Goal: Task Accomplishment & Management: Use online tool/utility

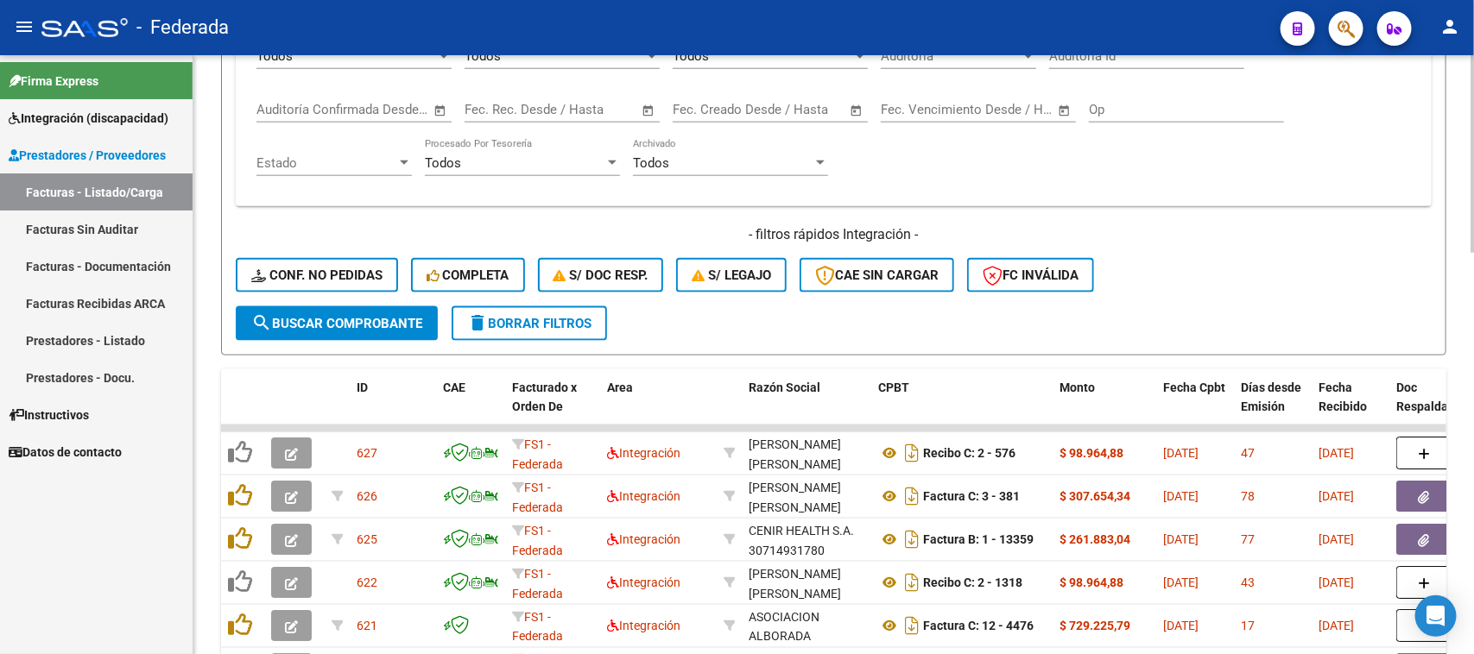
click at [567, 317] on span "delete Borrar Filtros" at bounding box center [529, 324] width 124 height 16
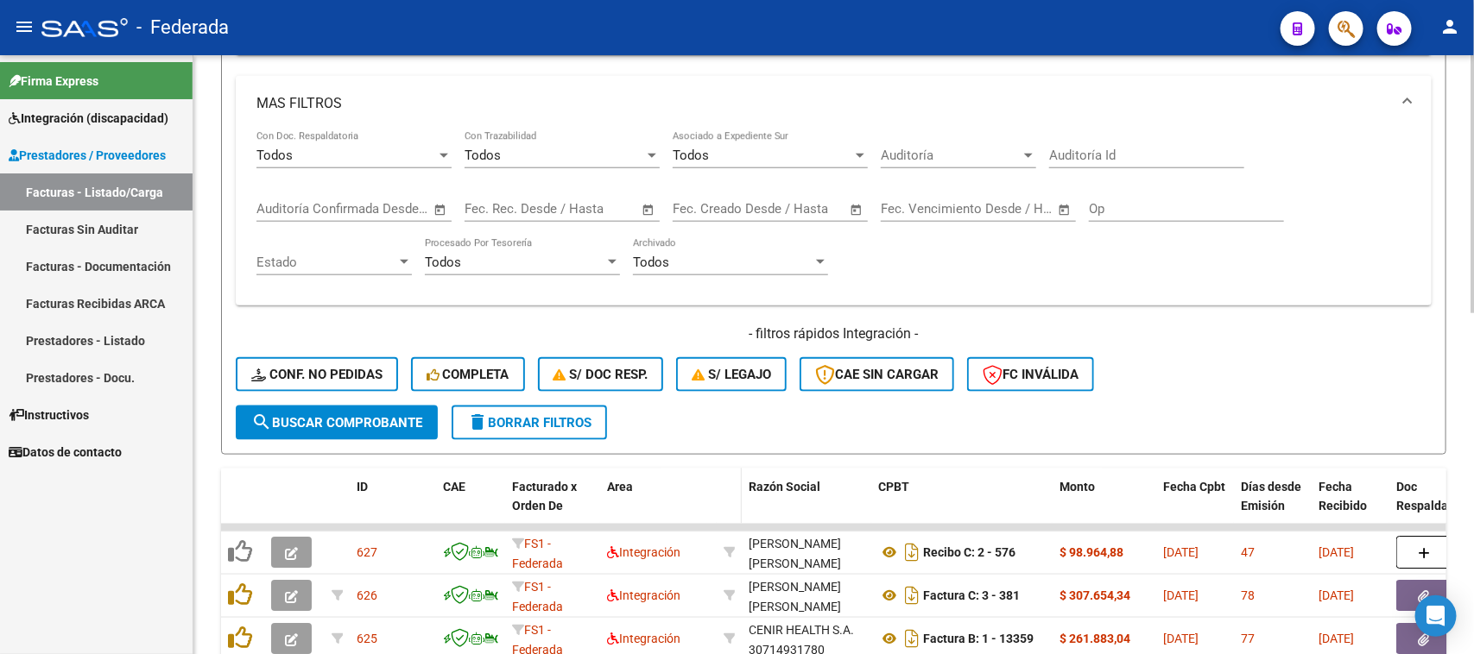
scroll to position [893, 0]
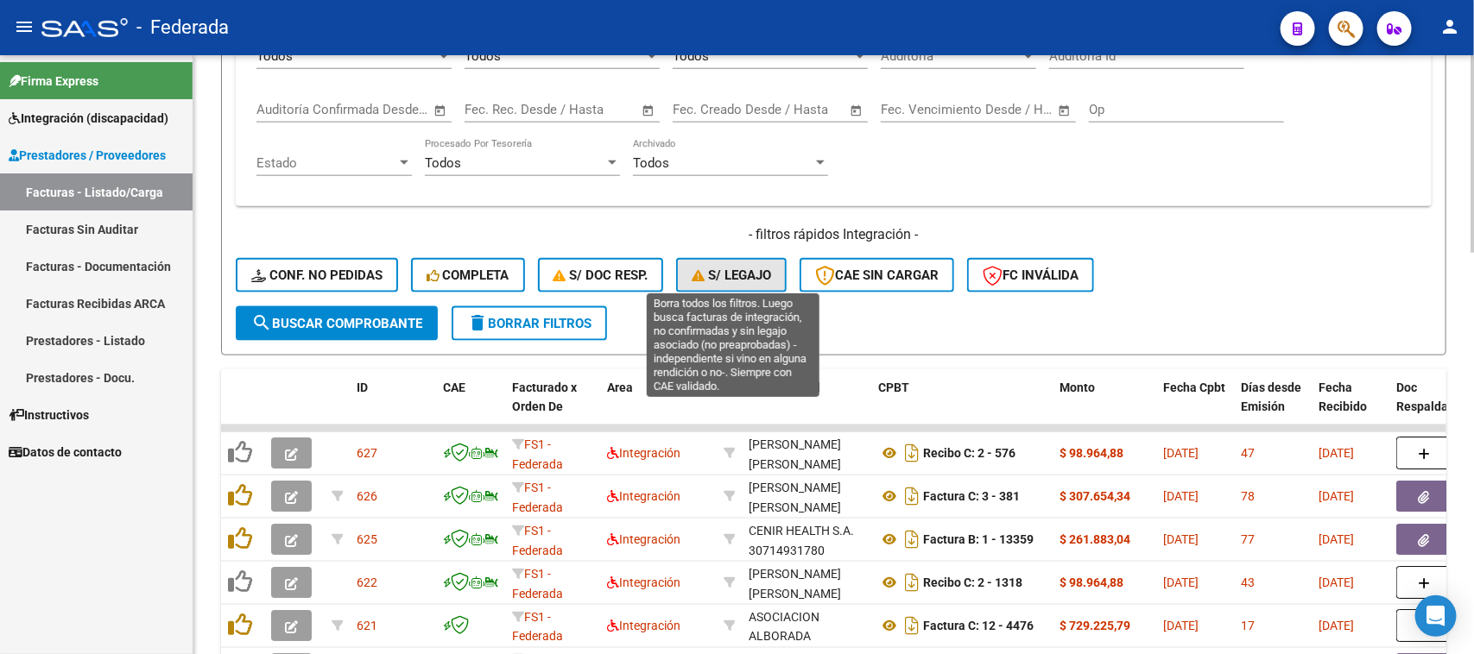
click at [721, 275] on span "S/ legajo" at bounding box center [730, 276] width 79 height 16
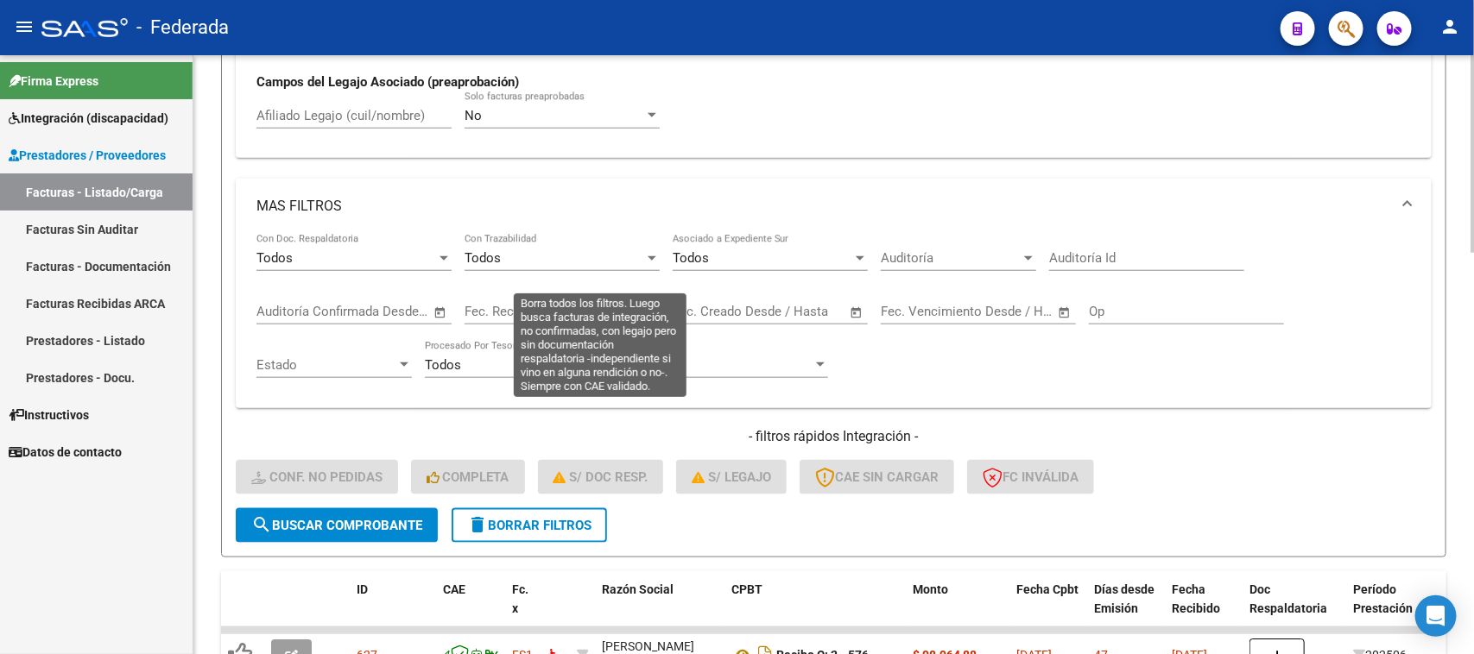
scroll to position [678, 0]
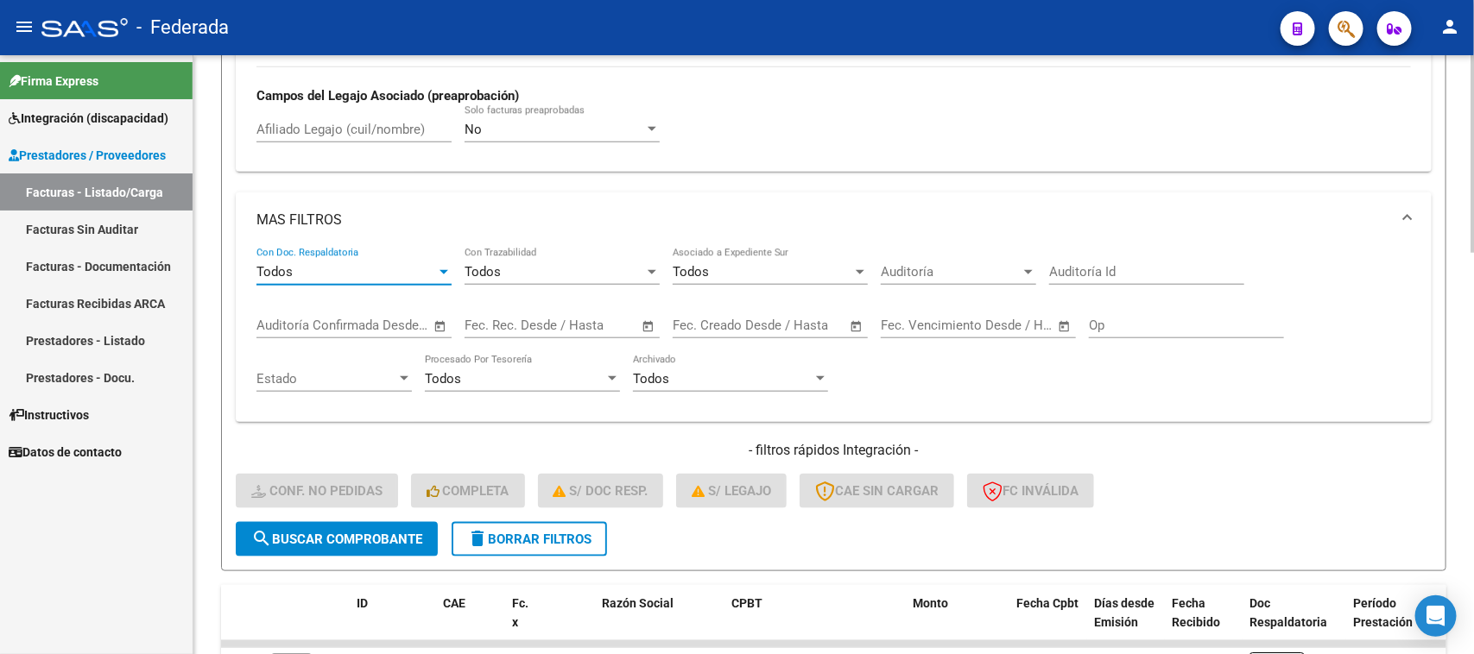
click at [378, 272] on div "Todos" at bounding box center [346, 272] width 180 height 16
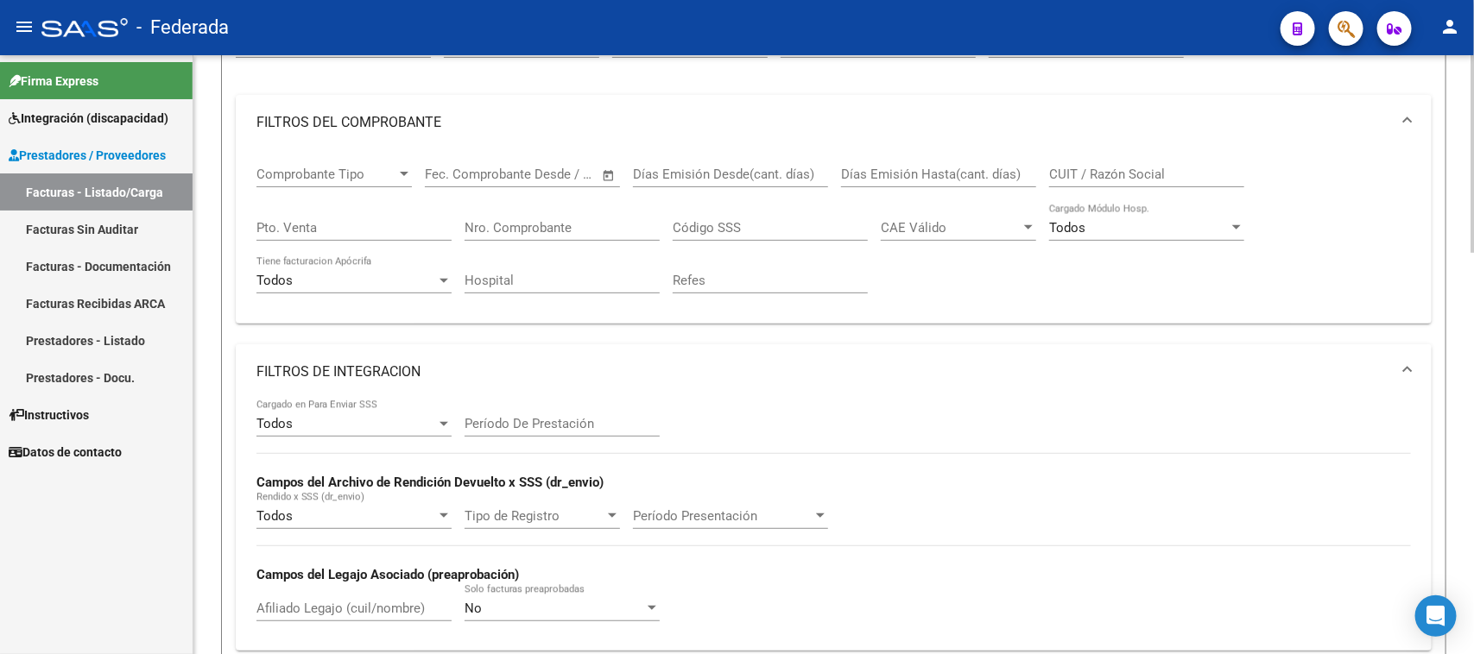
scroll to position [138, 0]
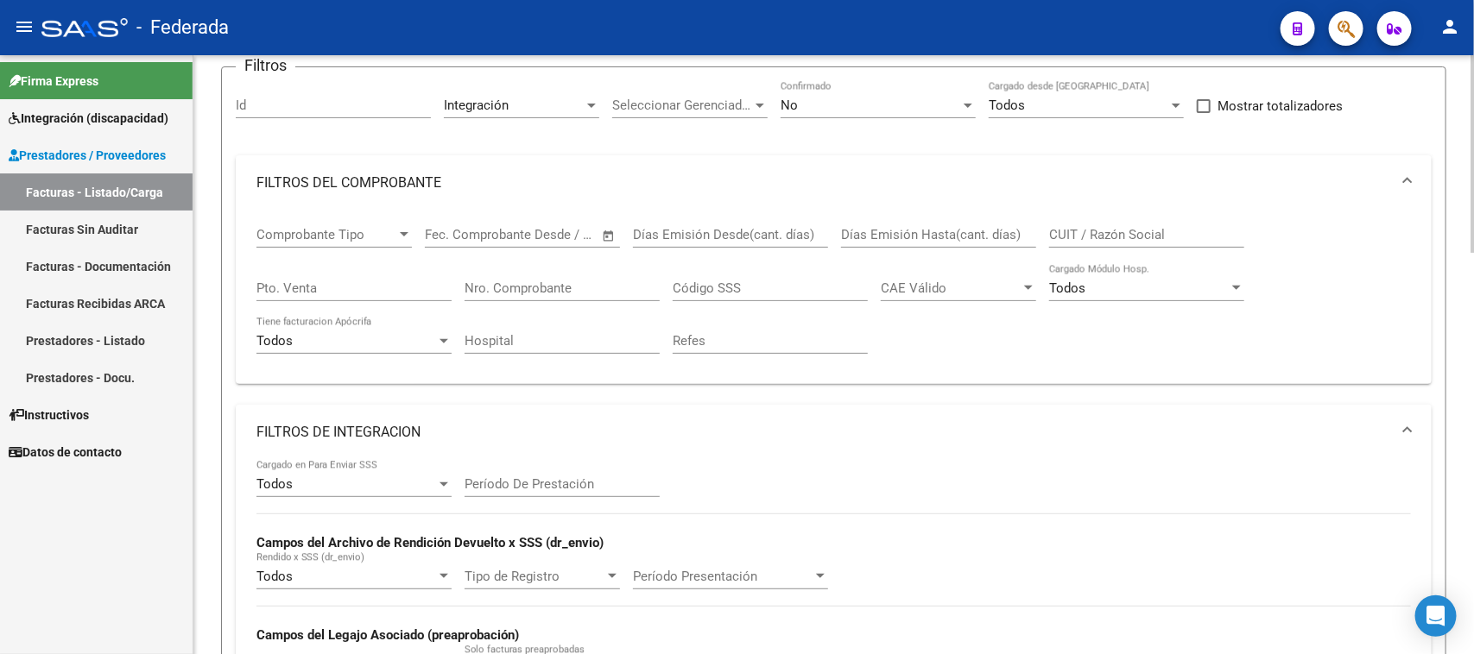
click at [407, 228] on div at bounding box center [404, 235] width 16 height 14
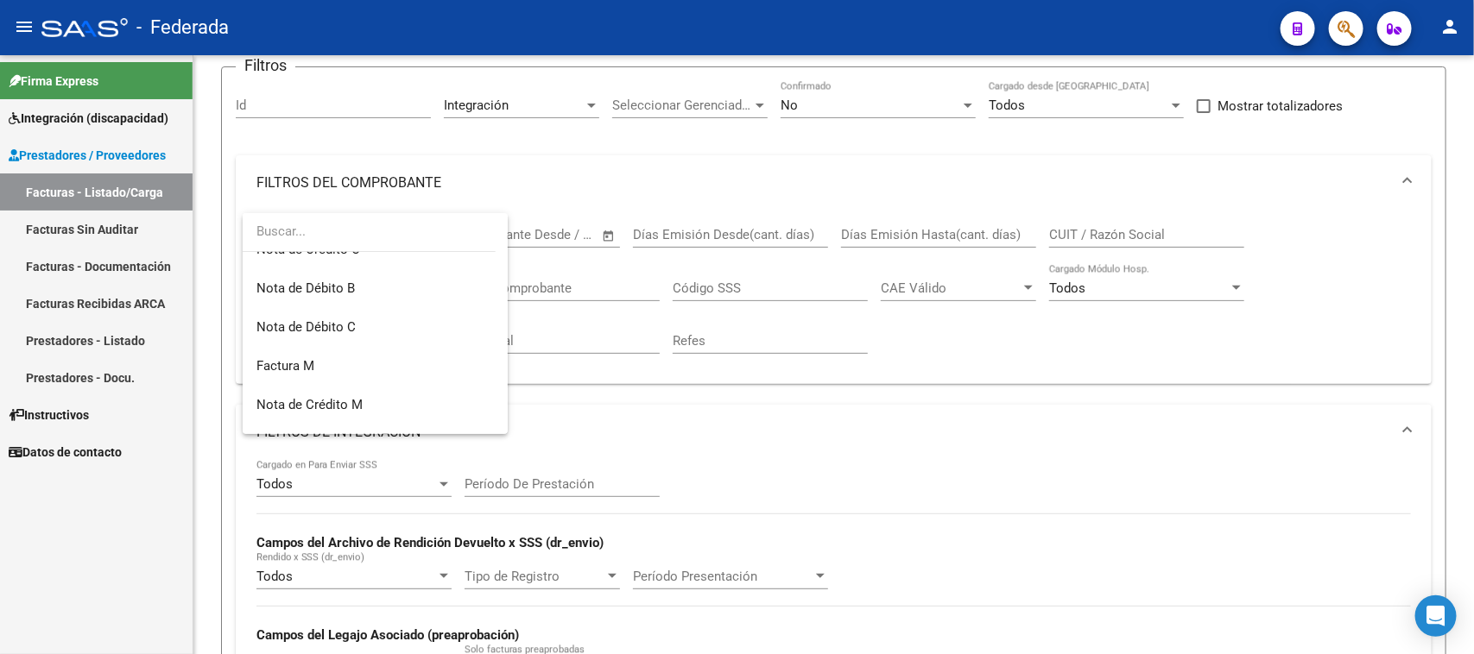
scroll to position [324, 0]
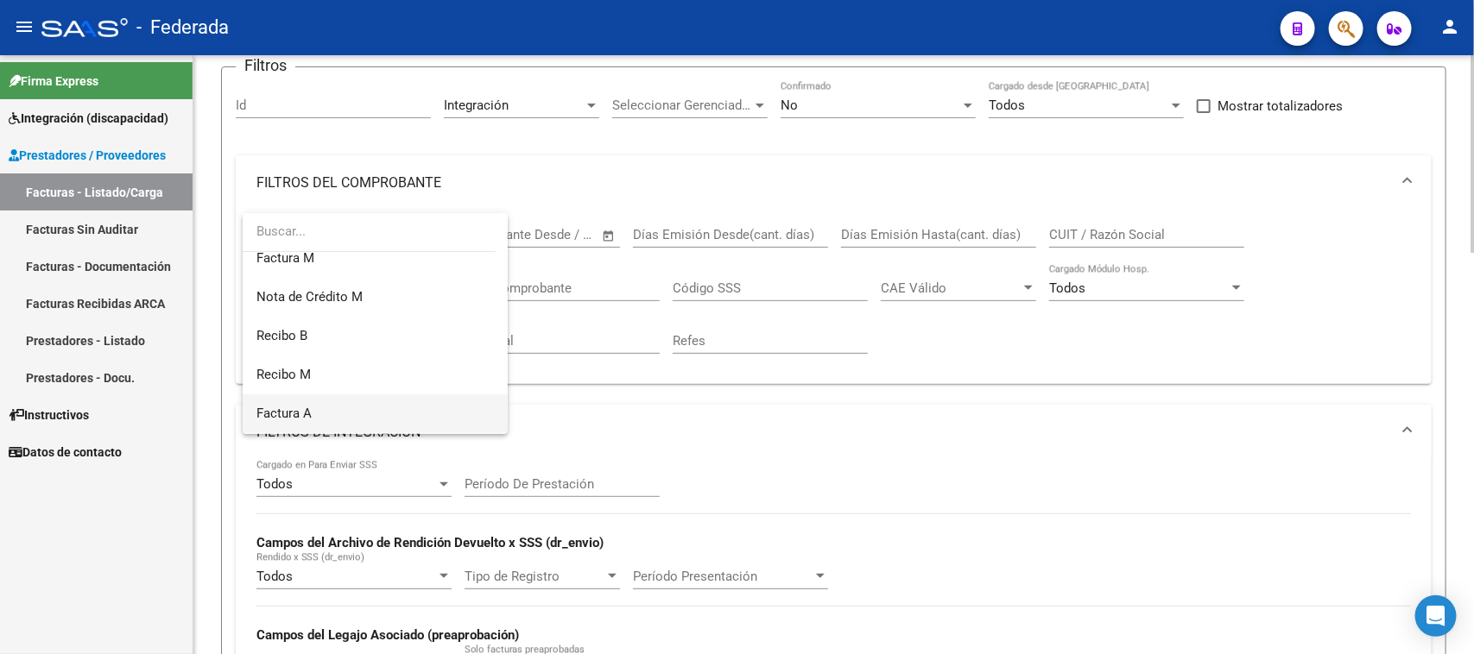
click at [326, 417] on span "Factura A" at bounding box center [374, 414] width 237 height 39
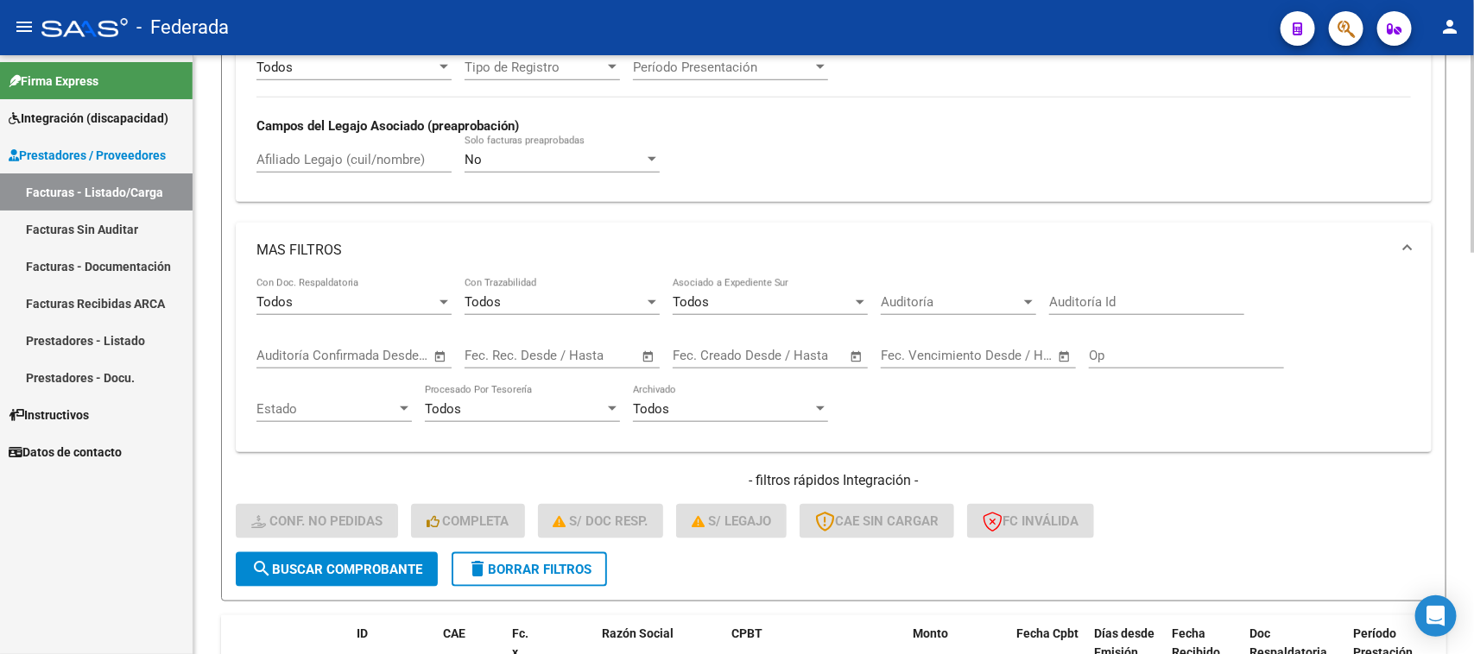
scroll to position [678, 0]
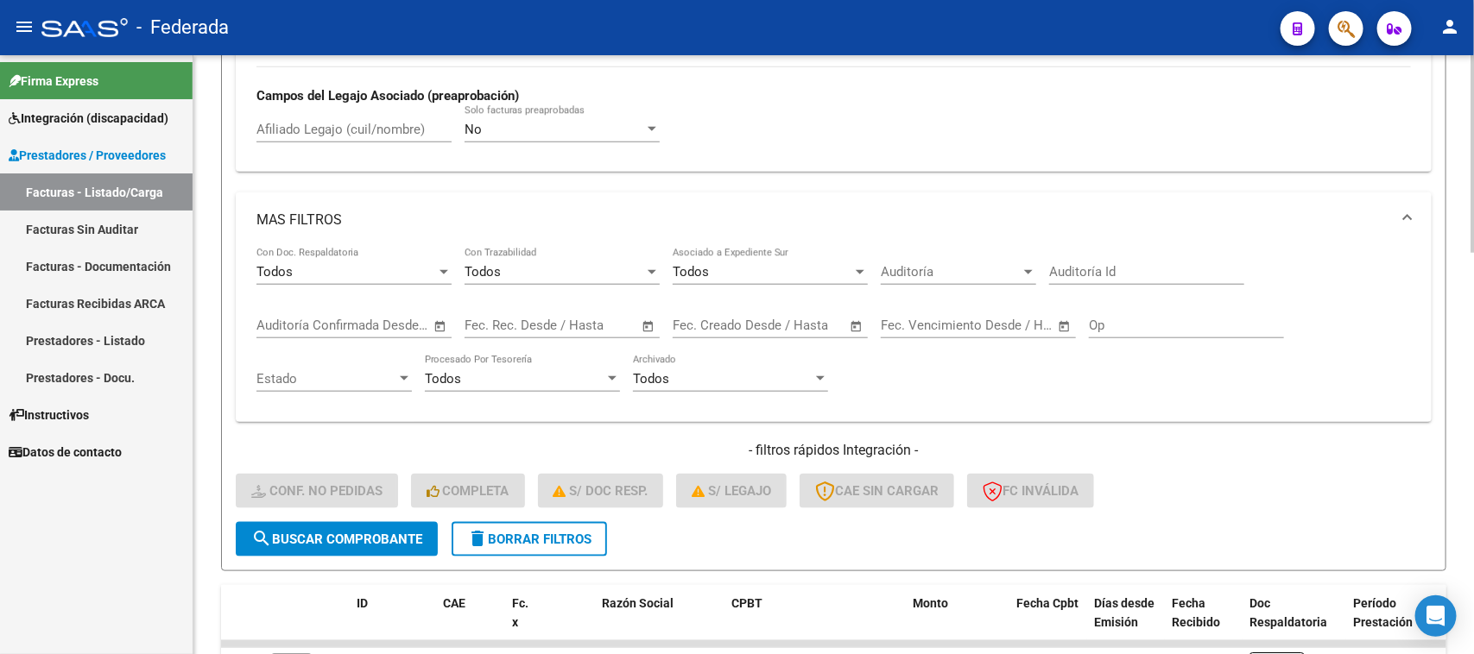
click at [374, 532] on span "search Buscar Comprobante" at bounding box center [336, 540] width 171 height 16
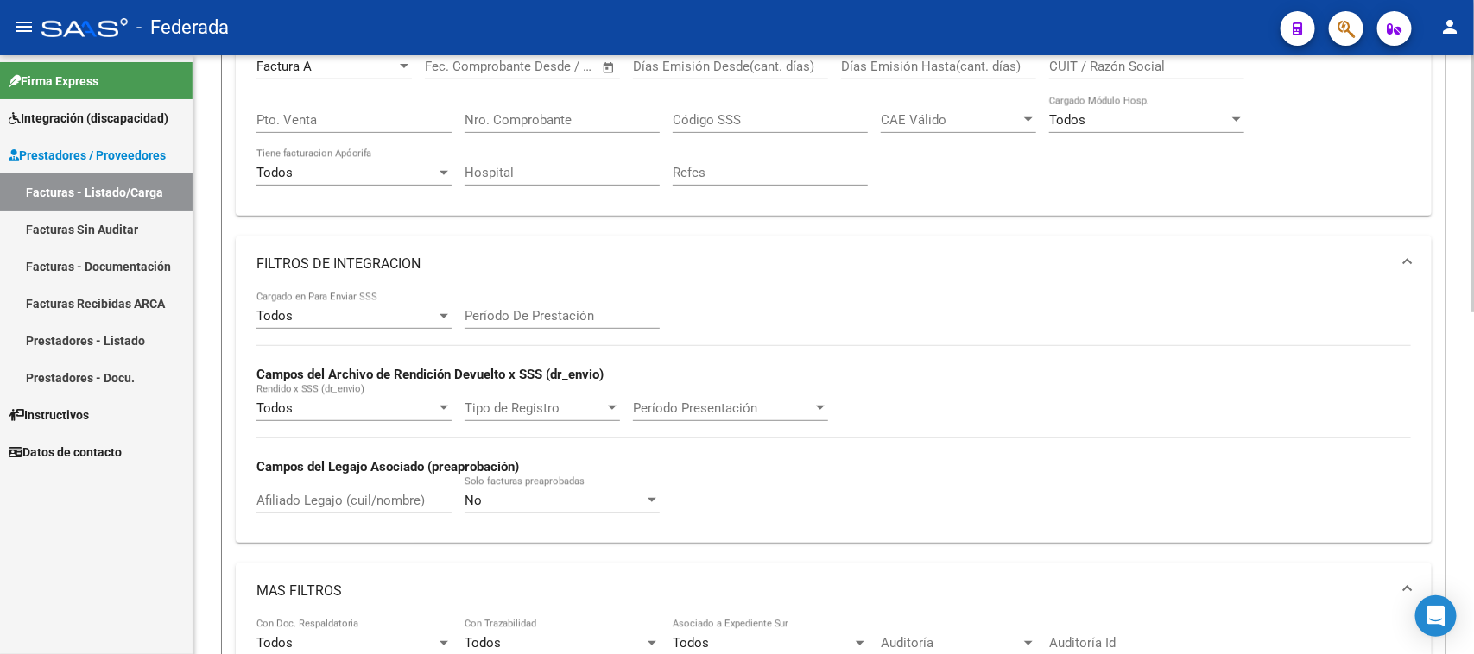
scroll to position [259, 0]
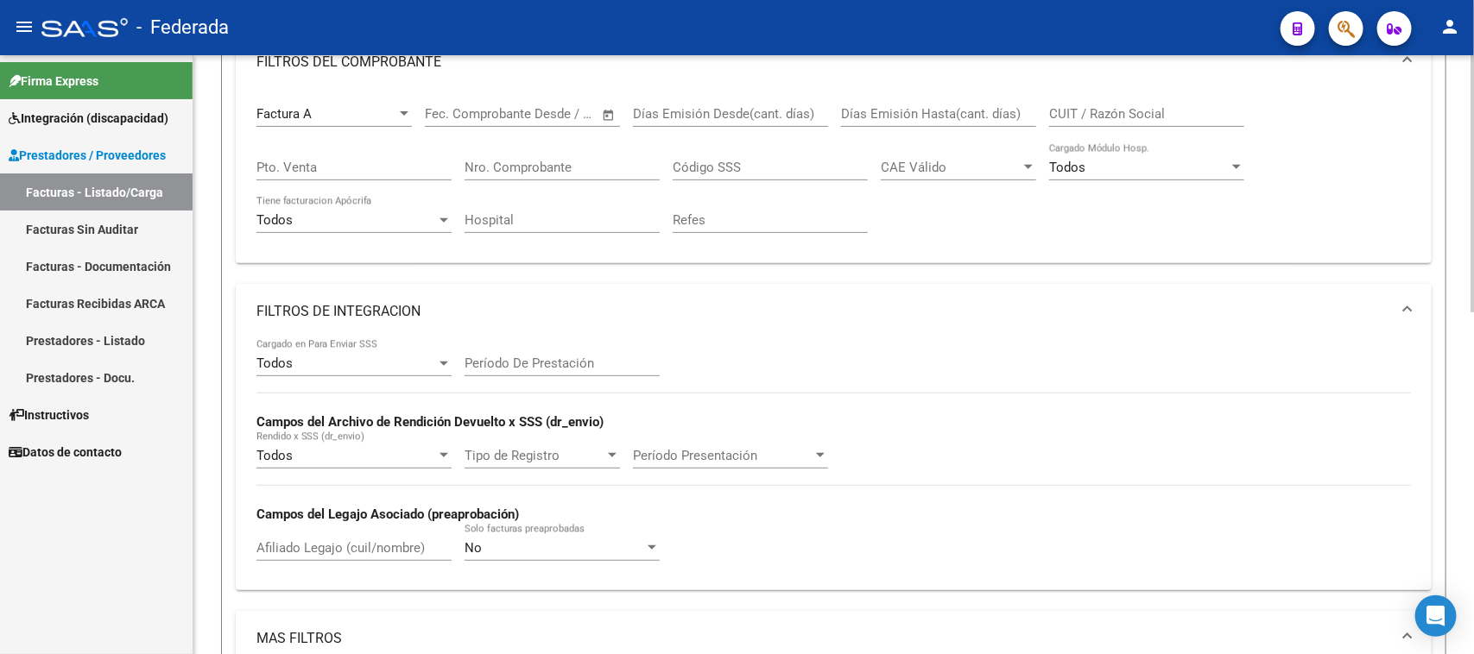
click at [343, 106] on div "Factura A" at bounding box center [326, 114] width 140 height 16
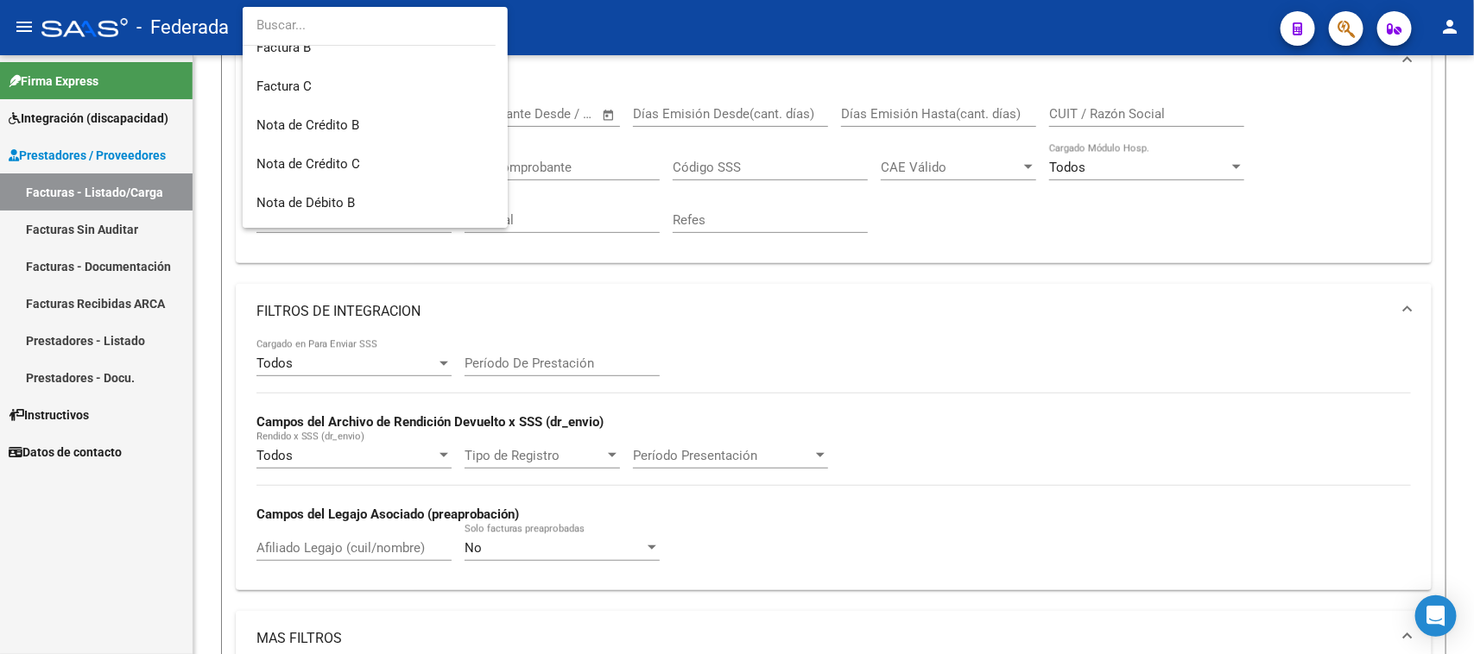
scroll to position [0, 0]
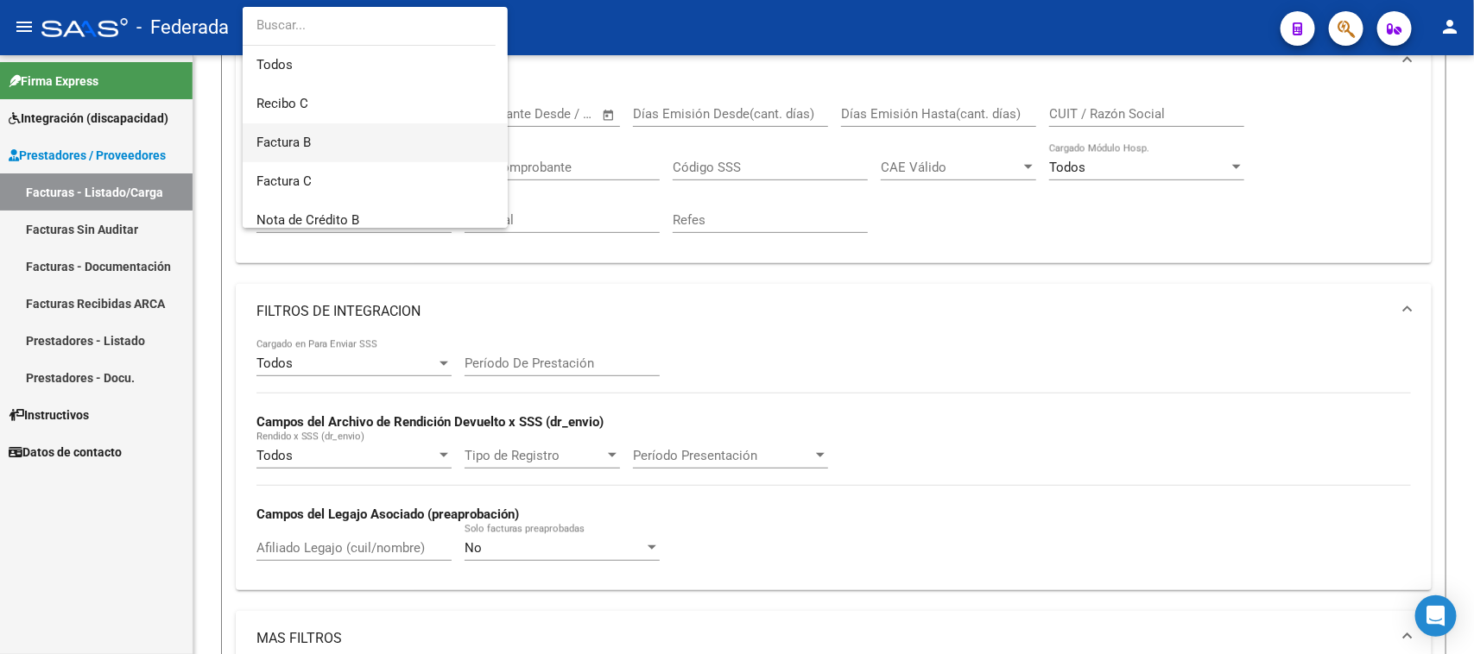
click at [348, 144] on span "Factura B" at bounding box center [374, 142] width 237 height 39
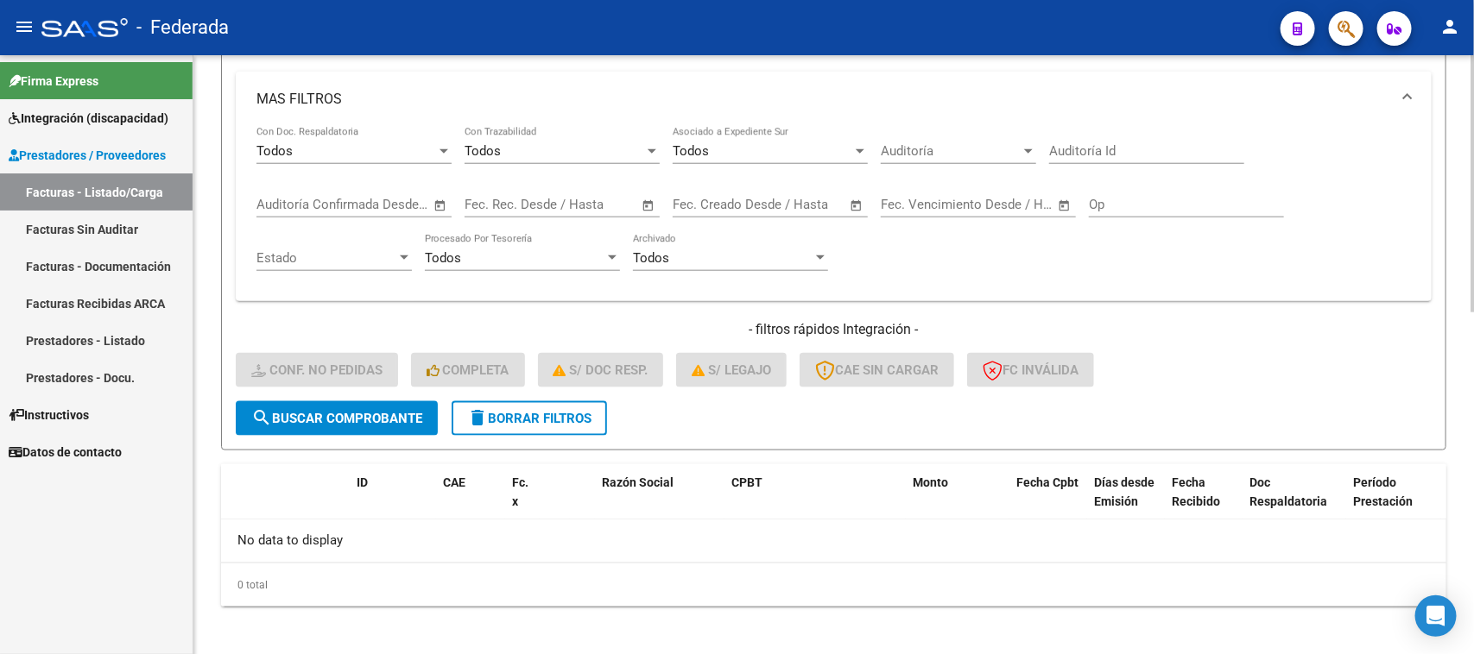
click at [410, 411] on span "search Buscar Comprobante" at bounding box center [336, 419] width 171 height 16
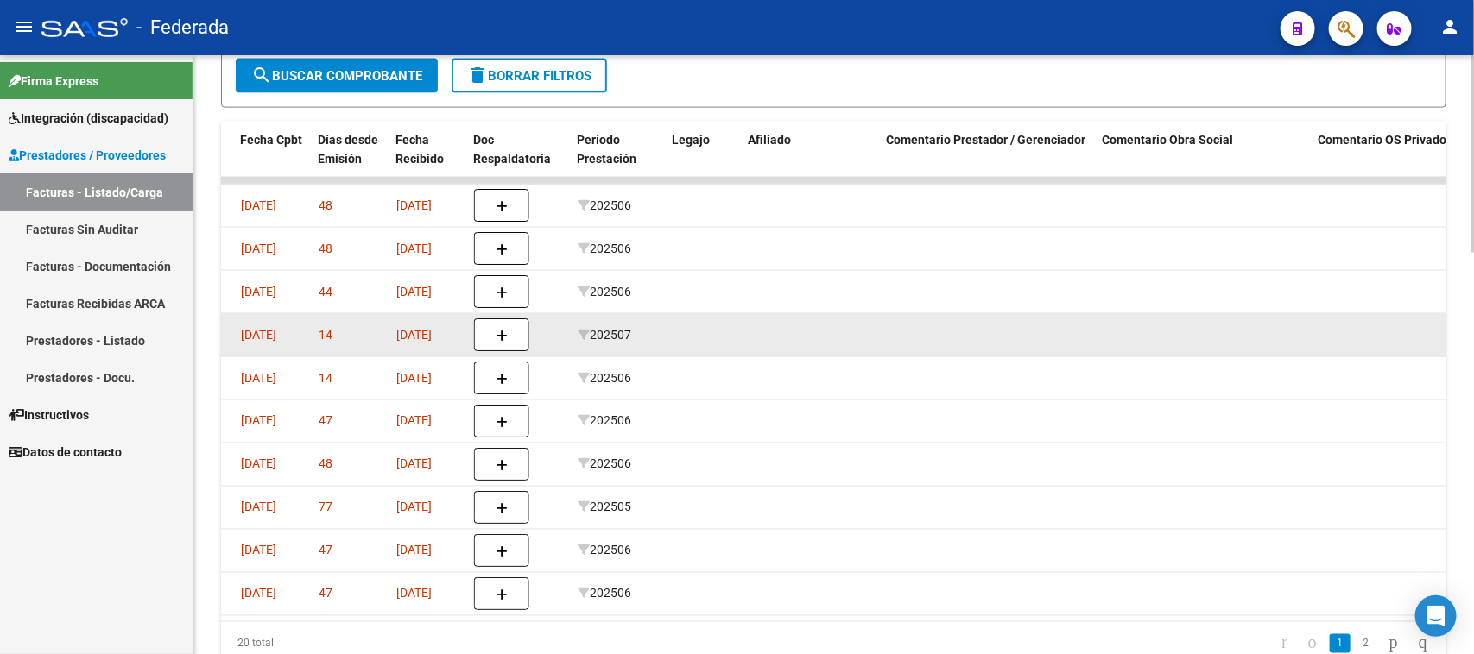
scroll to position [1109, 0]
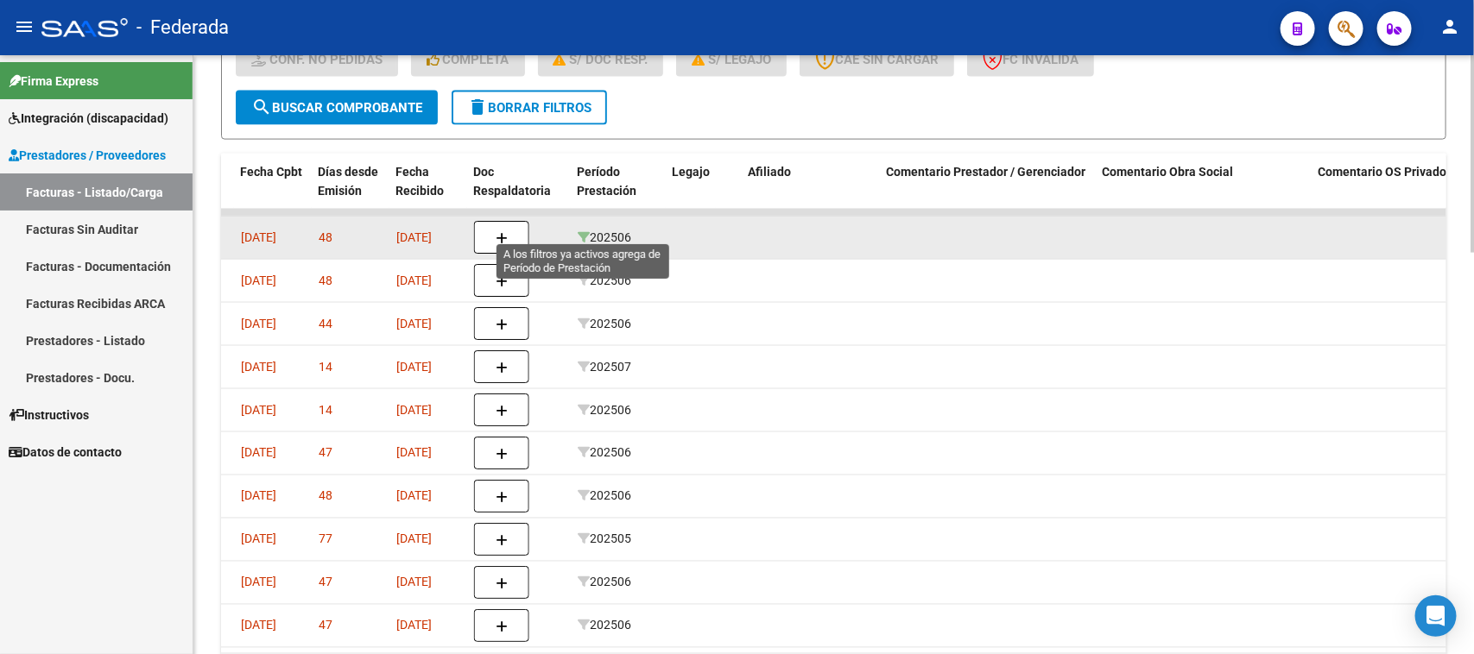
click at [583, 231] on icon at bounding box center [584, 237] width 12 height 12
type input "202506"
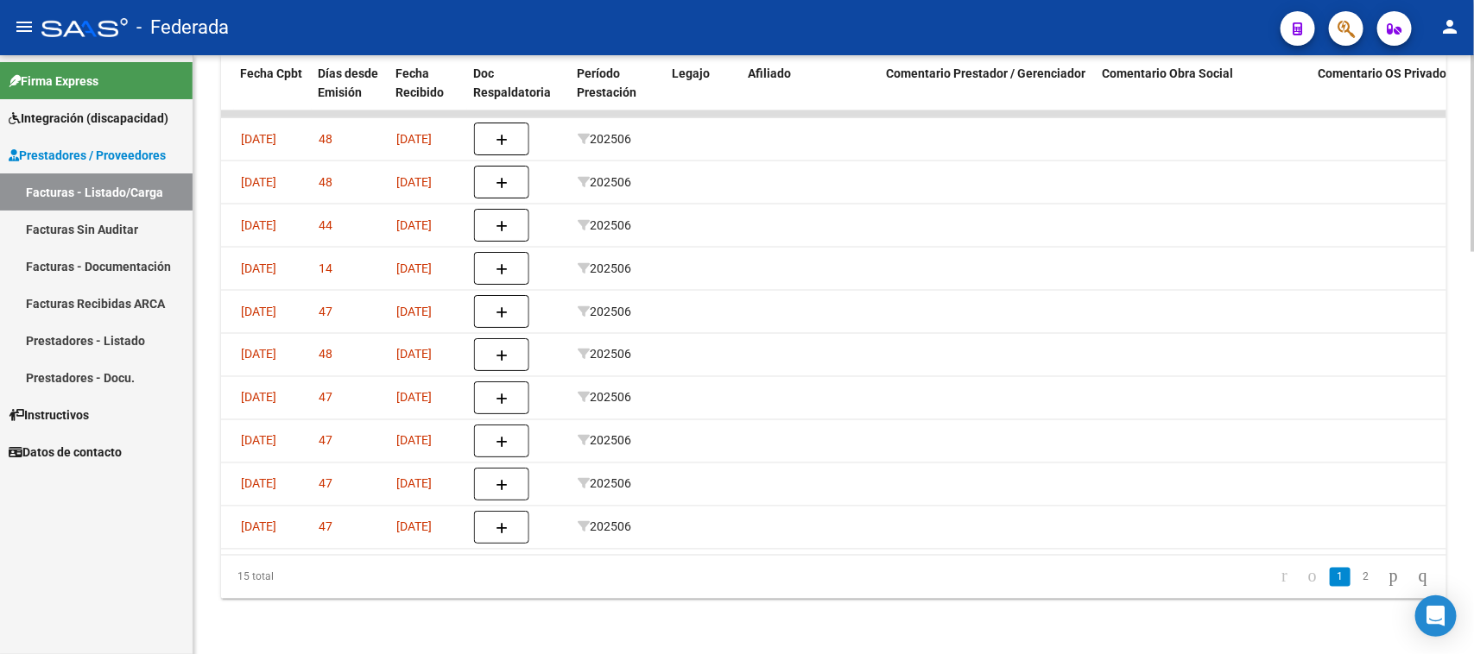
scroll to position [1217, 0]
click at [1357, 580] on link "2" at bounding box center [1365, 577] width 21 height 19
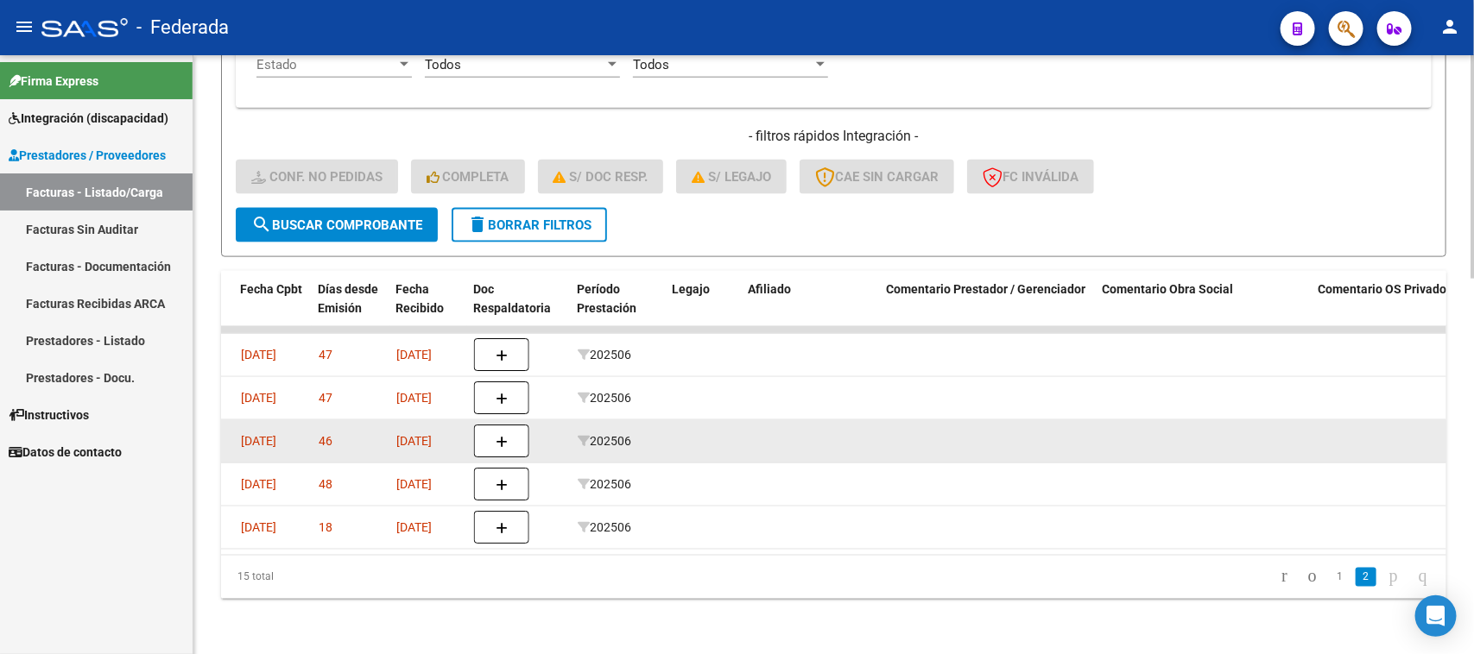
scroll to position [1001, 0]
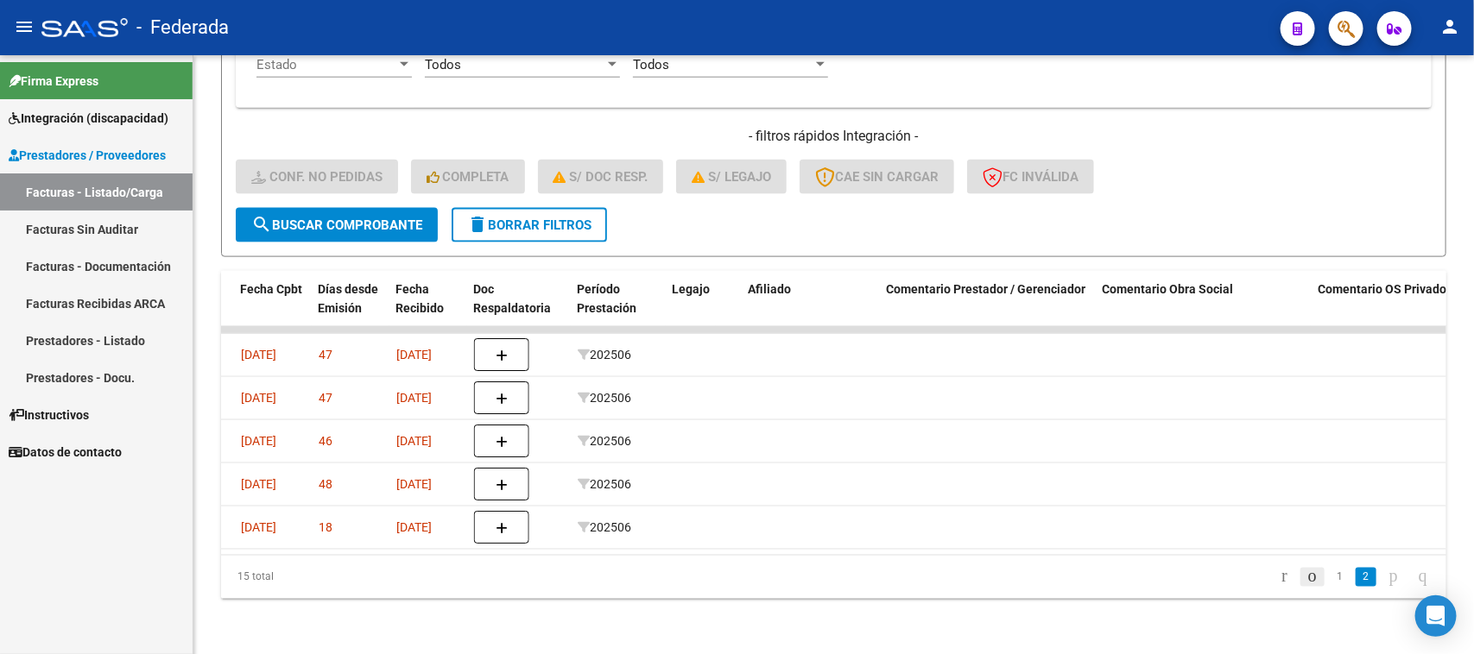
click at [1305, 577] on icon "go to previous page" at bounding box center [1312, 576] width 14 height 21
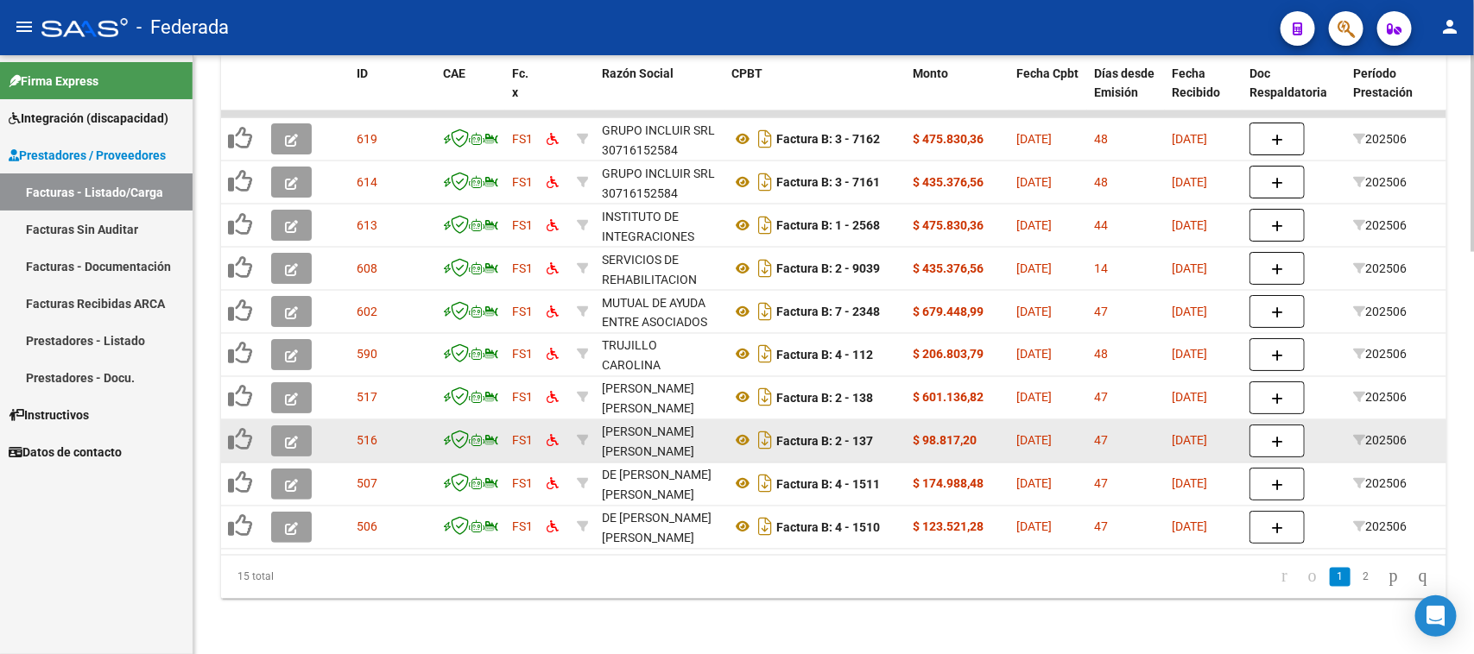
scroll to position [1109, 0]
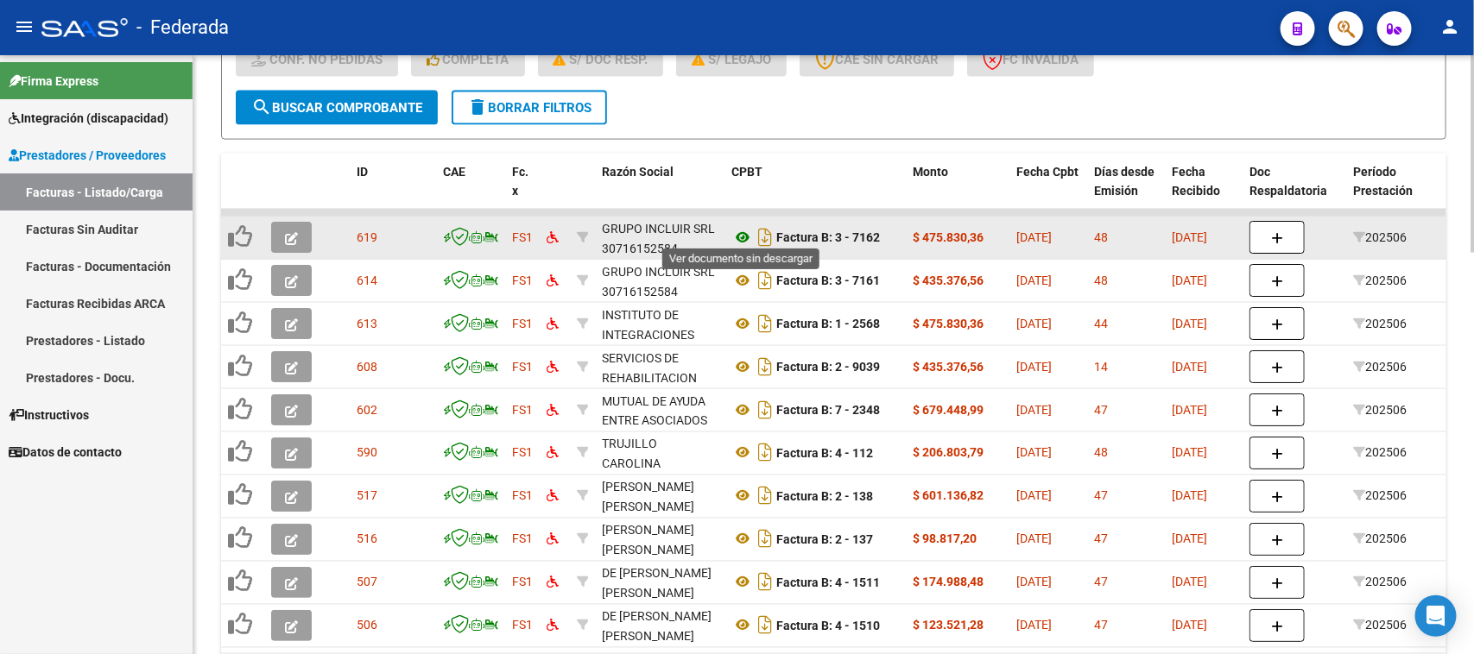
click at [741, 234] on icon at bounding box center [742, 237] width 22 height 21
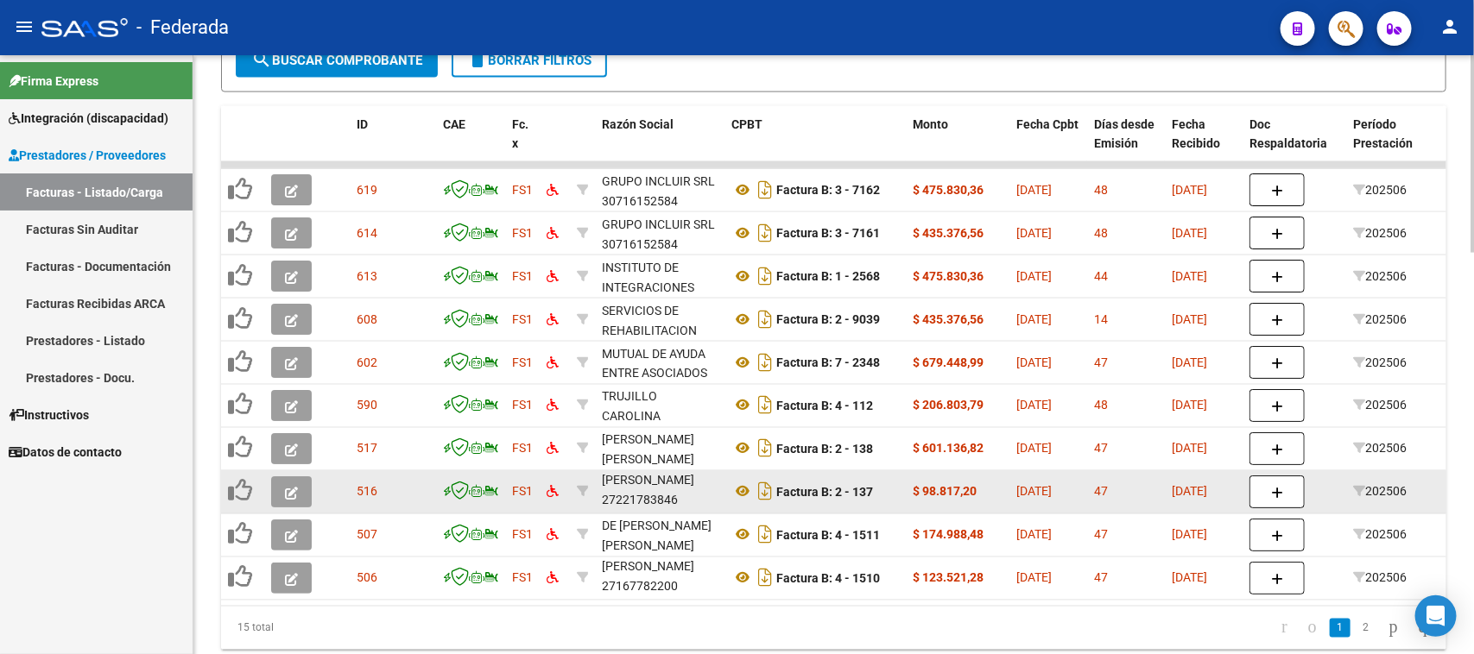
scroll to position [1217, 0]
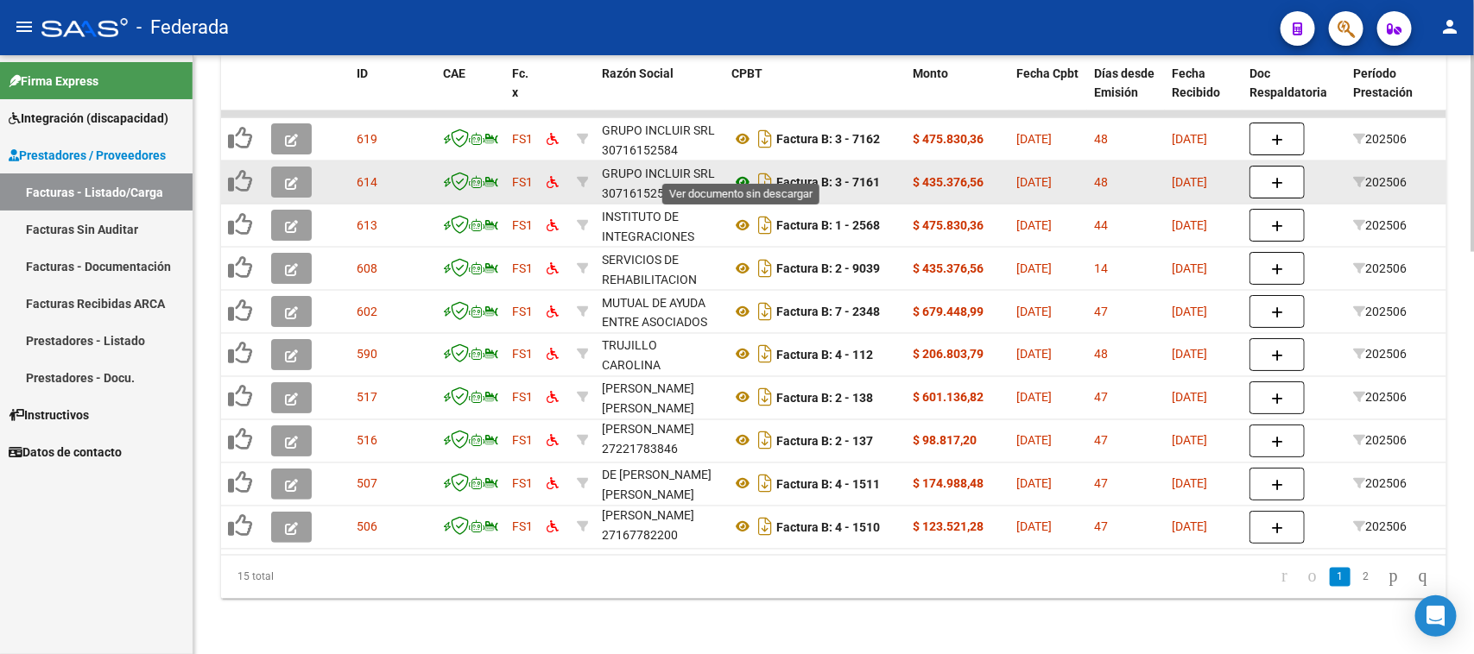
click at [744, 172] on icon at bounding box center [742, 182] width 22 height 21
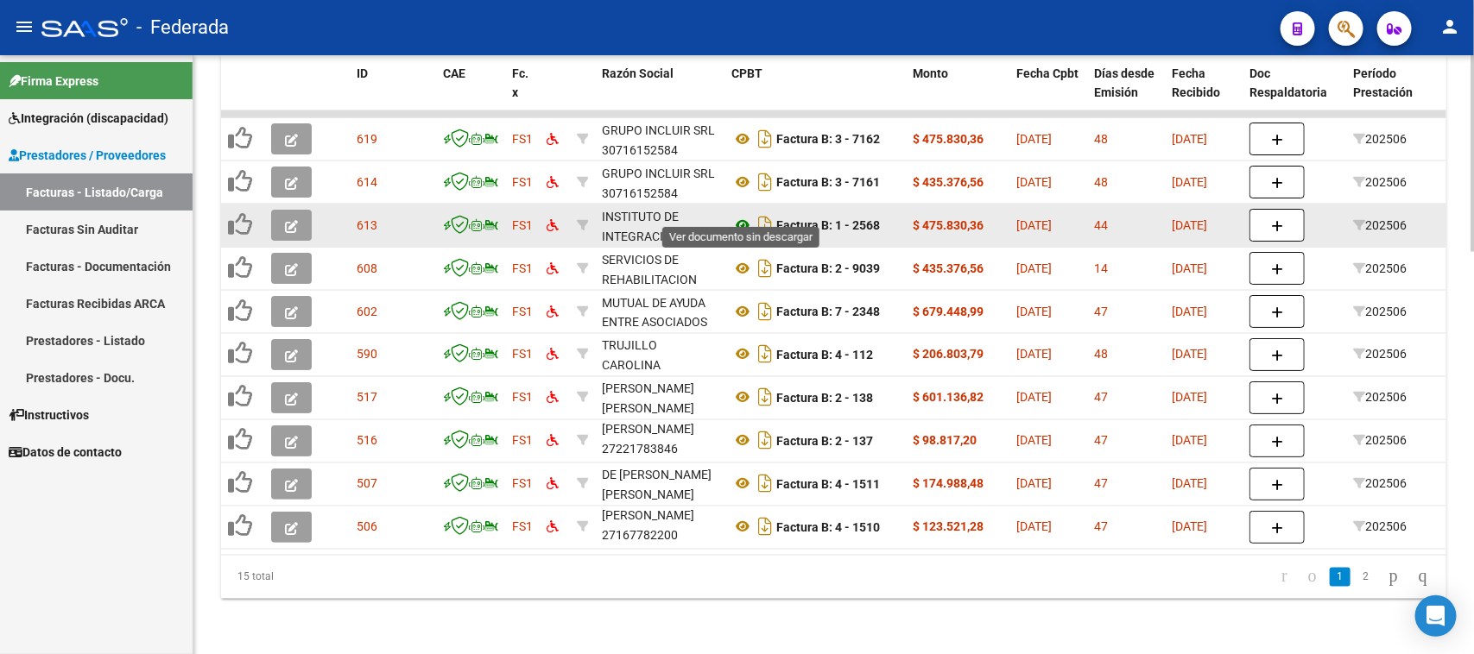
click at [743, 215] on icon at bounding box center [742, 225] width 22 height 21
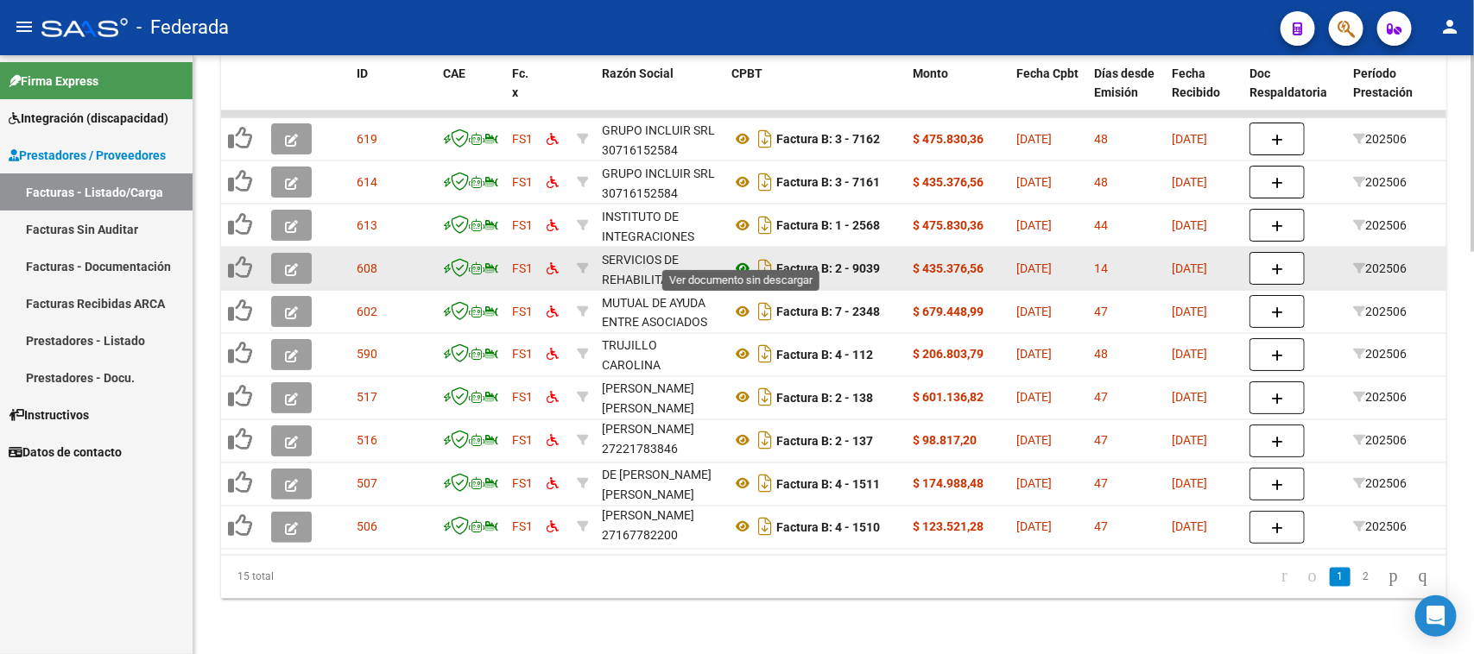
click at [740, 258] on icon at bounding box center [742, 268] width 22 height 21
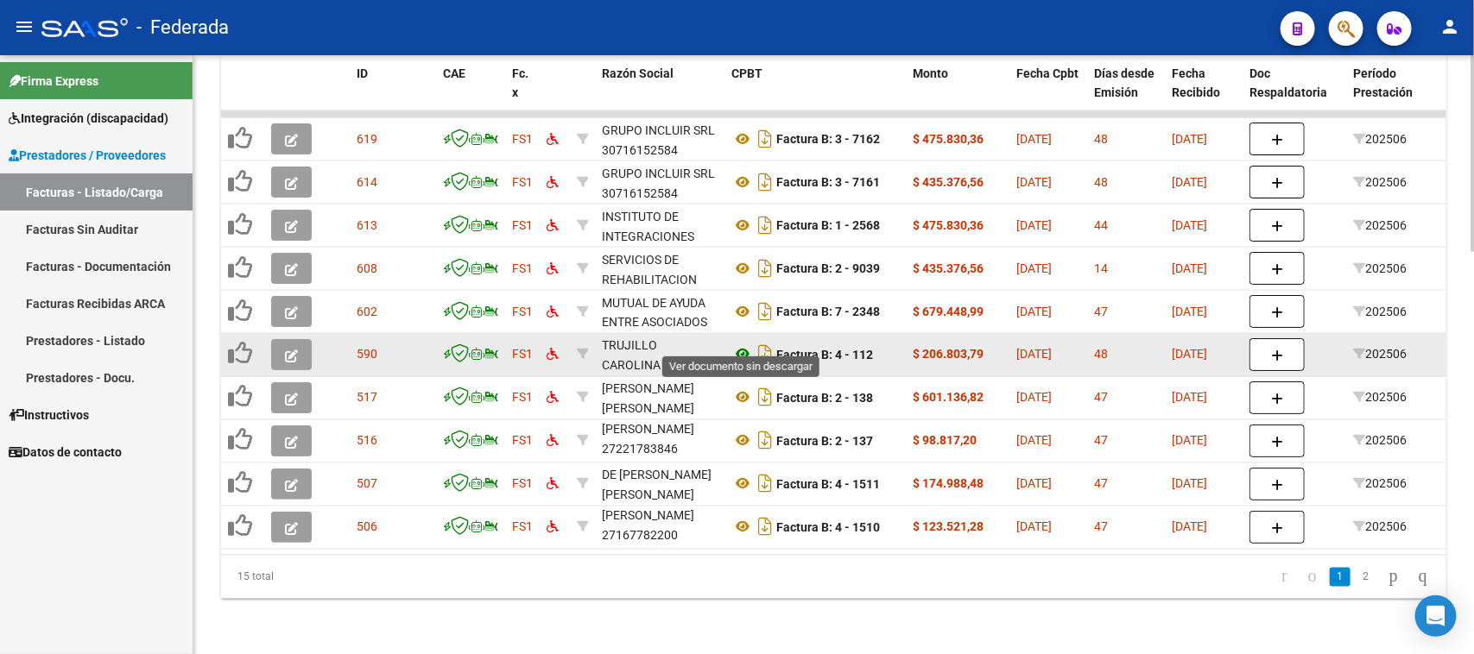
click at [741, 344] on icon at bounding box center [742, 354] width 22 height 21
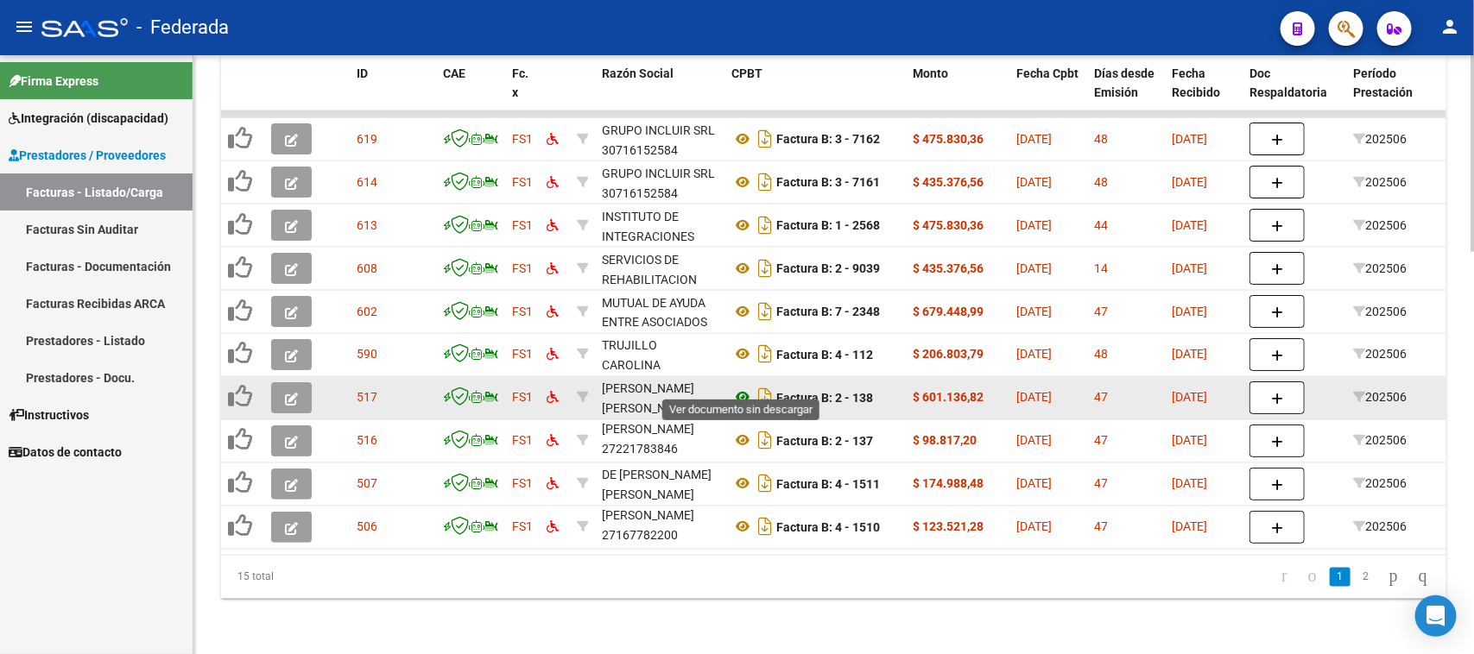
click at [739, 388] on icon at bounding box center [742, 398] width 22 height 21
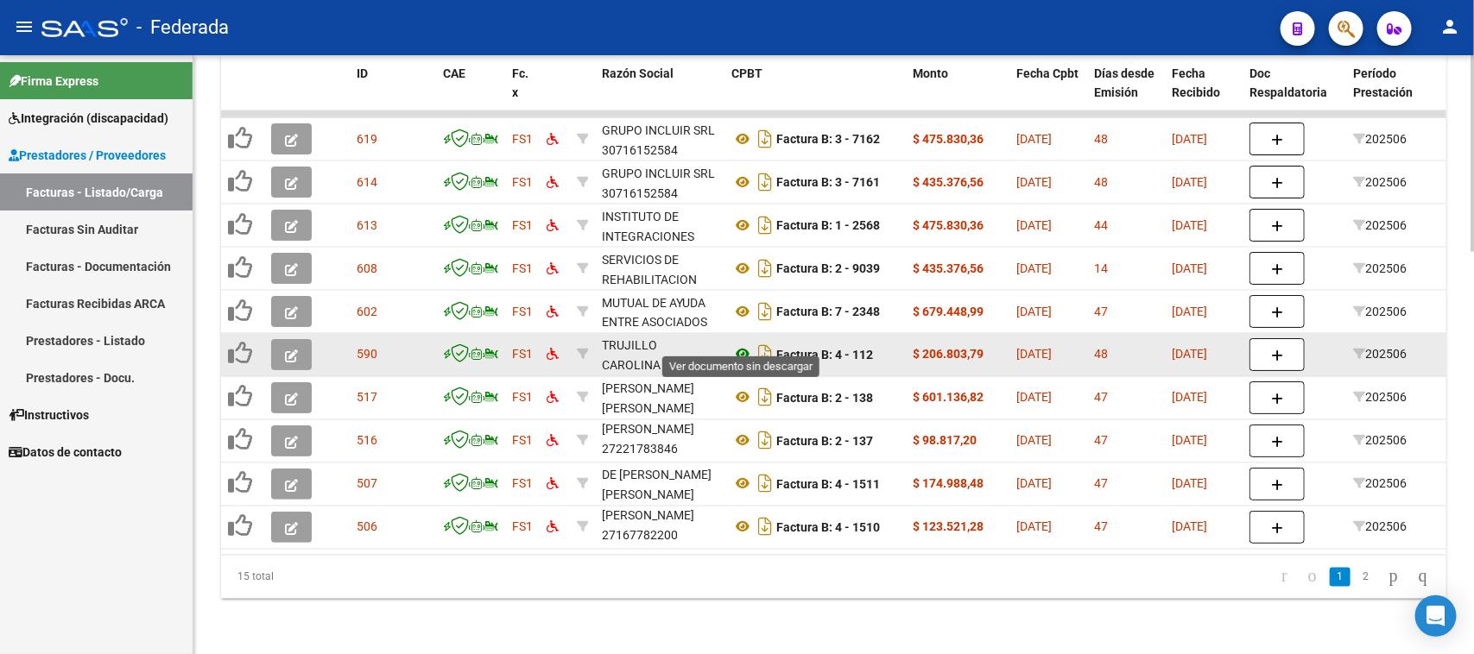
click at [739, 344] on icon at bounding box center [742, 354] width 22 height 21
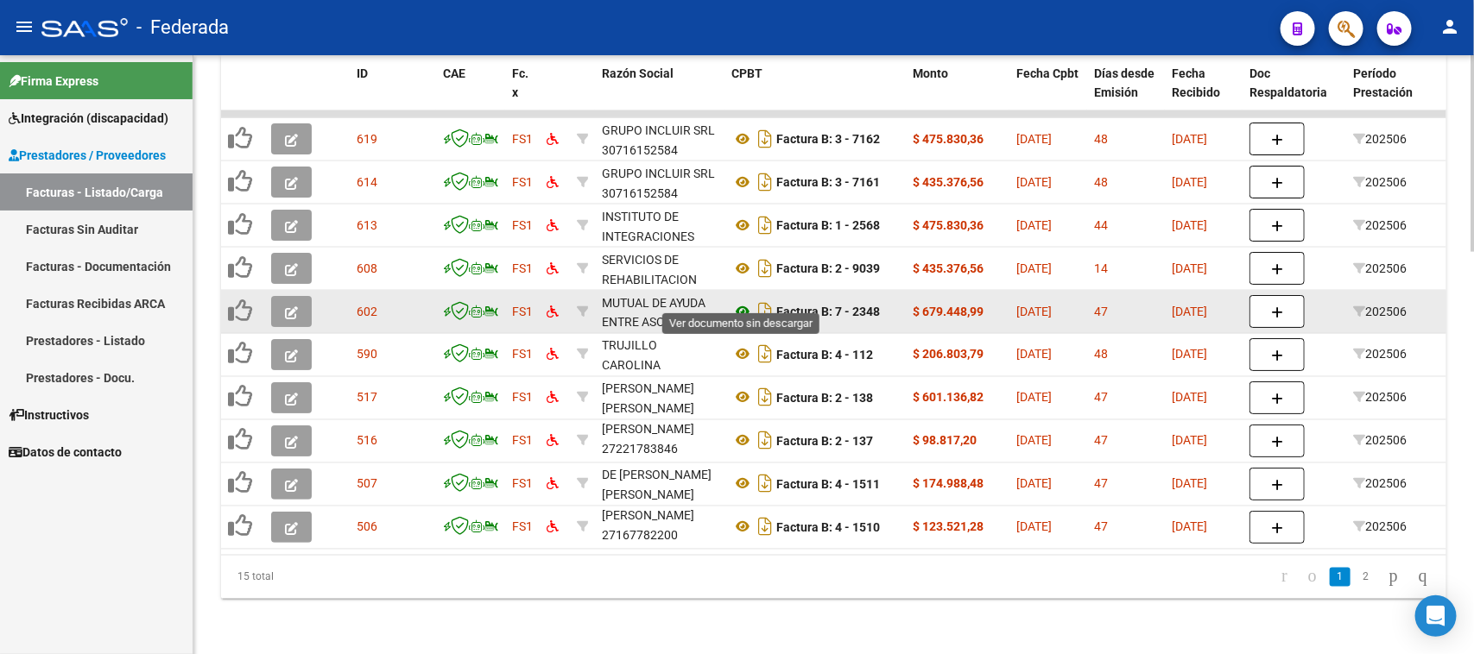
click at [742, 301] on icon at bounding box center [742, 311] width 22 height 21
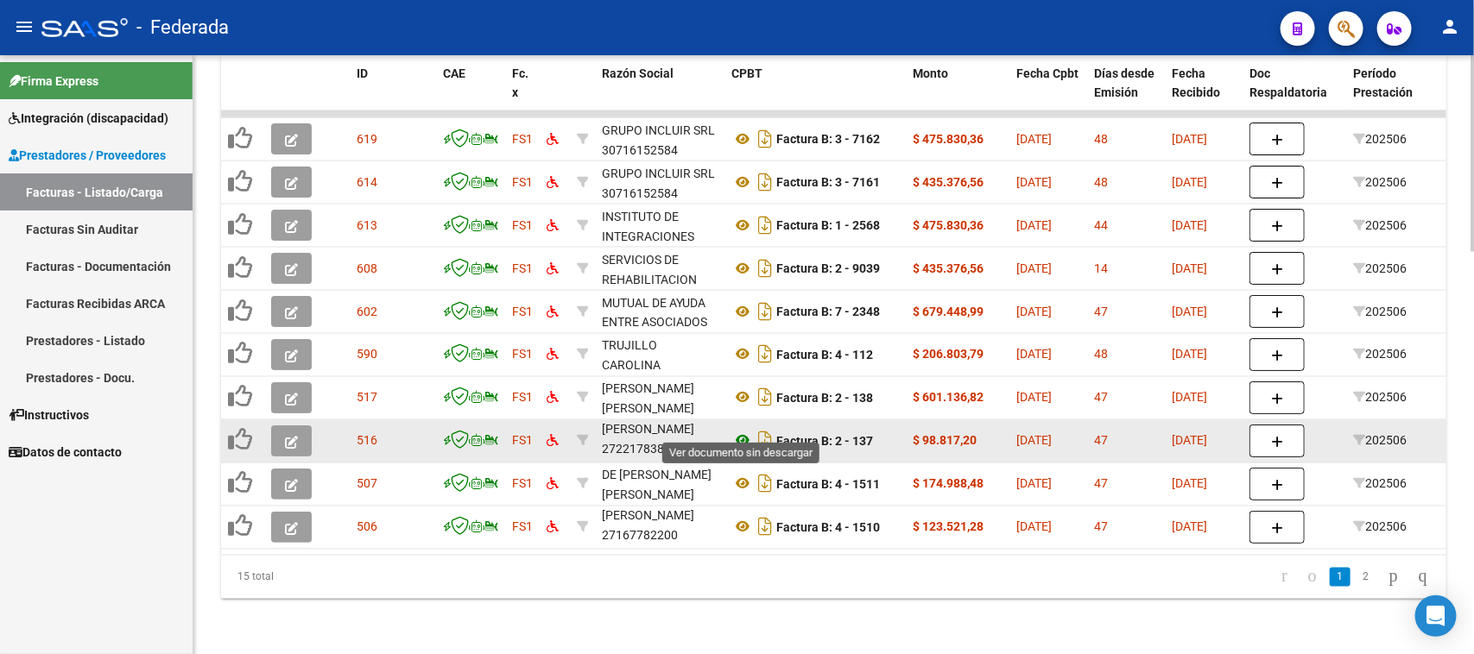
click at [741, 431] on icon at bounding box center [742, 441] width 22 height 21
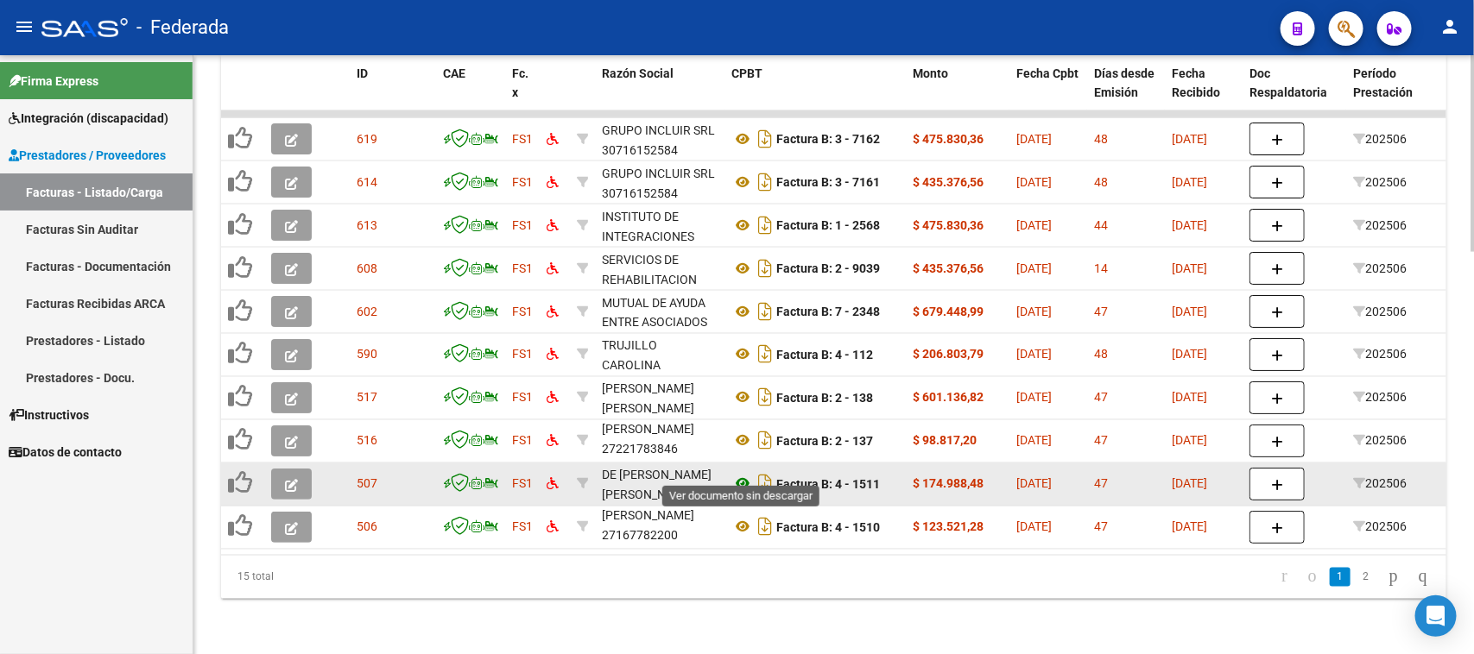
click at [741, 474] on icon at bounding box center [742, 484] width 22 height 21
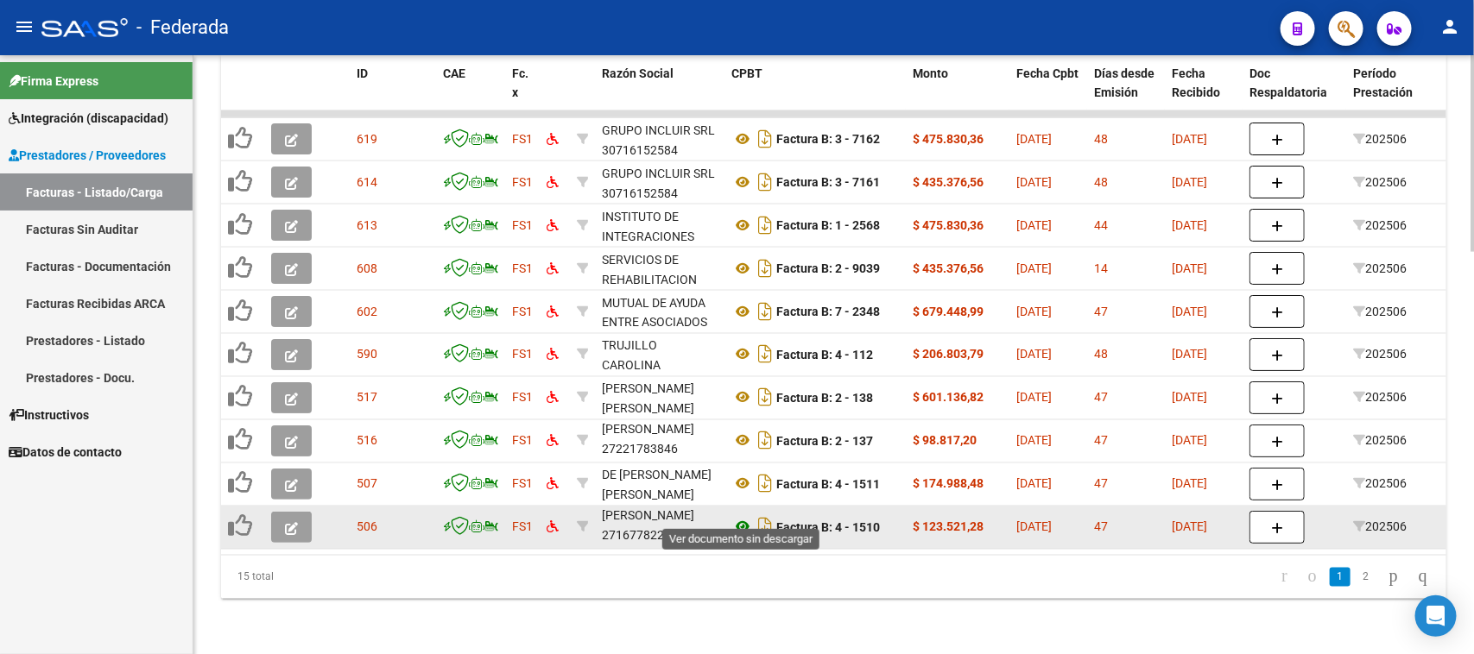
click at [741, 517] on icon at bounding box center [742, 527] width 22 height 21
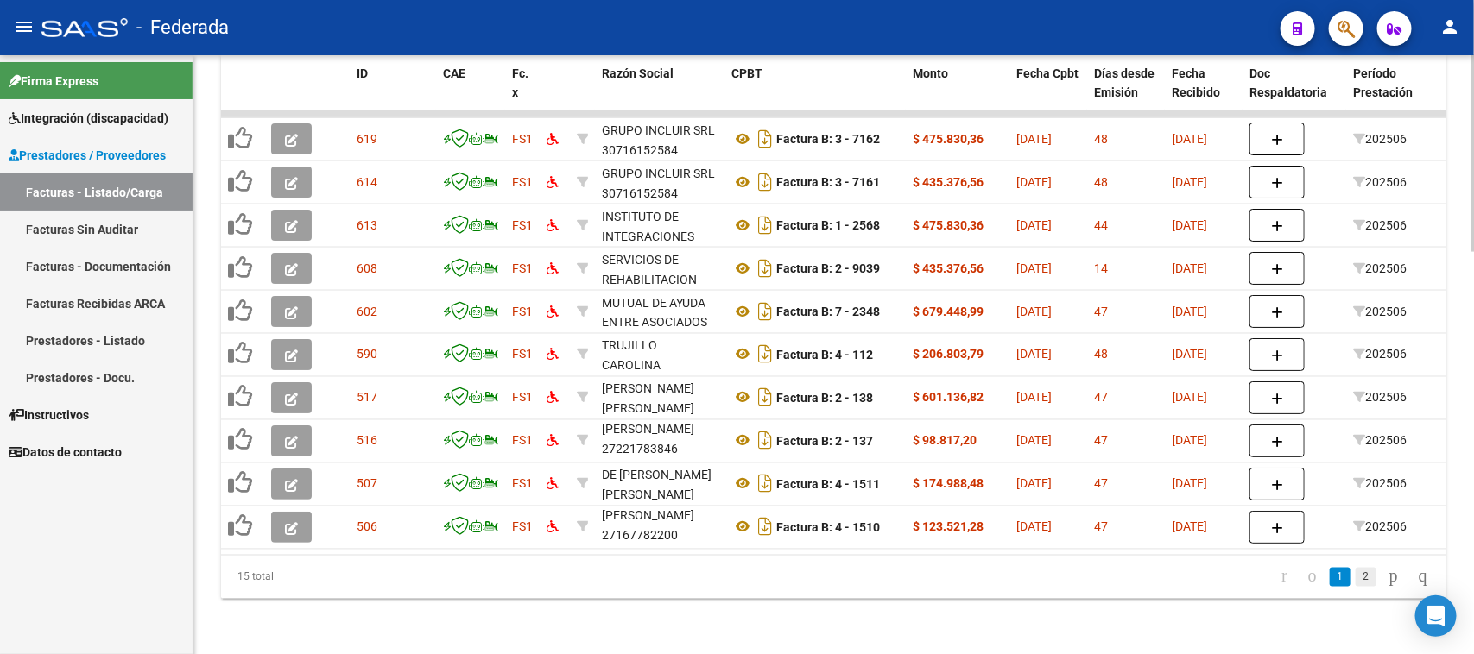
click at [1355, 578] on link "2" at bounding box center [1365, 577] width 21 height 19
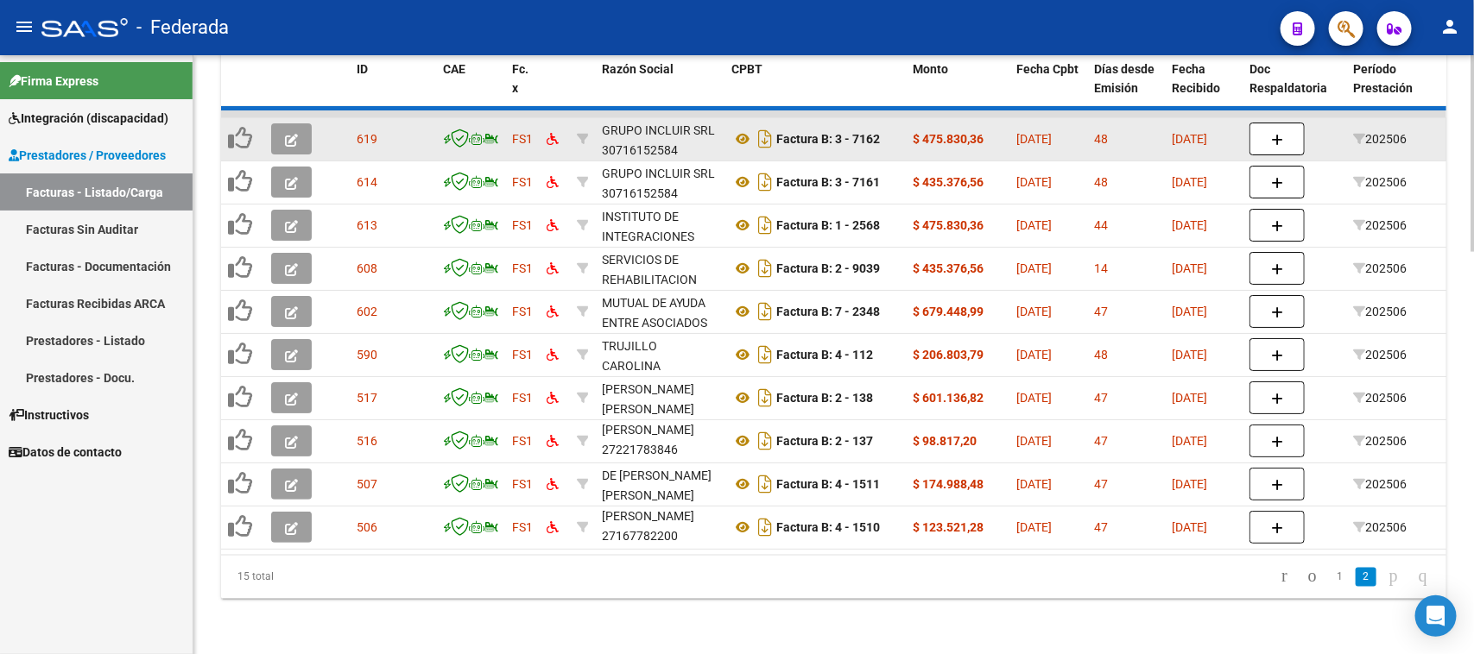
scroll to position [1001, 0]
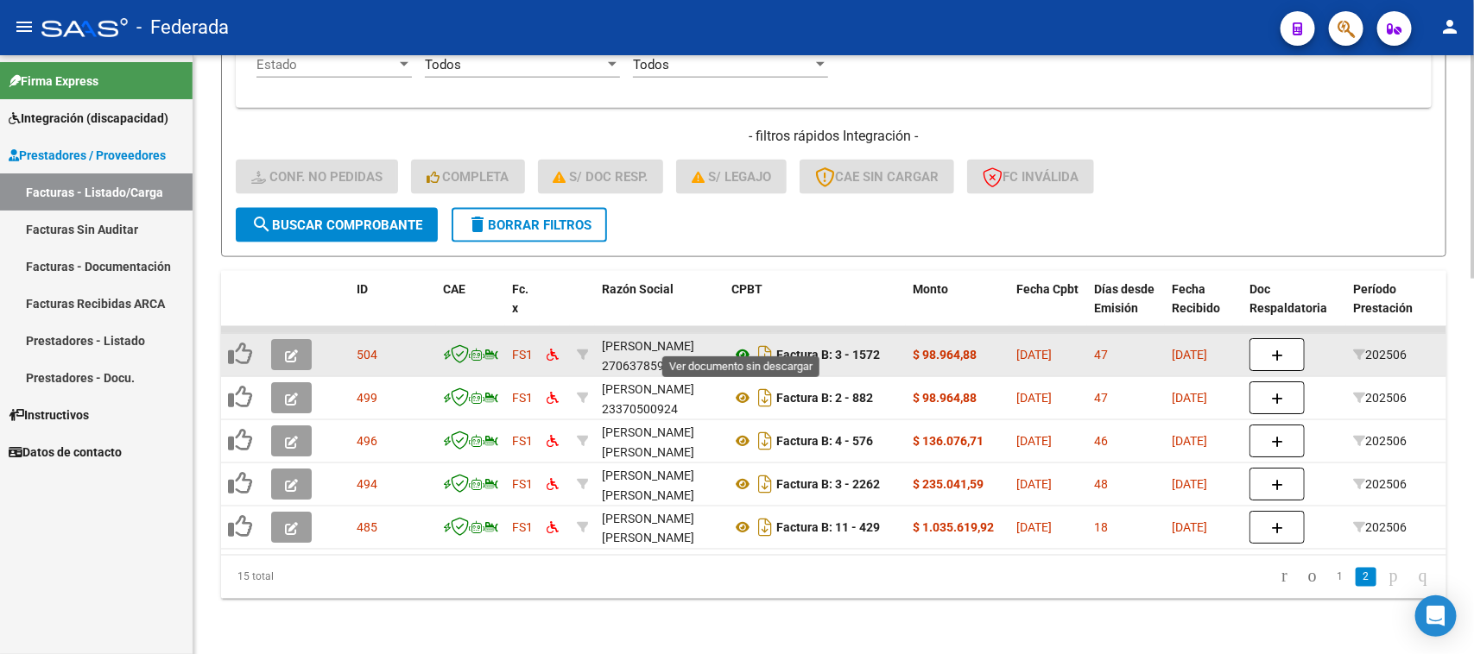
click at [740, 344] on icon at bounding box center [742, 354] width 22 height 21
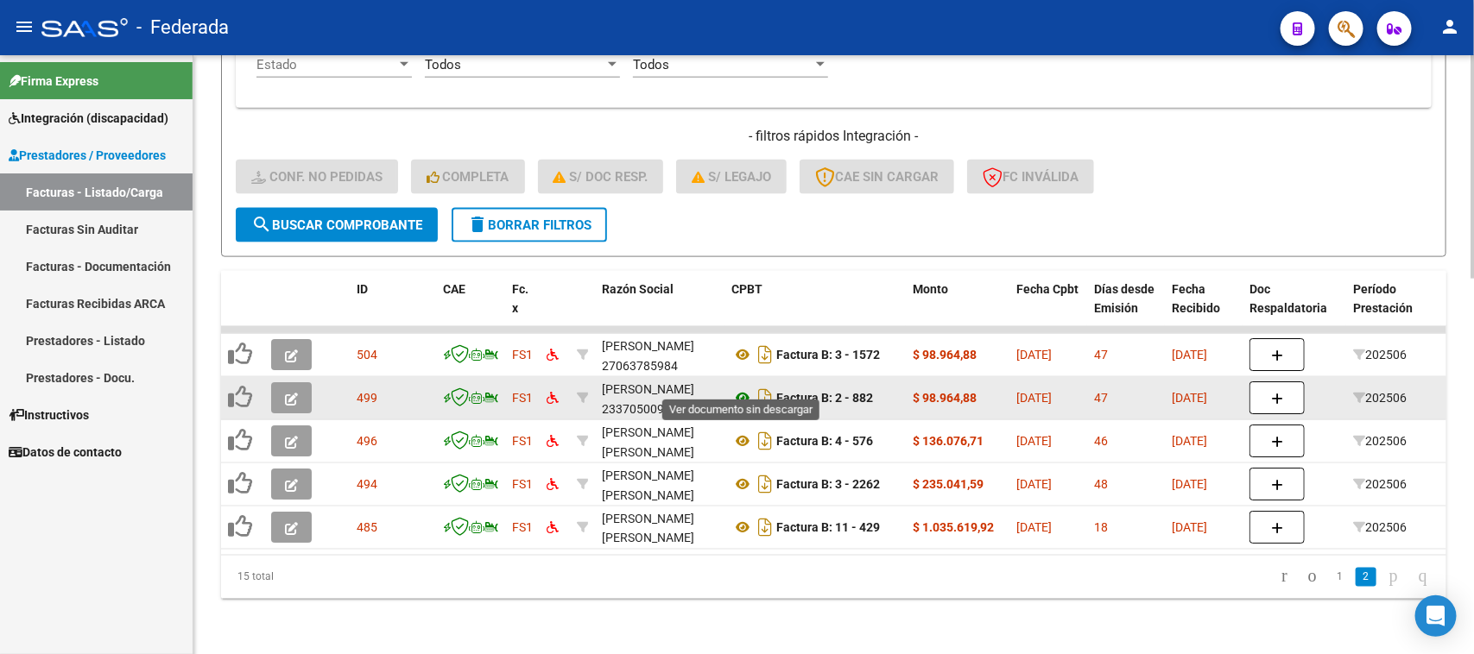
click at [740, 388] on icon at bounding box center [742, 398] width 22 height 21
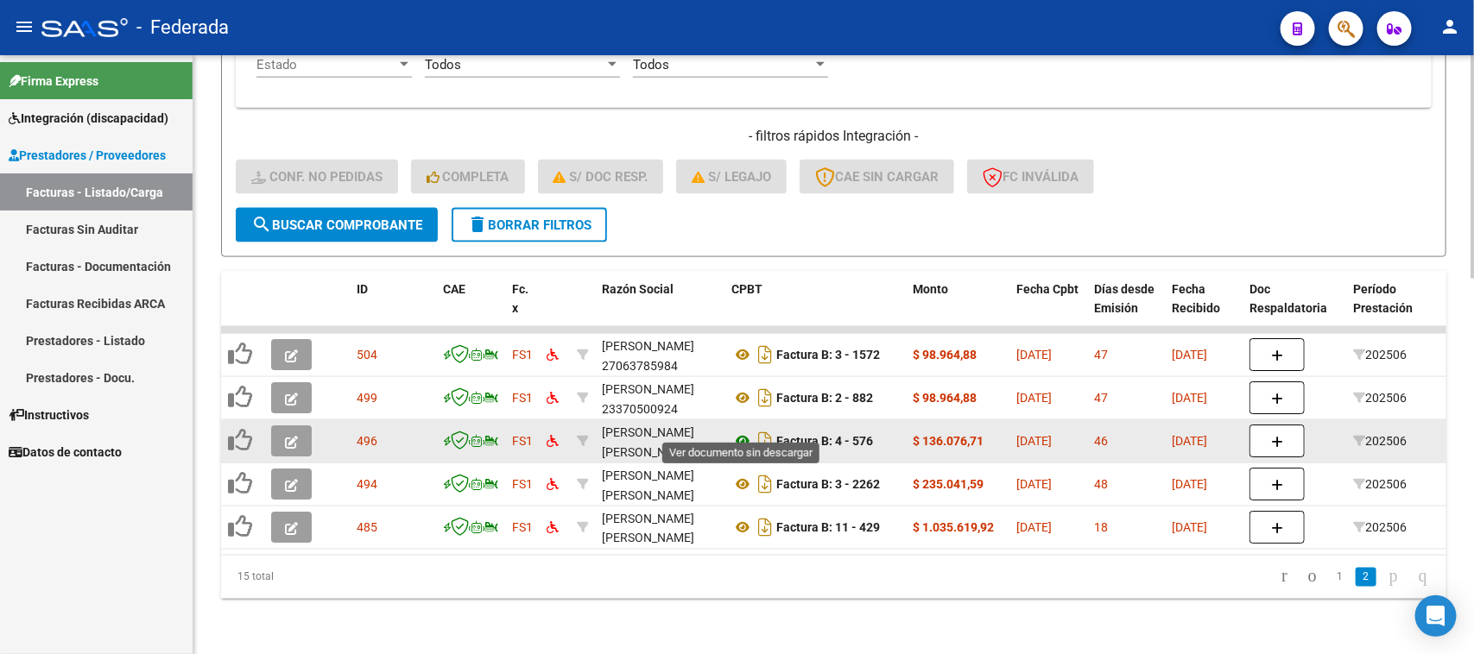
click at [741, 431] on icon at bounding box center [742, 441] width 22 height 21
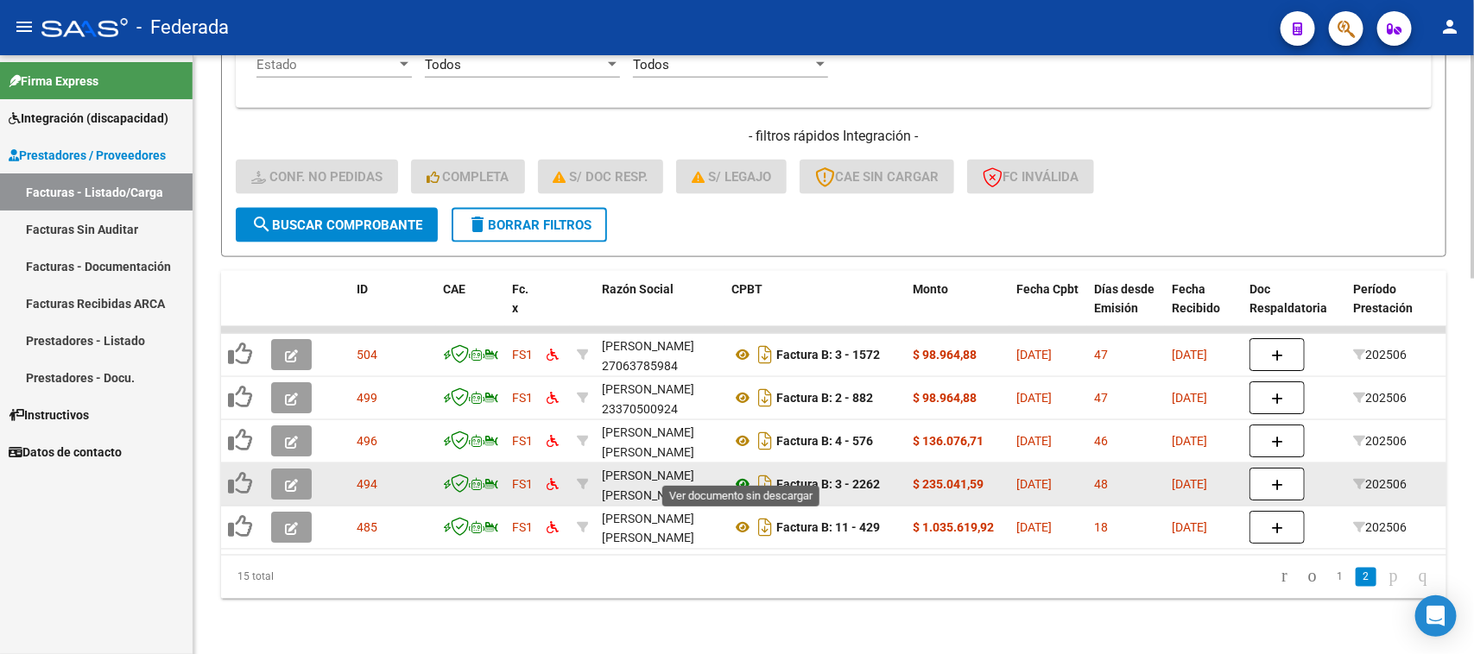
click at [742, 474] on icon at bounding box center [742, 484] width 22 height 21
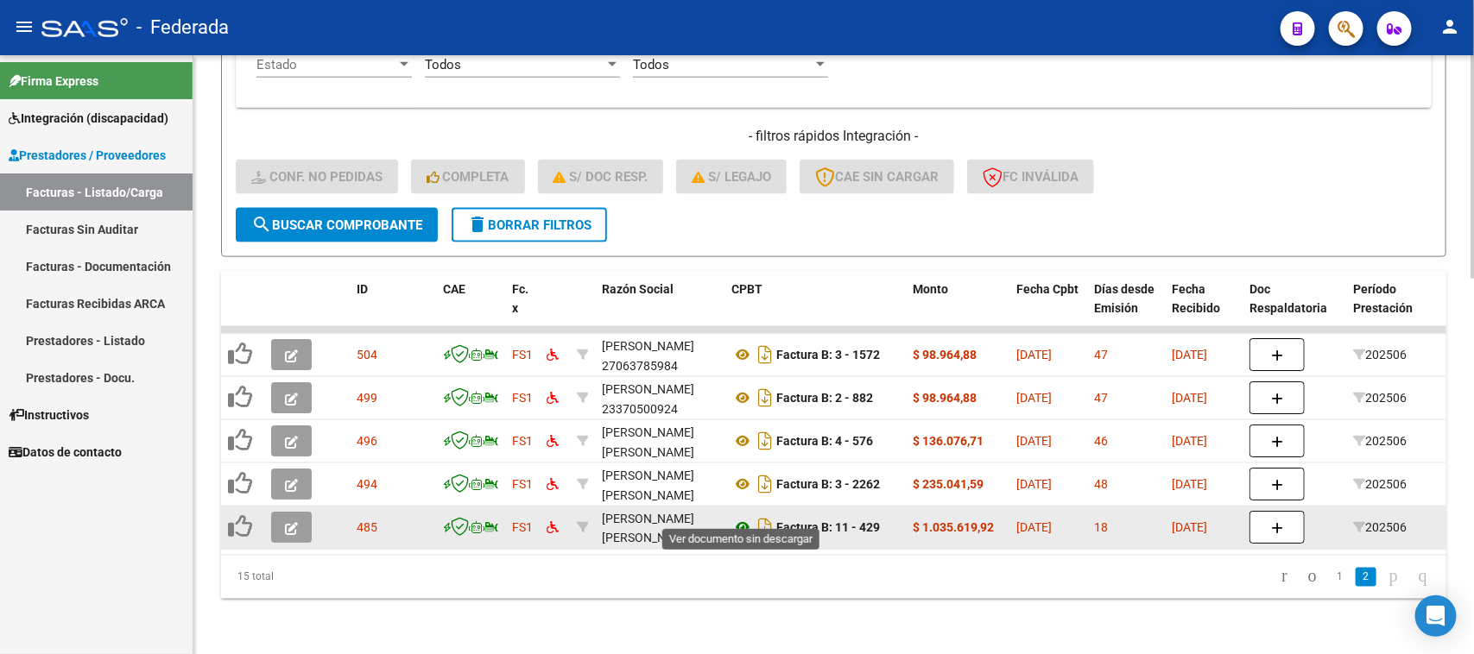
click at [742, 517] on icon at bounding box center [742, 527] width 22 height 21
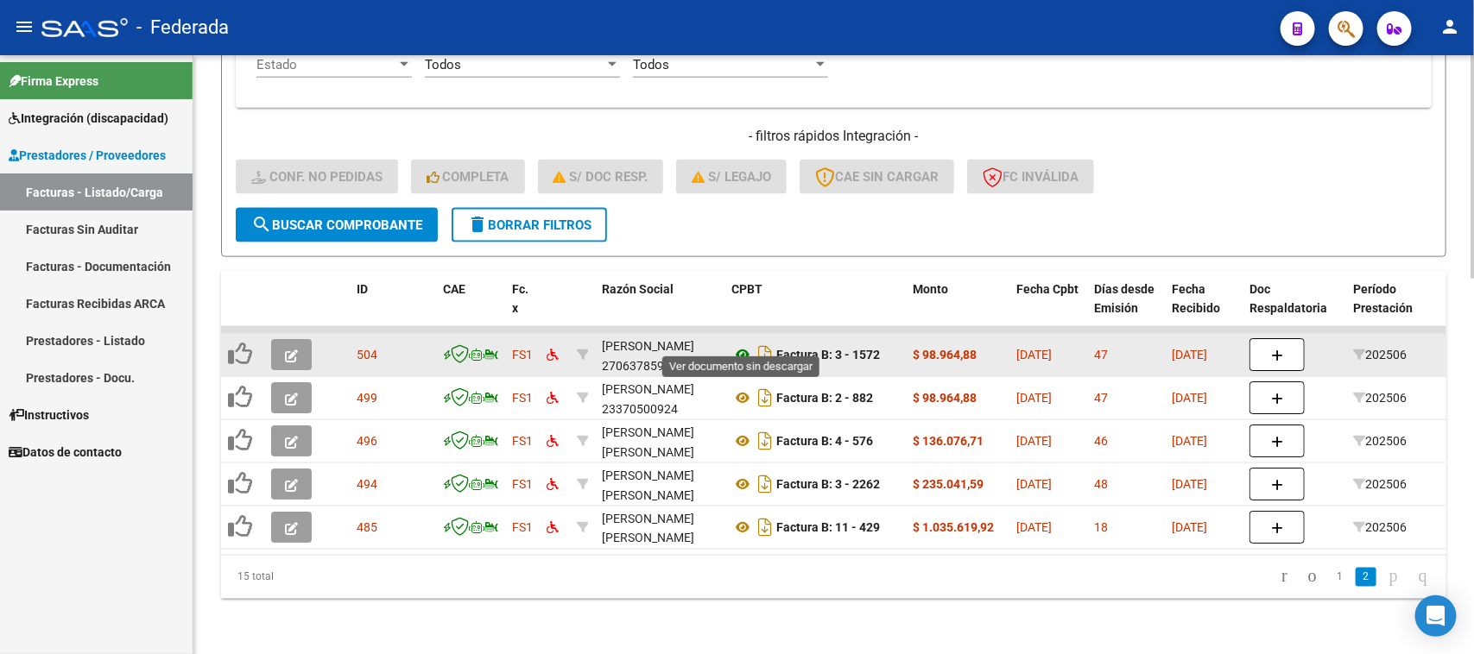
click at [740, 344] on icon at bounding box center [742, 354] width 22 height 21
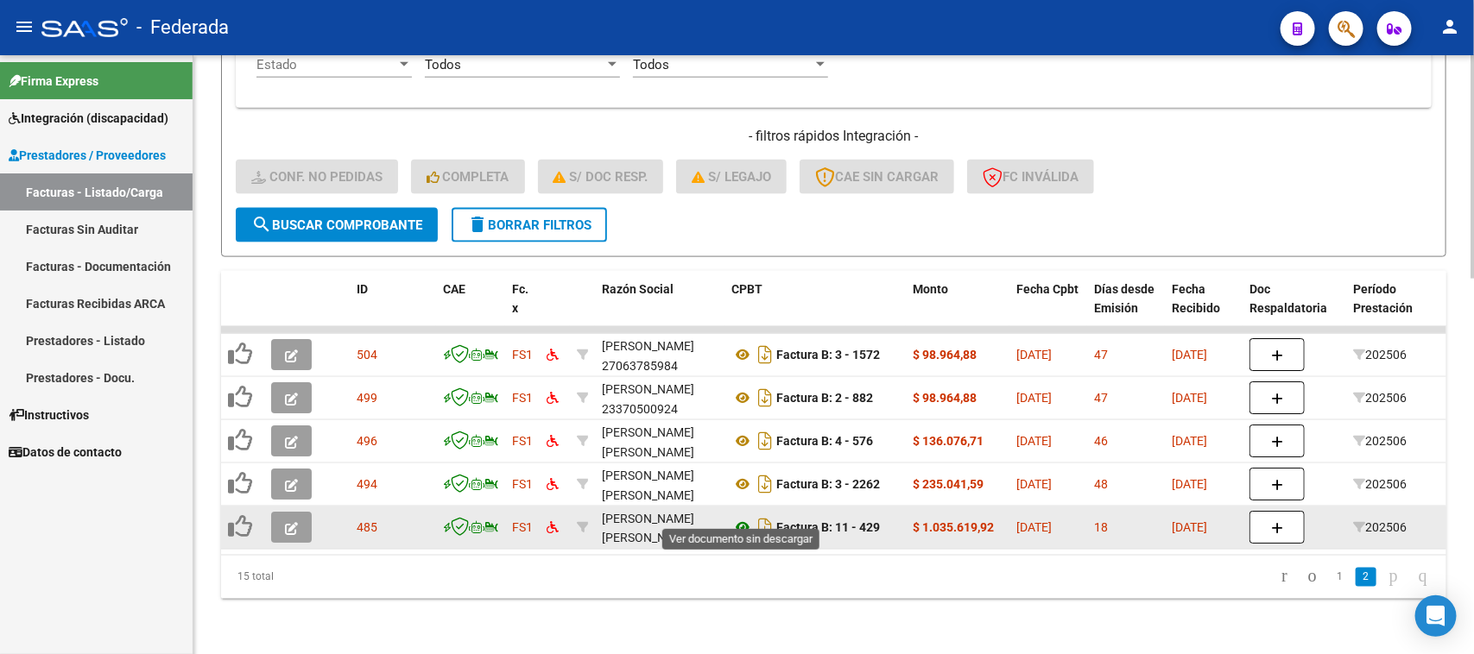
click at [742, 517] on icon at bounding box center [742, 527] width 22 height 21
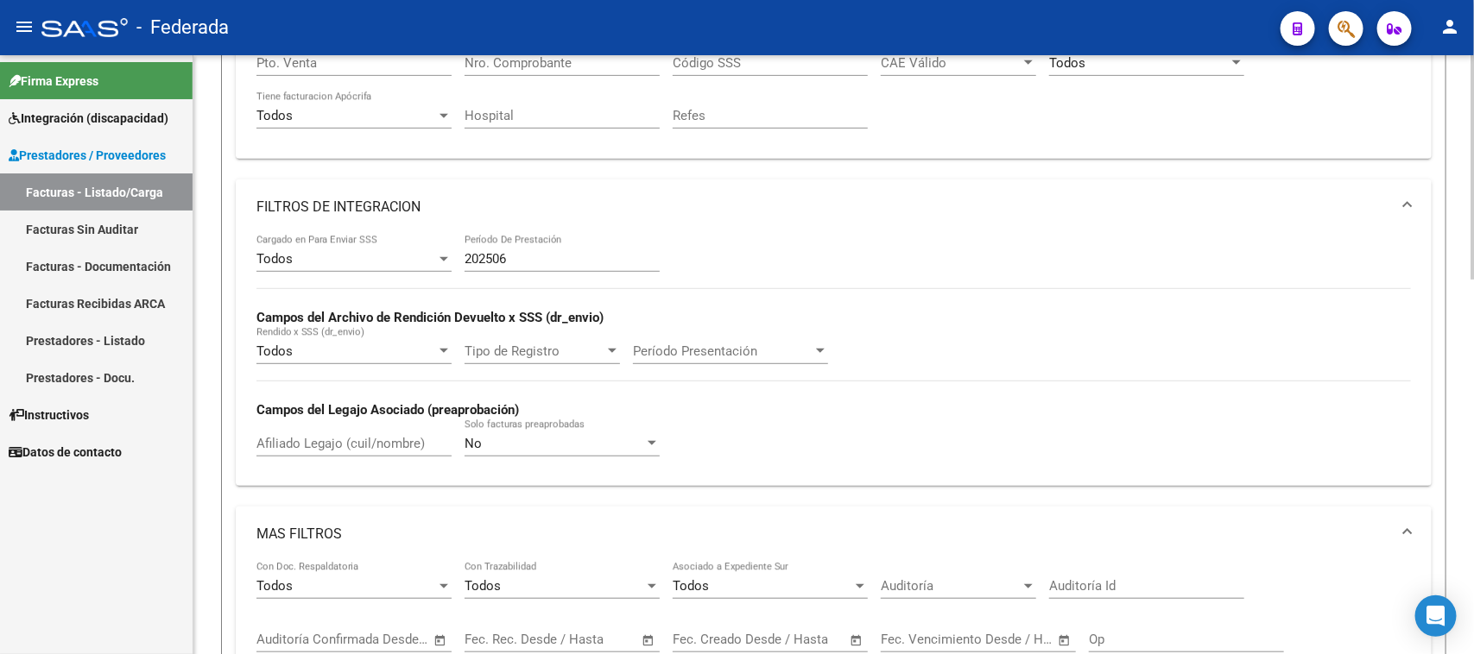
scroll to position [246, 0]
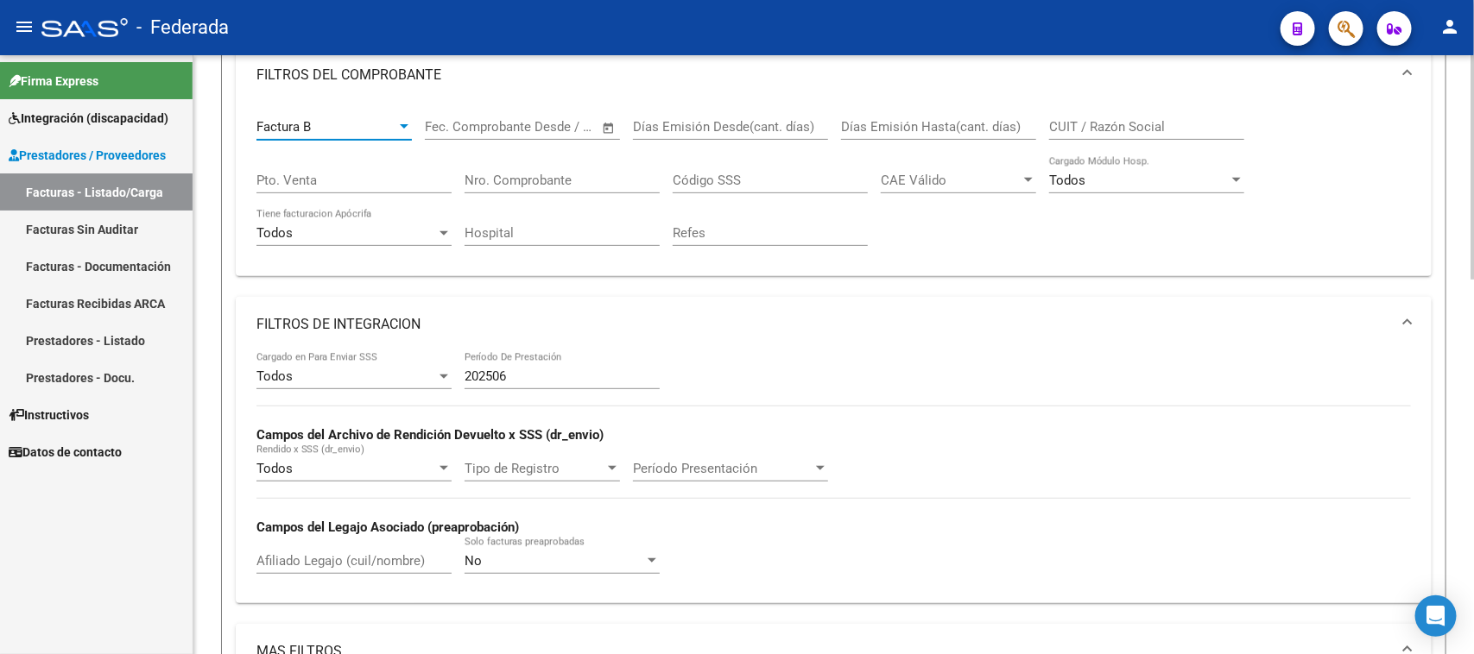
click at [346, 123] on div "Factura B" at bounding box center [326, 127] width 140 height 16
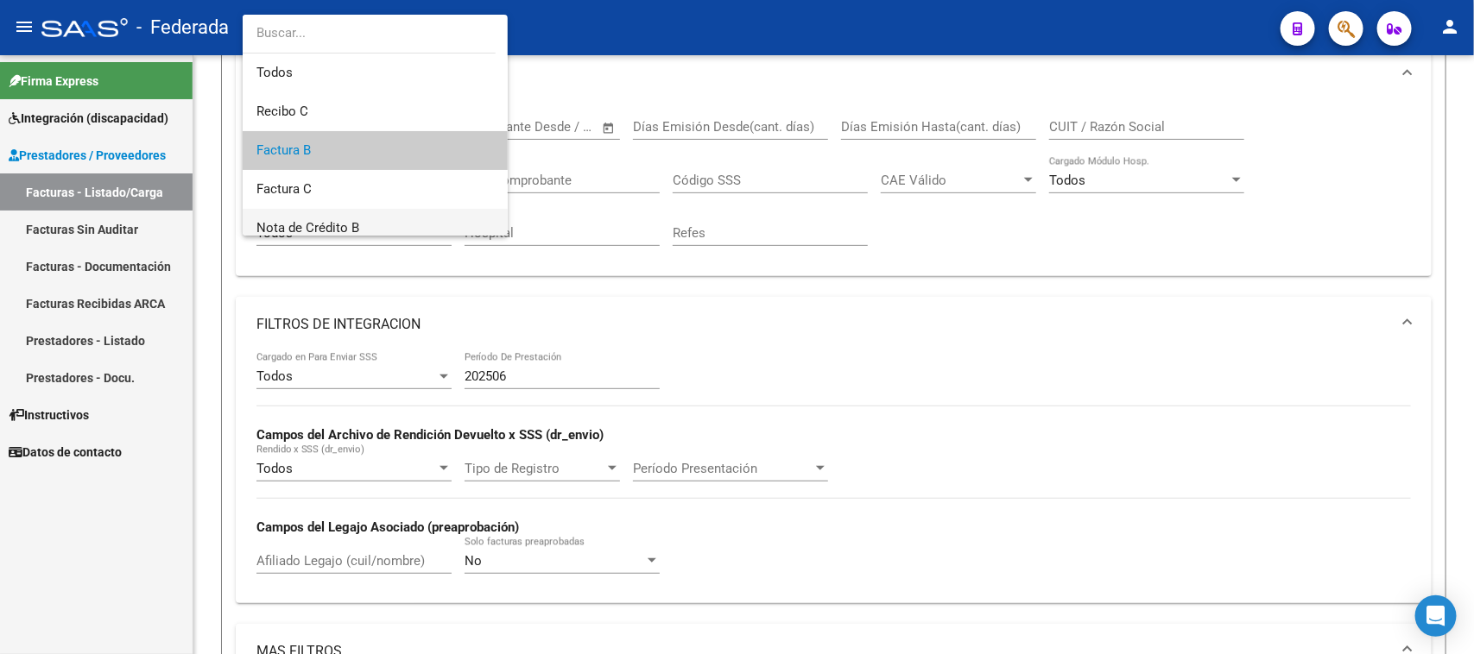
scroll to position [26, 0]
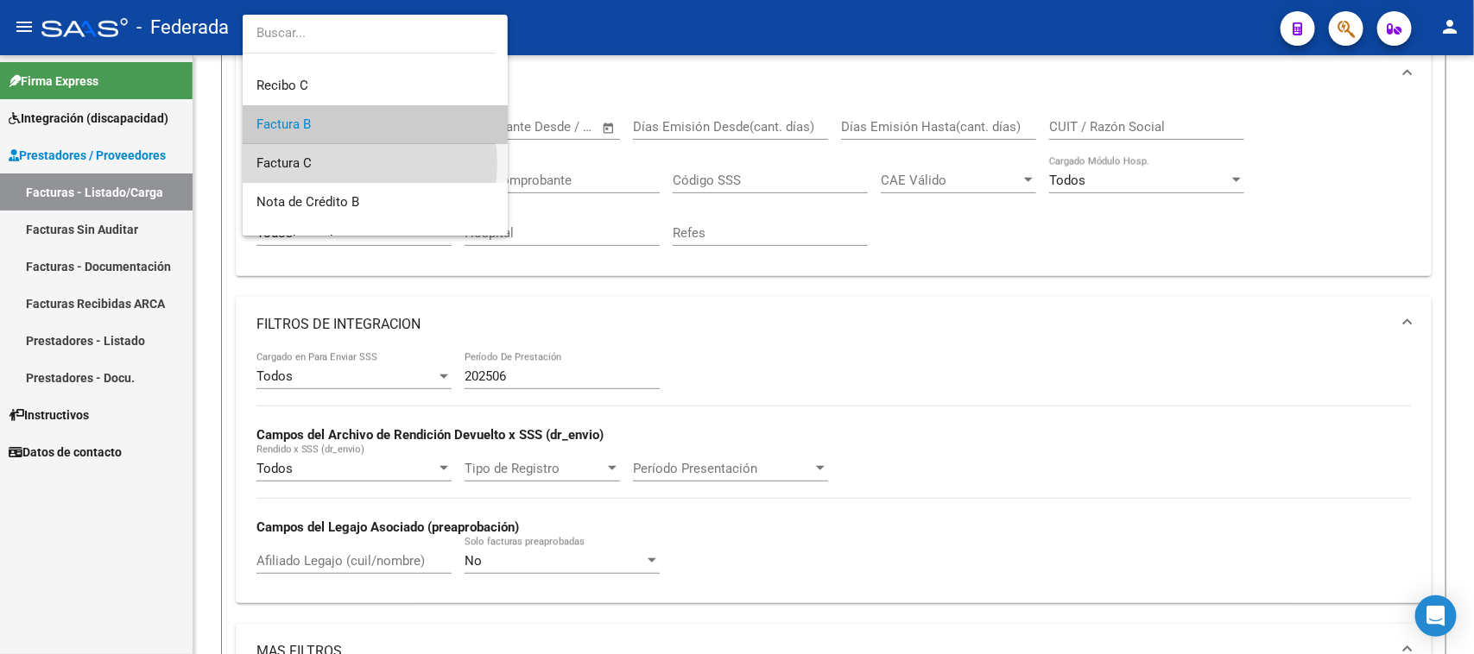
click at [338, 164] on span "Factura C" at bounding box center [374, 163] width 237 height 39
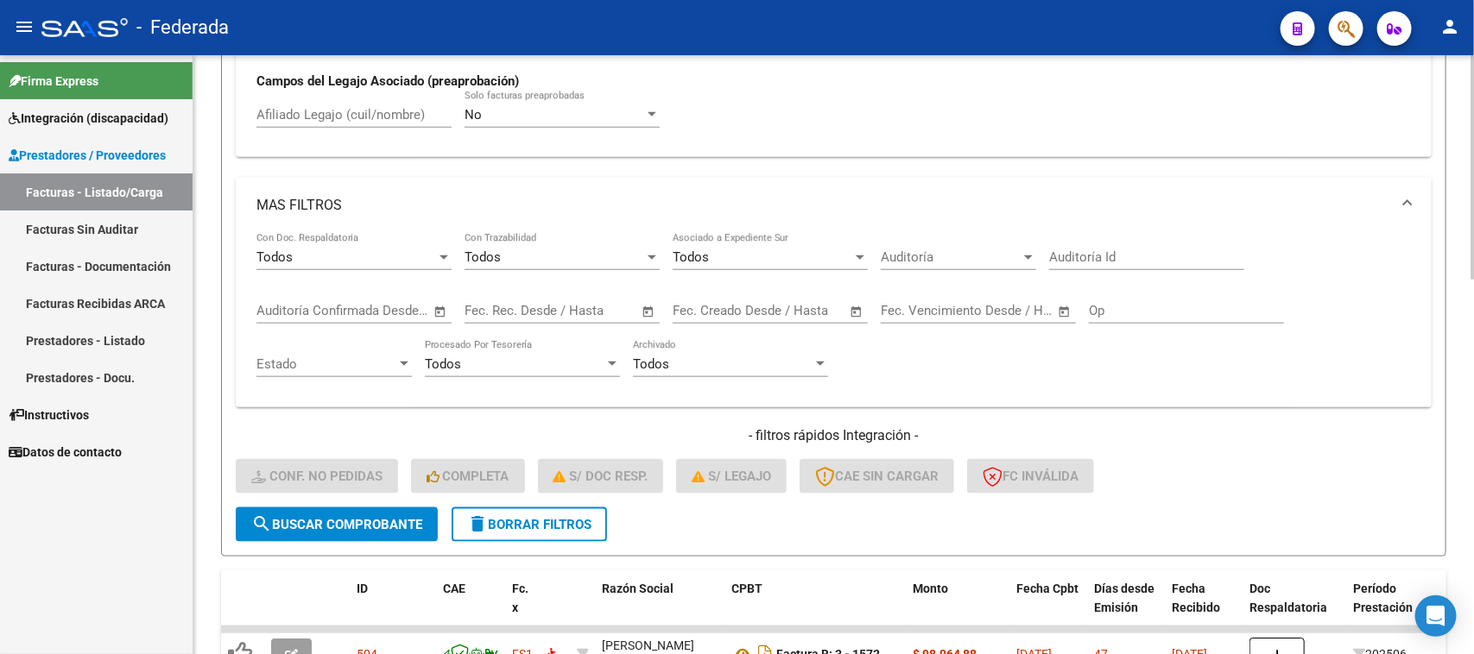
scroll to position [786, 0]
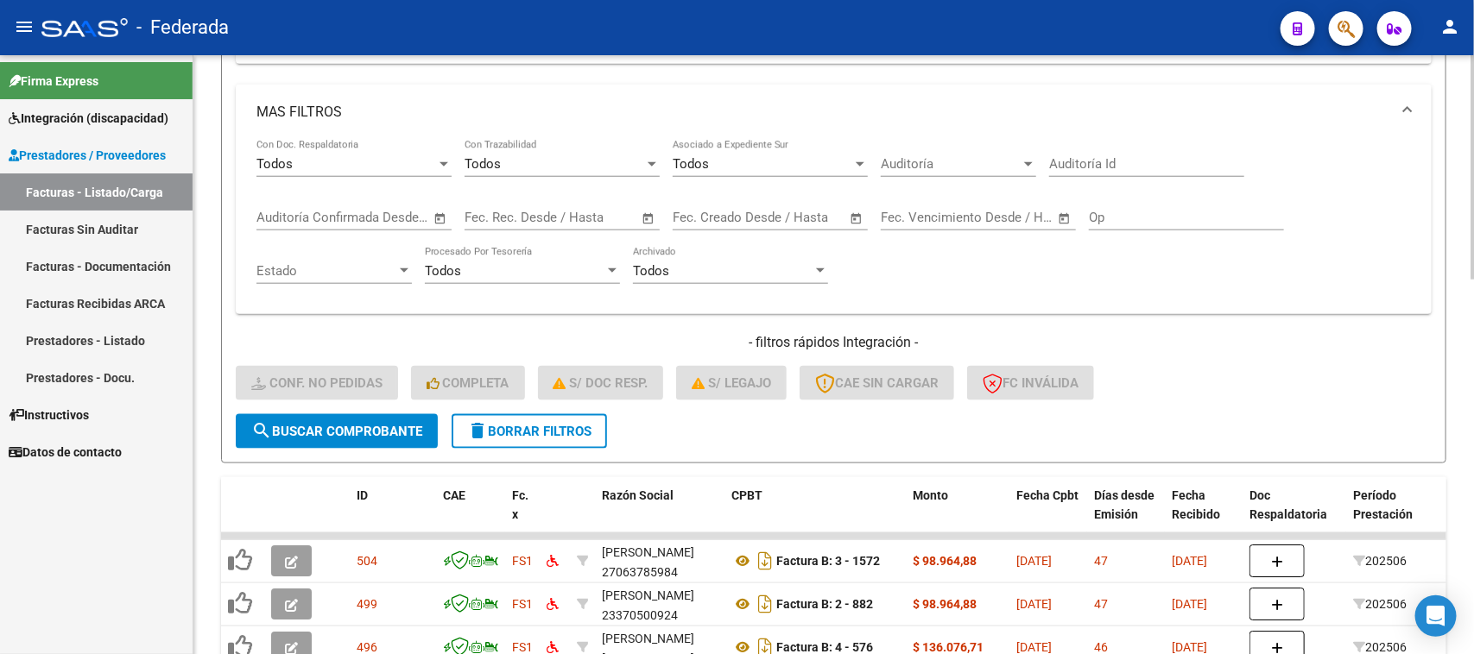
click at [400, 424] on span "search Buscar Comprobante" at bounding box center [336, 432] width 171 height 16
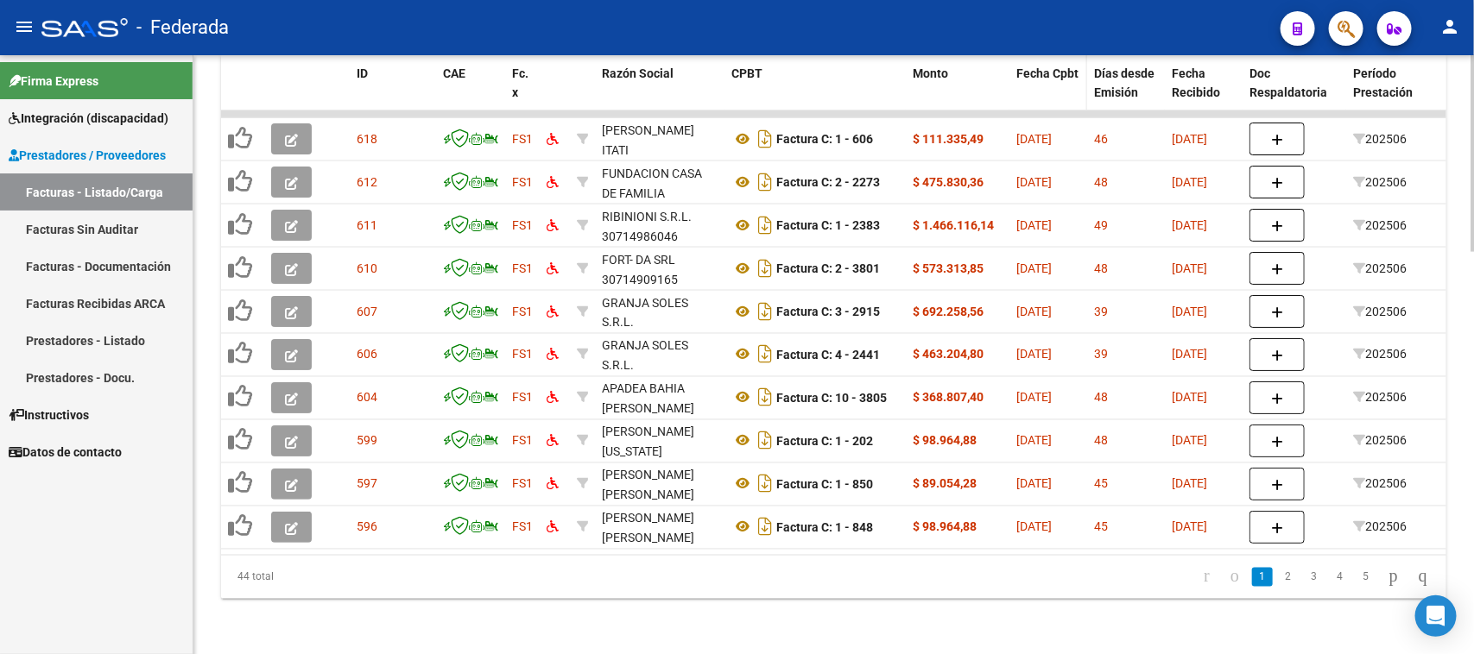
scroll to position [1109, 0]
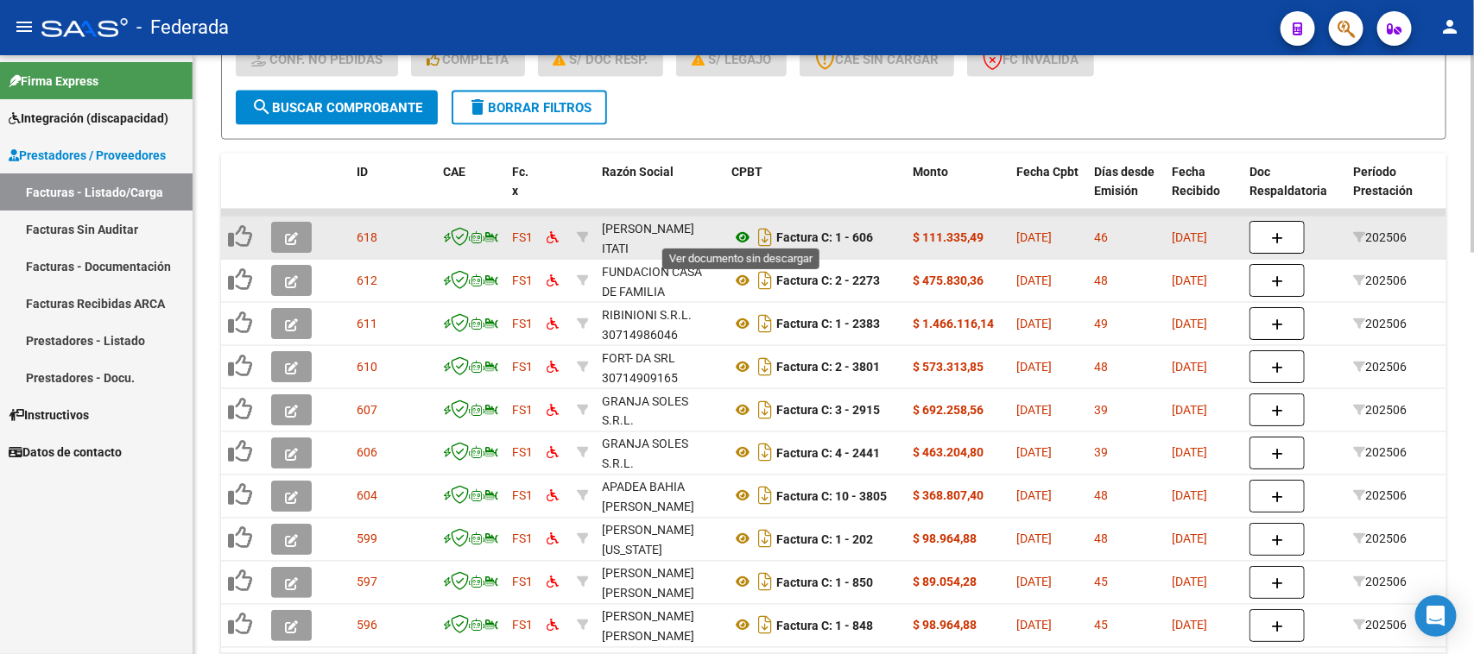
click at [741, 231] on icon at bounding box center [742, 237] width 22 height 21
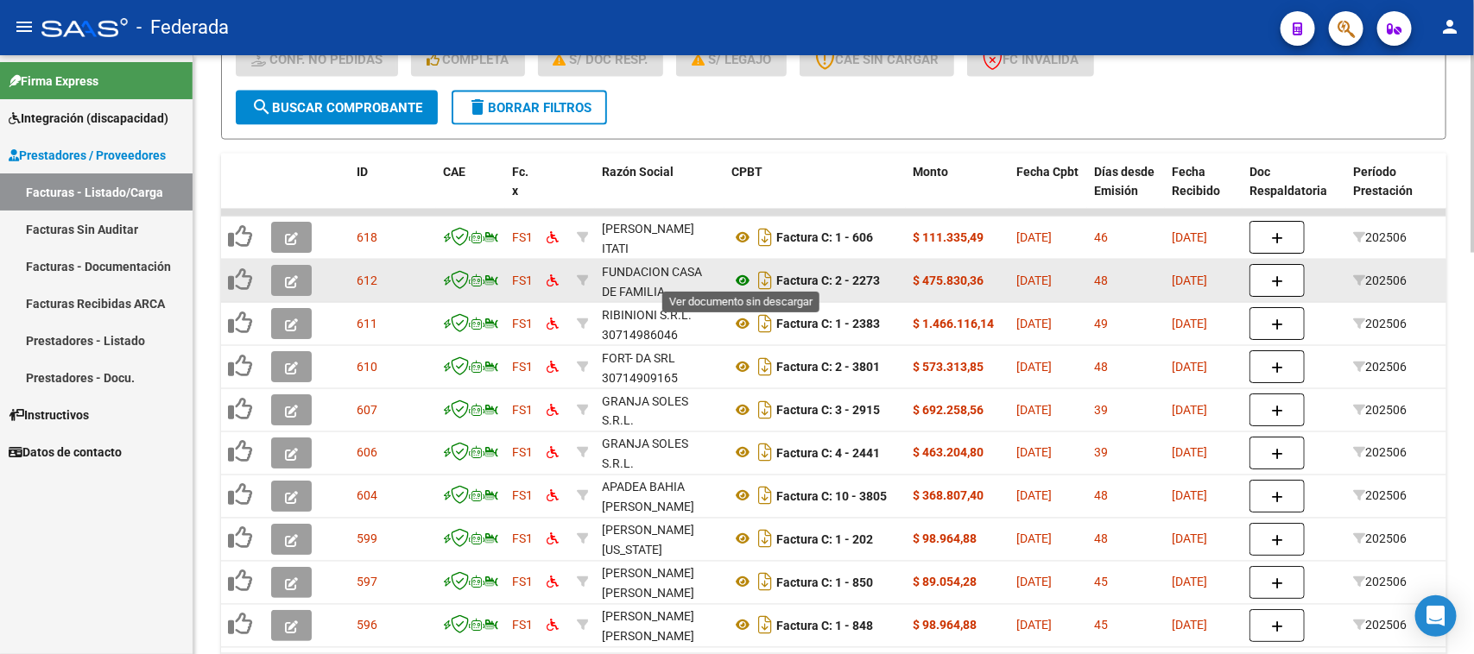
click at [736, 275] on icon at bounding box center [742, 280] width 22 height 21
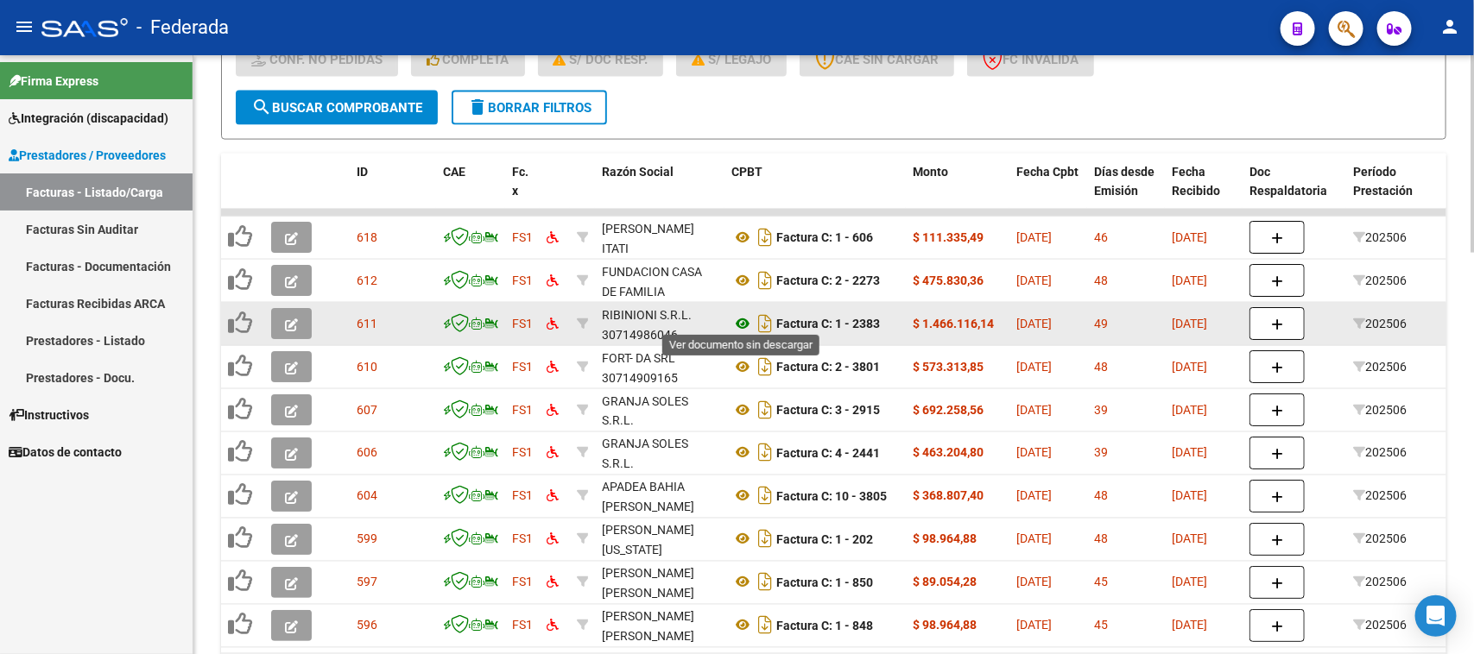
click at [740, 313] on icon at bounding box center [742, 323] width 22 height 21
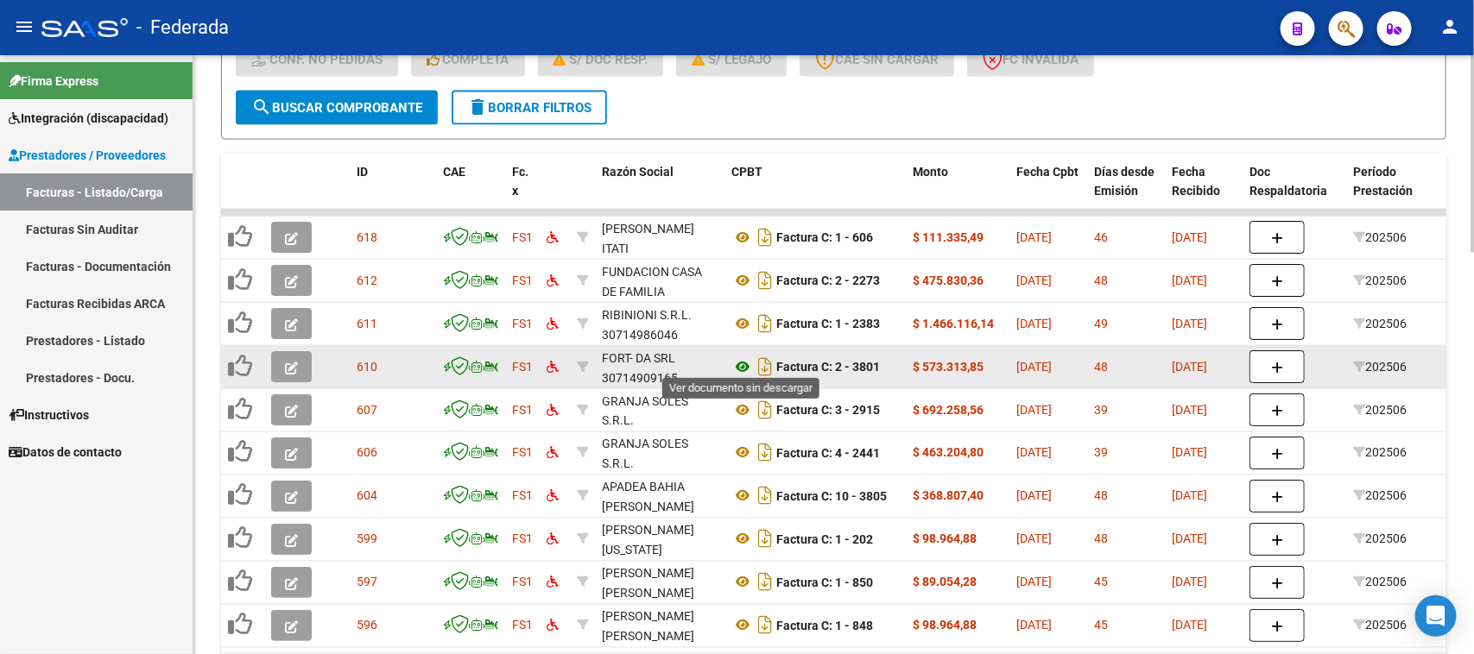
click at [742, 359] on icon at bounding box center [742, 367] width 22 height 21
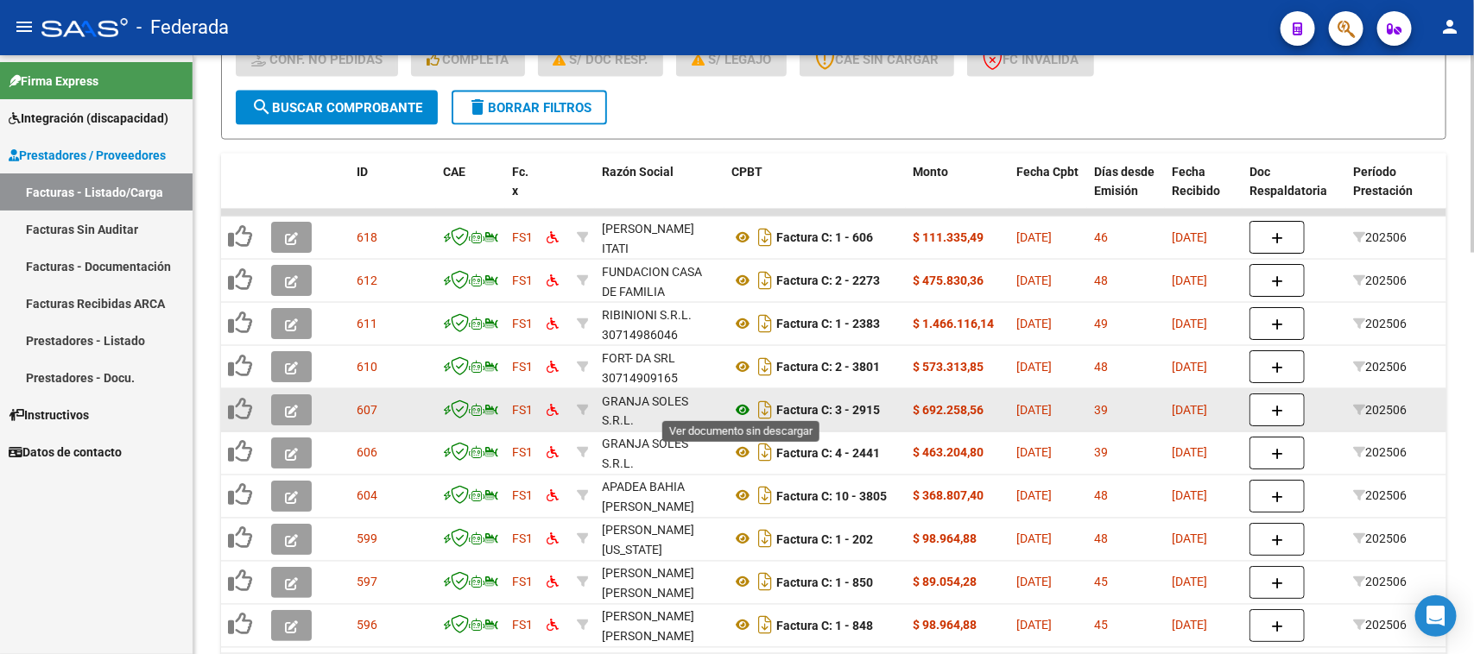
click at [738, 400] on icon at bounding box center [742, 410] width 22 height 21
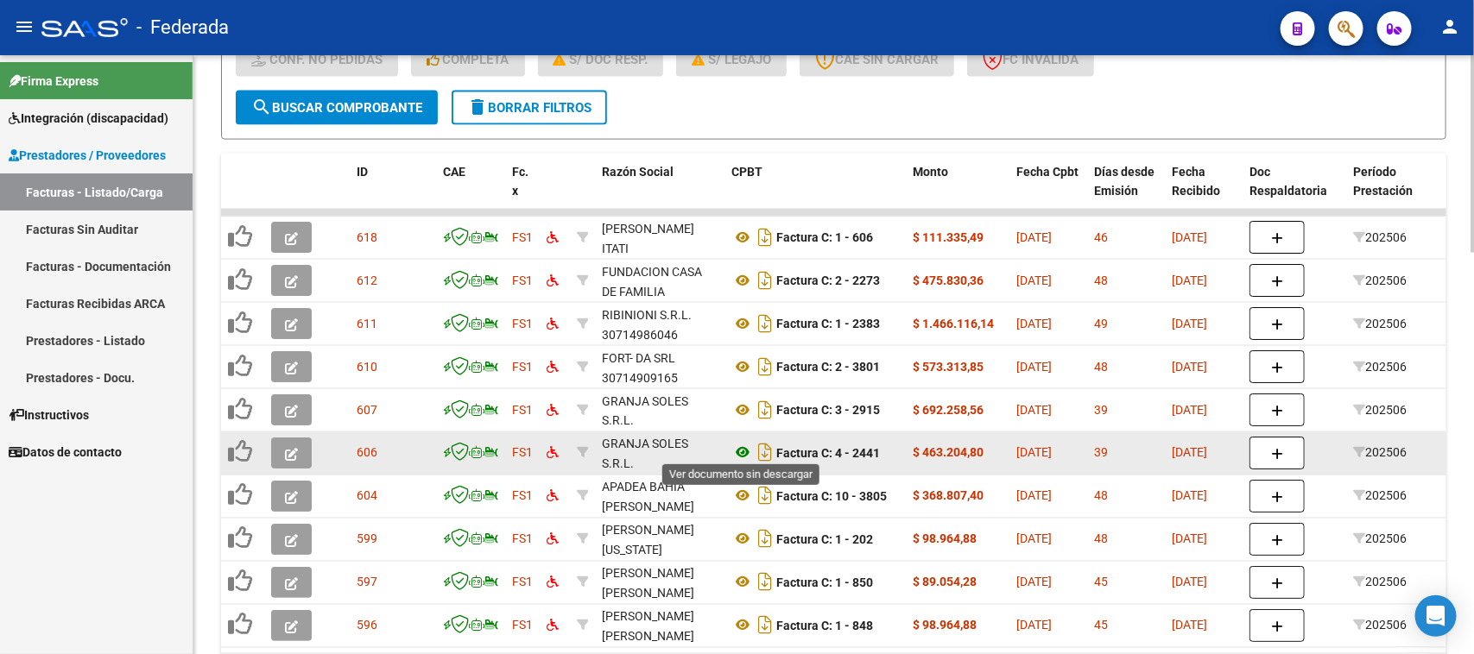
click at [740, 445] on icon at bounding box center [742, 453] width 22 height 21
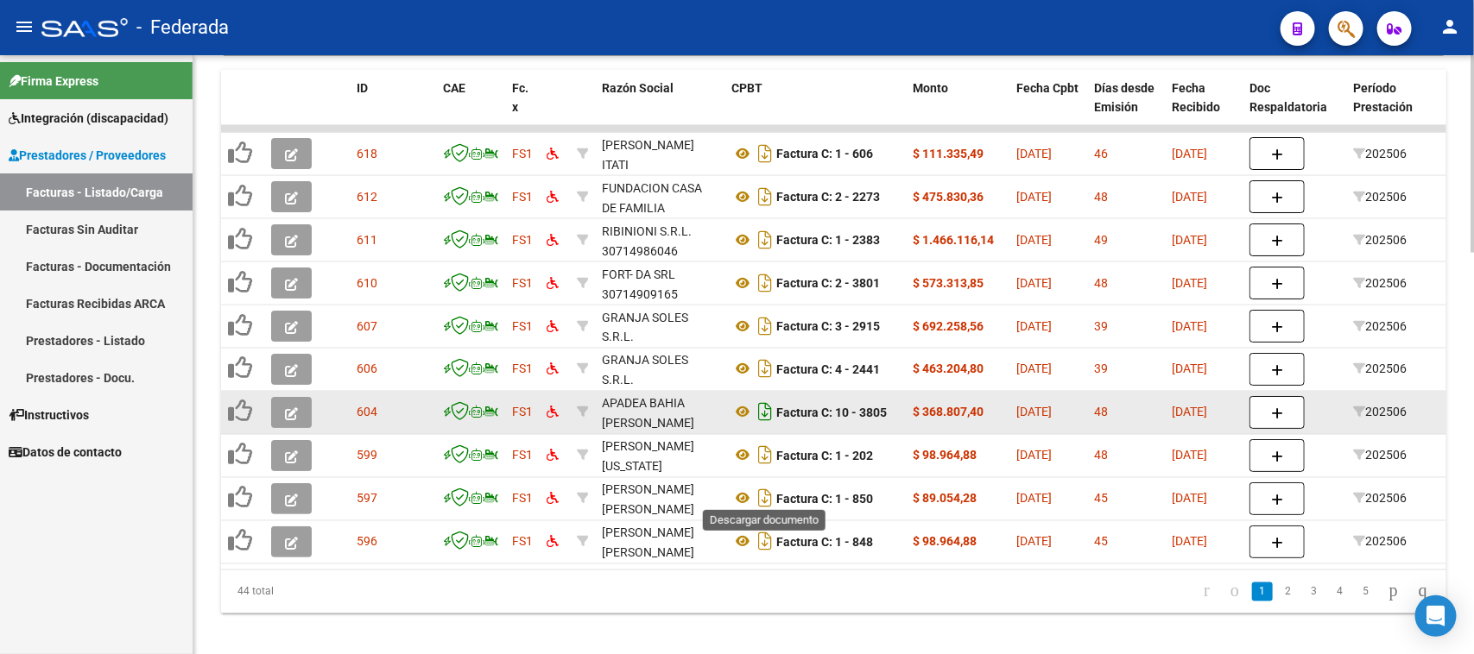
scroll to position [1217, 0]
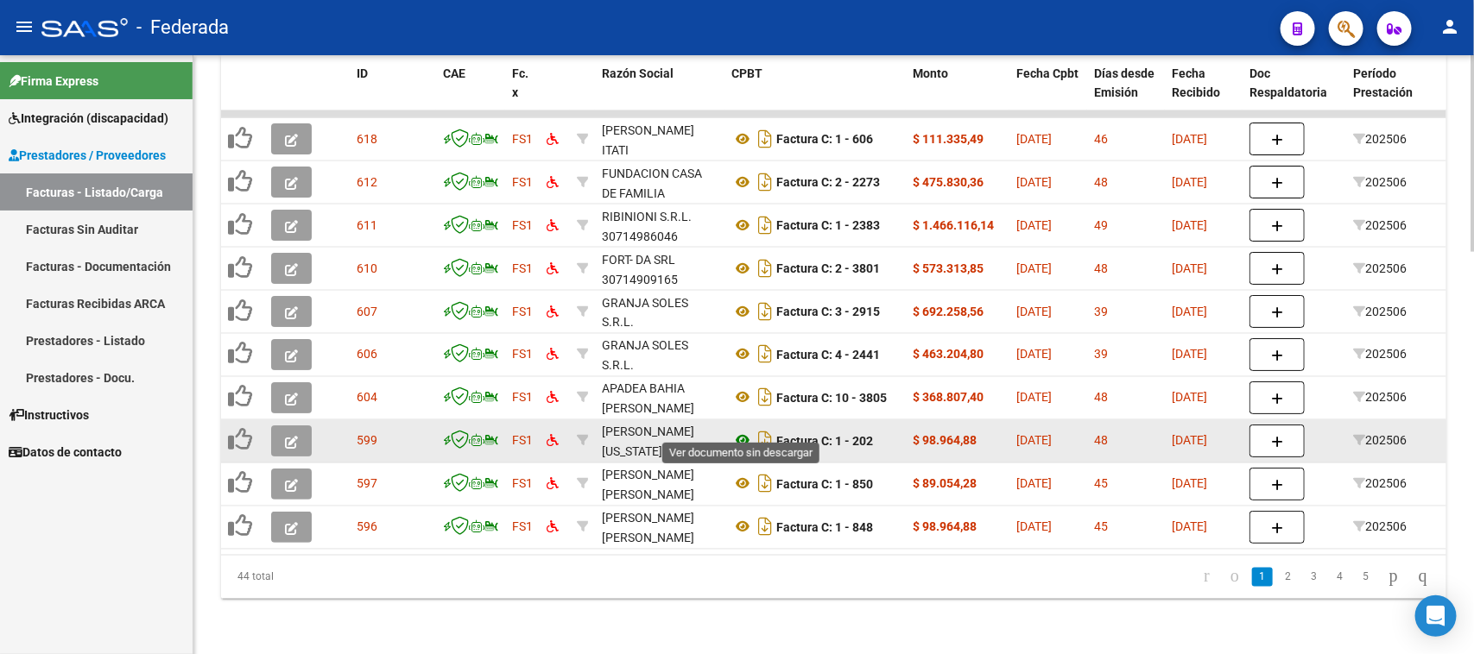
click at [735, 431] on icon at bounding box center [742, 441] width 22 height 21
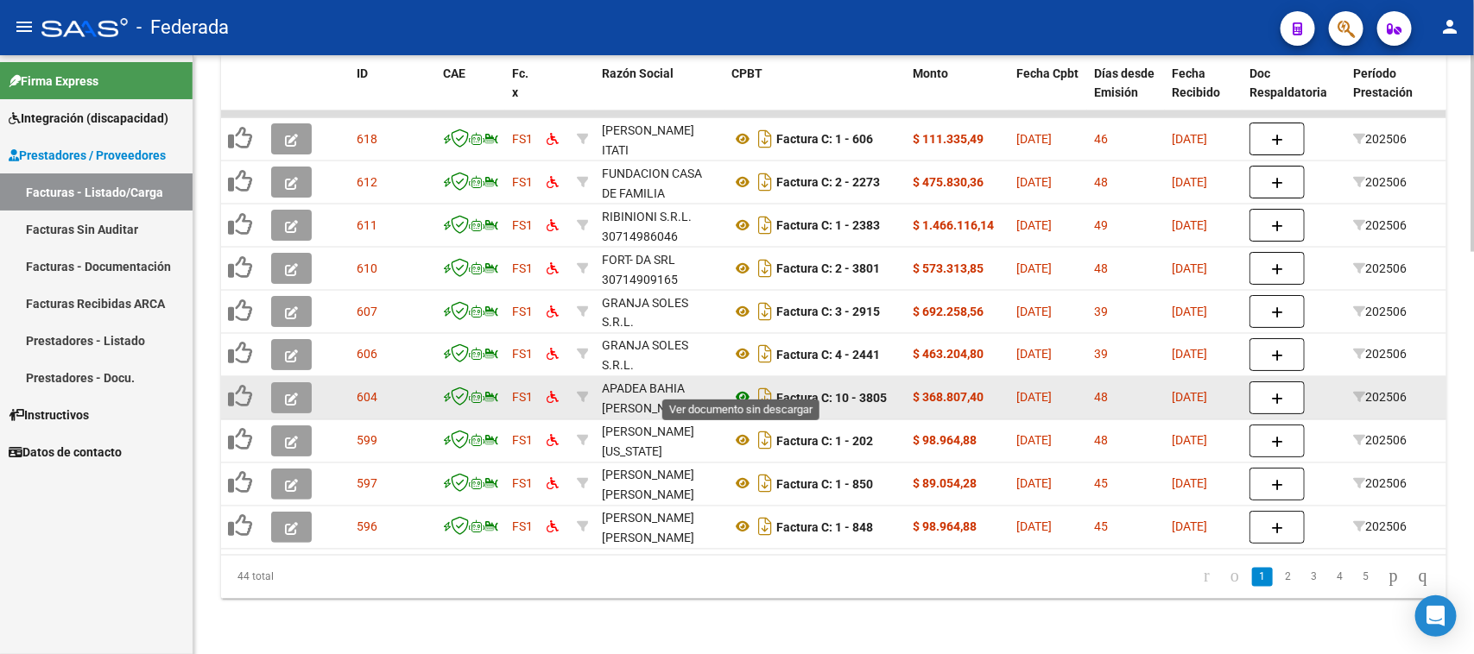
click at [736, 388] on icon at bounding box center [742, 398] width 22 height 21
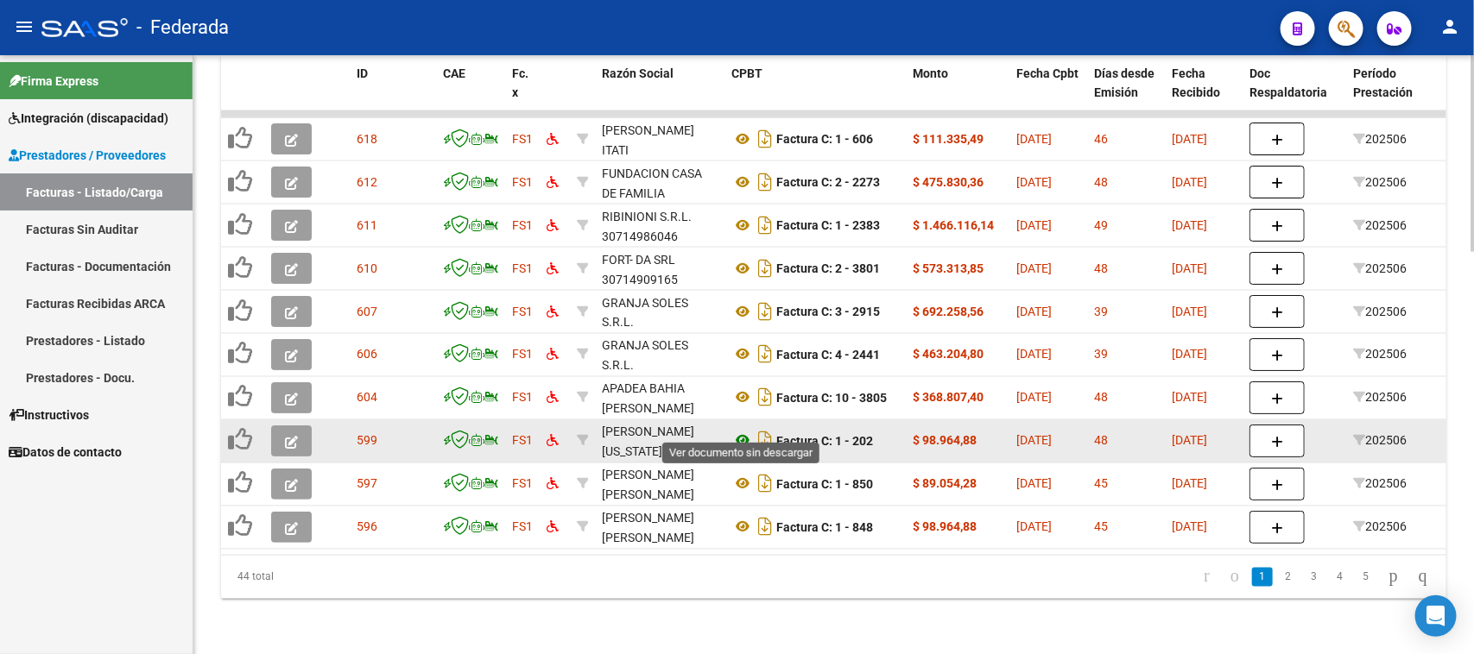
click at [741, 431] on icon at bounding box center [742, 441] width 22 height 21
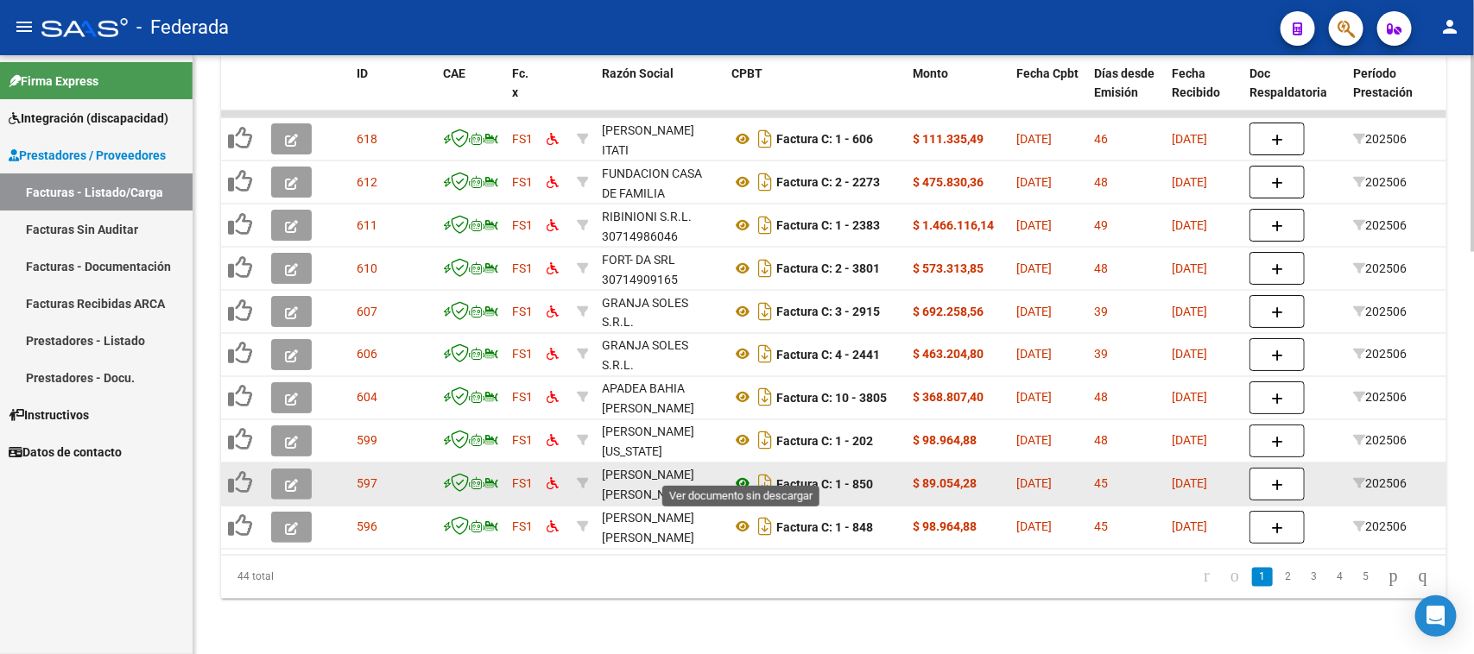
click at [736, 474] on icon at bounding box center [742, 484] width 22 height 21
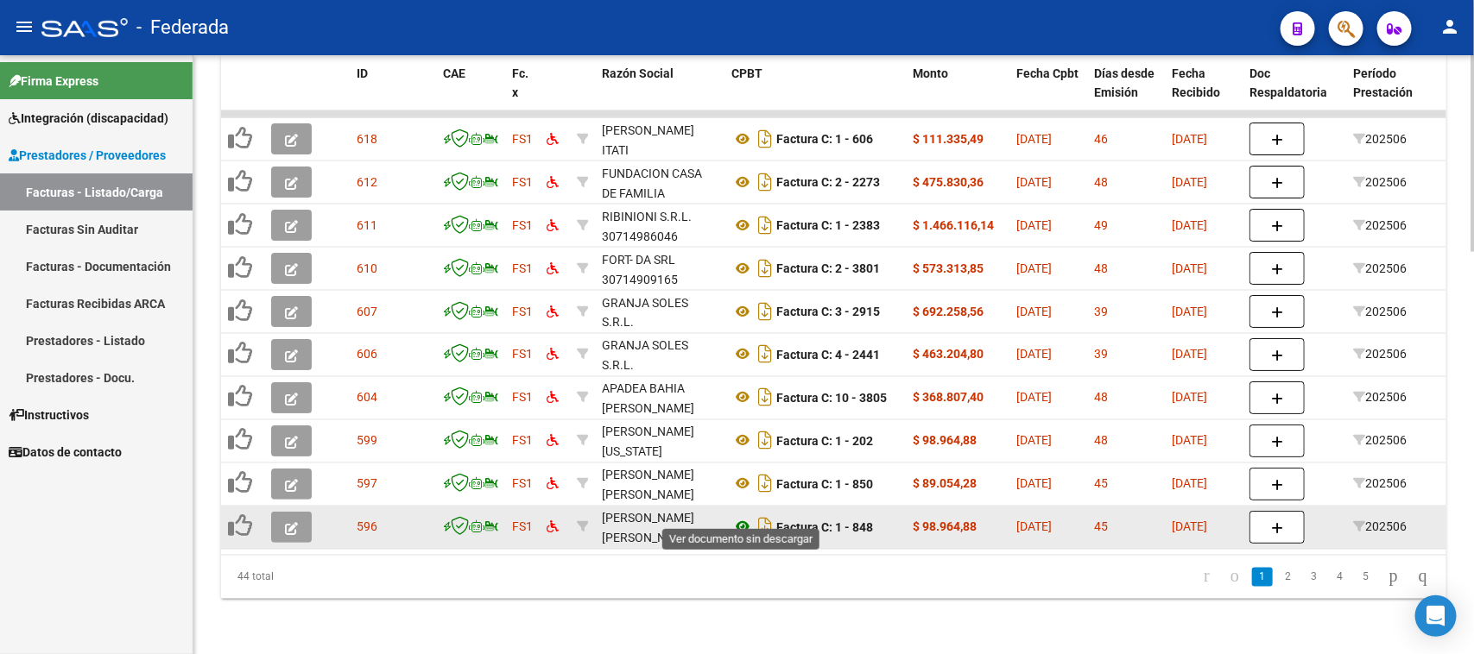
click at [736, 517] on icon at bounding box center [742, 527] width 22 height 21
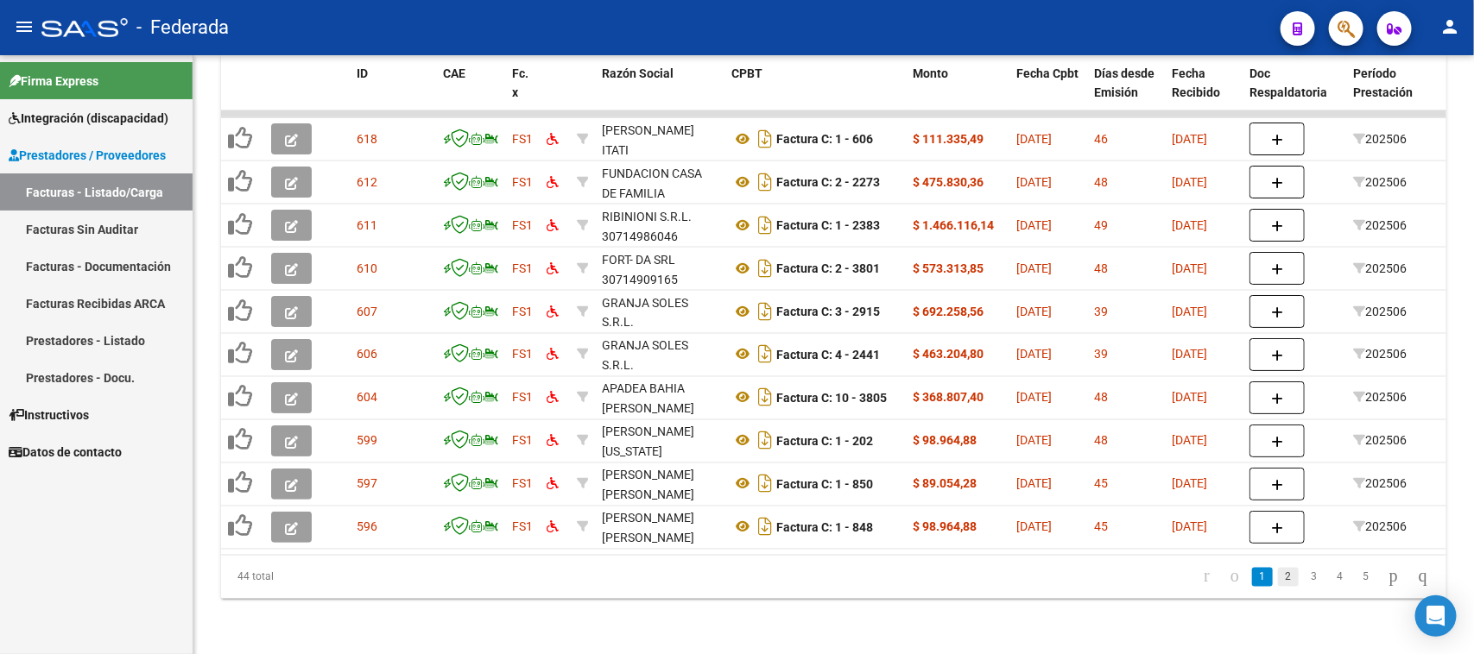
click at [1278, 576] on link "2" at bounding box center [1288, 577] width 21 height 19
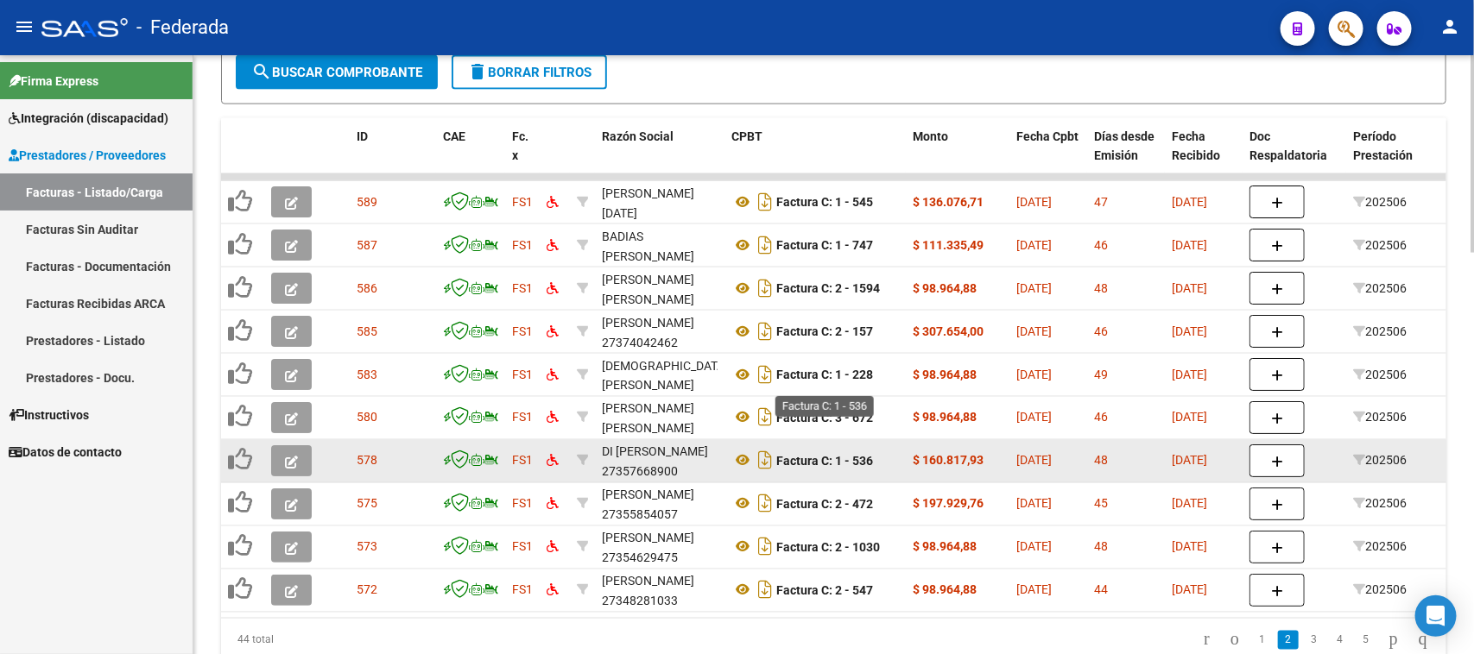
scroll to position [1109, 0]
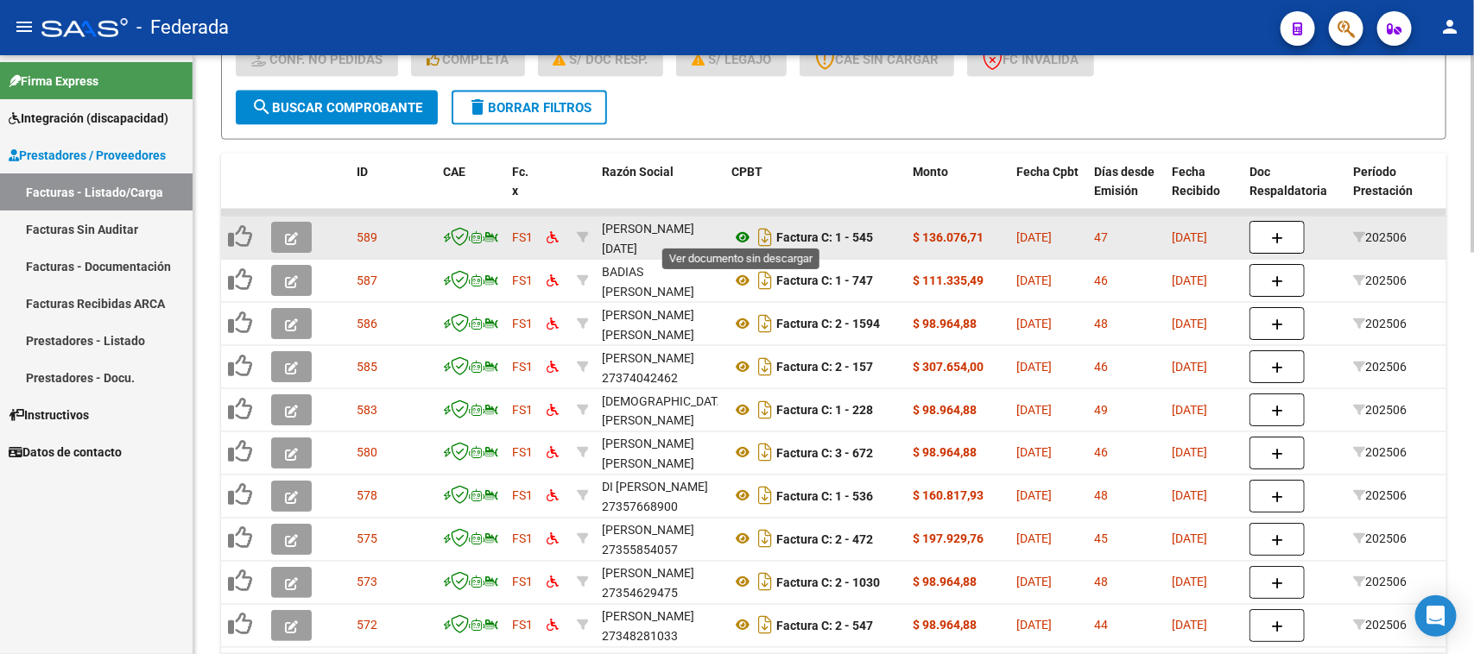
click at [741, 227] on icon at bounding box center [742, 237] width 22 height 21
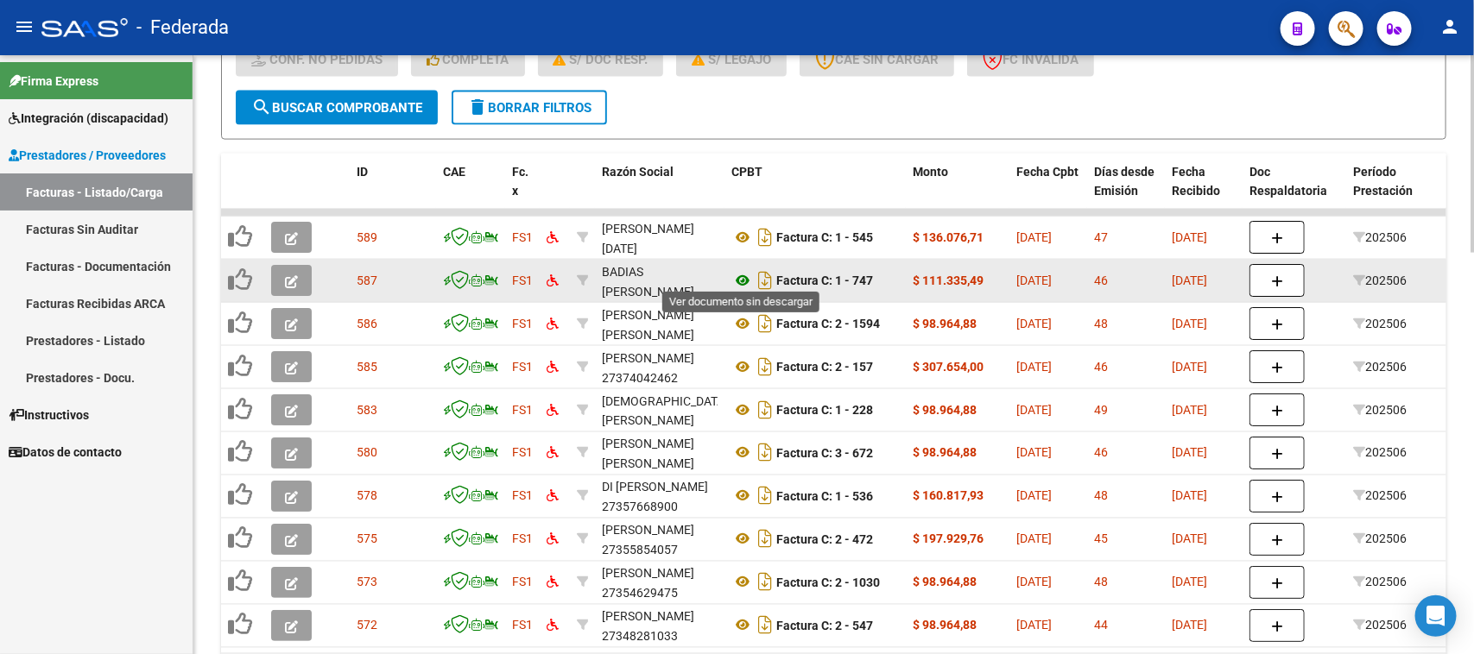
click at [740, 276] on icon at bounding box center [742, 280] width 22 height 21
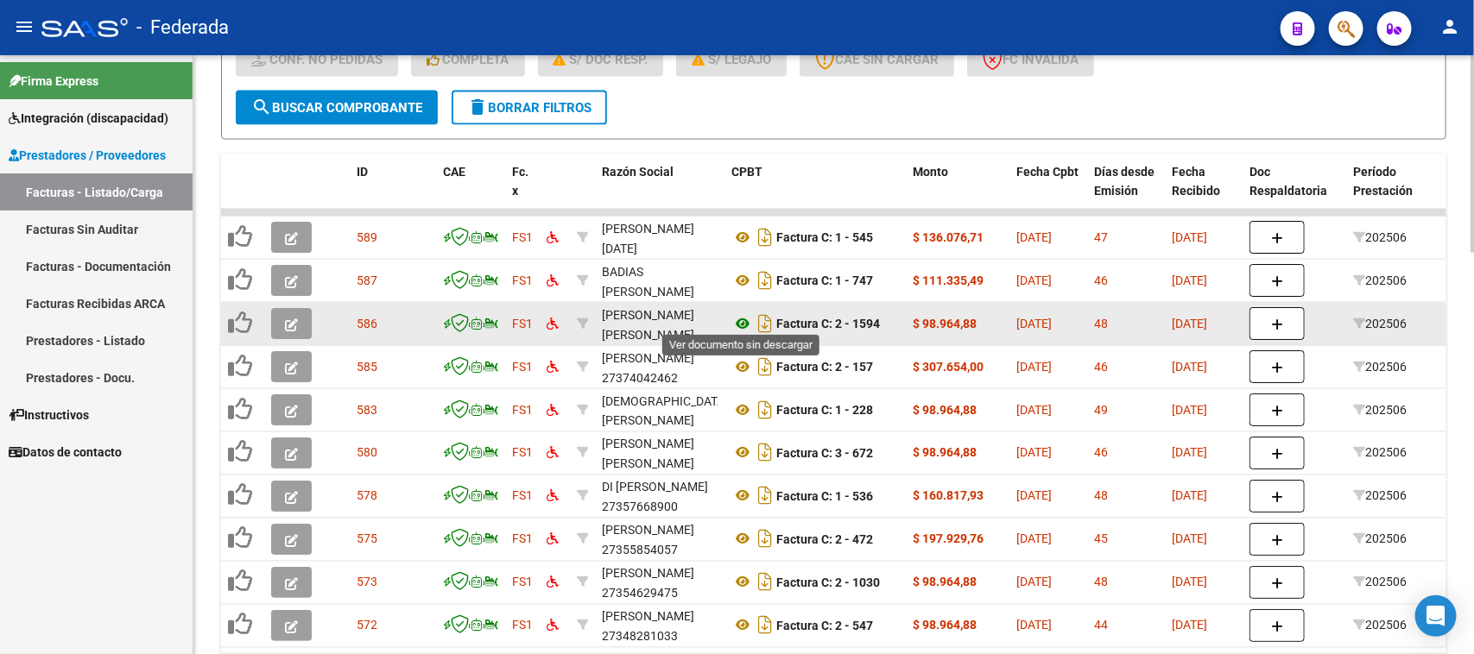
click at [742, 313] on icon at bounding box center [742, 323] width 22 height 21
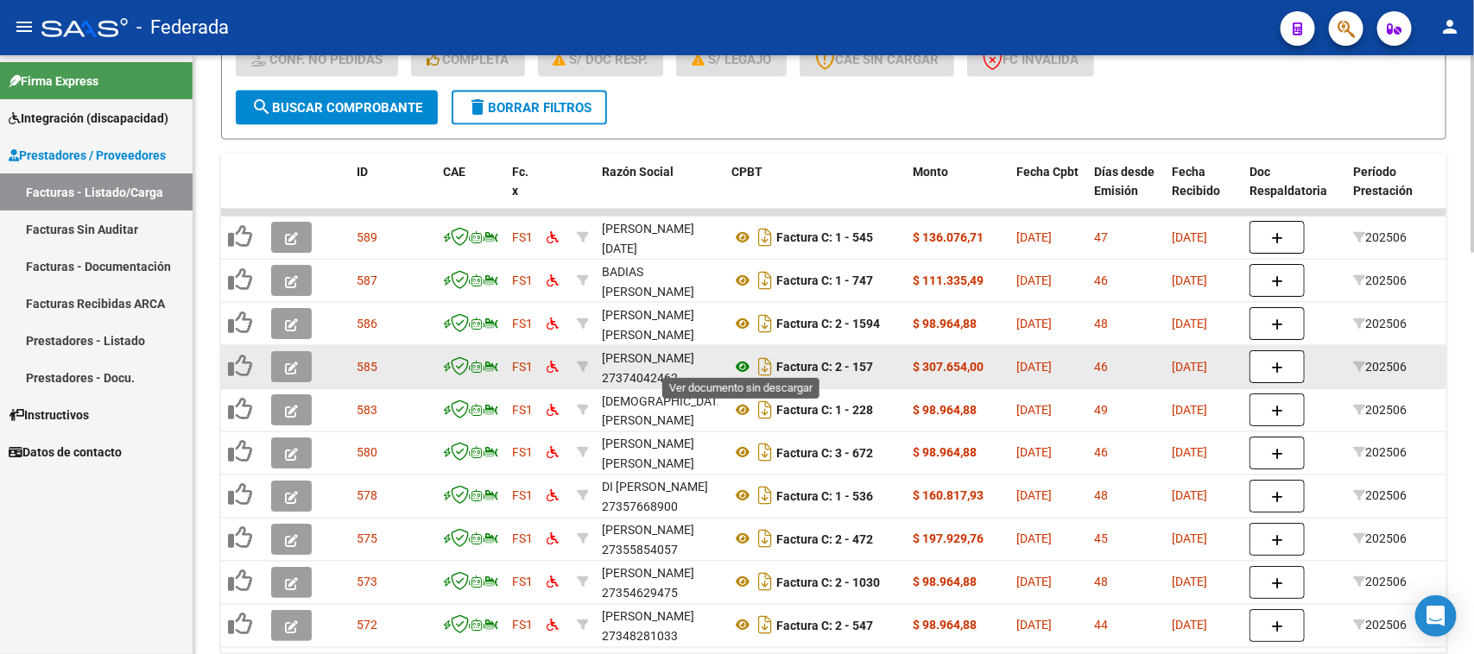
click at [743, 361] on icon at bounding box center [742, 367] width 22 height 21
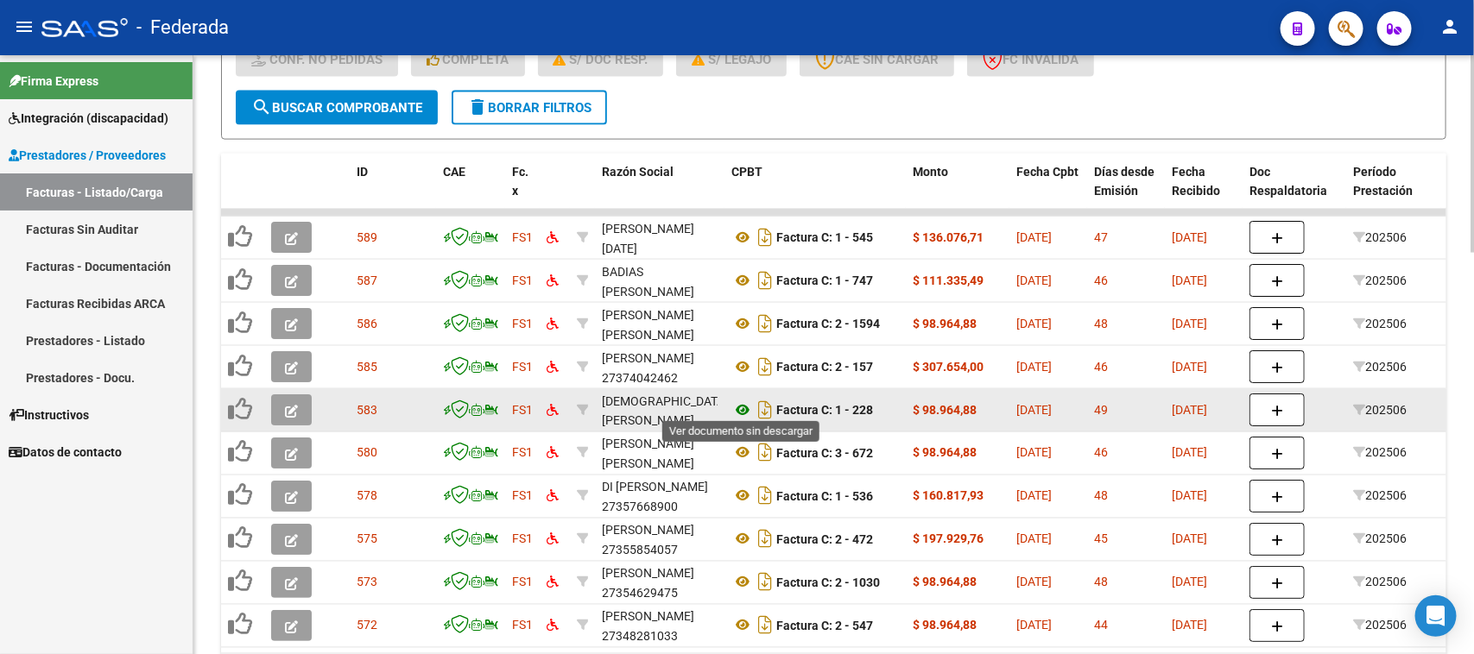
click at [738, 402] on icon at bounding box center [742, 410] width 22 height 21
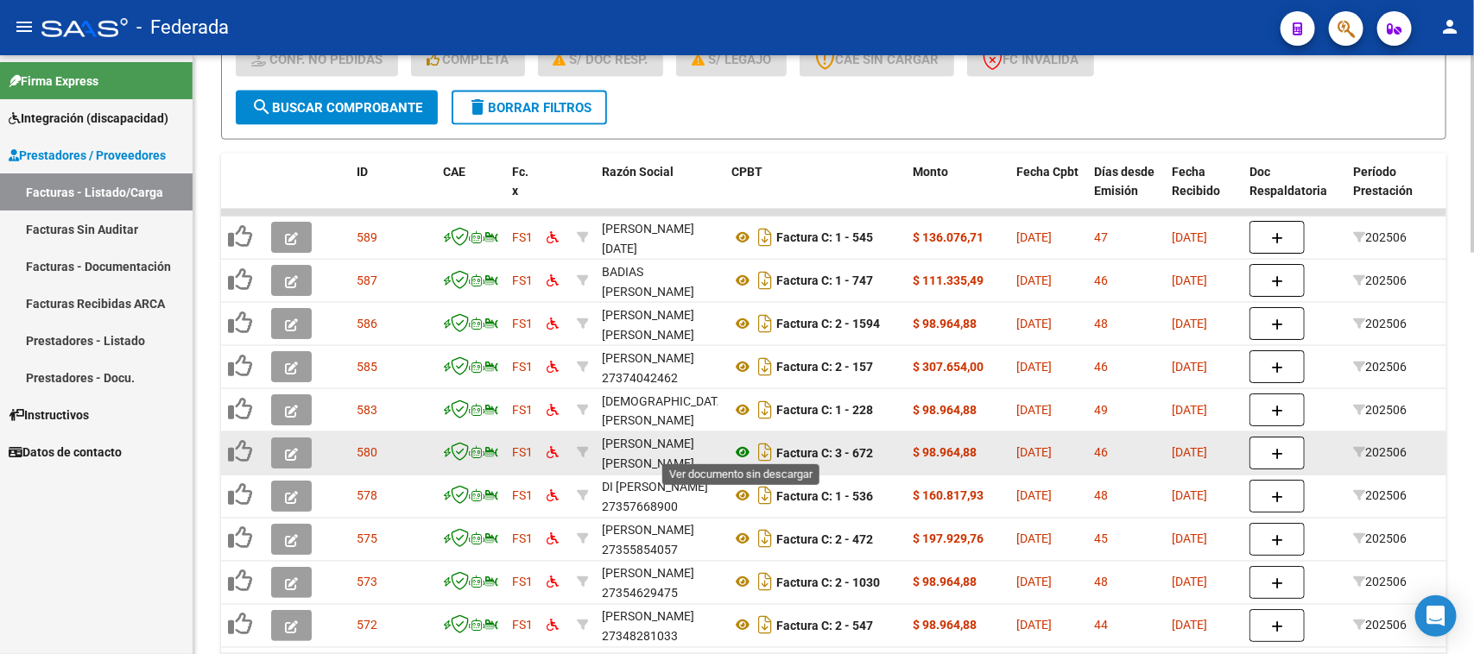
click at [744, 446] on icon at bounding box center [742, 453] width 22 height 21
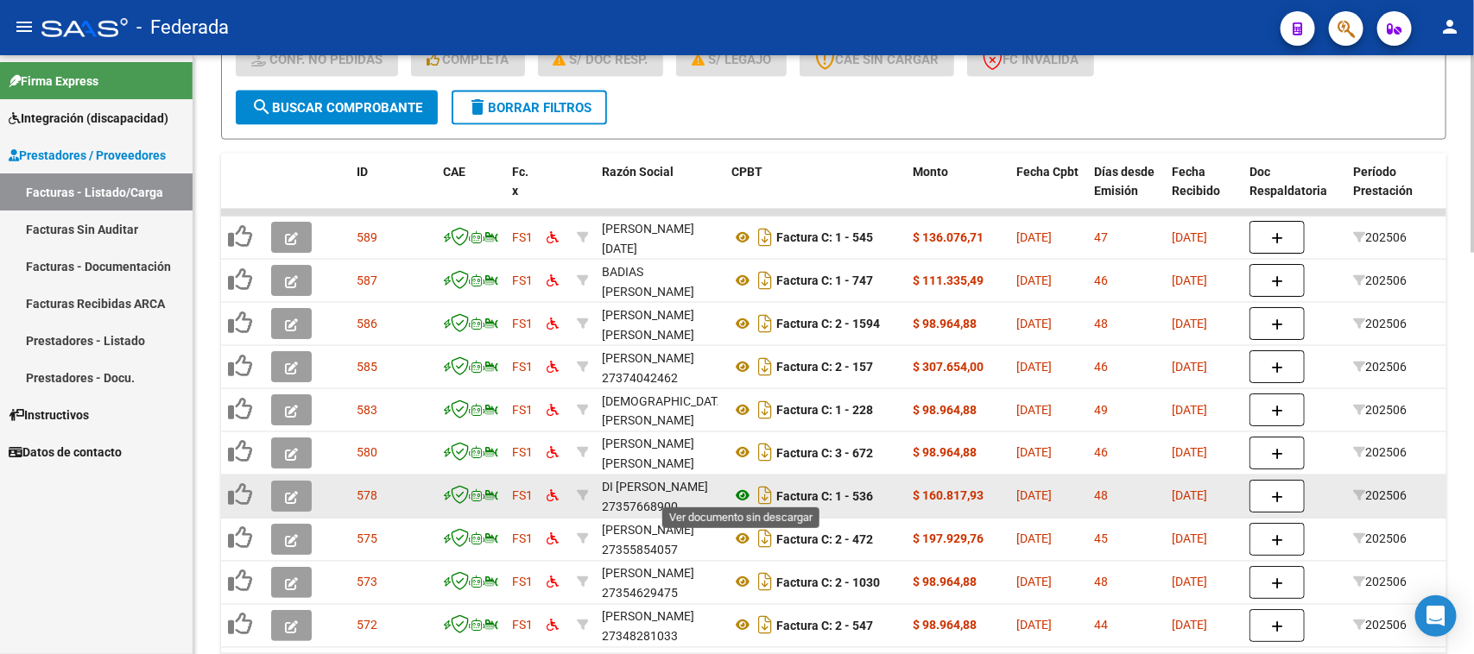
click at [740, 489] on icon at bounding box center [742, 496] width 22 height 21
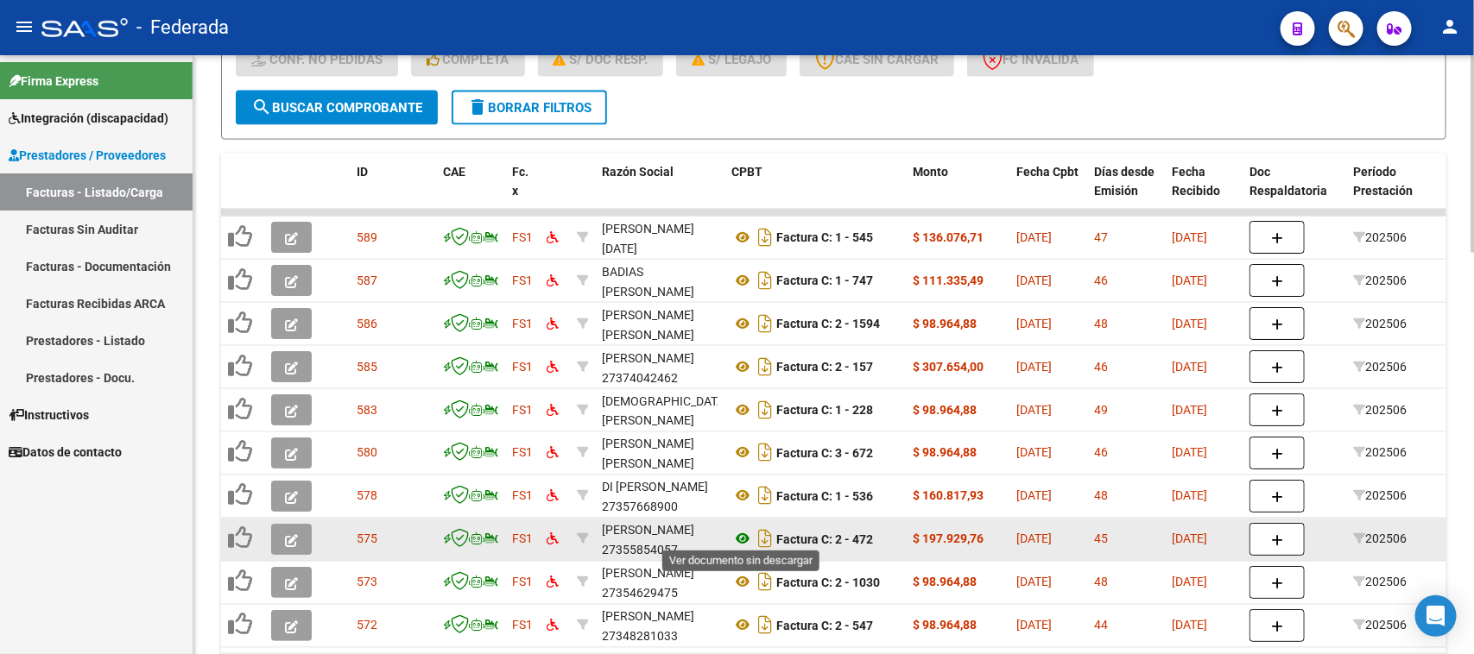
click at [742, 531] on icon at bounding box center [742, 539] width 22 height 21
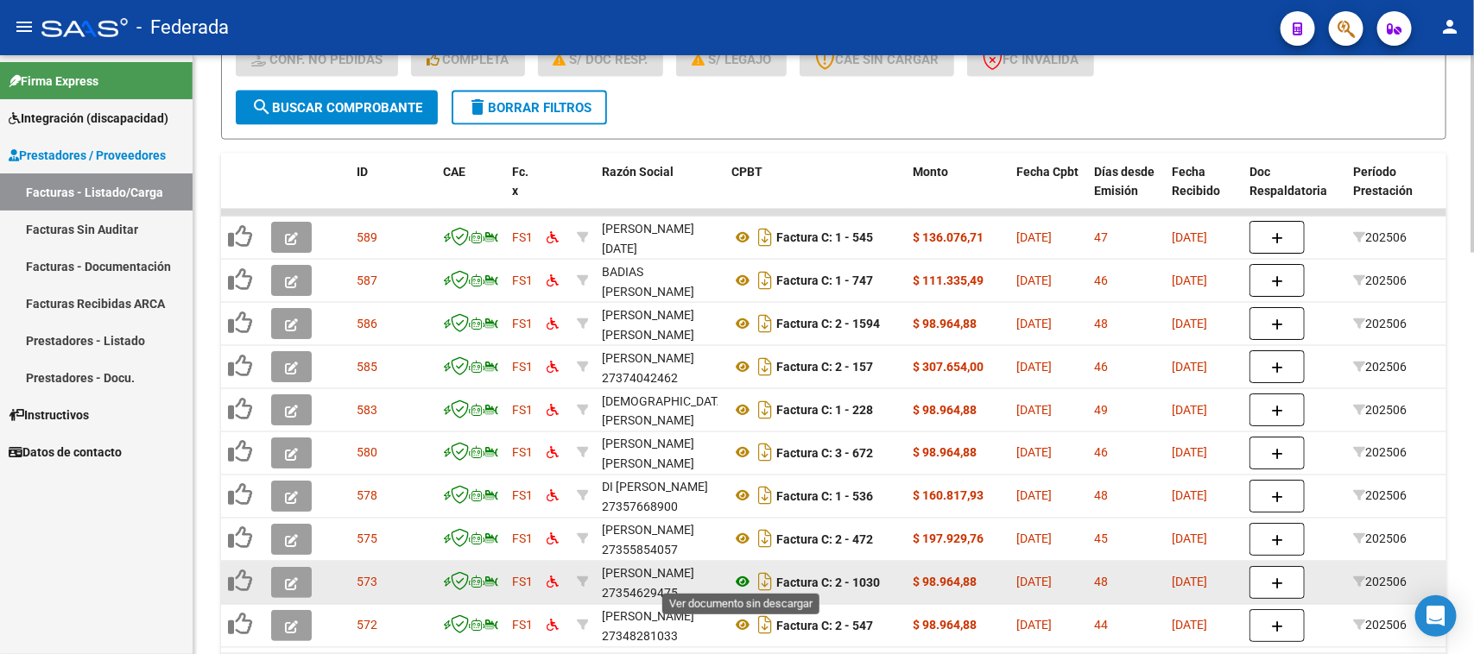
click at [745, 575] on icon at bounding box center [742, 582] width 22 height 21
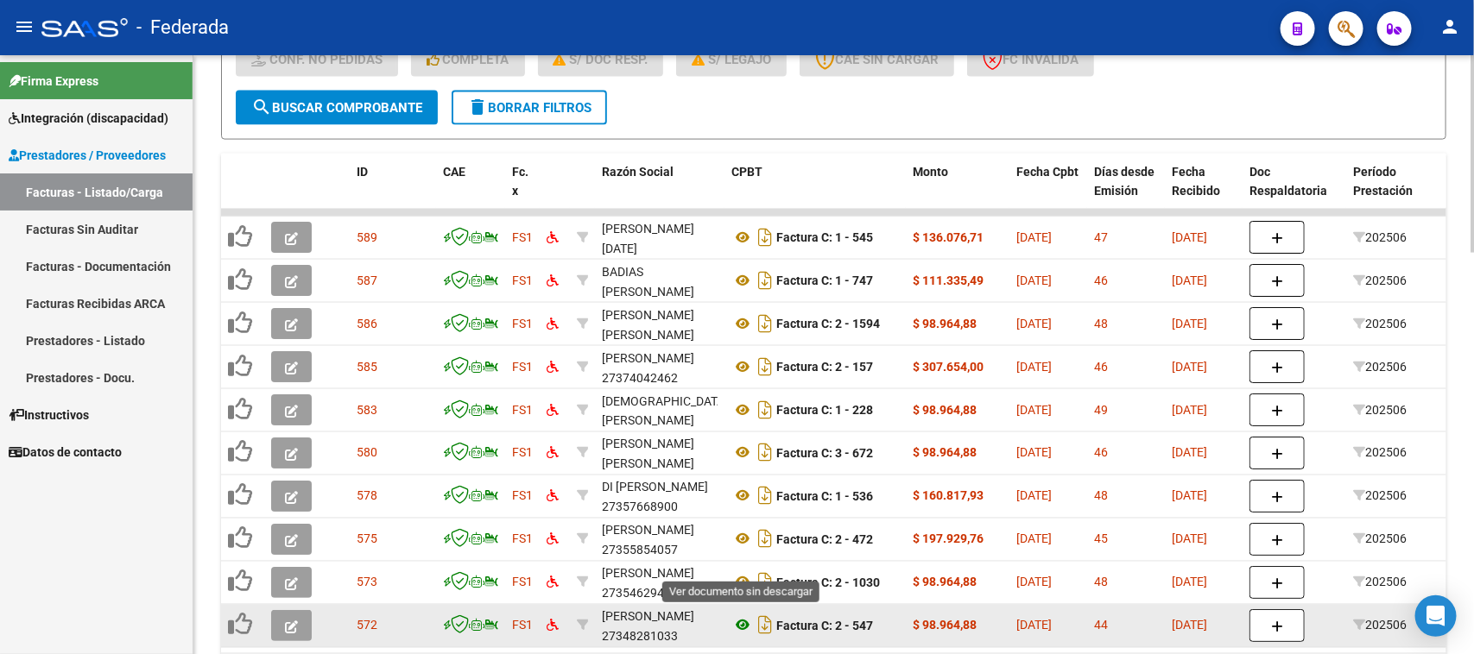
click at [736, 622] on icon at bounding box center [742, 626] width 22 height 21
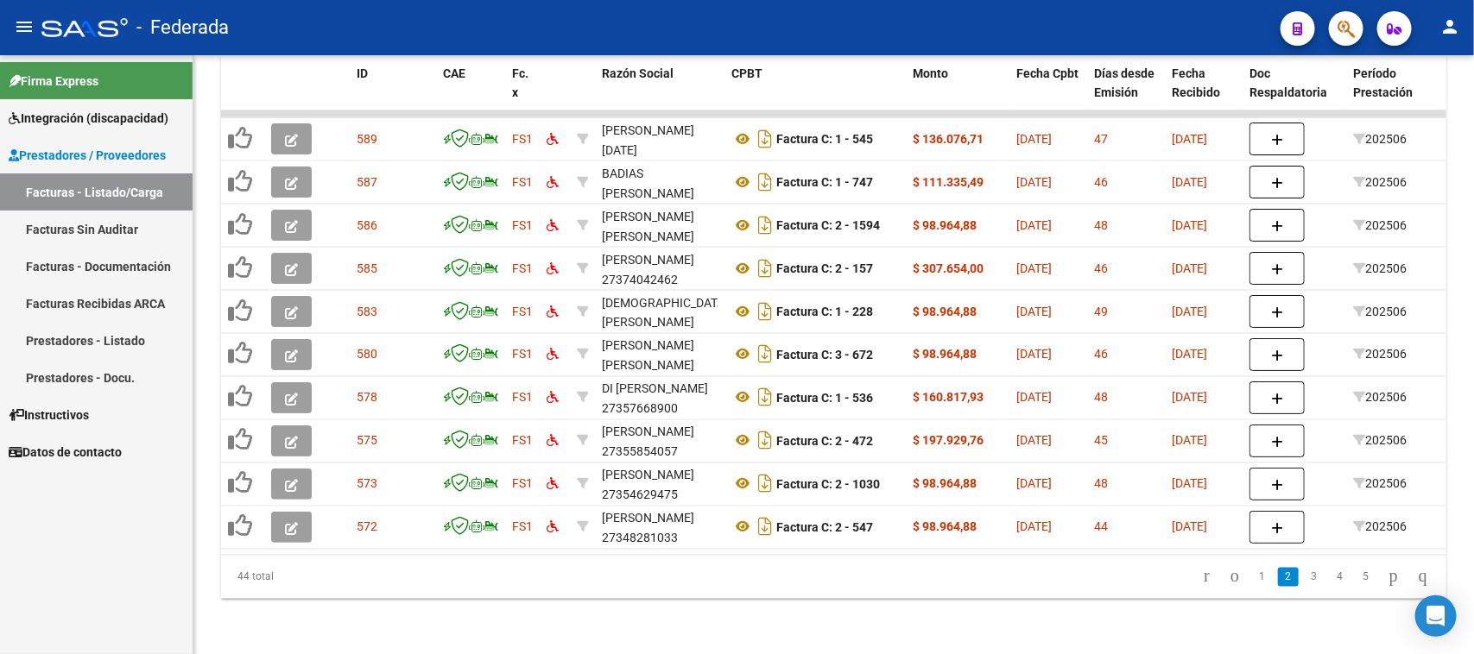
scroll to position [1217, 0]
click at [1304, 580] on link "3" at bounding box center [1314, 577] width 21 height 19
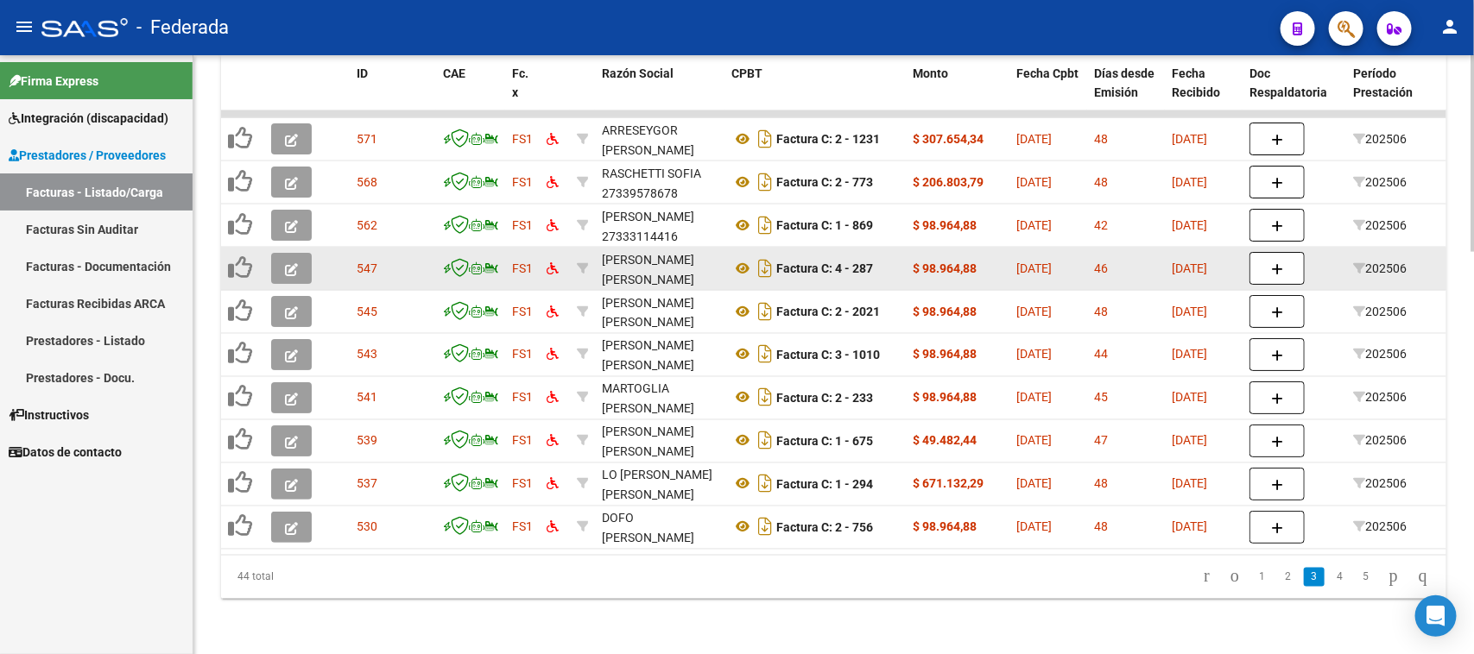
scroll to position [1109, 0]
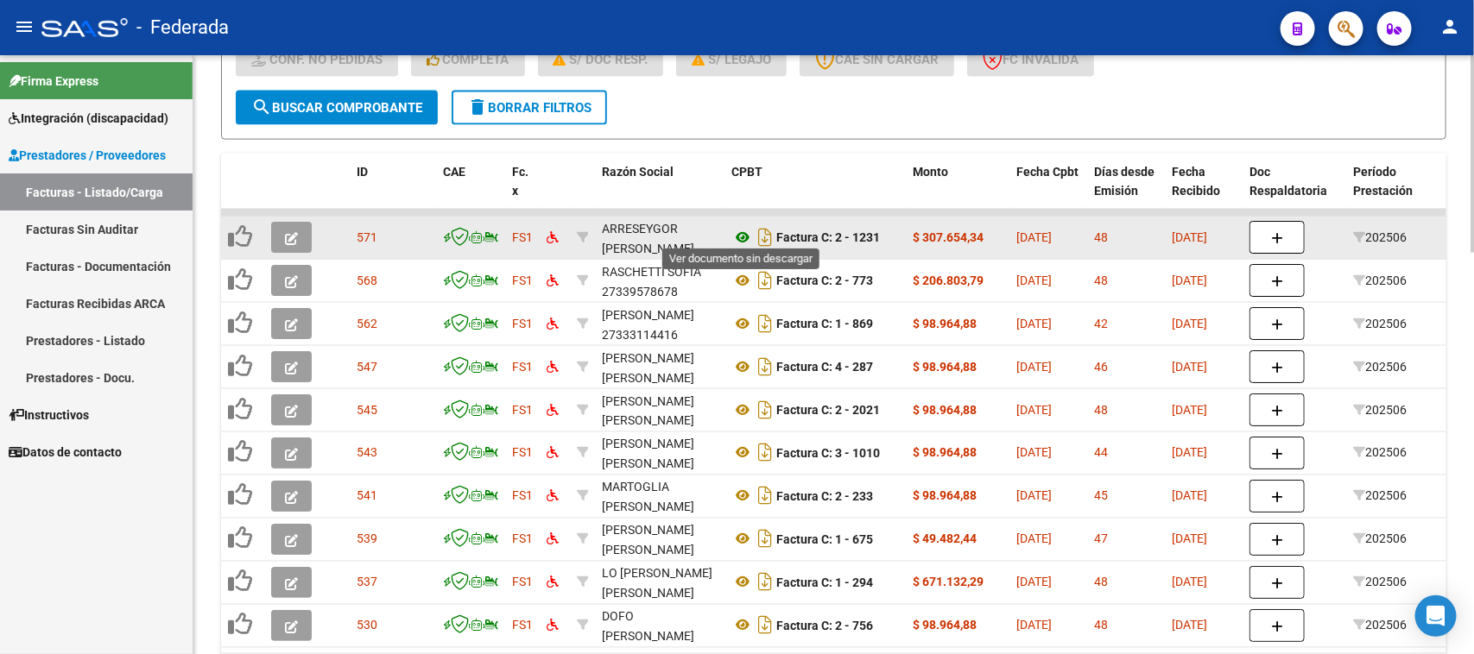
click at [741, 230] on icon at bounding box center [742, 237] width 22 height 21
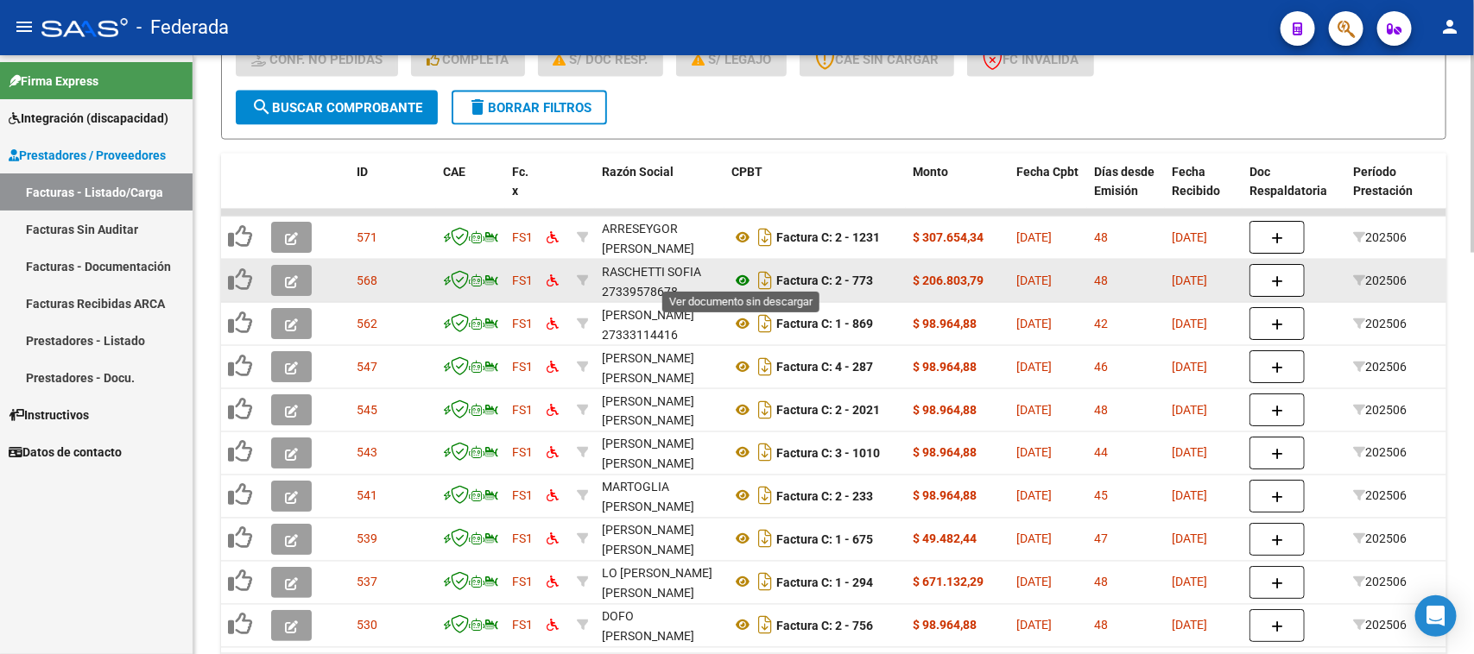
click at [732, 270] on icon at bounding box center [742, 280] width 22 height 21
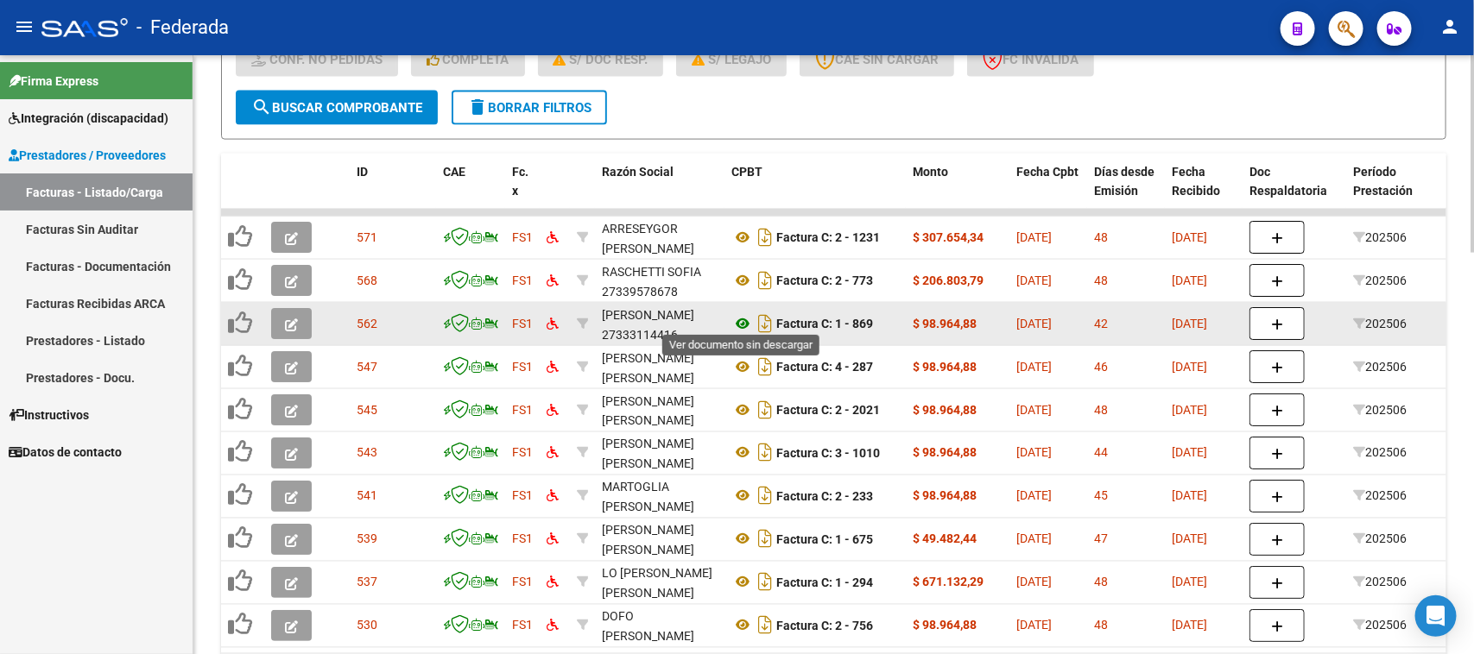
click at [738, 318] on icon at bounding box center [742, 323] width 22 height 21
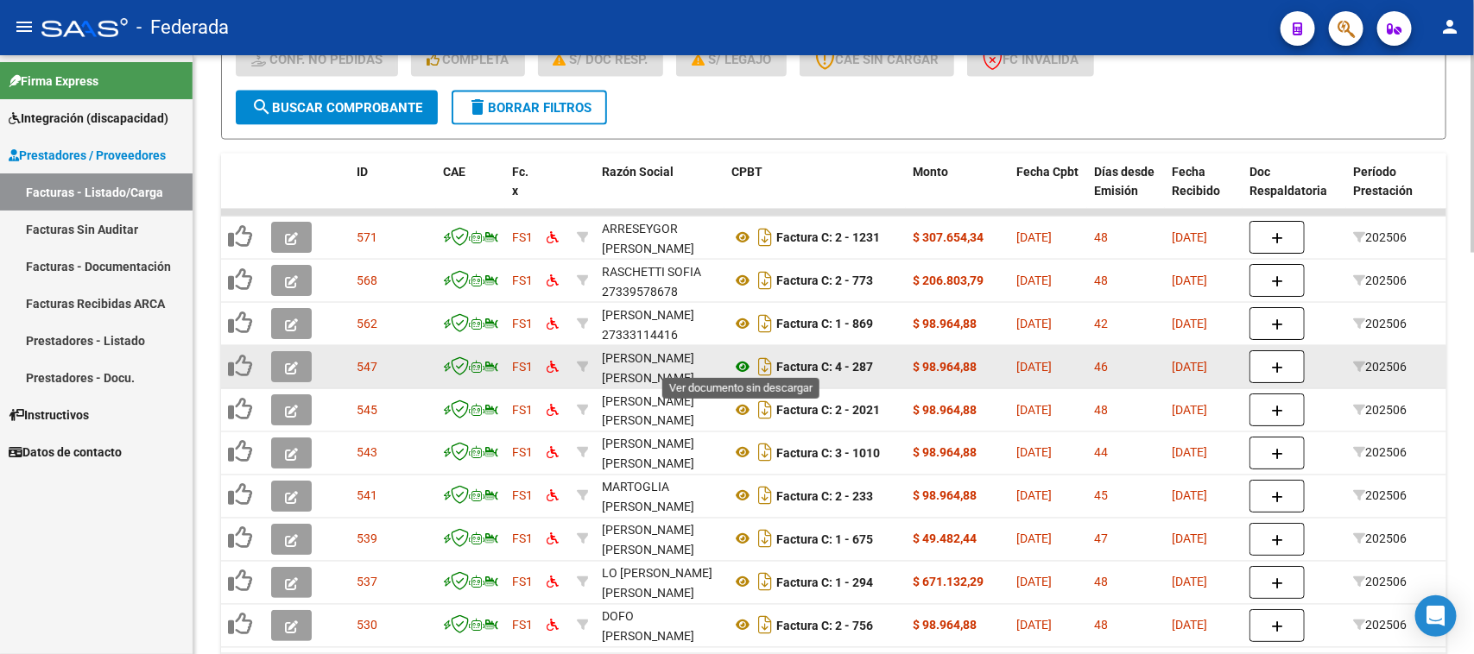
click at [740, 361] on icon at bounding box center [742, 367] width 22 height 21
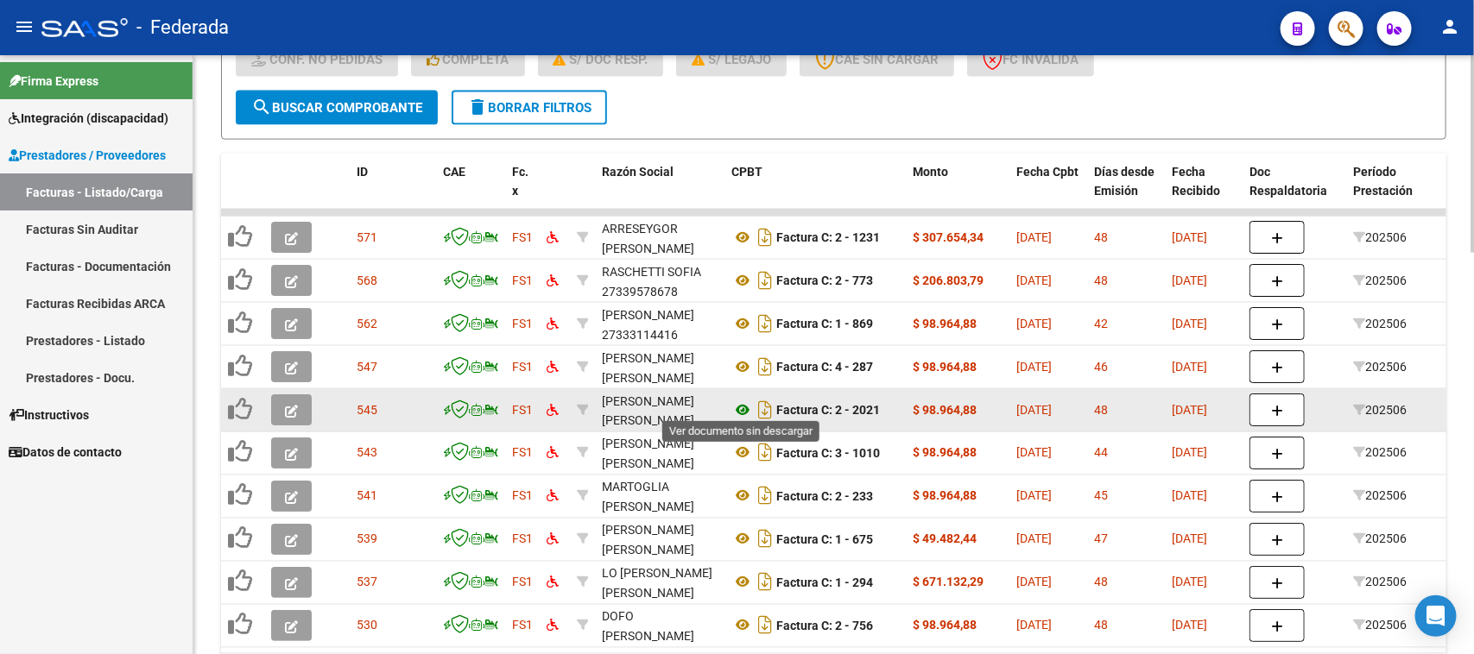
click at [742, 400] on icon at bounding box center [742, 410] width 22 height 21
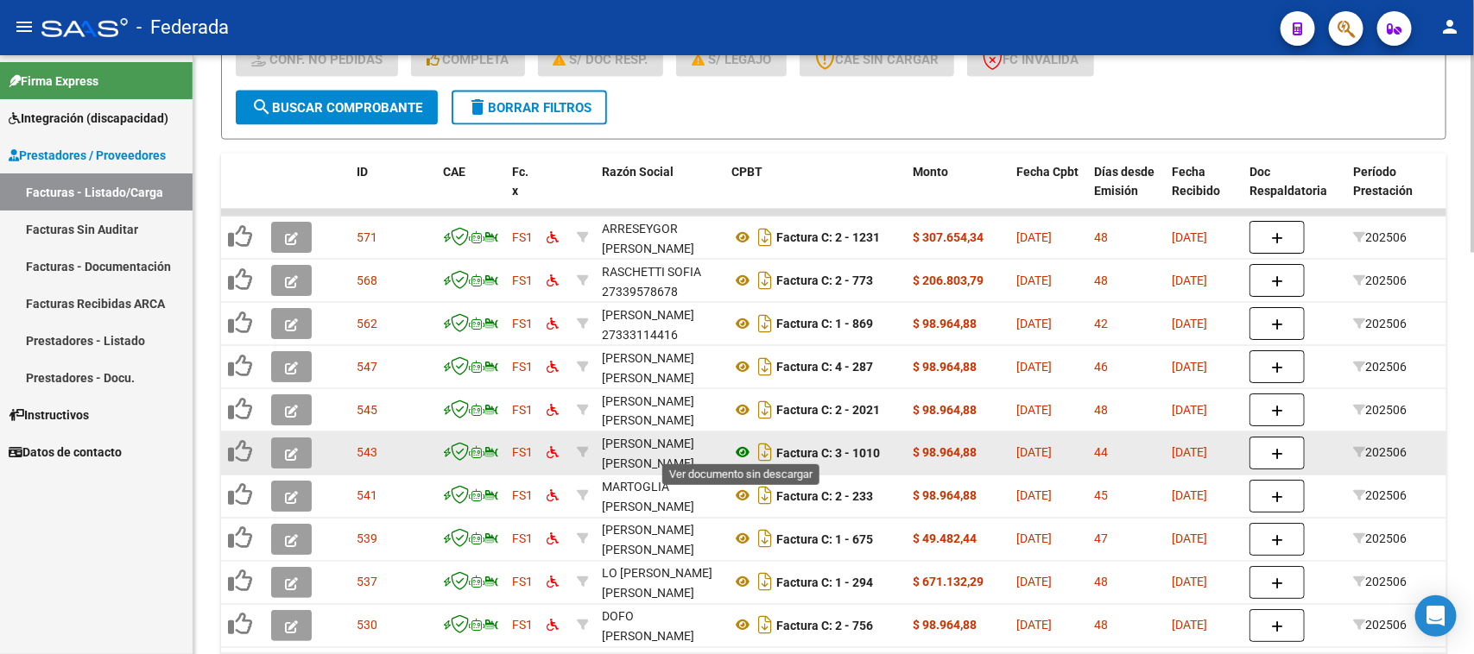
click at [739, 443] on icon at bounding box center [742, 453] width 22 height 21
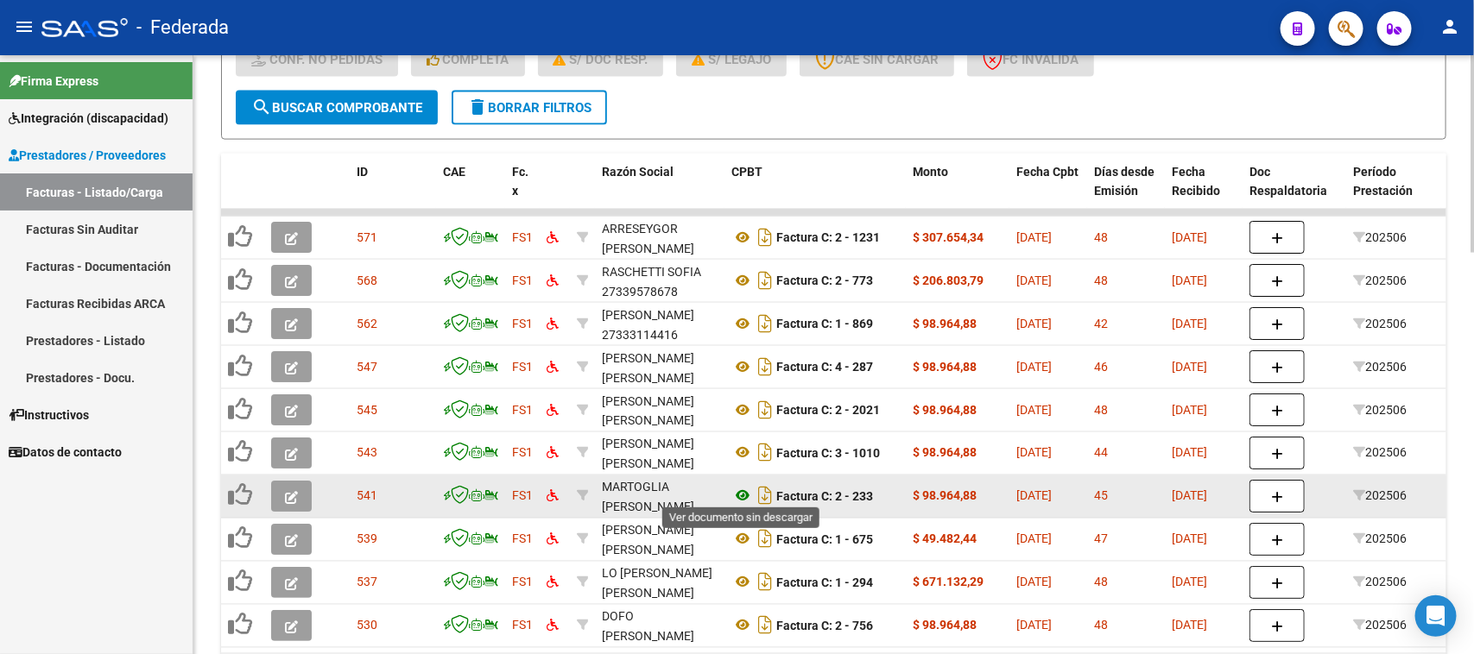
click at [741, 486] on icon at bounding box center [742, 496] width 22 height 21
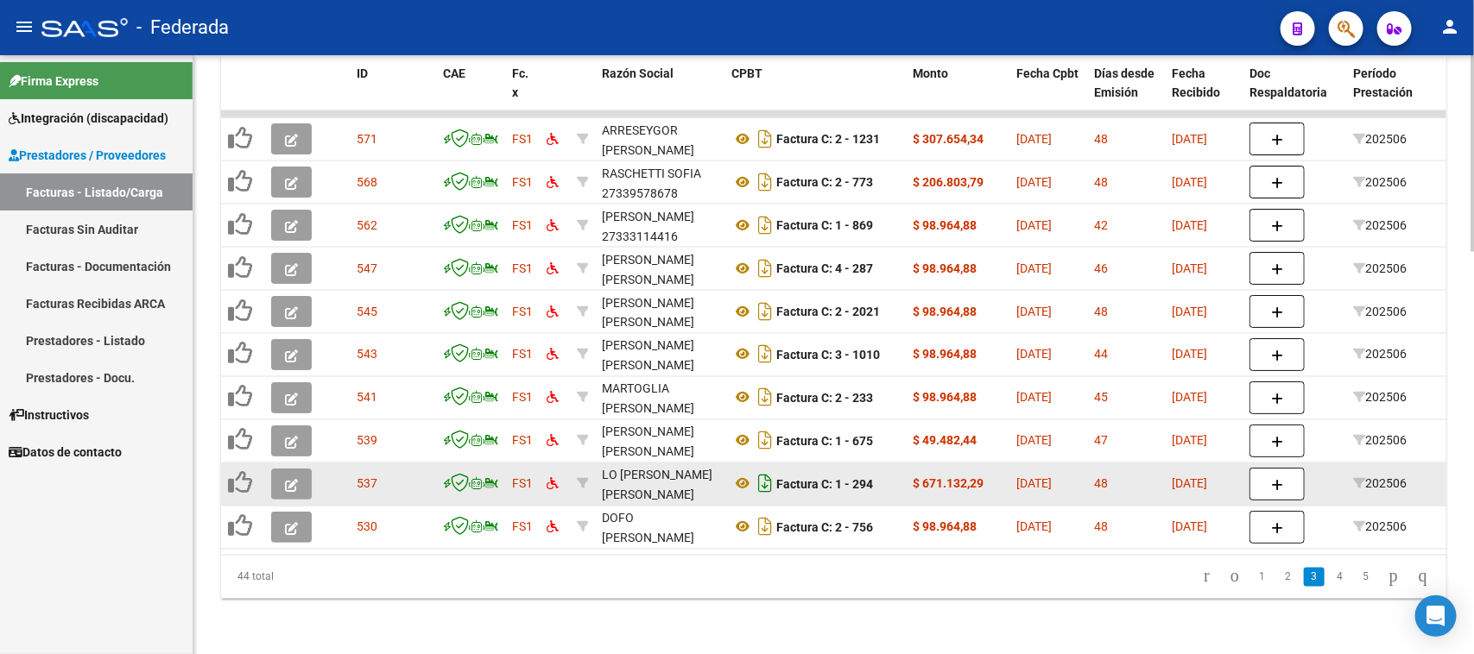
scroll to position [1217, 0]
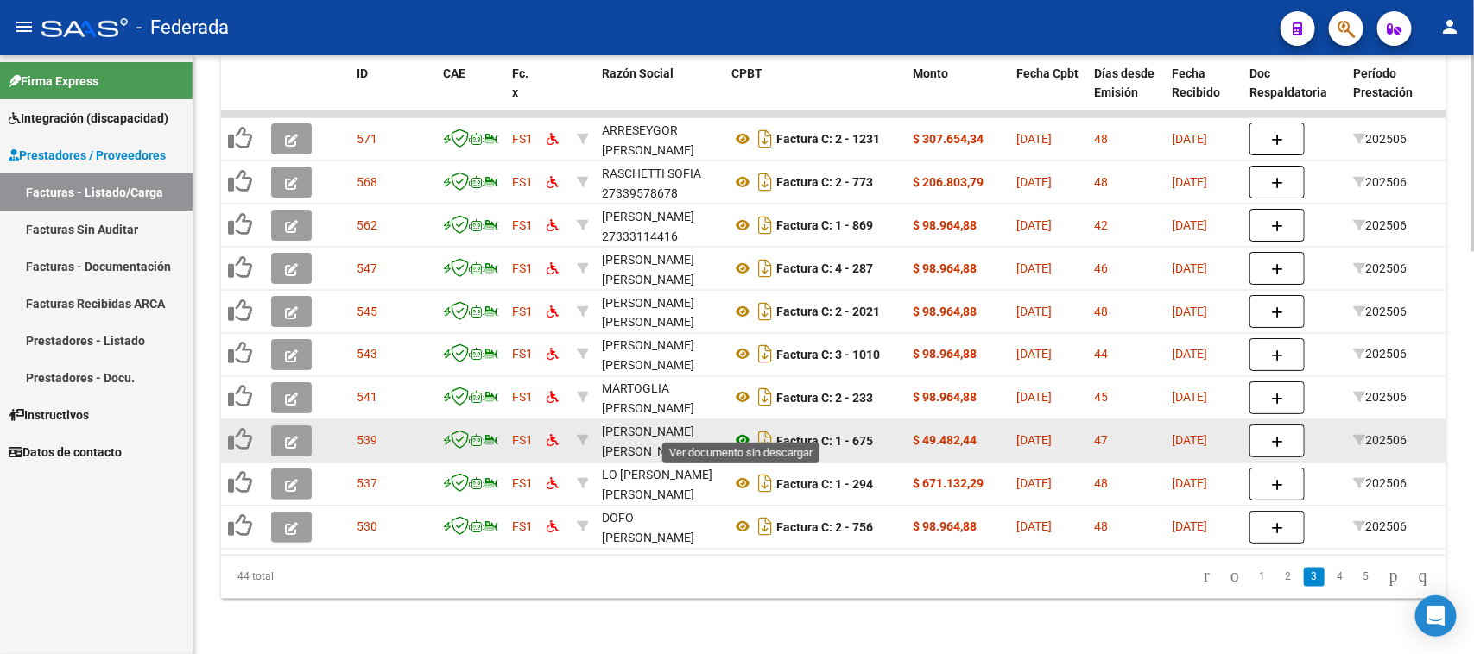
click at [741, 431] on icon at bounding box center [742, 441] width 22 height 21
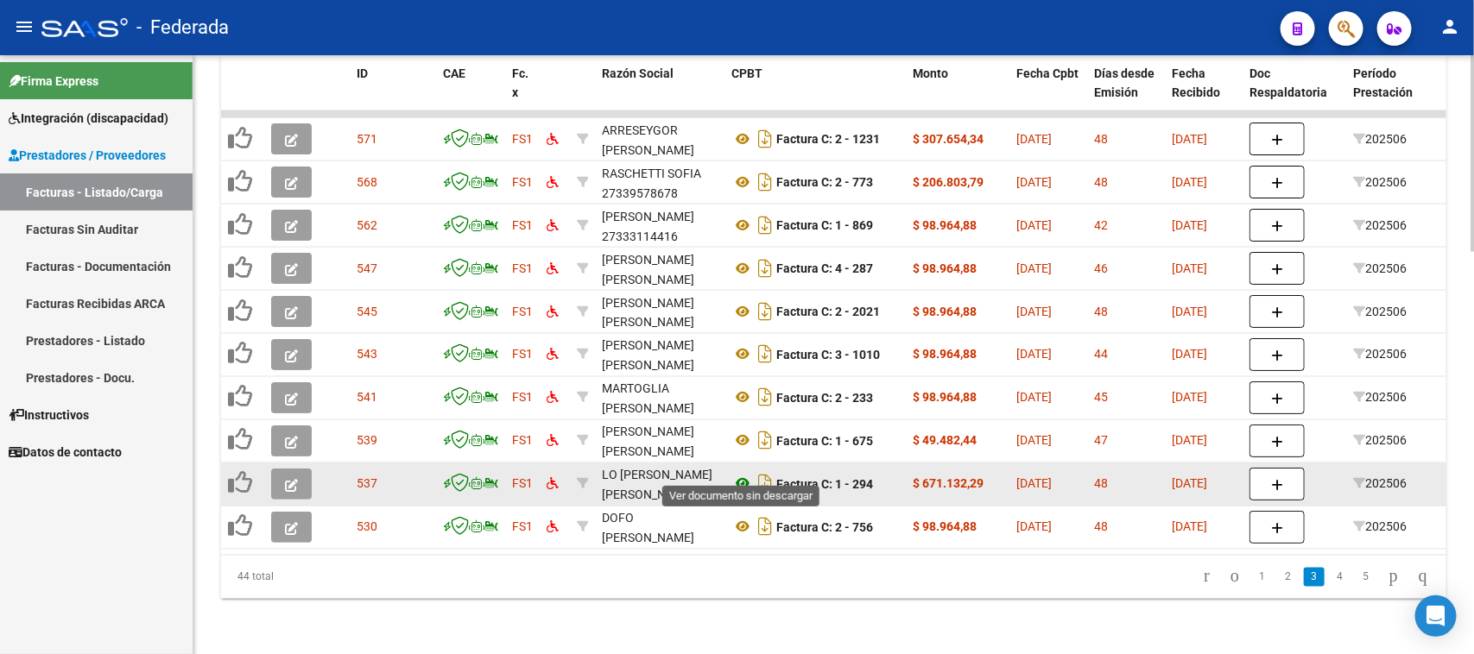
click at [743, 474] on icon at bounding box center [742, 484] width 22 height 21
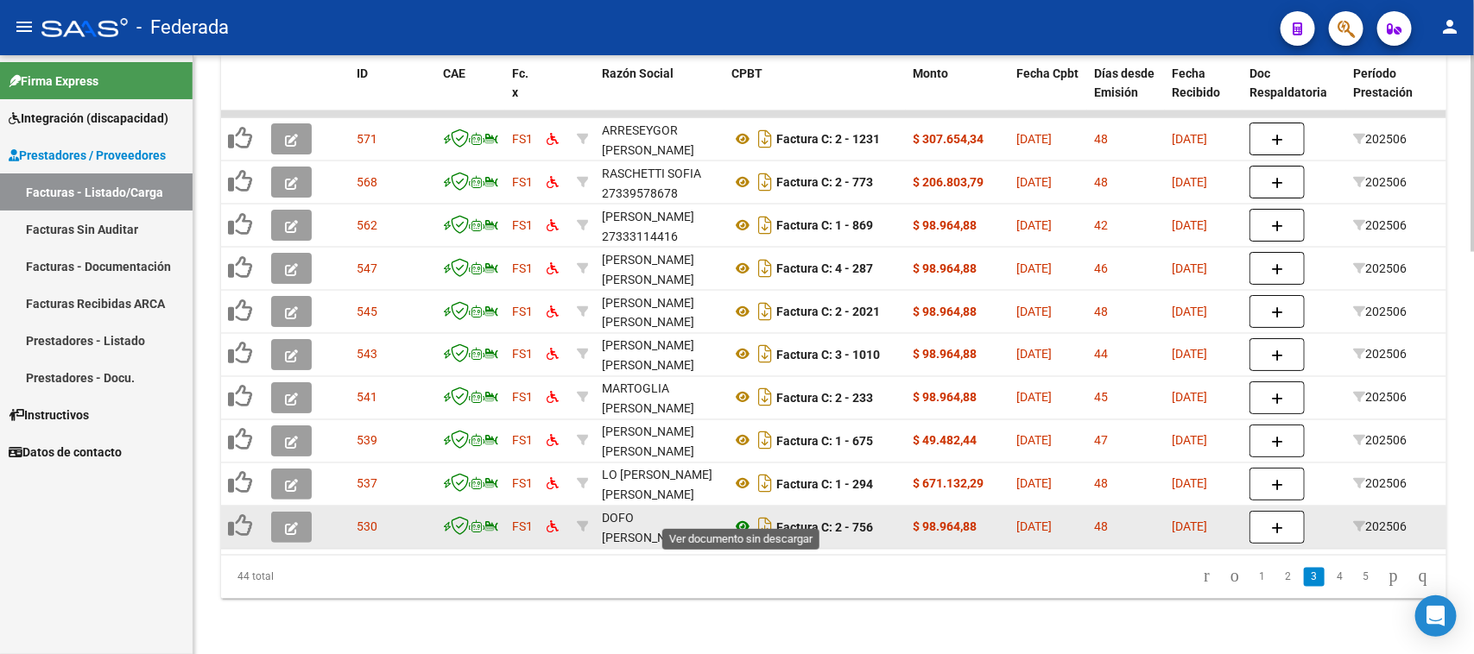
click at [742, 517] on icon at bounding box center [742, 527] width 22 height 21
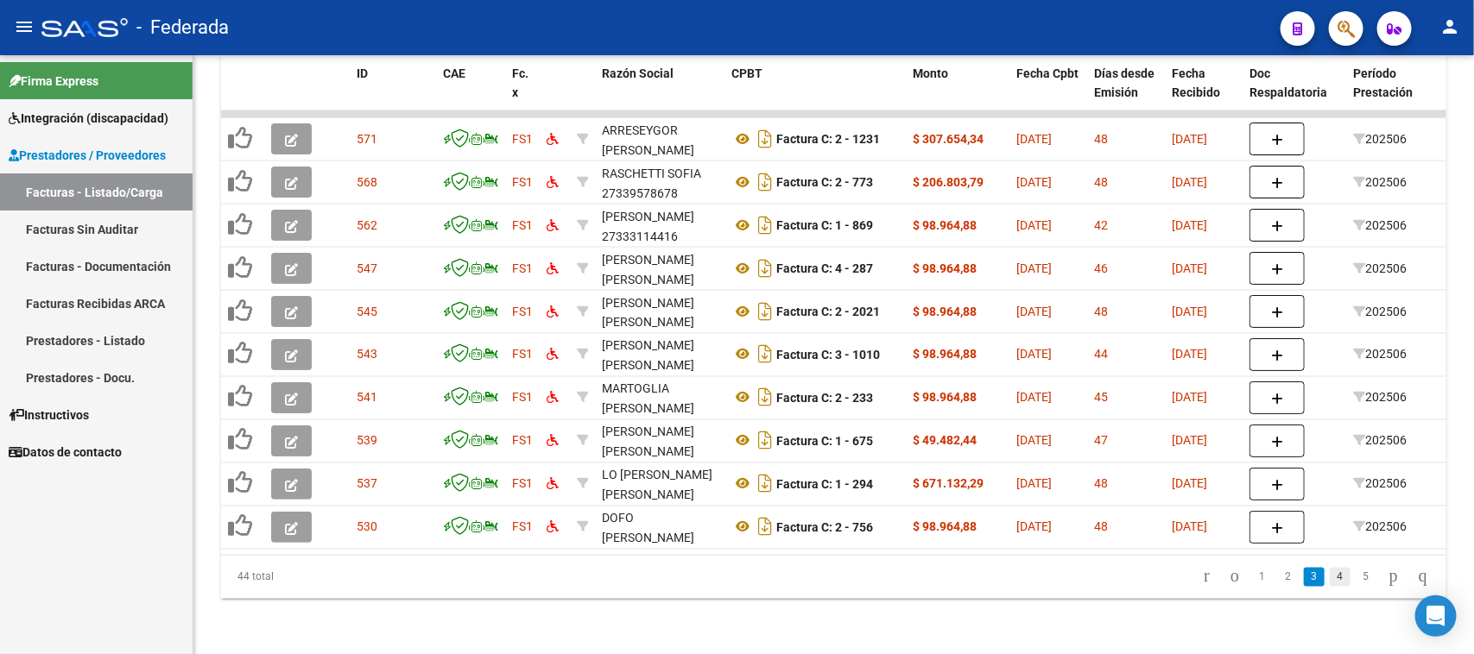
click at [1329, 584] on link "4" at bounding box center [1339, 577] width 21 height 19
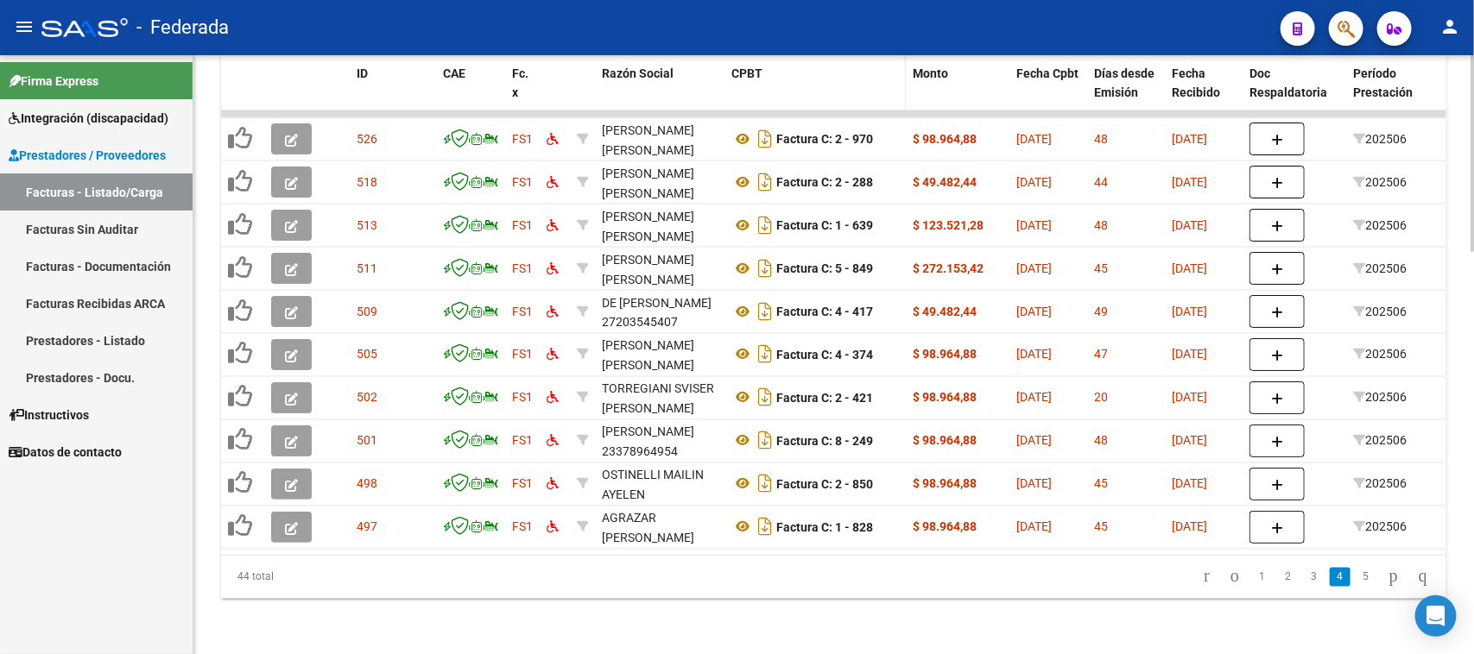
scroll to position [1001, 0]
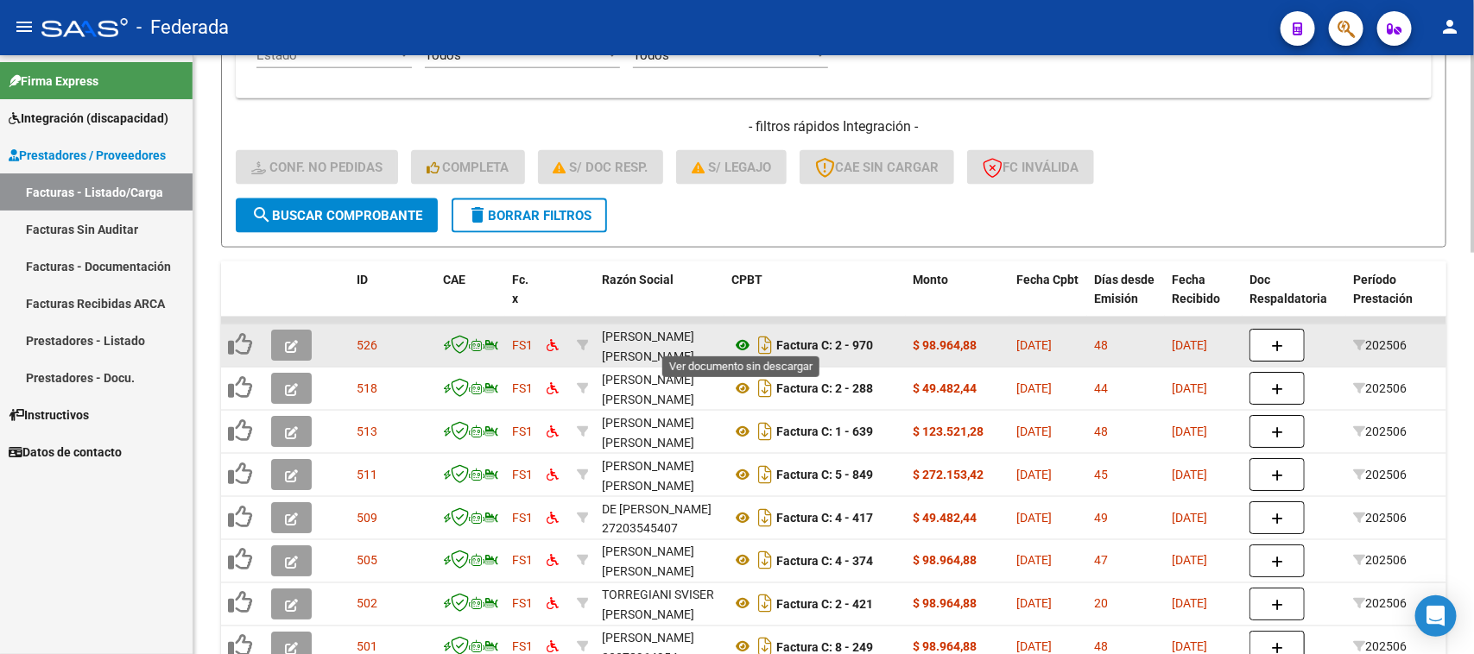
click at [741, 342] on icon at bounding box center [742, 345] width 22 height 21
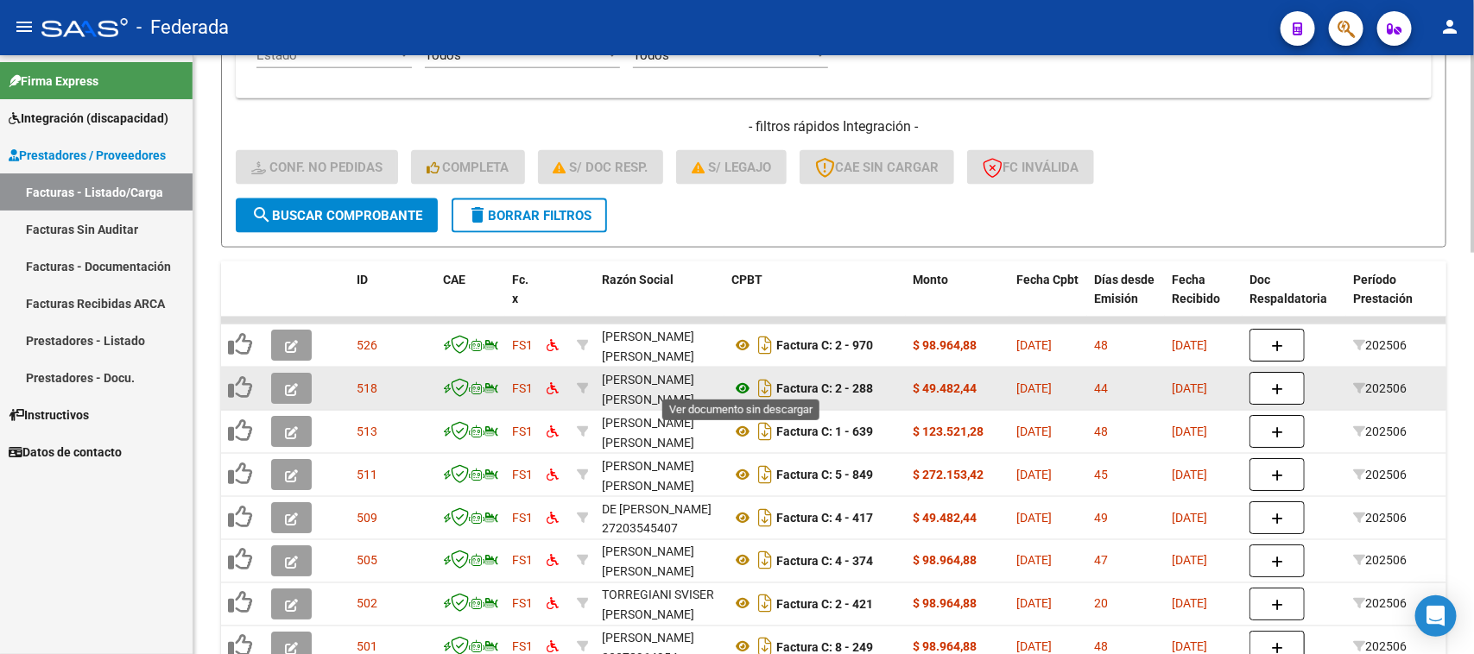
click at [744, 382] on icon at bounding box center [742, 388] width 22 height 21
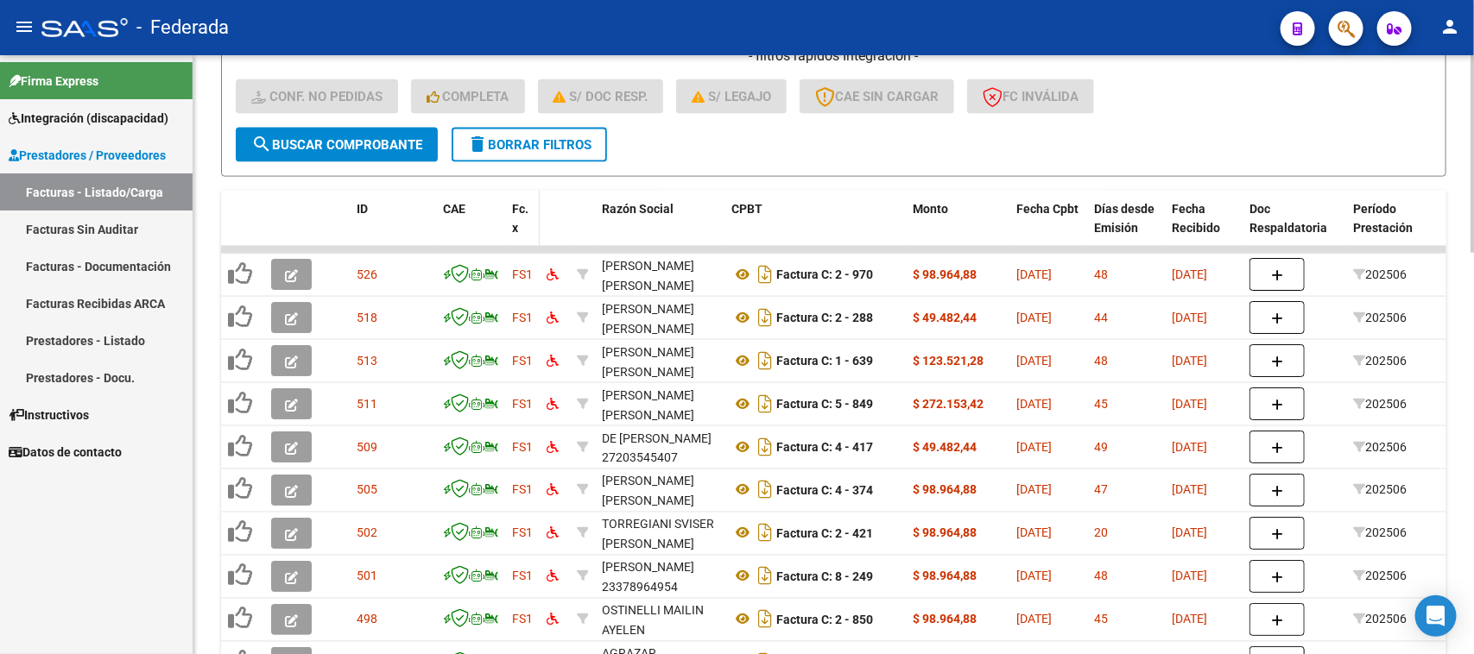
scroll to position [1109, 0]
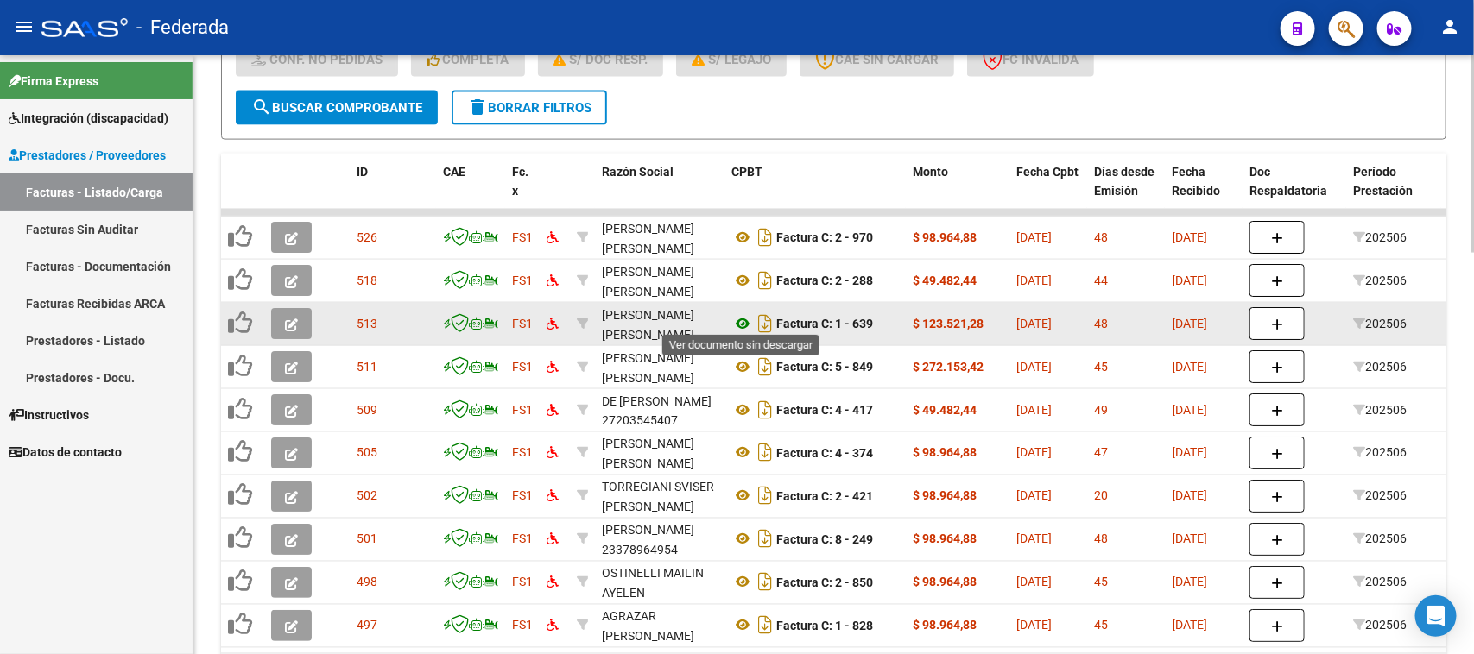
click at [742, 313] on icon at bounding box center [742, 323] width 22 height 21
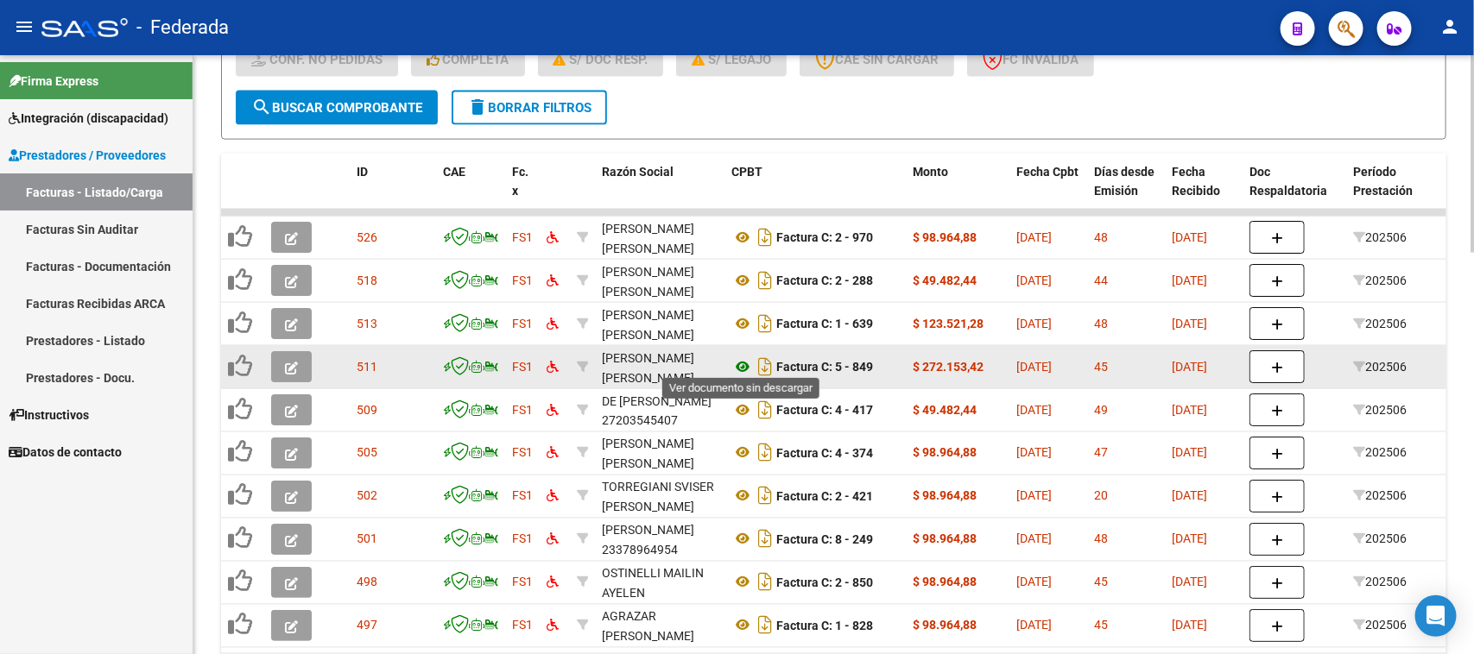
click at [739, 359] on icon at bounding box center [742, 367] width 22 height 21
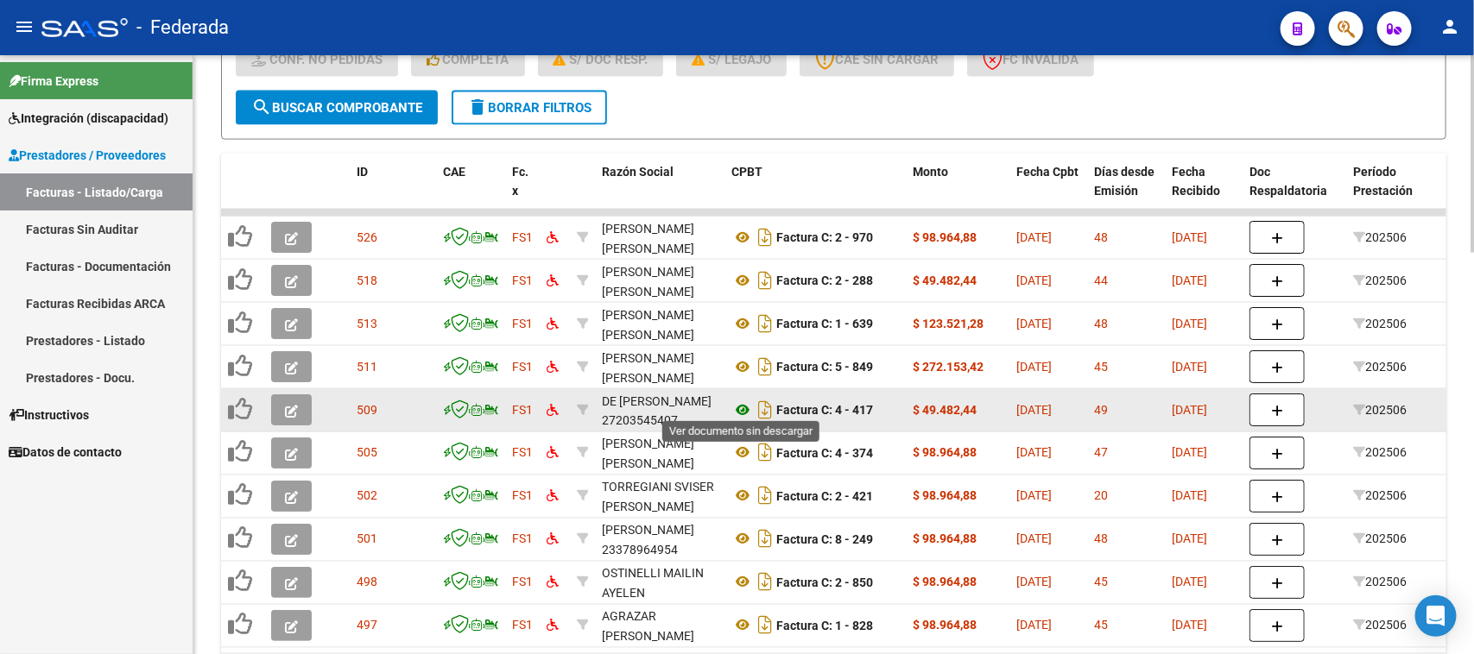
click at [739, 400] on icon at bounding box center [742, 410] width 22 height 21
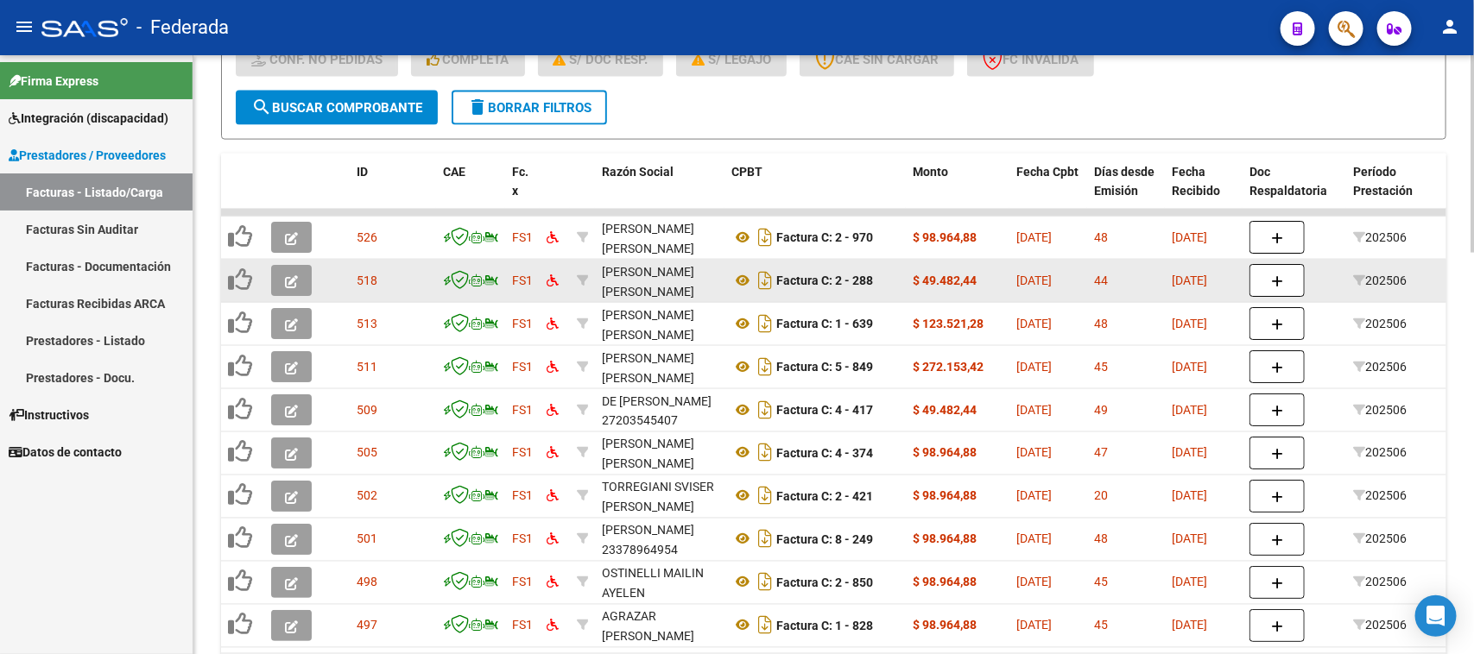
scroll to position [22, 0]
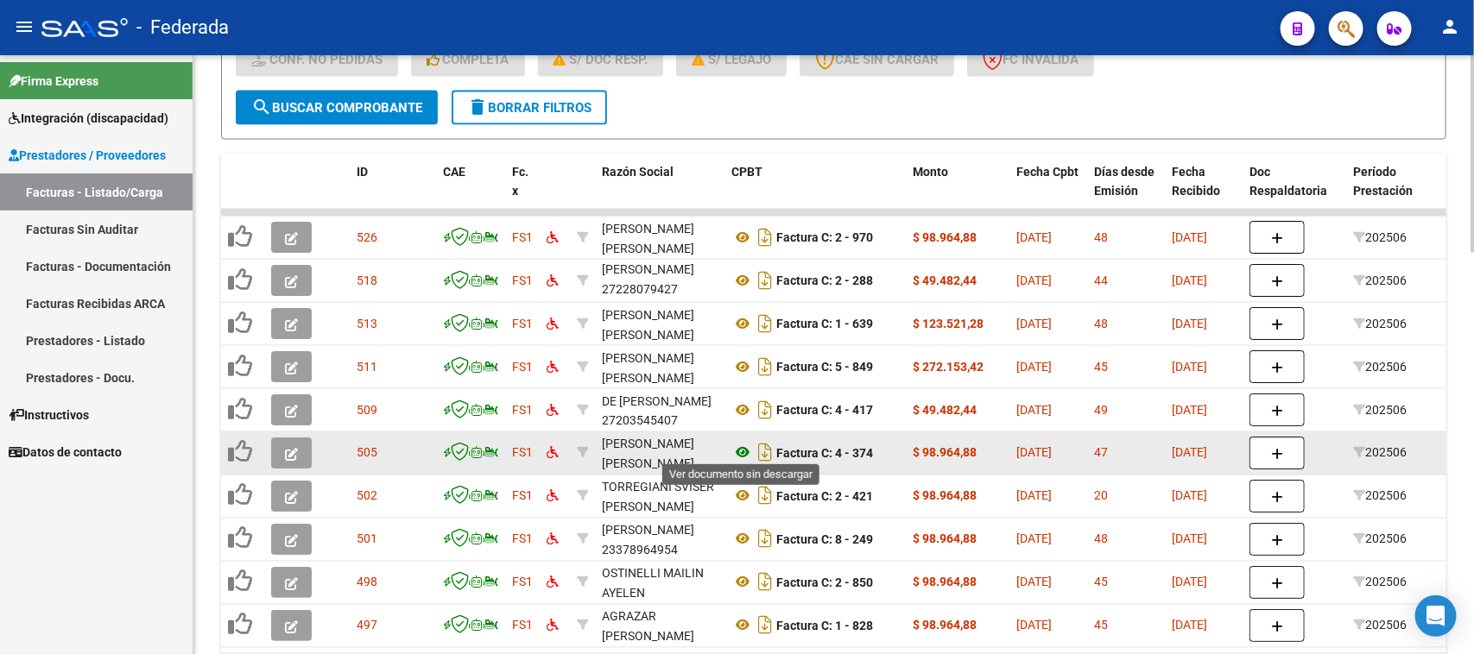
click at [739, 450] on icon at bounding box center [742, 453] width 22 height 21
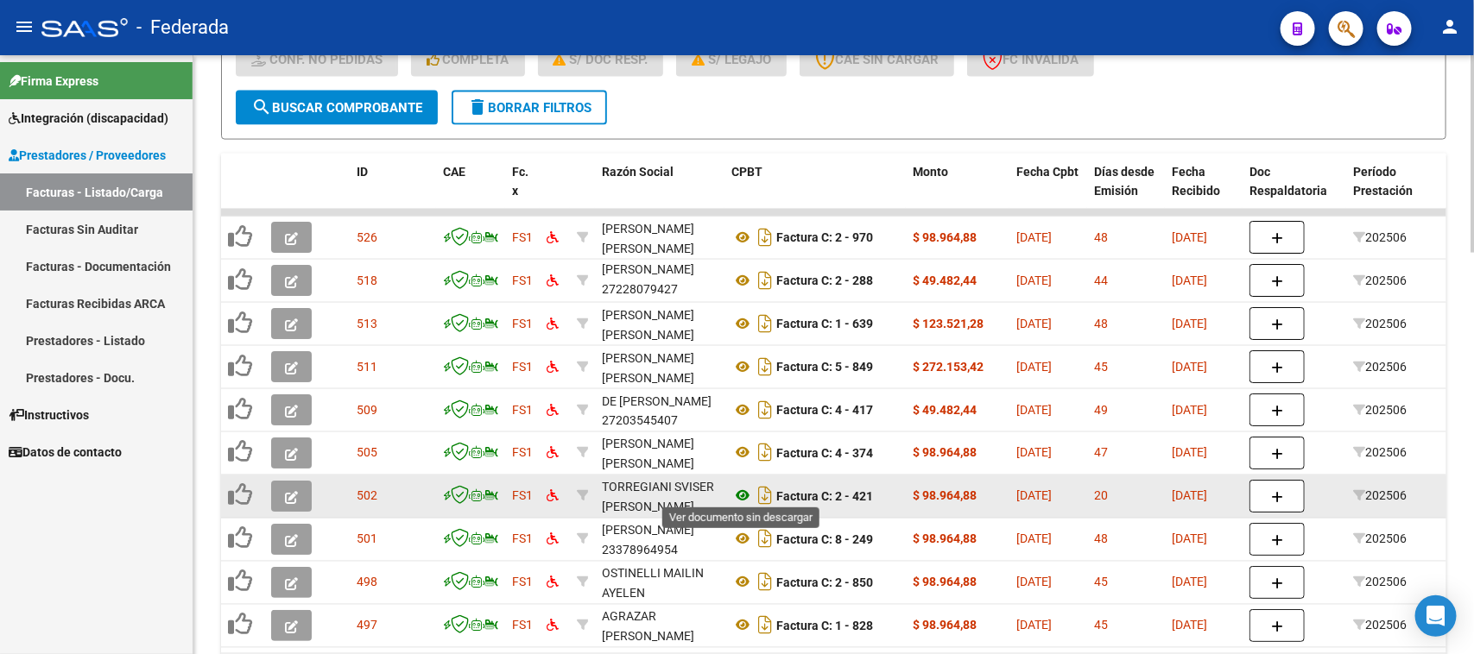
click at [741, 486] on icon at bounding box center [742, 496] width 22 height 21
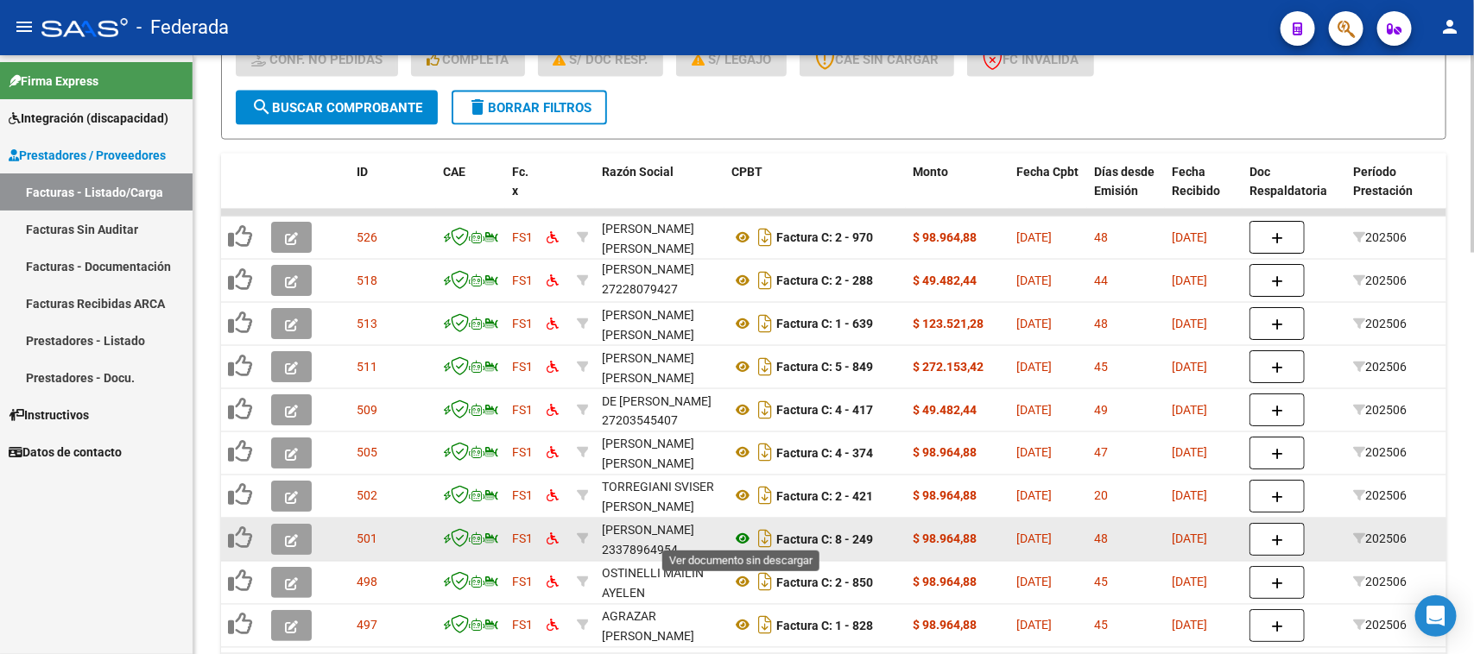
click at [740, 533] on icon at bounding box center [742, 539] width 22 height 21
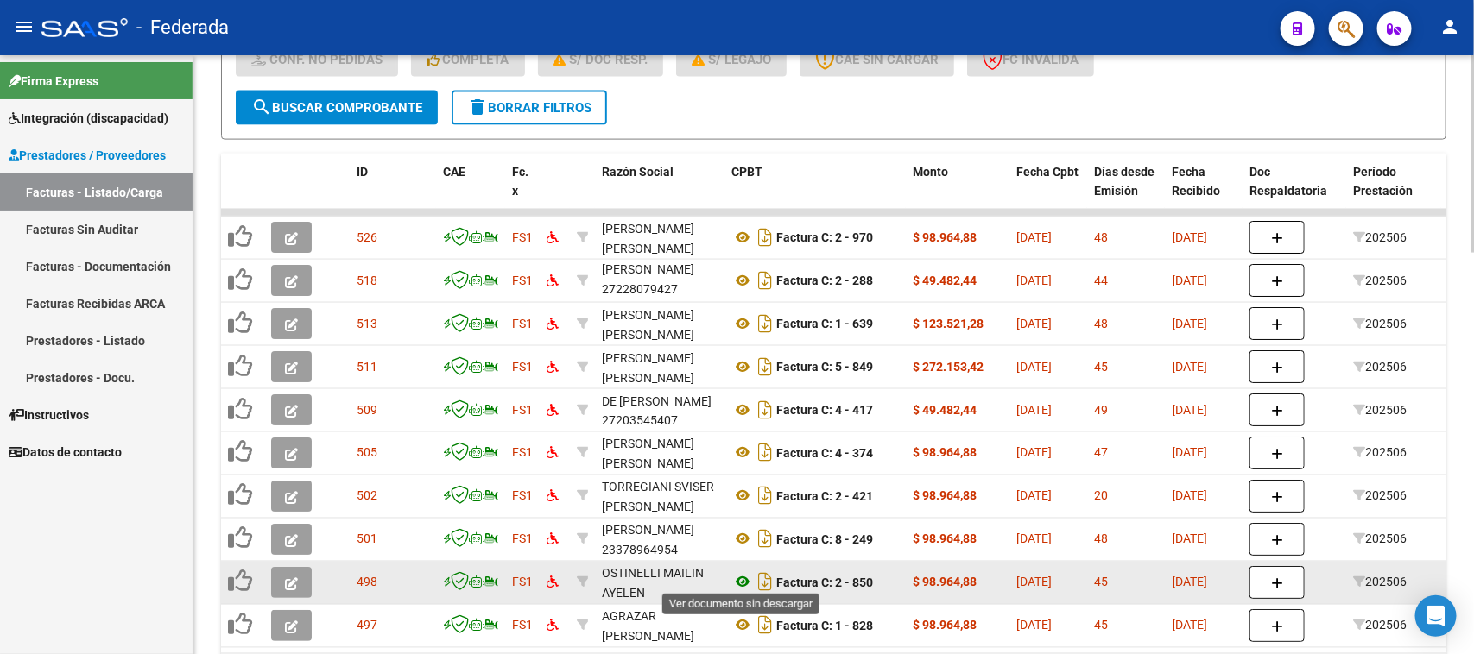
click at [745, 577] on icon at bounding box center [742, 582] width 22 height 21
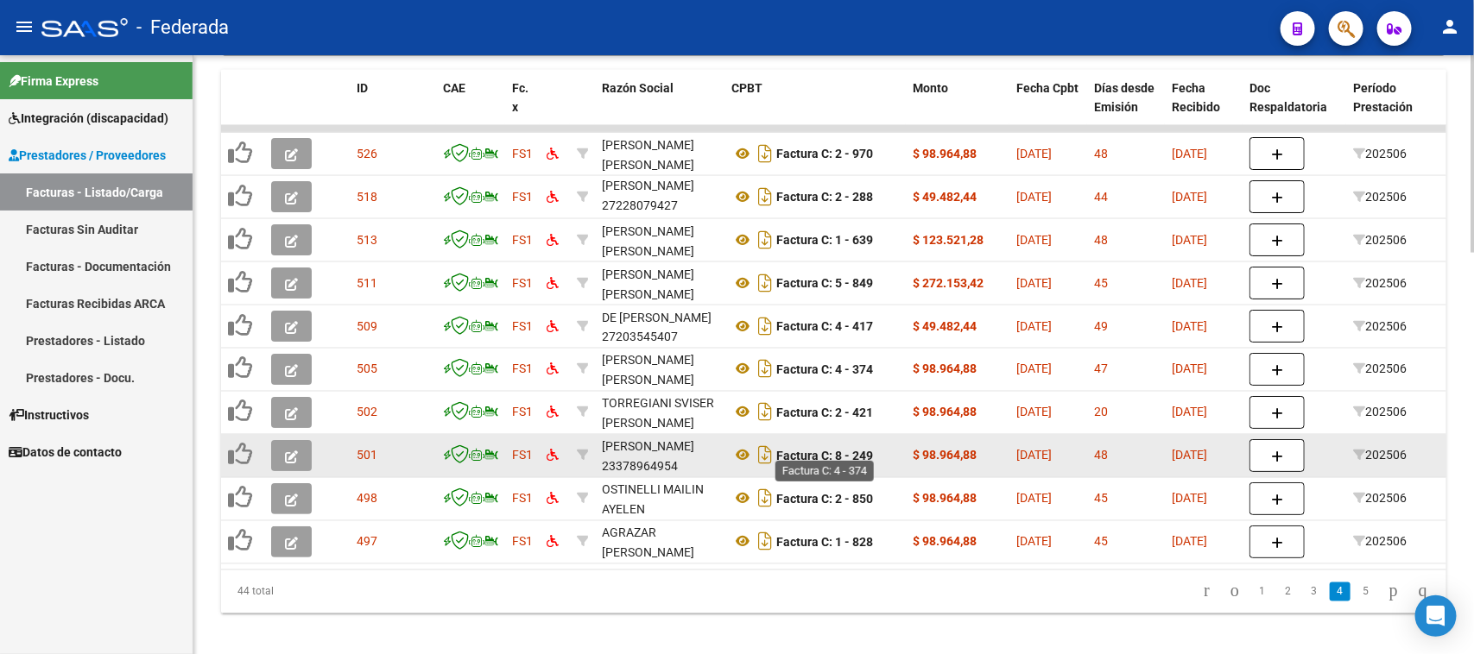
scroll to position [1217, 0]
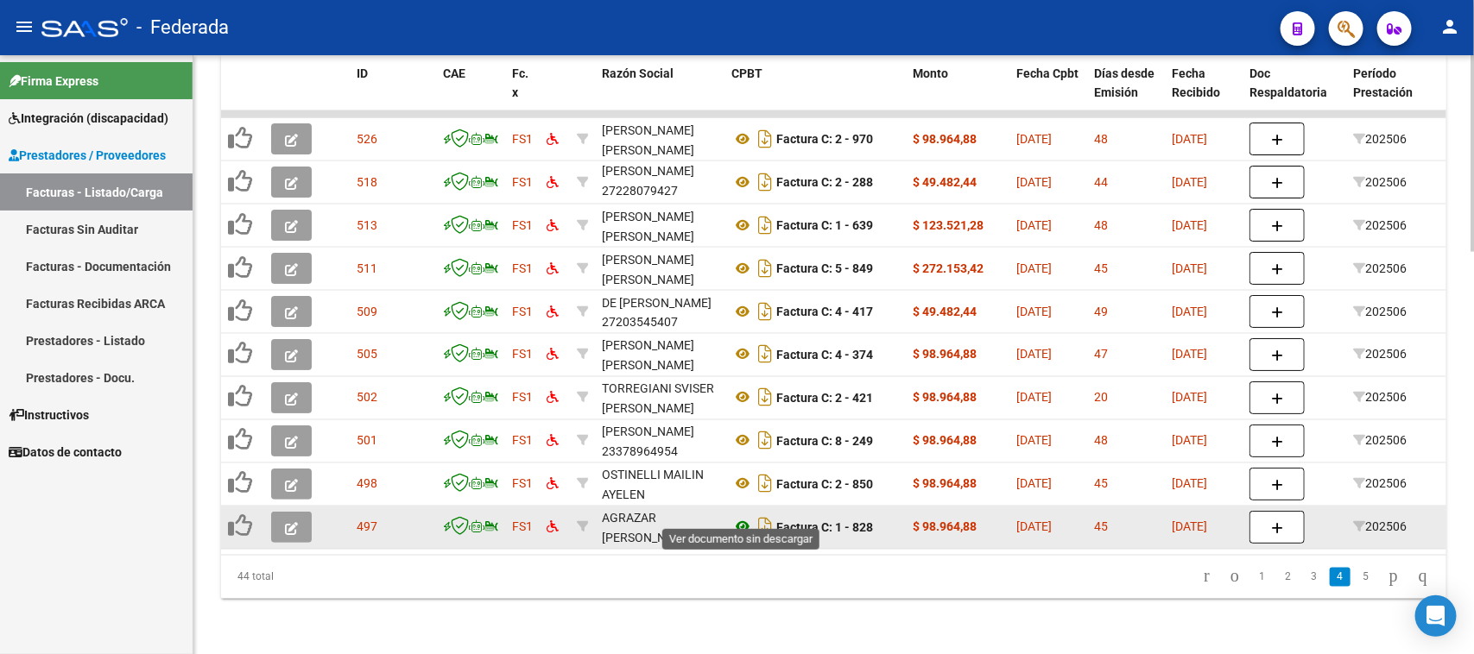
click at [743, 517] on icon at bounding box center [742, 527] width 22 height 21
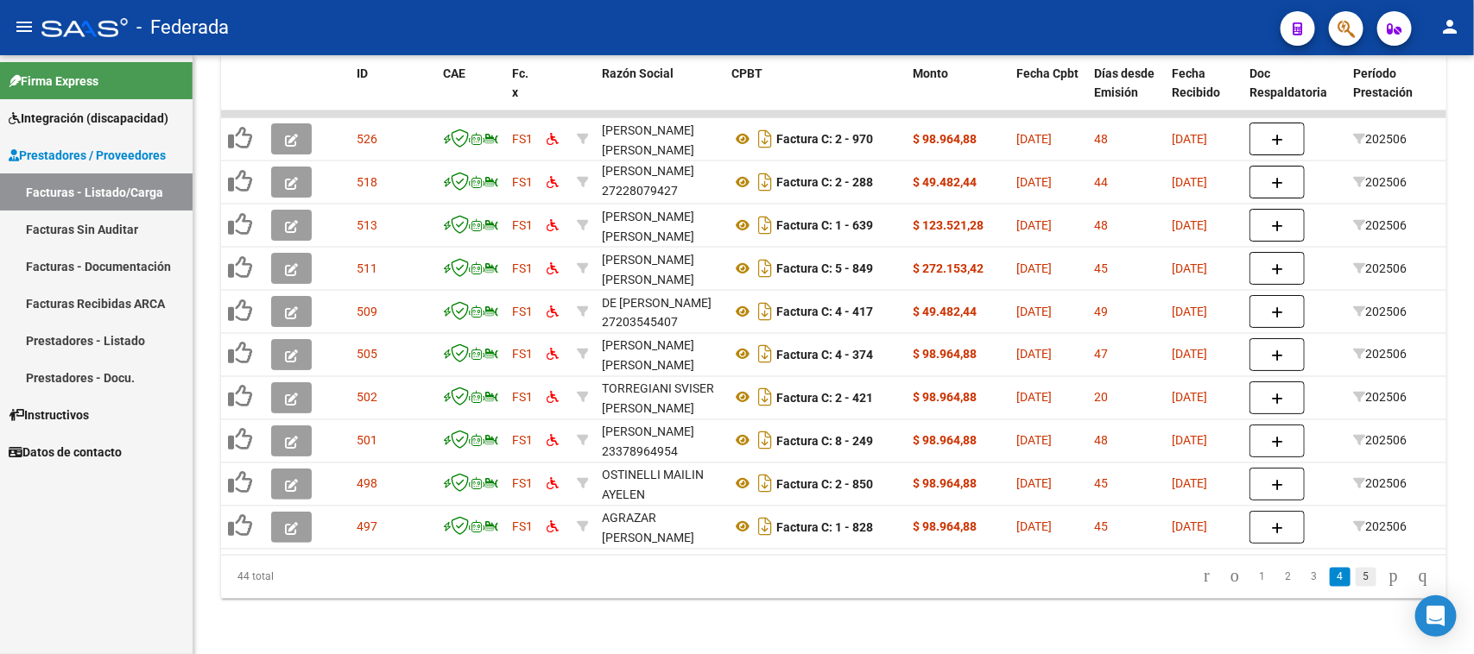
click at [1355, 579] on link "5" at bounding box center [1365, 577] width 21 height 19
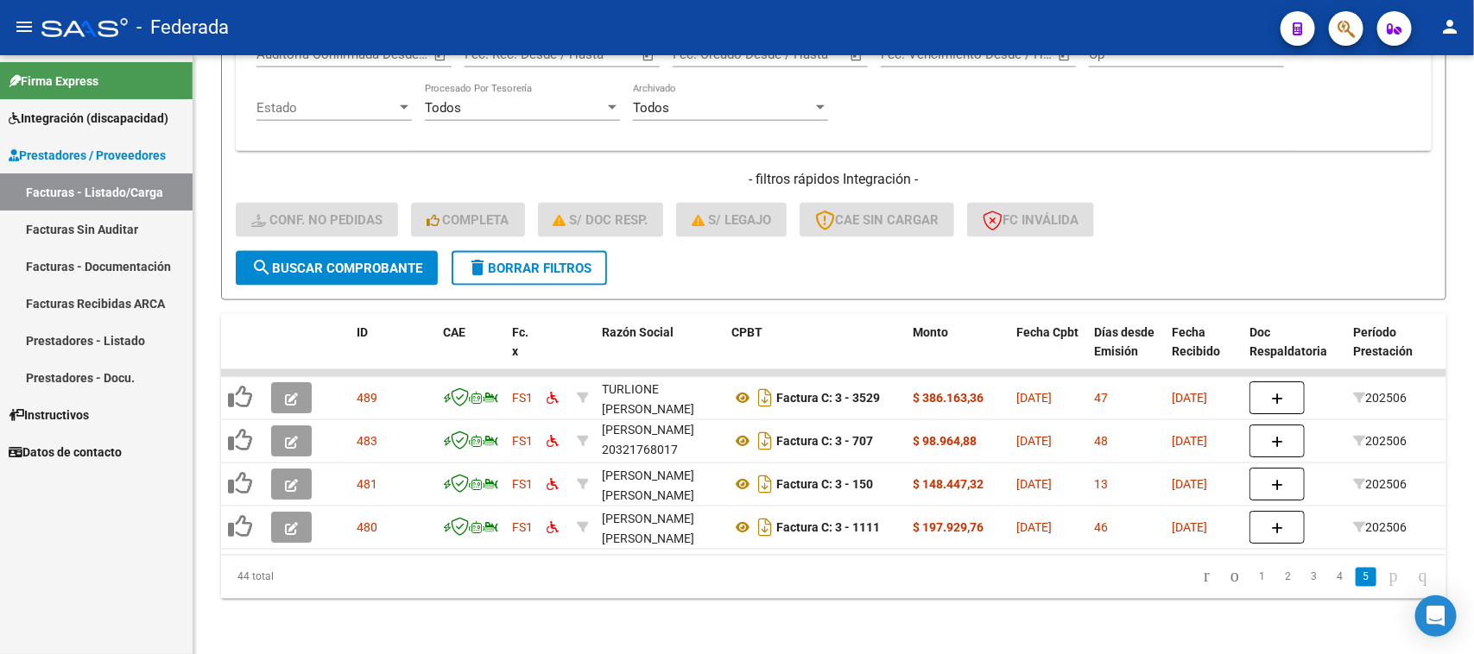
scroll to position [958, 0]
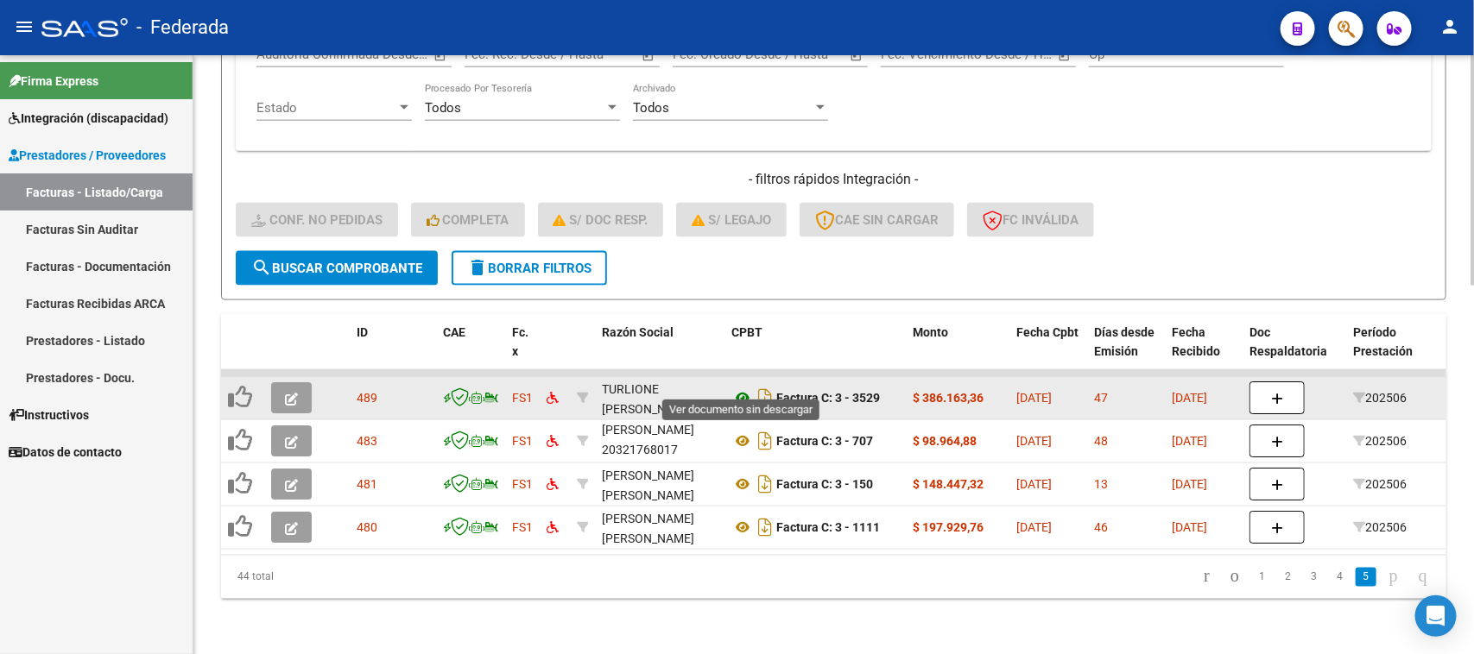
click at [736, 388] on icon at bounding box center [742, 398] width 22 height 21
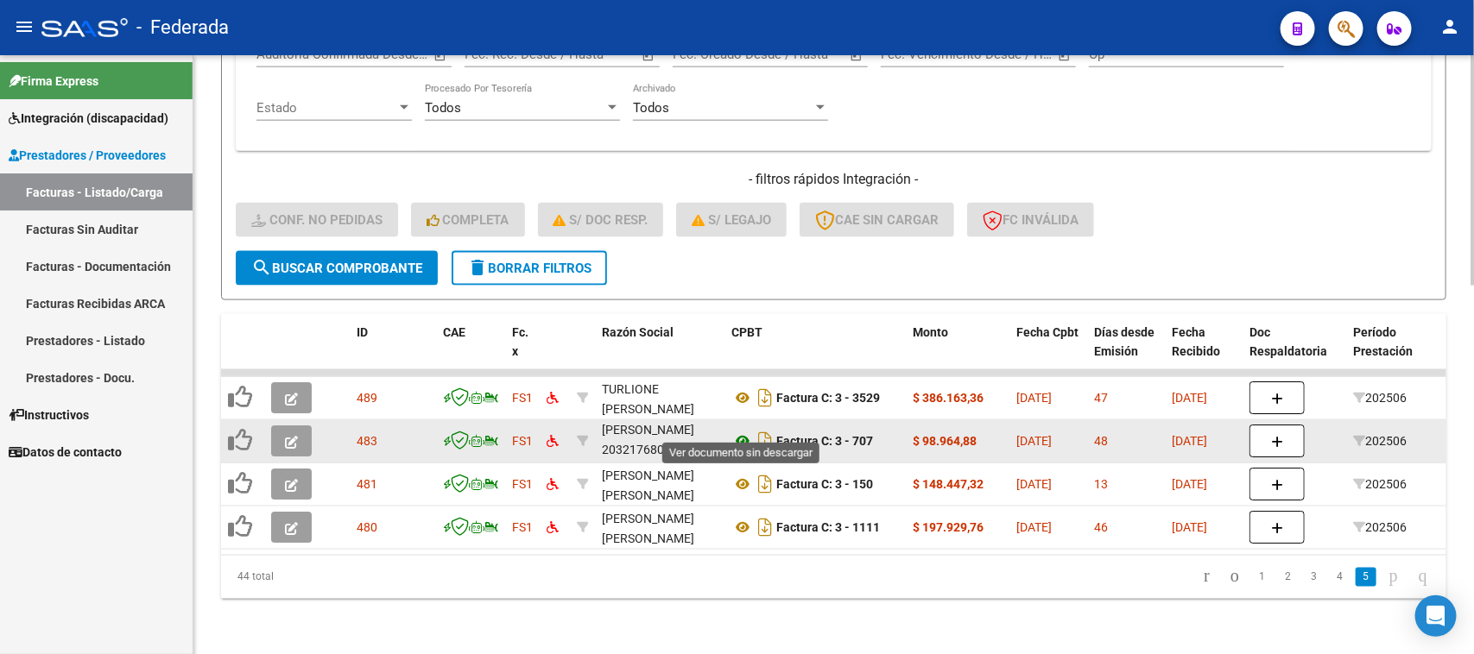
click at [734, 431] on icon at bounding box center [742, 441] width 22 height 21
click at [740, 431] on icon at bounding box center [742, 441] width 22 height 21
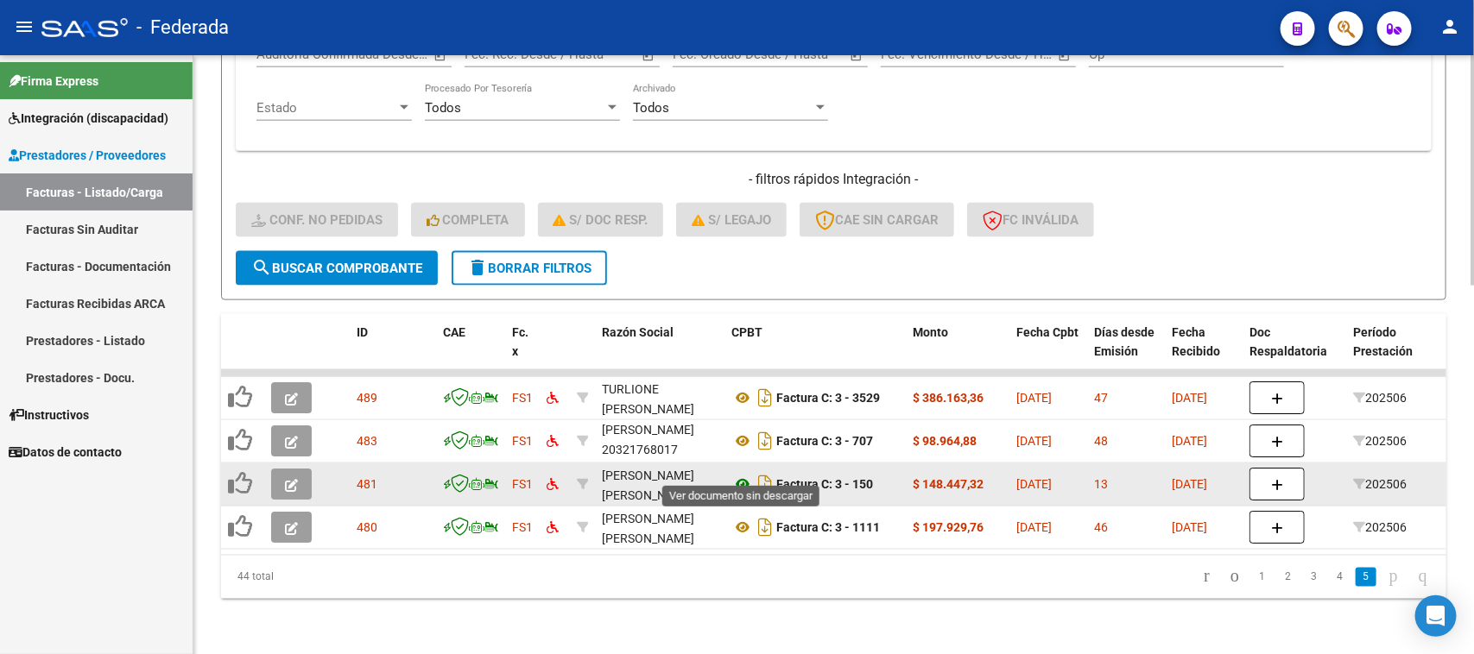
click at [743, 474] on icon at bounding box center [742, 484] width 22 height 21
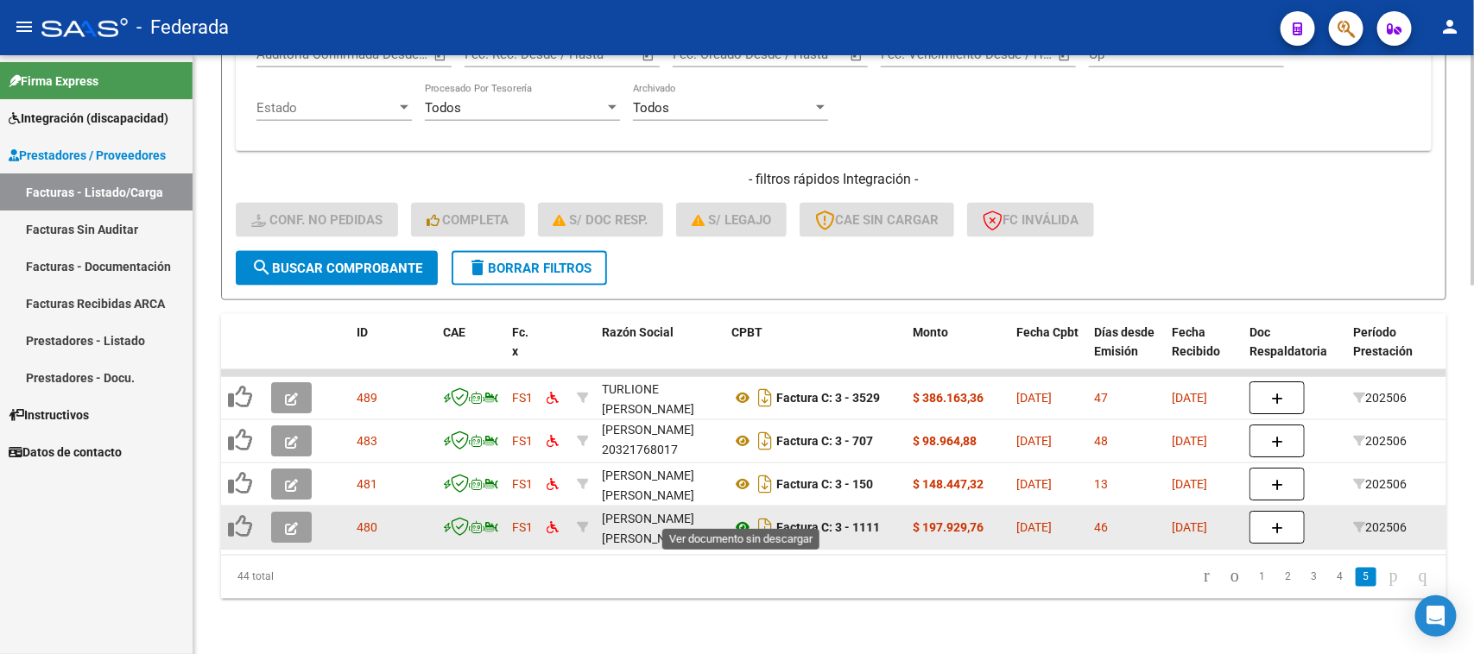
click at [740, 517] on icon at bounding box center [742, 527] width 22 height 21
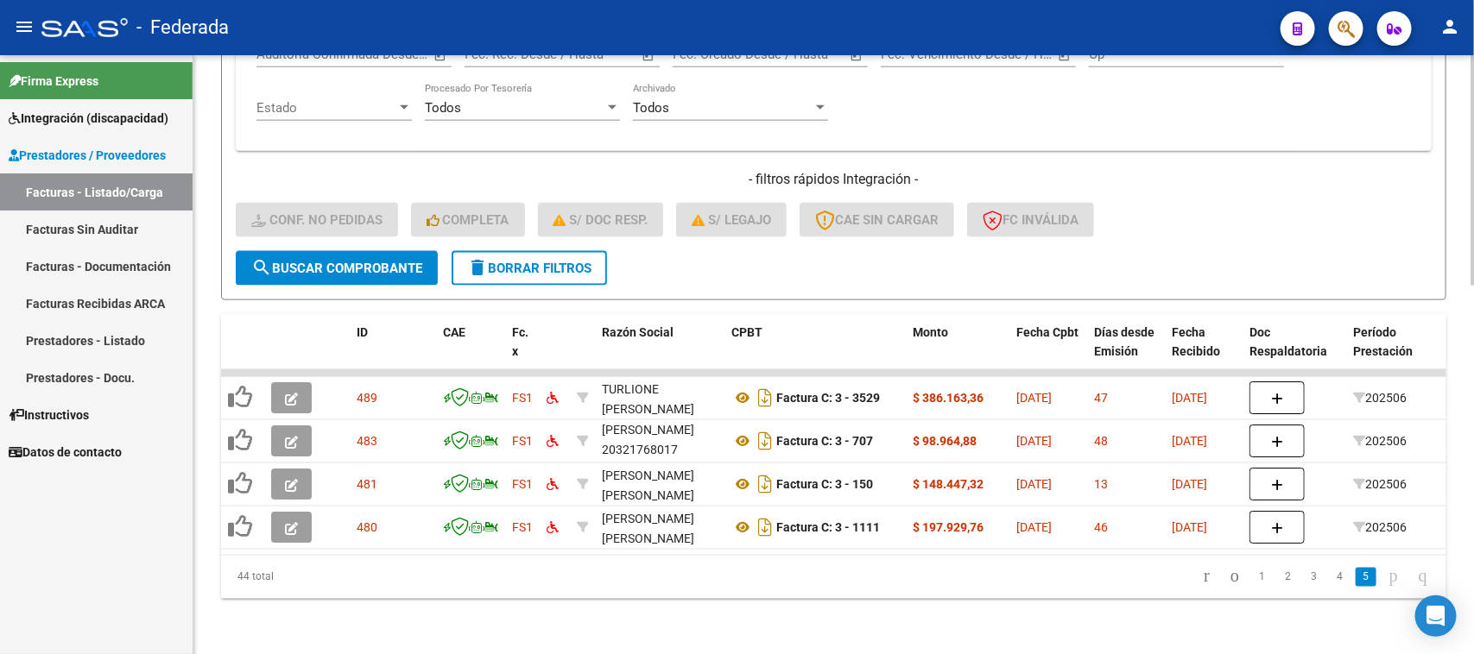
scroll to position [850, 0]
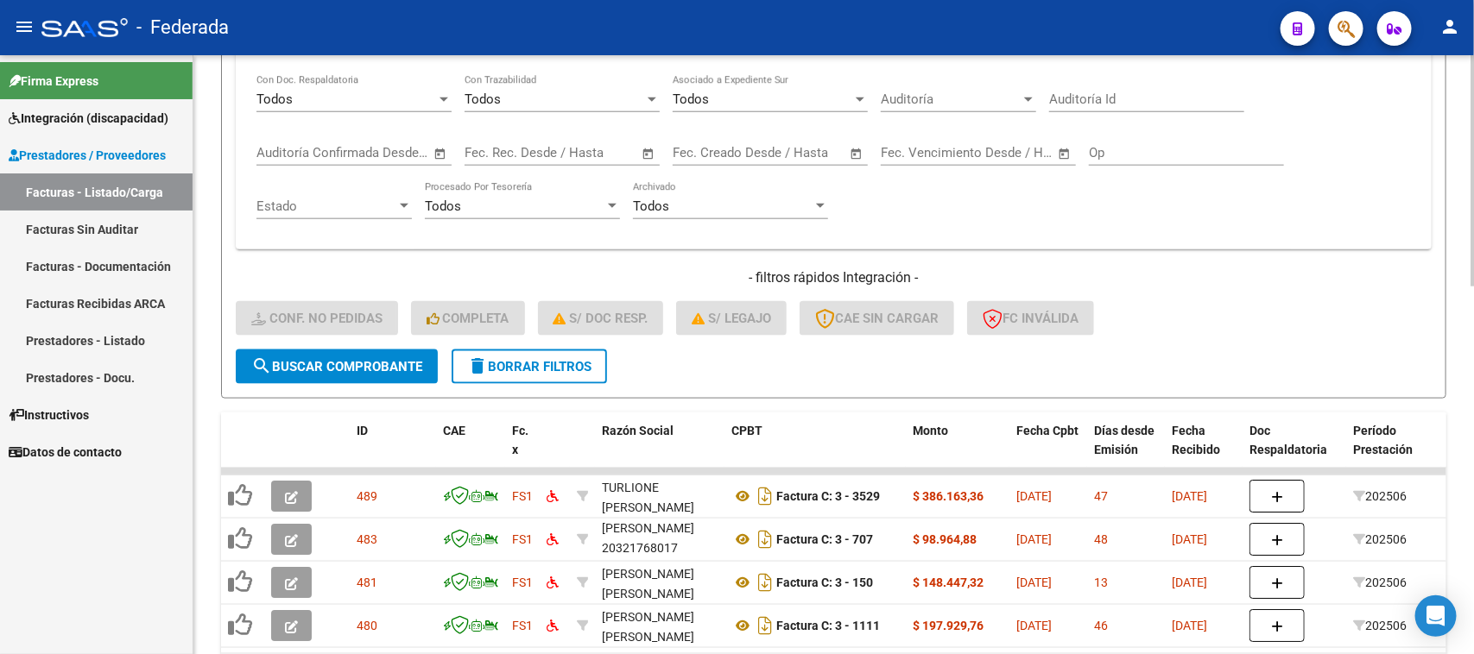
click at [591, 359] on span "delete Borrar Filtros" at bounding box center [529, 367] width 124 height 16
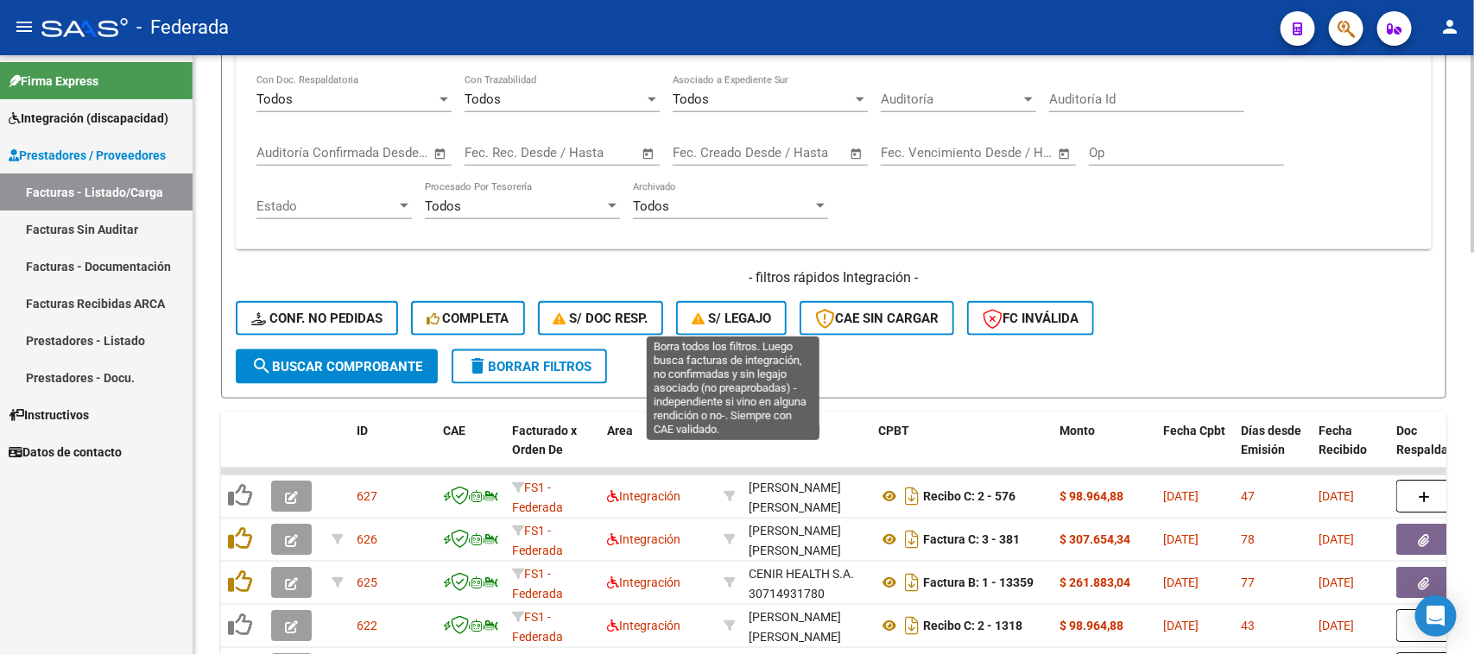
click at [710, 313] on span "S/ legajo" at bounding box center [730, 319] width 79 height 16
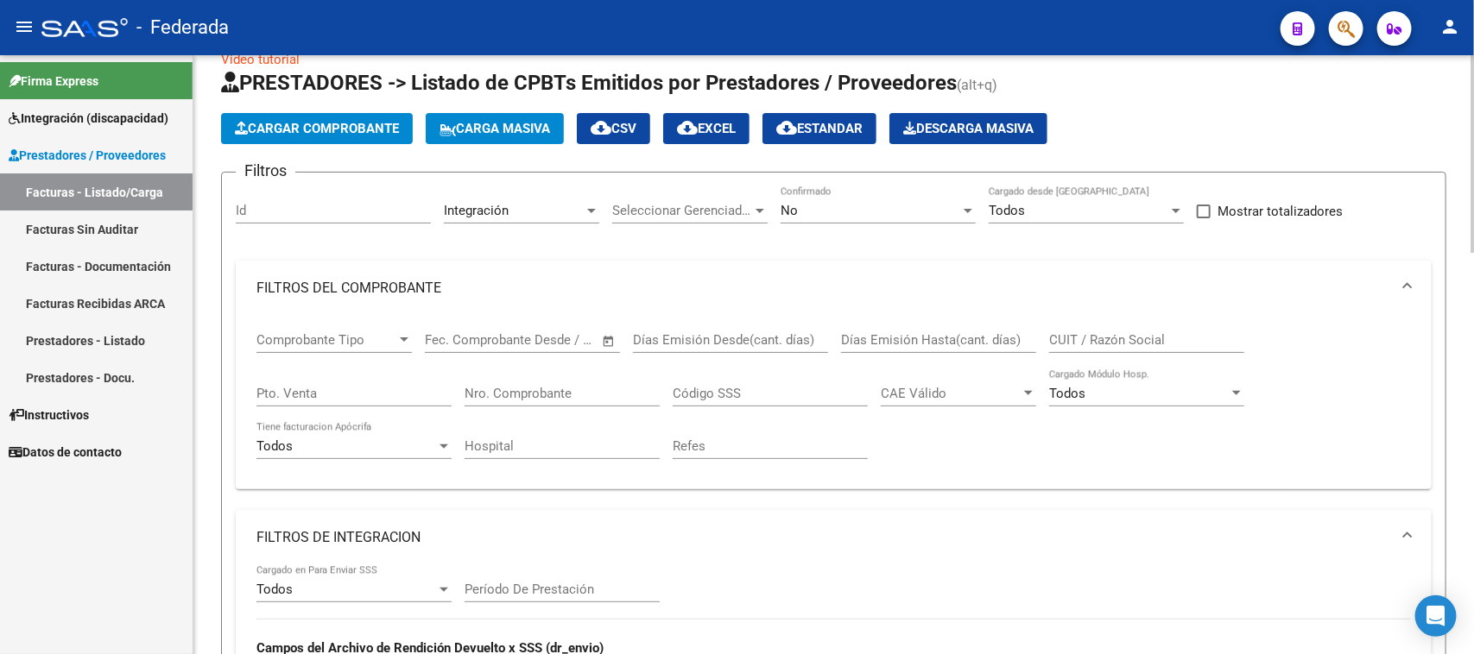
scroll to position [30, 0]
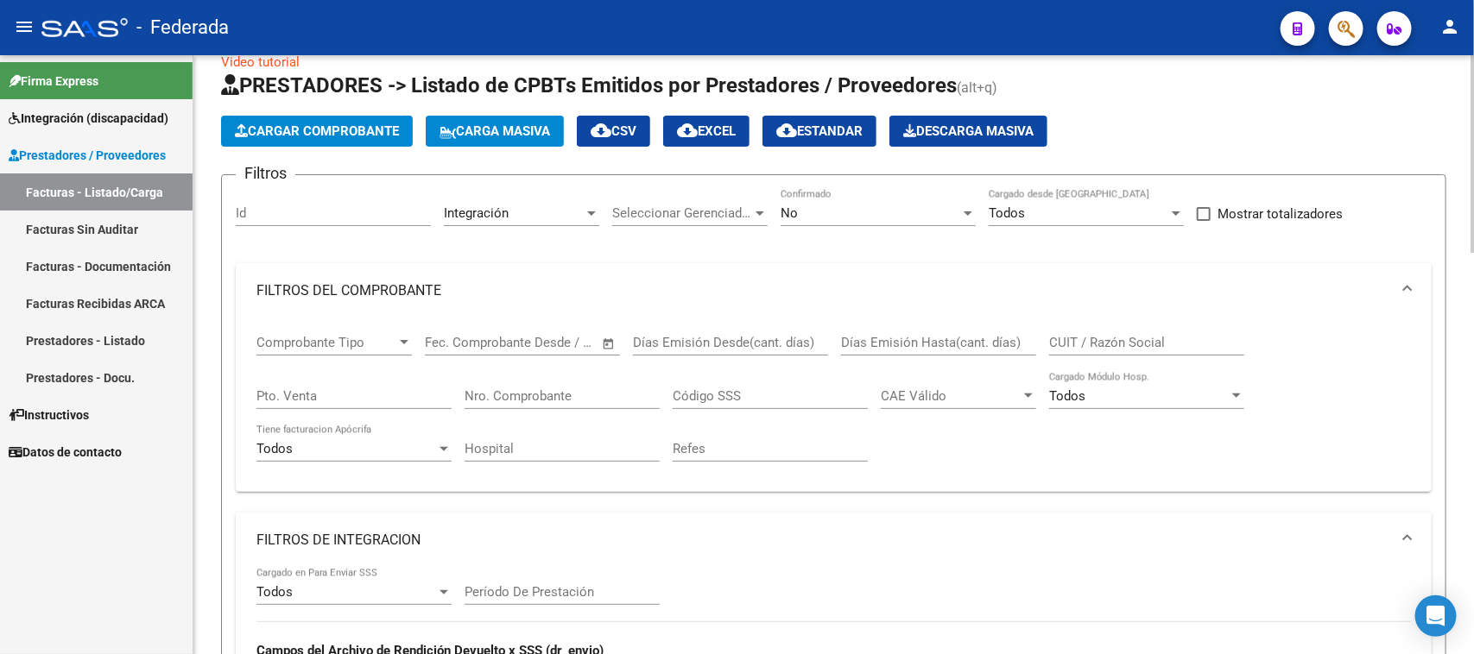
click at [356, 338] on span "Comprobante Tipo" at bounding box center [326, 343] width 140 height 16
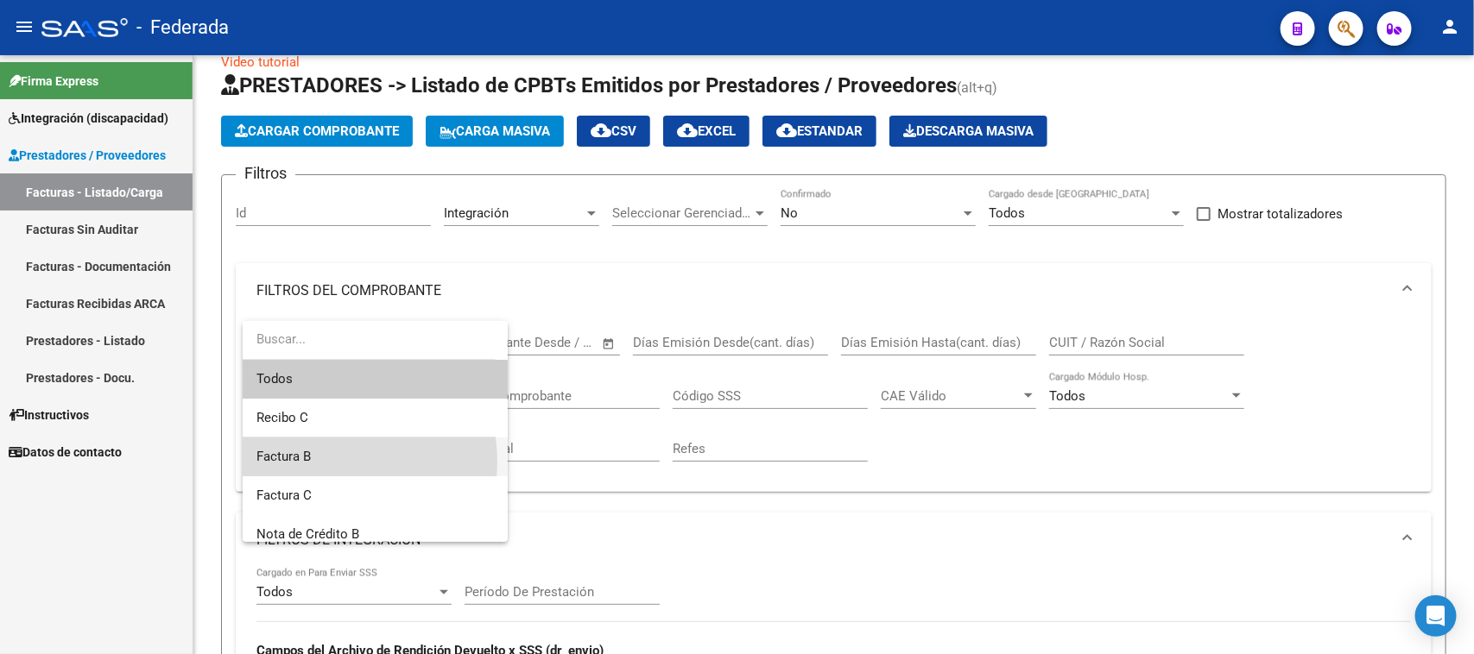
click at [313, 463] on span "Factura B" at bounding box center [374, 457] width 237 height 39
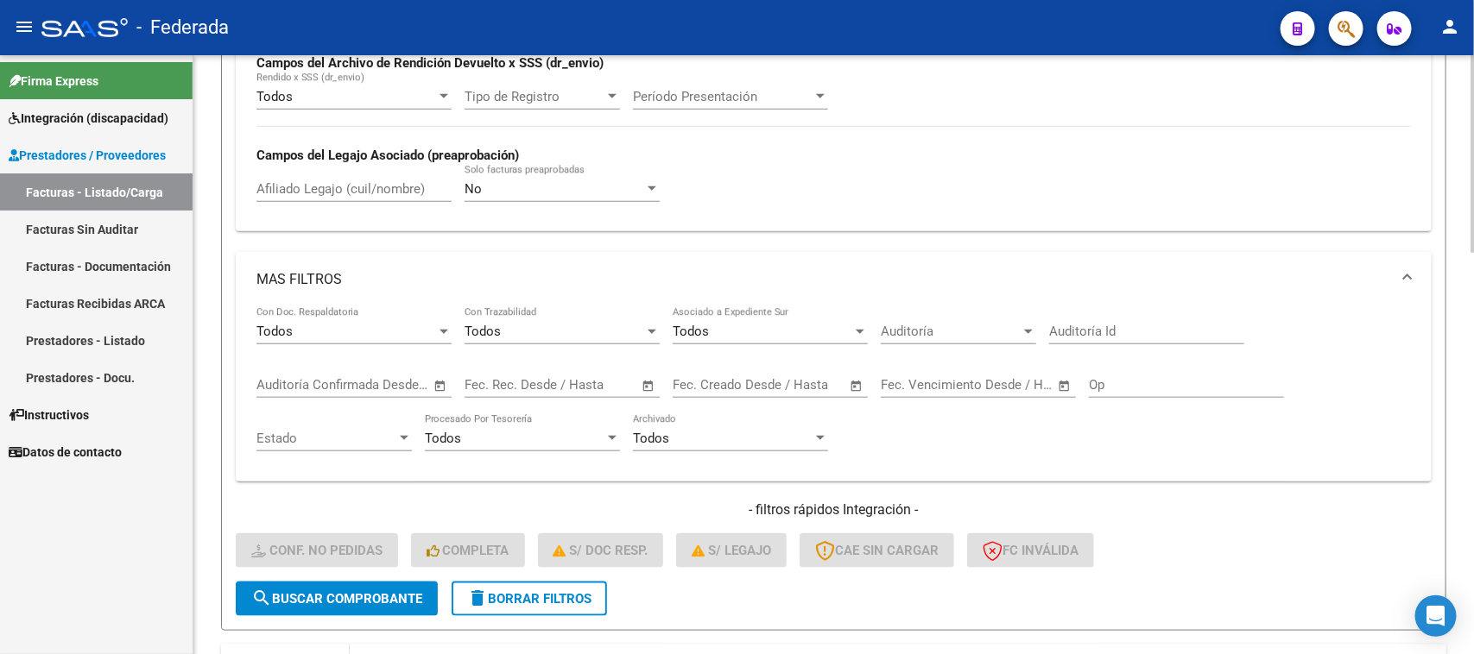
scroll to position [786, 0]
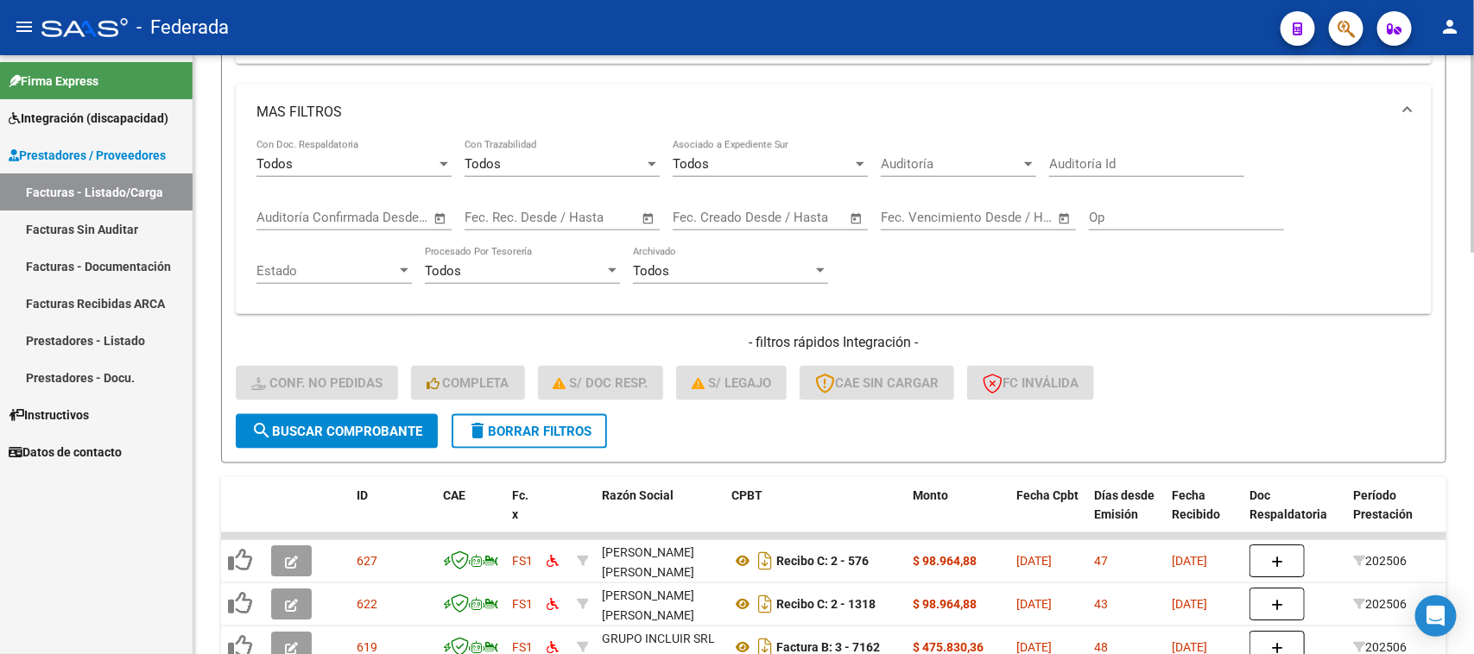
click at [339, 426] on span "search Buscar Comprobante" at bounding box center [336, 432] width 171 height 16
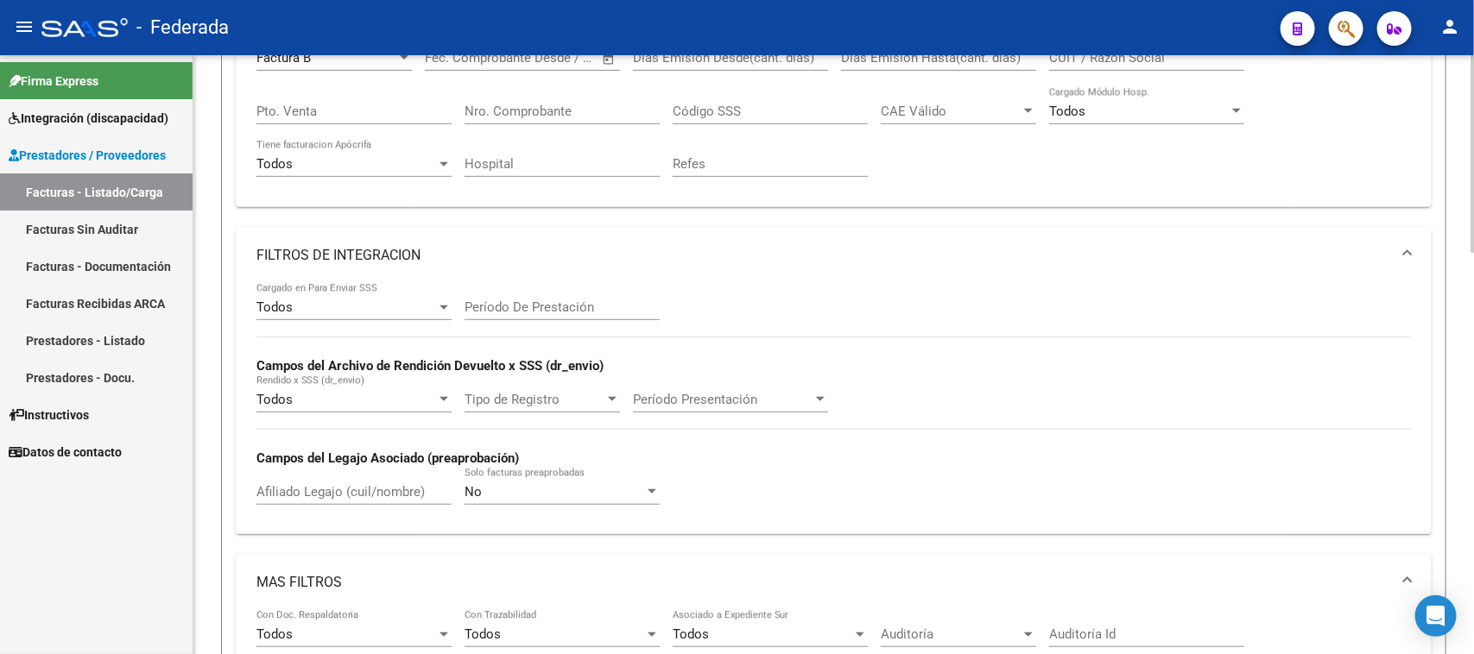
scroll to position [246, 0]
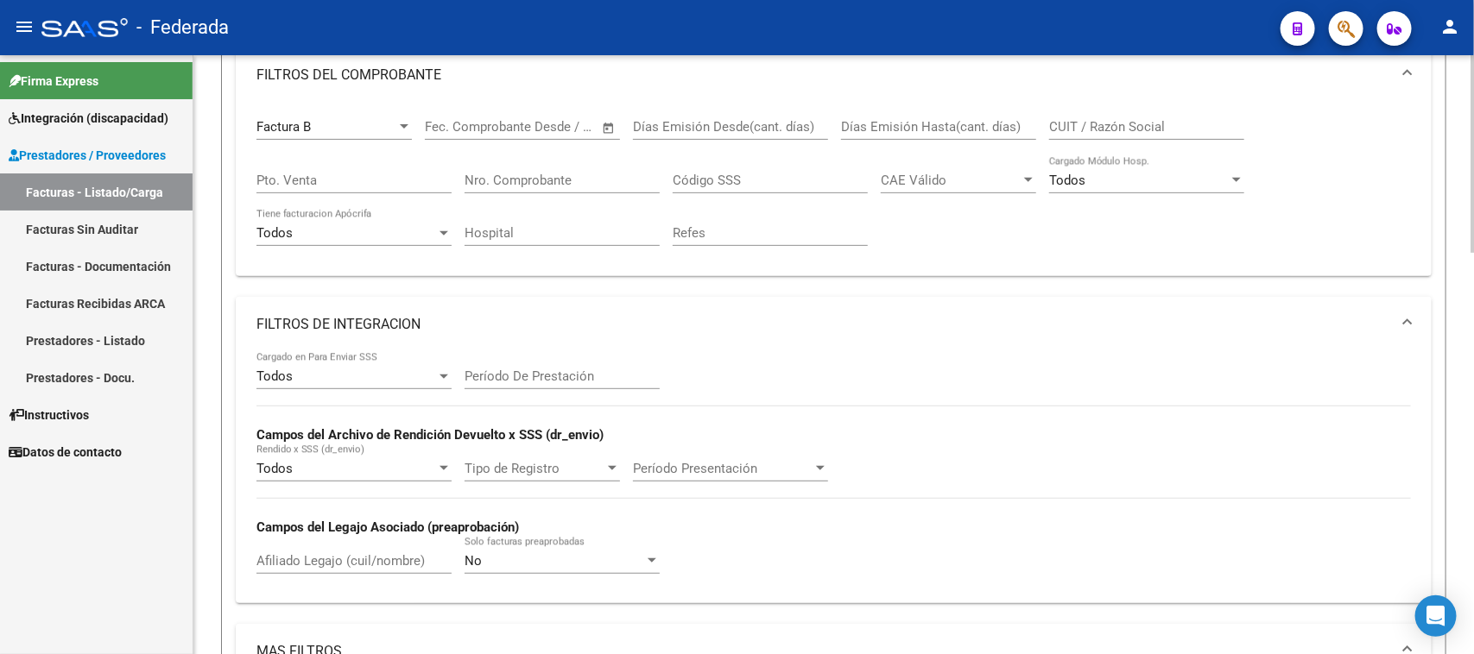
click at [348, 132] on div "Factura B" at bounding box center [326, 127] width 140 height 16
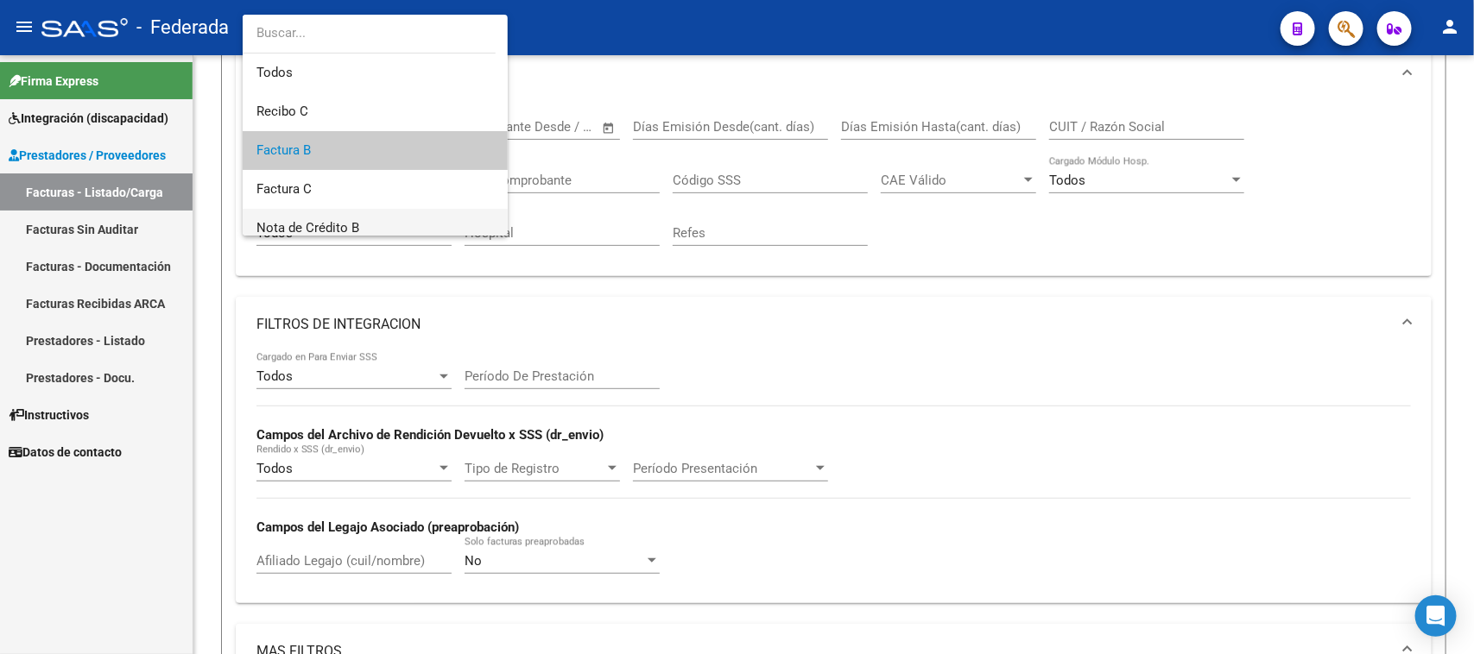
scroll to position [26, 0]
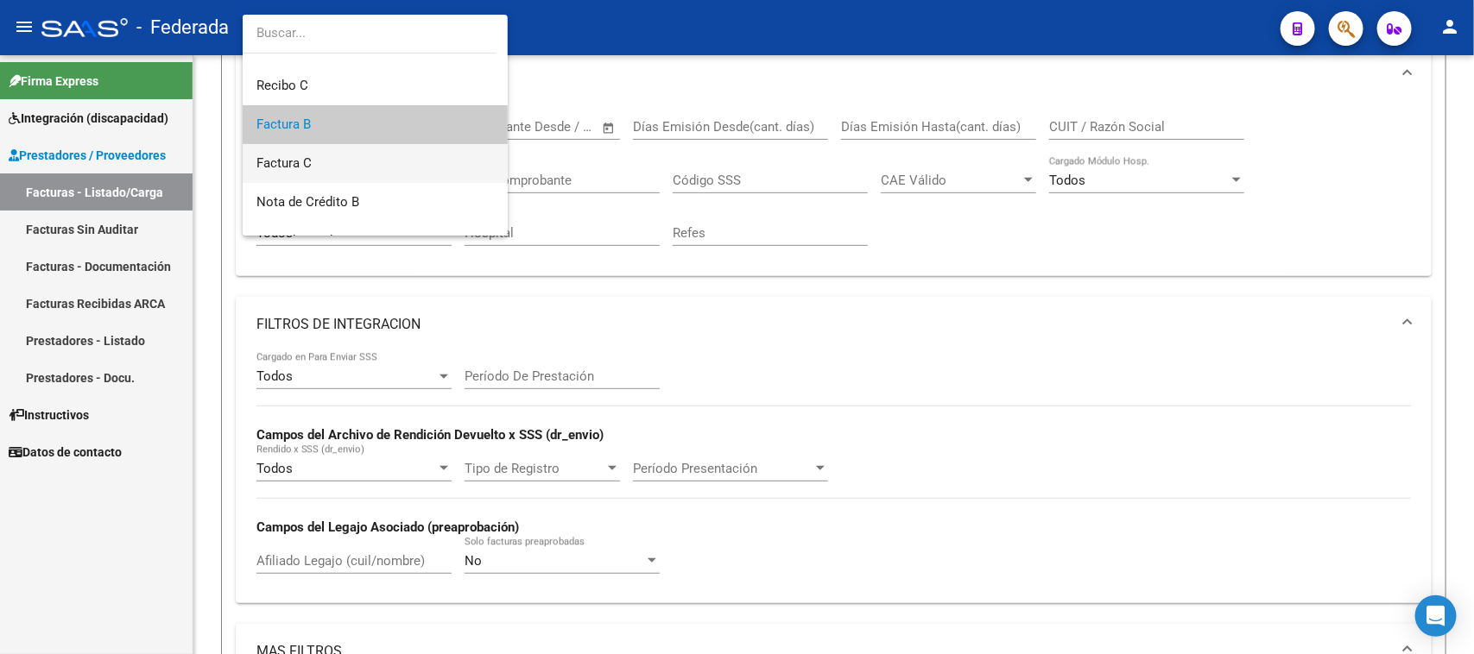
click at [342, 167] on span "Factura C" at bounding box center [374, 163] width 237 height 39
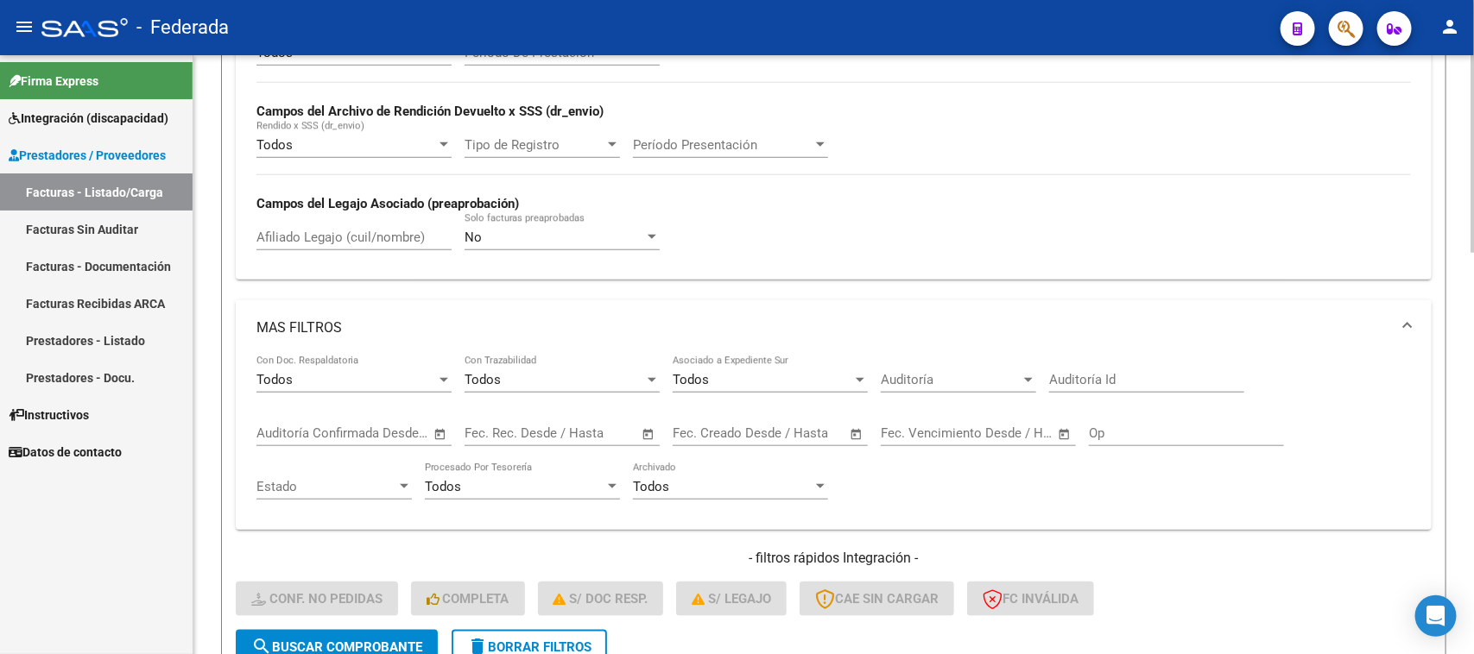
scroll to position [893, 0]
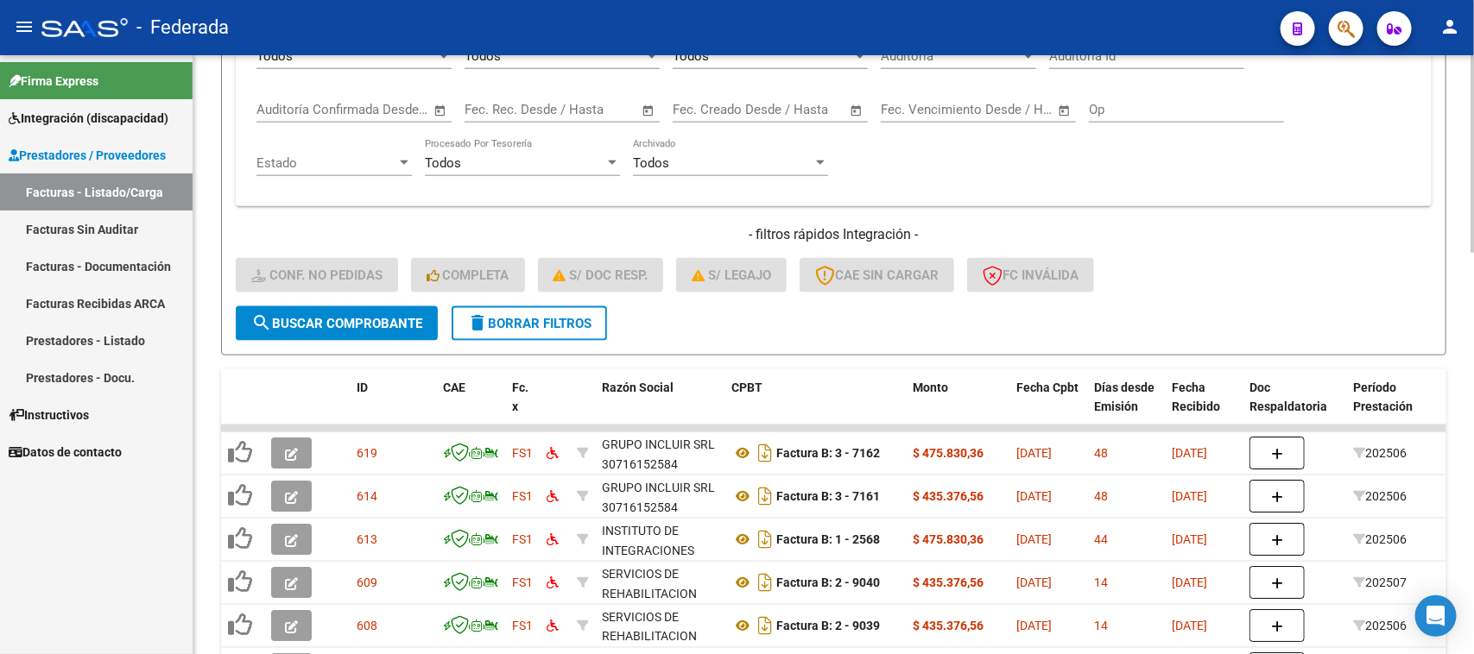
click at [393, 307] on button "search Buscar Comprobante" at bounding box center [337, 323] width 202 height 35
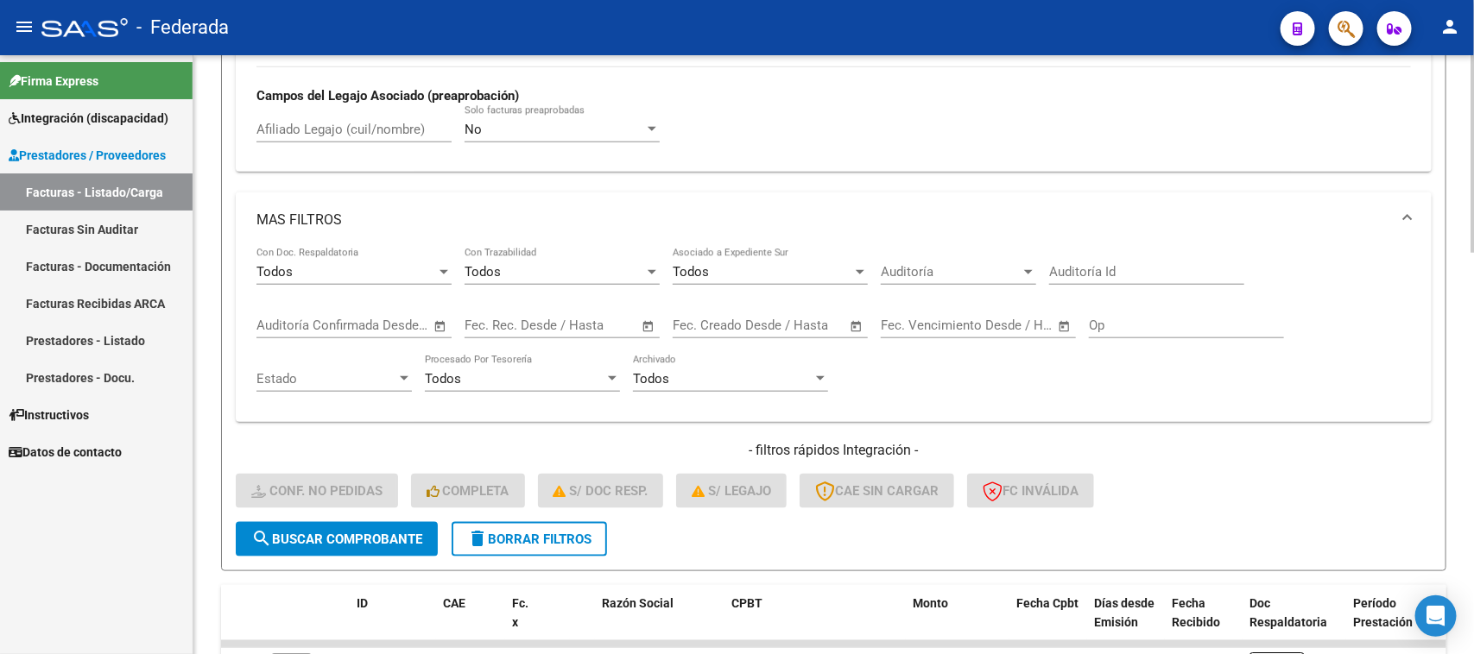
scroll to position [570, 0]
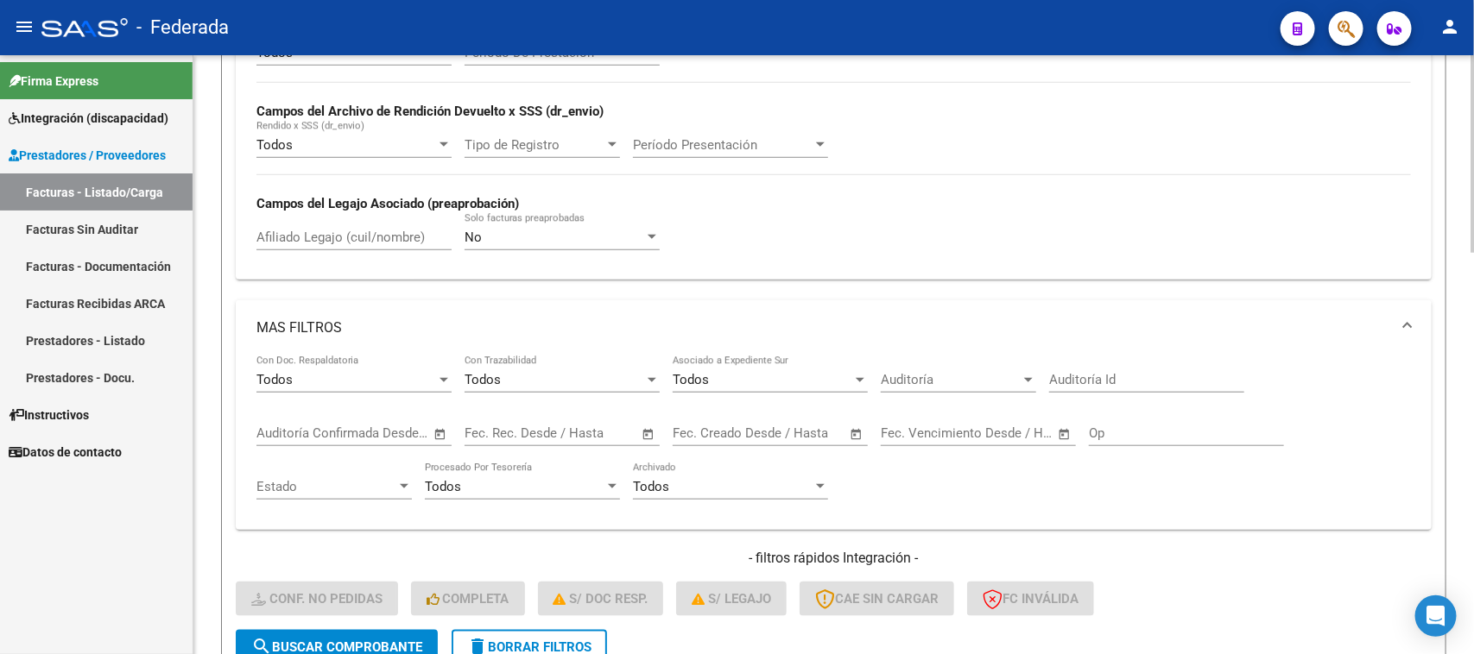
click at [723, 143] on span "Período Presentación" at bounding box center [723, 145] width 180 height 16
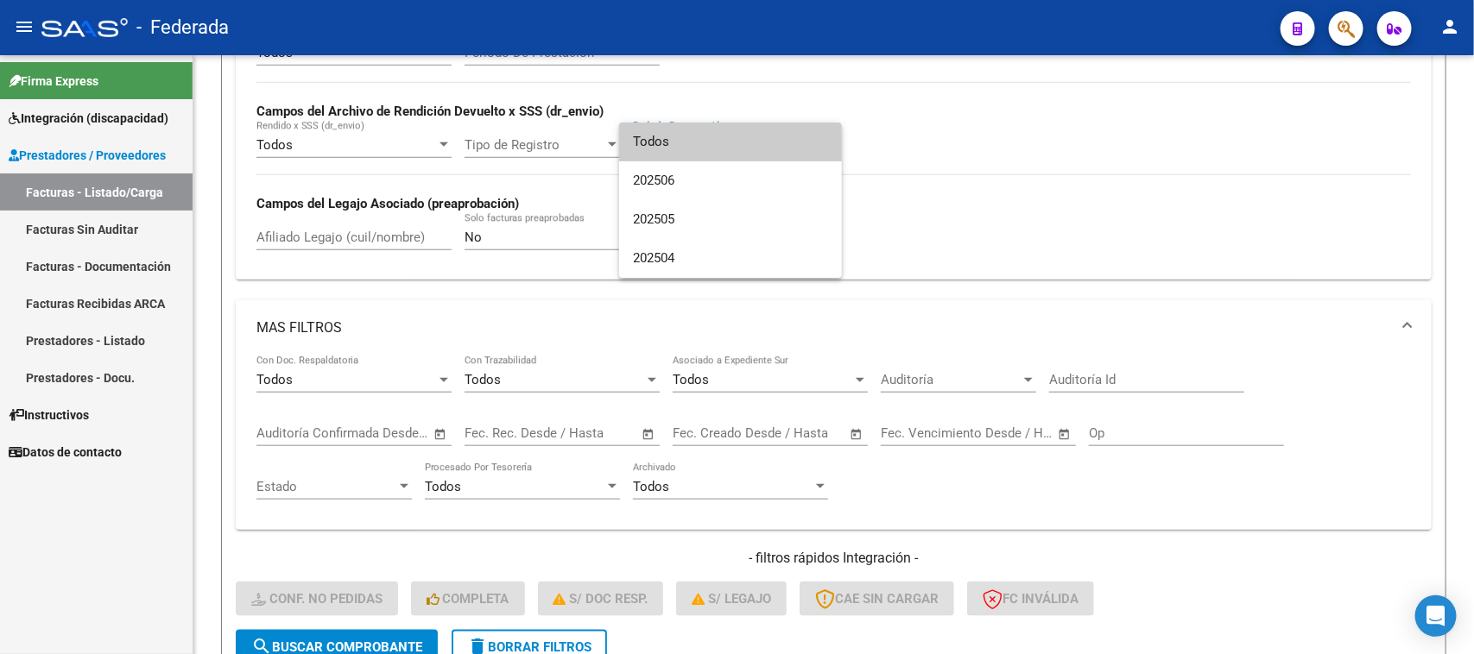
click at [1023, 175] on div at bounding box center [737, 327] width 1474 height 654
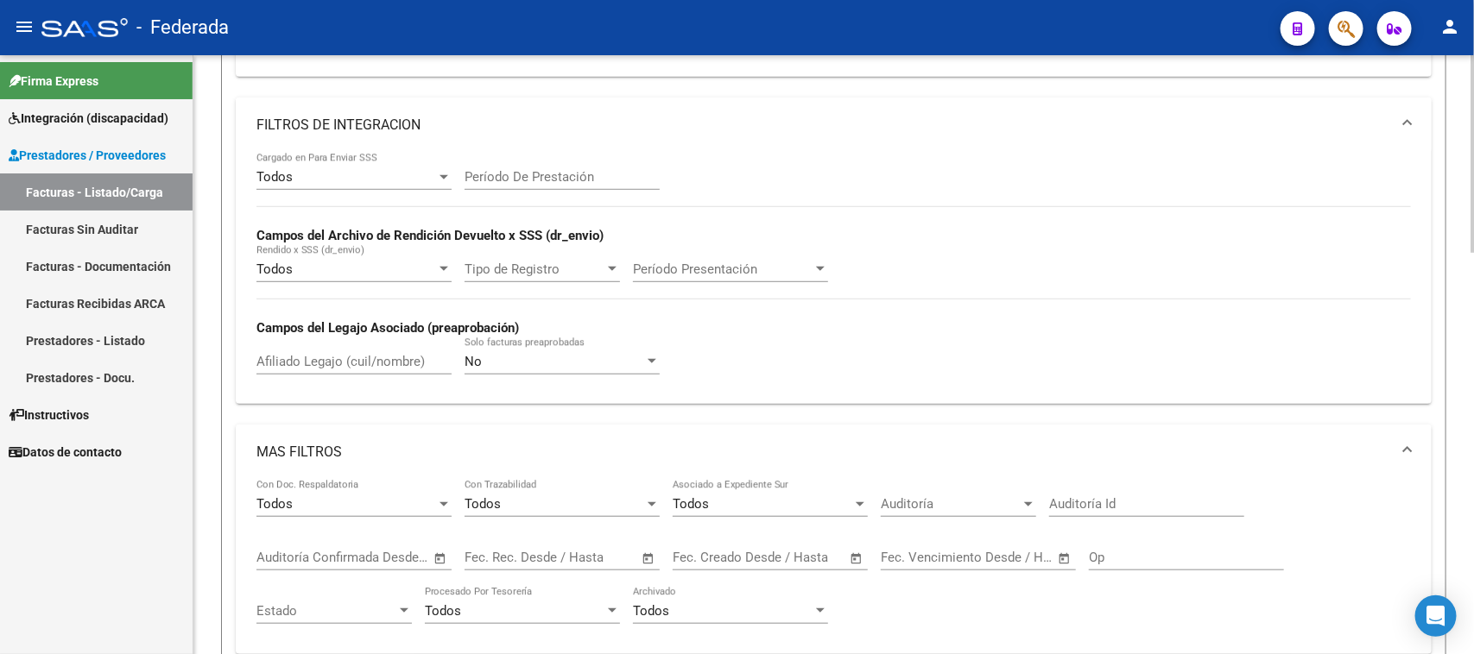
scroll to position [462, 0]
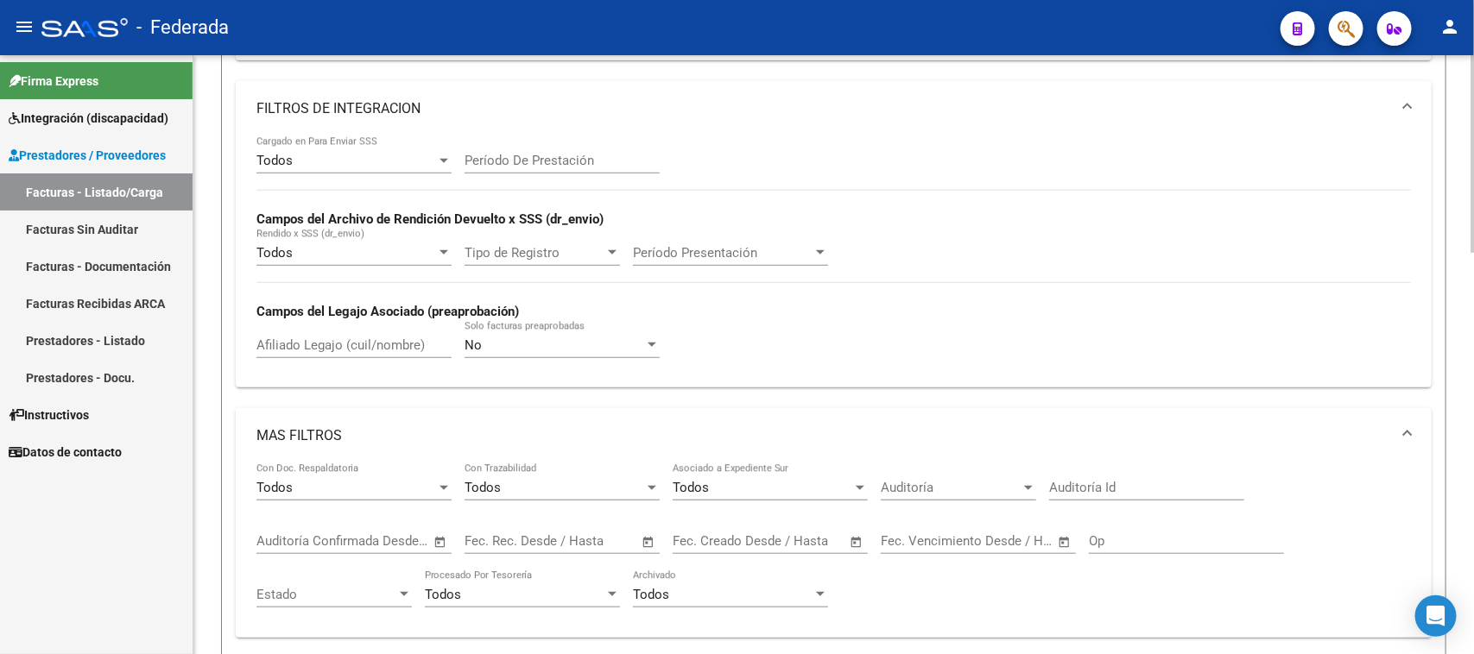
click at [546, 153] on input "Período De Prestación" at bounding box center [561, 161] width 195 height 16
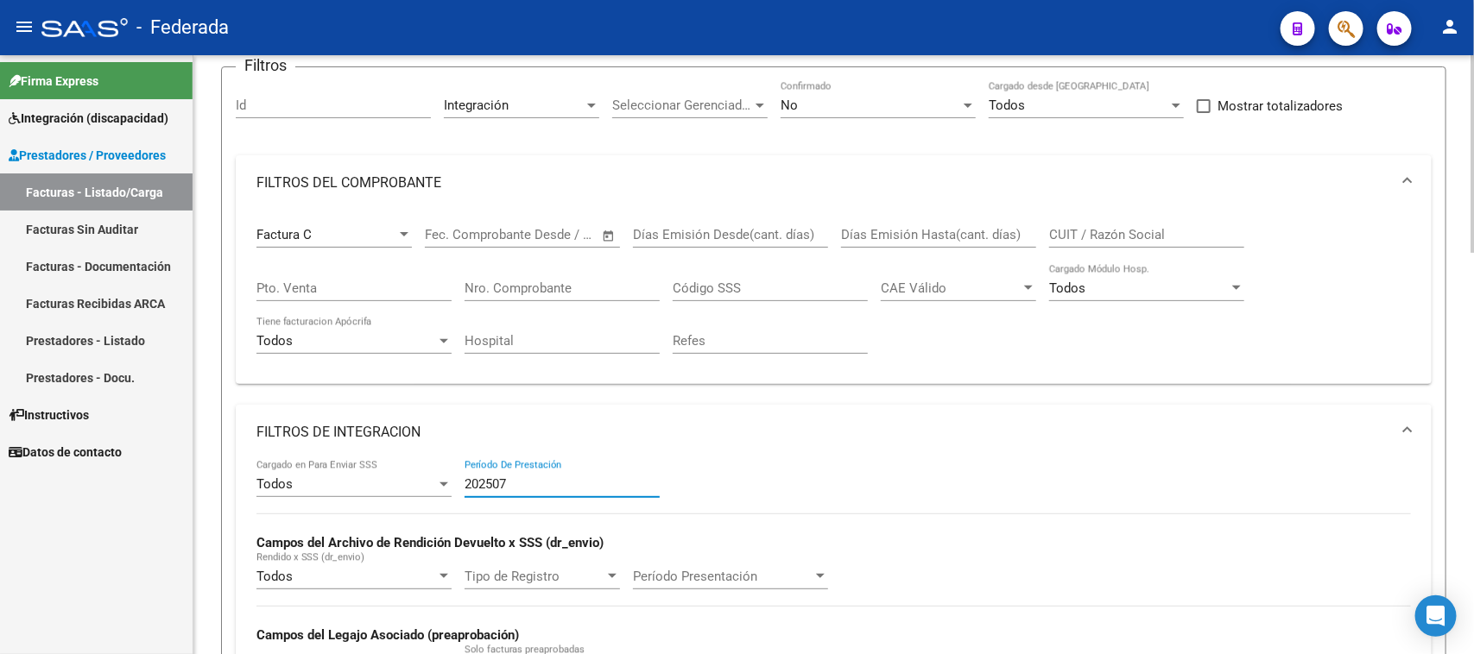
click at [304, 238] on span "Factura C" at bounding box center [283, 235] width 55 height 16
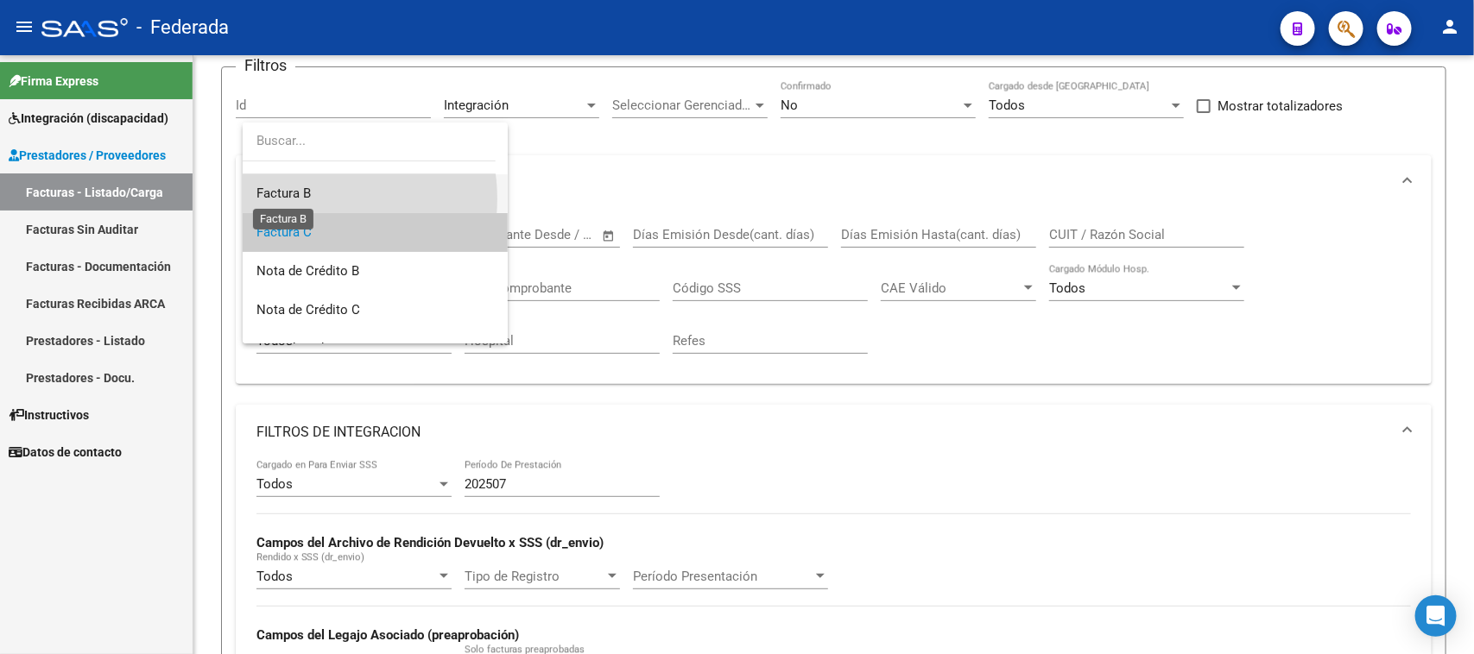
click at [308, 199] on span "Factura B" at bounding box center [283, 194] width 54 height 16
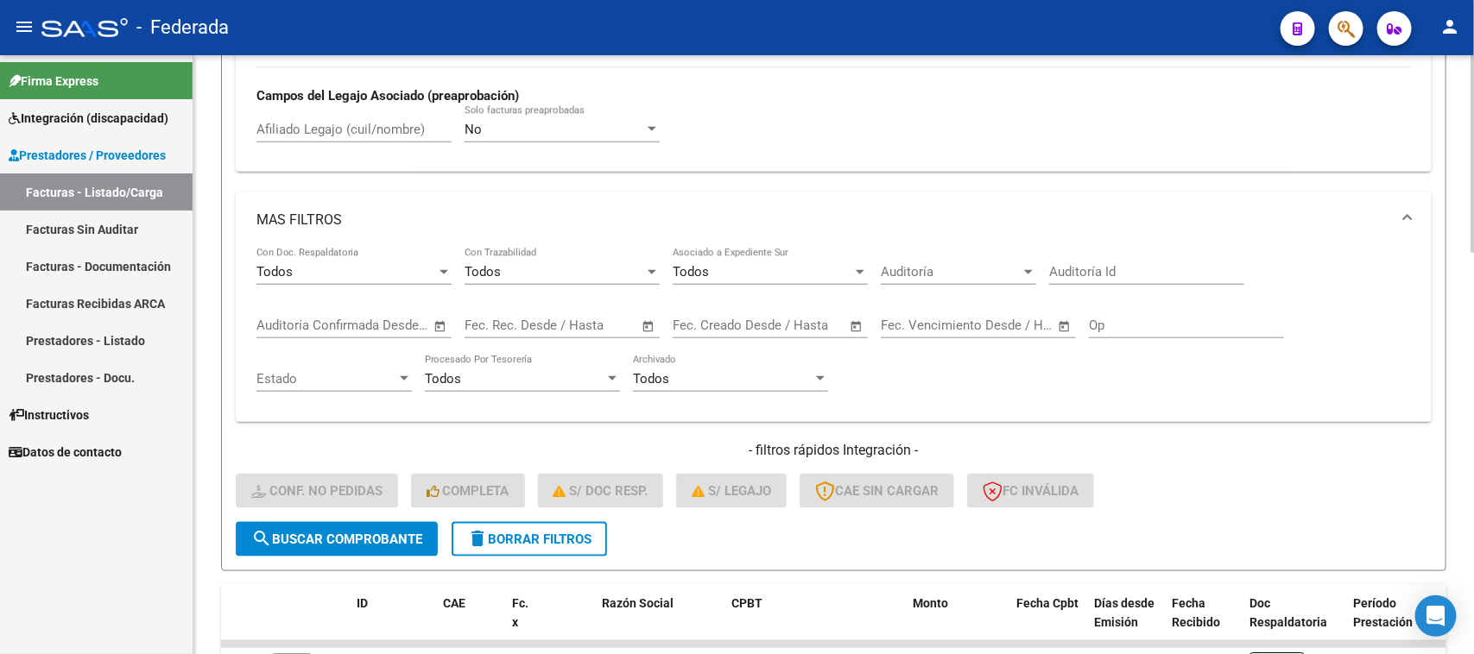
scroll to position [354, 0]
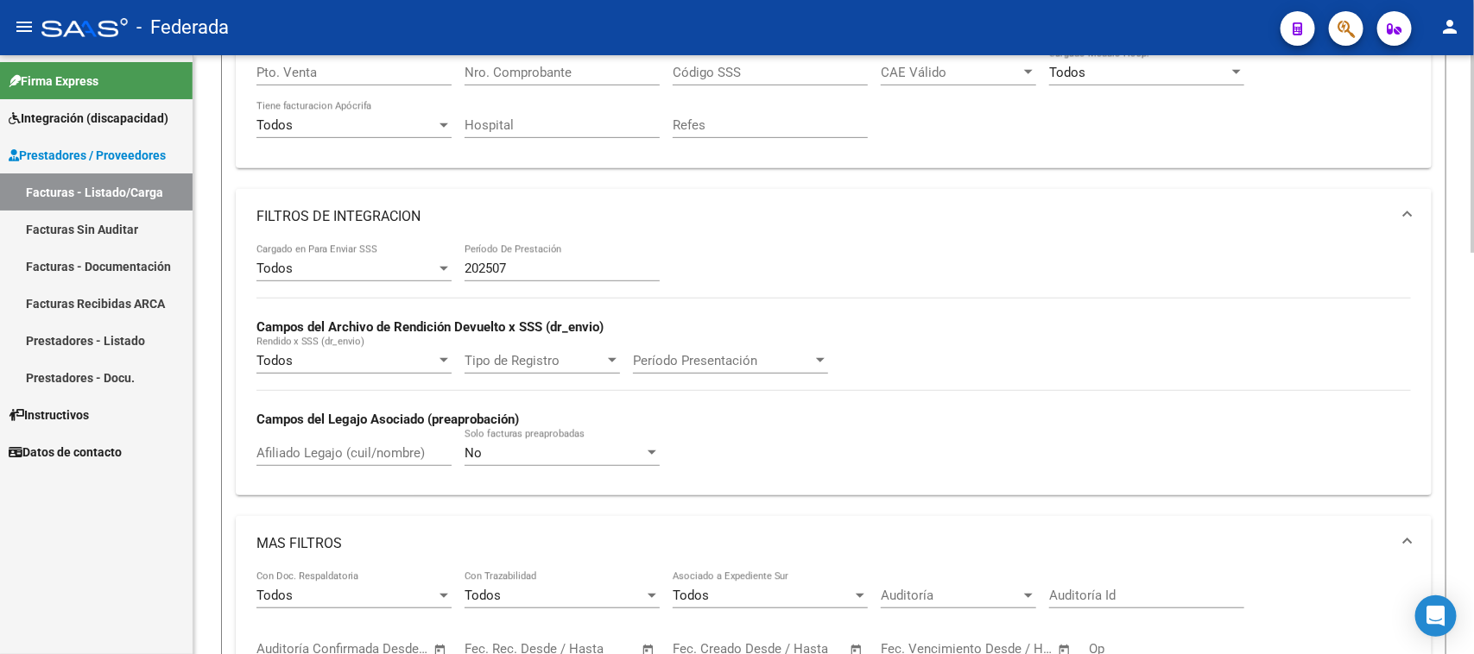
click at [585, 268] on input "202507" at bounding box center [561, 269] width 195 height 16
type input "202506"
click at [1073, 377] on div "Todos Cargado en Para Enviar SSS 202506 Período De Prestación Campos del Archiv…" at bounding box center [833, 362] width 1154 height 237
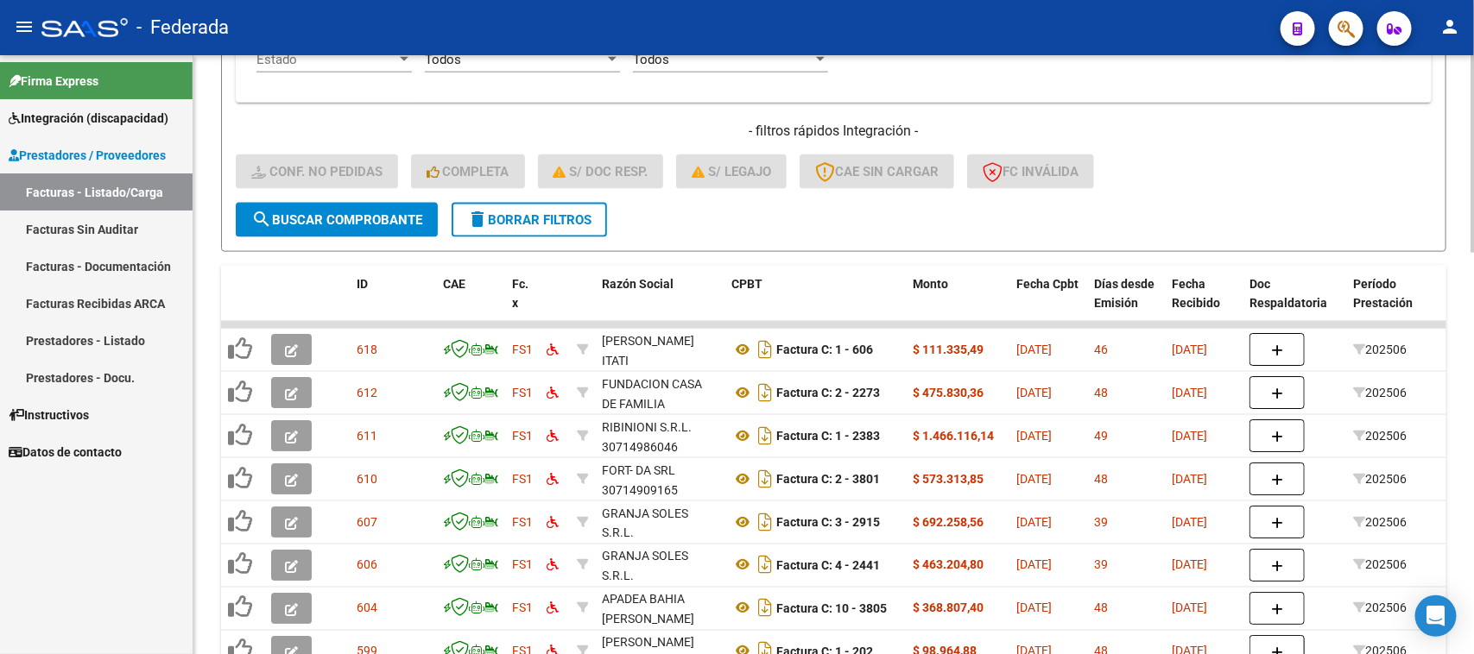
scroll to position [1001, 0]
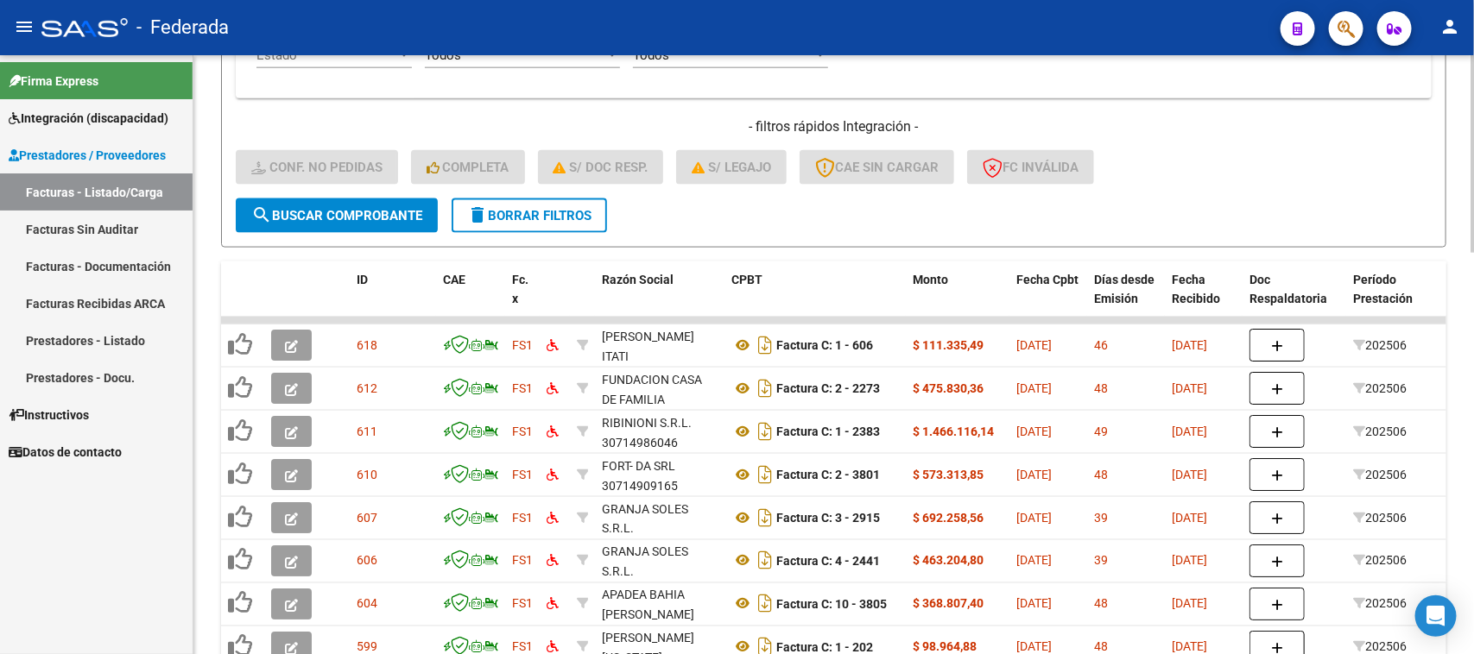
click at [373, 208] on span "search Buscar Comprobante" at bounding box center [336, 216] width 171 height 16
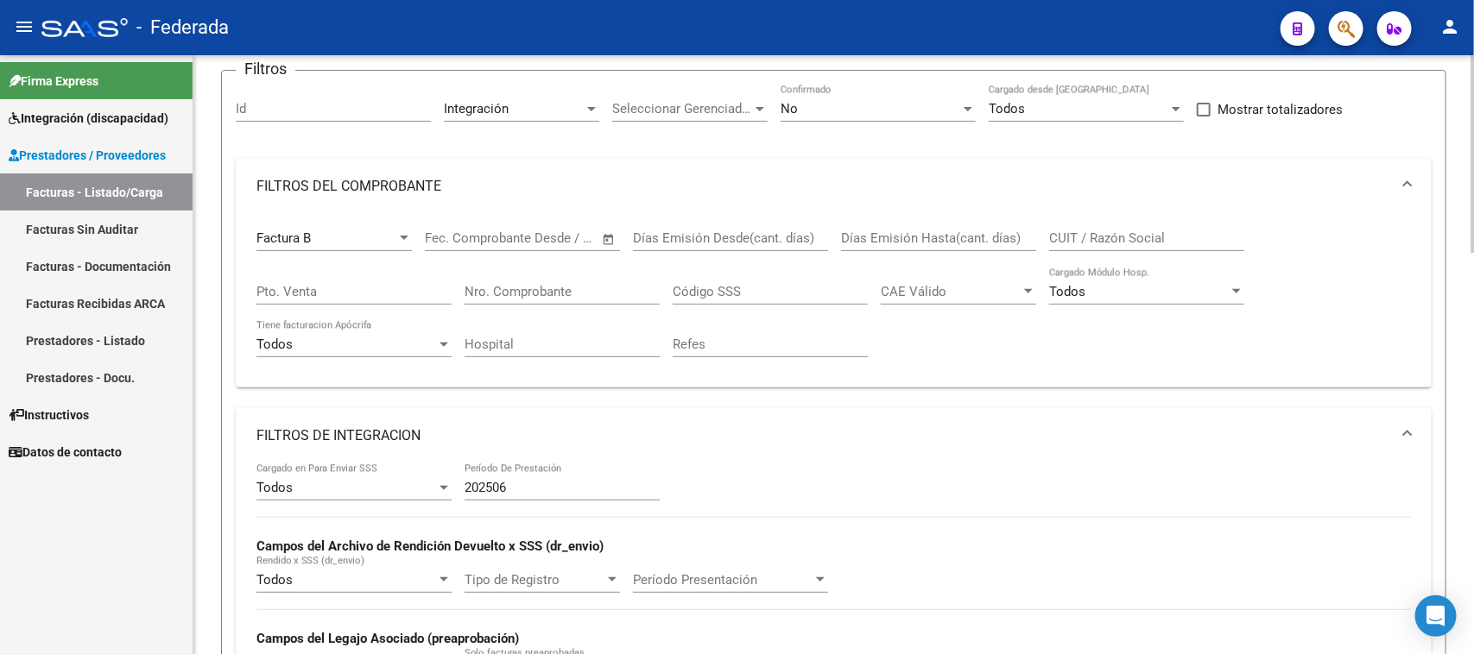
scroll to position [134, 0]
click at [320, 242] on div "Factura B" at bounding box center [326, 239] width 140 height 16
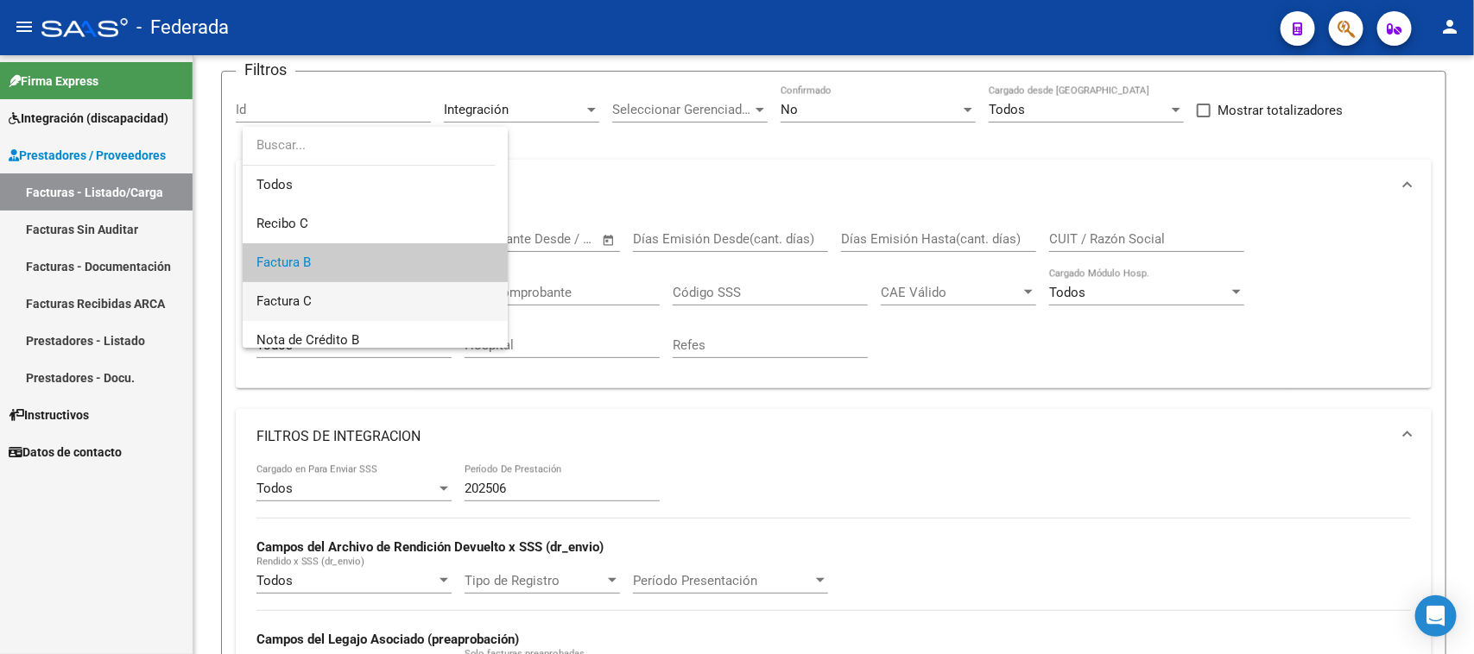
scroll to position [26, 0]
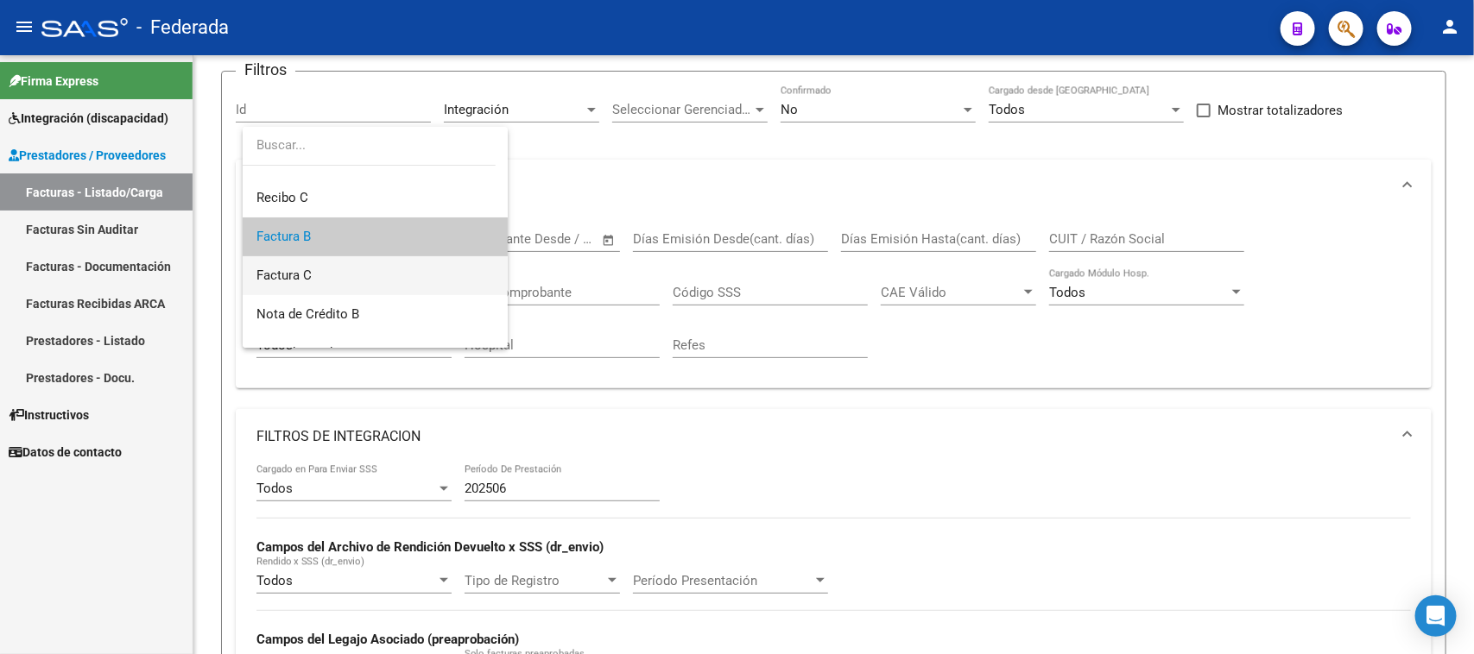
click at [324, 269] on span "Factura C" at bounding box center [374, 275] width 237 height 39
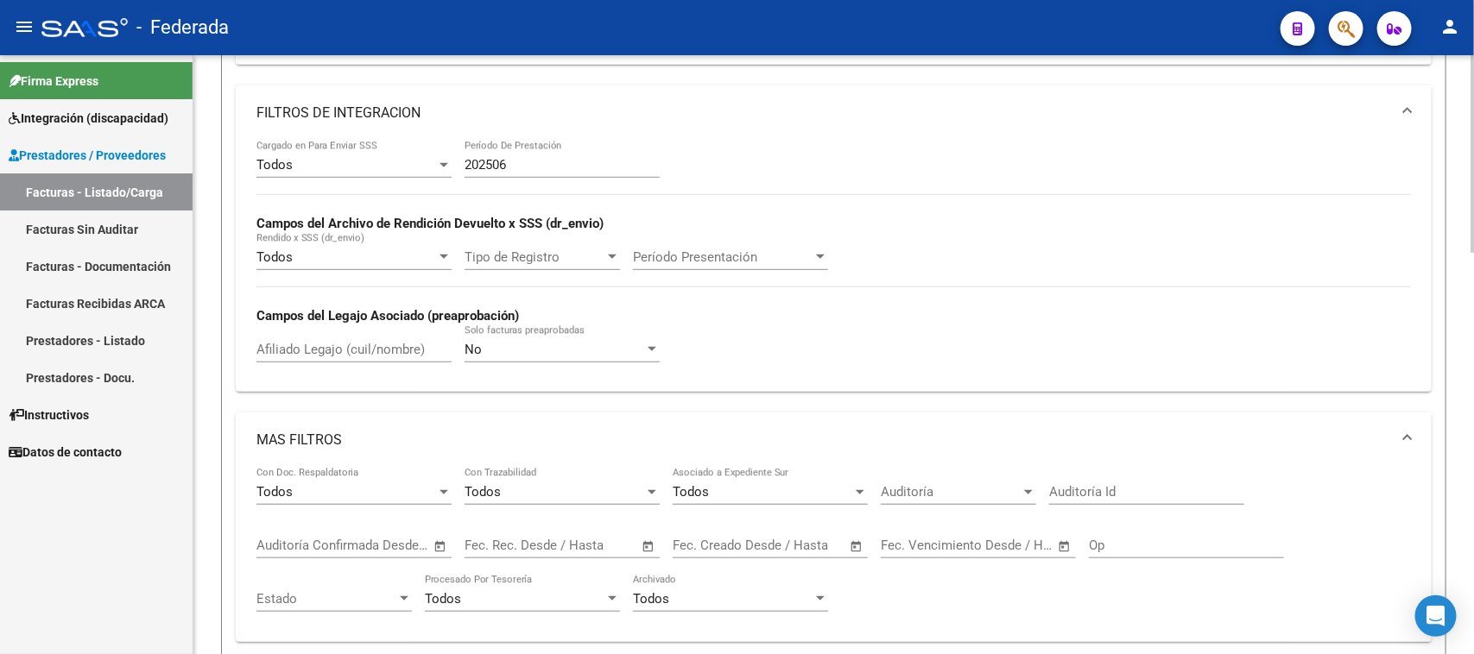
scroll to position [997, 0]
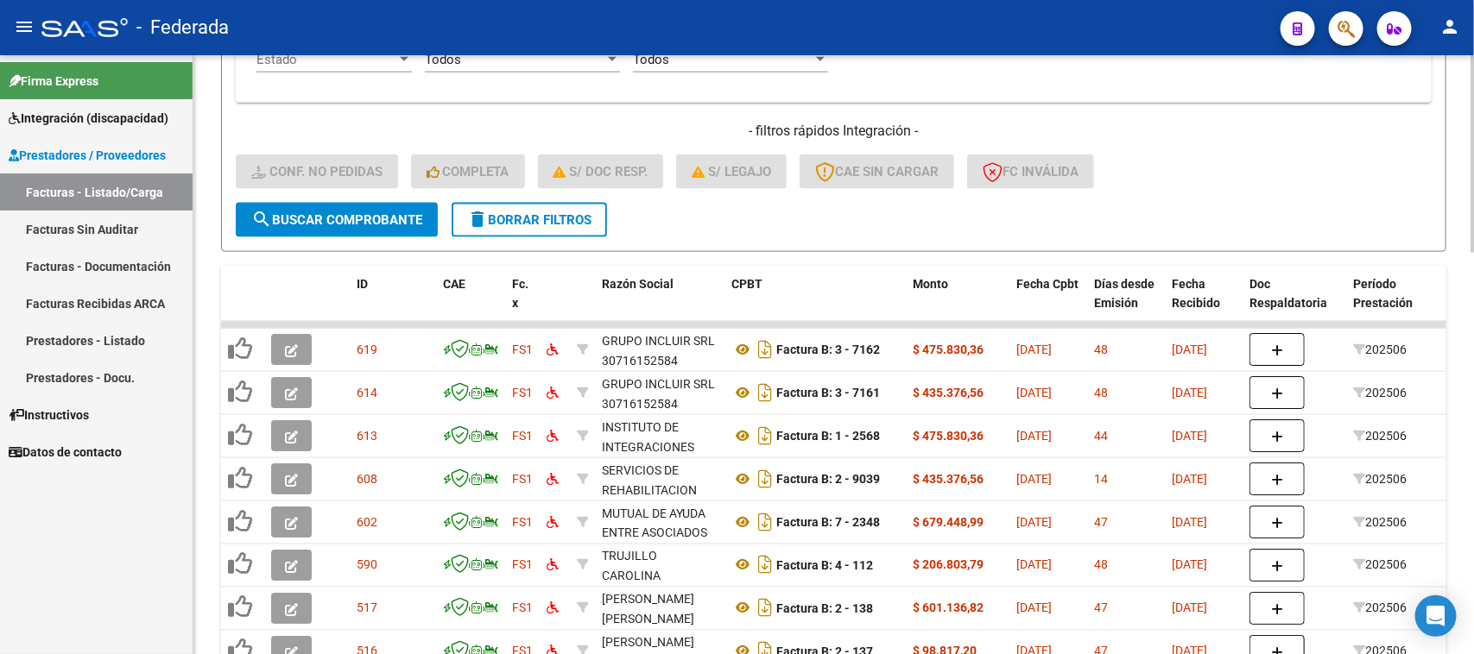
click at [368, 218] on span "search Buscar Comprobante" at bounding box center [336, 220] width 171 height 16
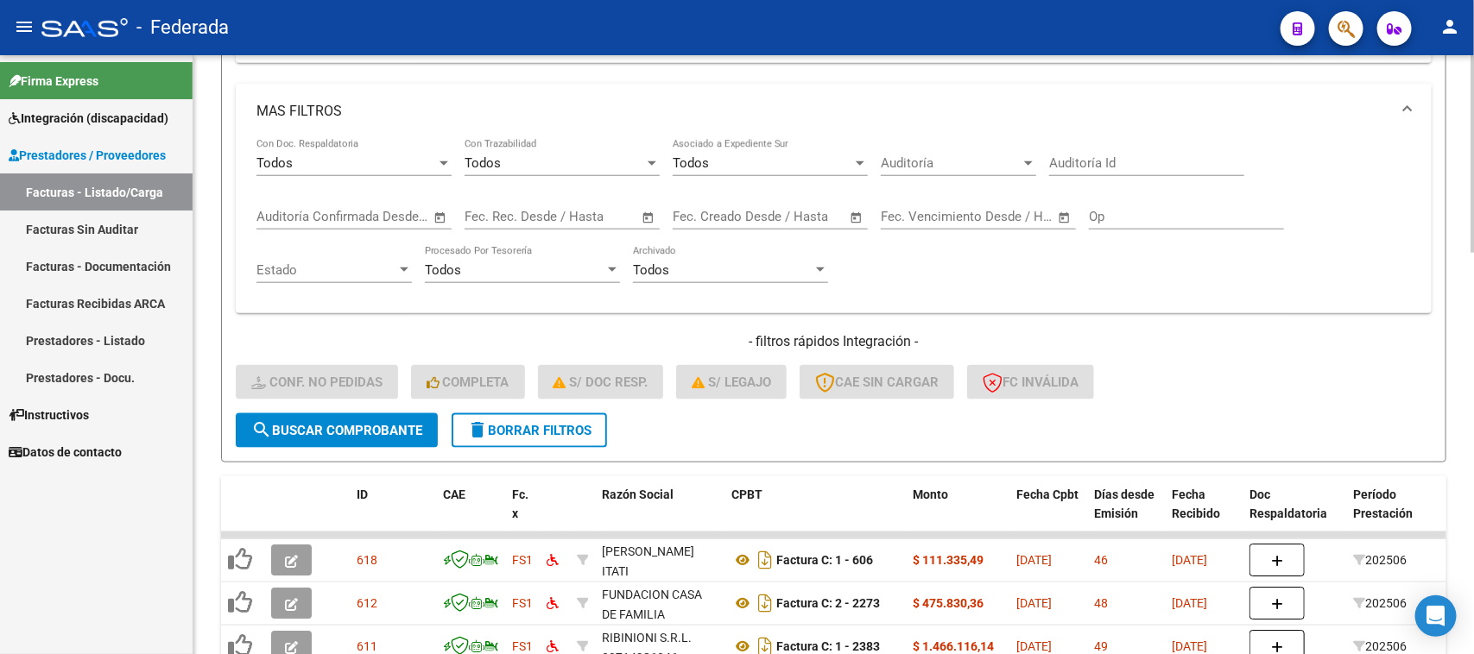
scroll to position [786, 0]
click at [567, 424] on span "delete Borrar Filtros" at bounding box center [529, 432] width 124 height 16
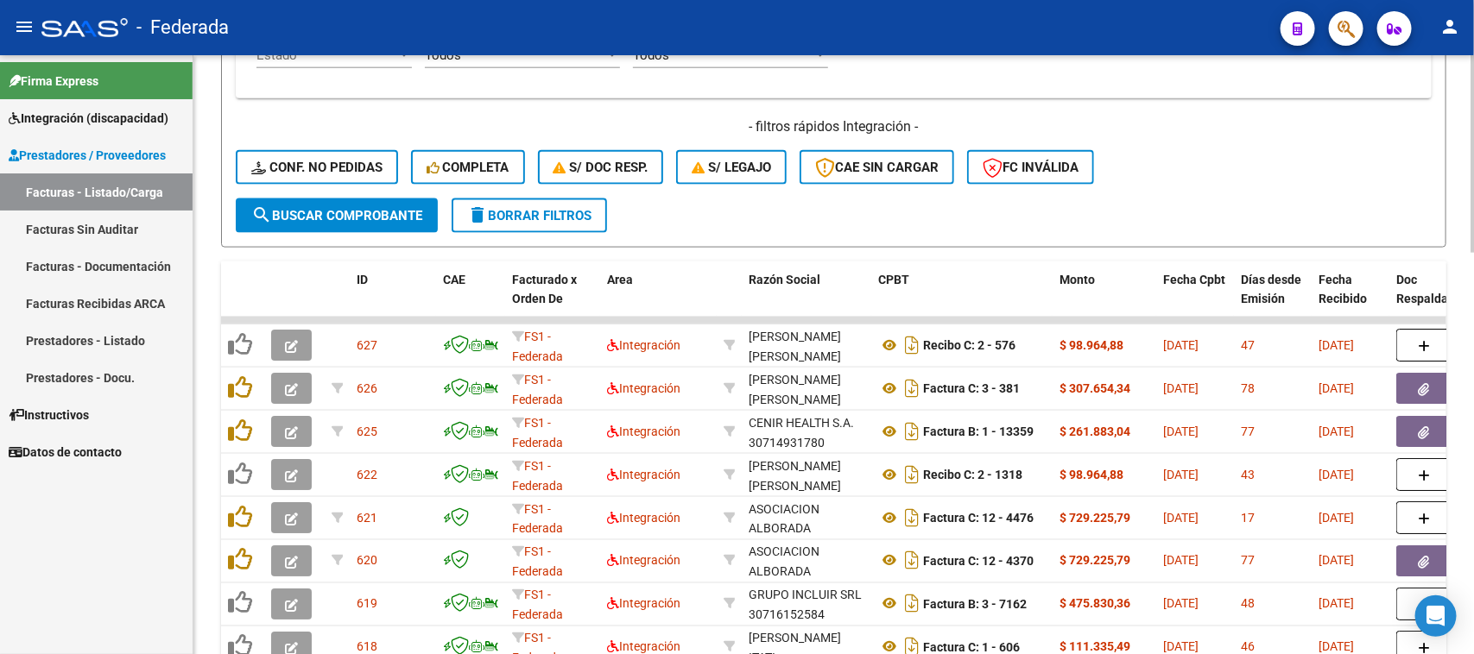
scroll to position [893, 0]
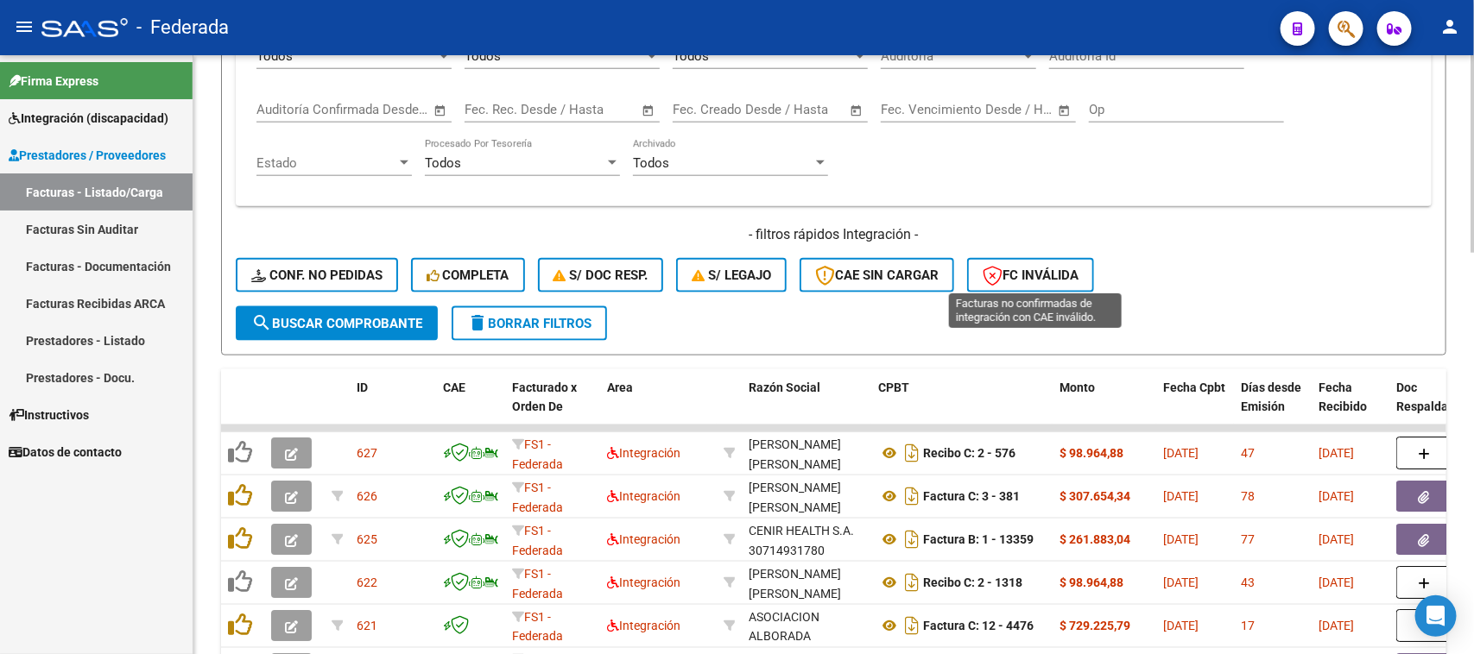
click at [1023, 268] on span "FC Inválida" at bounding box center [1030, 276] width 96 height 16
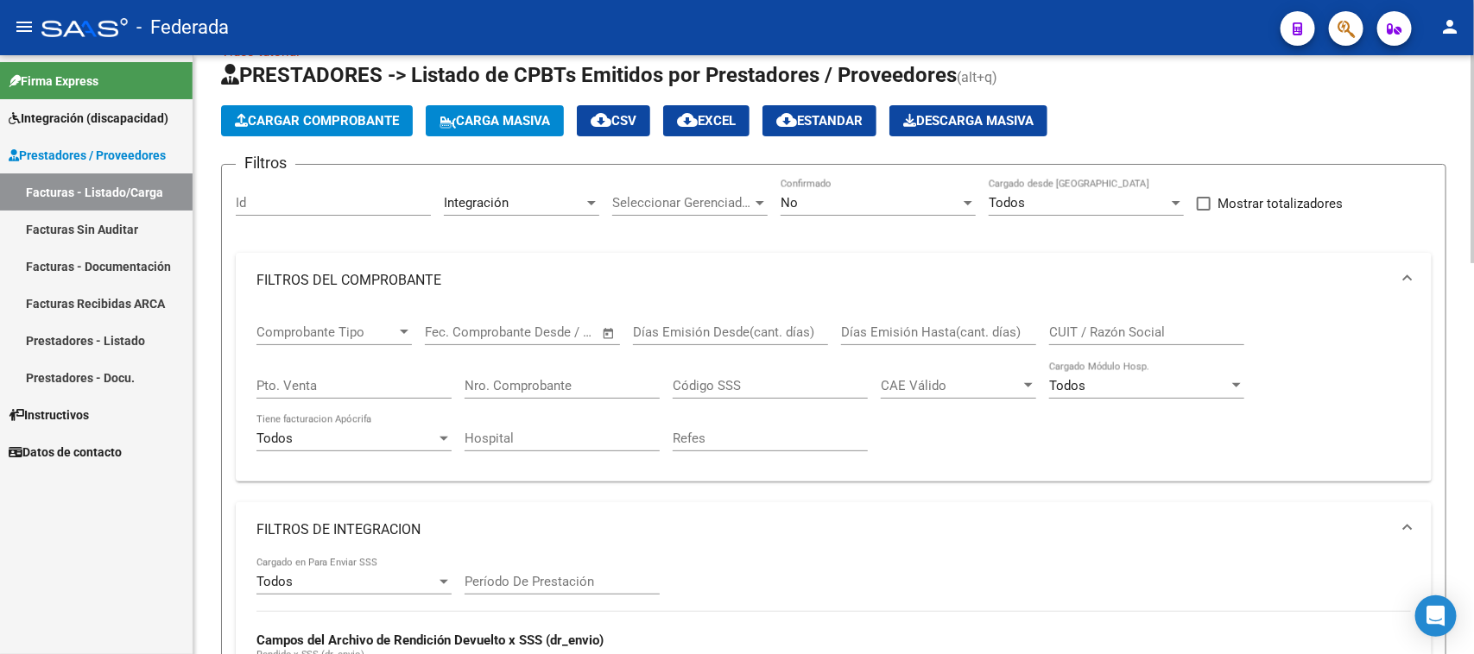
scroll to position [30, 0]
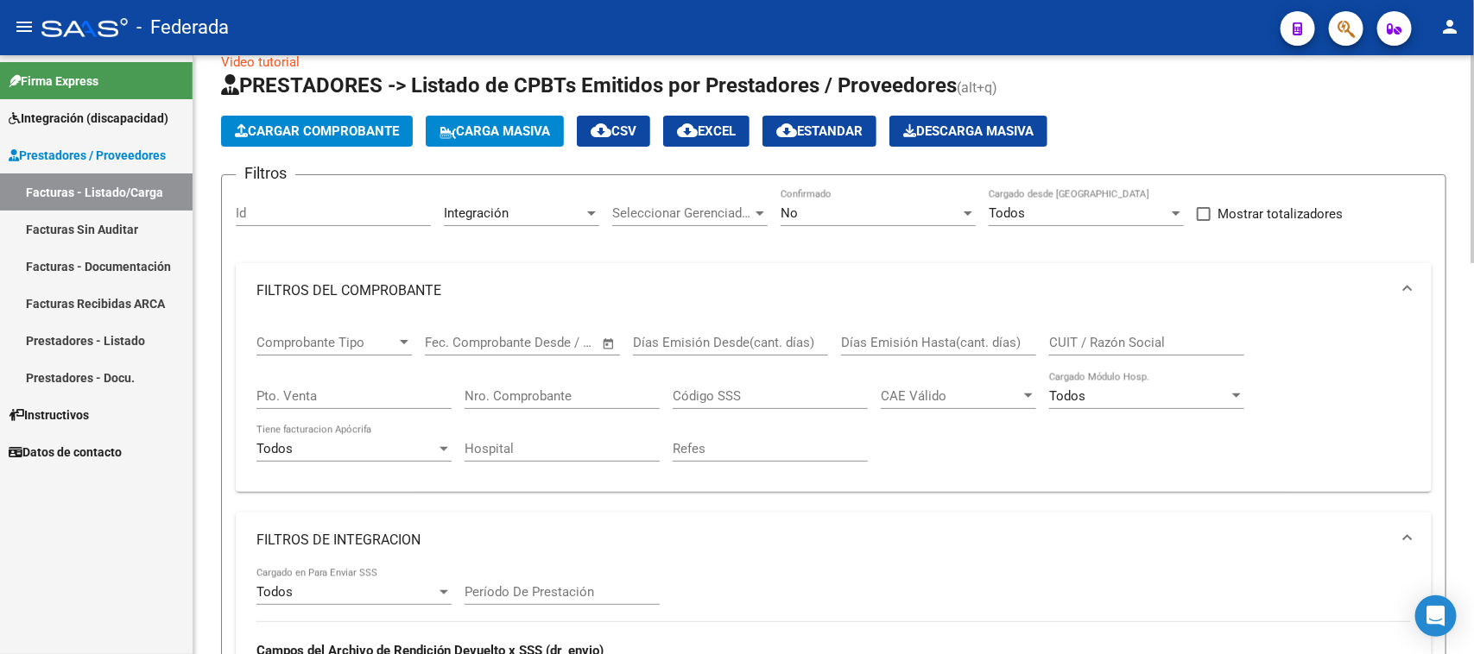
click at [736, 126] on span "cloud_download EXCEL" at bounding box center [706, 131] width 59 height 16
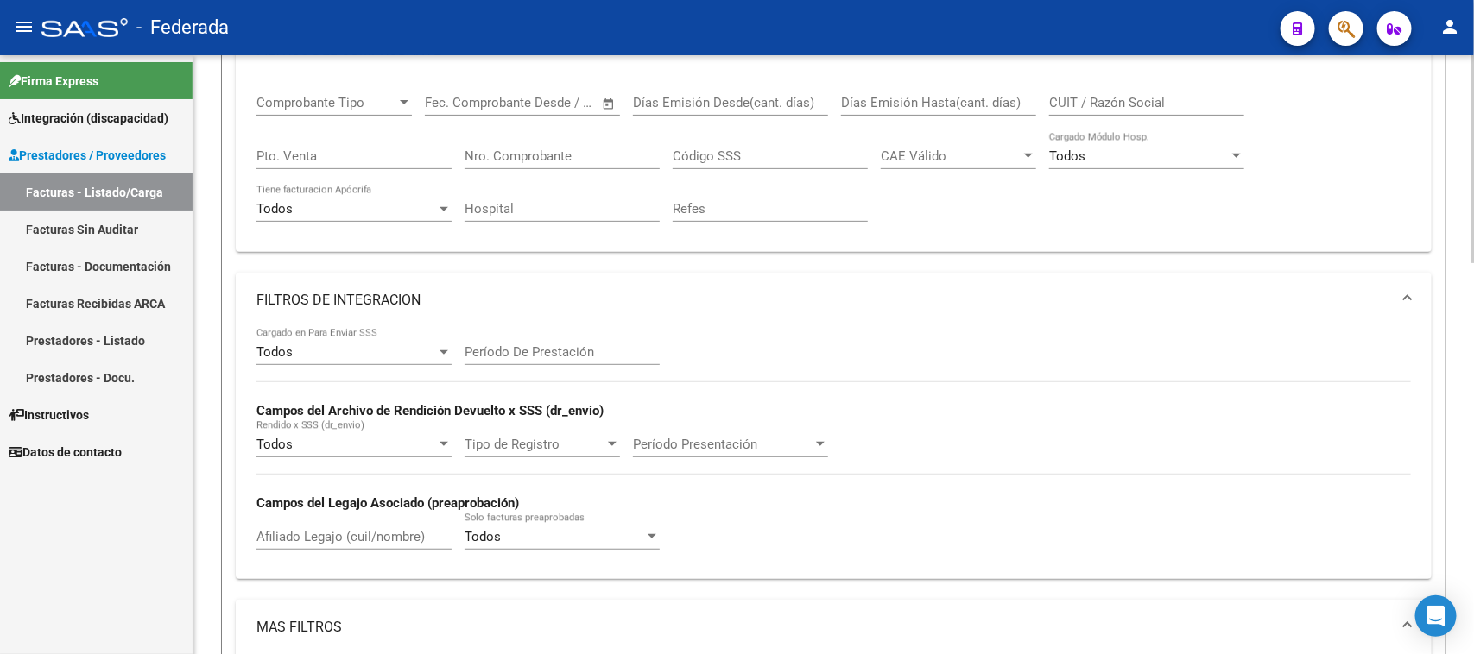
scroll to position [52, 0]
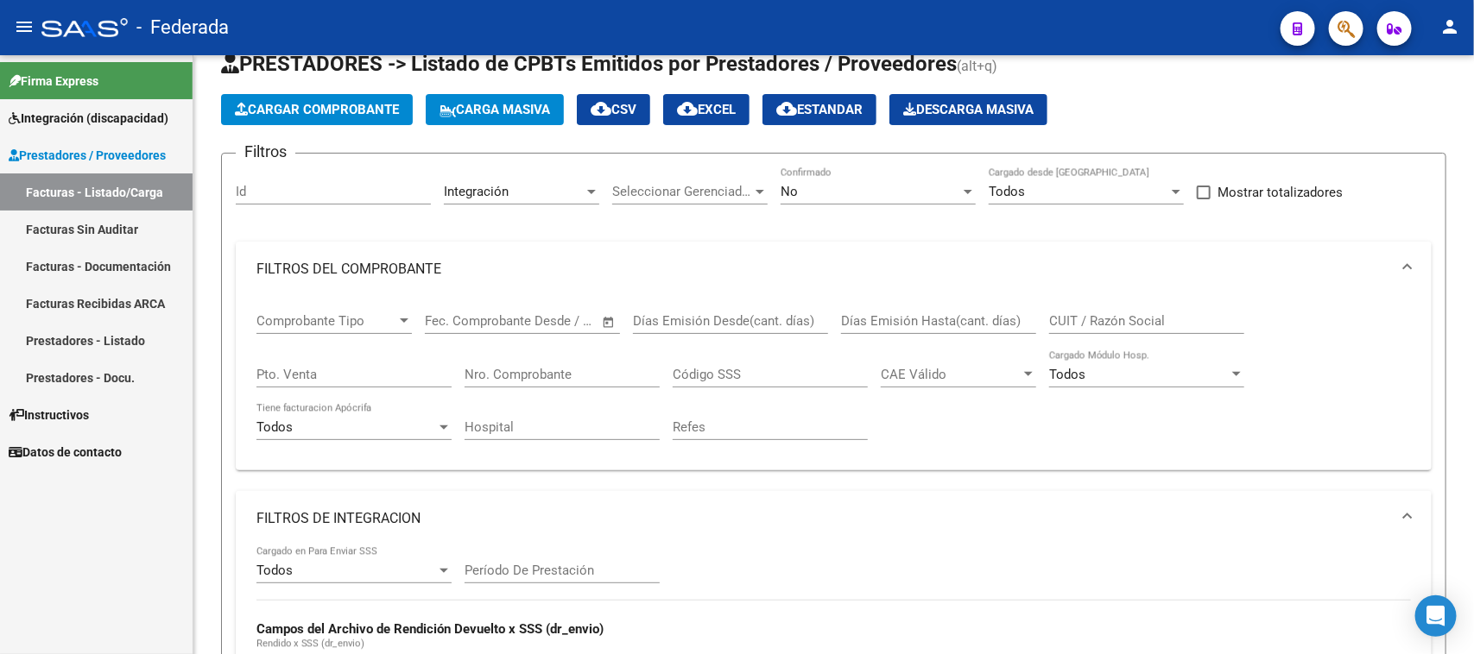
drag, startPoint x: 827, startPoint y: 104, endPoint x: 1174, endPoint y: 50, distance: 351.3
click at [1172, 48] on div "menu - Federada person Firma Express Integración (discapacidad) Estado Presenta…" at bounding box center [737, 327] width 1474 height 654
click at [725, 95] on button "cloud_download EXCEL" at bounding box center [706, 109] width 86 height 31
click at [106, 115] on span "Integración (discapacidad)" at bounding box center [89, 118] width 160 height 19
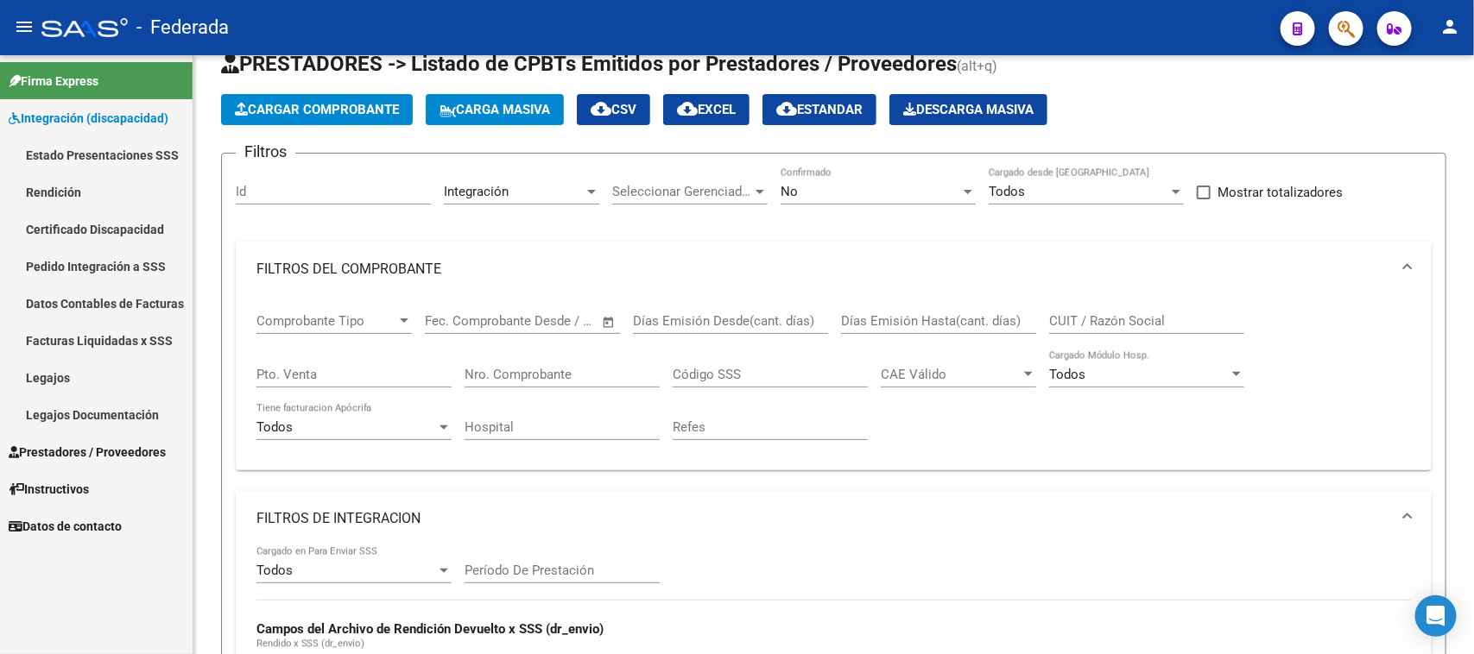
click at [91, 259] on link "Pedido Integración a SSS" at bounding box center [96, 266] width 193 height 37
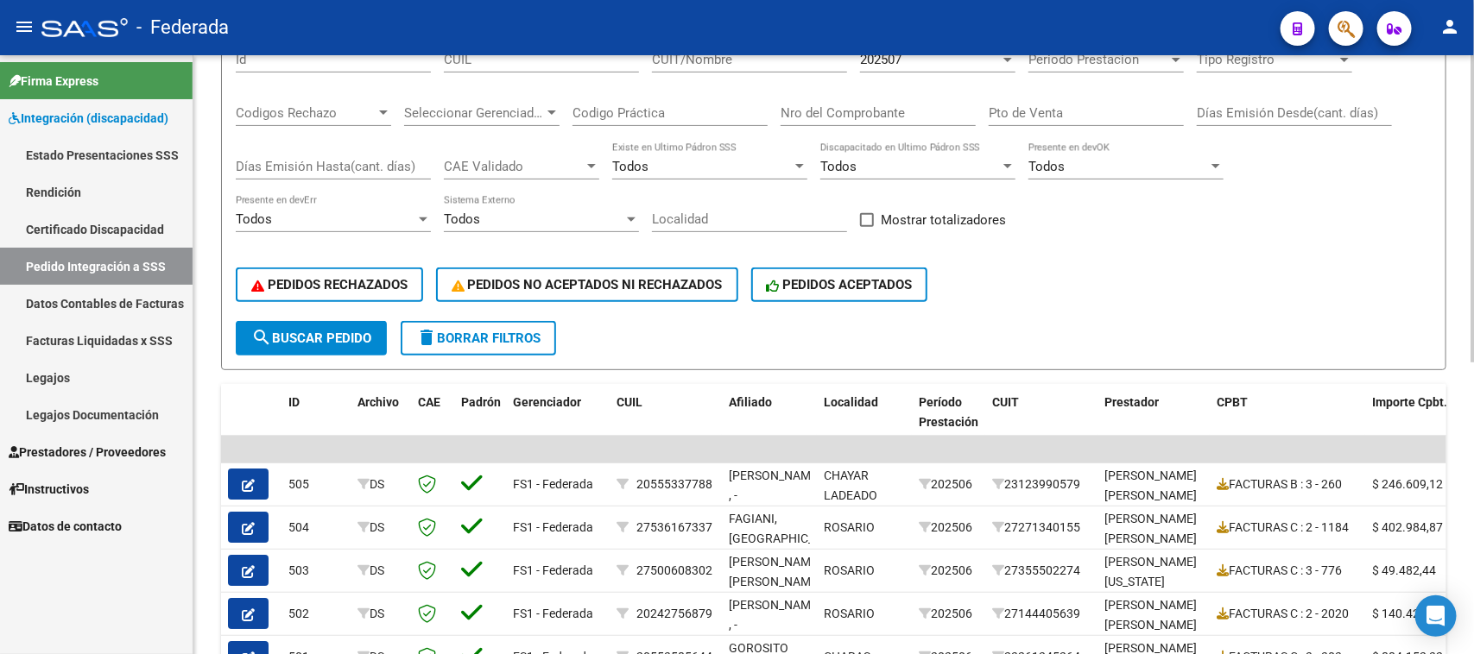
scroll to position [108, 0]
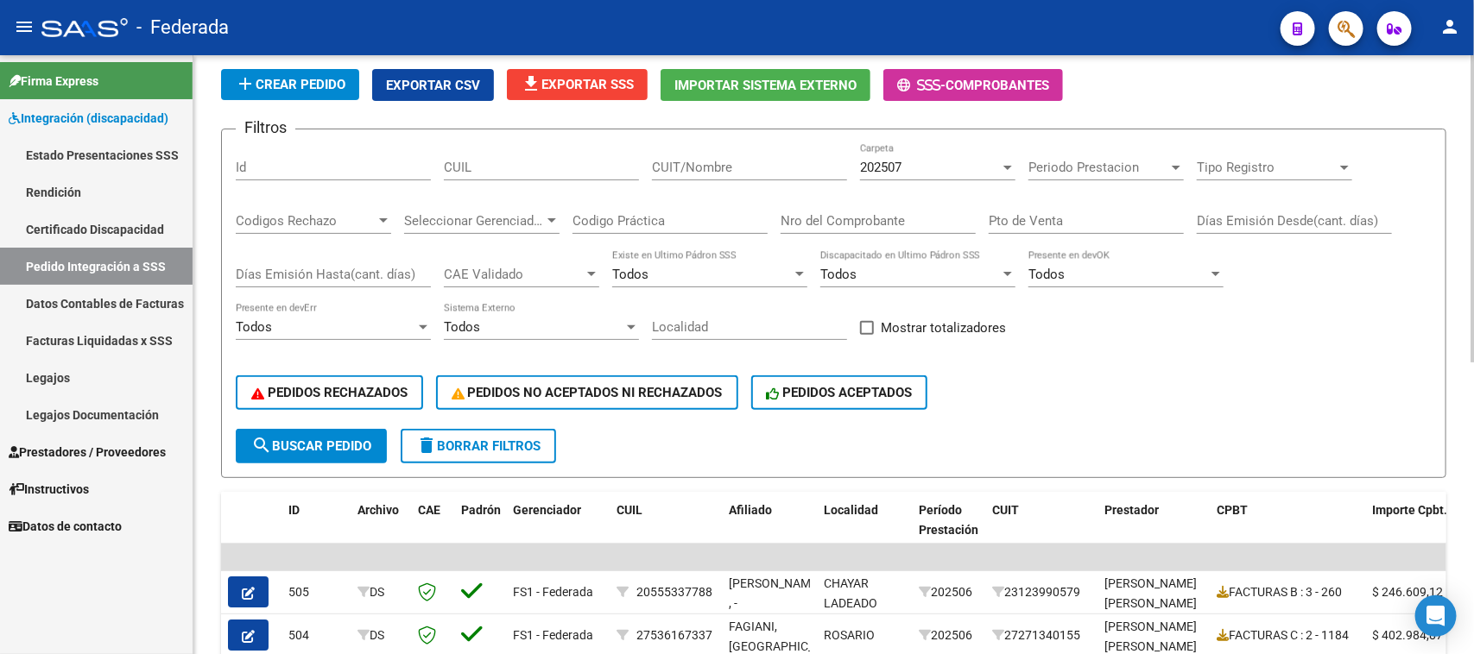
click at [549, 274] on span "CAE Validado" at bounding box center [514, 275] width 140 height 16
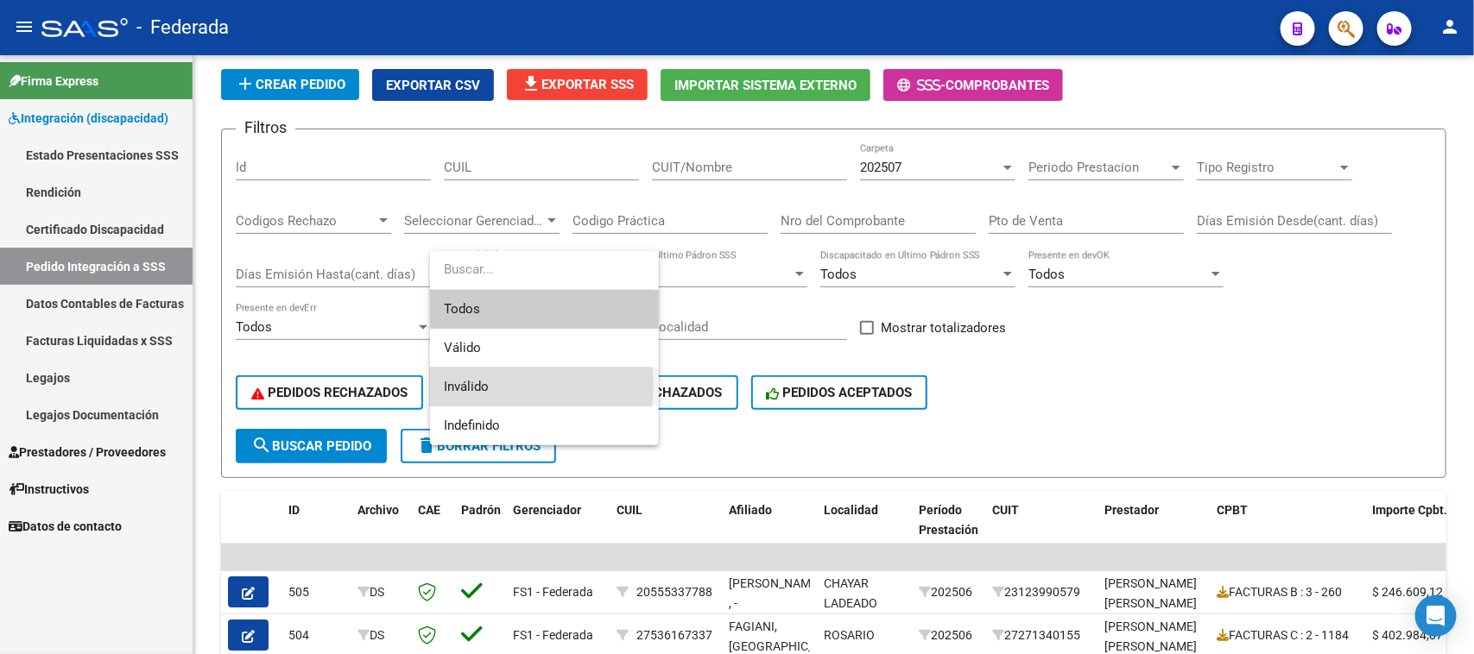
click at [511, 387] on span "Inválido" at bounding box center [544, 387] width 201 height 39
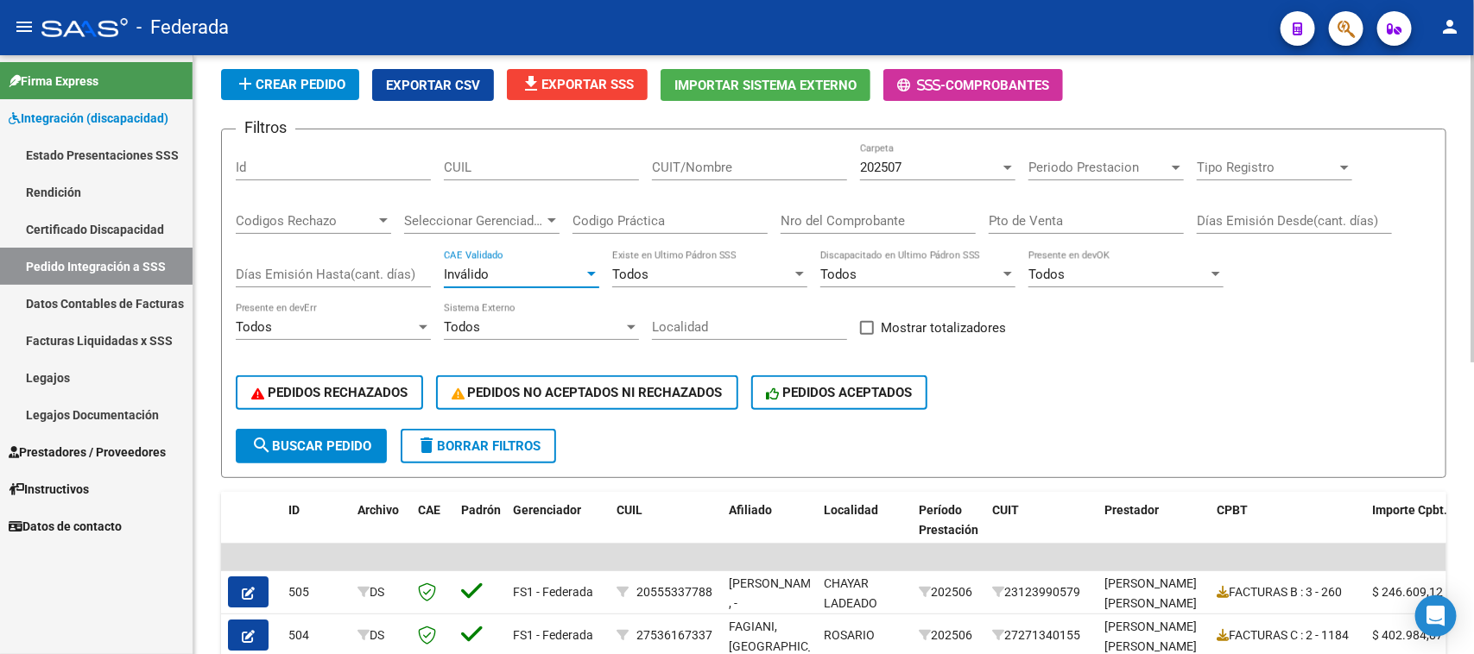
click at [355, 443] on span "search Buscar Pedido" at bounding box center [311, 447] width 120 height 16
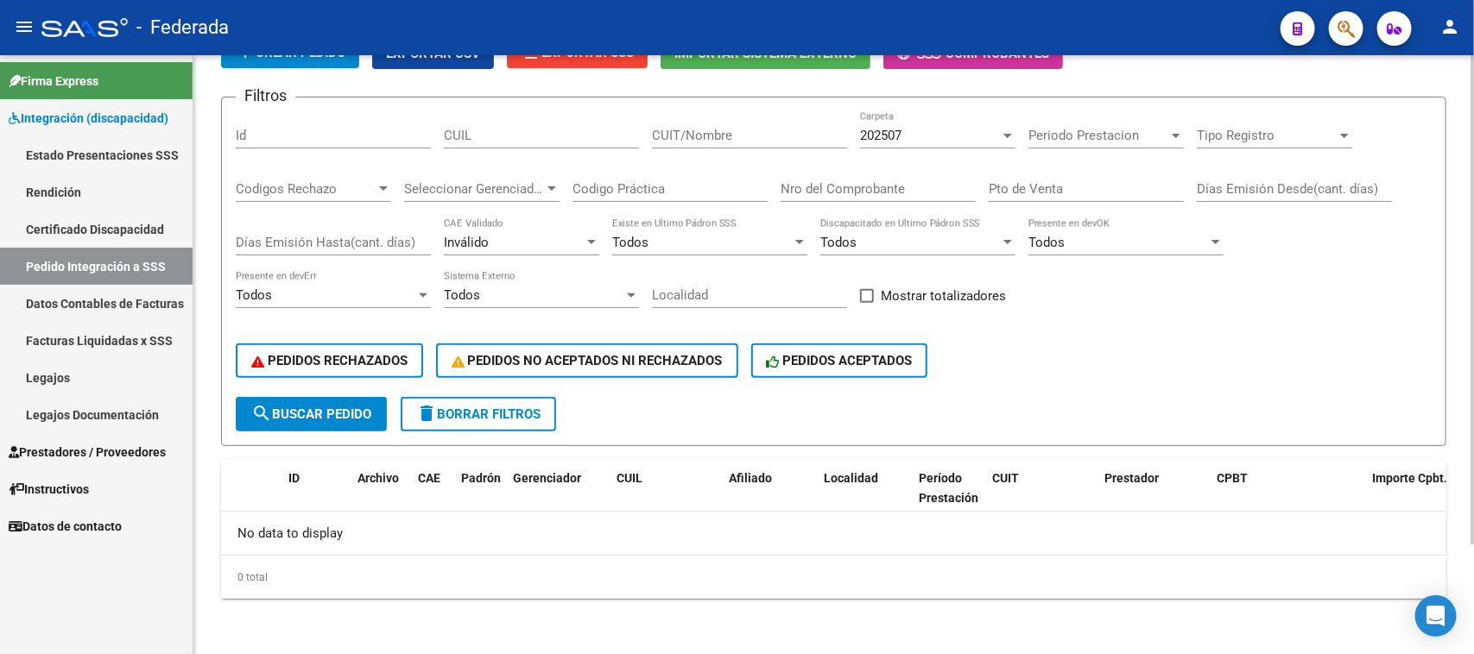
scroll to position [134, 0]
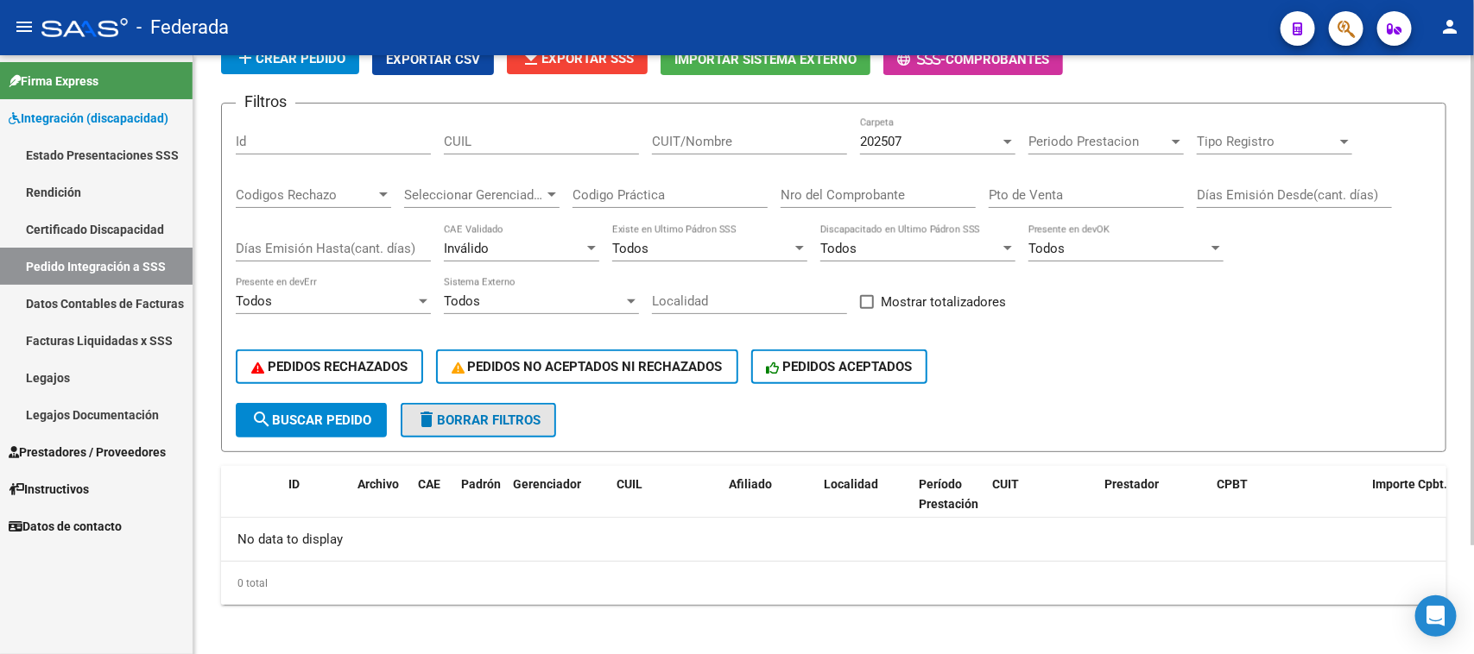
click at [426, 410] on mat-icon "delete" at bounding box center [426, 419] width 21 height 21
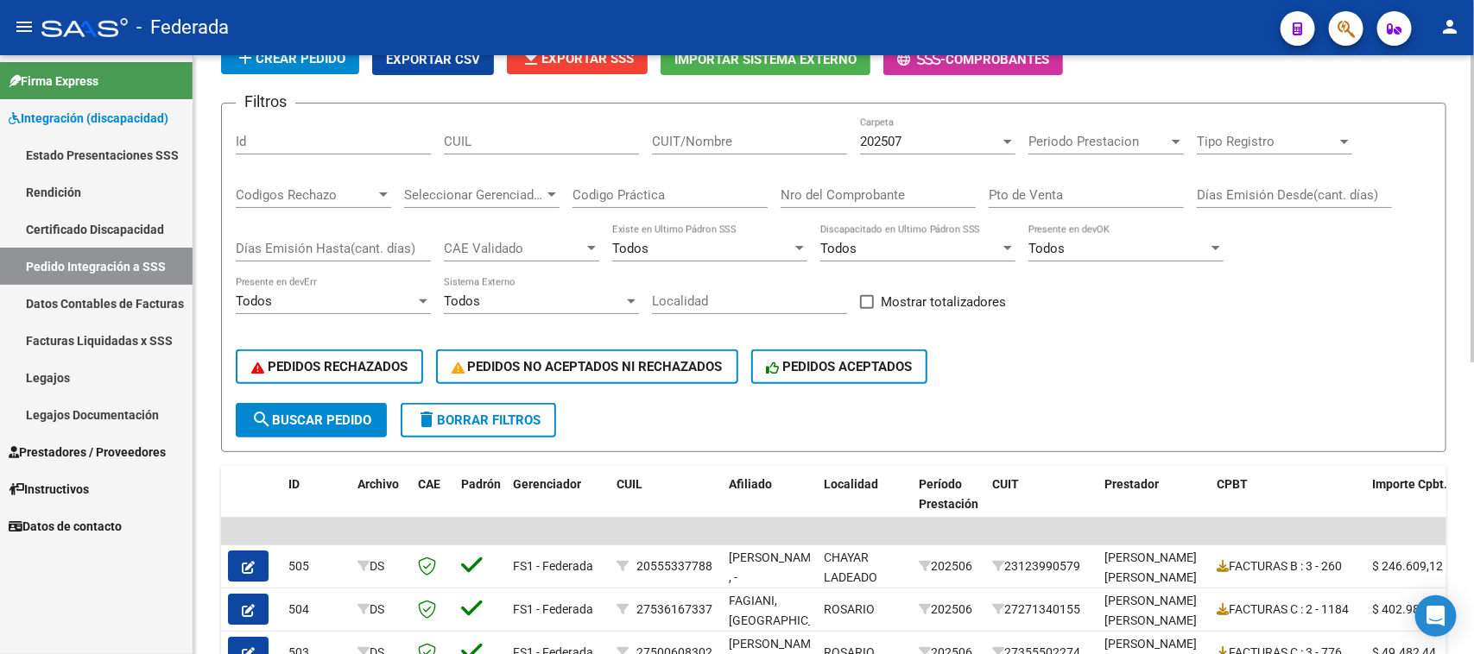
click at [483, 247] on span "CAE Validado" at bounding box center [514, 249] width 140 height 16
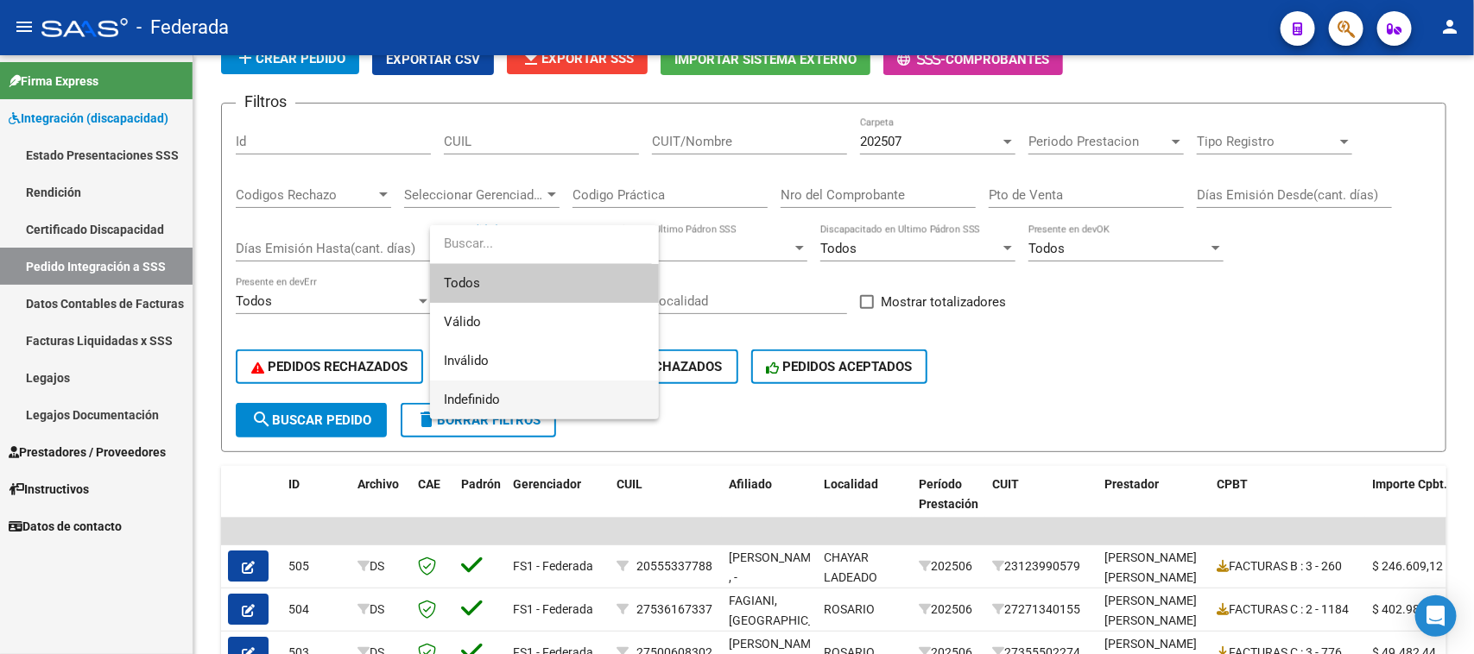
click at [488, 390] on span "Indefinido" at bounding box center [544, 400] width 201 height 39
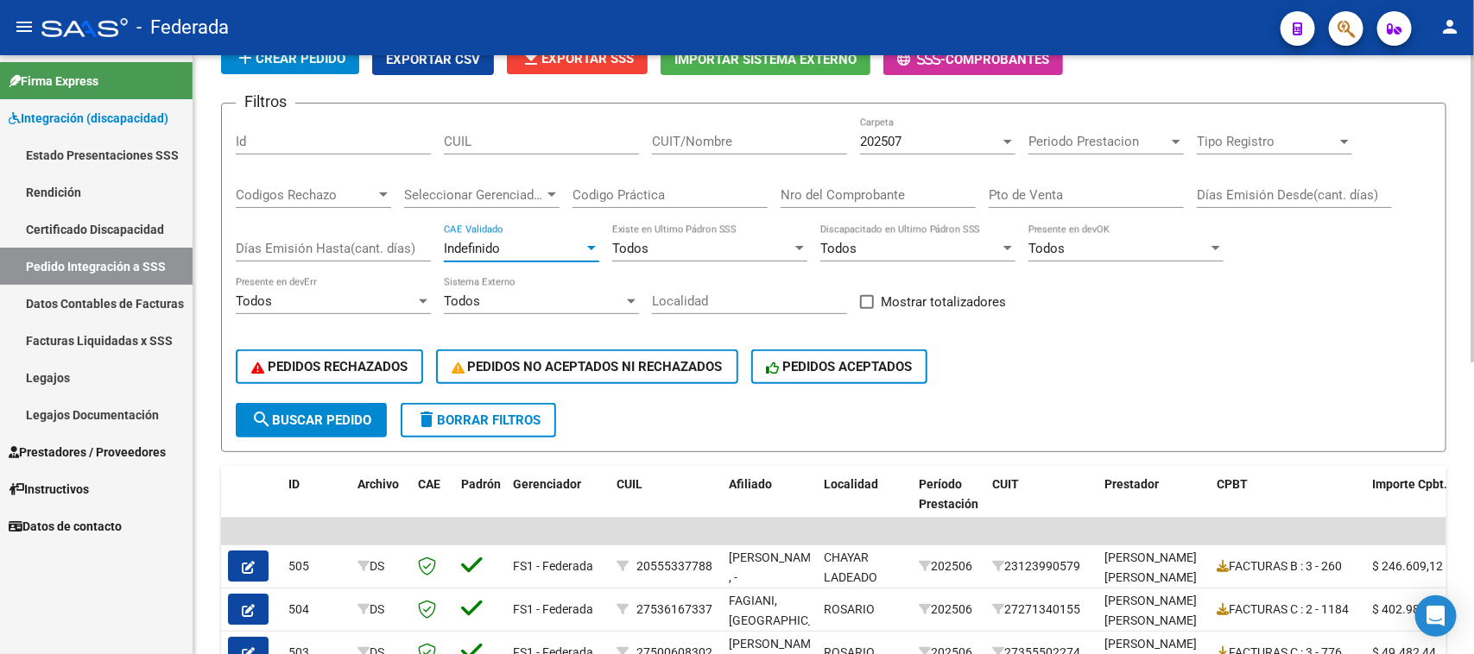
click at [328, 420] on span "search Buscar Pedido" at bounding box center [311, 421] width 120 height 16
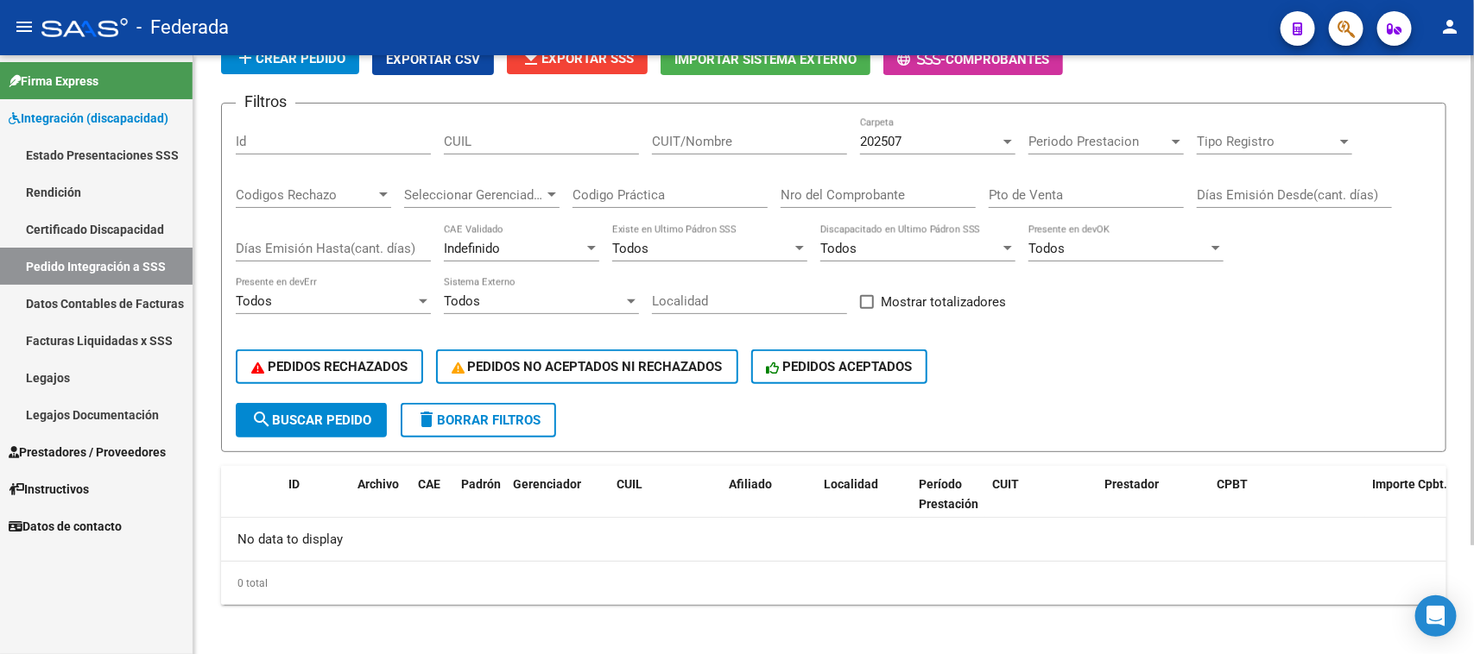
click at [492, 251] on span "Indefinido" at bounding box center [472, 249] width 56 height 16
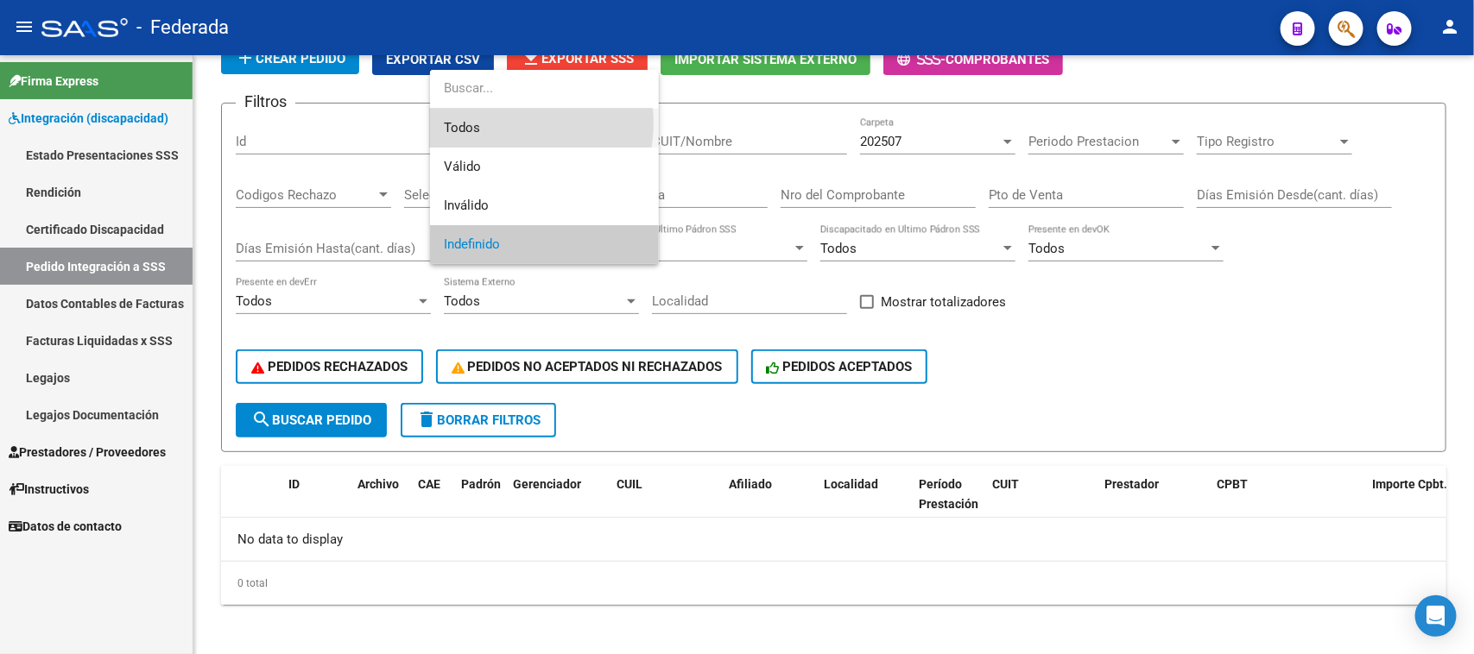
click at [489, 123] on span "Todos" at bounding box center [544, 128] width 201 height 39
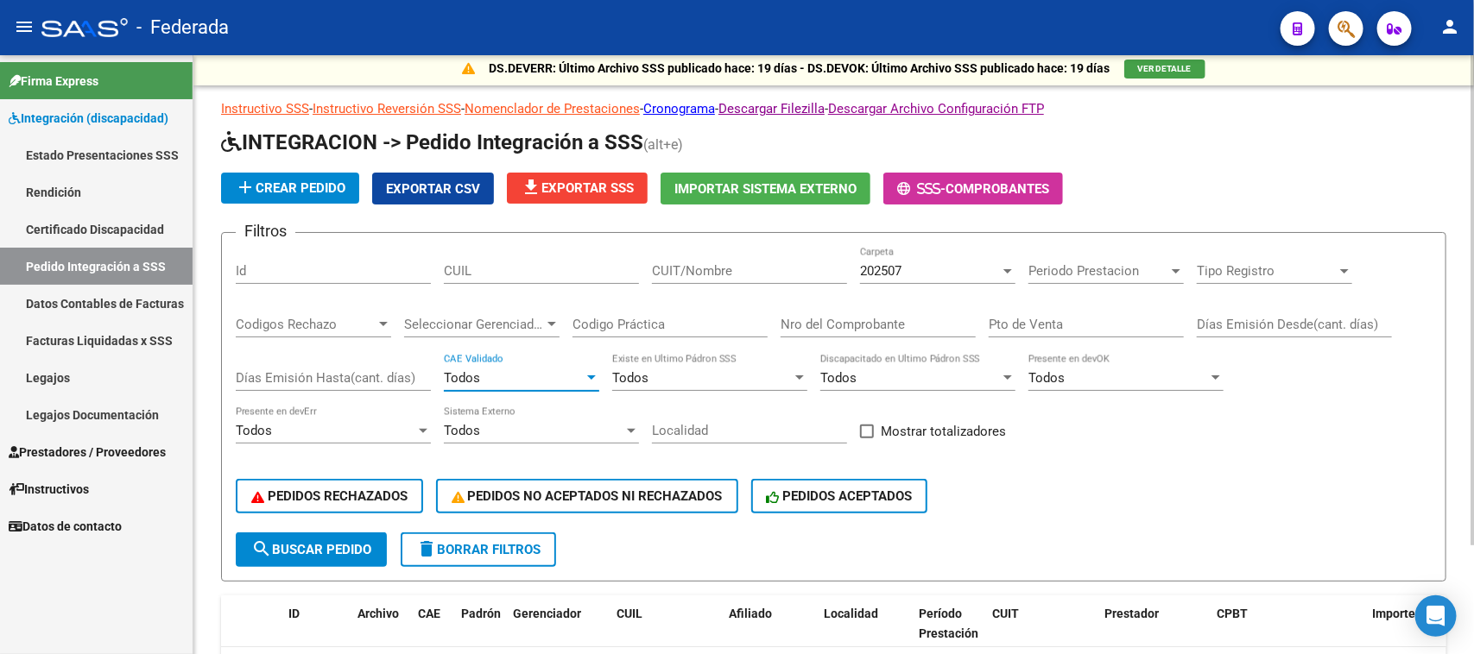
scroll to position [0, 0]
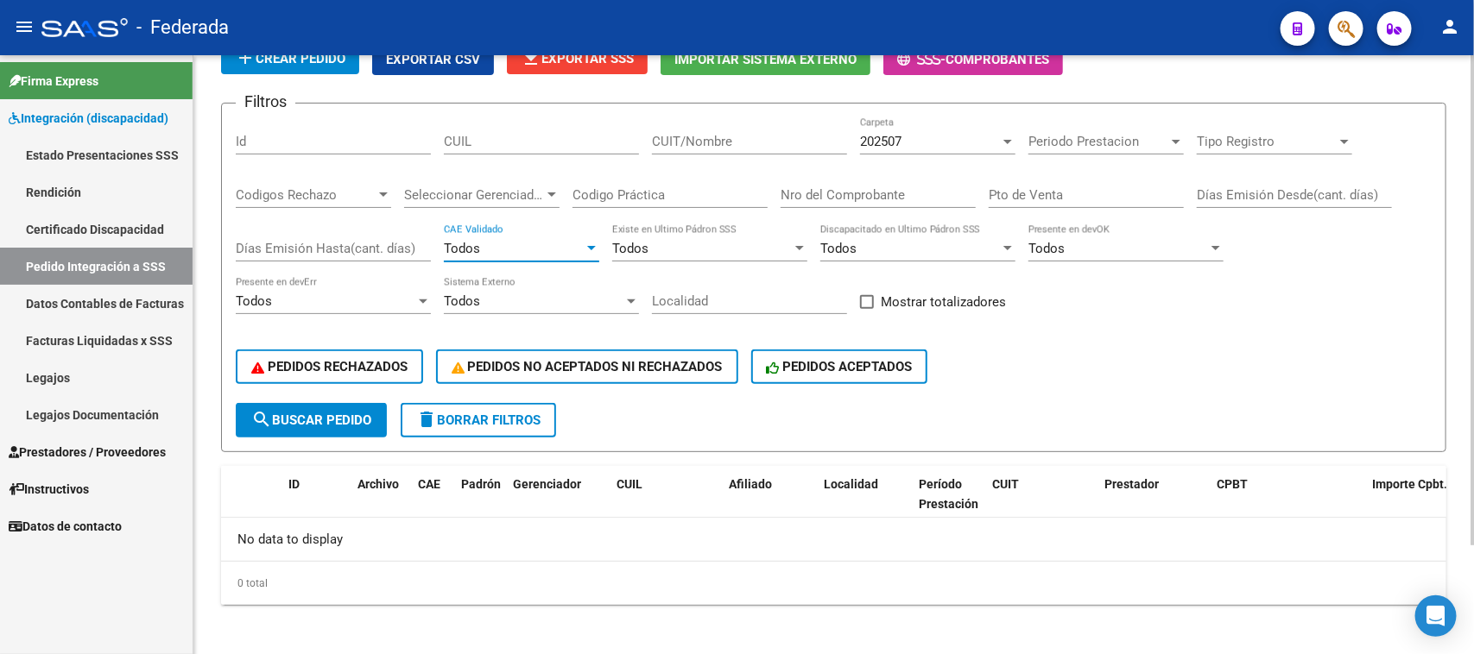
click at [315, 403] on button "search Buscar Pedido" at bounding box center [311, 420] width 151 height 35
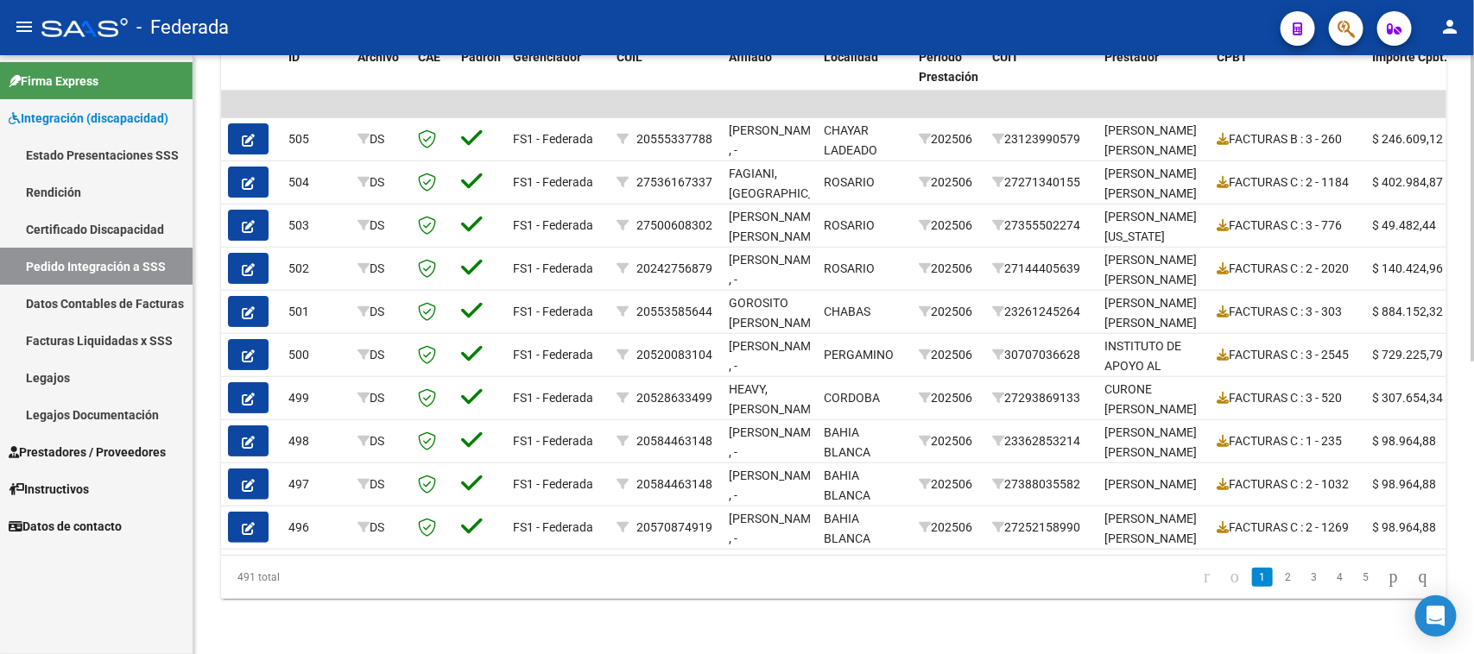
scroll to position [571, 0]
click at [1278, 587] on link "2" at bounding box center [1288, 577] width 21 height 19
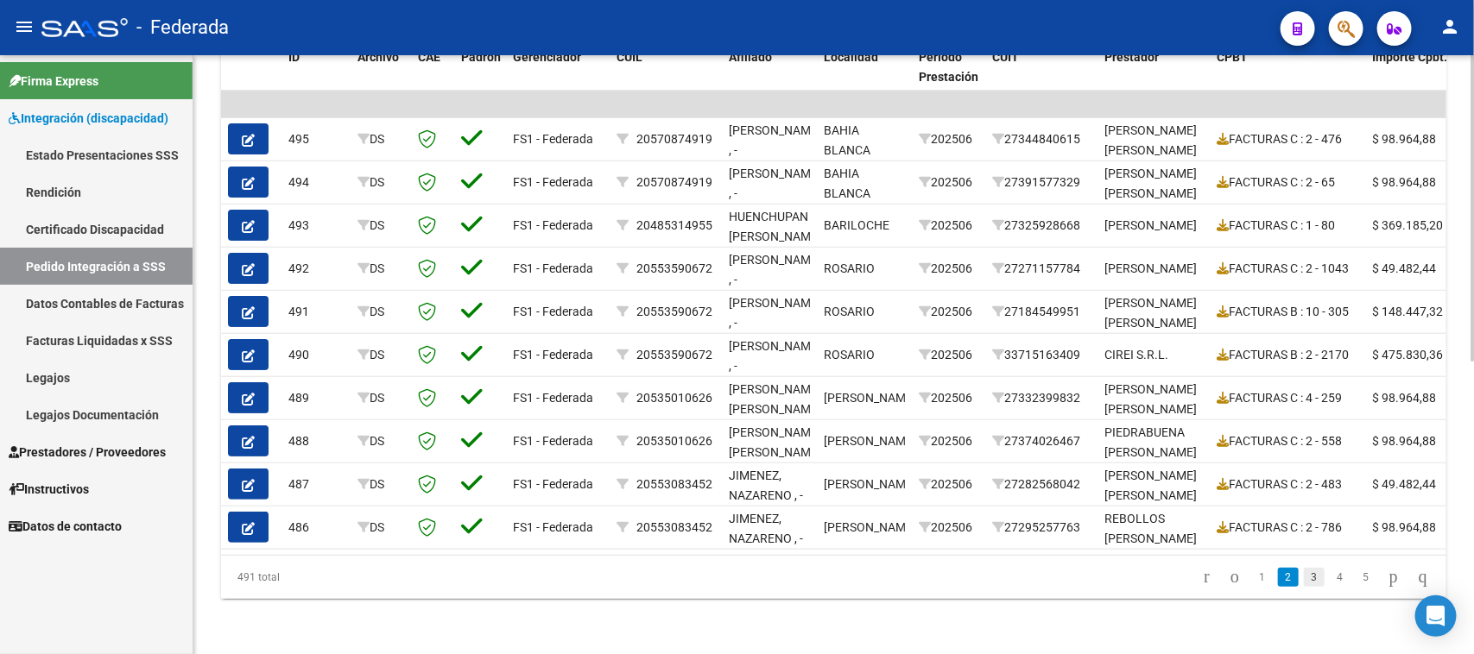
click at [1304, 575] on link "3" at bounding box center [1314, 577] width 21 height 19
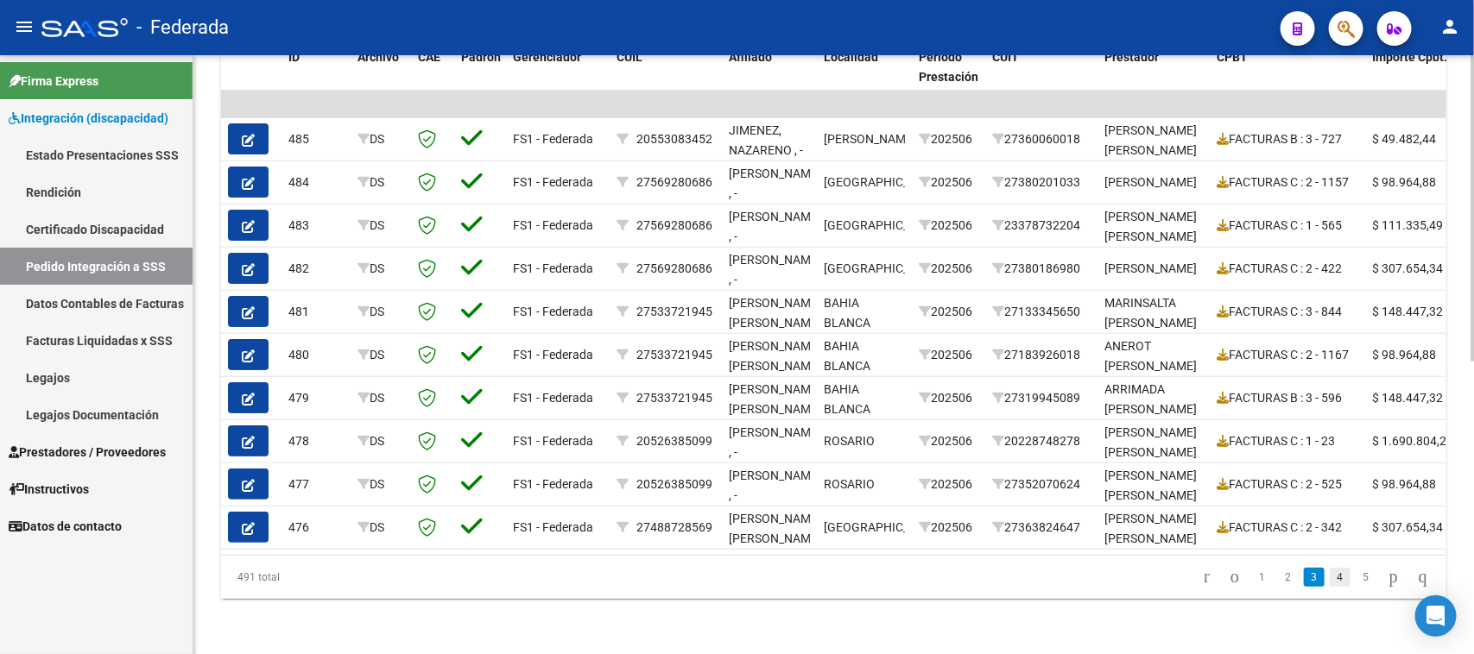
click at [1331, 580] on link "4" at bounding box center [1339, 577] width 21 height 19
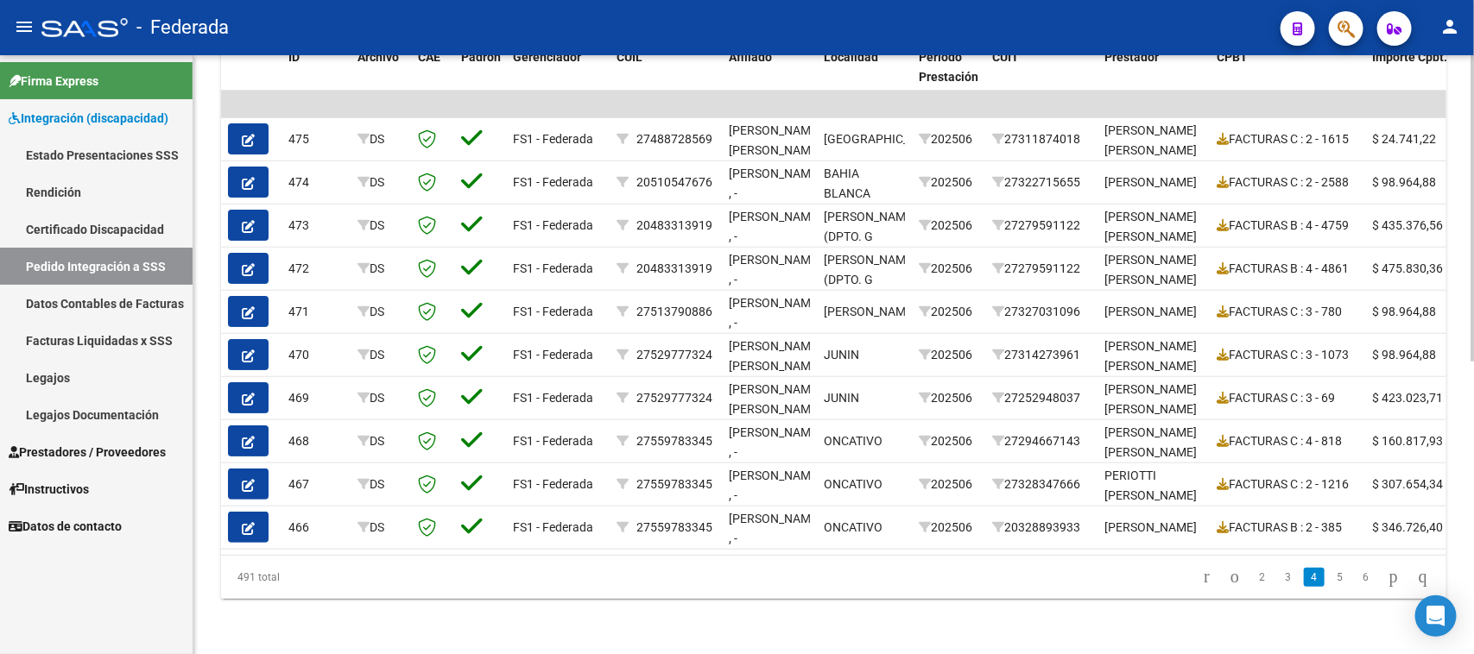
click at [1355, 584] on link "6" at bounding box center [1365, 577] width 21 height 19
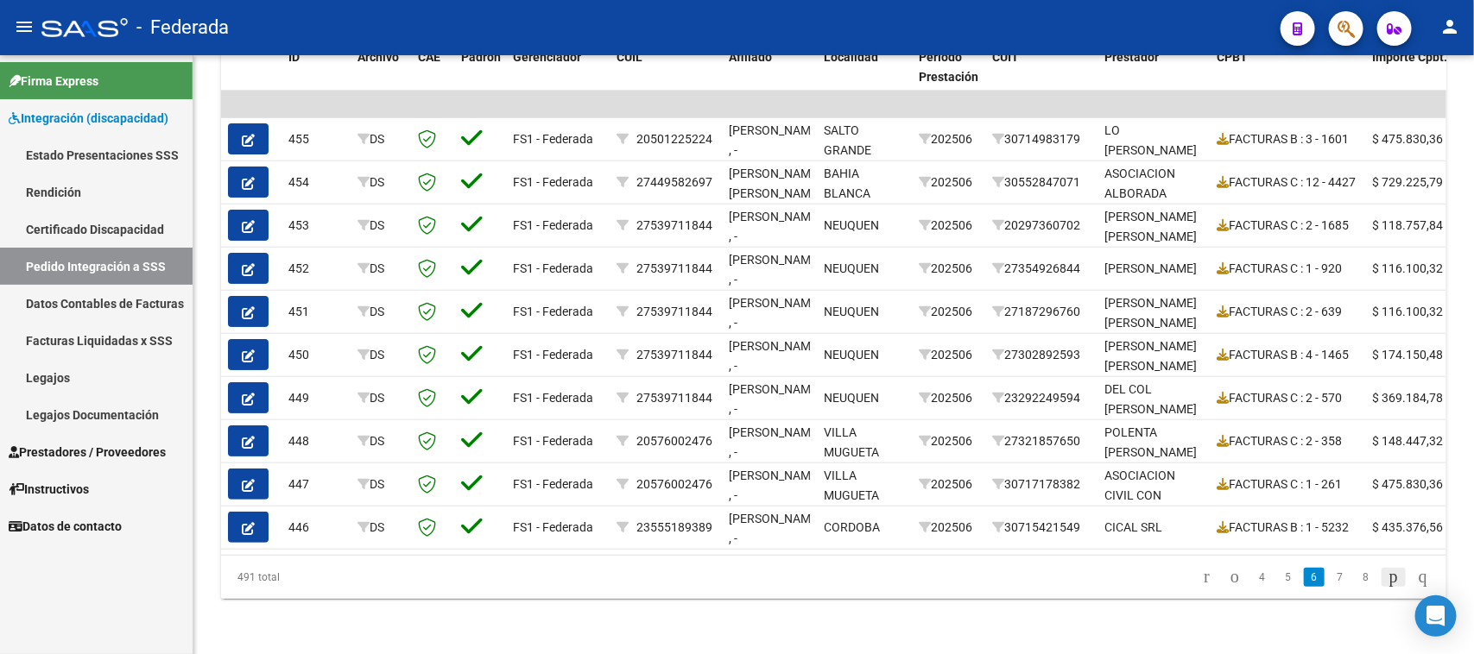
click at [1386, 580] on icon "go to next page" at bounding box center [1393, 576] width 14 height 21
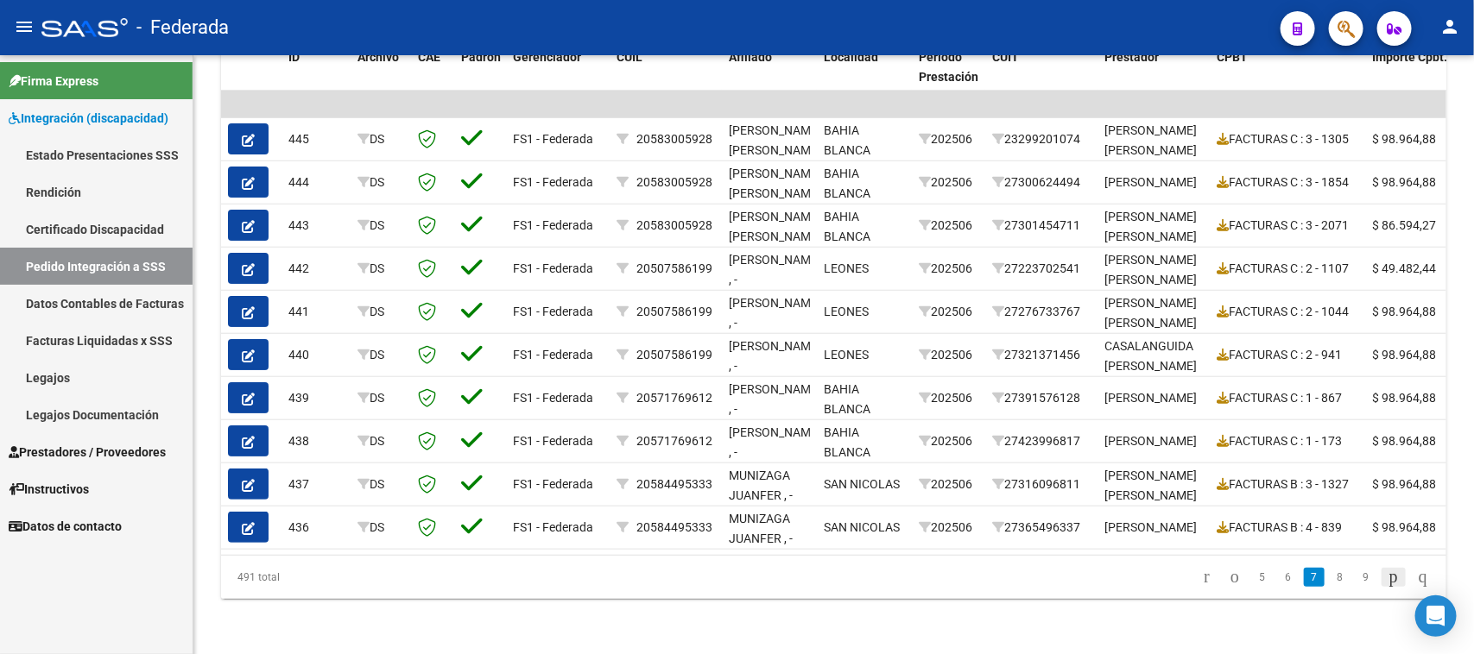
click at [1386, 572] on icon "go to next page" at bounding box center [1393, 576] width 14 height 21
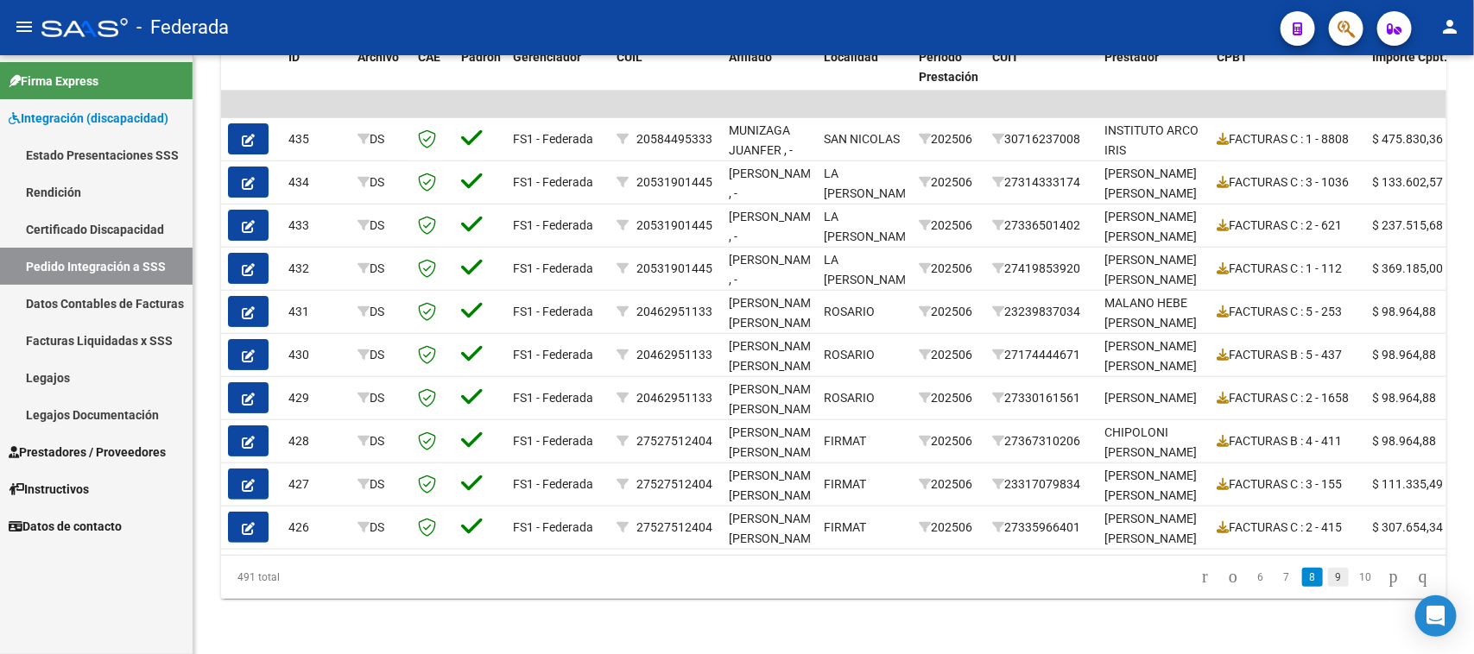
click at [1328, 577] on link "9" at bounding box center [1338, 577] width 21 height 19
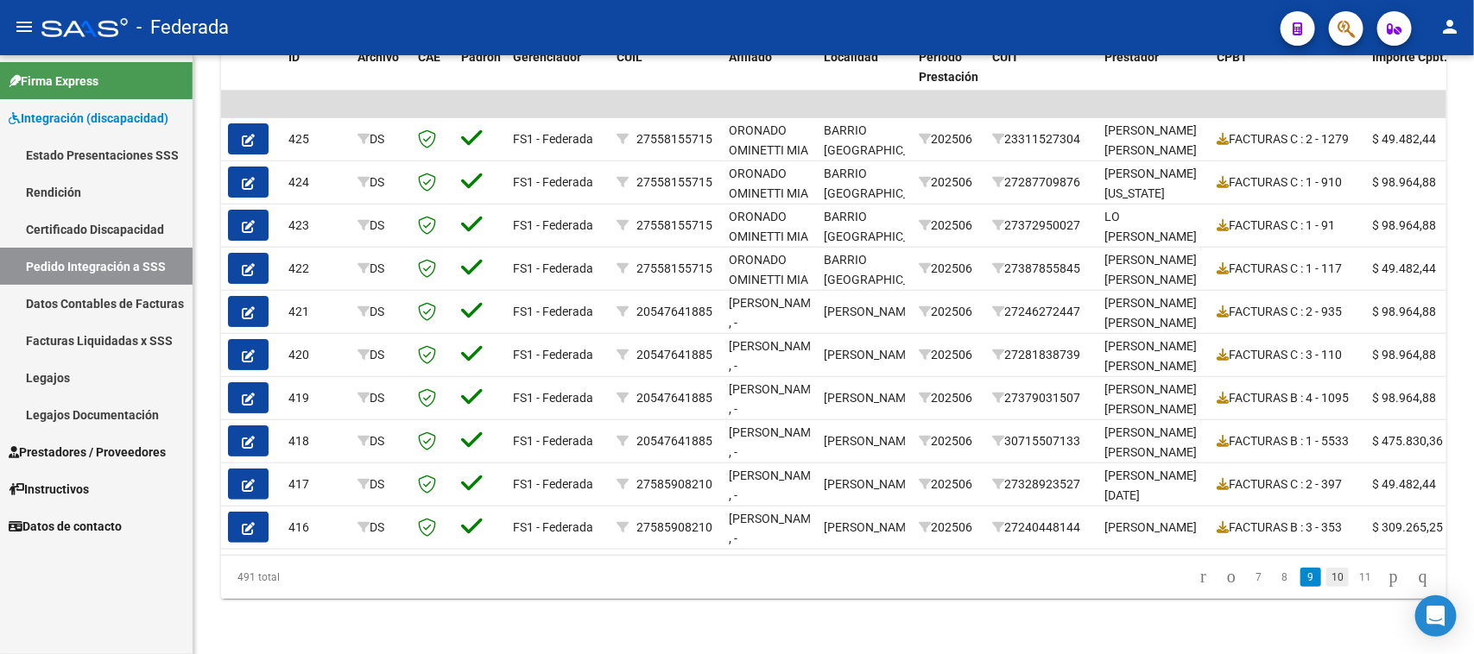
click at [1326, 578] on link "10" at bounding box center [1337, 577] width 22 height 19
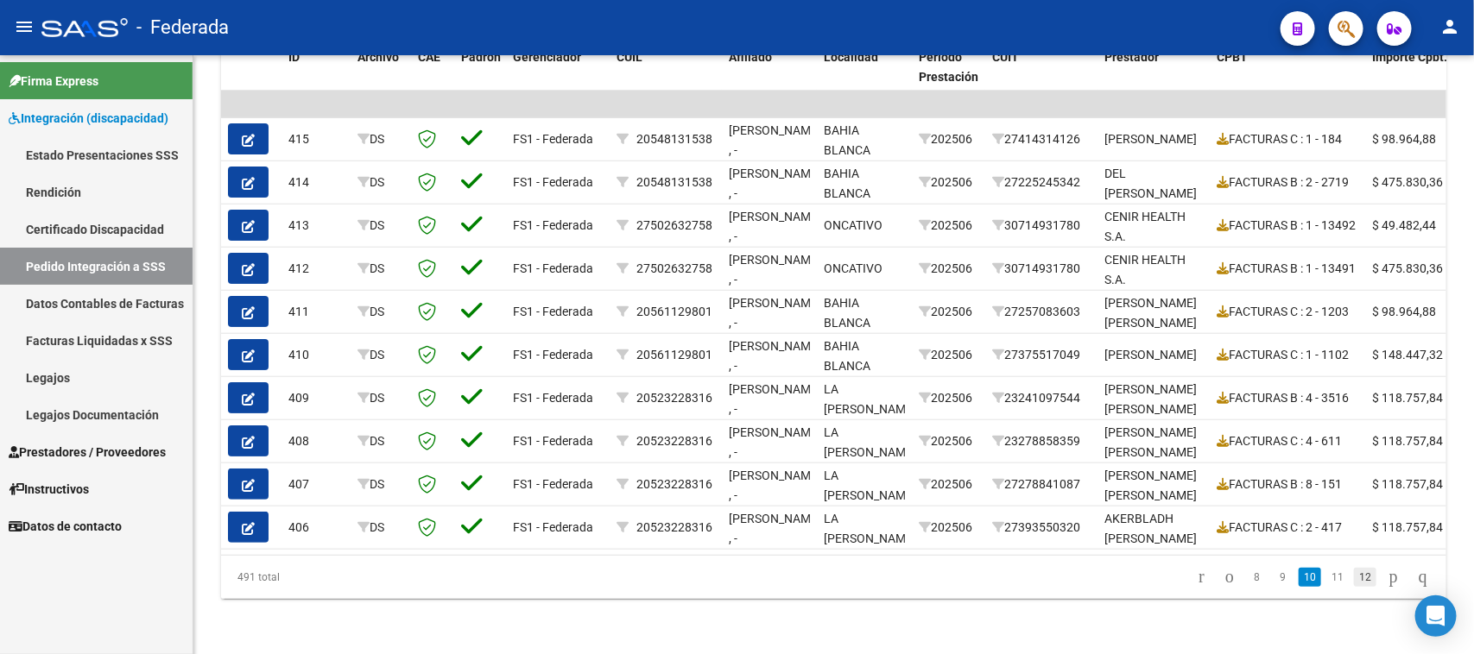
click at [1354, 580] on link "12" at bounding box center [1365, 577] width 22 height 19
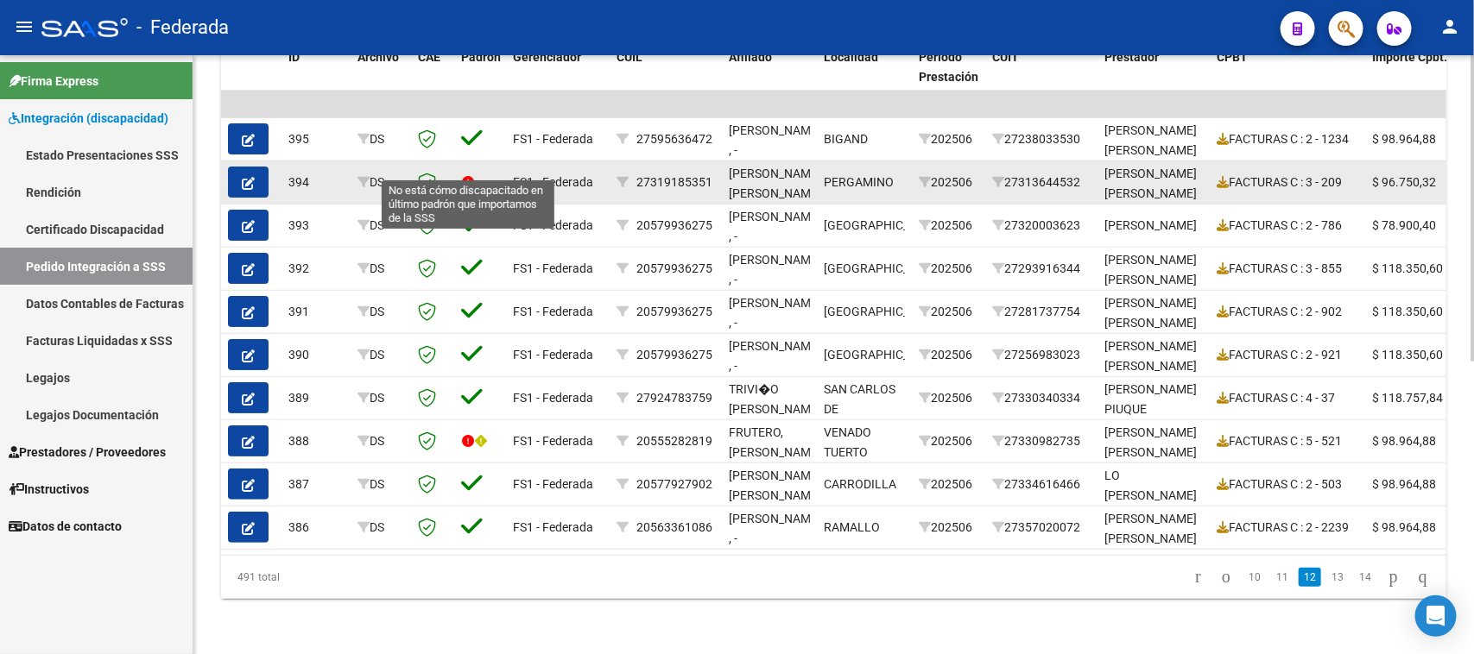
click at [469, 175] on icon at bounding box center [467, 181] width 13 height 13
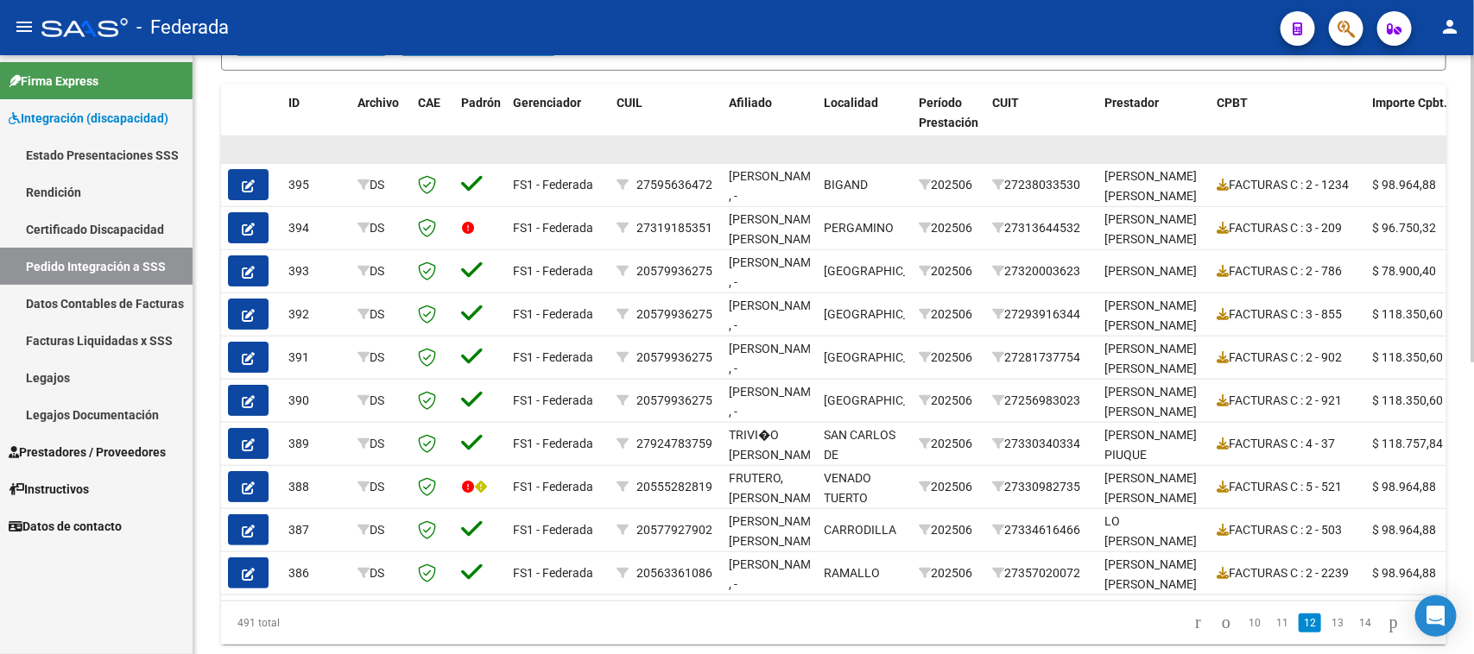
scroll to position [464, 0]
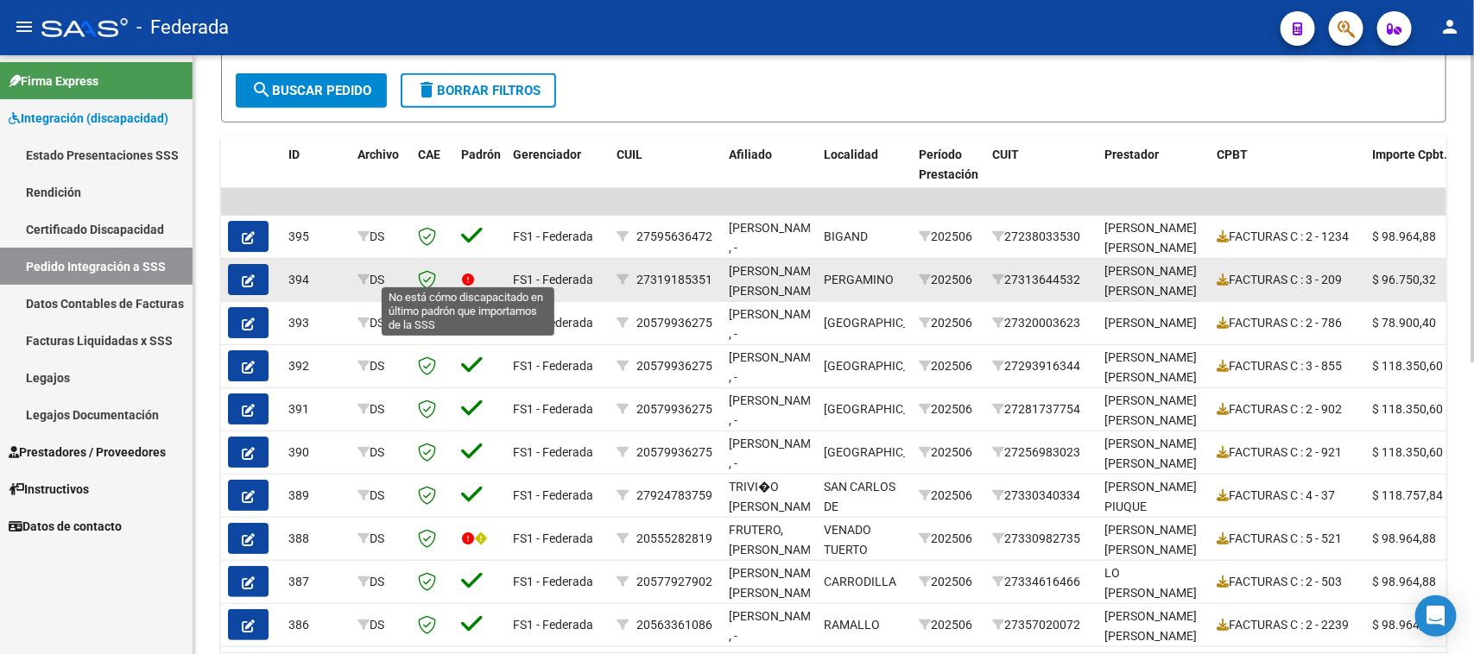
click at [467, 275] on icon at bounding box center [468, 280] width 12 height 12
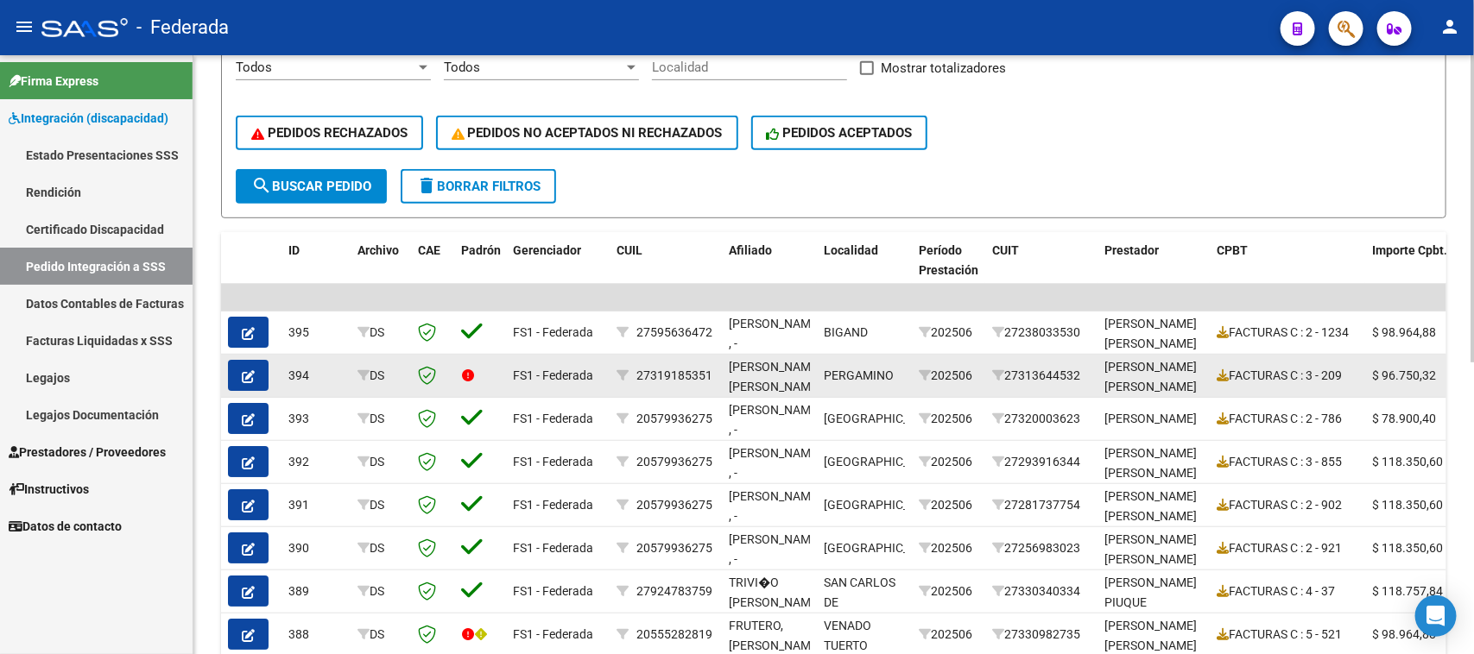
scroll to position [32, 0]
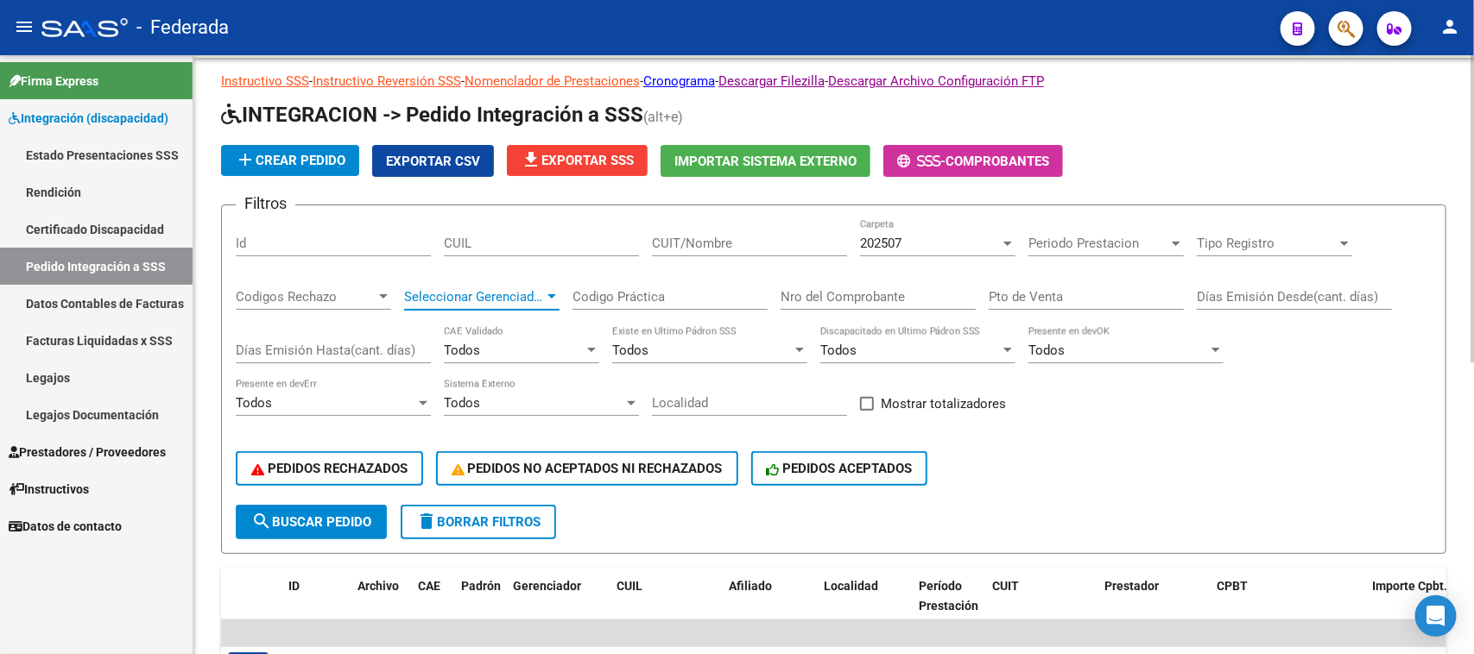
click at [489, 300] on span "Seleccionar Gerenciador" at bounding box center [474, 297] width 140 height 16
click at [732, 346] on div "Todos" at bounding box center [702, 351] width 180 height 16
click at [732, 343] on div "Todos" at bounding box center [702, 351] width 180 height 16
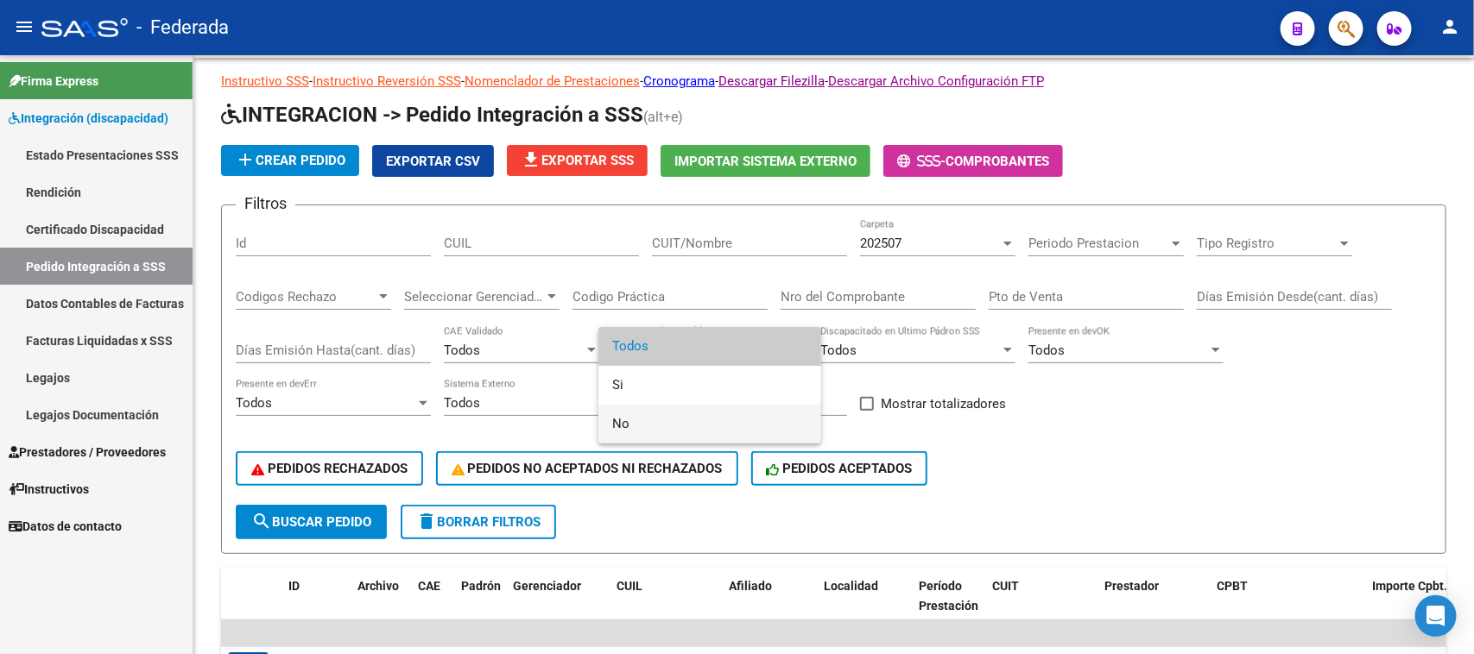
click at [705, 428] on span "No" at bounding box center [709, 424] width 195 height 39
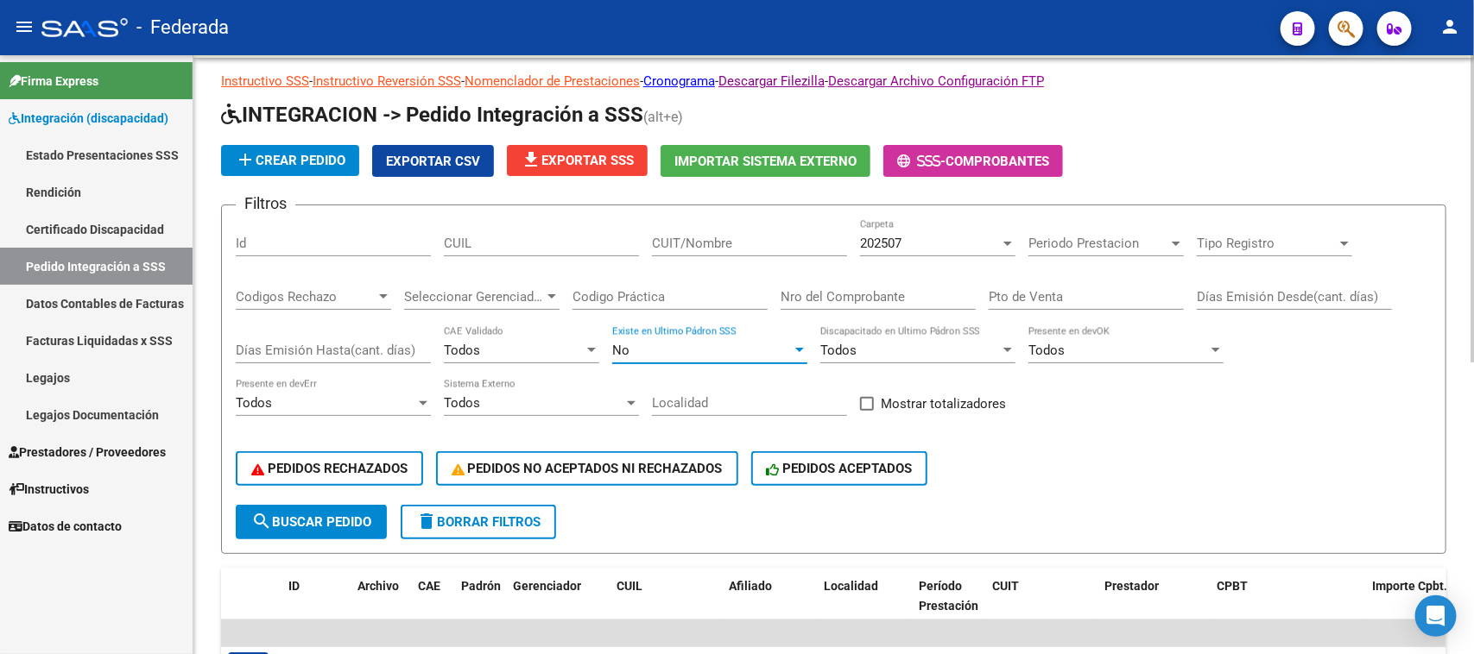
click at [328, 515] on span "search Buscar Pedido" at bounding box center [311, 523] width 120 height 16
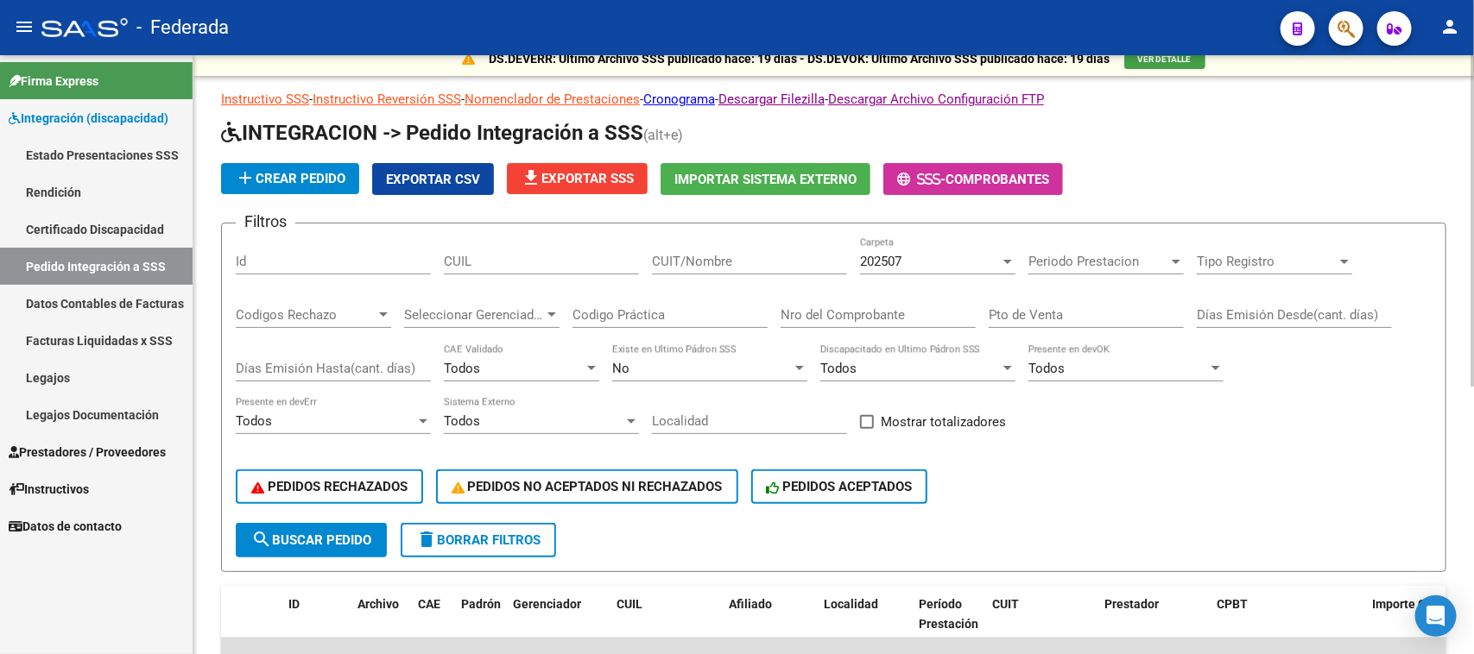
scroll to position [0, 0]
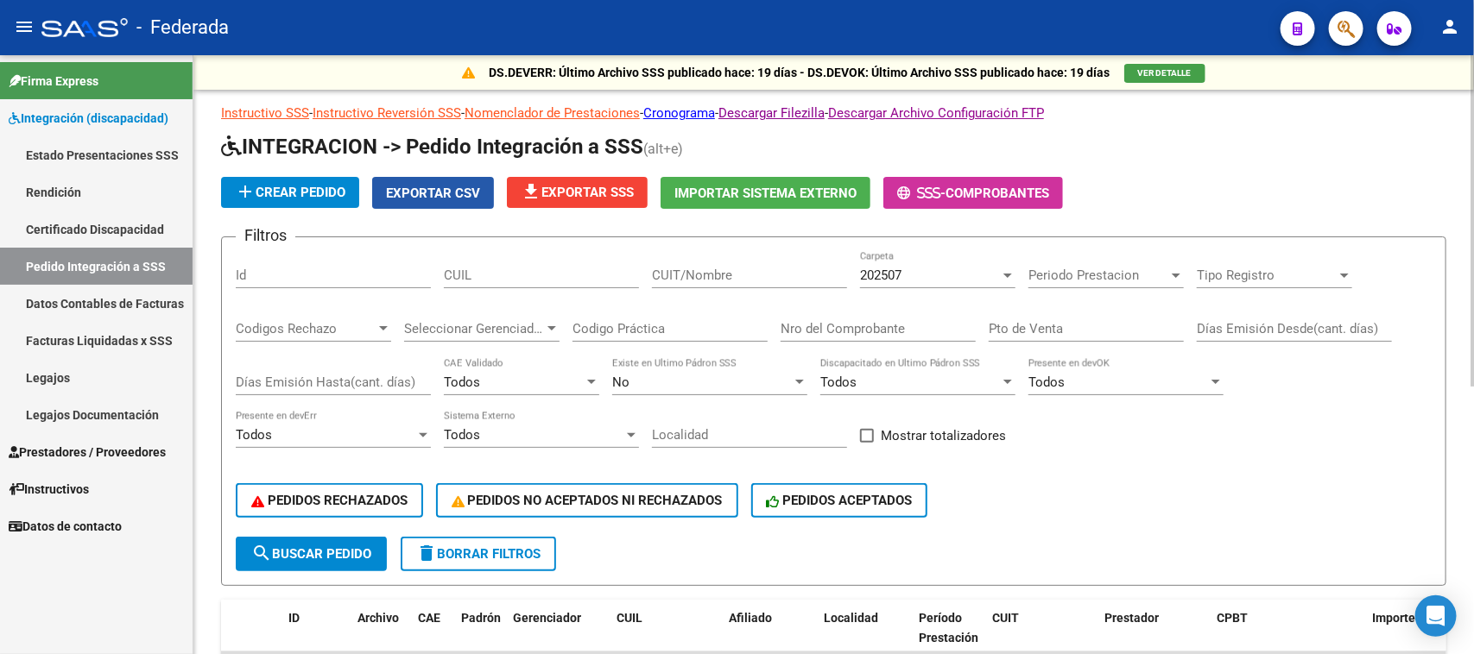
click at [443, 191] on span "Exportar CSV" at bounding box center [433, 194] width 94 height 16
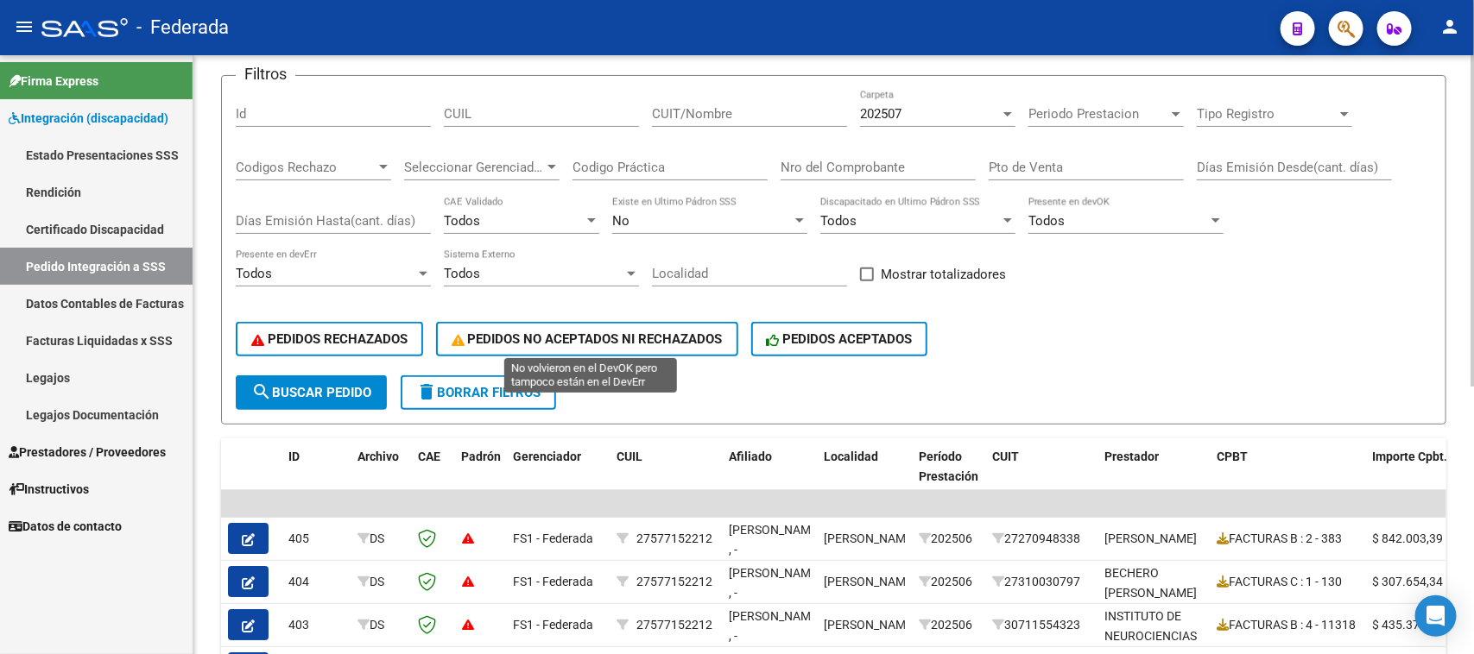
scroll to position [269, 0]
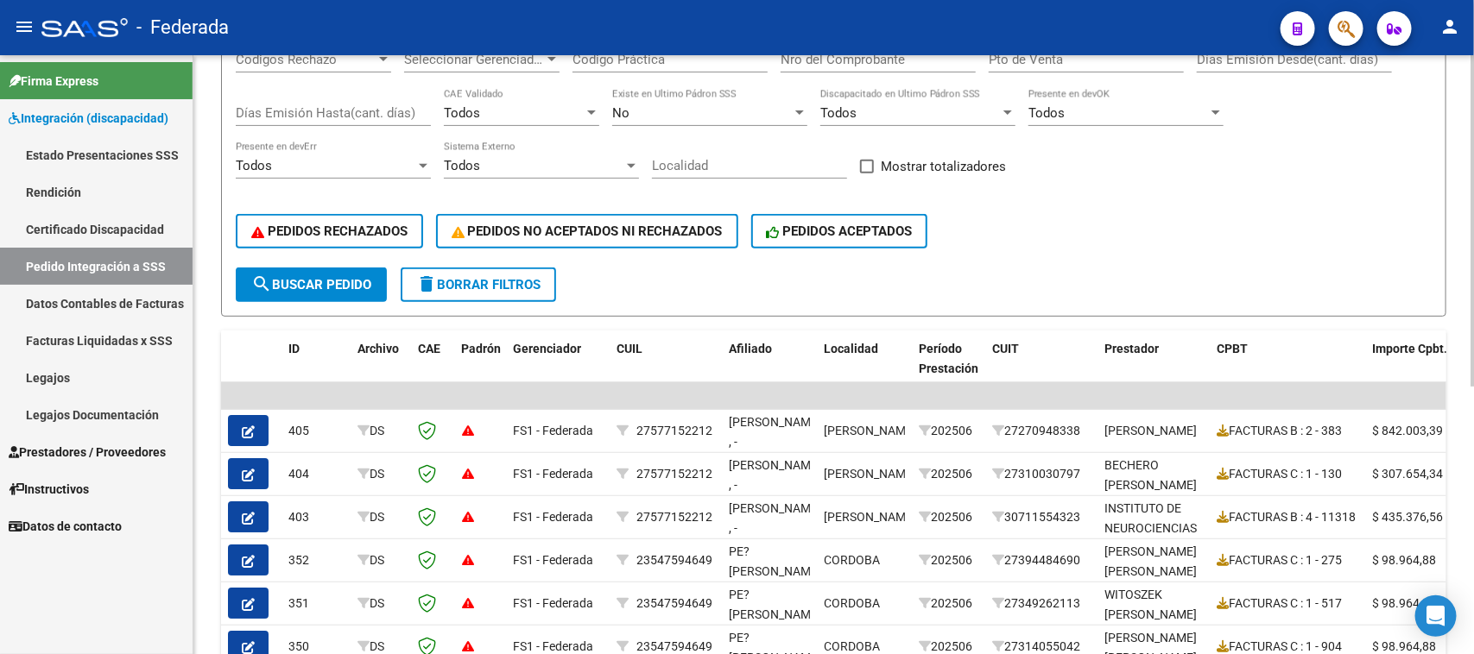
click at [441, 281] on span "delete Borrar Filtros" at bounding box center [478, 285] width 124 height 16
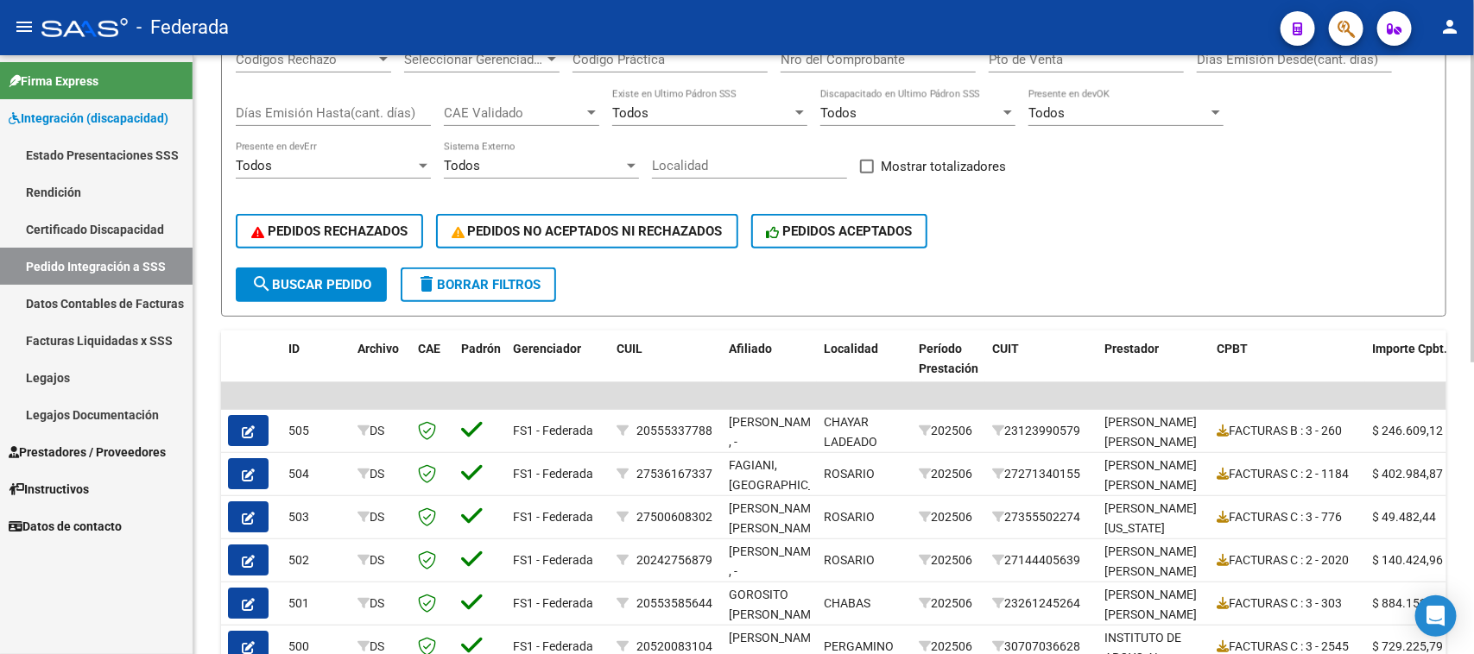
scroll to position [161, 0]
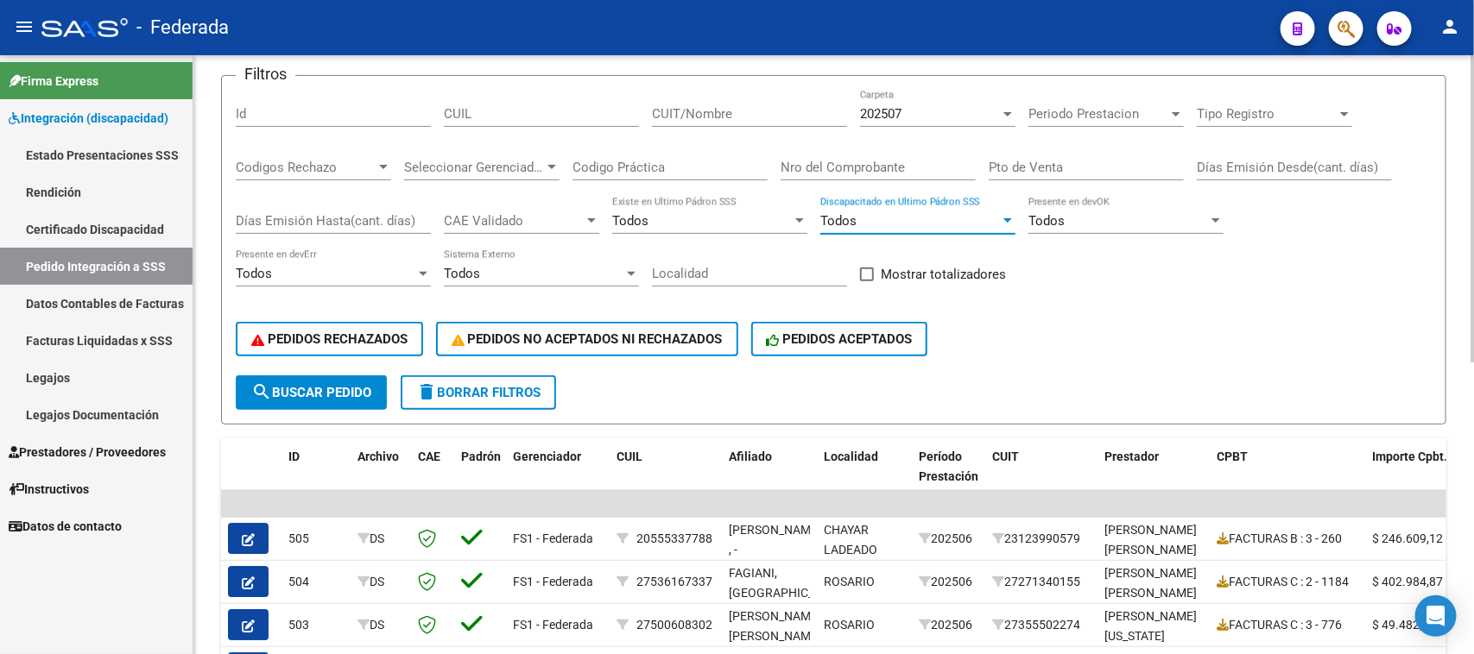
click at [857, 217] on div "Todos" at bounding box center [910, 221] width 180 height 16
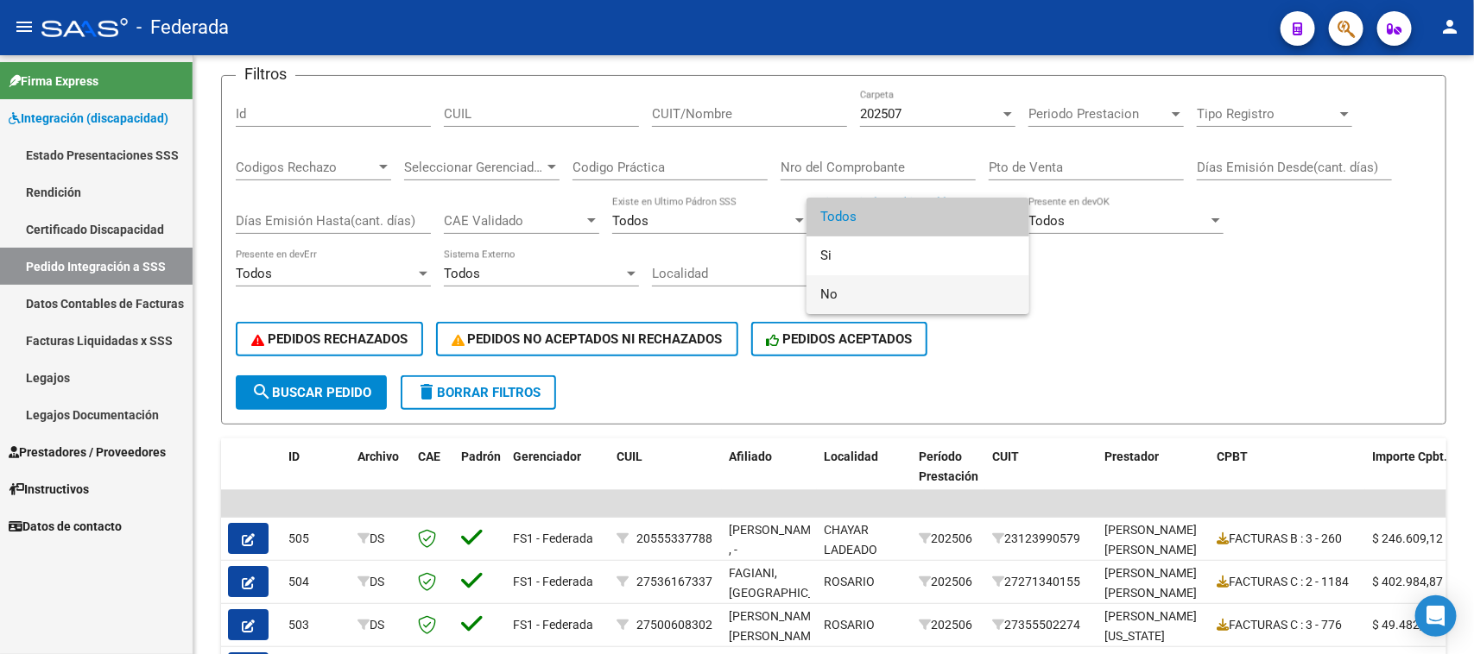
click at [827, 292] on span "No" at bounding box center [917, 294] width 195 height 39
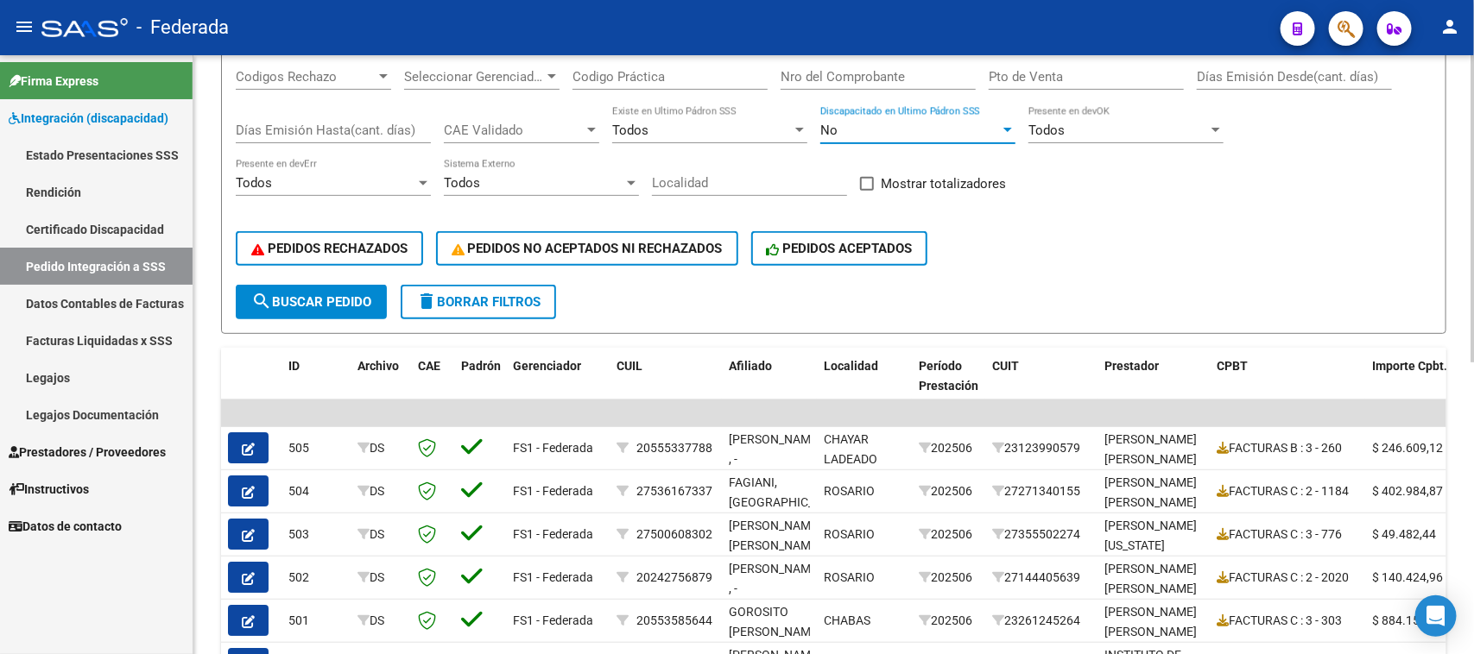
scroll to position [377, 0]
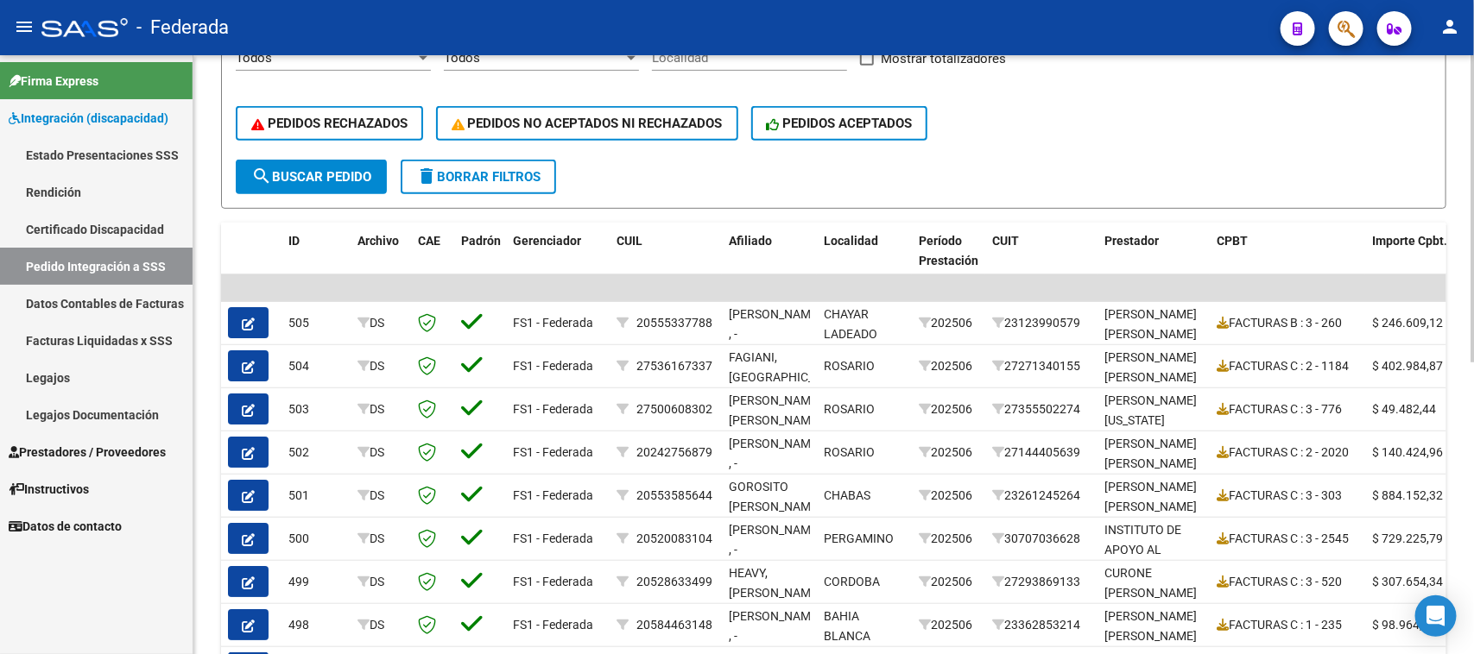
click at [354, 174] on span "search Buscar Pedido" at bounding box center [311, 177] width 120 height 16
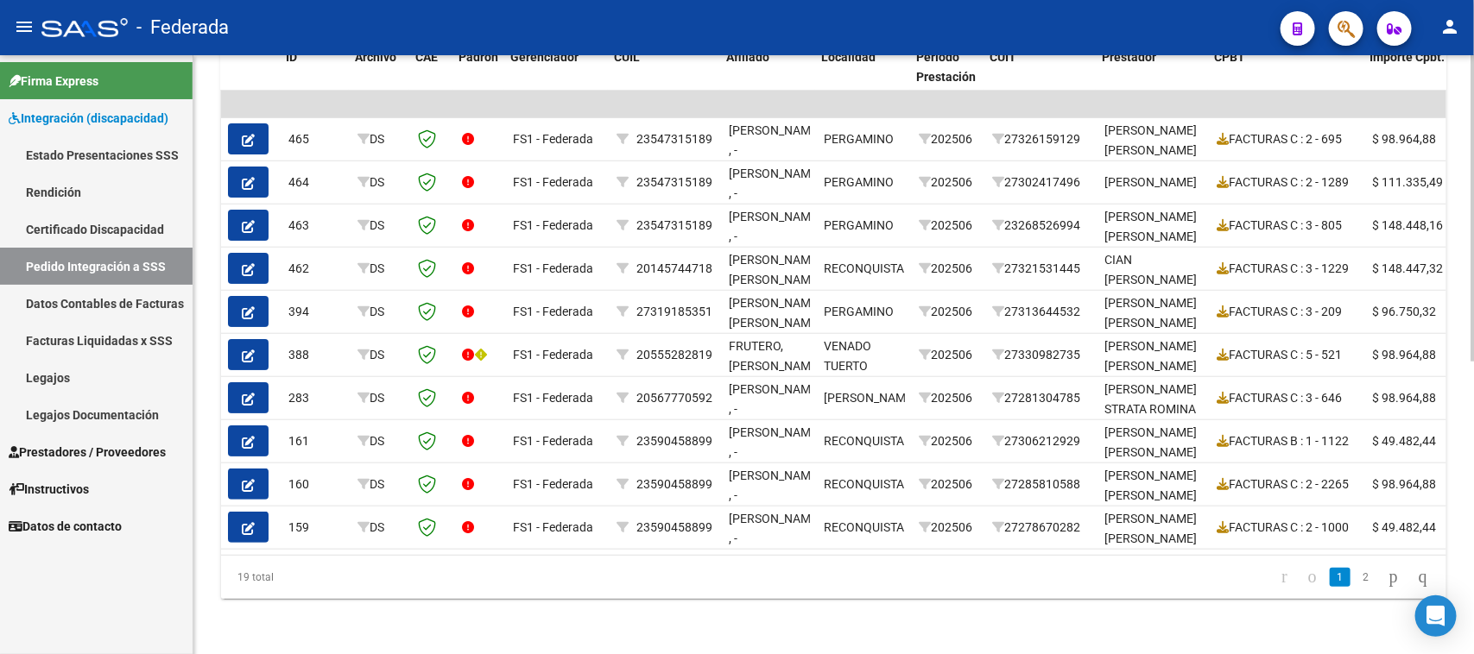
scroll to position [0, 244]
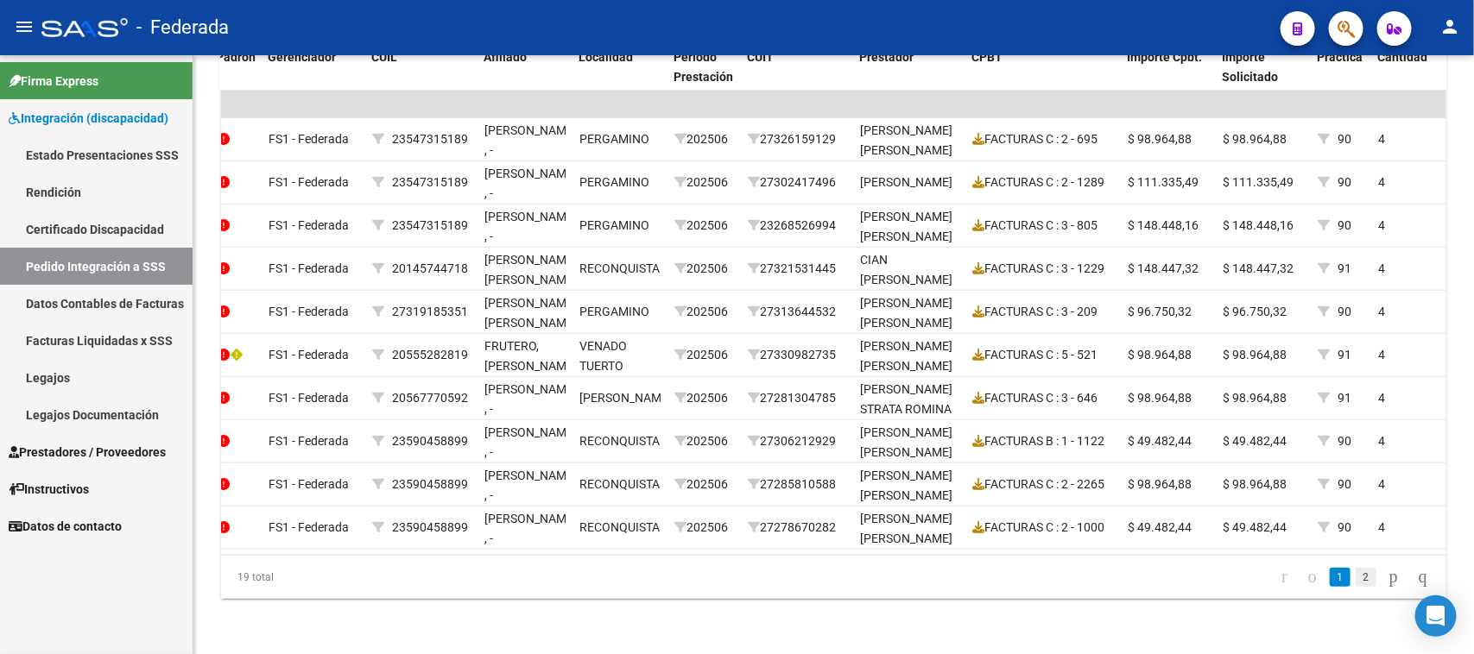
click at [1355, 570] on link "2" at bounding box center [1365, 577] width 21 height 19
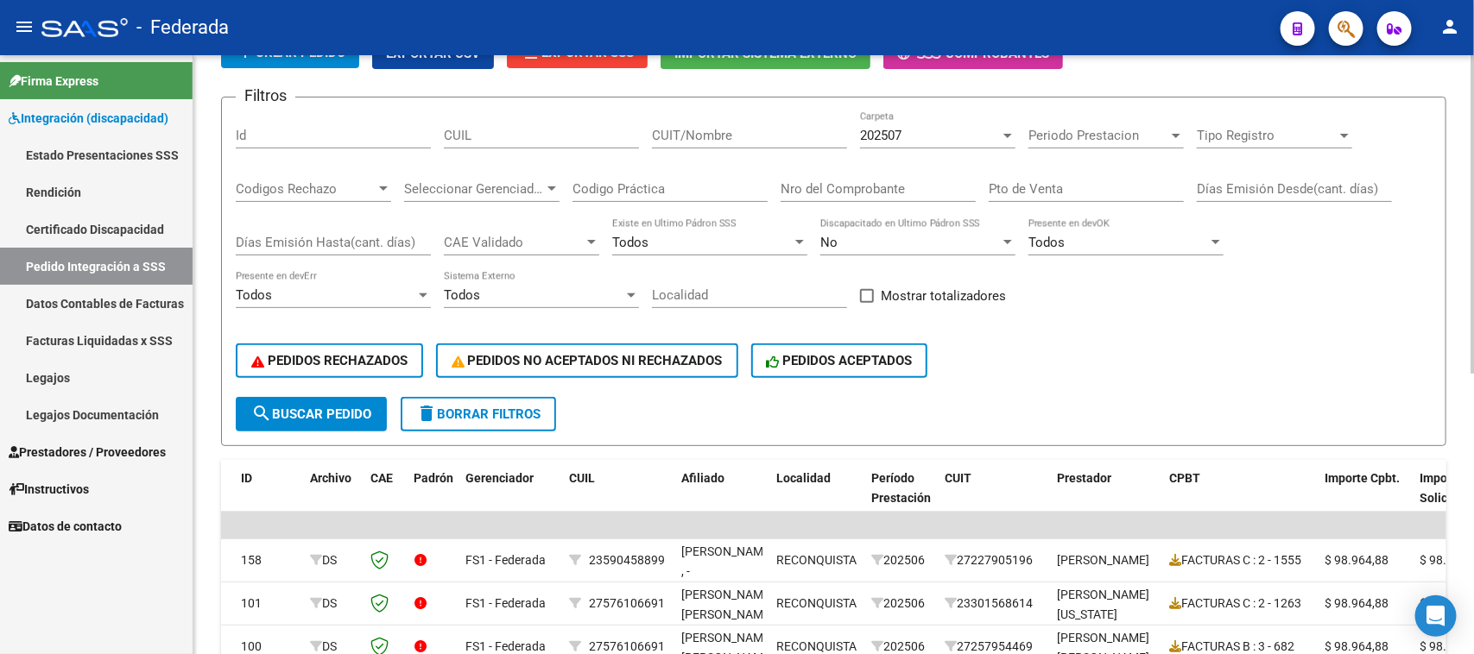
scroll to position [97, 0]
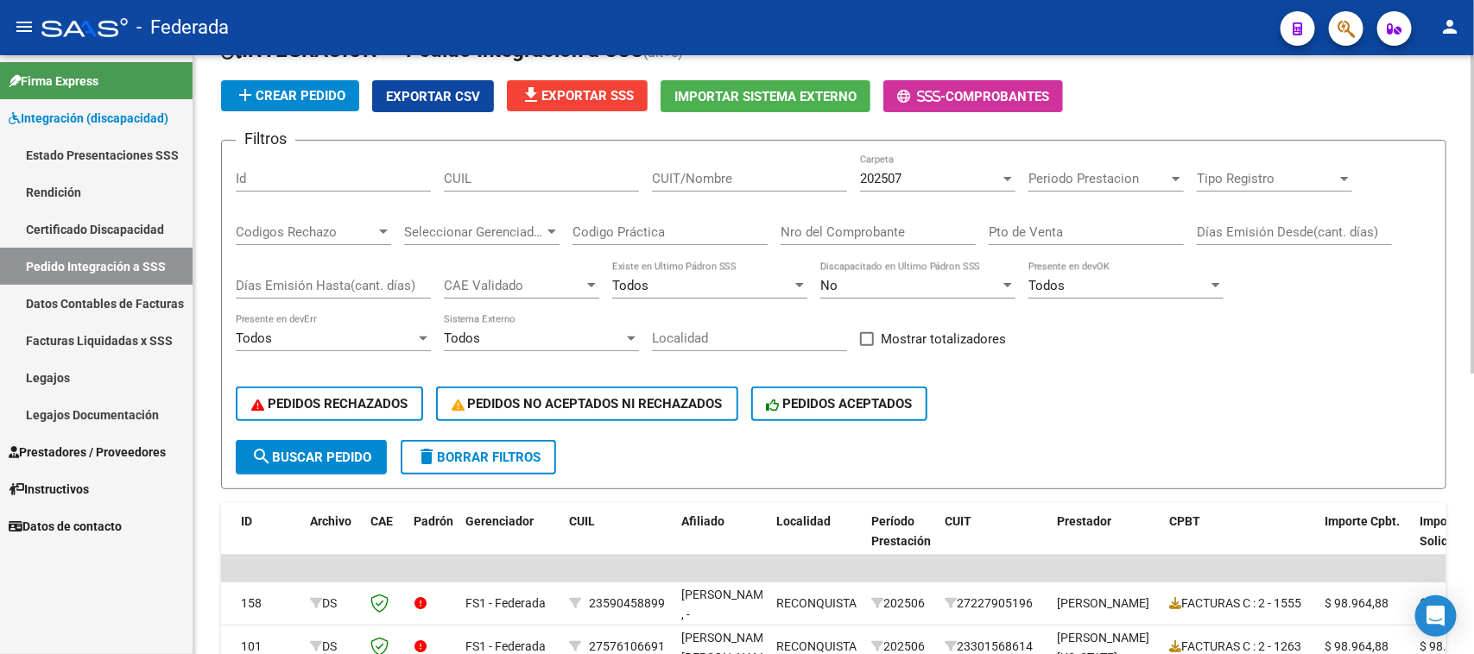
click at [731, 289] on div "Todos" at bounding box center [702, 286] width 180 height 16
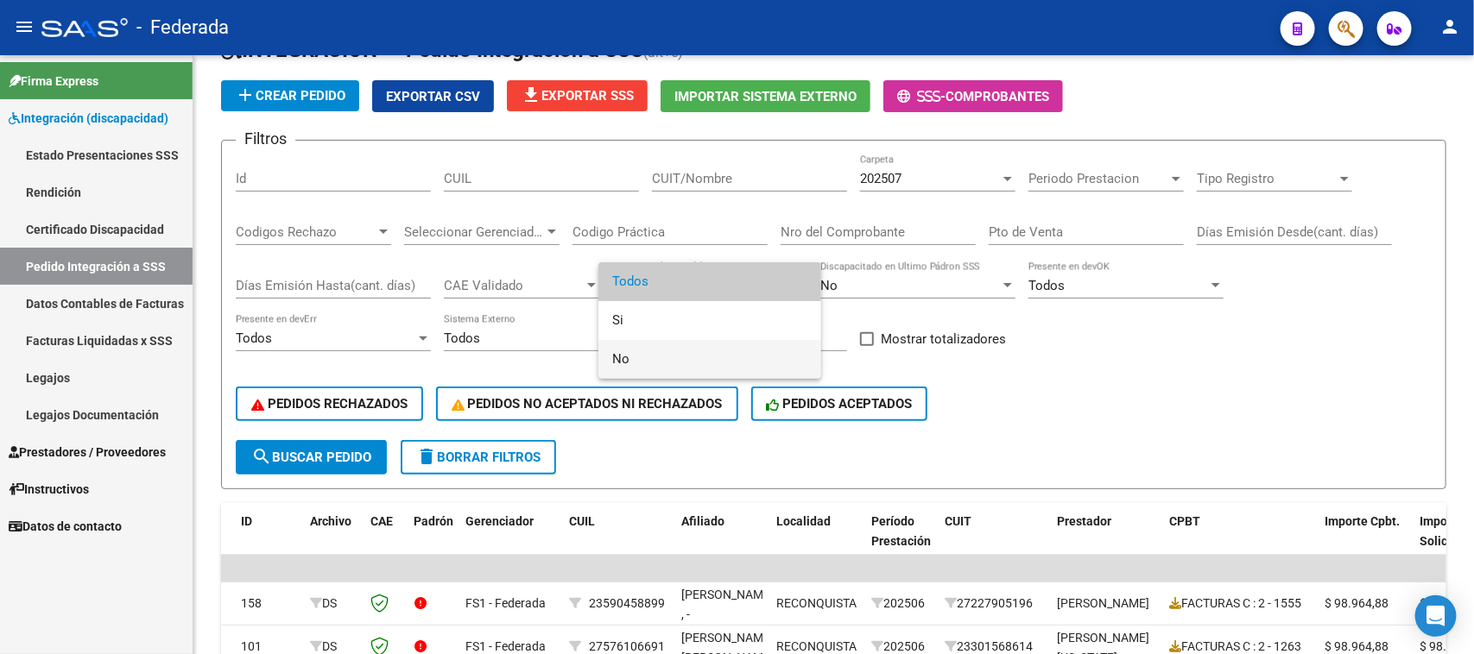
click at [646, 354] on span "No" at bounding box center [709, 359] width 195 height 39
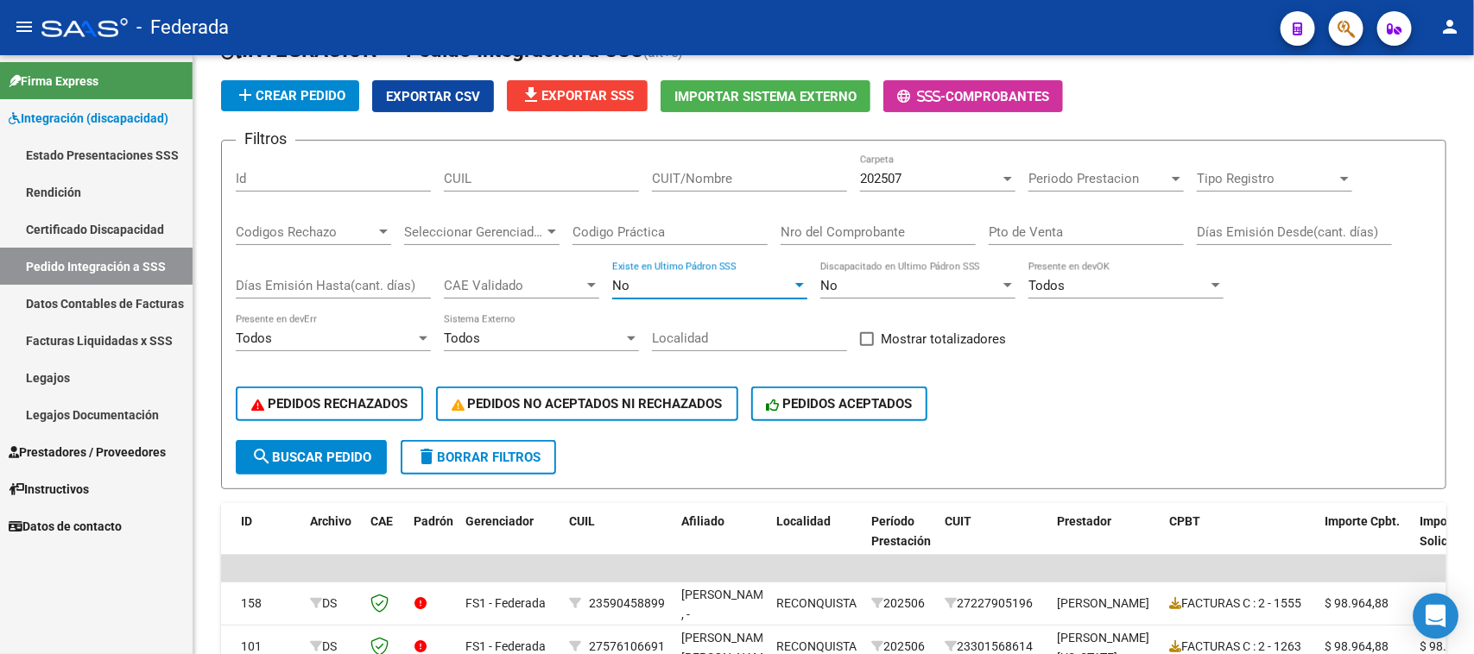
click at [1430, 619] on icon "Open Intercom Messenger" at bounding box center [1435, 616] width 20 height 22
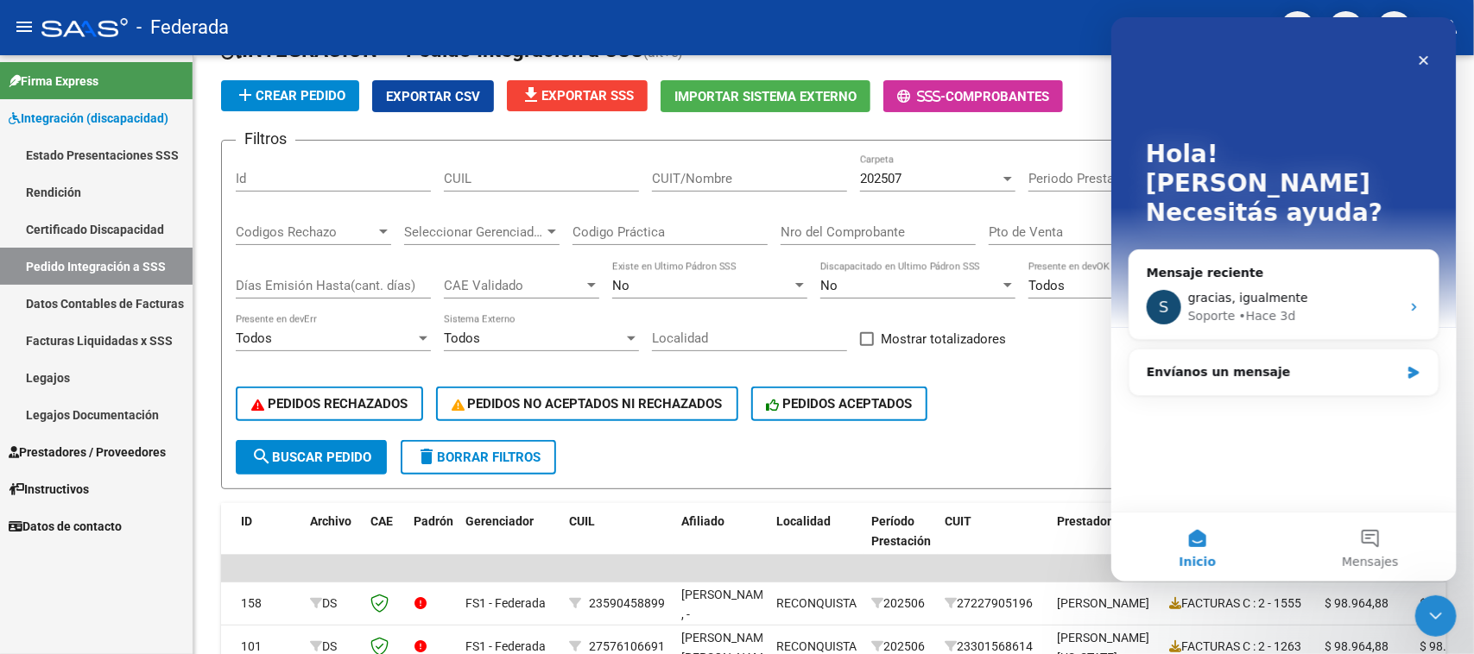
scroll to position [0, 0]
click at [1223, 363] on div "Envíanos un mensaje" at bounding box center [1272, 372] width 253 height 18
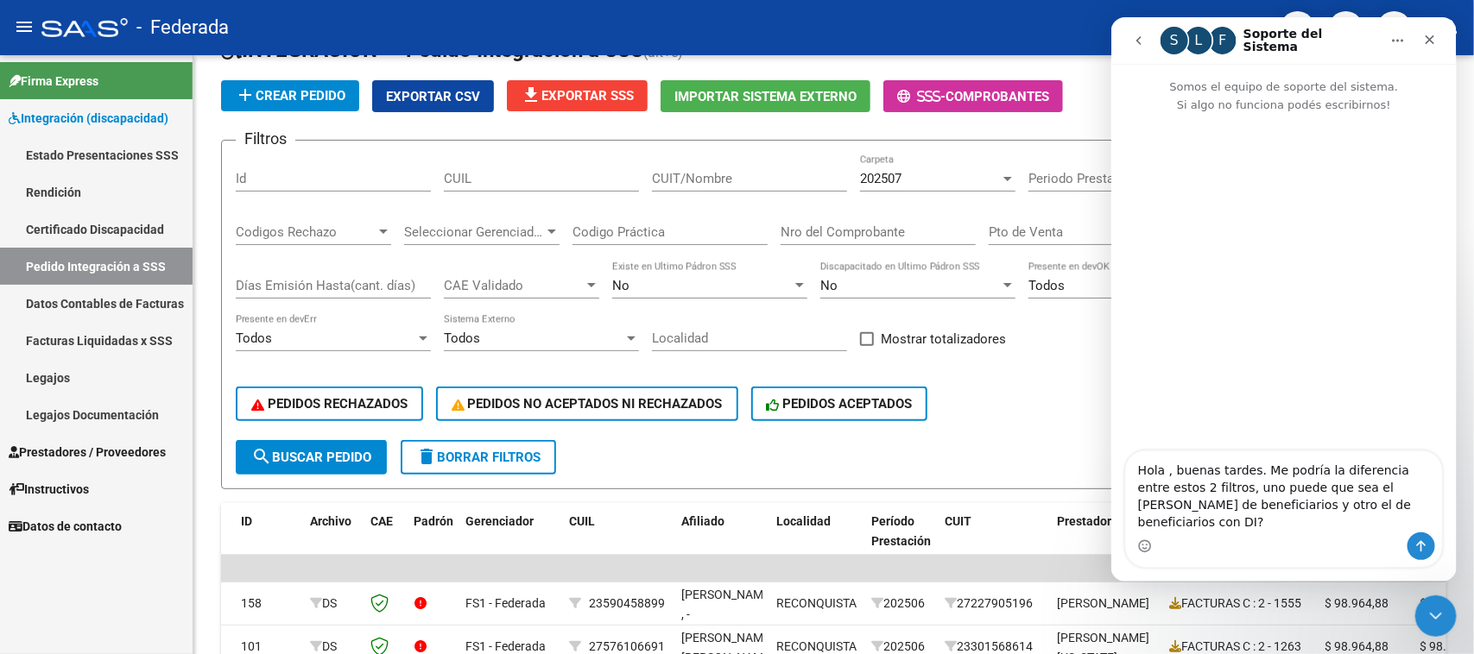
type textarea "Hola , buenas tardes. Me podría la diferencia entre estos 2 filtros, uno puede …"
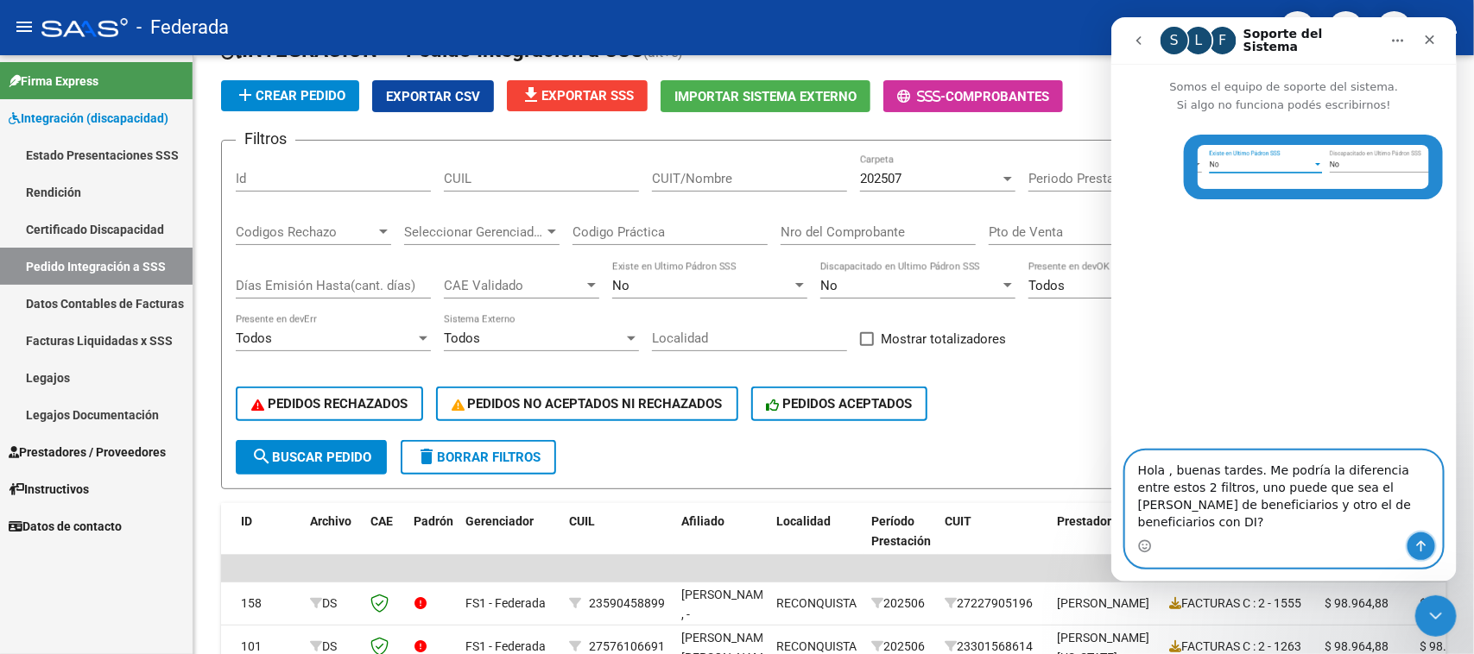
click at [1413, 540] on icon "Enviar un mensaje…" at bounding box center [1420, 547] width 14 height 14
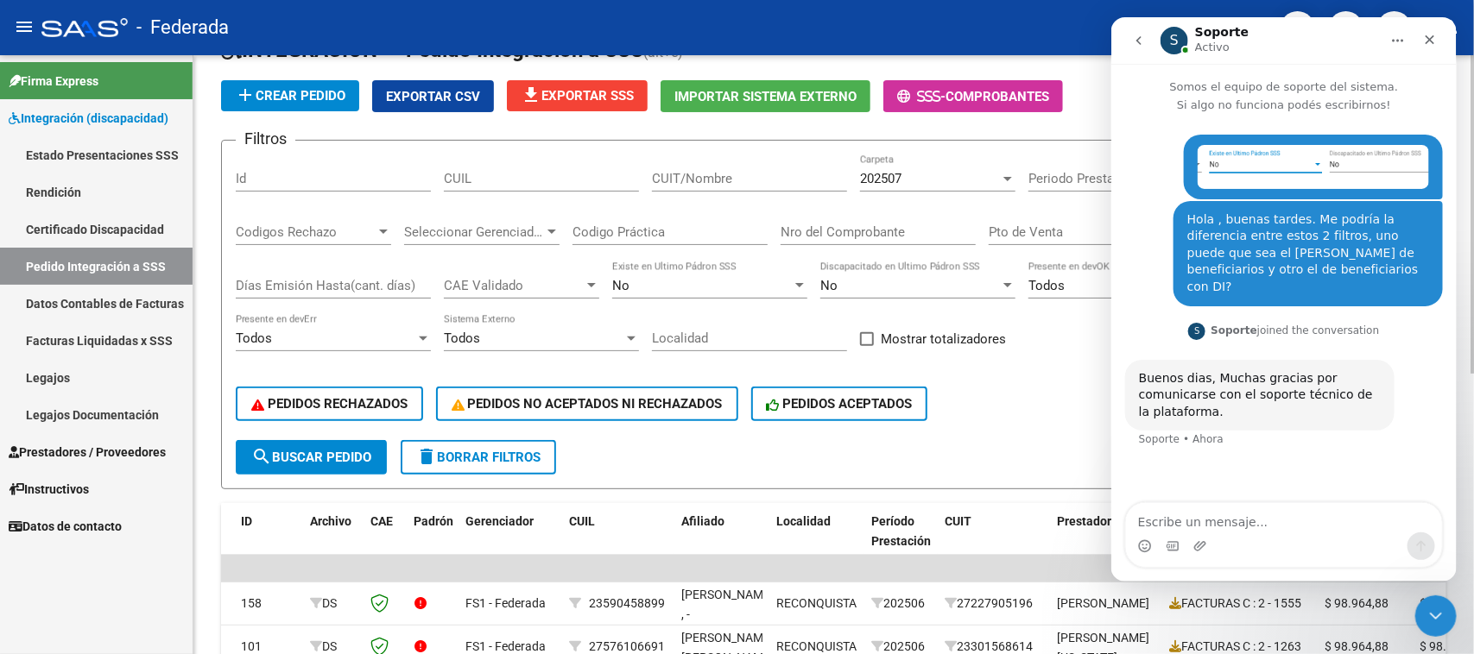
click at [1023, 430] on div "PEDIDOS RECHAZADOS PEDIDOS NO ACEPTADOS NI RECHAZADOS PEDIDOS ACEPTADOS" at bounding box center [834, 404] width 1196 height 73
click at [1436, 616] on icon "Cerrar Intercom Messenger" at bounding box center [1433, 613] width 21 height 21
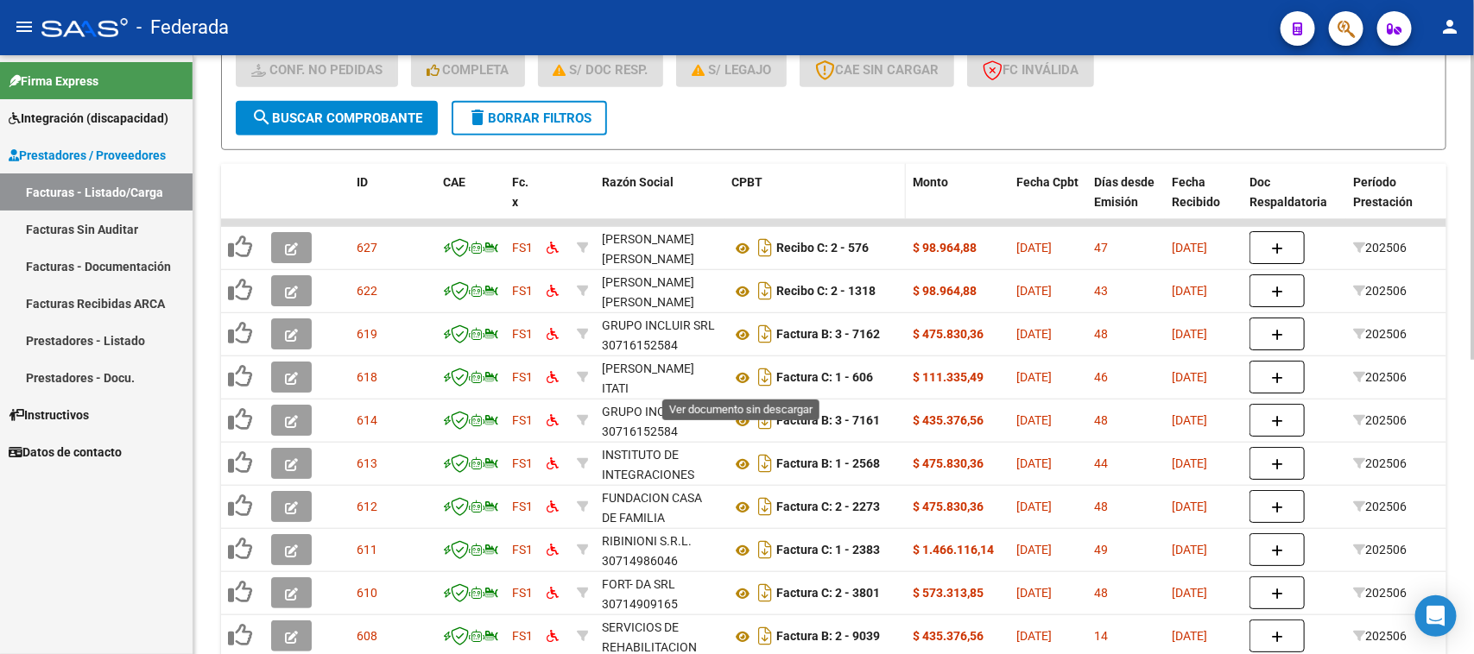
scroll to position [580, 0]
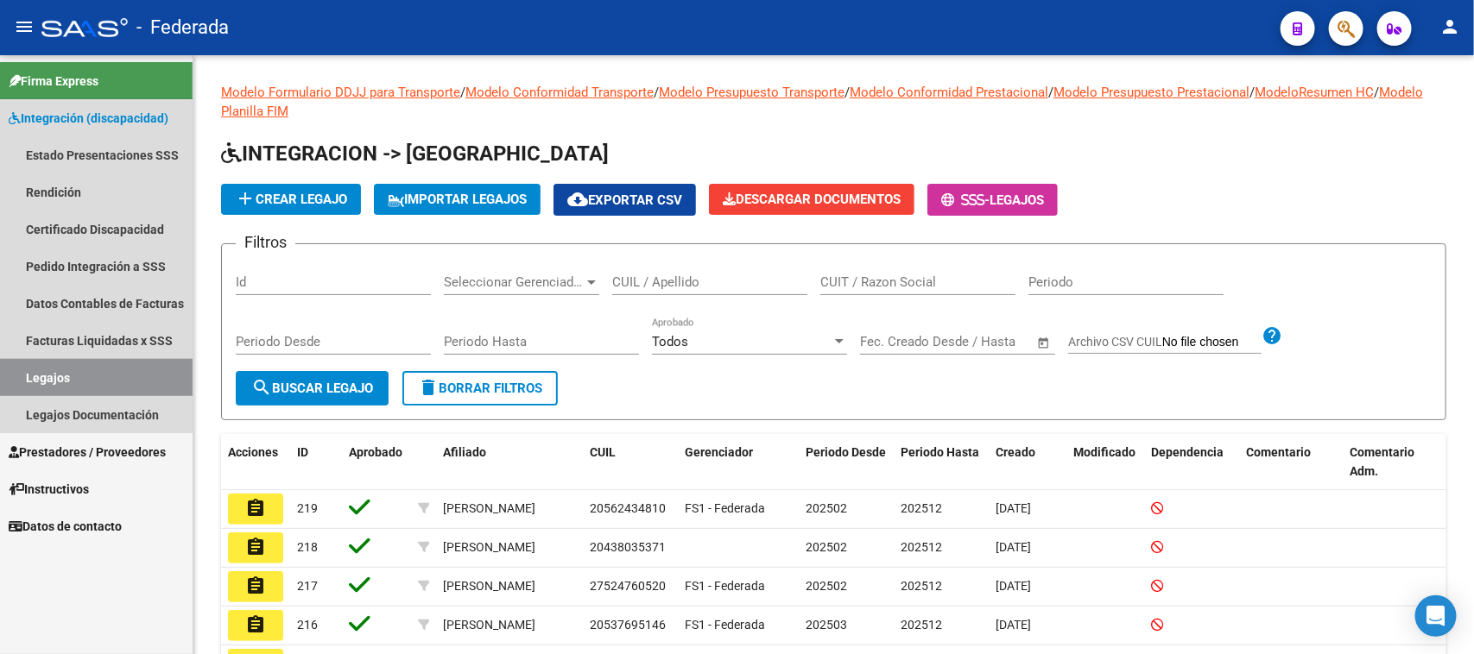
click at [131, 371] on link "Legajos" at bounding box center [96, 377] width 193 height 37
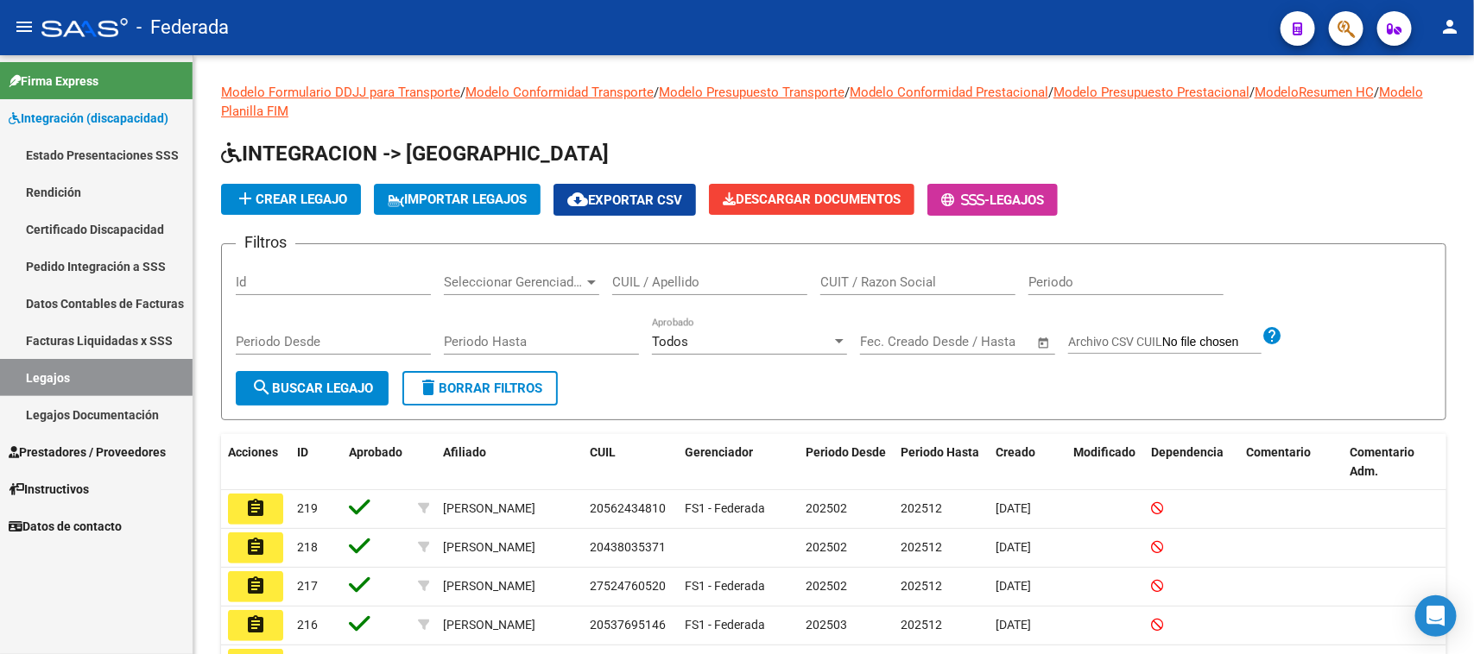
click at [89, 447] on span "Prestadores / Proveedores" at bounding box center [87, 452] width 157 height 19
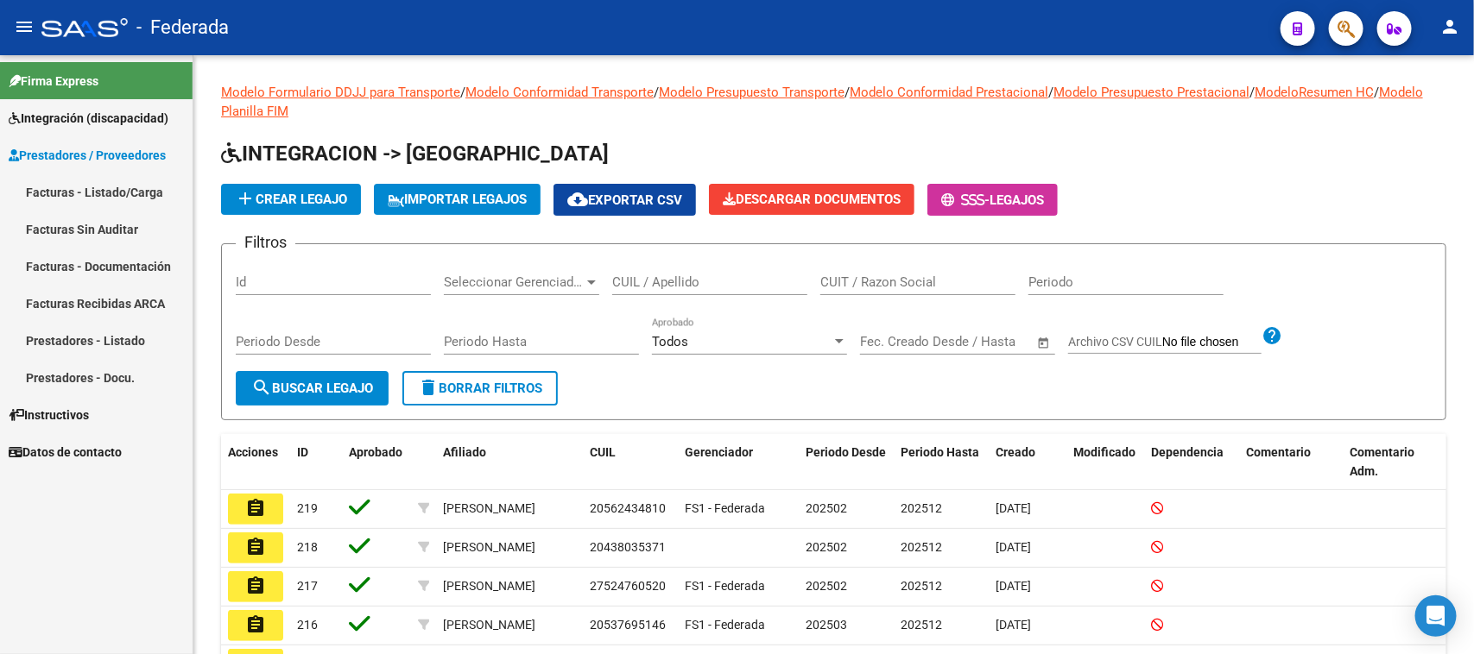
click at [106, 180] on link "Facturas - Listado/Carga" at bounding box center [96, 192] width 193 height 37
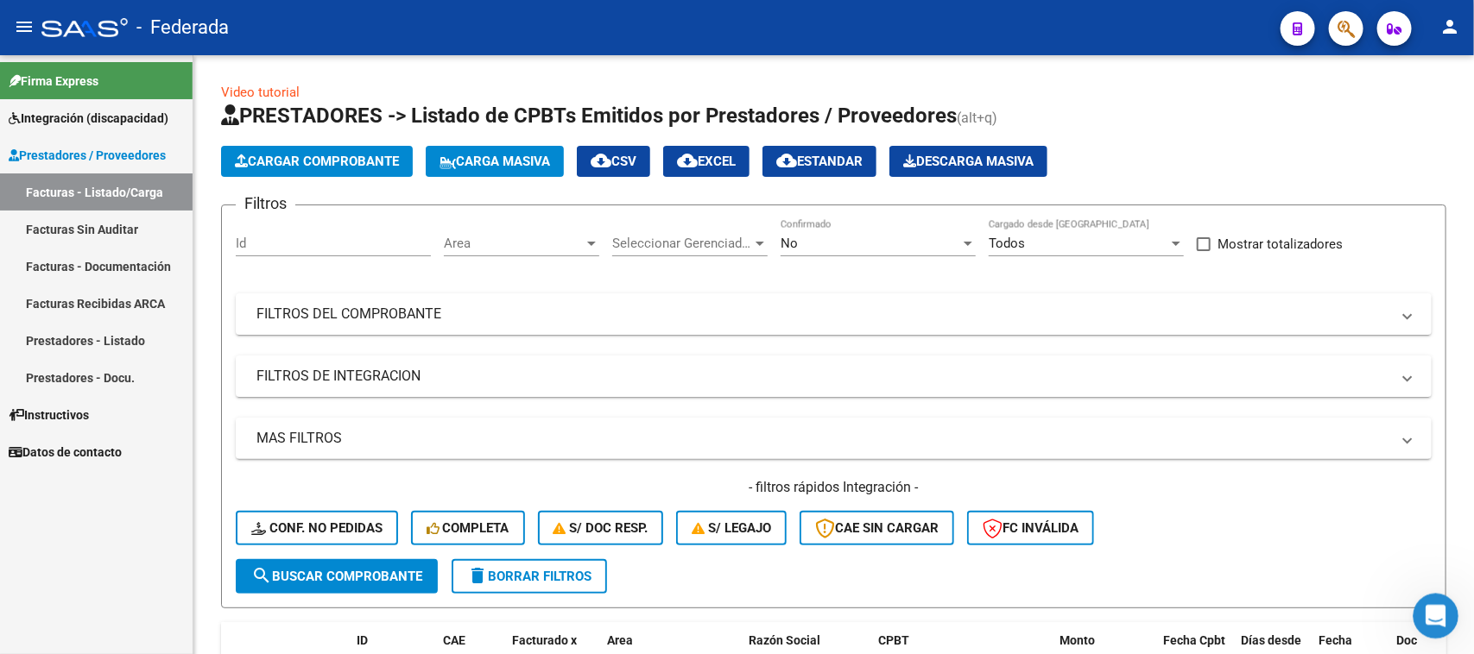
click at [1427, 603] on icon "Abrir Intercom Messenger" at bounding box center [1433, 614] width 28 height 28
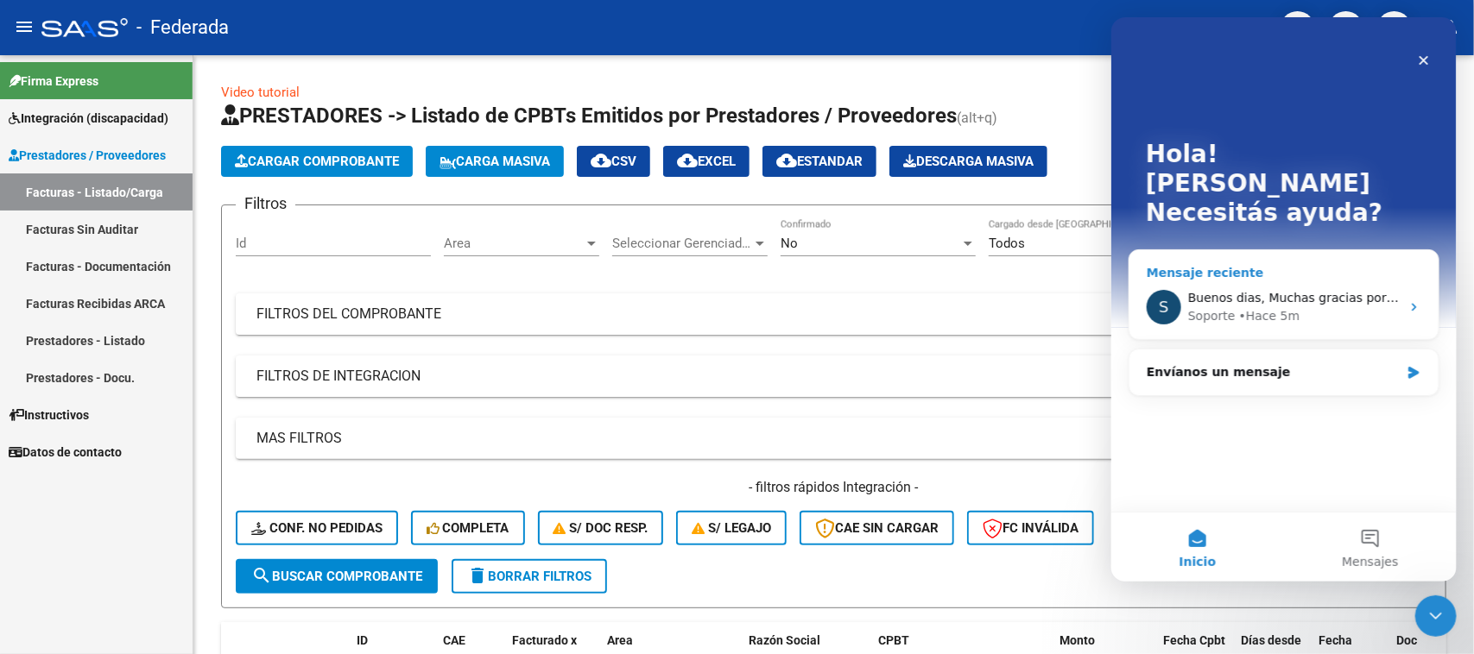
click at [1274, 307] on div "• Hace 5m" at bounding box center [1268, 316] width 61 height 18
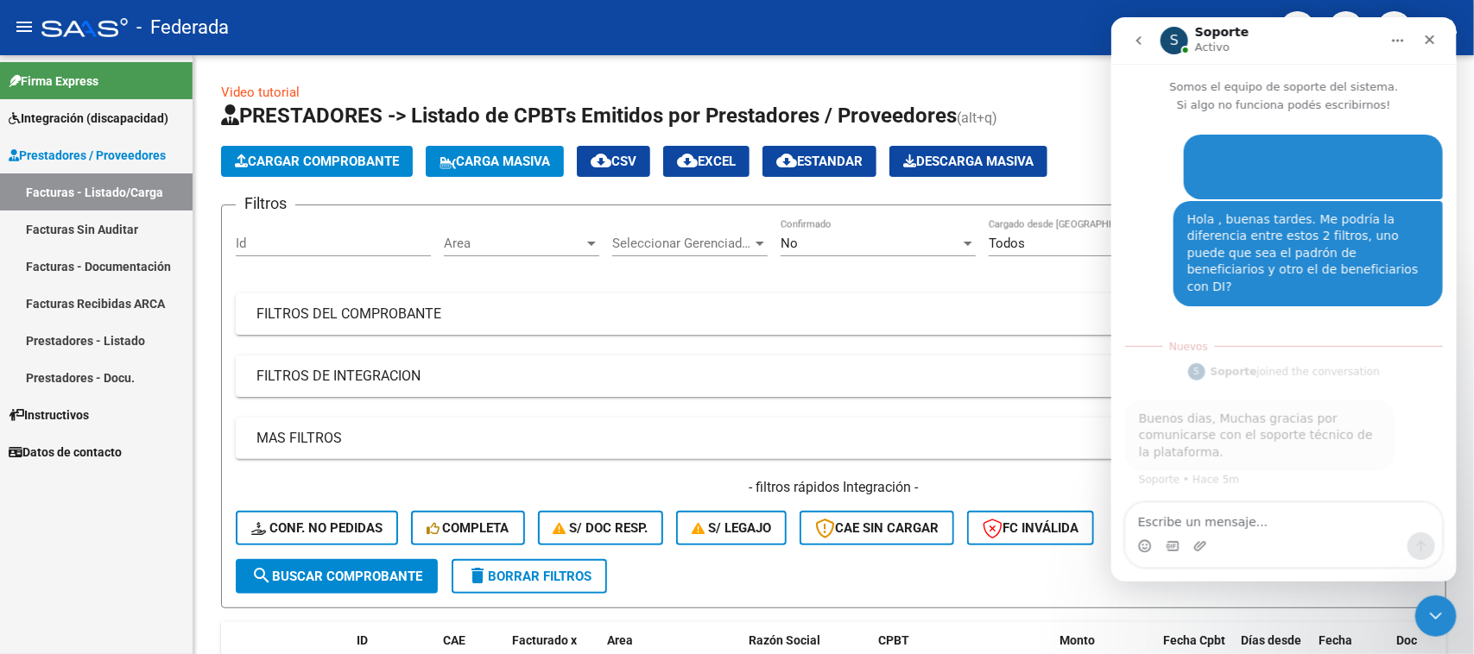
scroll to position [3, 0]
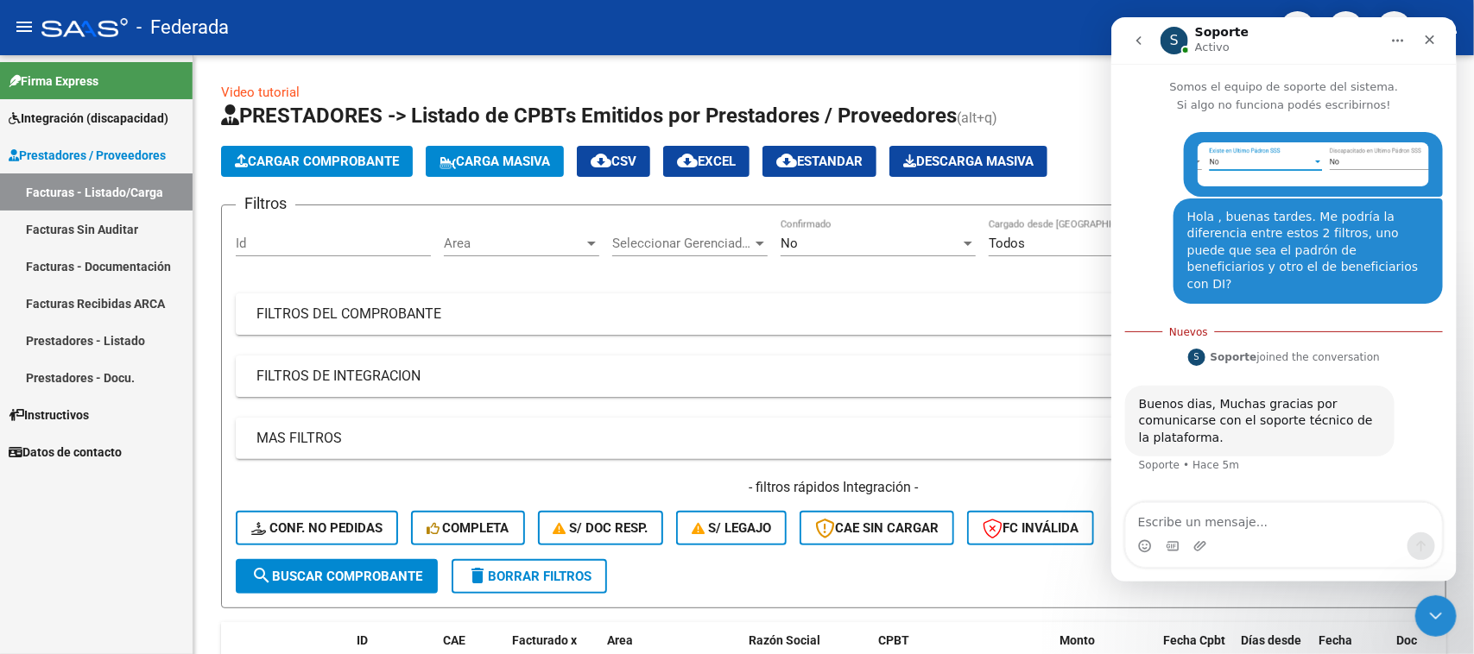
click at [1125, 41] on button "go back" at bounding box center [1137, 40] width 33 height 33
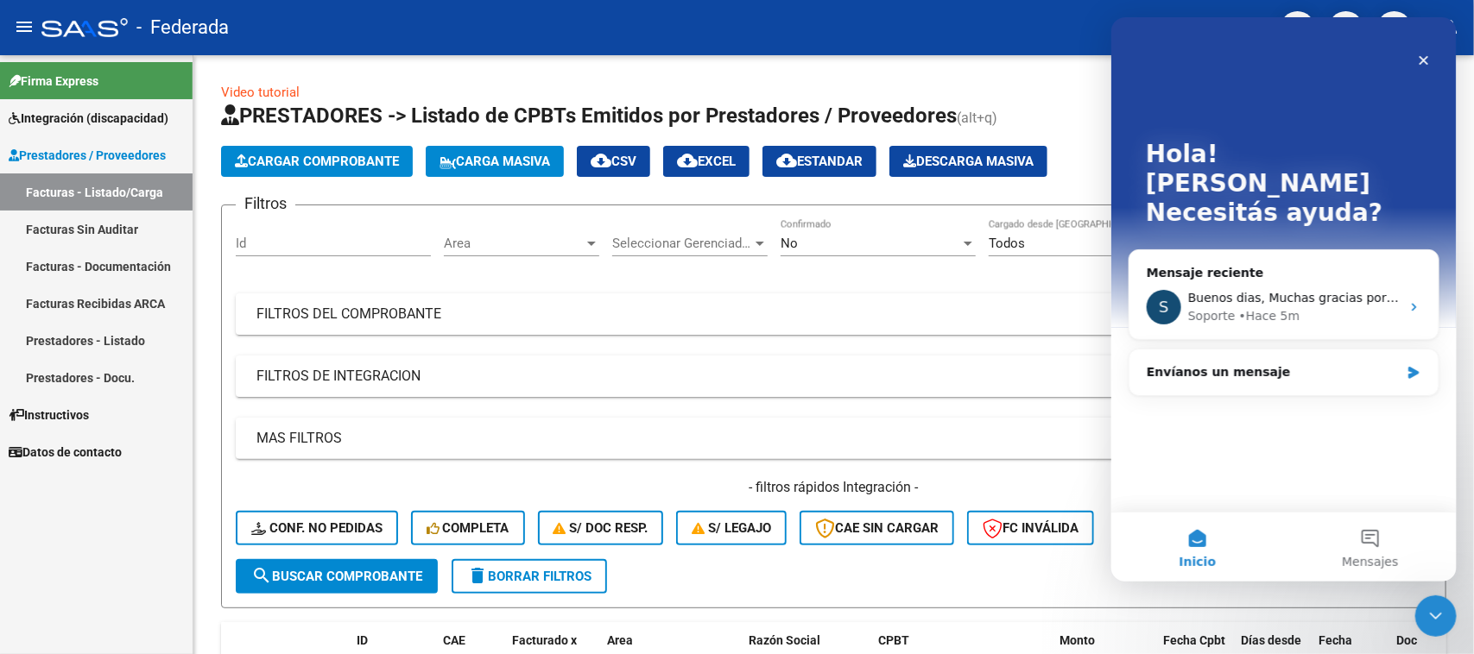
scroll to position [2, 0]
click at [1437, 615] on icon "Cerrar Intercom Messenger" at bounding box center [1433, 613] width 21 height 21
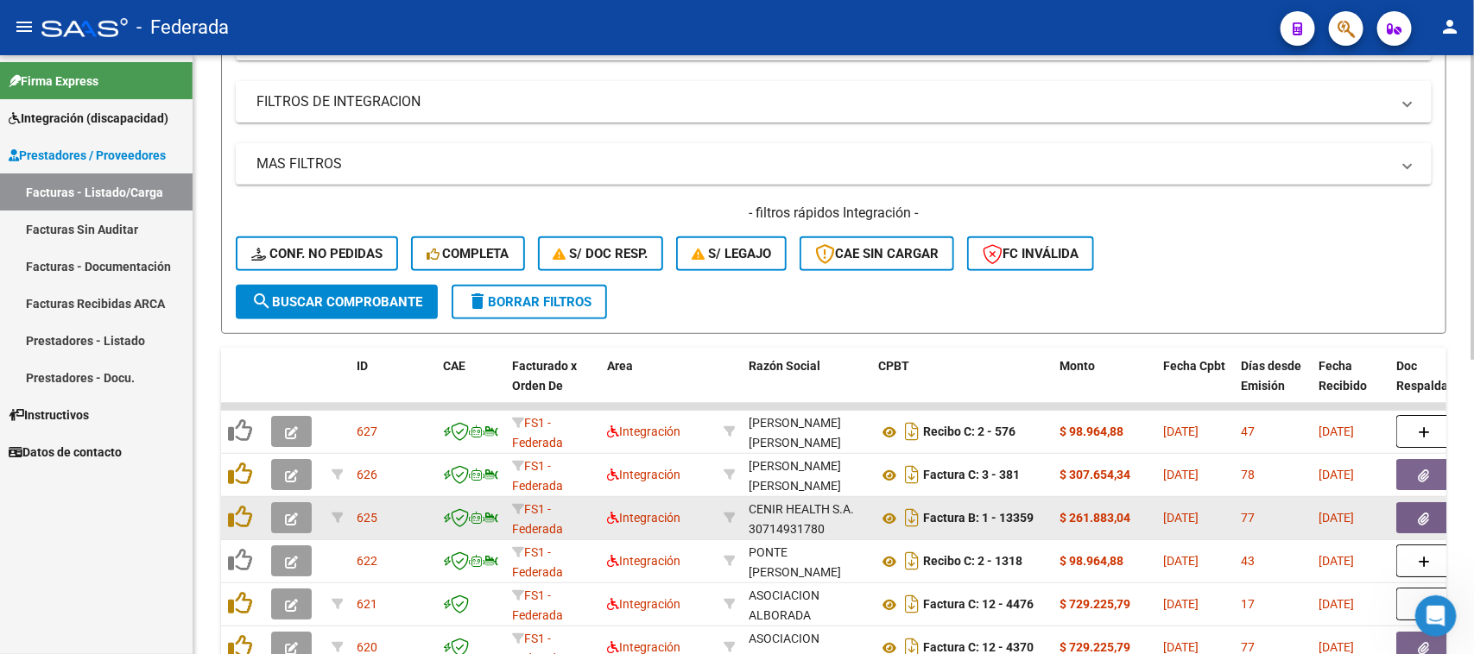
scroll to position [256, 0]
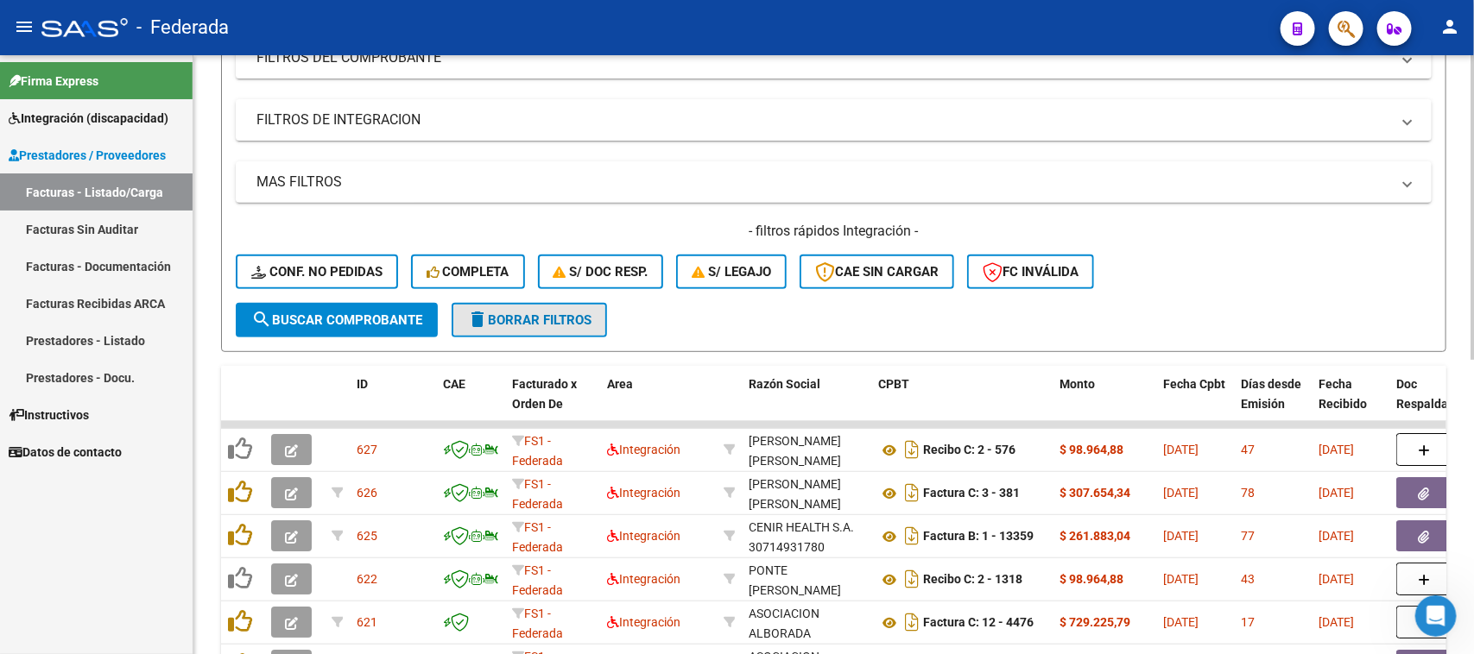
click at [555, 322] on span "delete Borrar Filtros" at bounding box center [529, 321] width 124 height 16
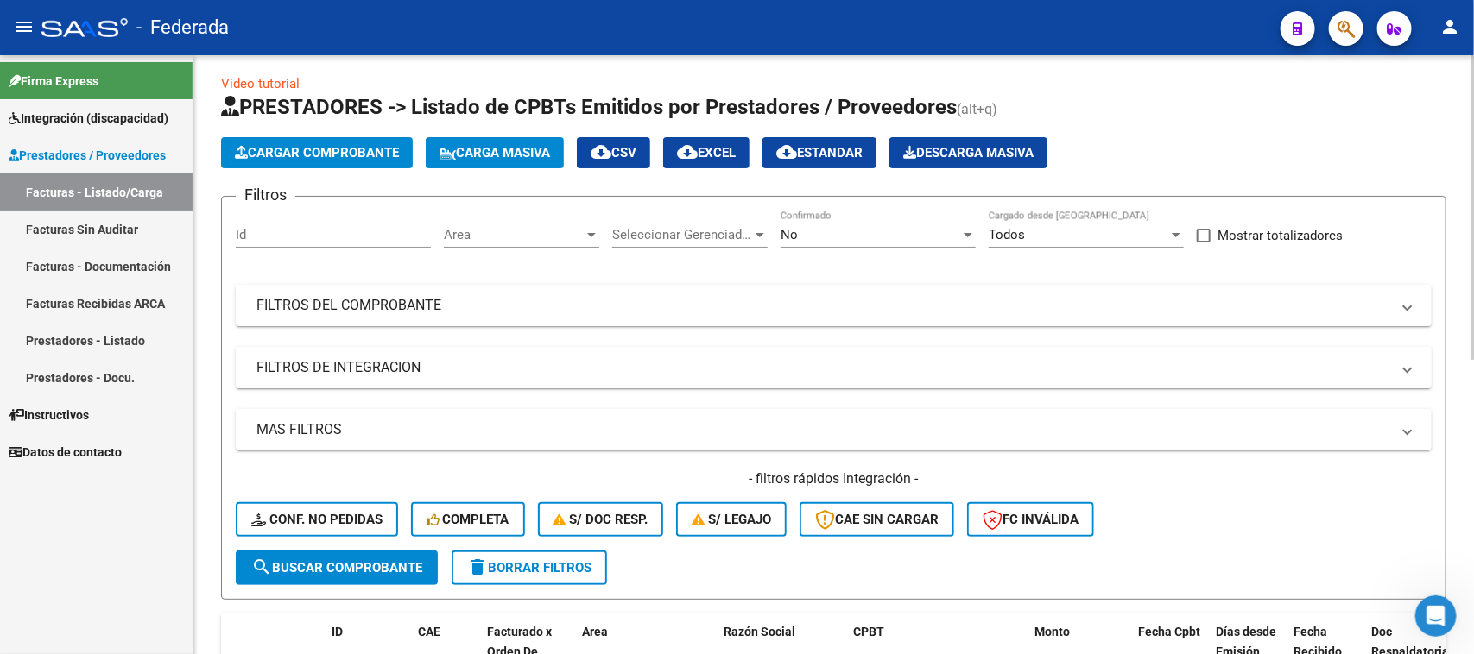
scroll to position [0, 0]
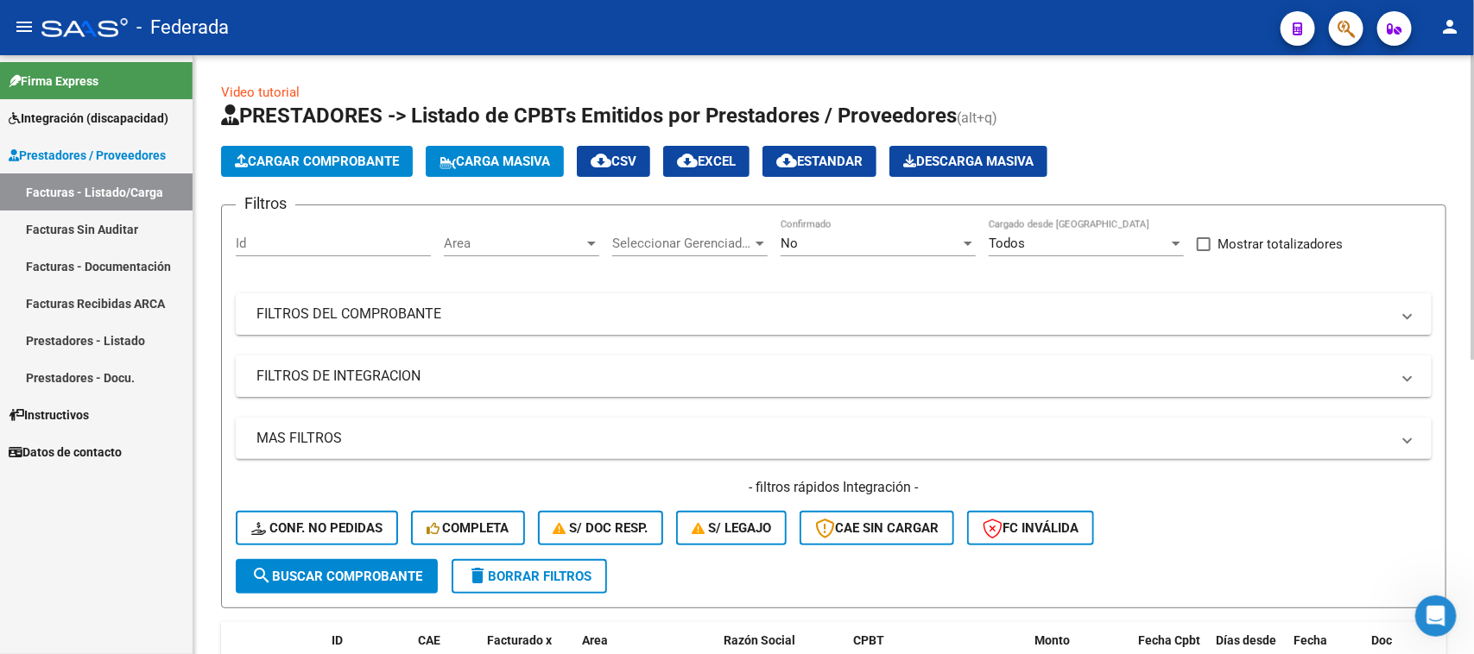
click at [536, 167] on span "Carga Masiva" at bounding box center [494, 162] width 110 height 16
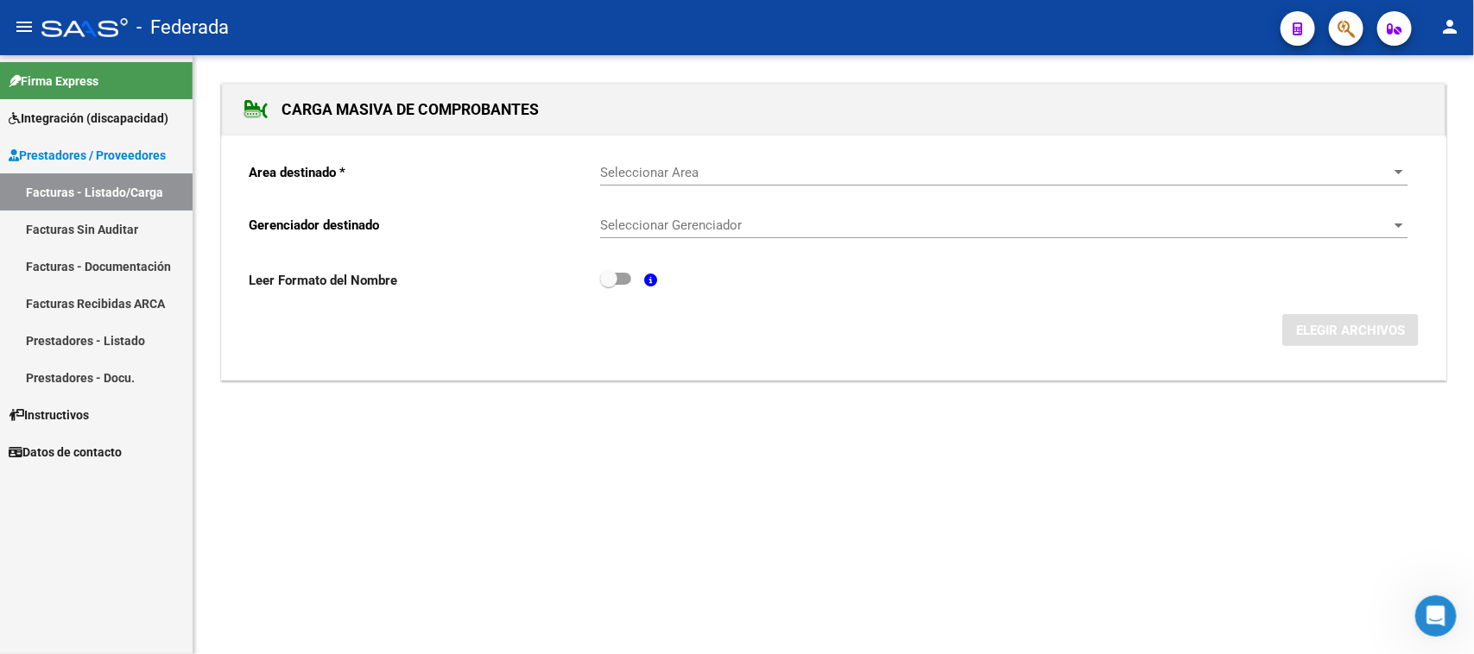
click at [628, 171] on span "Seleccionar Area" at bounding box center [996, 173] width 792 height 16
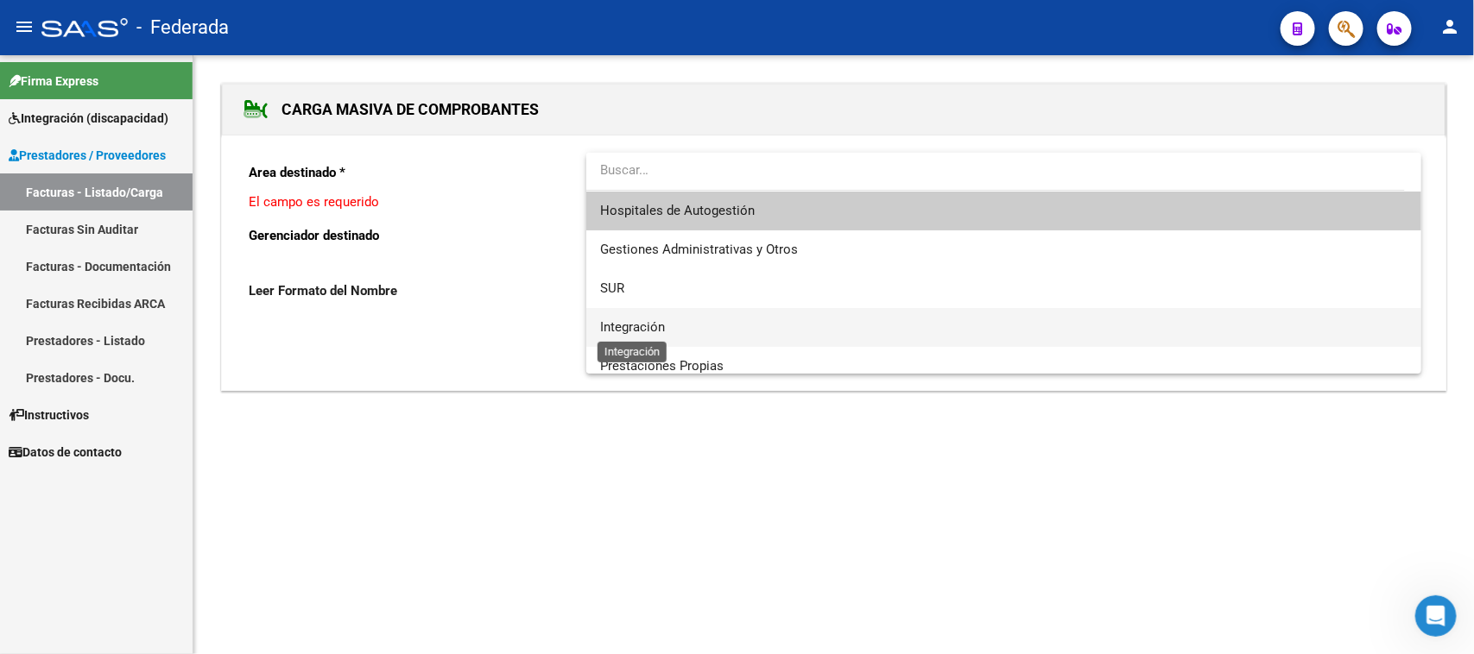
drag, startPoint x: 658, startPoint y: 325, endPoint x: 673, endPoint y: 295, distance: 34.0
click at [658, 325] on span "Integración" at bounding box center [632, 327] width 65 height 16
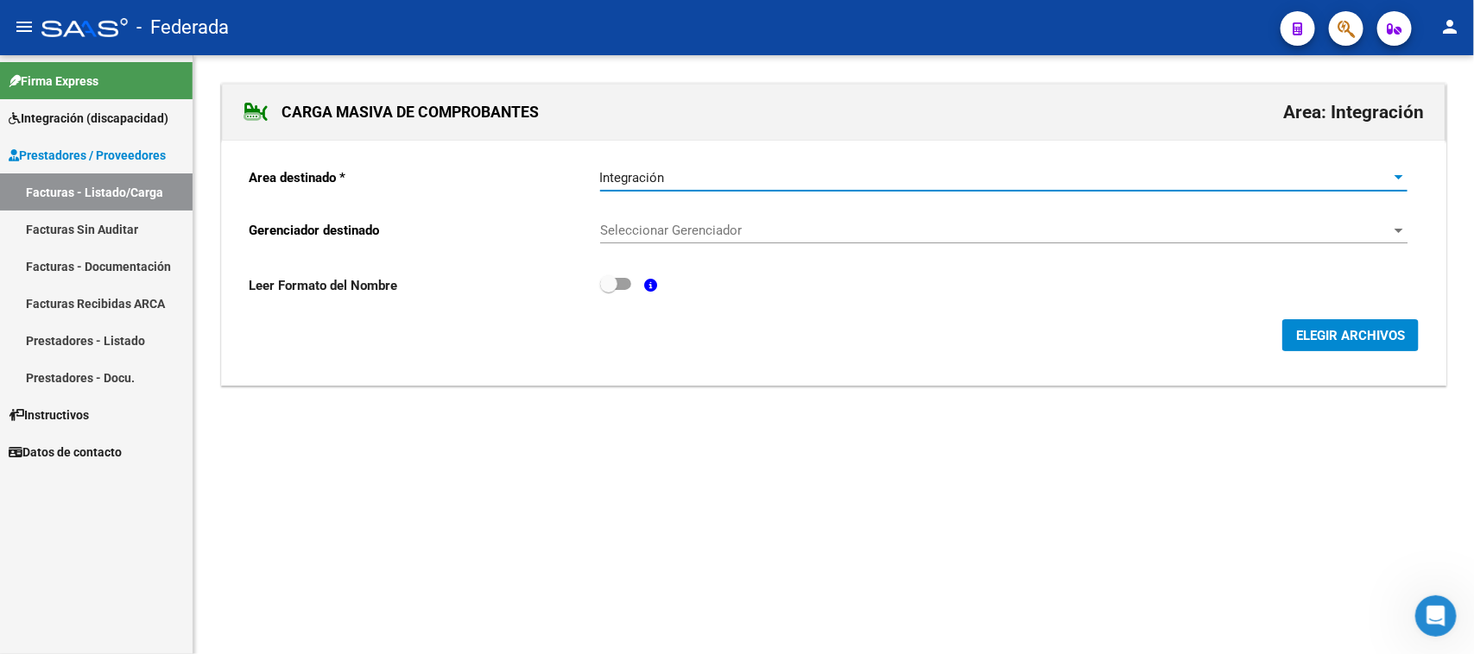
click at [710, 233] on span "Seleccionar Gerenciador" at bounding box center [996, 231] width 792 height 16
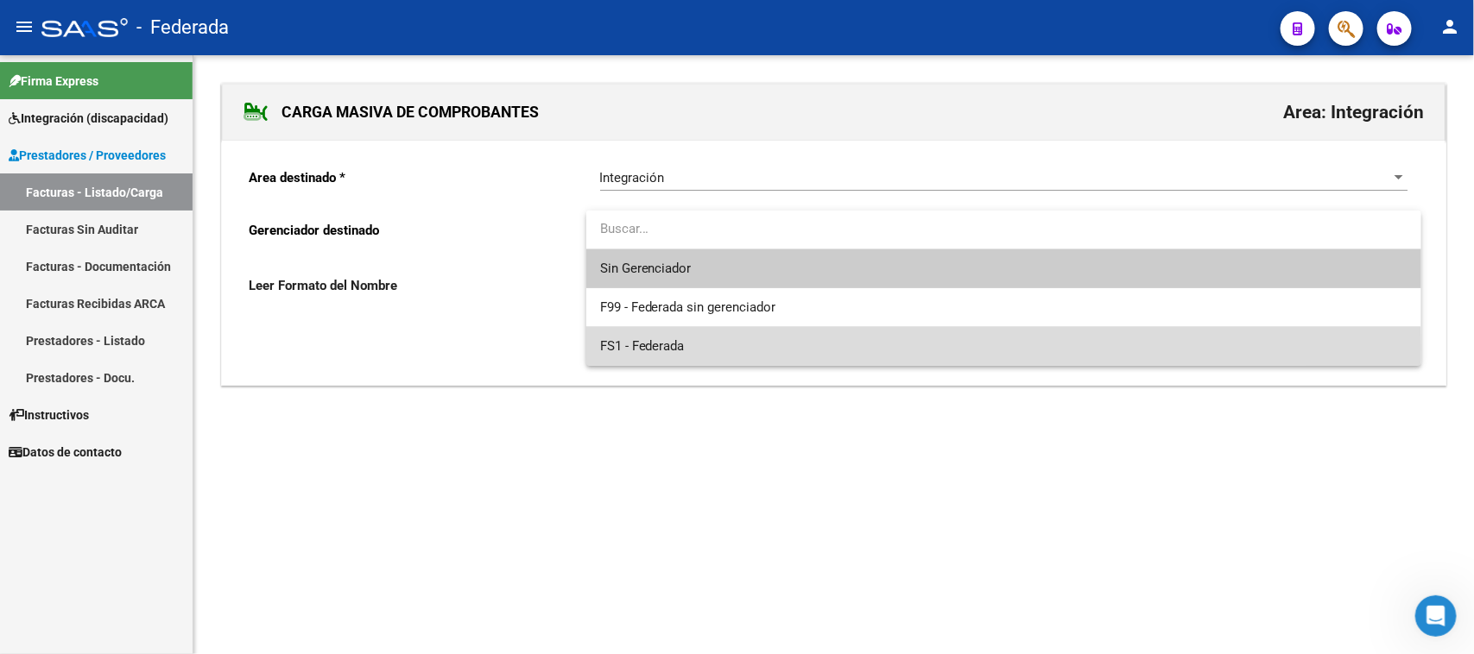
click at [705, 347] on span "FS1 - Federada" at bounding box center [1003, 346] width 807 height 39
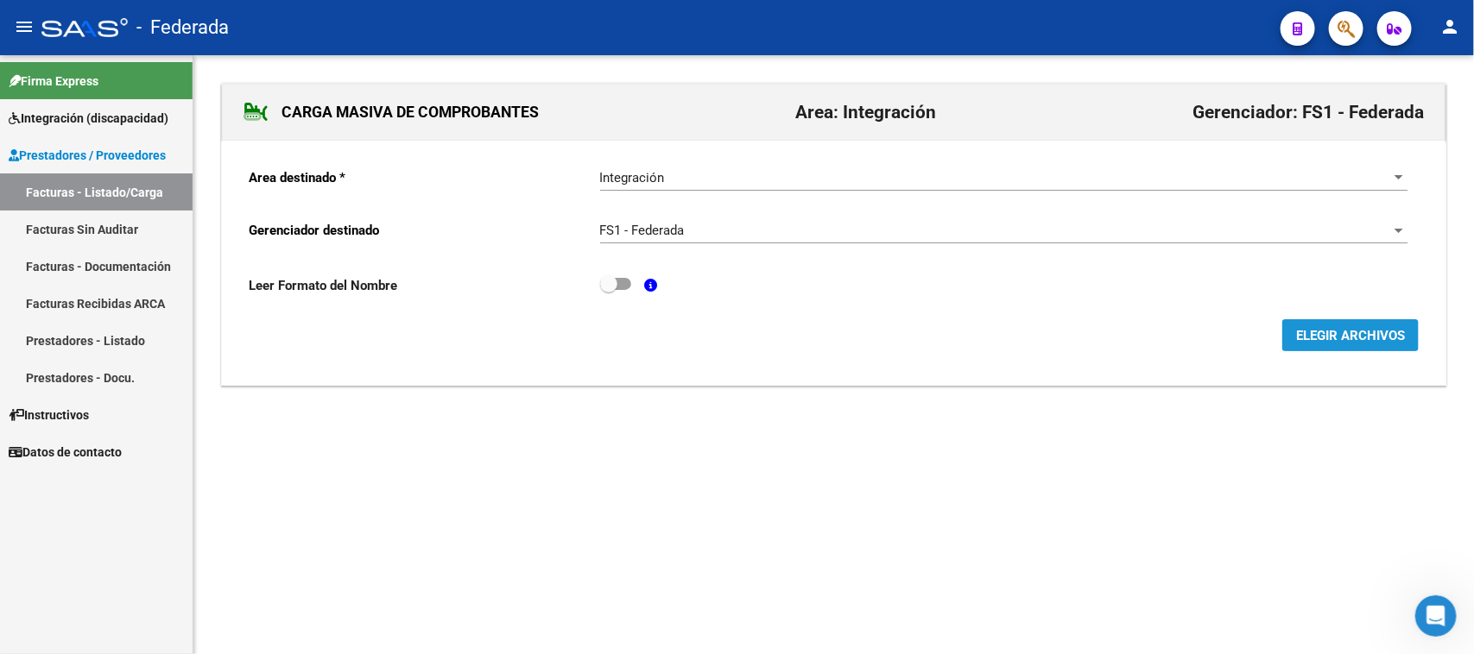
click at [1282, 333] on button "ELEGIR ARCHIVOS" at bounding box center [1350, 335] width 136 height 32
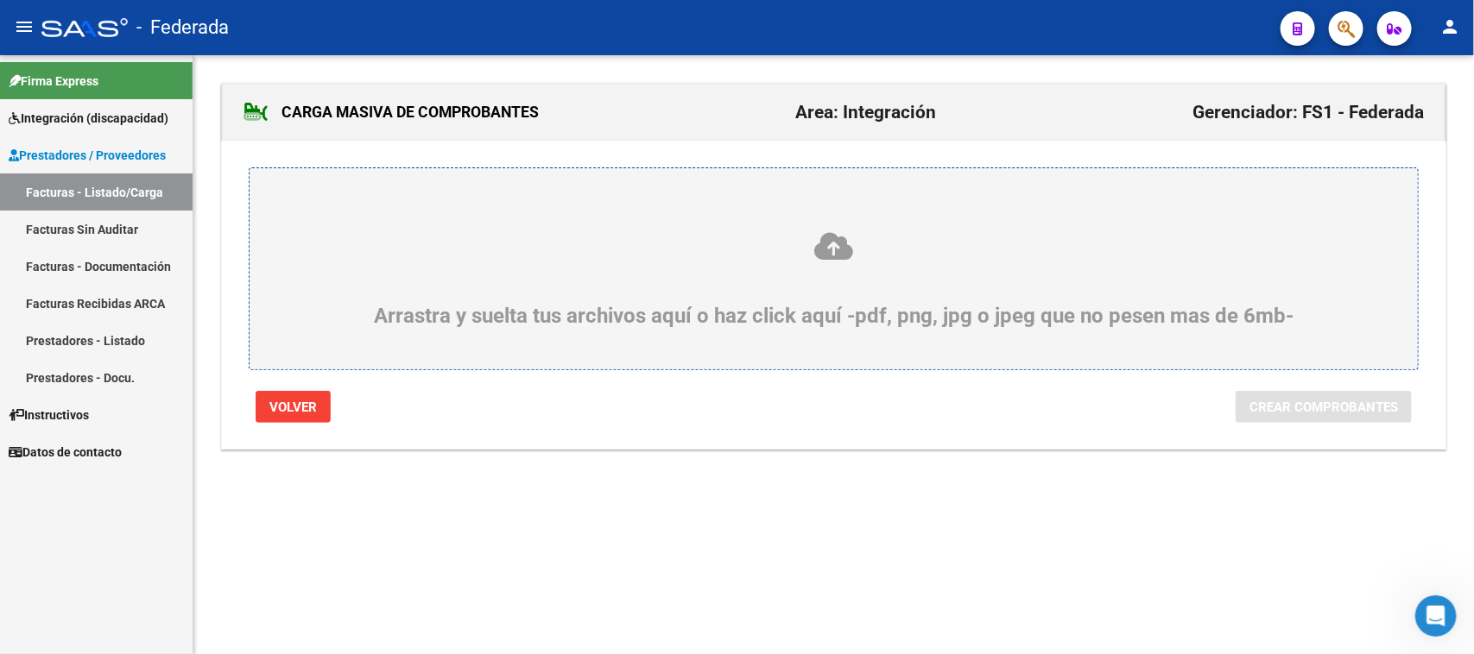
click at [826, 256] on icon at bounding box center [833, 246] width 1085 height 32
click at [0, 0] on input "Arrastra y suelta tus archivos aquí o haz click aquí -pdf, png, jpg o jpeg que …" at bounding box center [0, 0] width 0 height 0
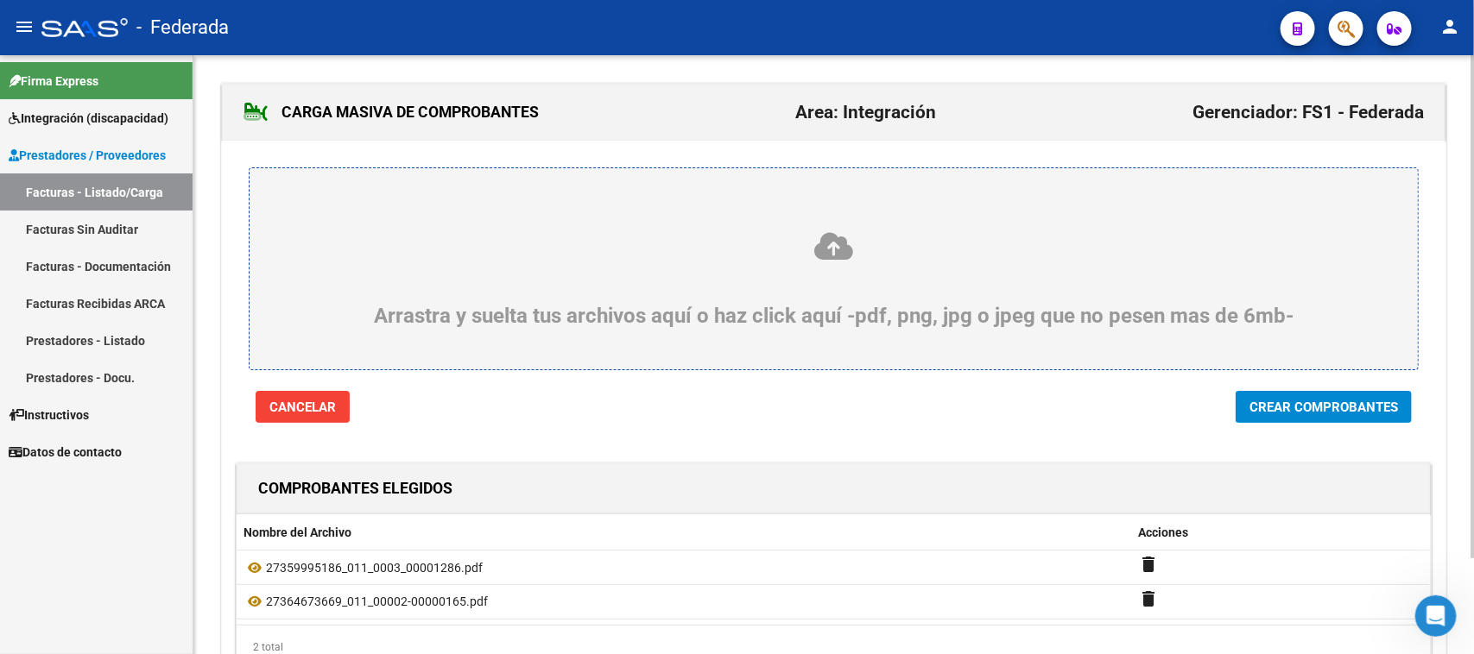
click at [829, 256] on icon at bounding box center [833, 246] width 1085 height 32
click at [0, 0] on input "Arrastra y suelta tus archivos aquí o haz click aquí -pdf, png, jpg o jpeg que …" at bounding box center [0, 0] width 0 height 0
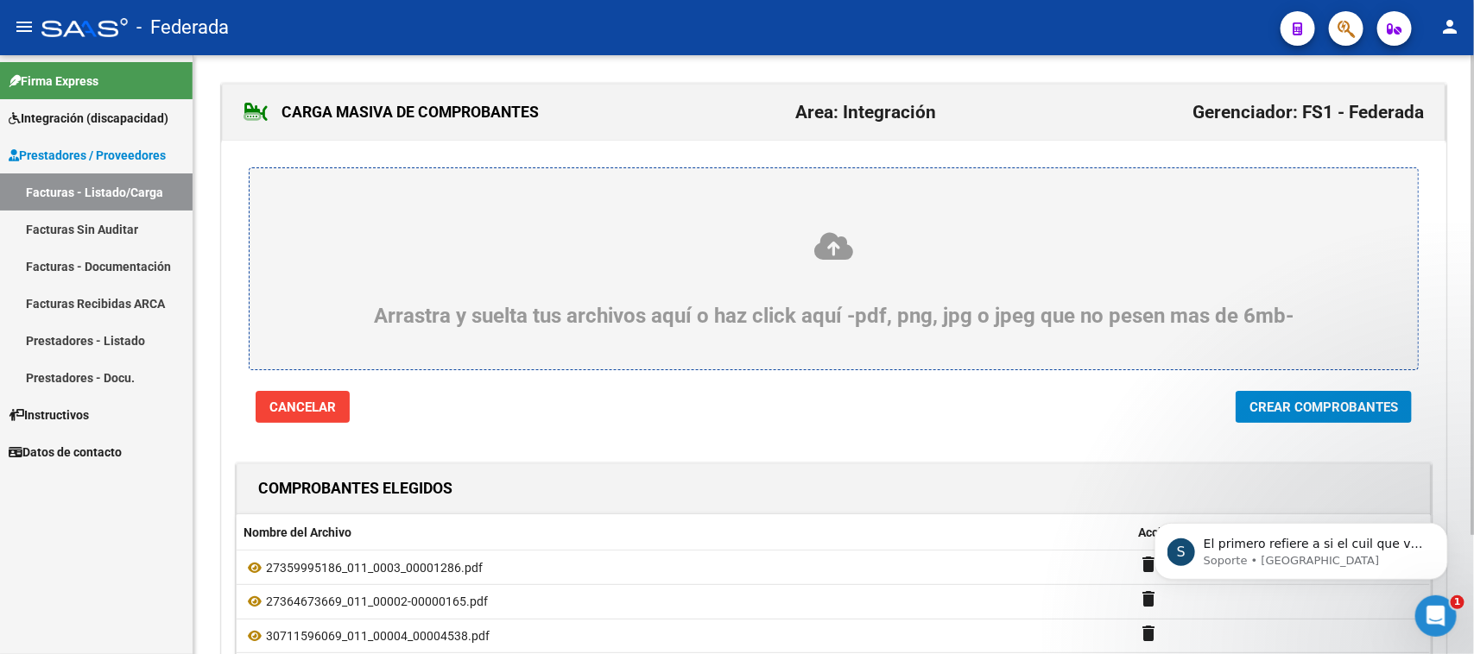
click at [823, 242] on icon at bounding box center [833, 246] width 1085 height 32
click at [0, 0] on input "Arrastra y suelta tus archivos aquí o haz click aquí -pdf, png, jpg o jpeg que …" at bounding box center [0, 0] width 0 height 0
click at [837, 251] on icon at bounding box center [833, 246] width 1085 height 32
click at [0, 0] on input "Arrastra y suelta tus archivos aquí o haz click aquí -pdf, png, jpg o jpeg que …" at bounding box center [0, 0] width 0 height 0
click at [834, 248] on icon at bounding box center [833, 246] width 1085 height 32
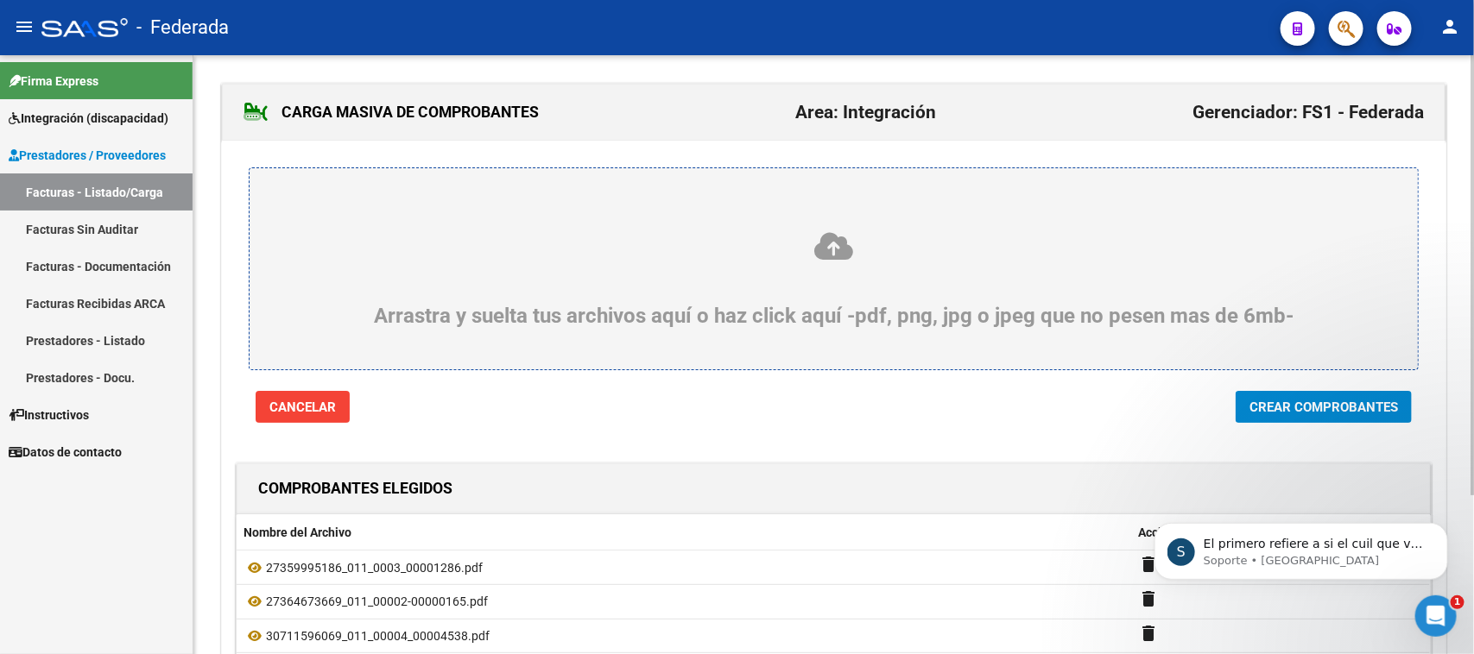
click at [0, 0] on input "Arrastra y suelta tus archivos aquí o haz click aquí -pdf, png, jpg o jpeg que …" at bounding box center [0, 0] width 0 height 0
click at [843, 243] on icon at bounding box center [833, 246] width 1085 height 32
click at [0, 0] on input "Arrastra y suelta tus archivos aquí o haz click aquí -pdf, png, jpg o jpeg que …" at bounding box center [0, 0] width 0 height 0
click at [820, 257] on icon at bounding box center [833, 246] width 1085 height 32
click at [0, 0] on input "Arrastra y suelta tus archivos aquí o haz click aquí -pdf, png, jpg o jpeg que …" at bounding box center [0, 0] width 0 height 0
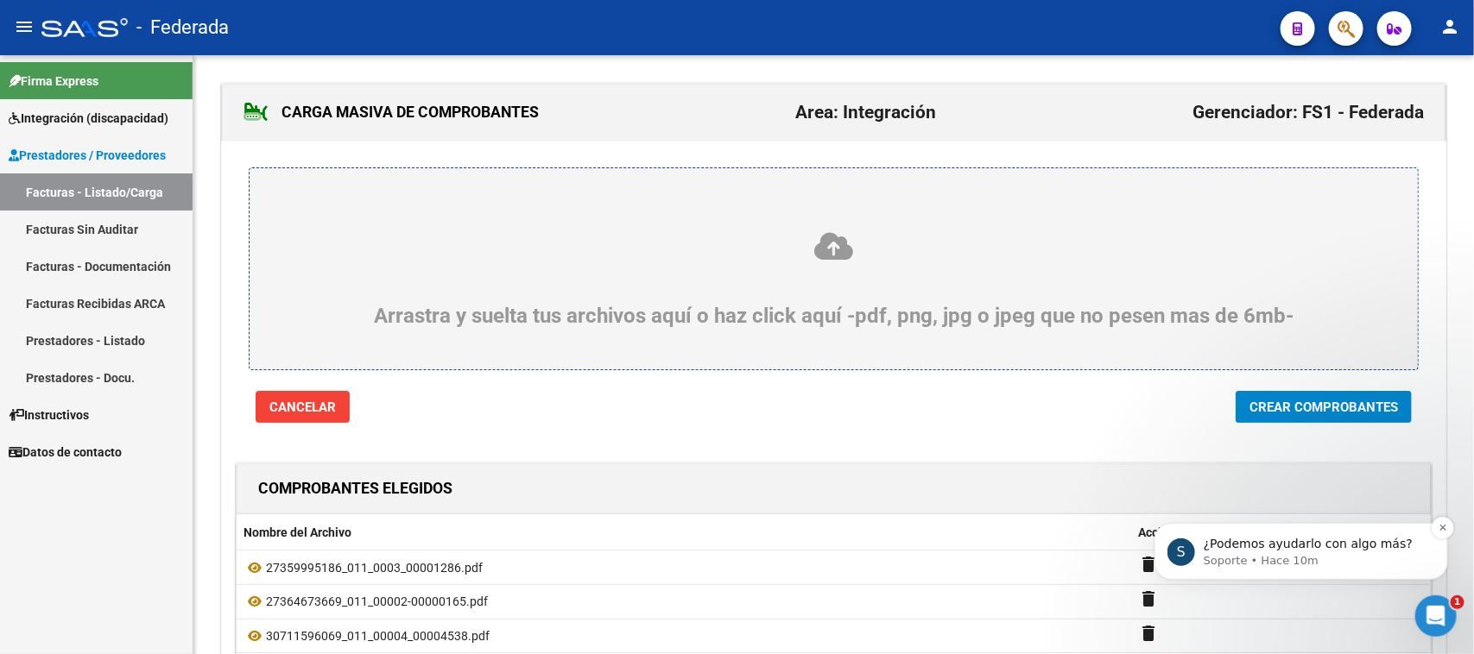
click at [1253, 542] on p "¿Podemos ayudarlo con algo más?" at bounding box center [1314, 543] width 223 height 17
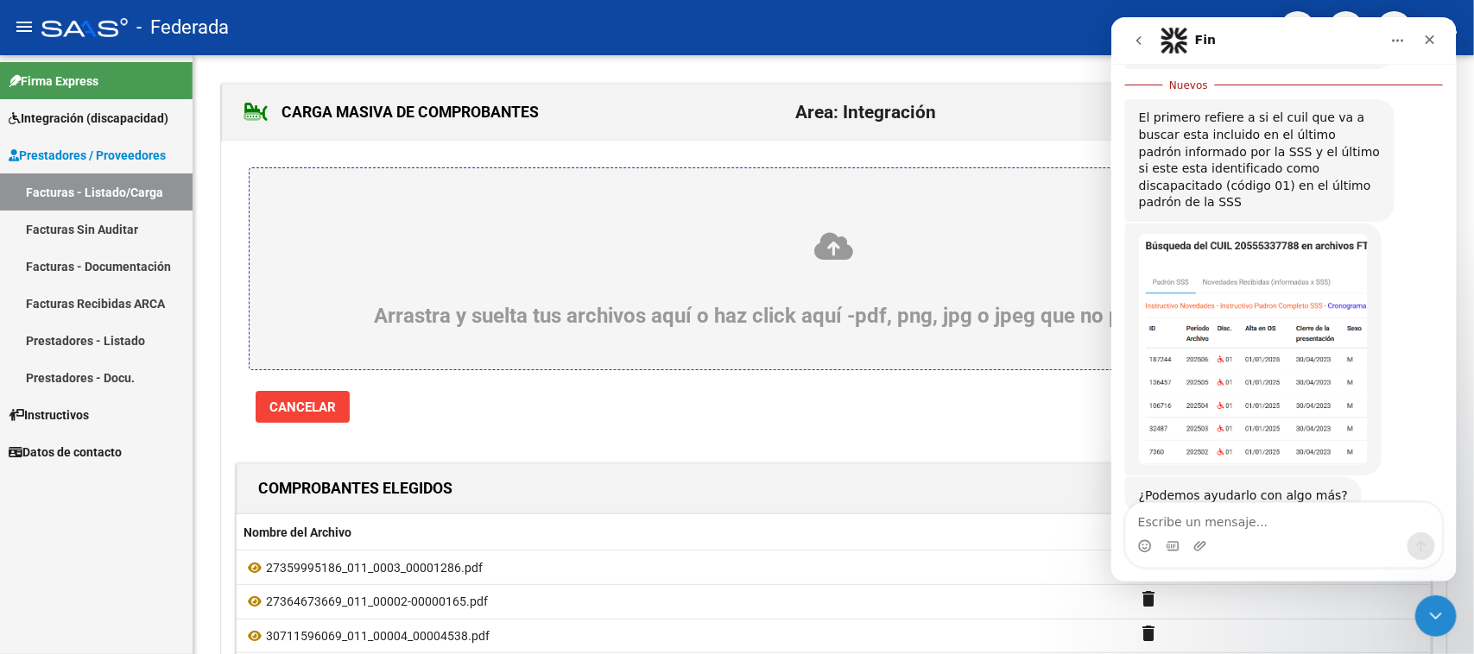
scroll to position [374, 0]
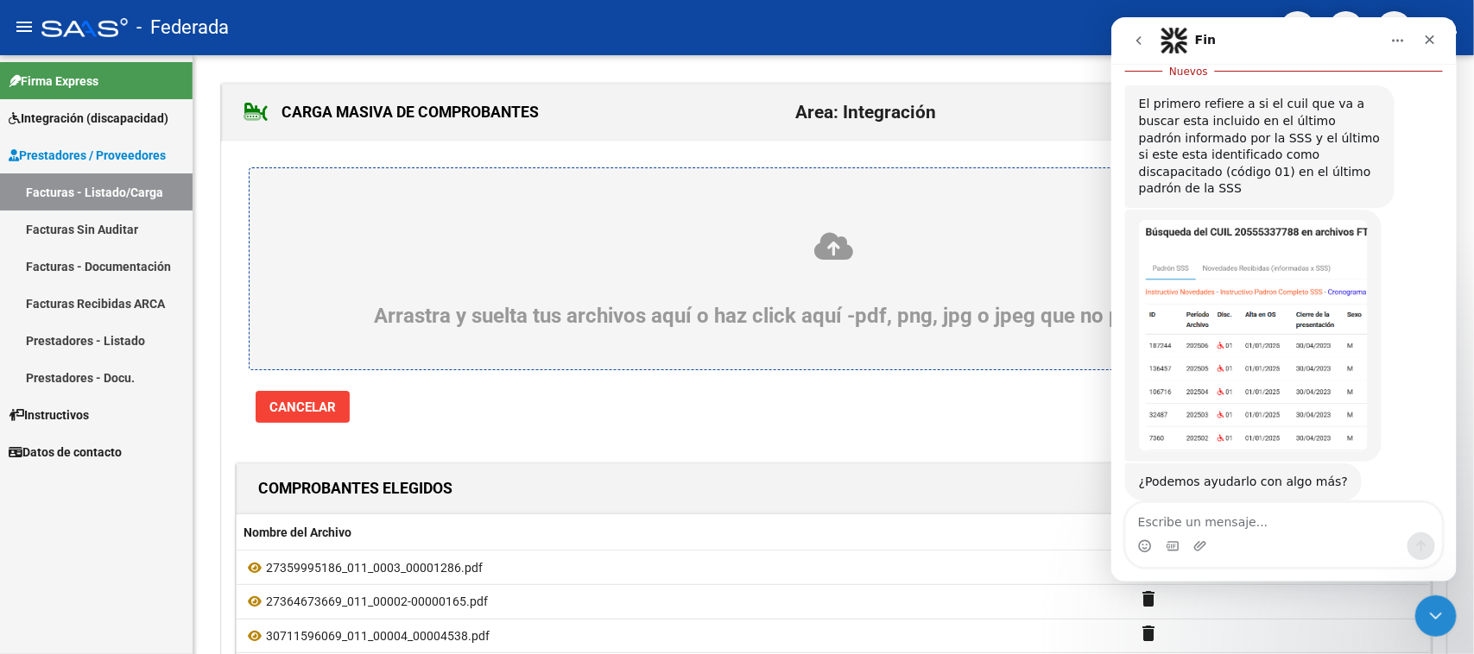
click at [1307, 304] on img "Soporte dice…" at bounding box center [1252, 335] width 229 height 231
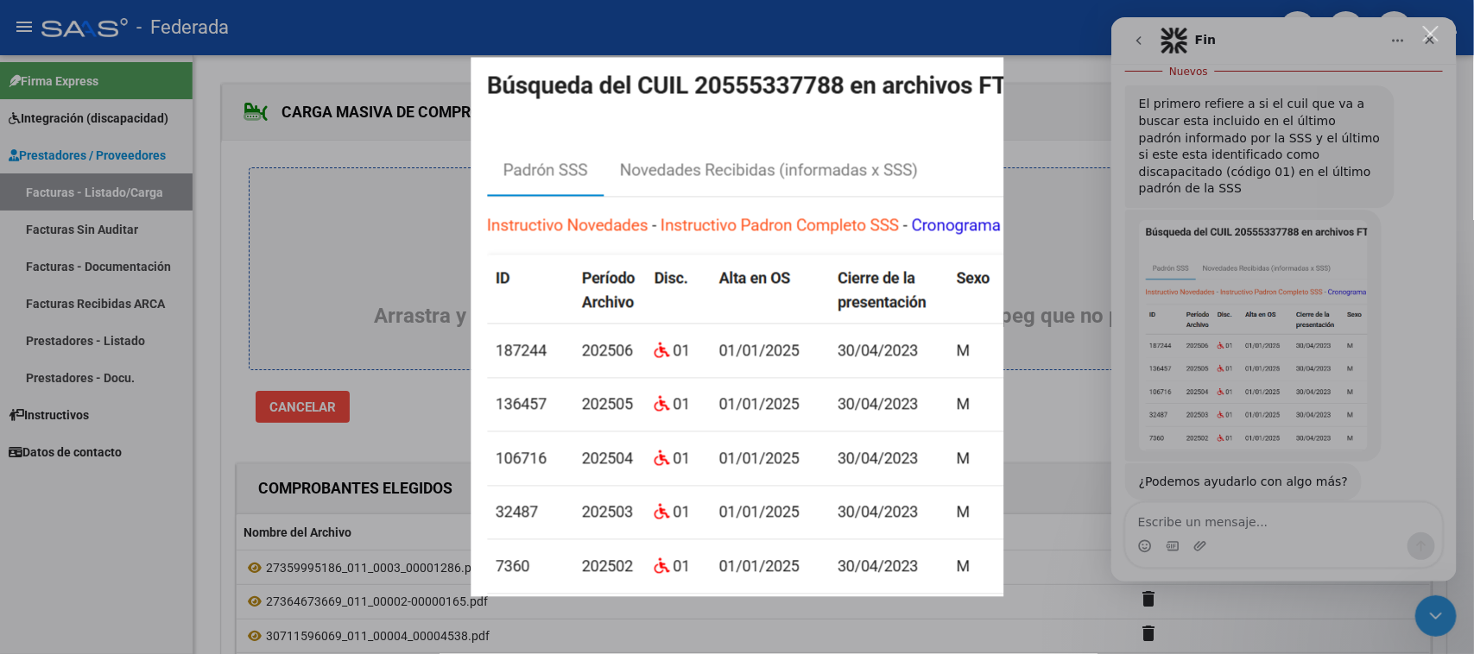
scroll to position [0, 0]
click at [1218, 523] on div "Intercom Messenger" at bounding box center [737, 327] width 1474 height 654
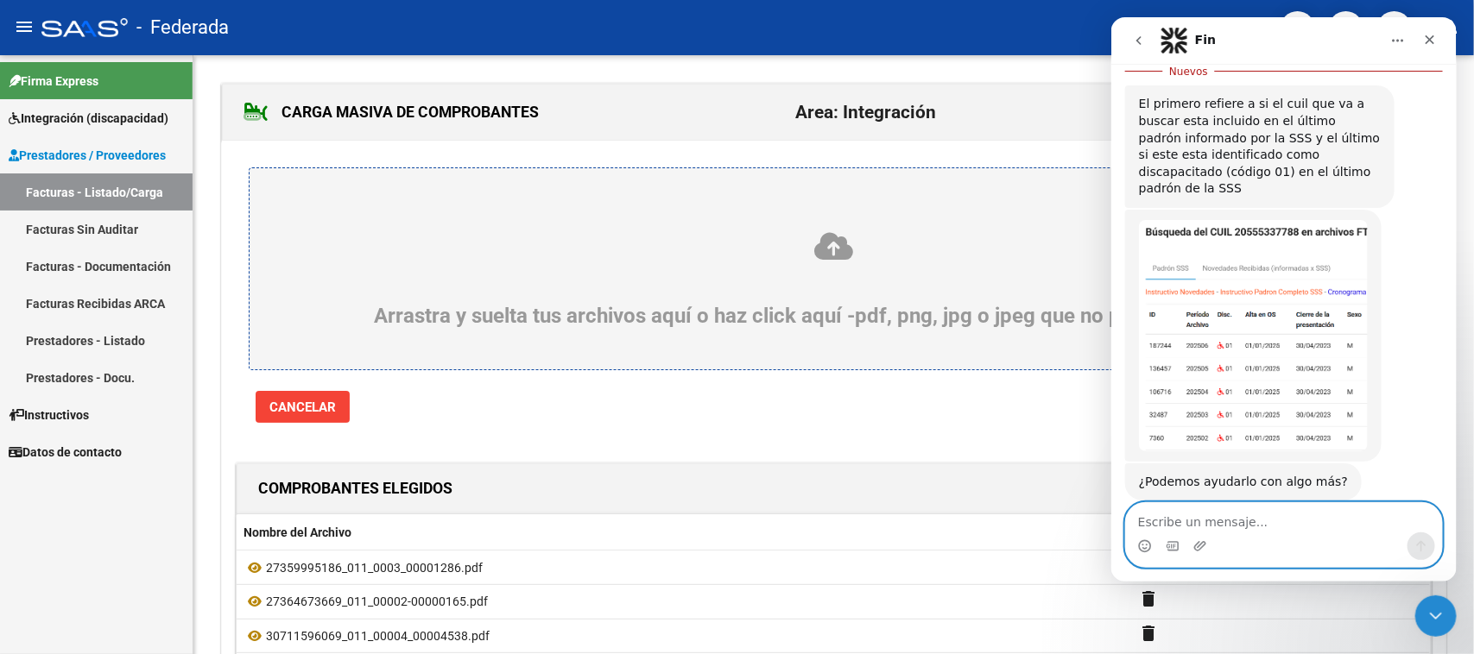
click at [1219, 523] on textarea "Escribe un mensaje..." at bounding box center [1283, 517] width 316 height 29
type textarea "gracias!"
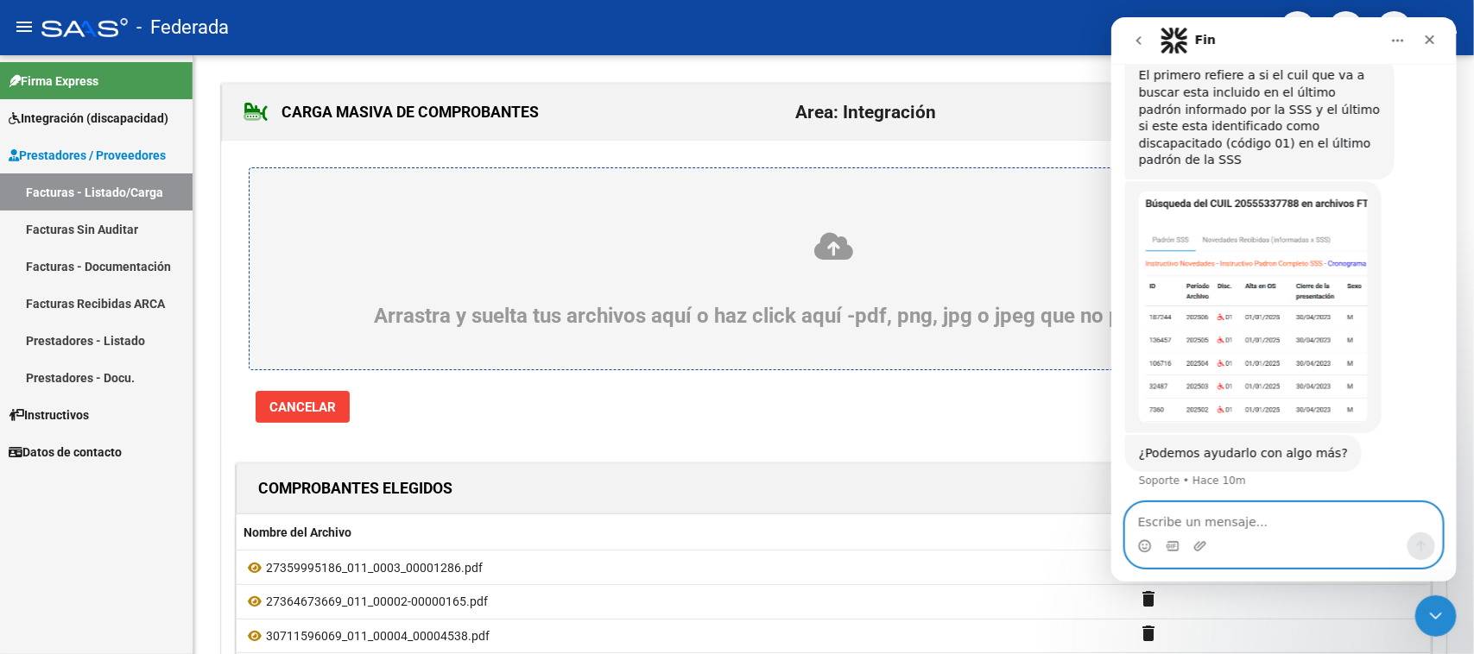
scroll to position [398, 0]
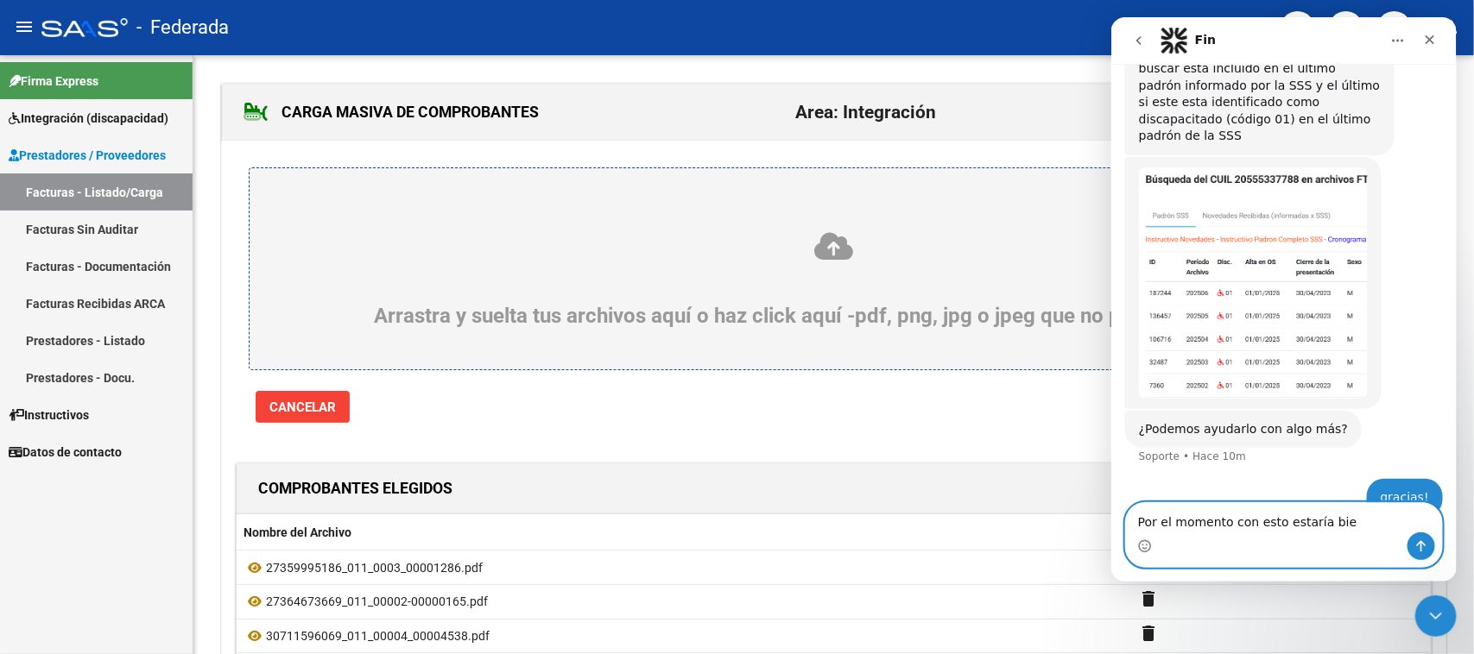
type textarea "Por el momento con esto estaría bien"
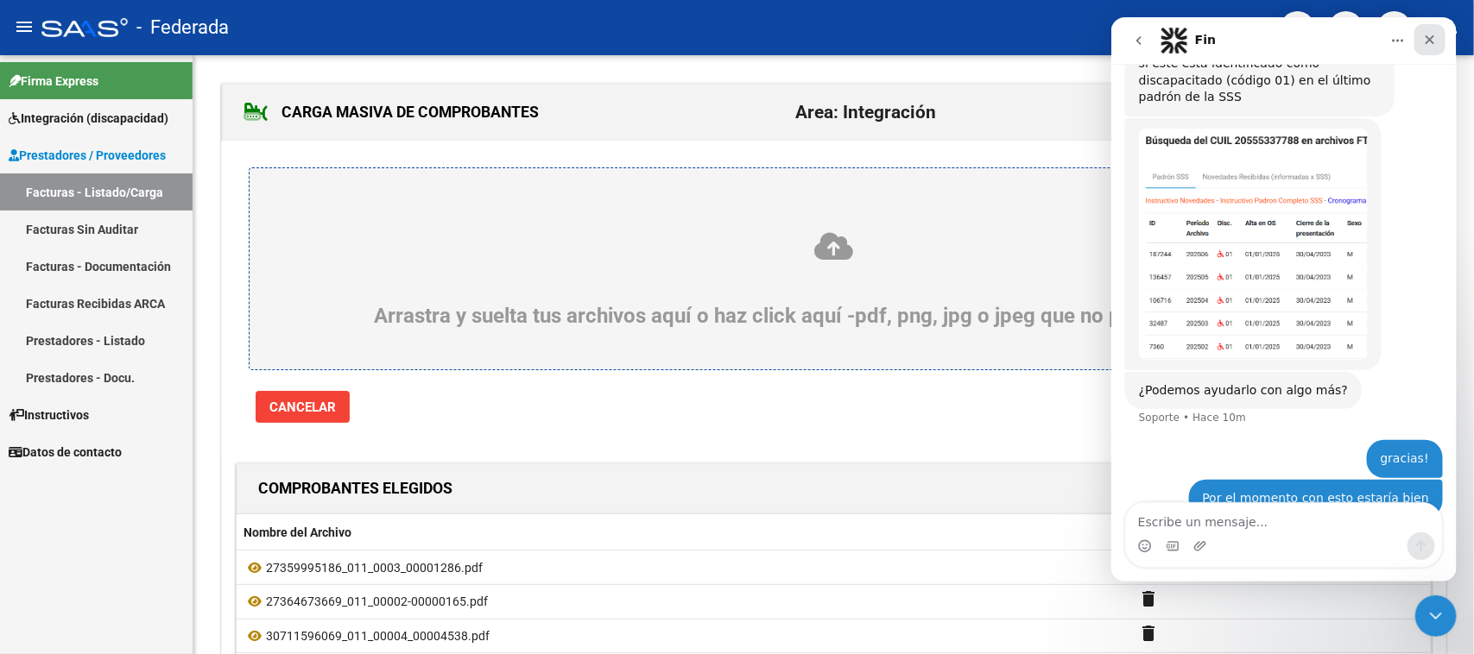
click at [1432, 34] on icon "Cerrar" at bounding box center [1429, 40] width 14 height 14
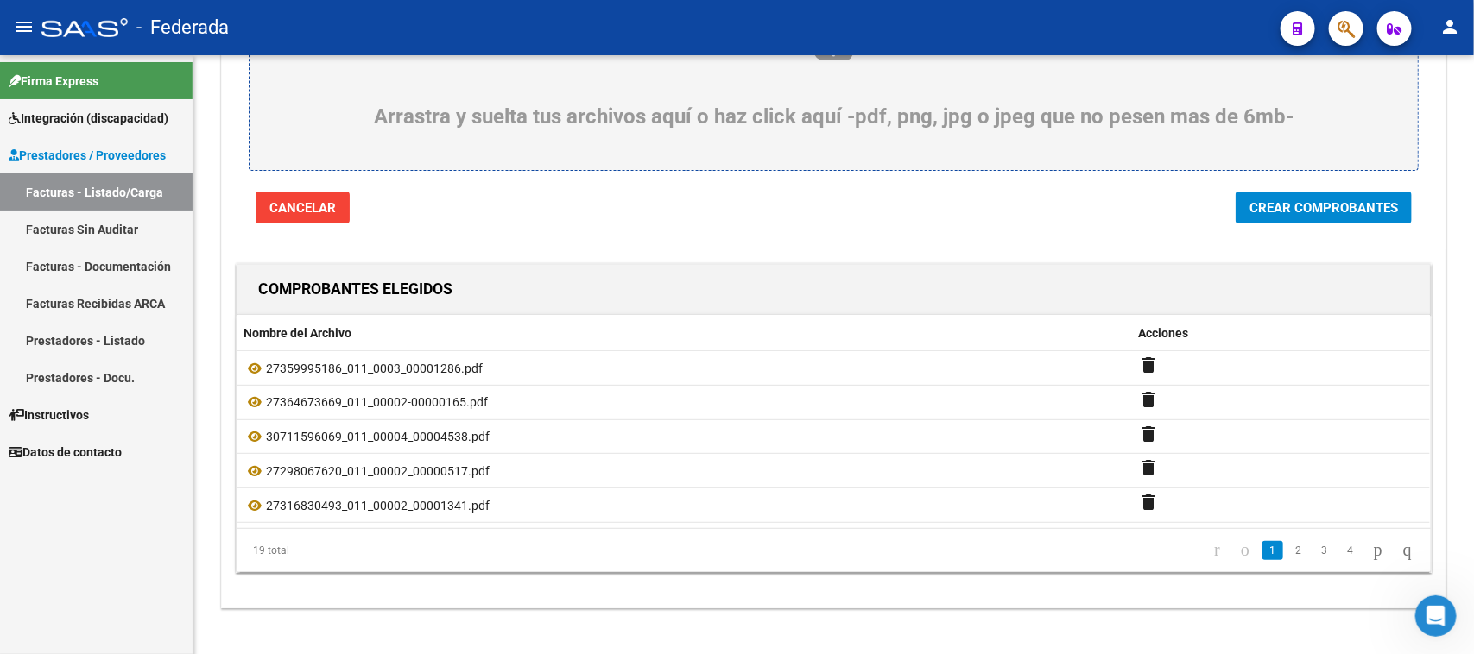
scroll to position [216, 0]
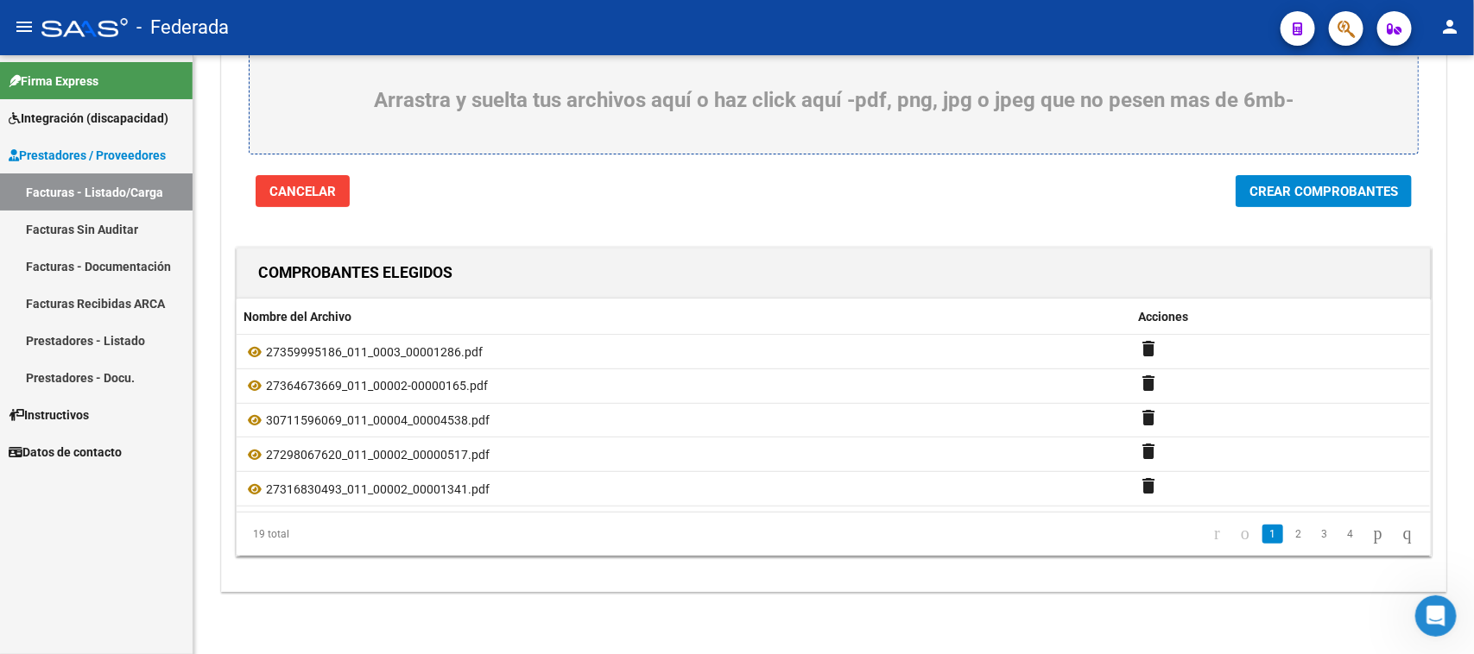
click at [1296, 191] on span "Crear Comprobantes" at bounding box center [1323, 192] width 148 height 16
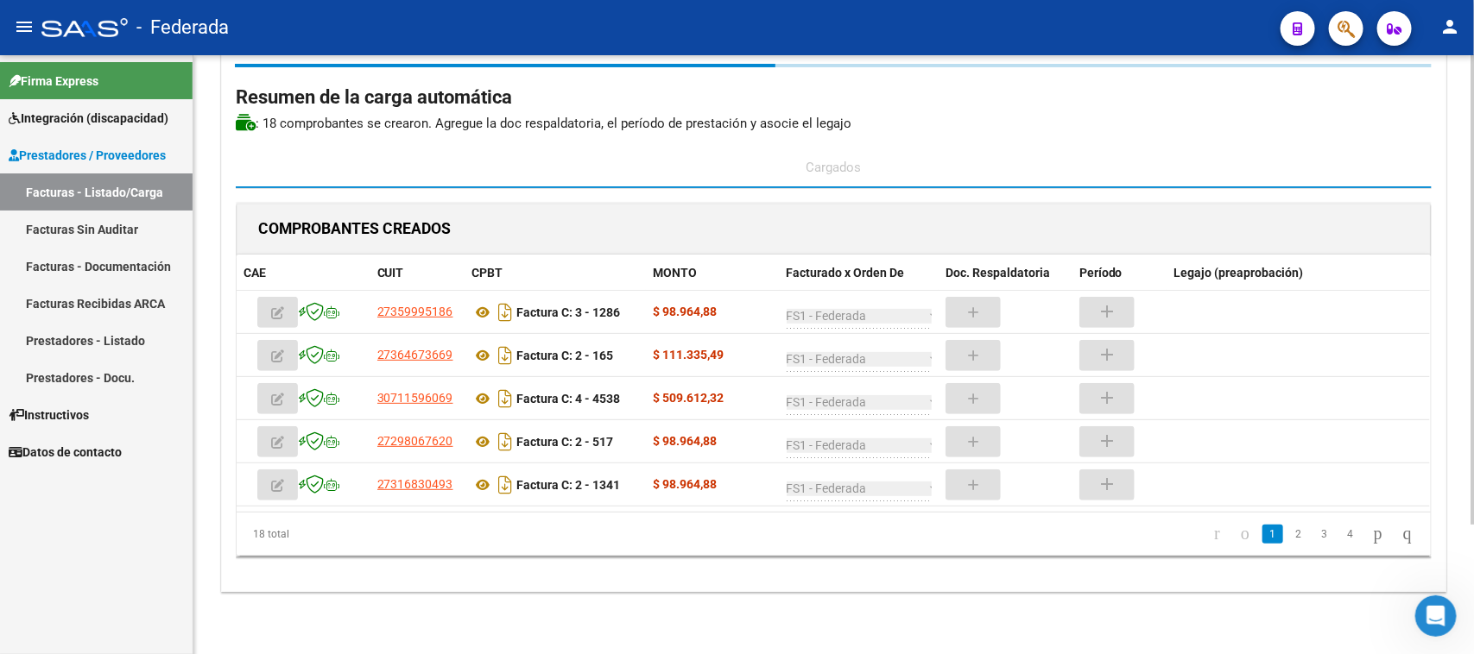
scroll to position [101, 0]
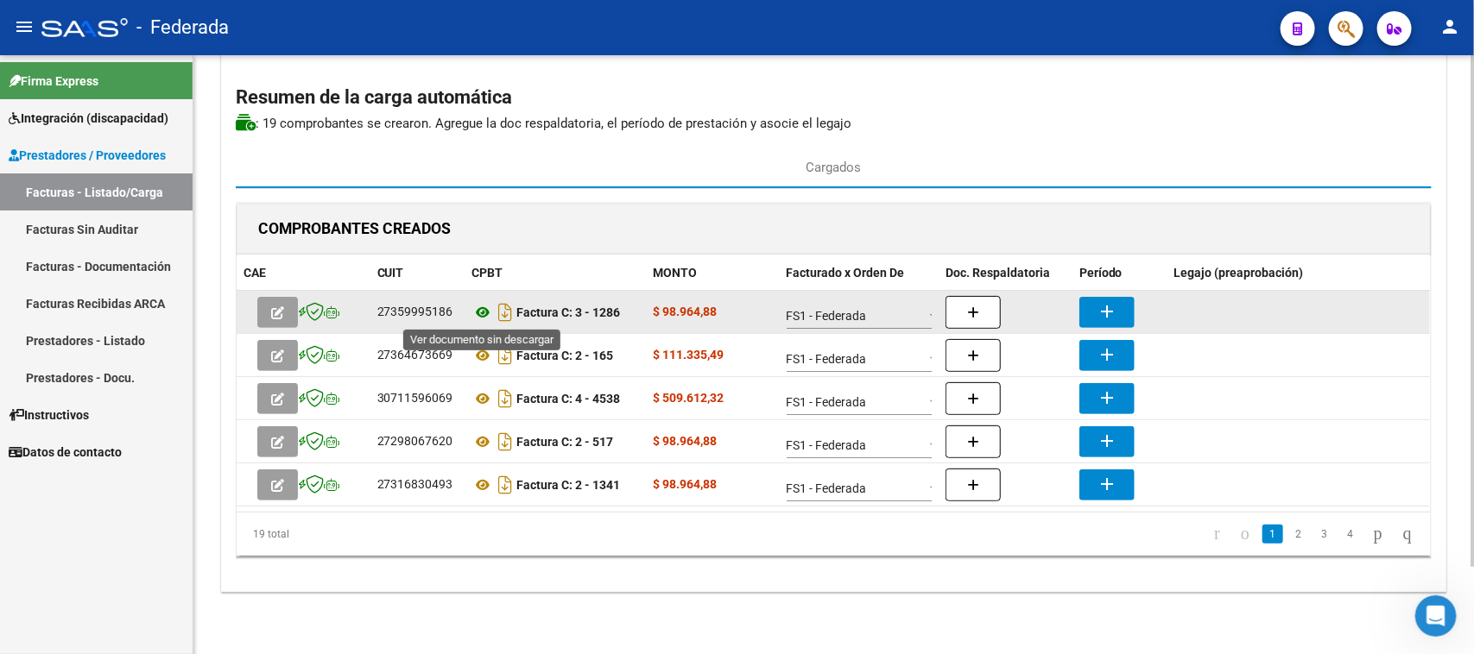
click at [480, 315] on icon at bounding box center [483, 312] width 22 height 21
click at [489, 311] on icon at bounding box center [483, 312] width 22 height 21
click at [1118, 307] on button "add" at bounding box center [1106, 312] width 55 height 31
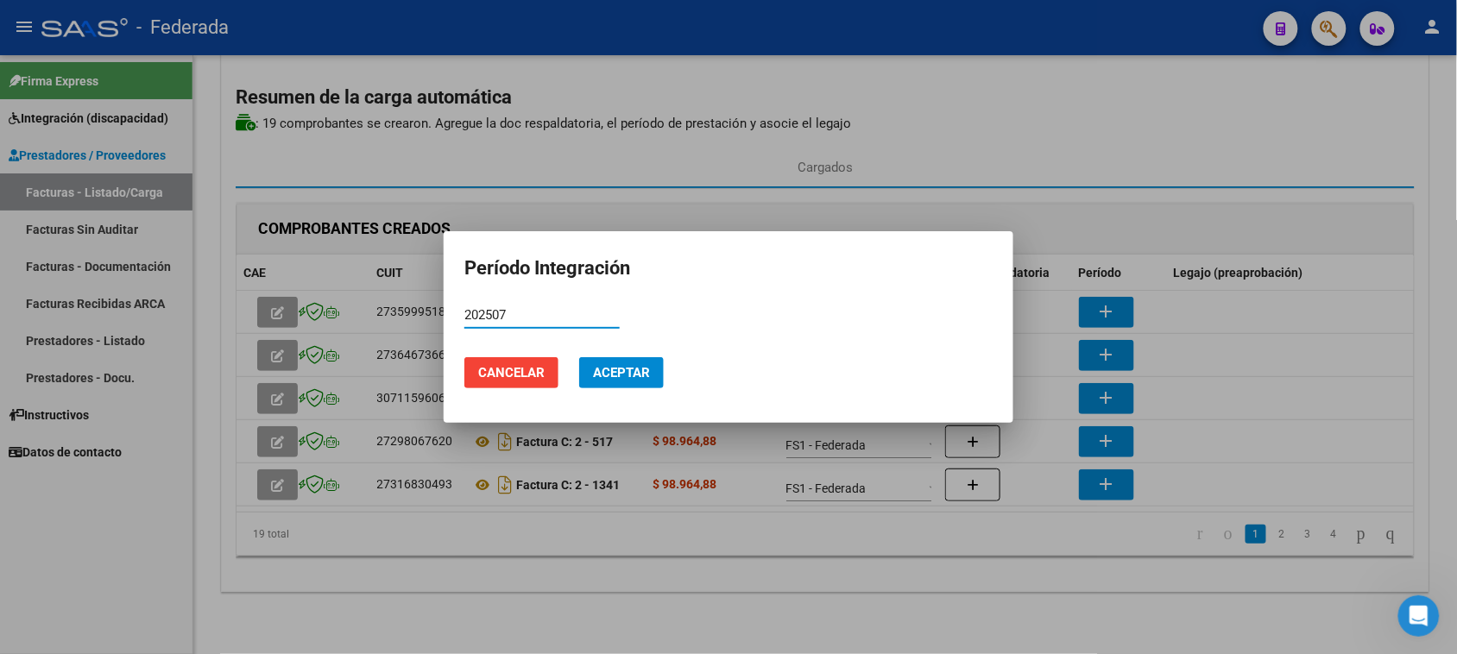
click at [490, 316] on input "202507" at bounding box center [541, 315] width 155 height 16
type input "202507"
click at [609, 365] on span "Aceptar" at bounding box center [621, 373] width 57 height 16
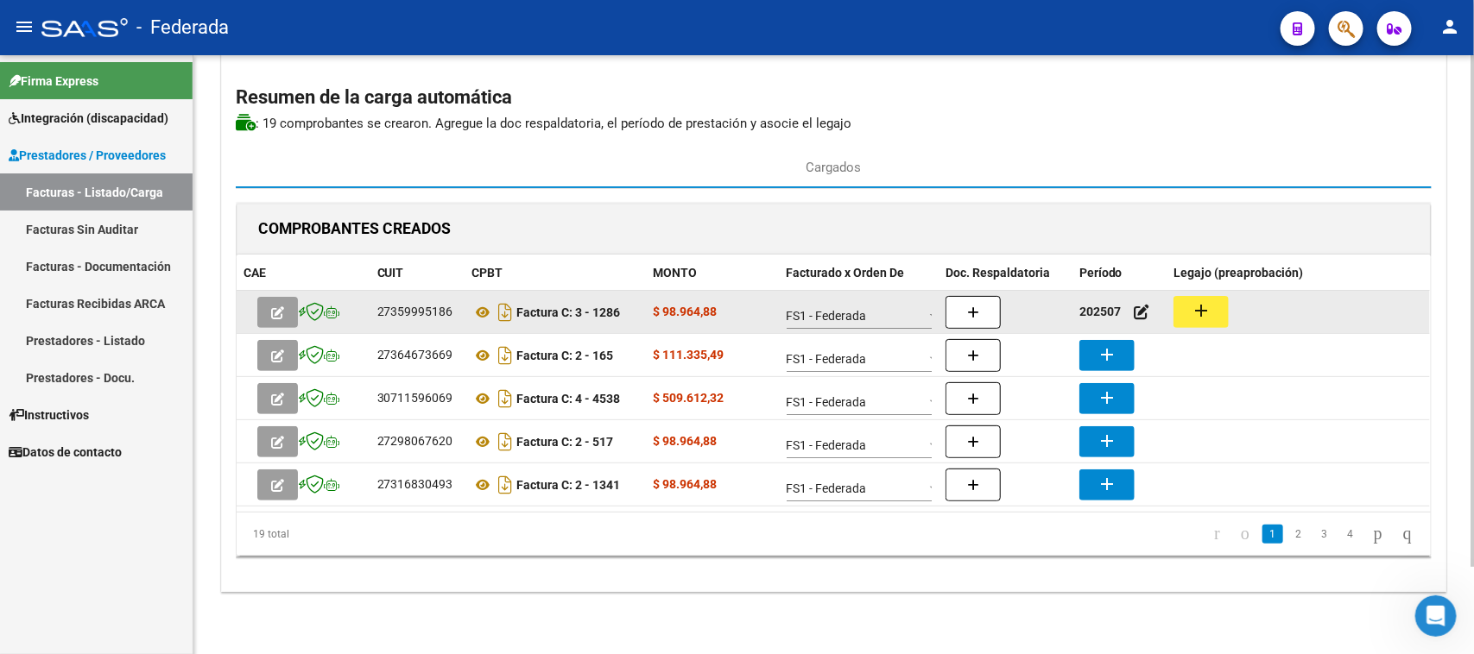
click at [1194, 306] on mat-icon "add" at bounding box center [1200, 310] width 21 height 21
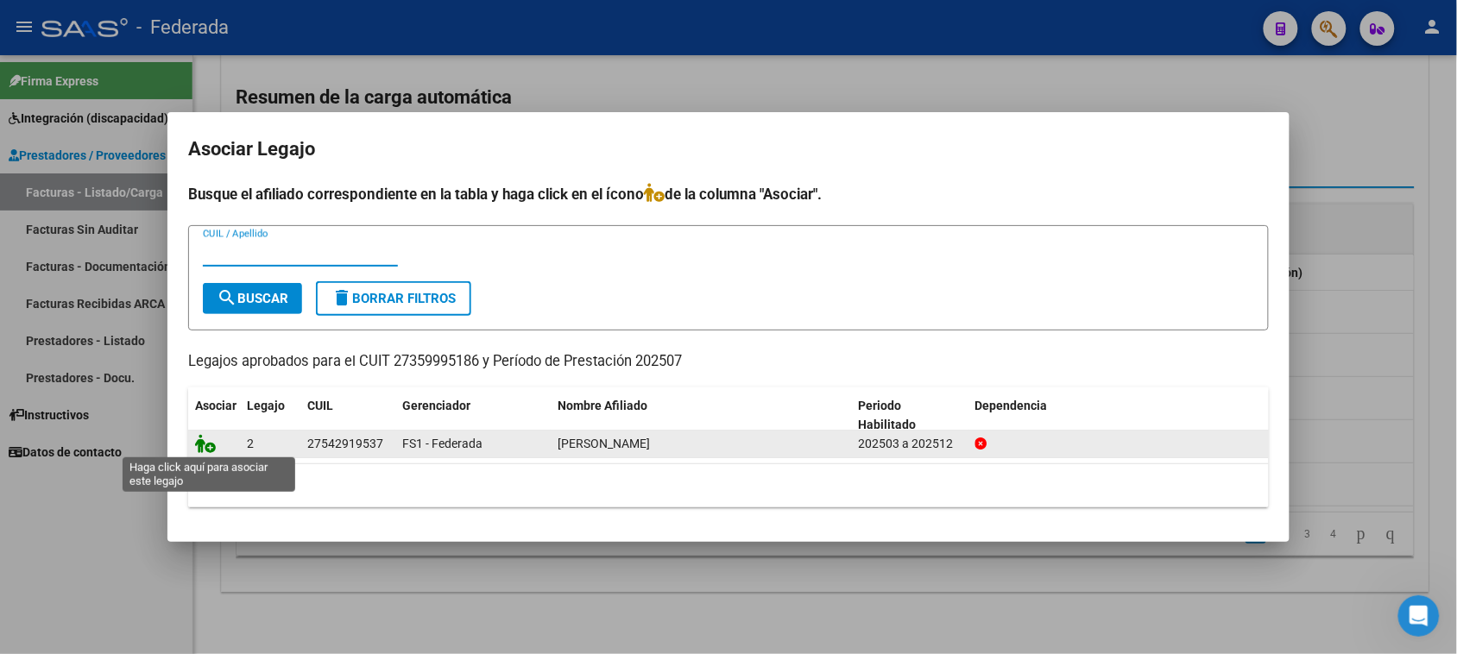
click at [199, 447] on icon at bounding box center [205, 443] width 21 height 19
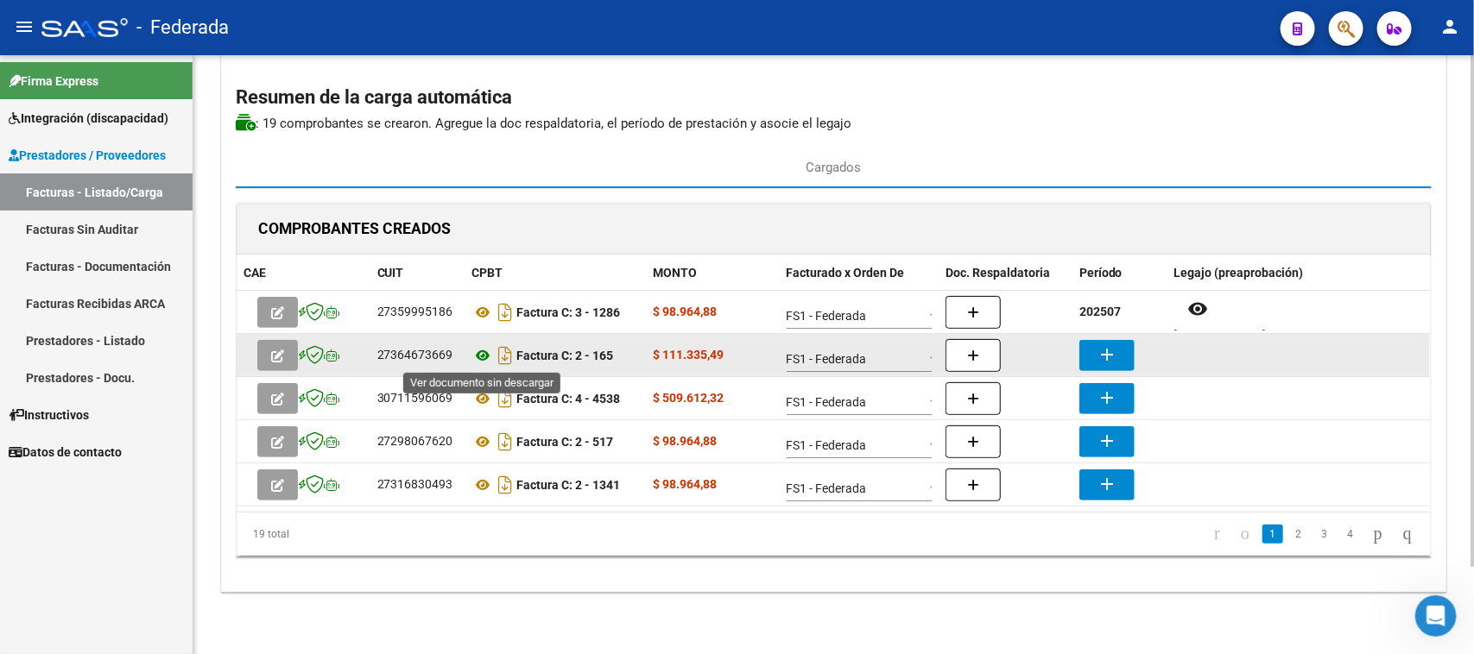
click at [480, 360] on icon at bounding box center [483, 355] width 22 height 21
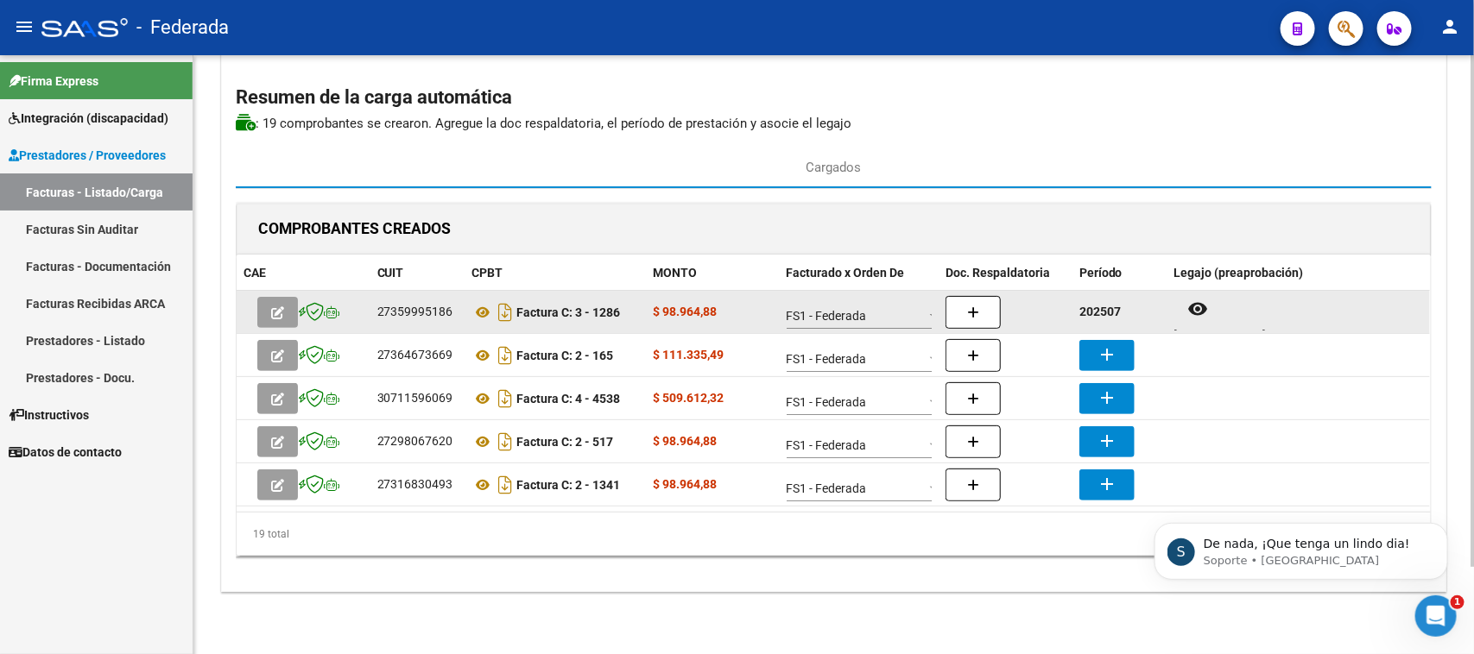
scroll to position [489, 0]
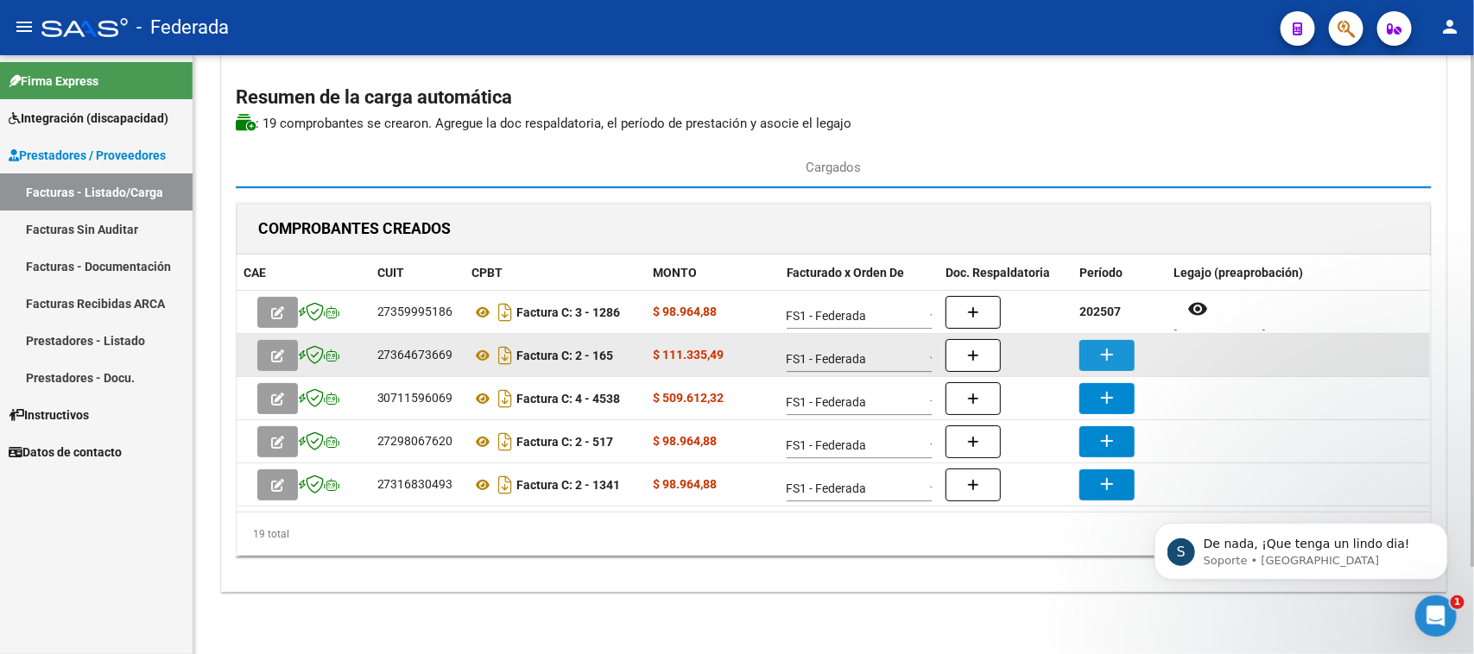
click at [1103, 348] on mat-icon "add" at bounding box center [1106, 354] width 21 height 21
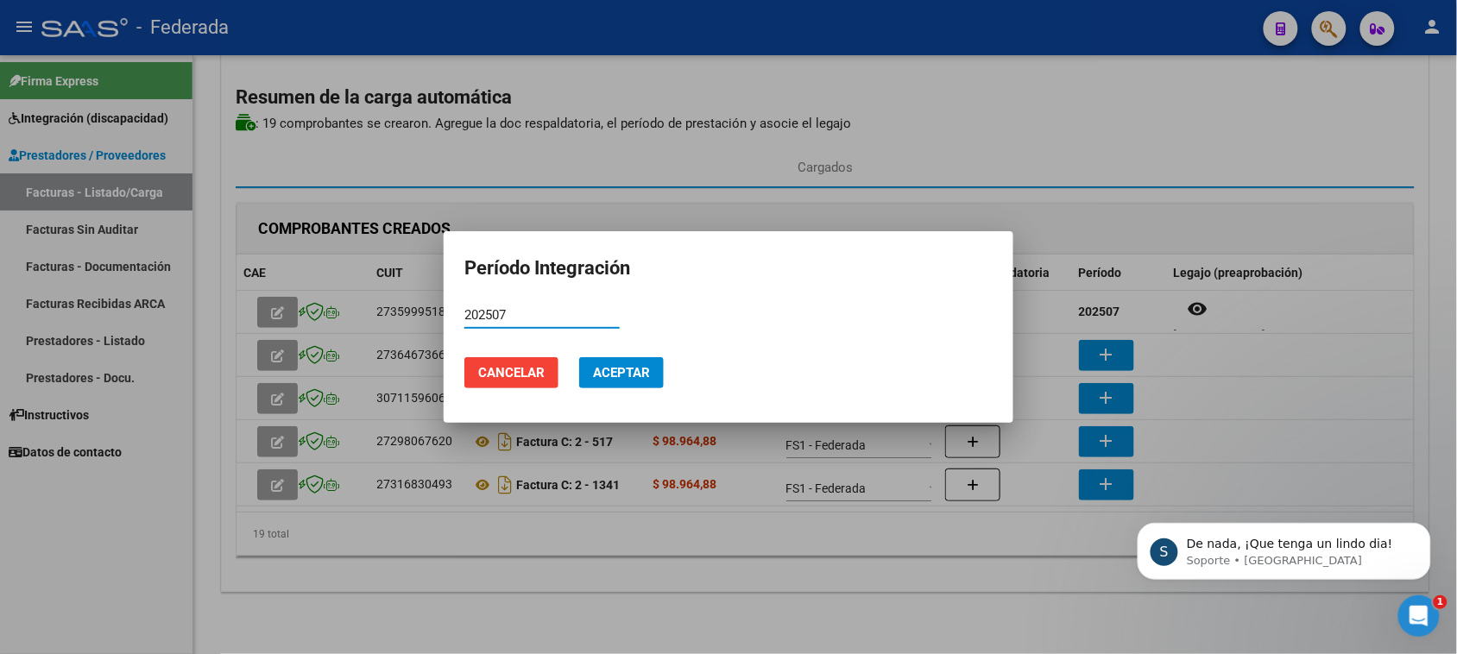
type input "202507"
click at [659, 376] on button "Aceptar" at bounding box center [621, 372] width 85 height 31
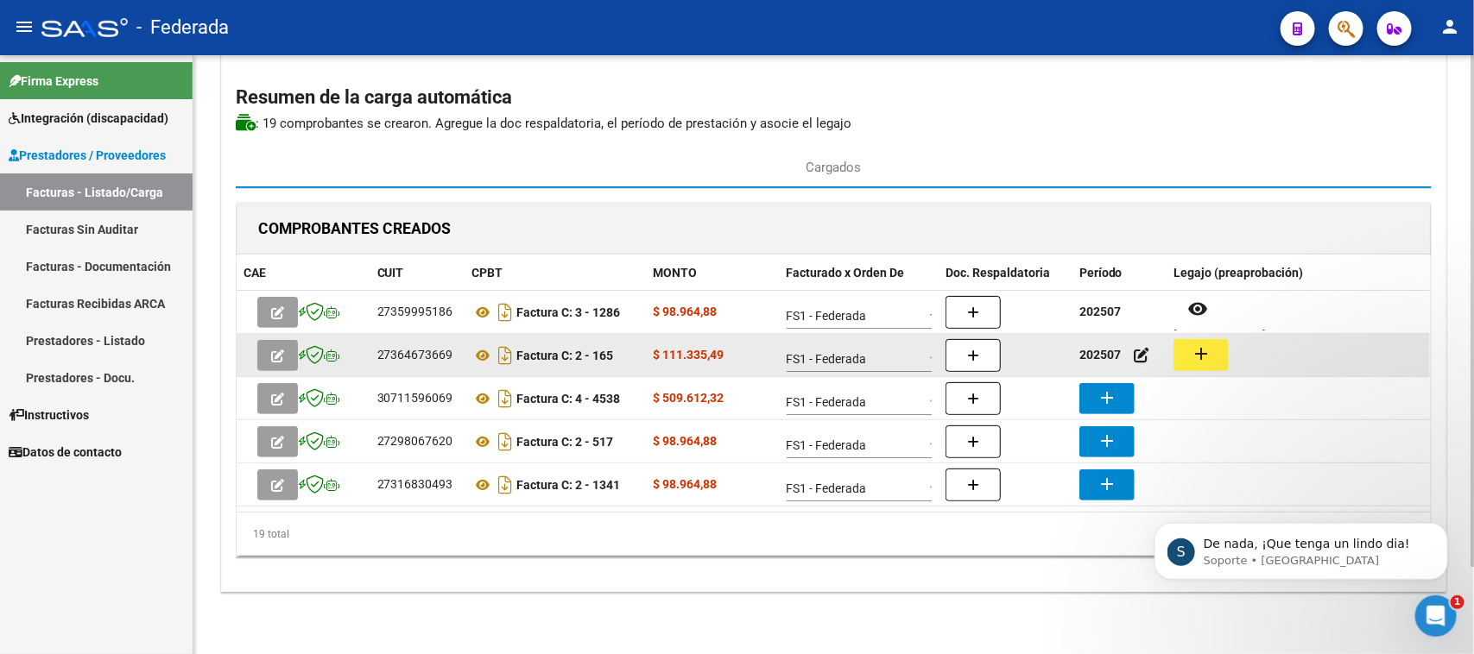
click at [1200, 361] on mat-icon "add" at bounding box center [1200, 354] width 21 height 21
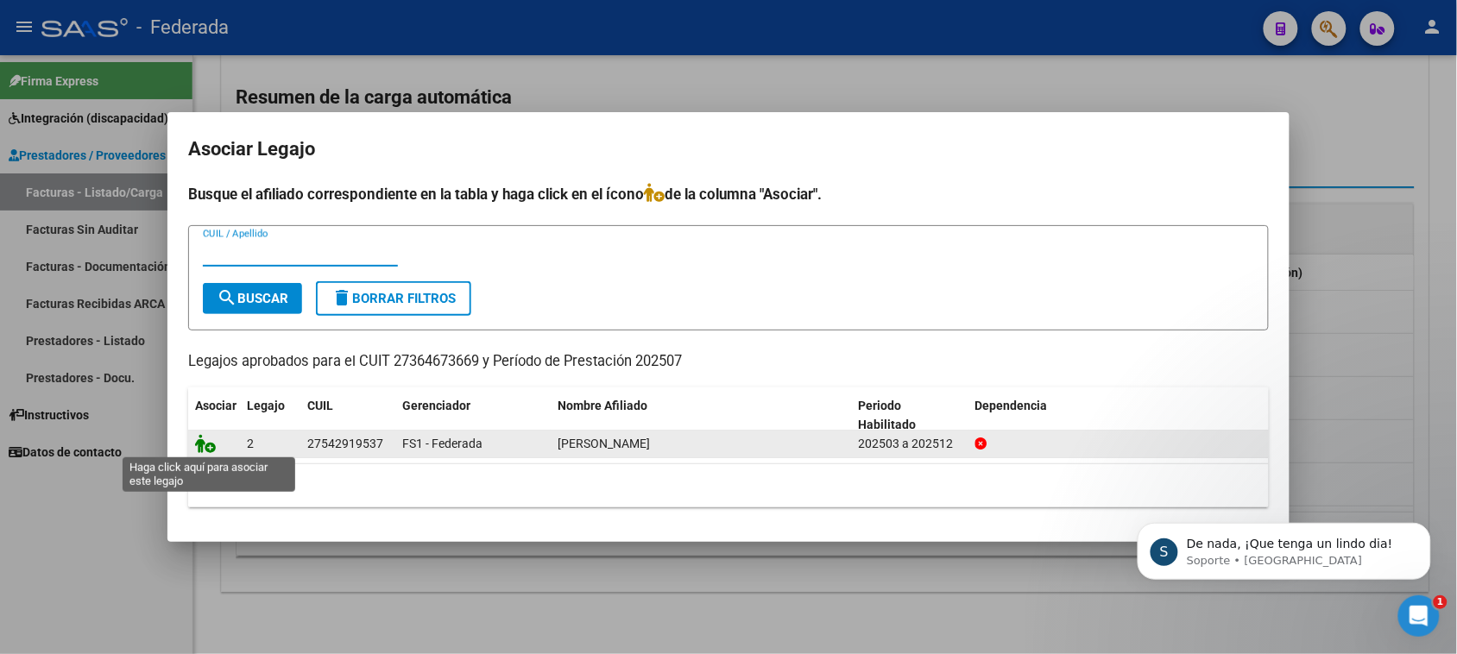
click at [210, 440] on icon at bounding box center [205, 443] width 21 height 19
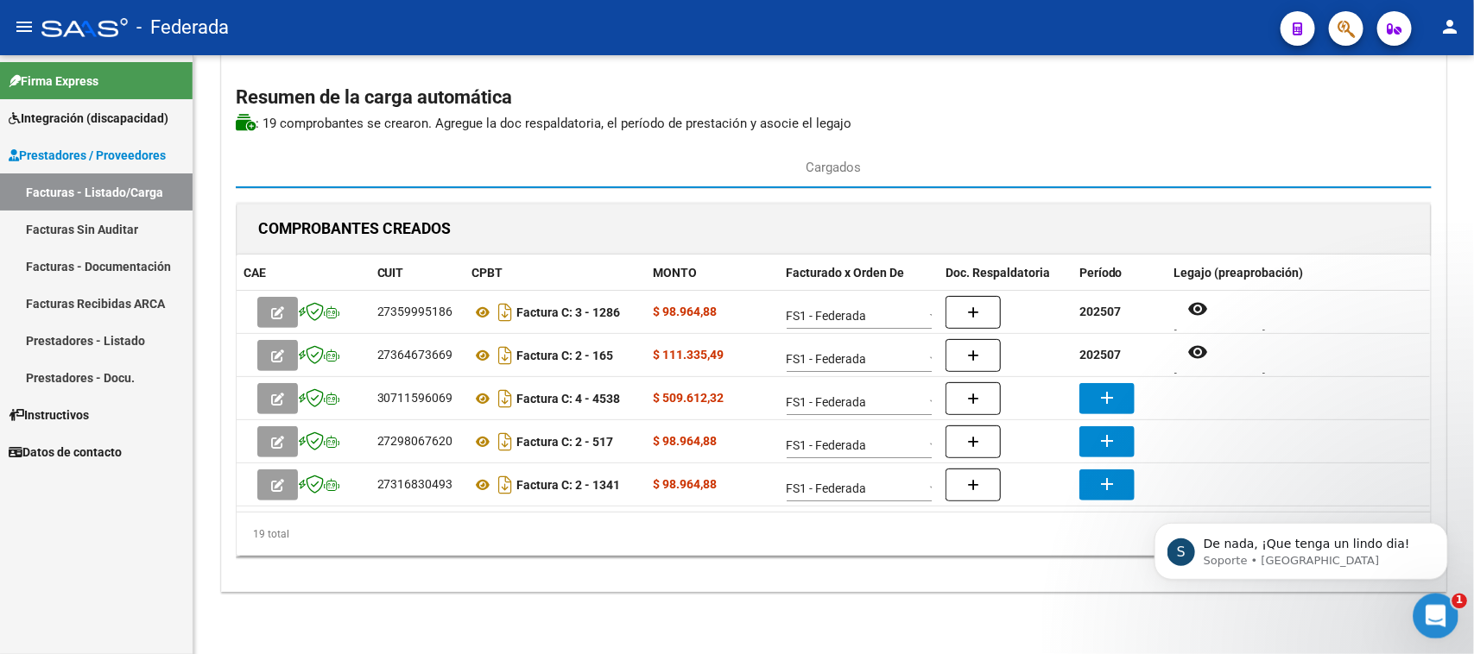
click at [1424, 623] on div "Abrir Intercom Messenger" at bounding box center [1433, 613] width 57 height 57
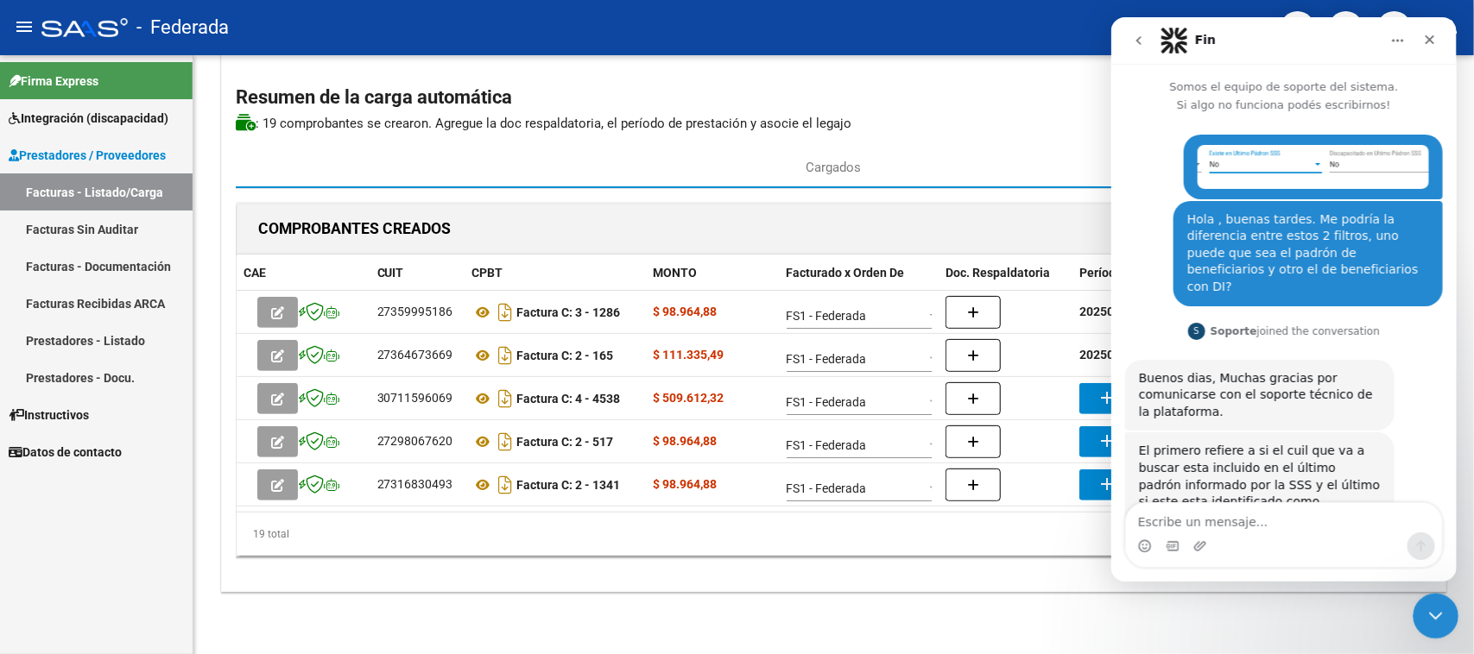
scroll to position [2, 0]
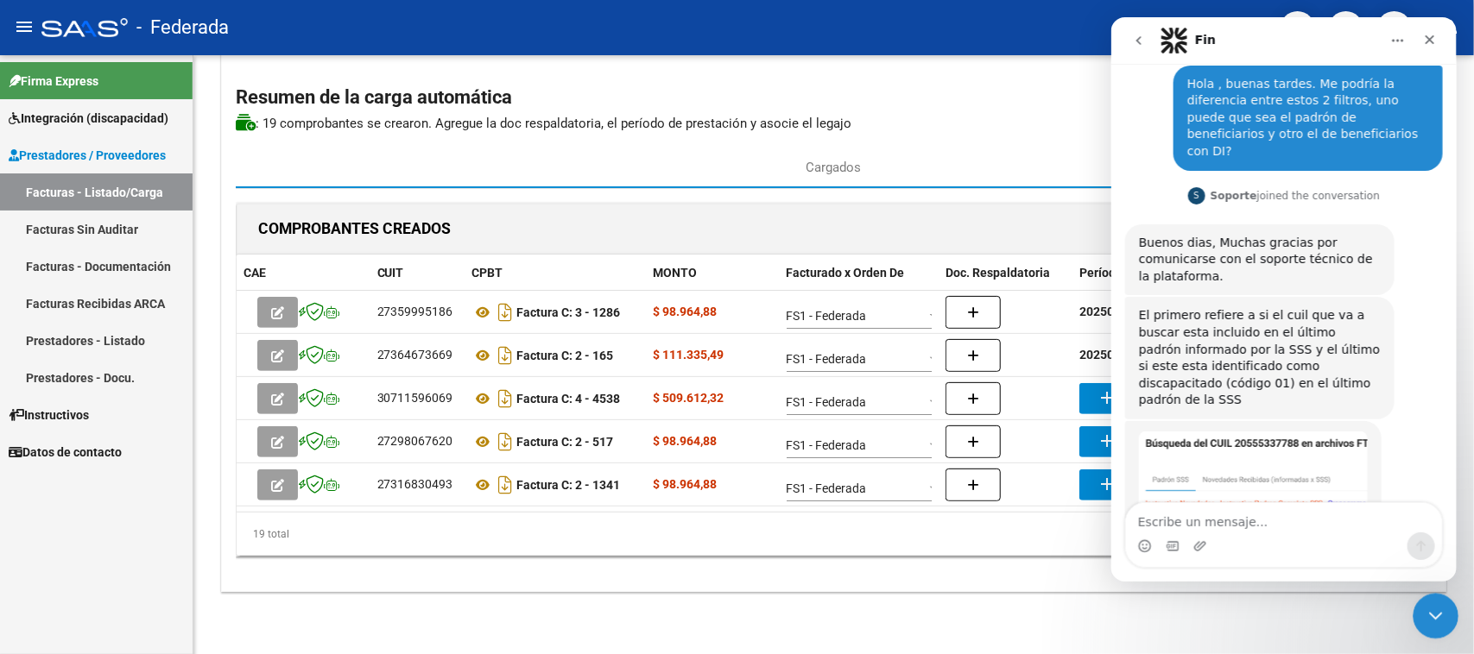
click at [1427, 615] on icon "Cerrar Intercom Messenger" at bounding box center [1433, 613] width 21 height 21
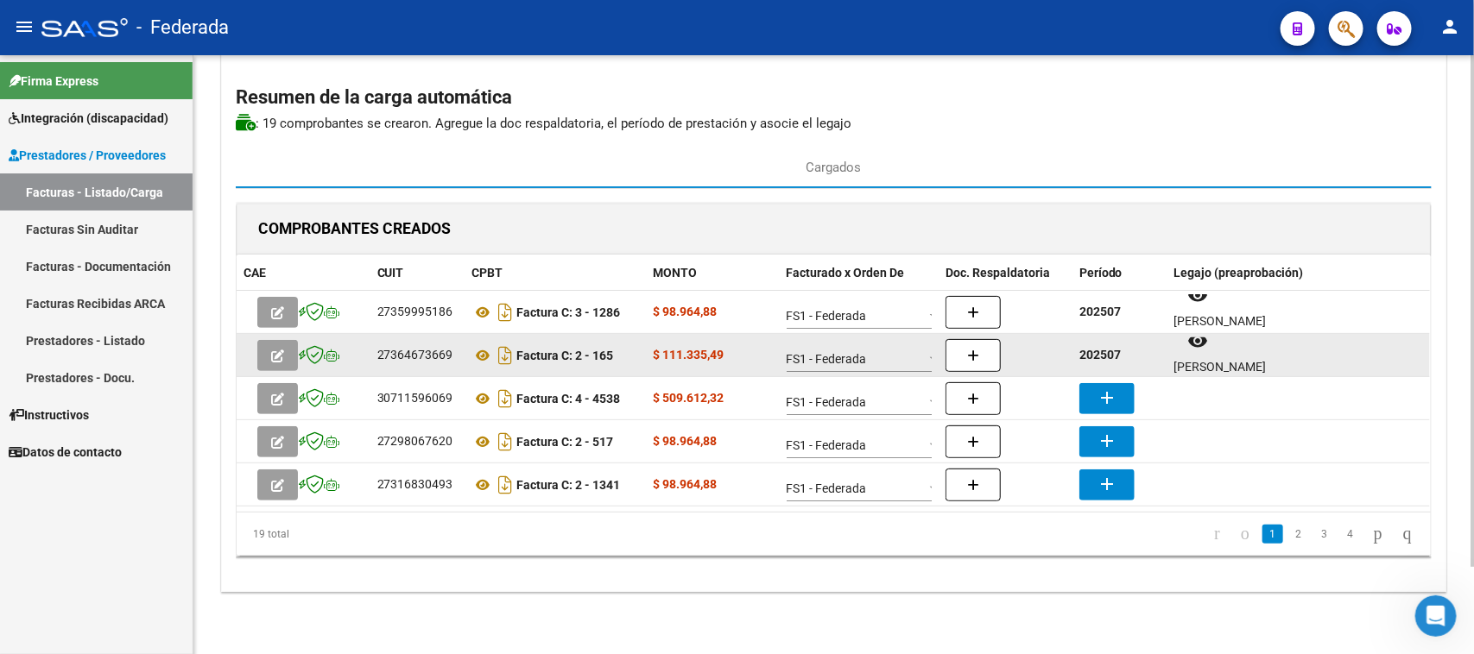
scroll to position [14, 0]
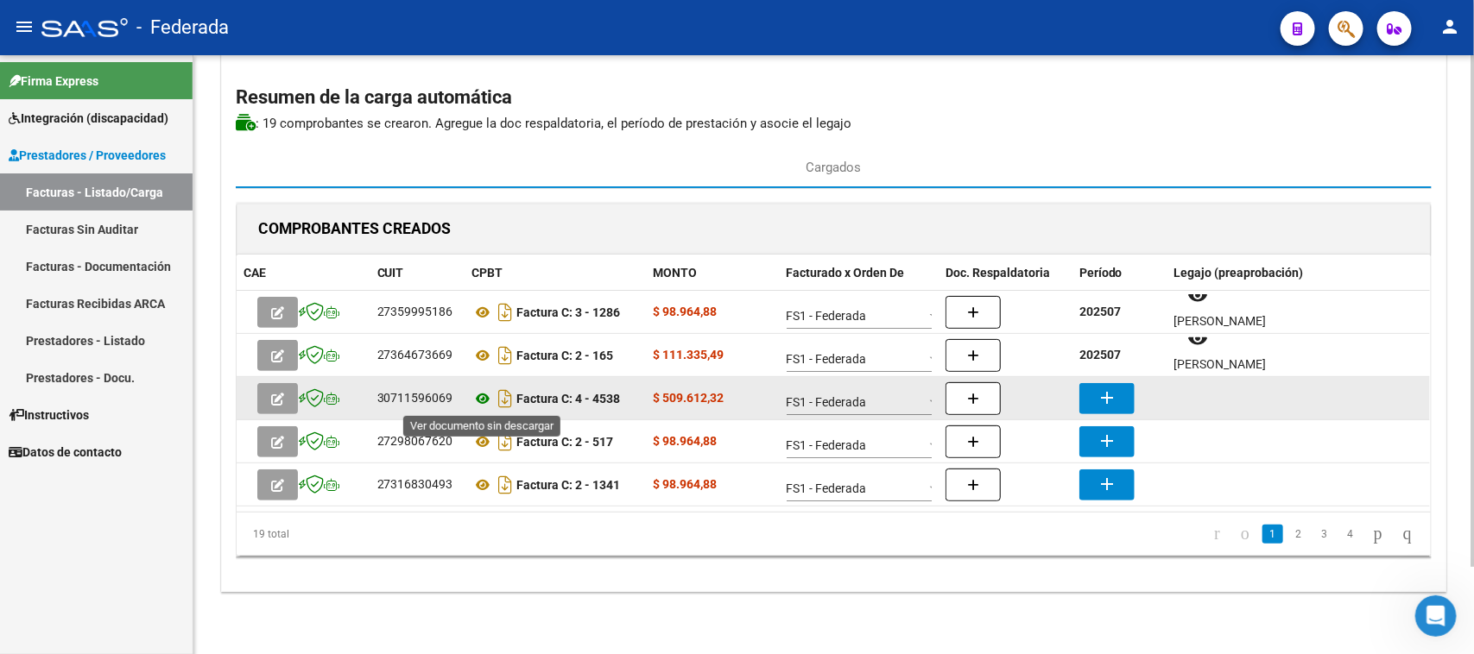
click at [482, 398] on icon at bounding box center [483, 398] width 22 height 21
click at [1093, 385] on button "add" at bounding box center [1106, 398] width 55 height 31
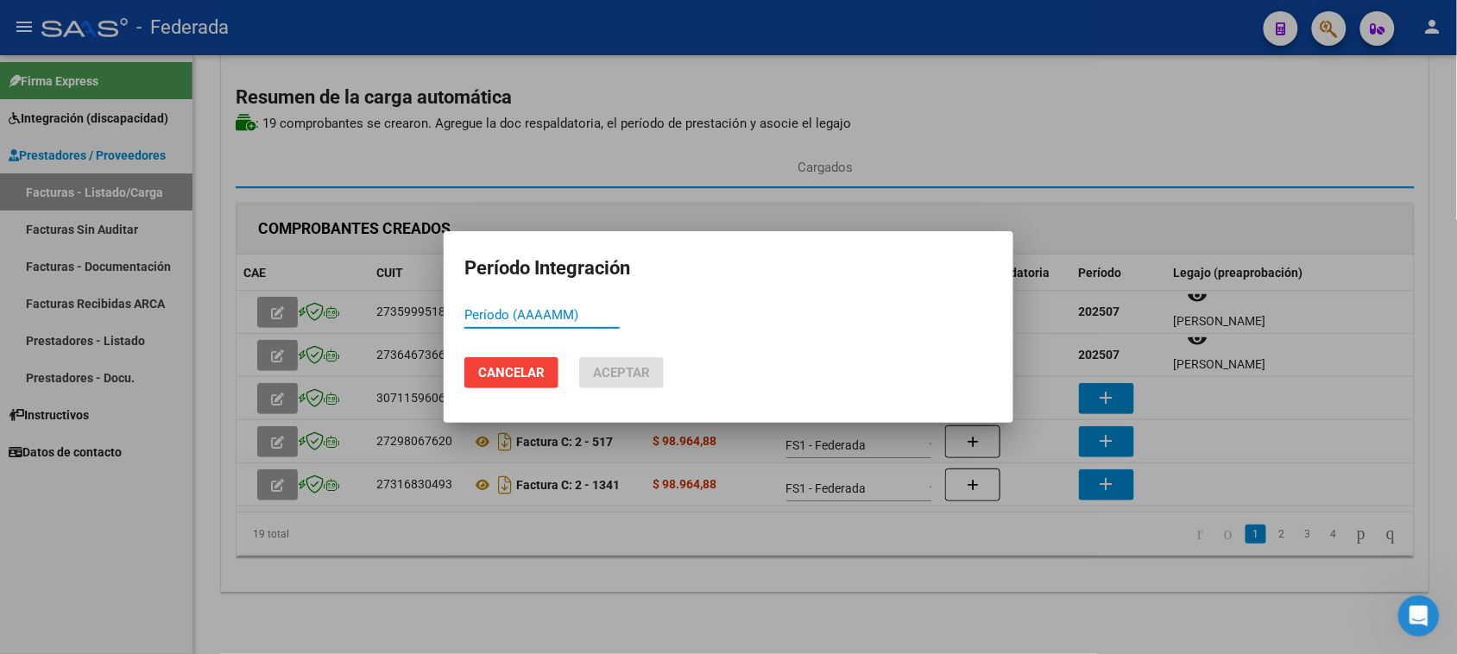
paste input "202507"
type input "202507"
click at [623, 369] on span "Aceptar" at bounding box center [621, 373] width 57 height 16
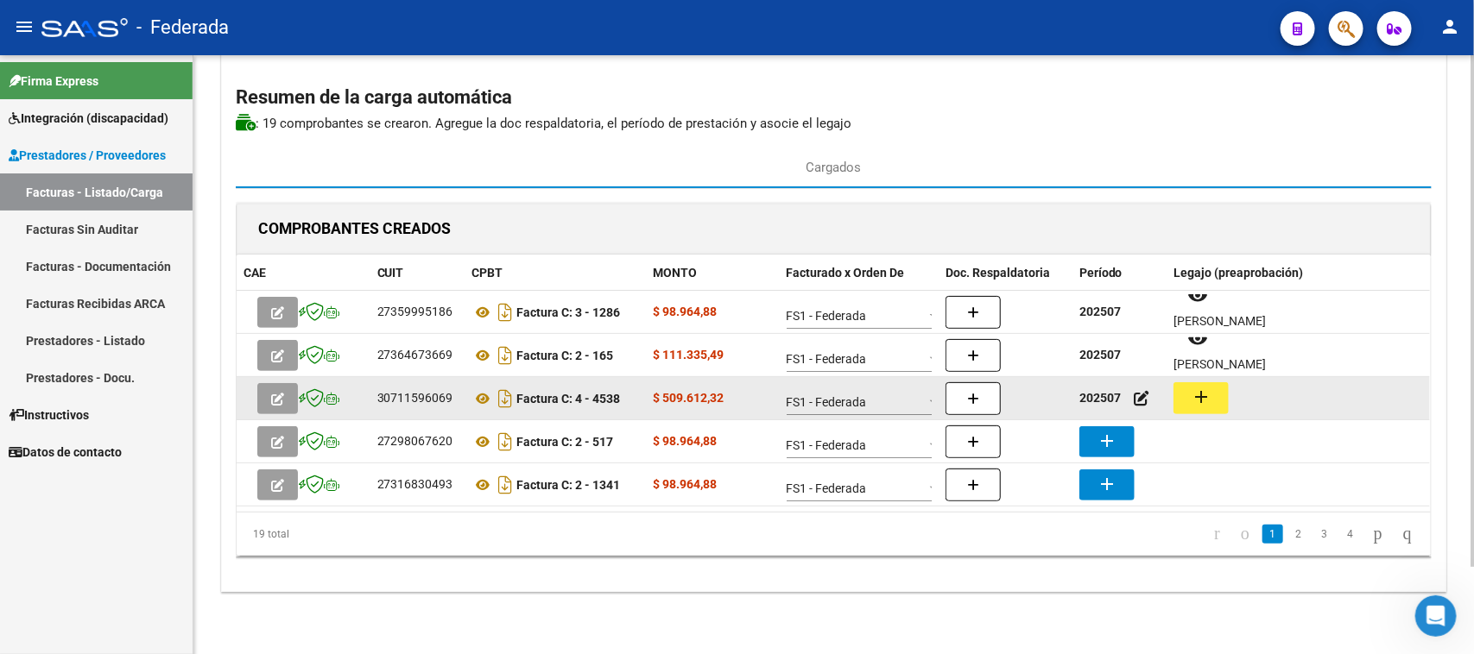
click at [1190, 393] on mat-icon "add" at bounding box center [1200, 397] width 21 height 21
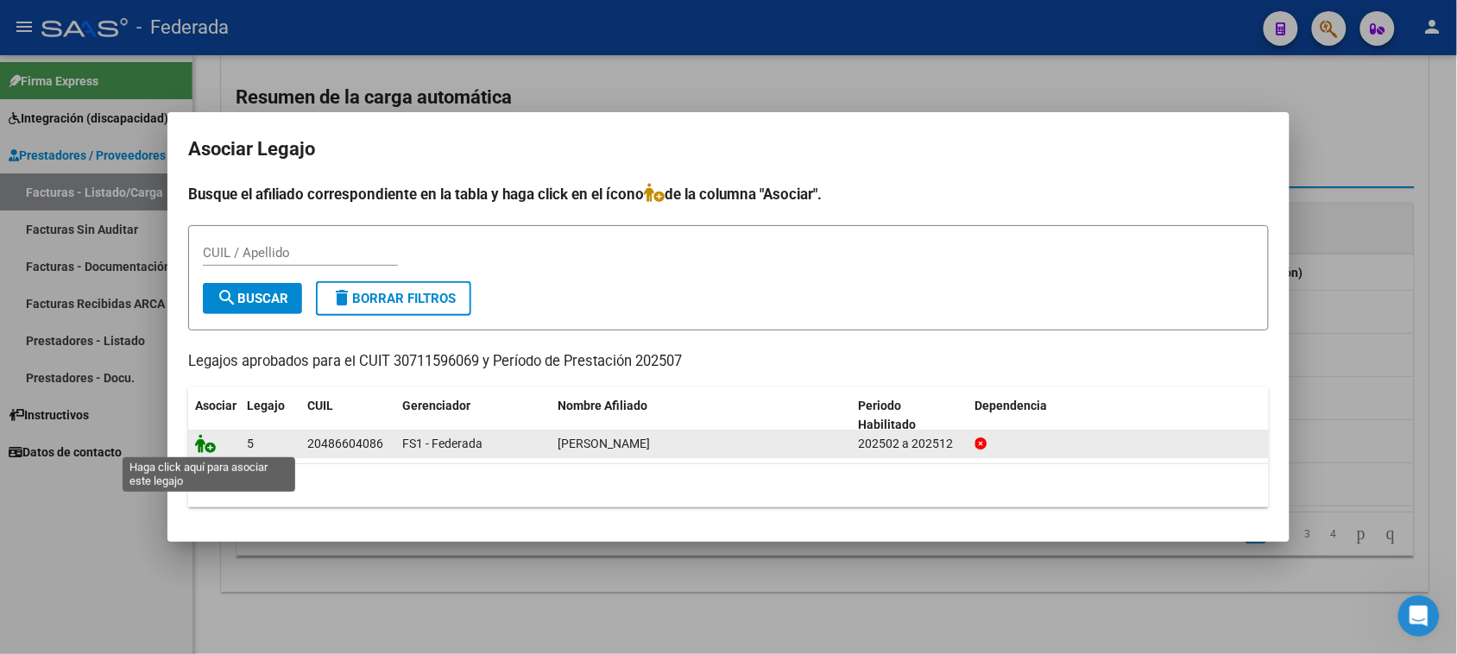
click at [209, 442] on icon at bounding box center [205, 443] width 21 height 19
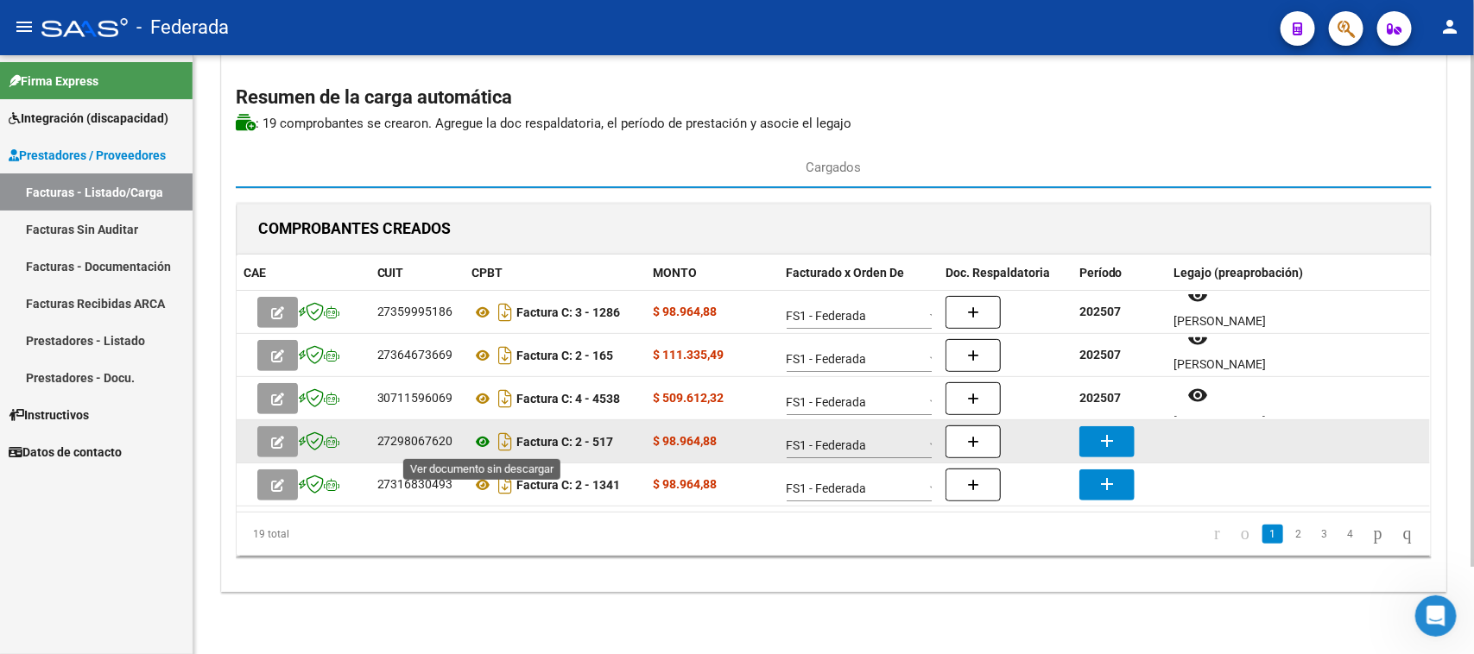
click at [482, 445] on icon at bounding box center [483, 442] width 22 height 21
click at [1106, 445] on mat-icon "add" at bounding box center [1106, 441] width 21 height 21
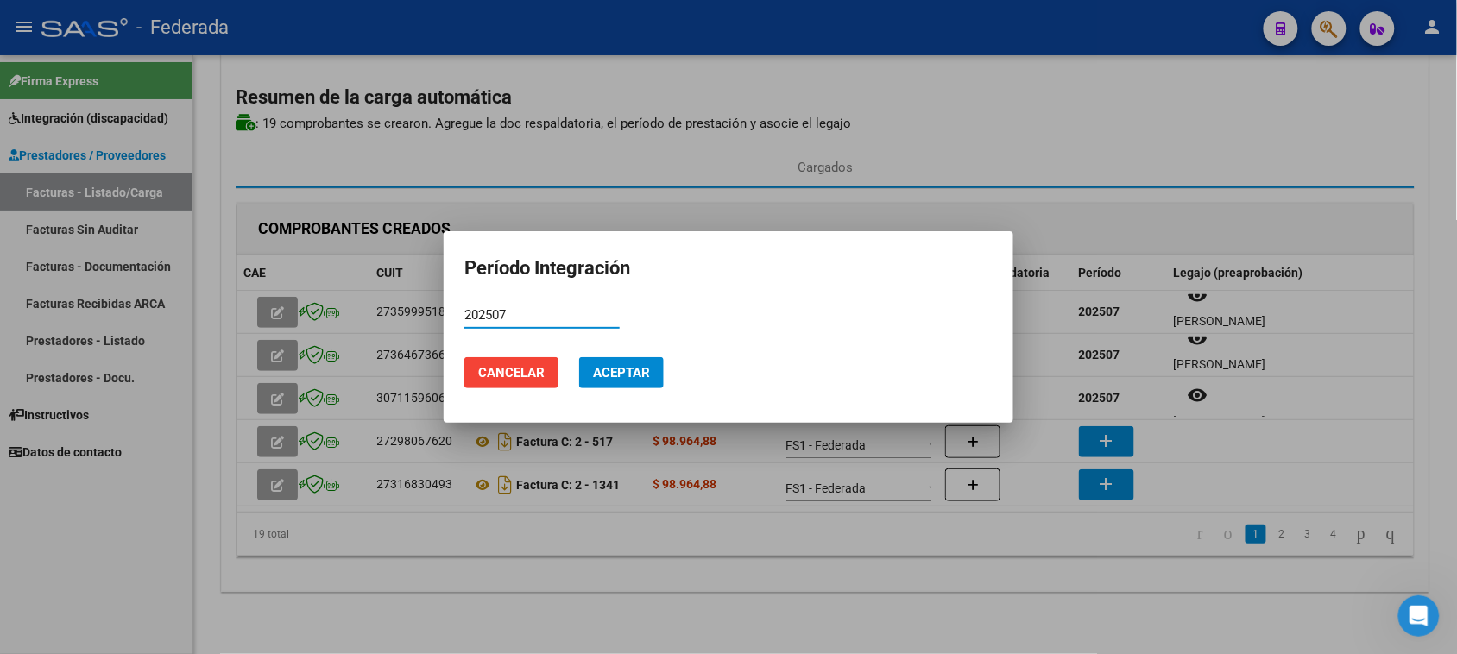
type input "202507"
click at [644, 369] on span "Aceptar" at bounding box center [621, 373] width 57 height 16
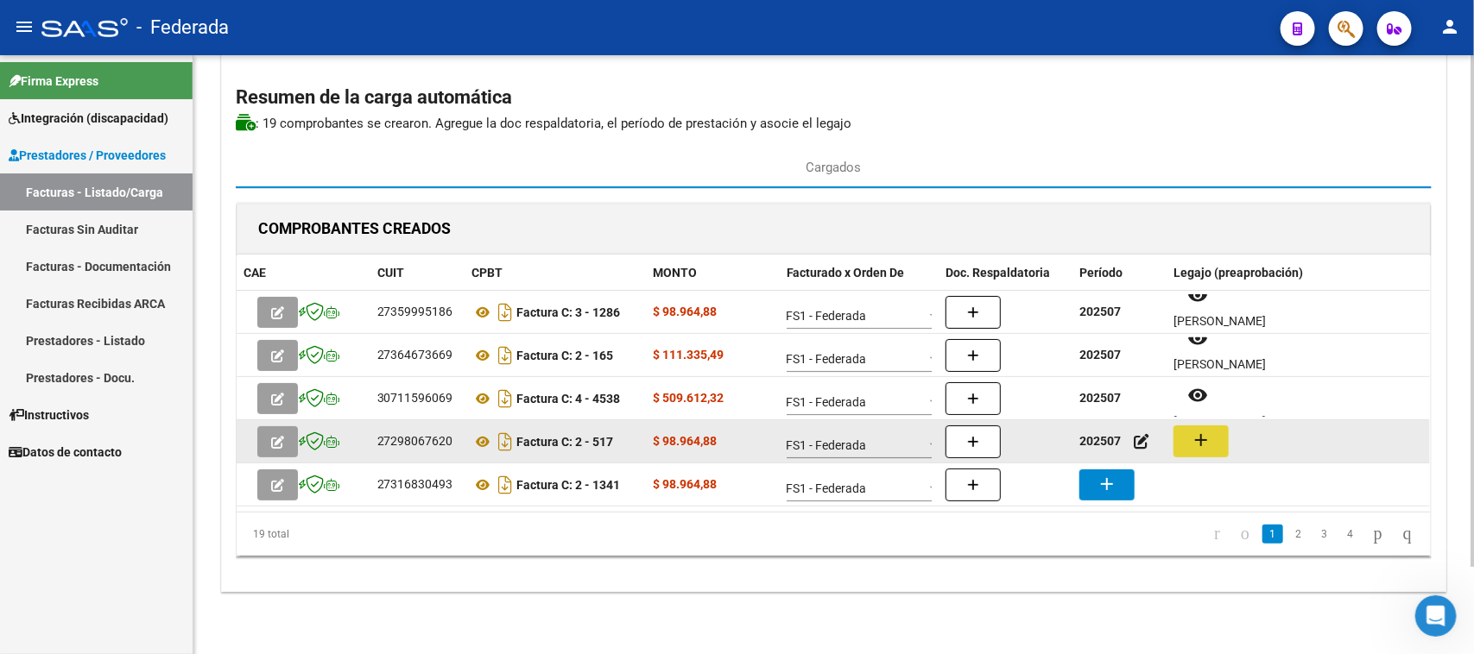
click at [1213, 438] on button "add" at bounding box center [1200, 442] width 55 height 32
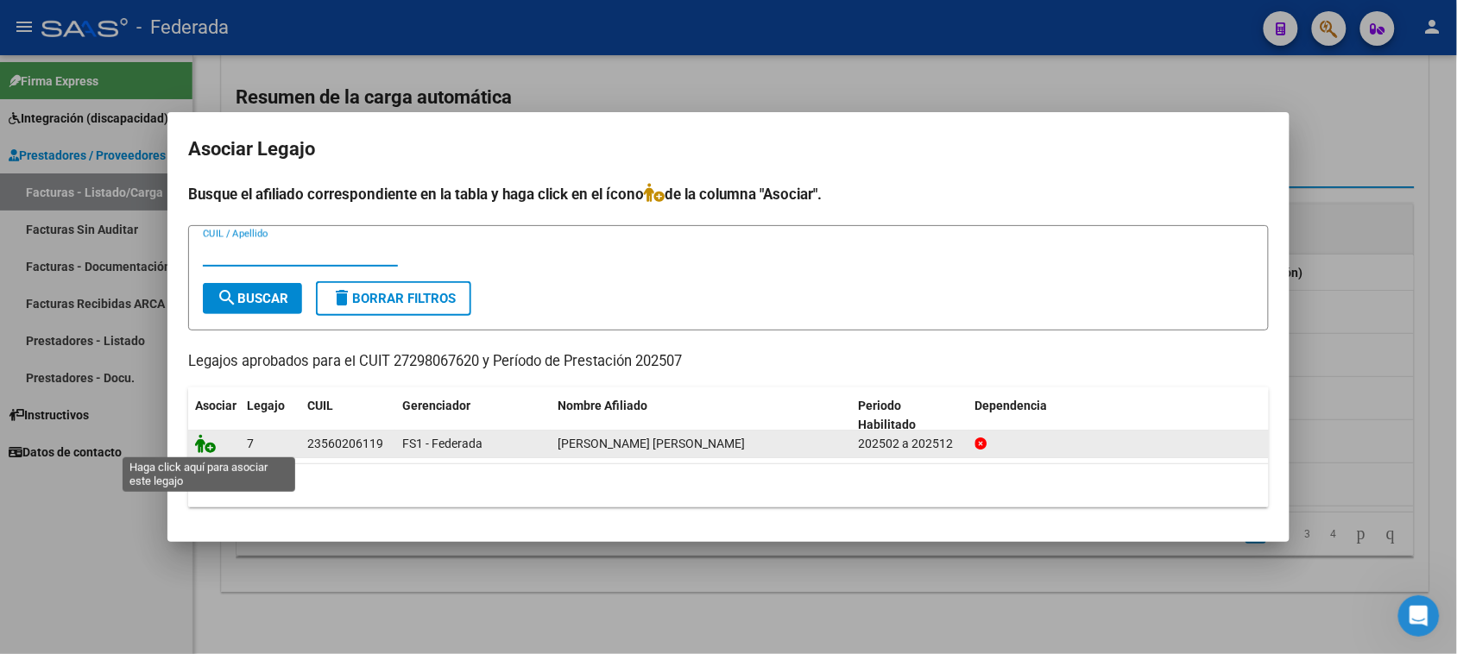
click at [199, 447] on icon at bounding box center [205, 443] width 21 height 19
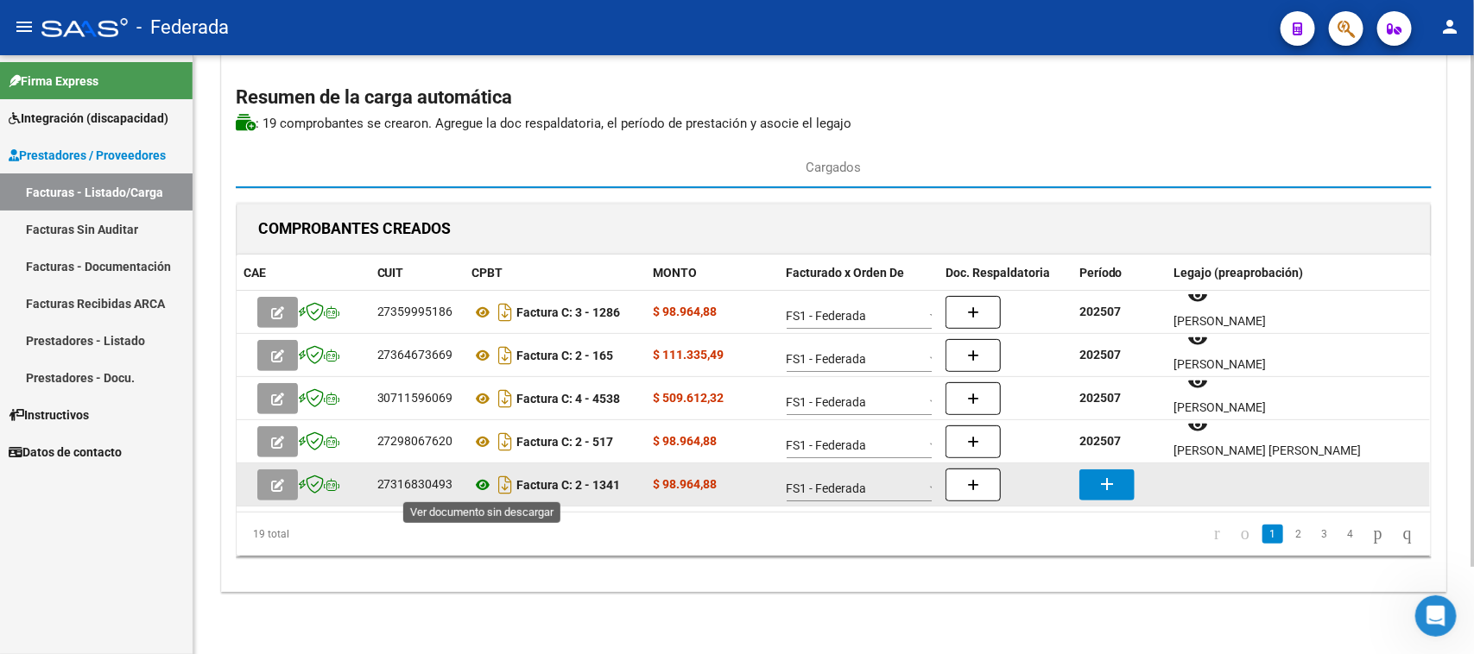
click at [484, 486] on icon at bounding box center [483, 485] width 22 height 21
click at [1105, 475] on mat-icon "add" at bounding box center [1106, 484] width 21 height 21
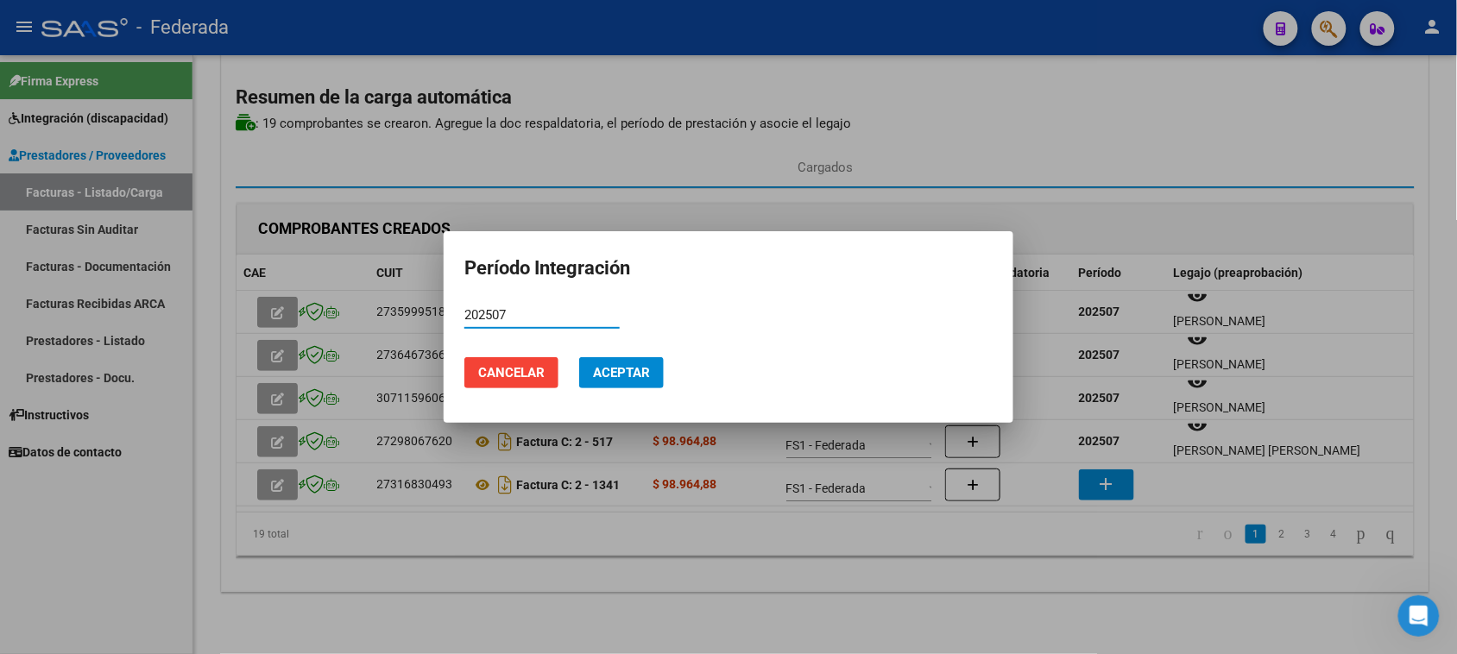
type input "202507"
click at [641, 376] on span "Aceptar" at bounding box center [621, 373] width 57 height 16
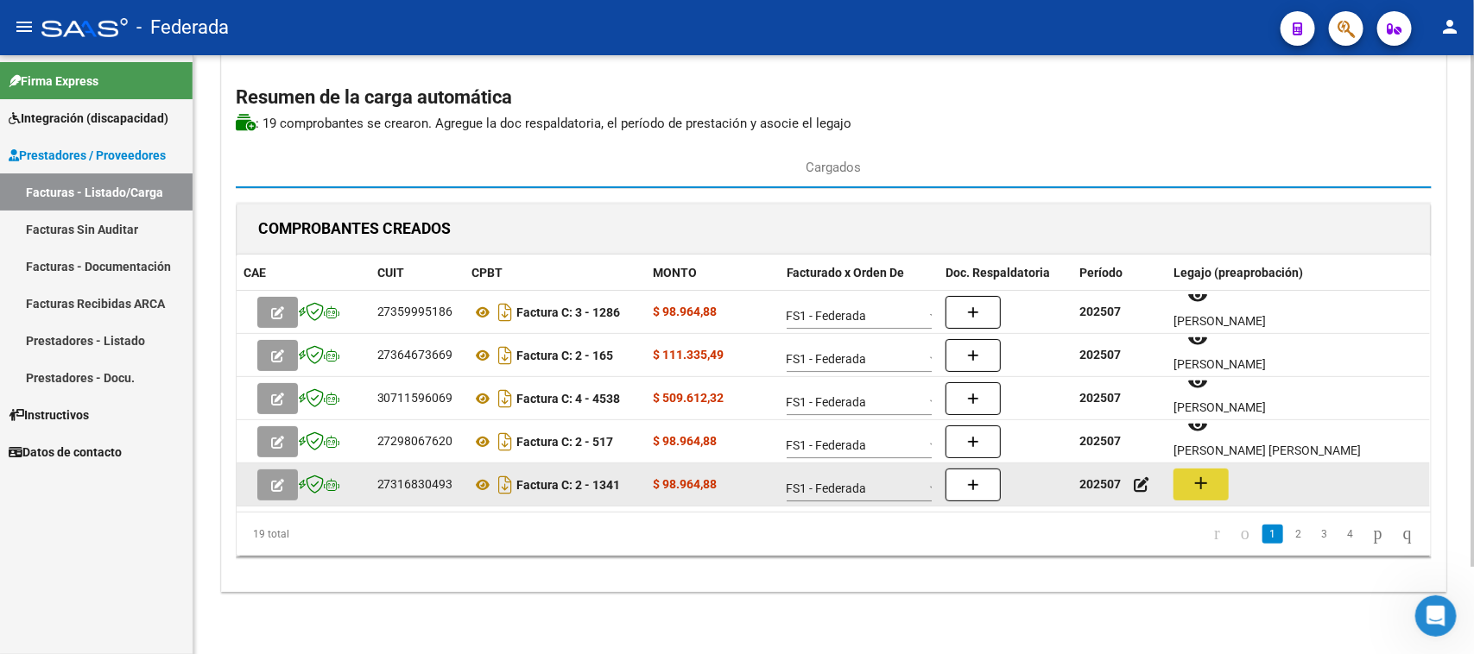
click at [1218, 483] on button "add" at bounding box center [1200, 485] width 55 height 32
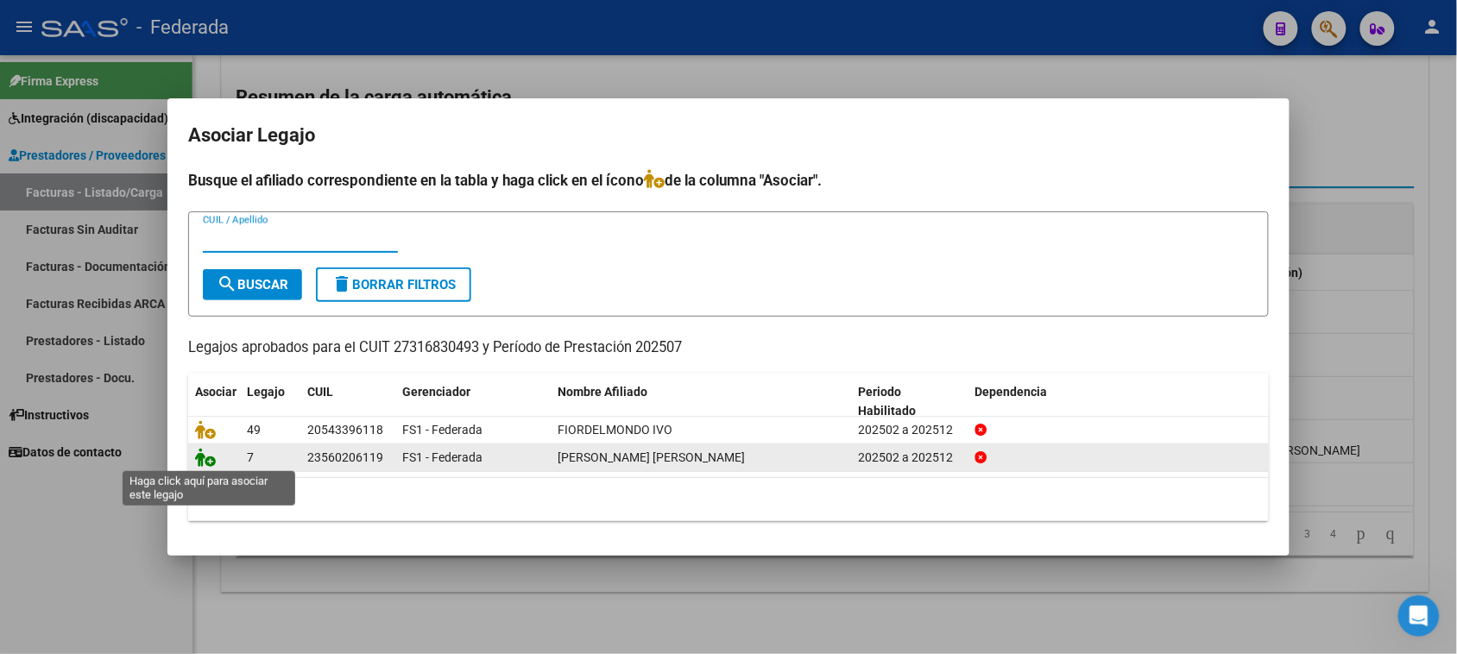
click at [207, 460] on icon at bounding box center [205, 457] width 21 height 19
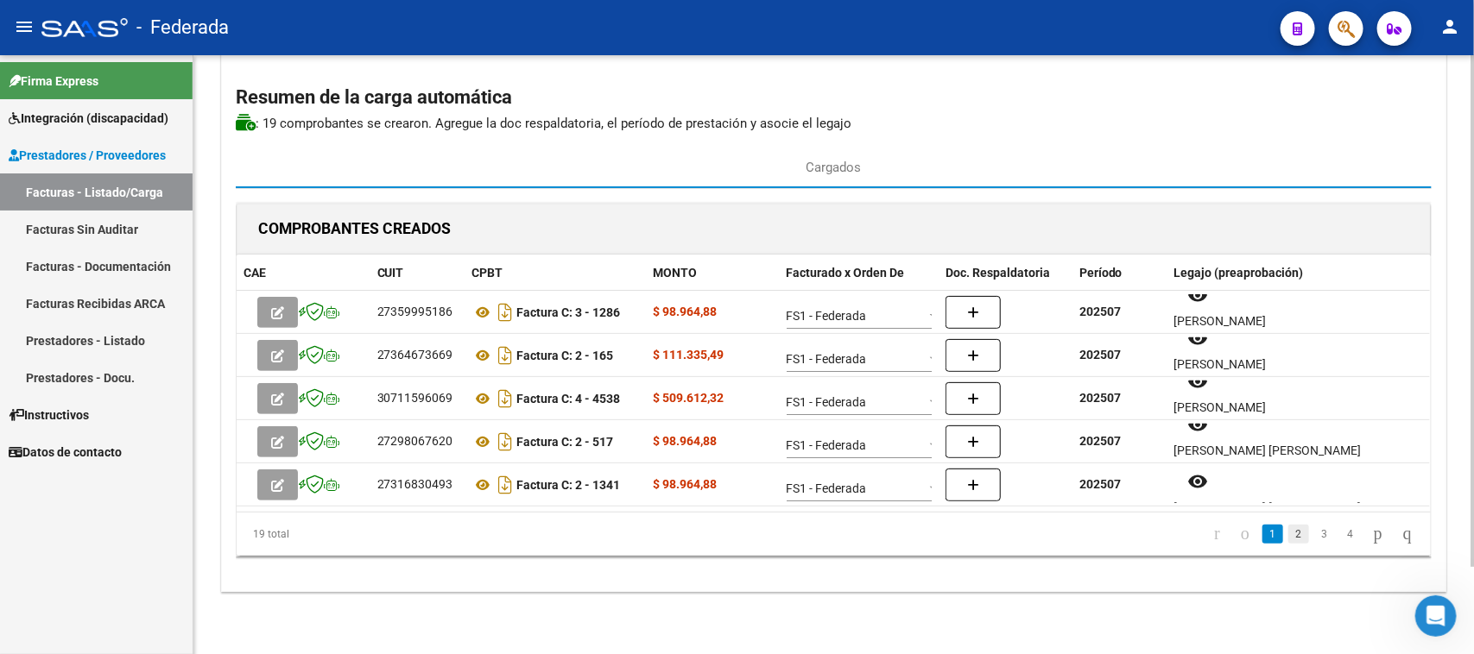
click at [1288, 540] on link "2" at bounding box center [1298, 534] width 21 height 19
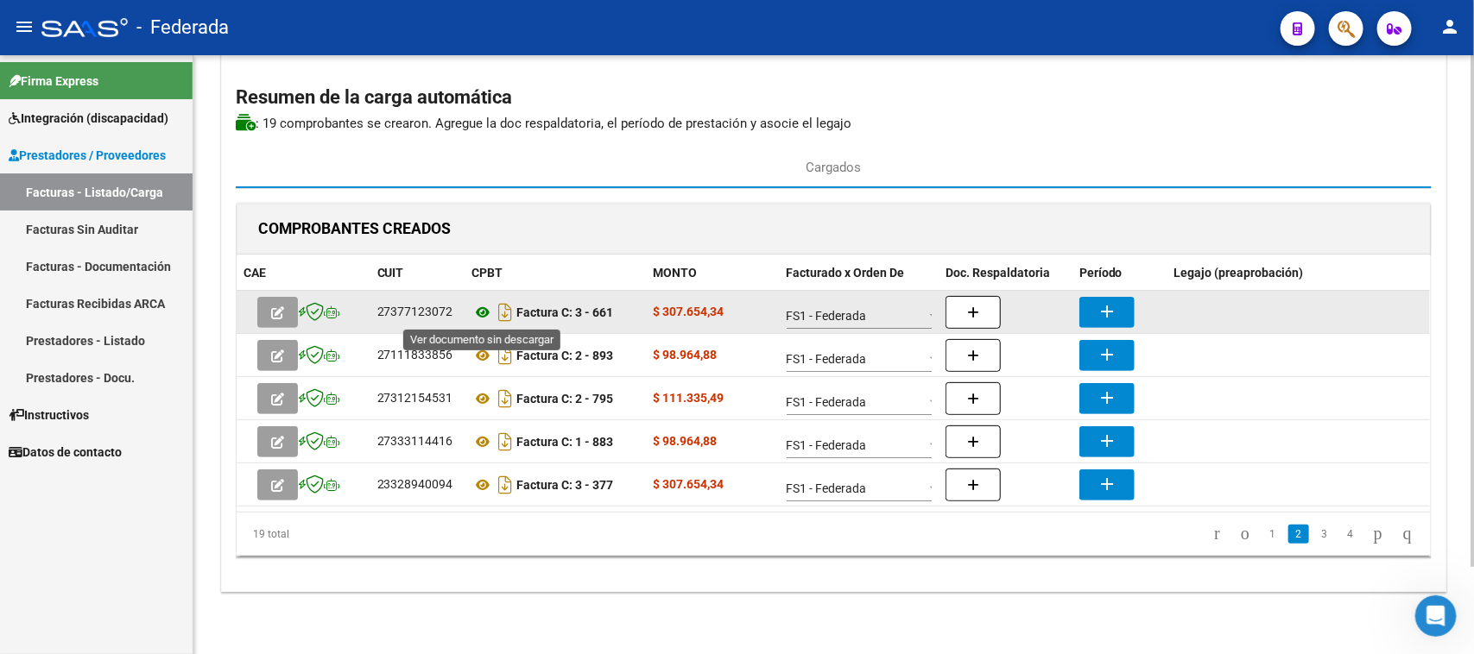
click at [482, 311] on icon at bounding box center [483, 312] width 22 height 21
click at [1105, 306] on mat-icon "add" at bounding box center [1106, 311] width 21 height 21
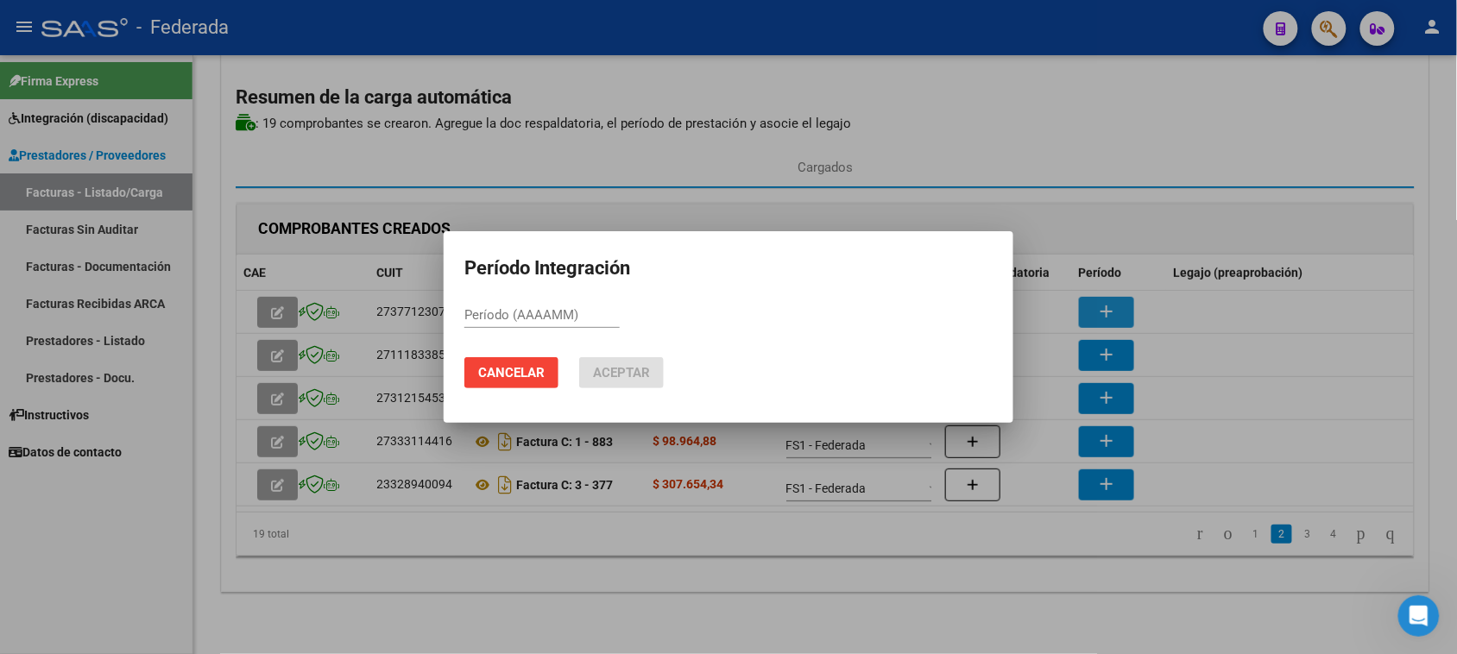
paste input "202507"
type input "202507"
click at [644, 374] on span "Aceptar" at bounding box center [621, 373] width 57 height 16
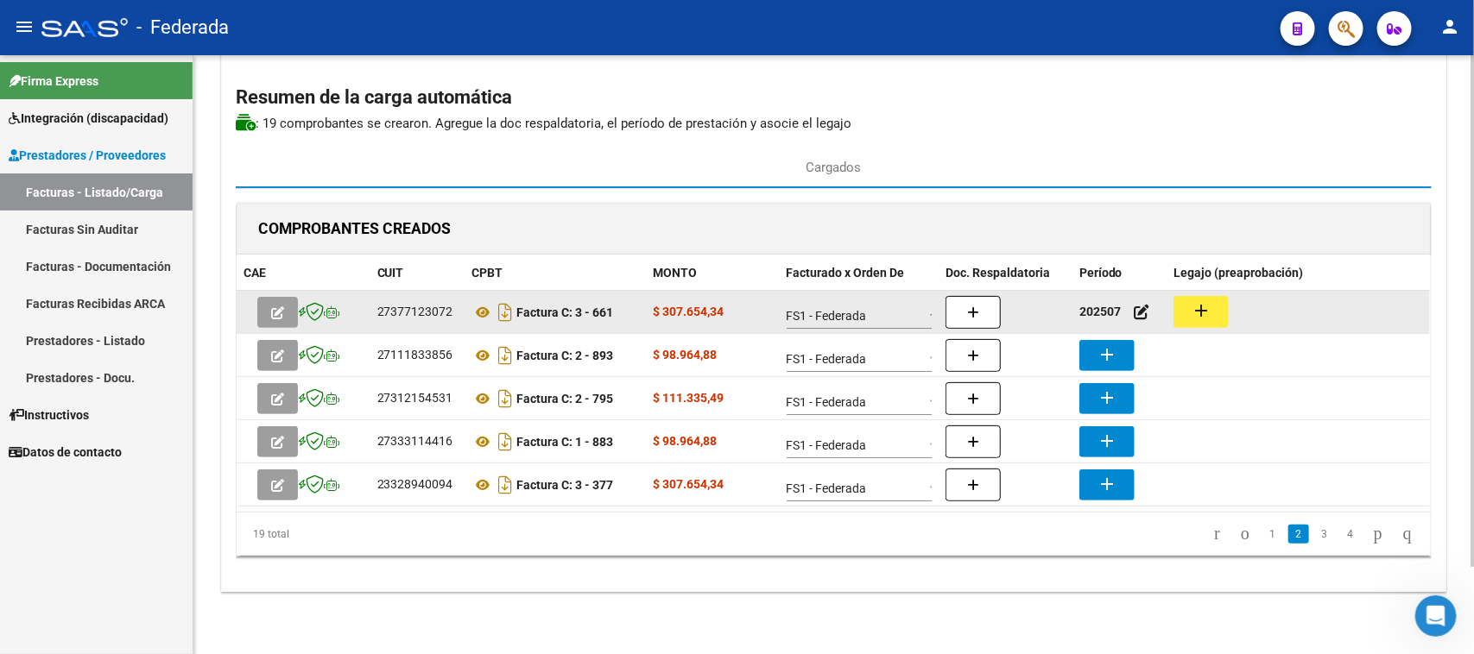
click at [1191, 307] on mat-icon "add" at bounding box center [1200, 310] width 21 height 21
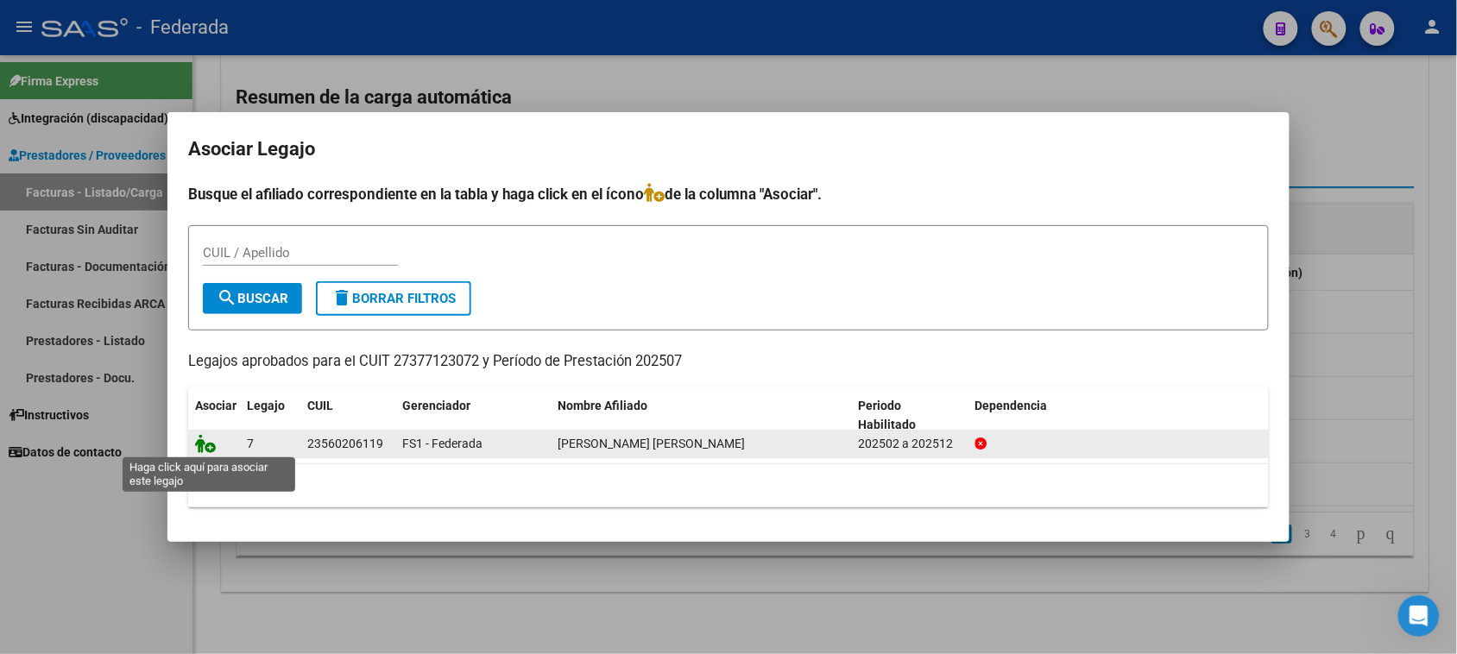
click at [207, 445] on icon at bounding box center [205, 443] width 21 height 19
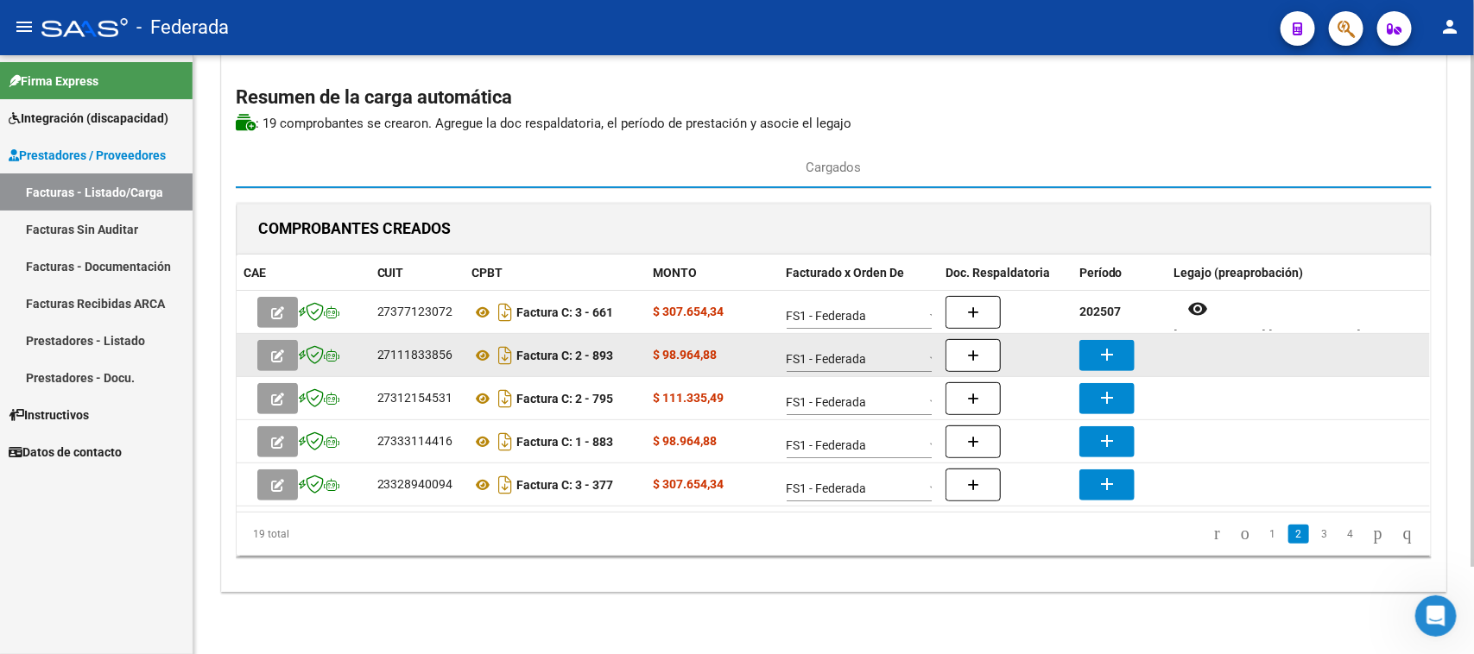
click at [1124, 359] on button "add" at bounding box center [1106, 355] width 55 height 31
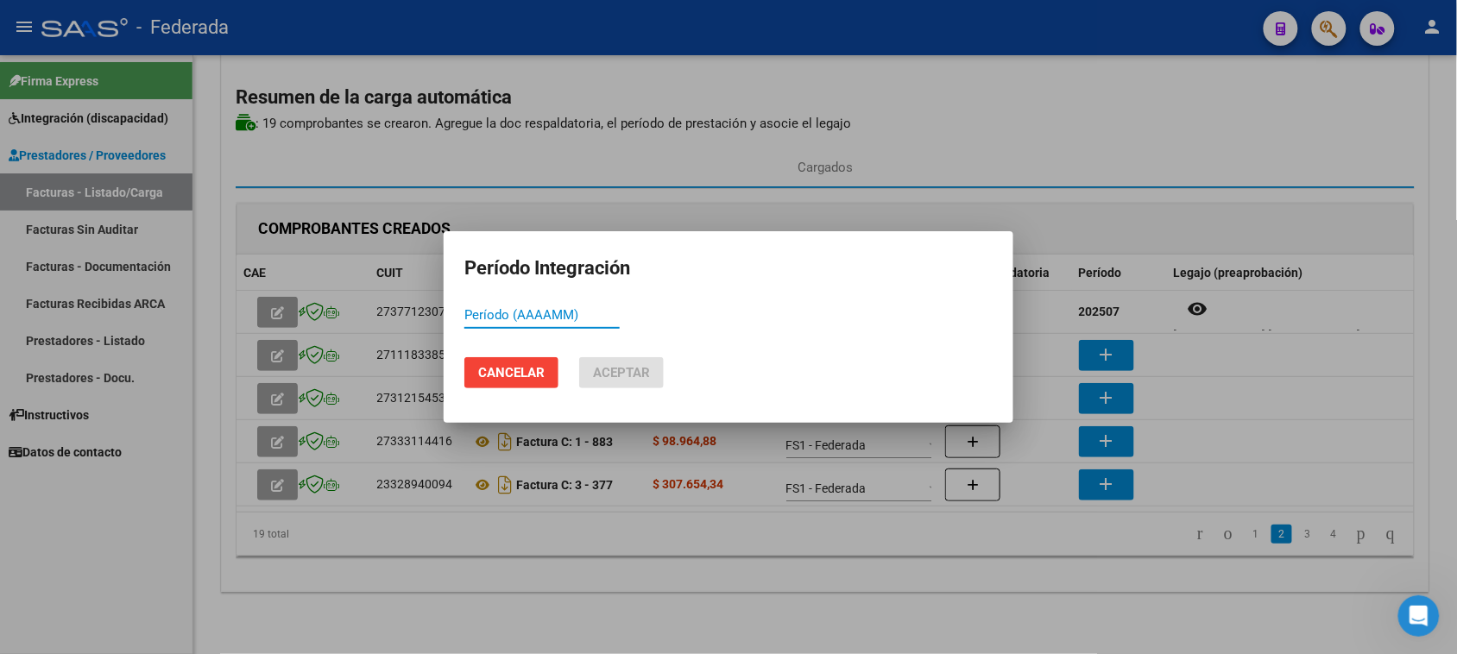
click at [492, 376] on span "Cancelar" at bounding box center [511, 373] width 66 height 16
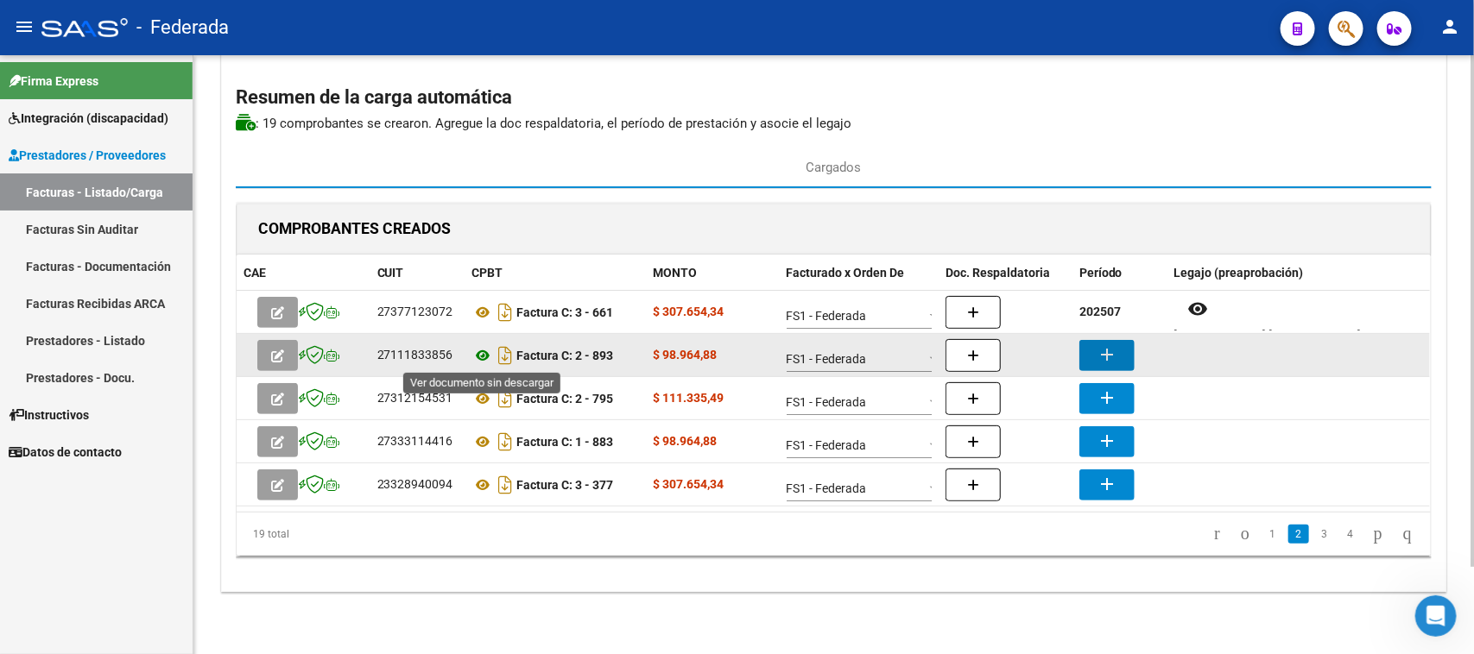
click at [477, 355] on icon at bounding box center [483, 355] width 22 height 21
click at [1112, 360] on mat-icon "add" at bounding box center [1106, 354] width 21 height 21
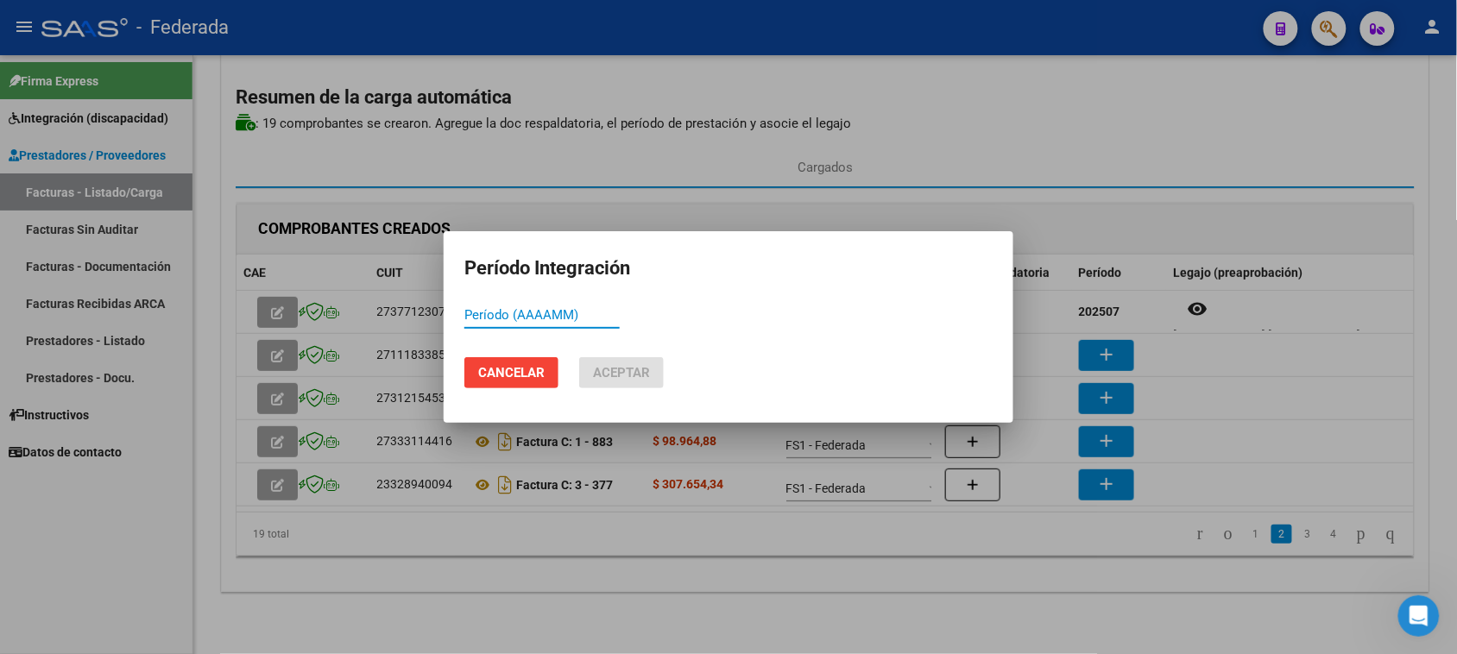
paste input "202507"
type input "202507"
click at [617, 363] on button "Aceptar" at bounding box center [621, 372] width 85 height 31
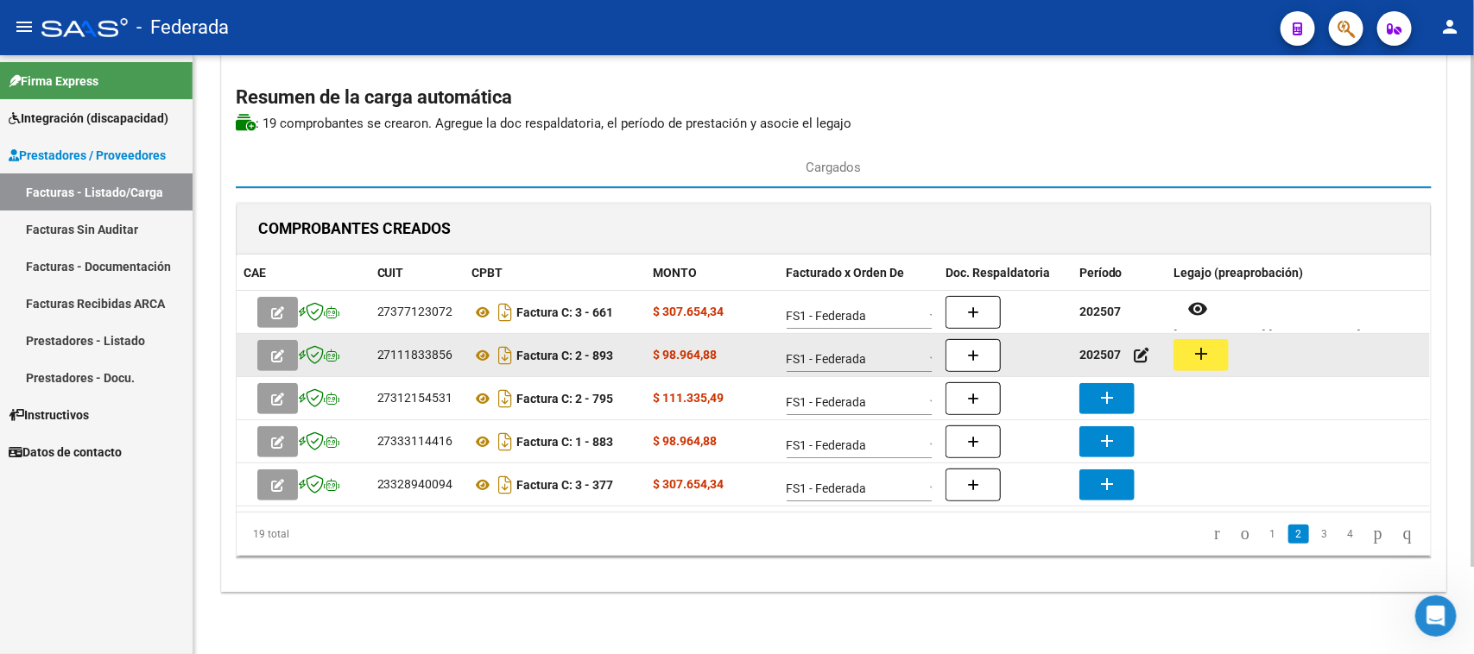
click at [1205, 354] on mat-icon "add" at bounding box center [1200, 354] width 21 height 21
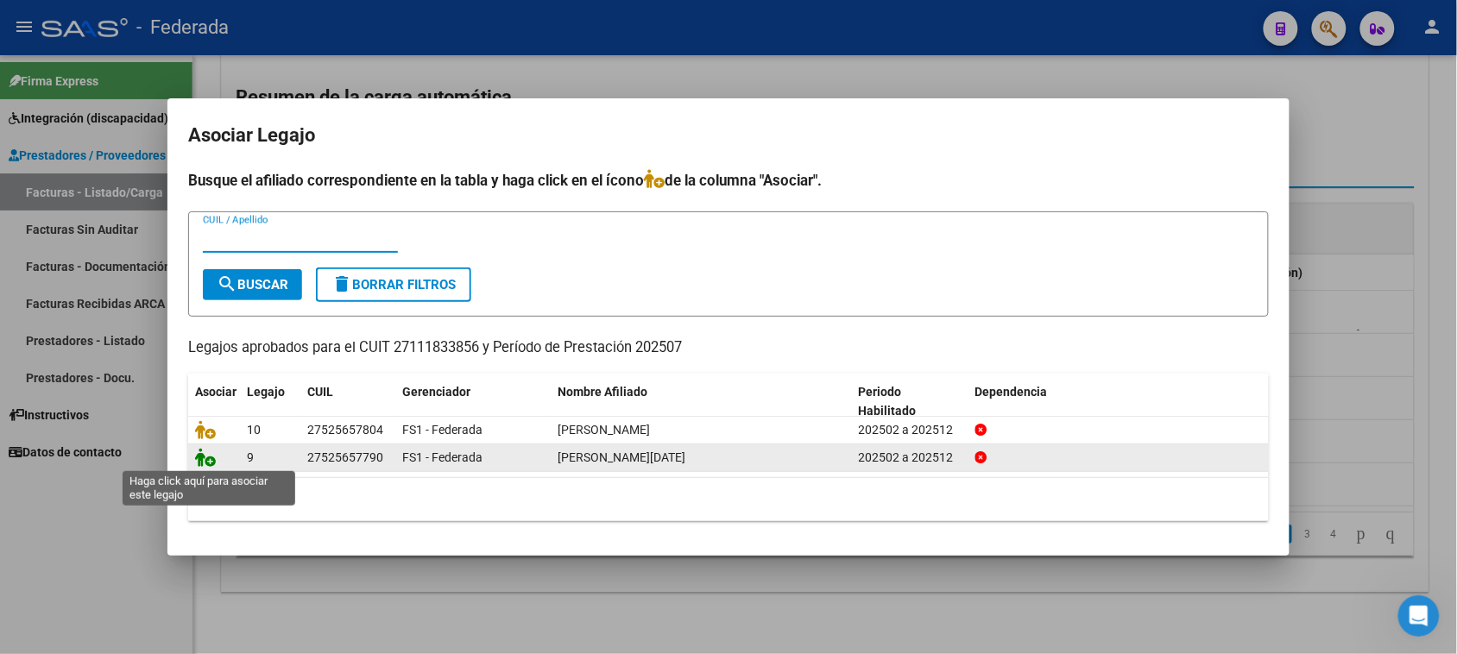
click at [199, 459] on icon at bounding box center [205, 457] width 21 height 19
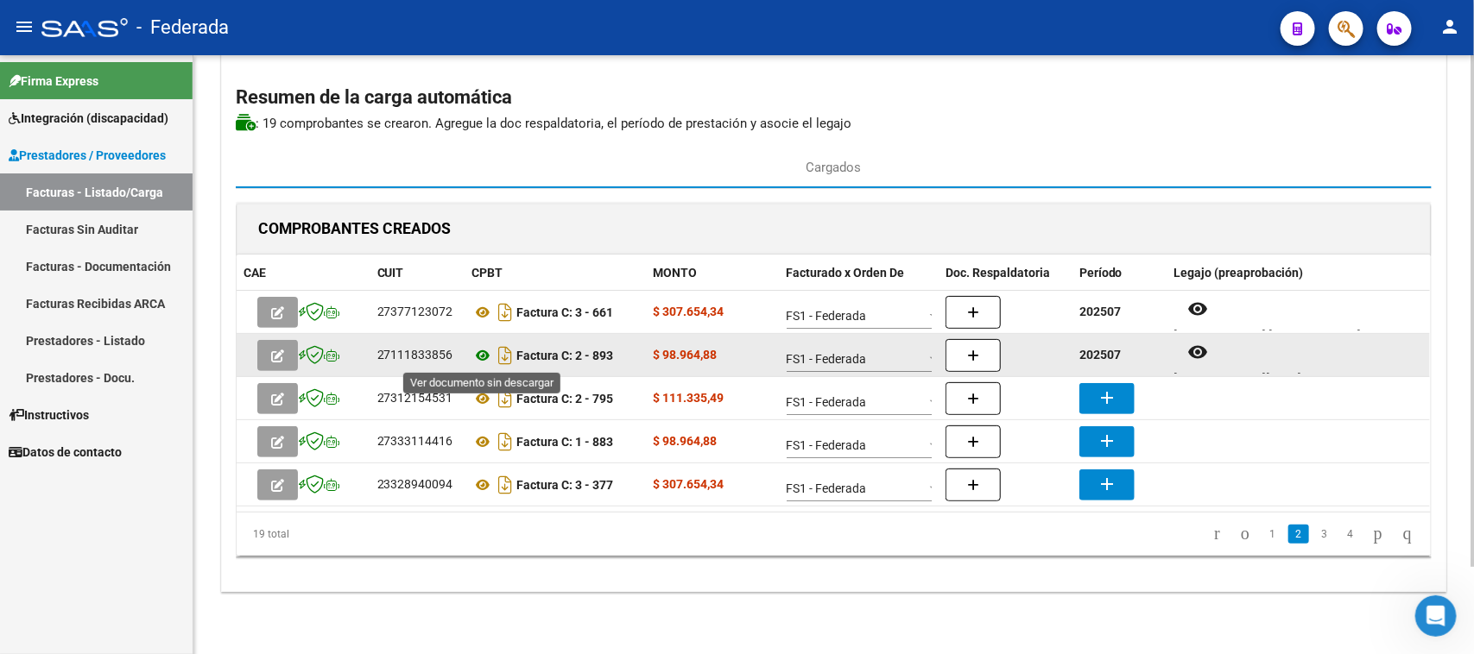
click at [484, 356] on icon at bounding box center [483, 355] width 22 height 21
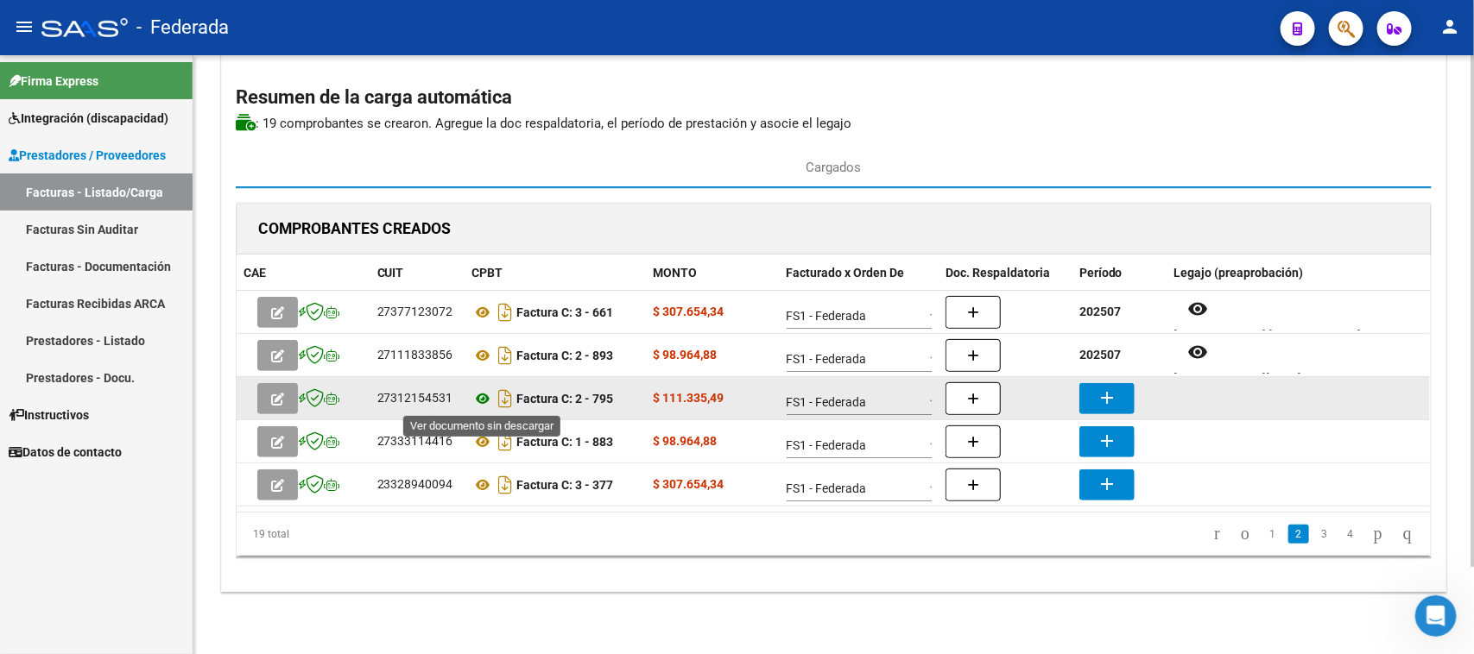
click at [477, 398] on icon at bounding box center [483, 398] width 22 height 21
click at [1089, 401] on button "add" at bounding box center [1106, 398] width 55 height 31
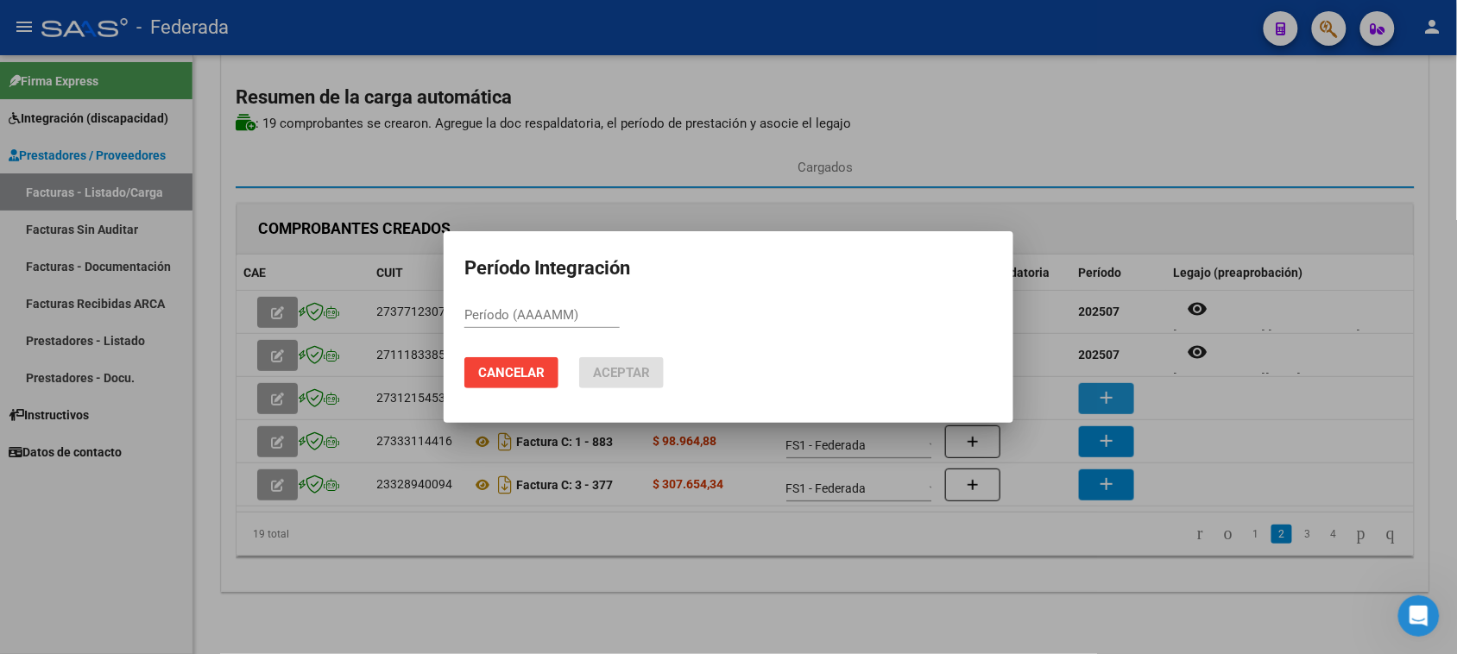
paste input "202507"
type input "202507"
click at [628, 372] on span "Aceptar" at bounding box center [621, 373] width 57 height 16
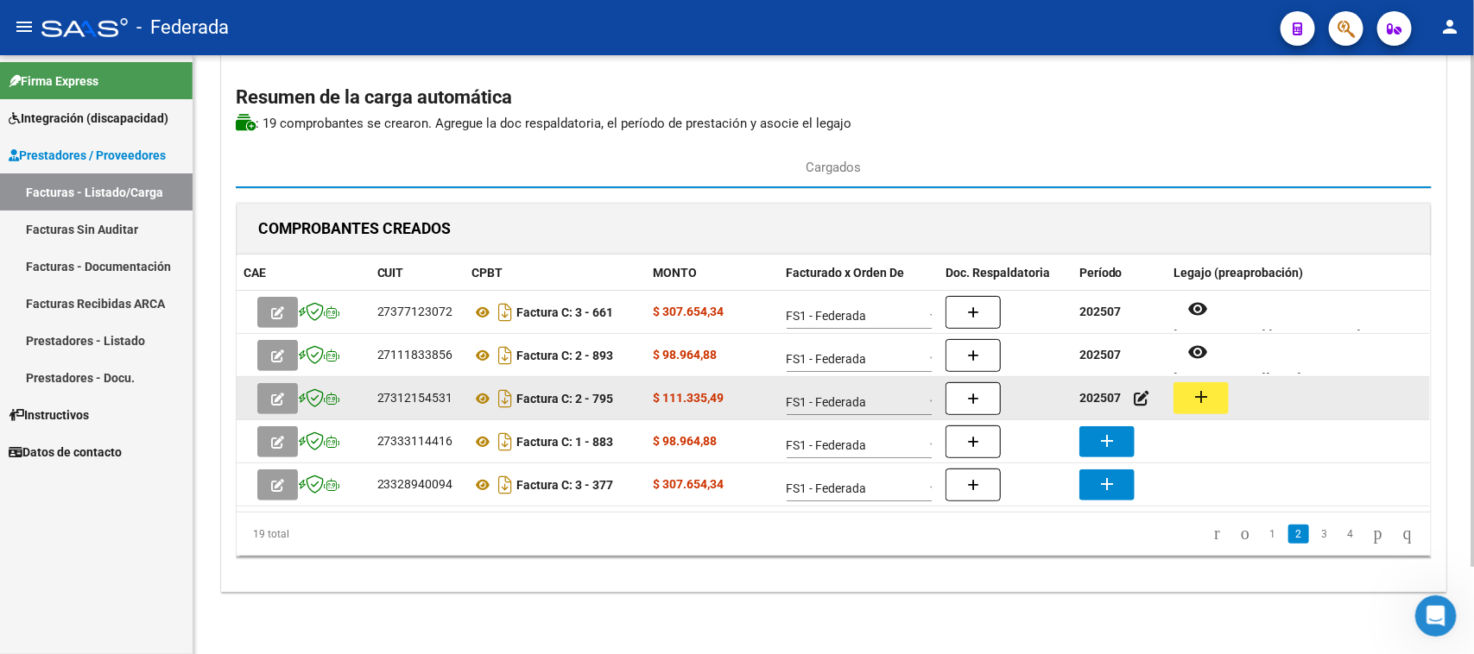
click at [1203, 395] on mat-icon "add" at bounding box center [1200, 397] width 21 height 21
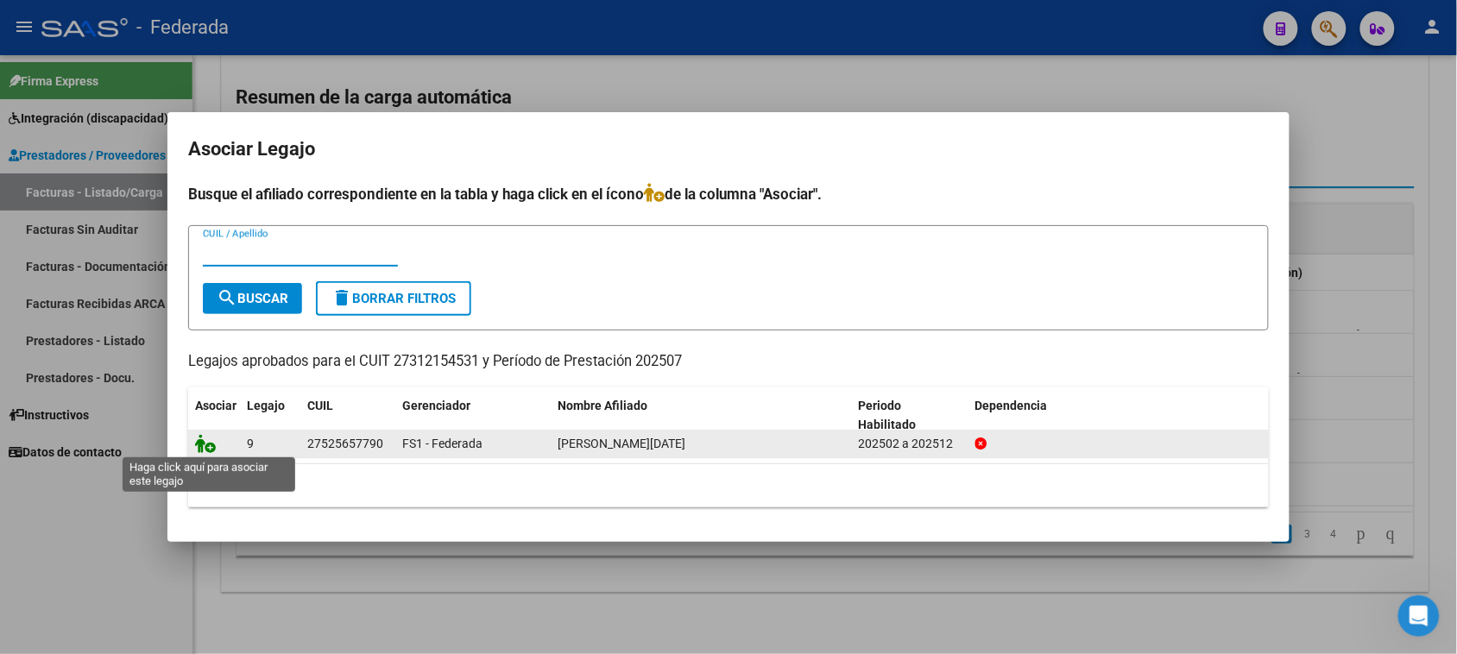
click at [200, 445] on icon at bounding box center [205, 443] width 21 height 19
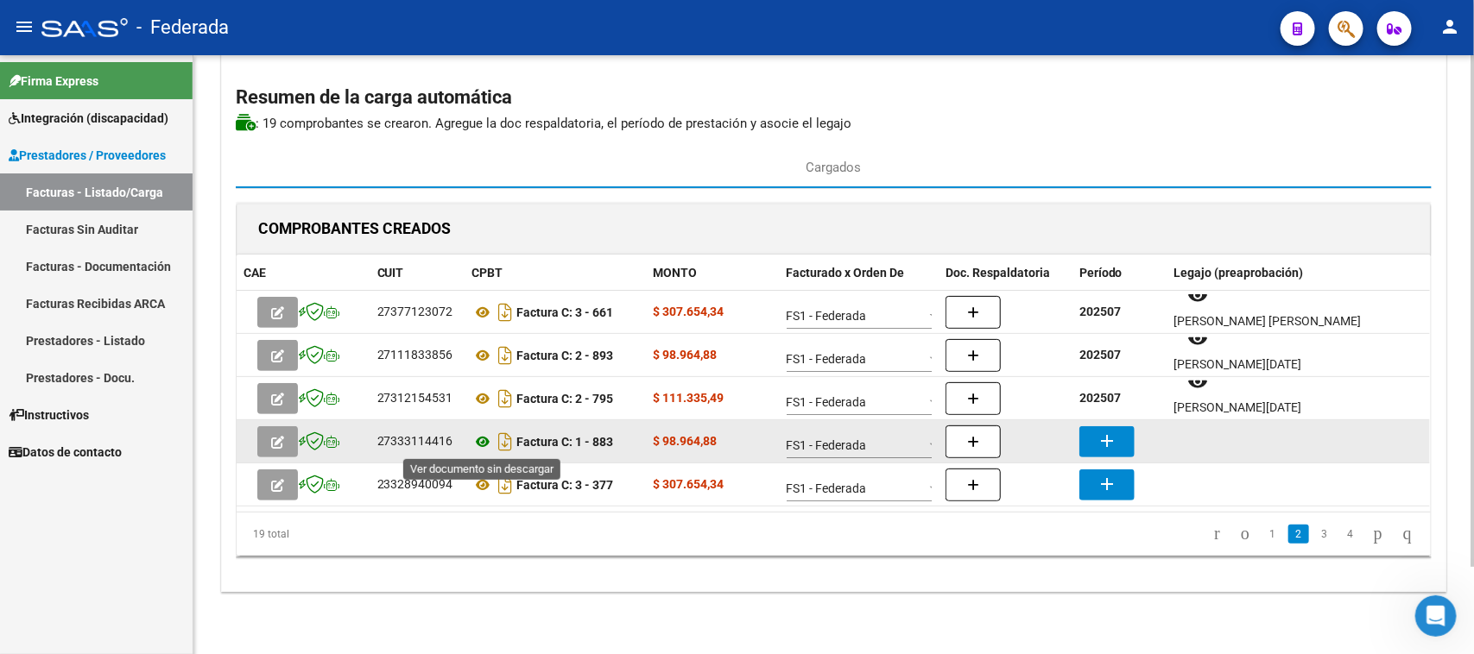
click at [485, 442] on icon at bounding box center [483, 442] width 22 height 21
click at [1090, 439] on button "add" at bounding box center [1106, 441] width 55 height 31
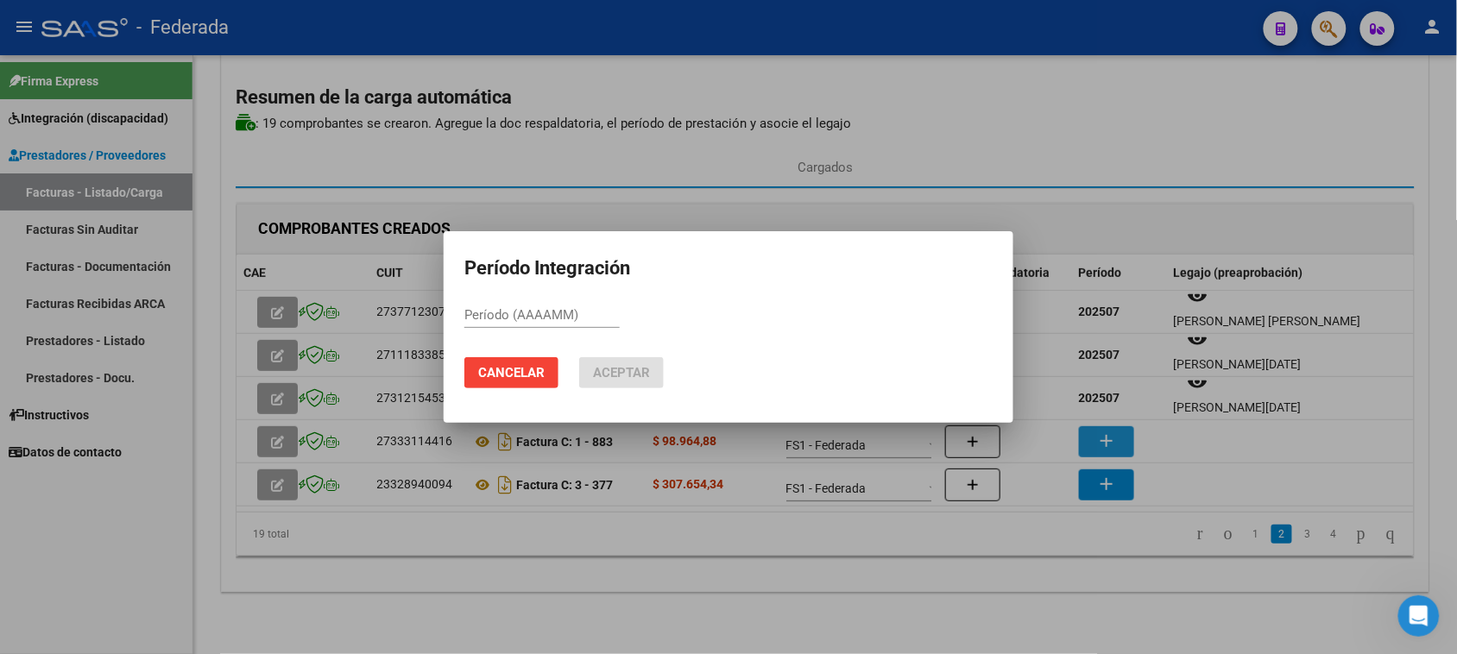
paste input "202507"
type input "202507"
click at [622, 367] on span "Aceptar" at bounding box center [621, 373] width 57 height 16
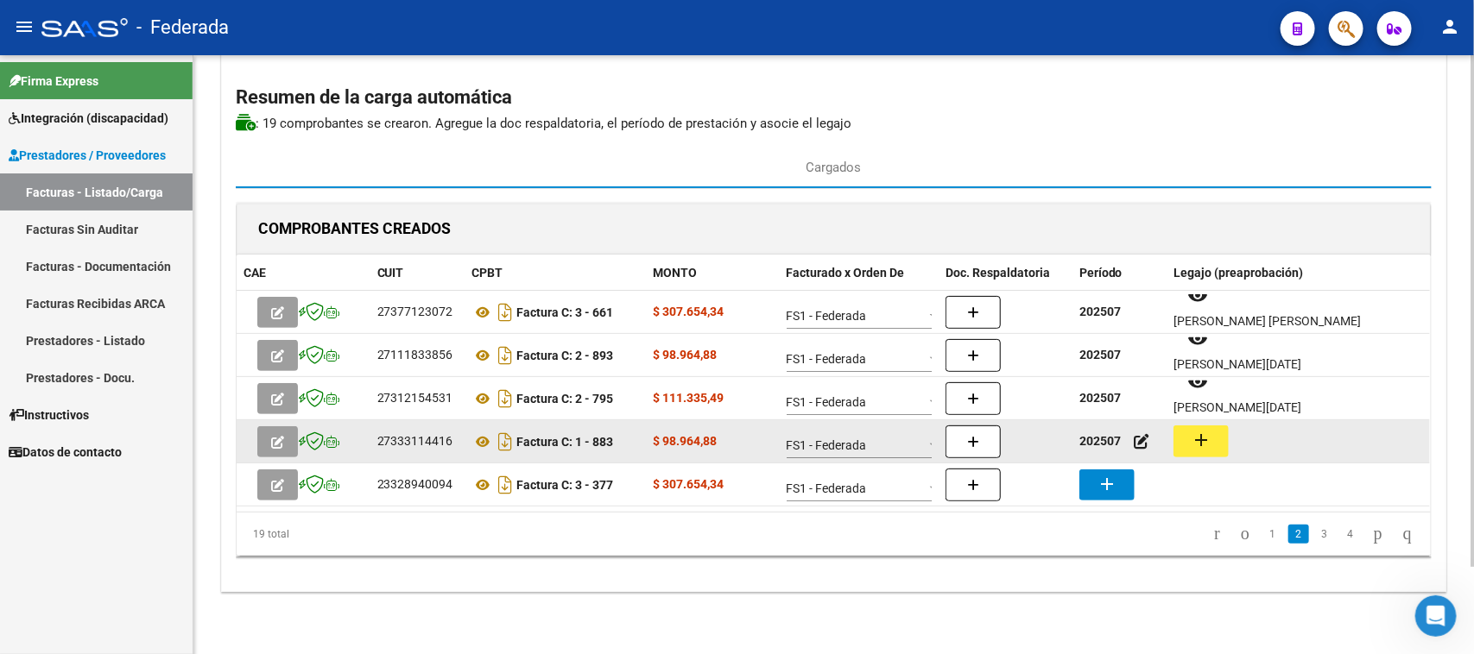
click at [1203, 442] on mat-icon "add" at bounding box center [1200, 440] width 21 height 21
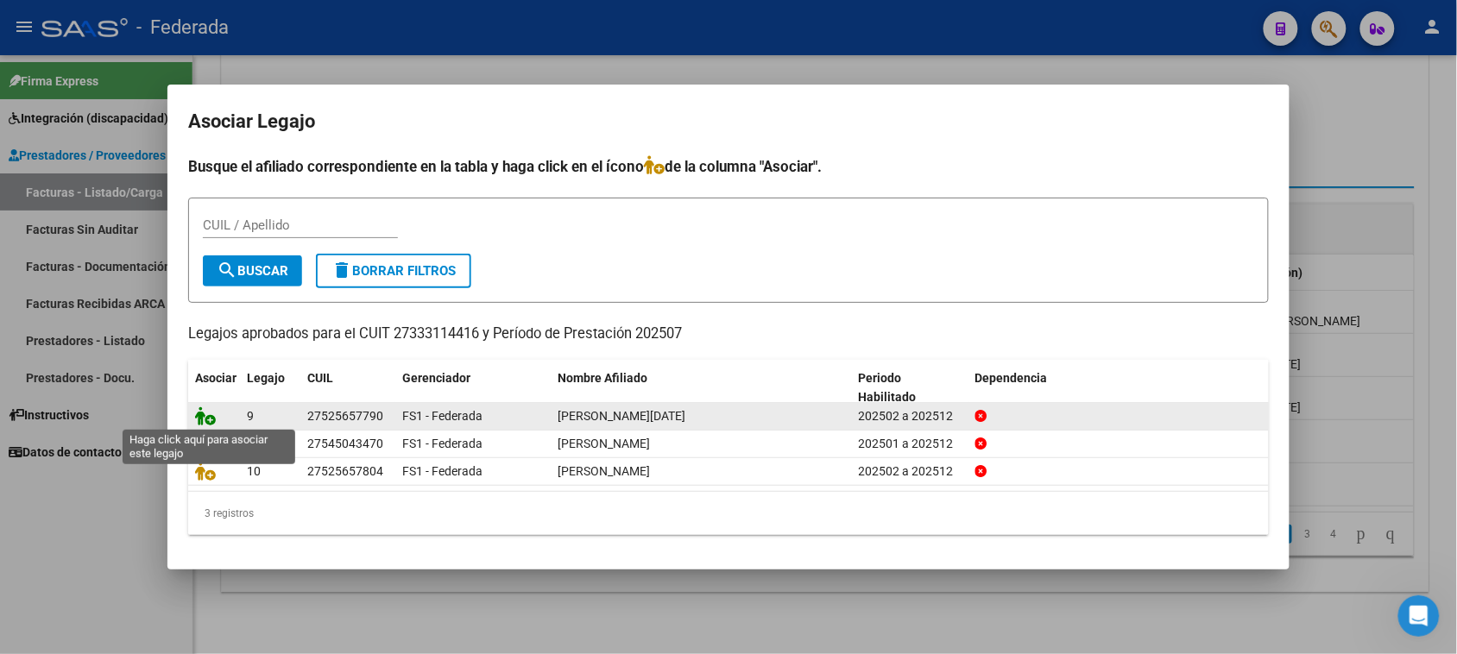
click at [203, 410] on icon at bounding box center [205, 416] width 21 height 19
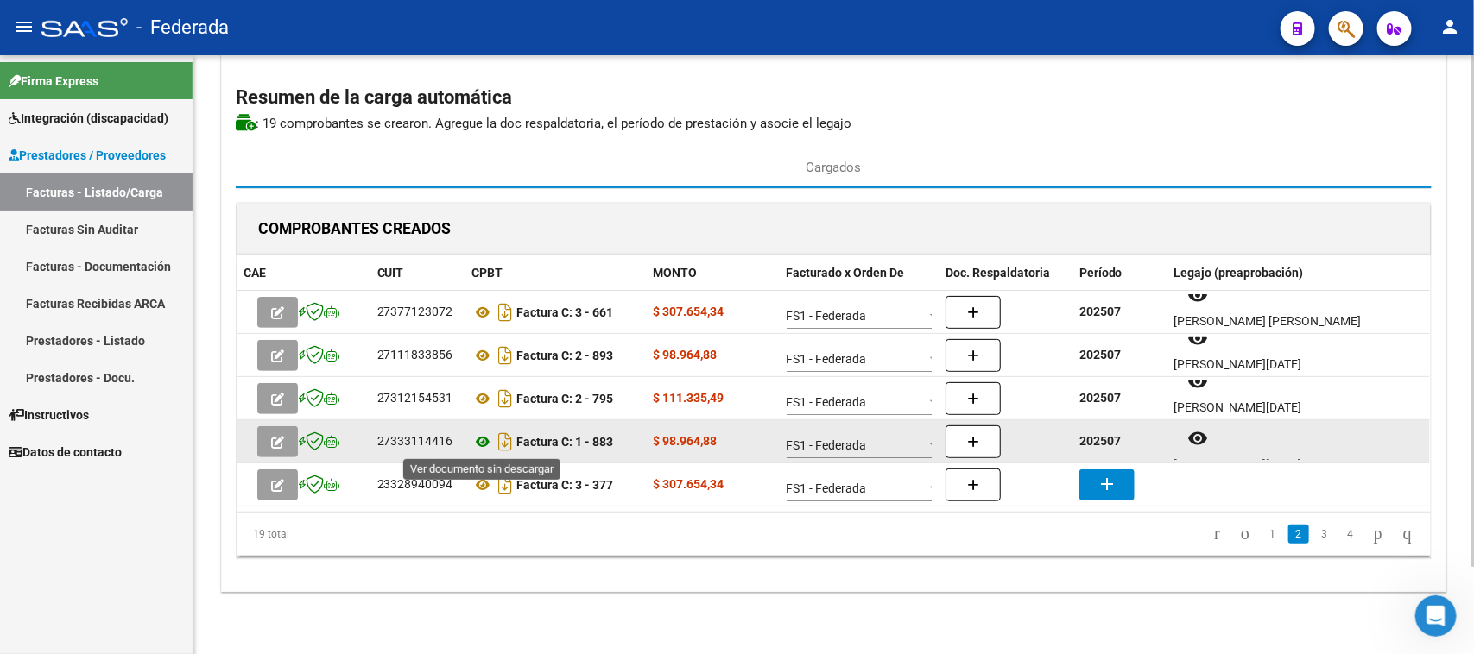
click at [483, 445] on icon at bounding box center [483, 442] width 22 height 21
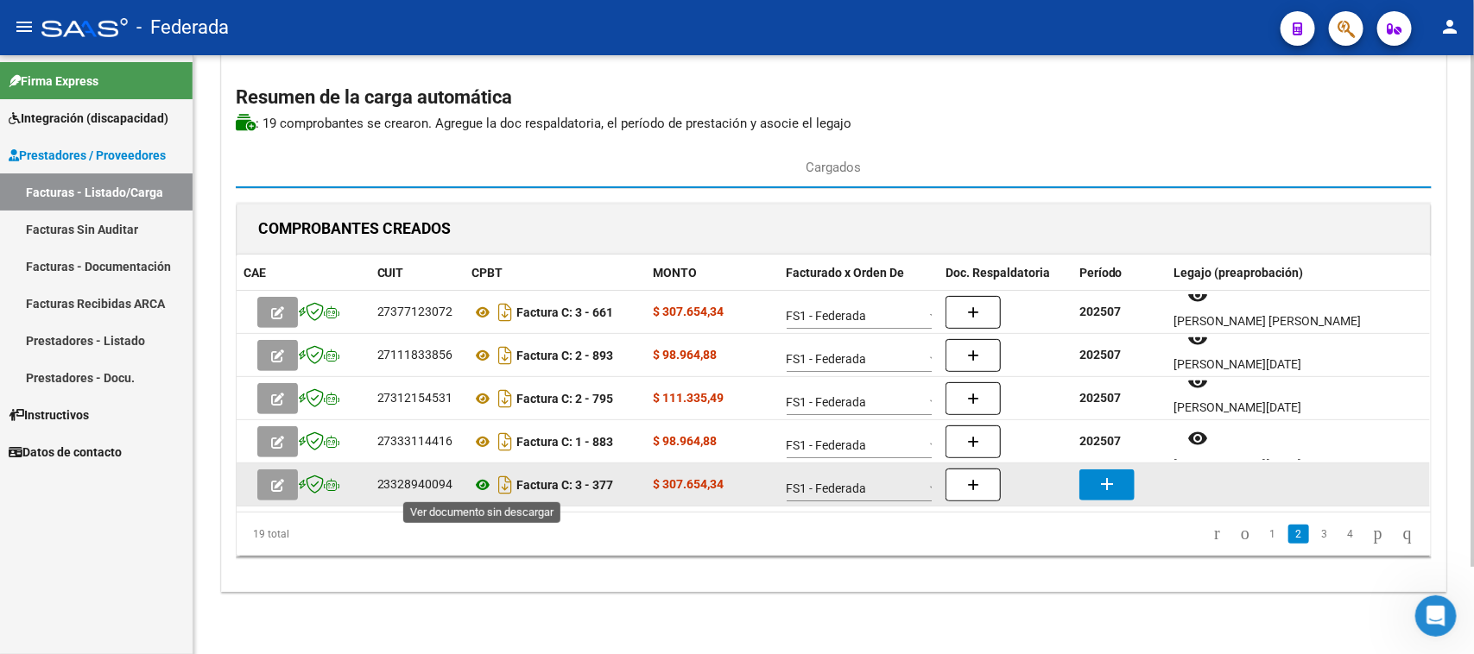
click at [481, 489] on icon at bounding box center [483, 485] width 22 height 21
click at [1096, 474] on mat-icon "add" at bounding box center [1106, 484] width 21 height 21
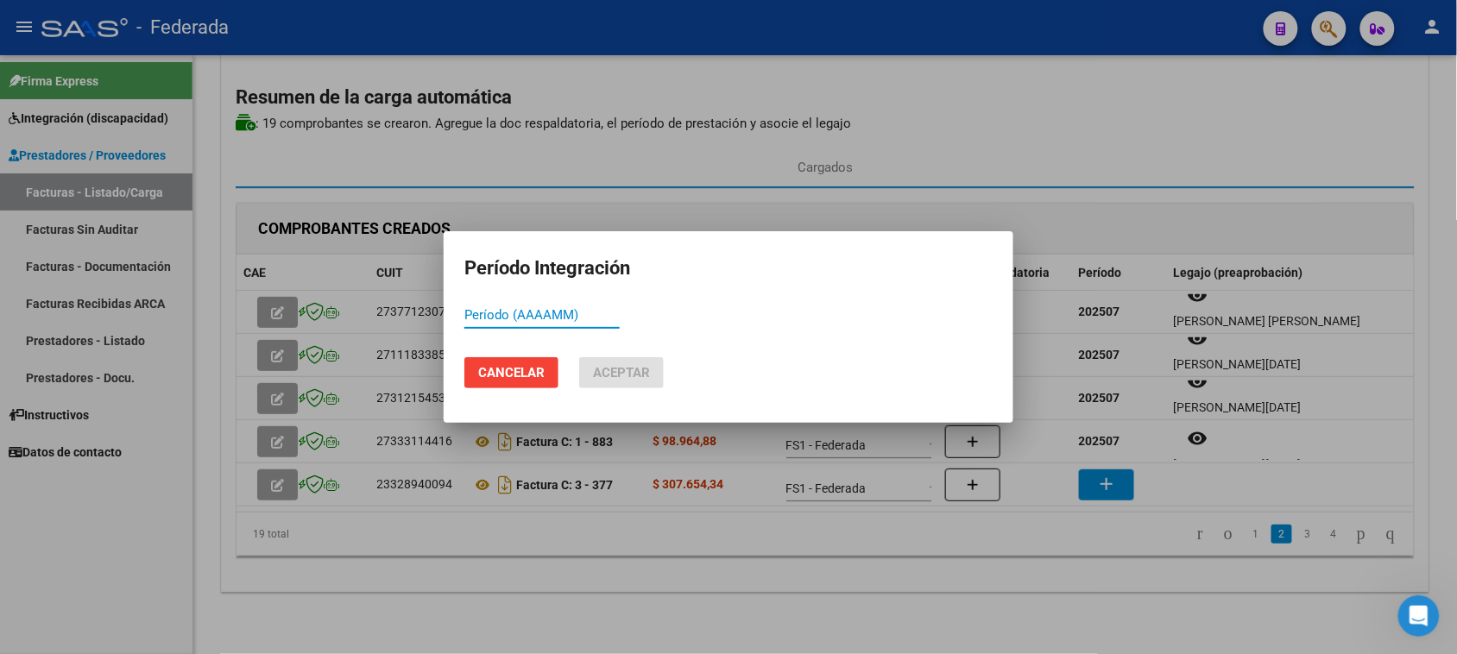
paste input "202507"
type input "202507"
click at [645, 376] on span "Aceptar" at bounding box center [621, 373] width 57 height 16
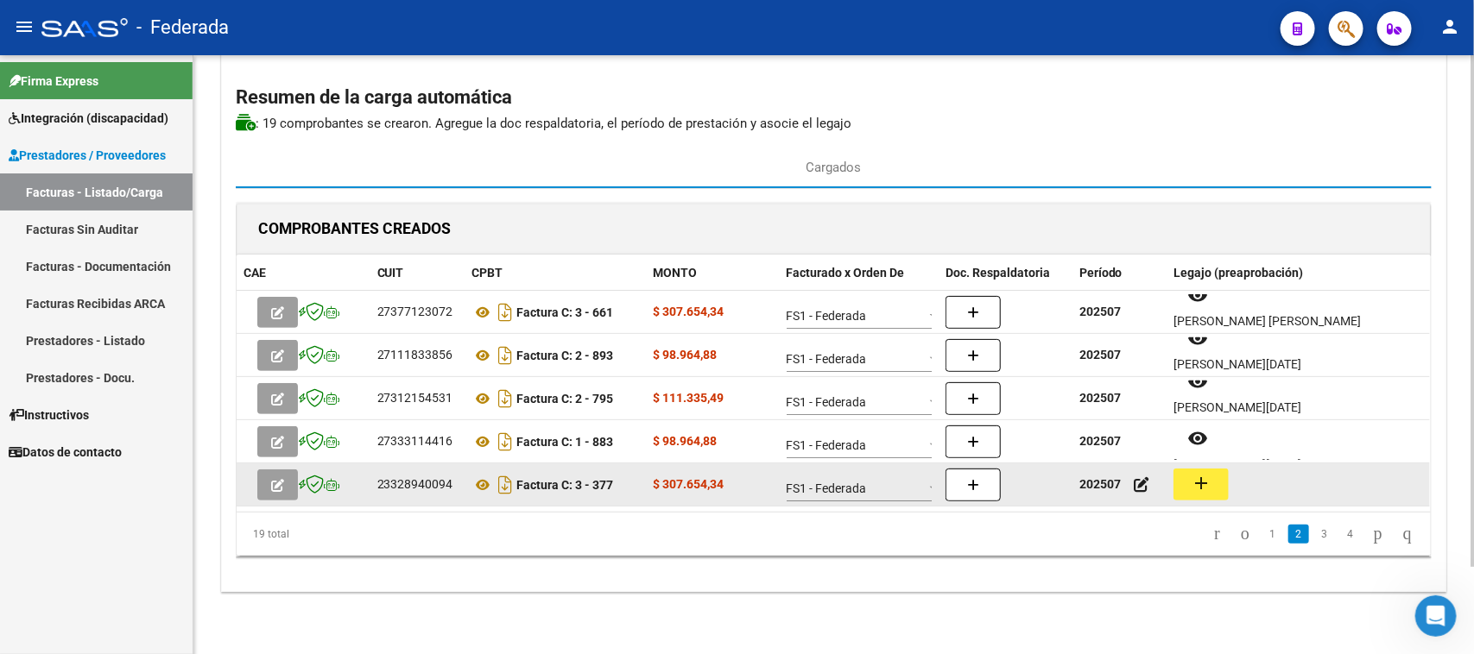
click at [1193, 484] on mat-icon "add" at bounding box center [1200, 483] width 21 height 21
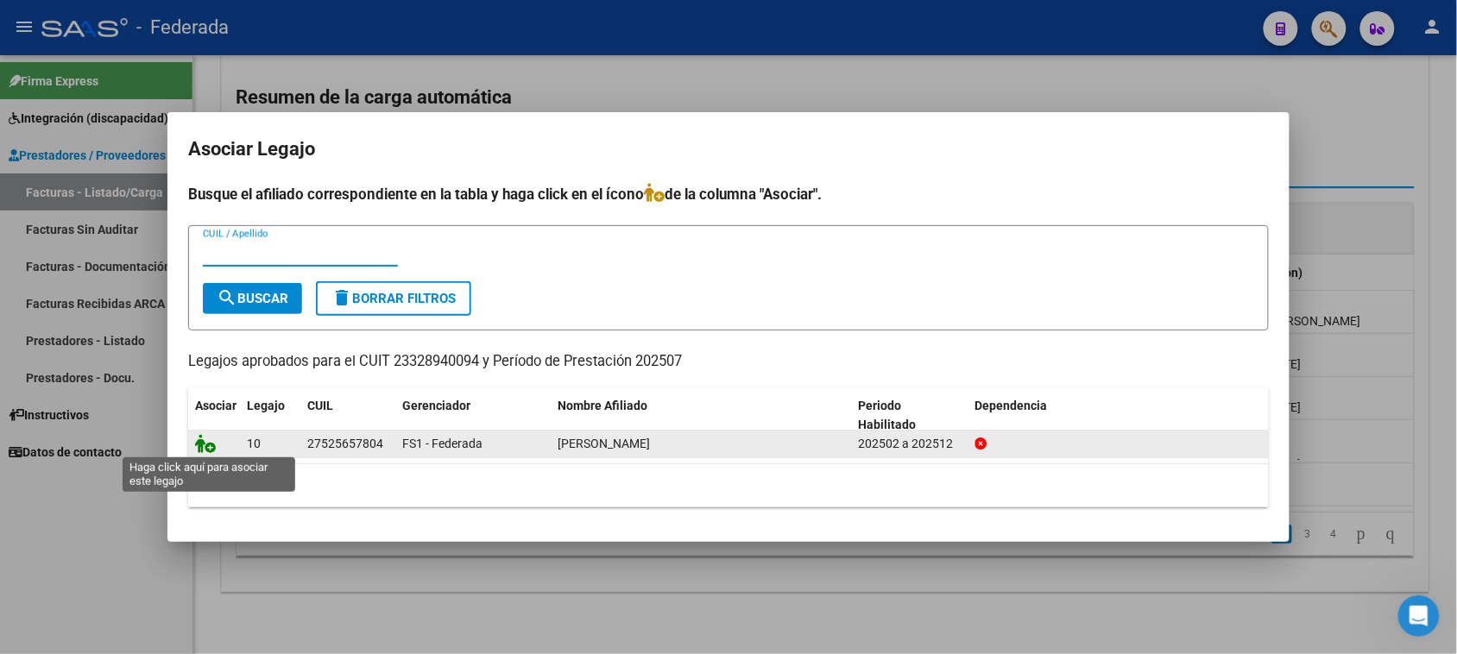
click at [209, 442] on icon at bounding box center [205, 443] width 21 height 19
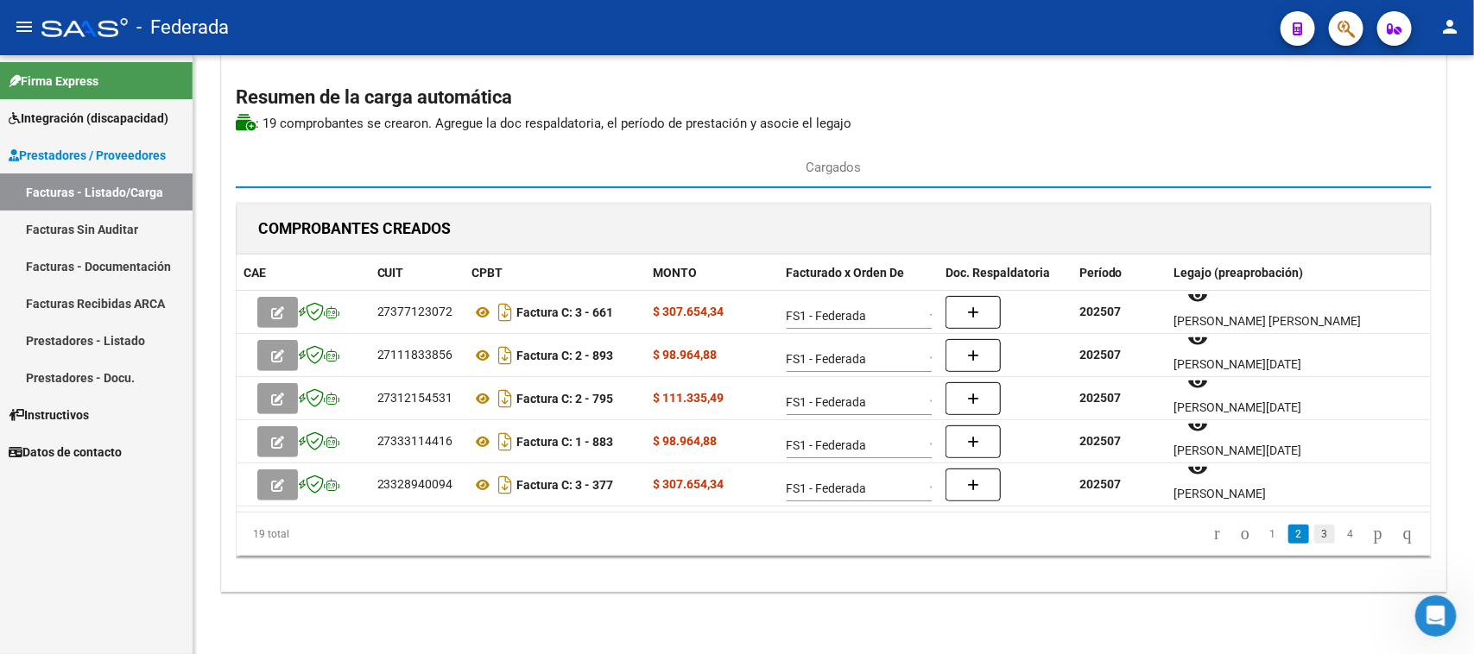
click at [1314, 535] on link "3" at bounding box center [1324, 534] width 21 height 19
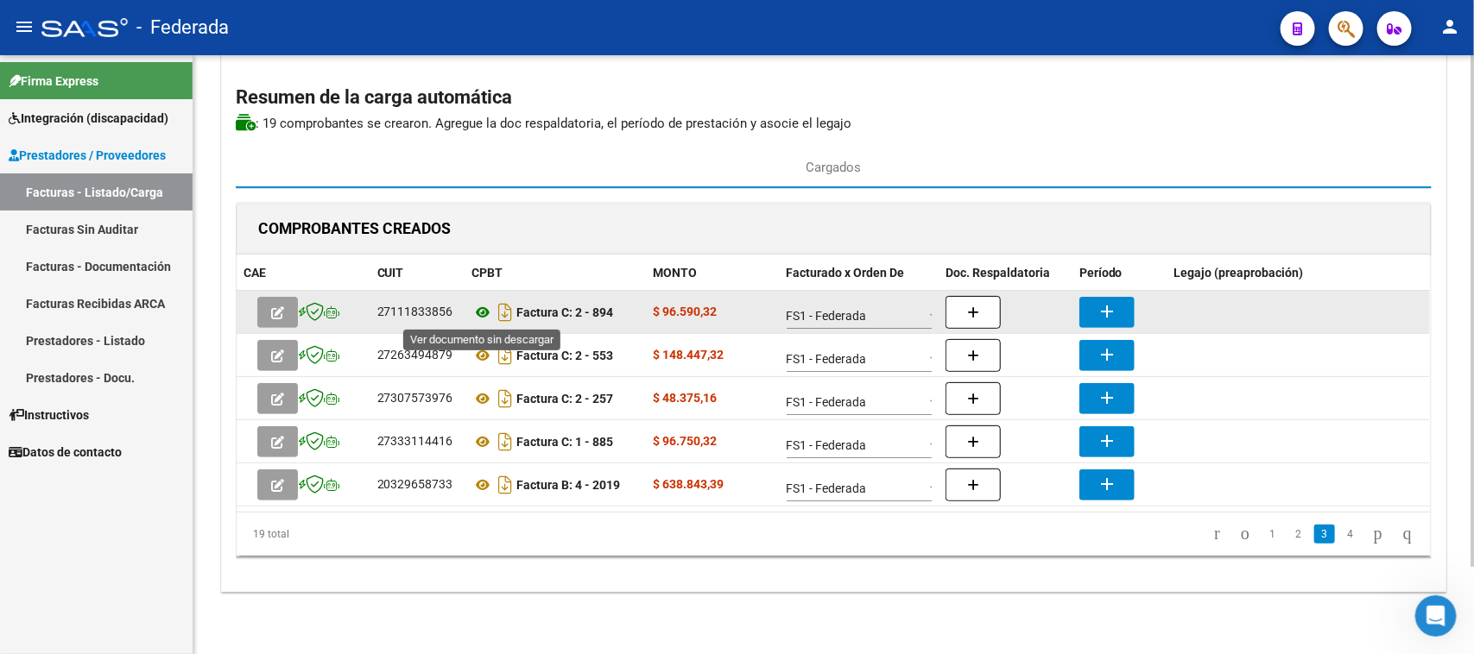
click at [477, 313] on icon at bounding box center [483, 312] width 22 height 21
click at [1090, 312] on button "add" at bounding box center [1106, 312] width 55 height 31
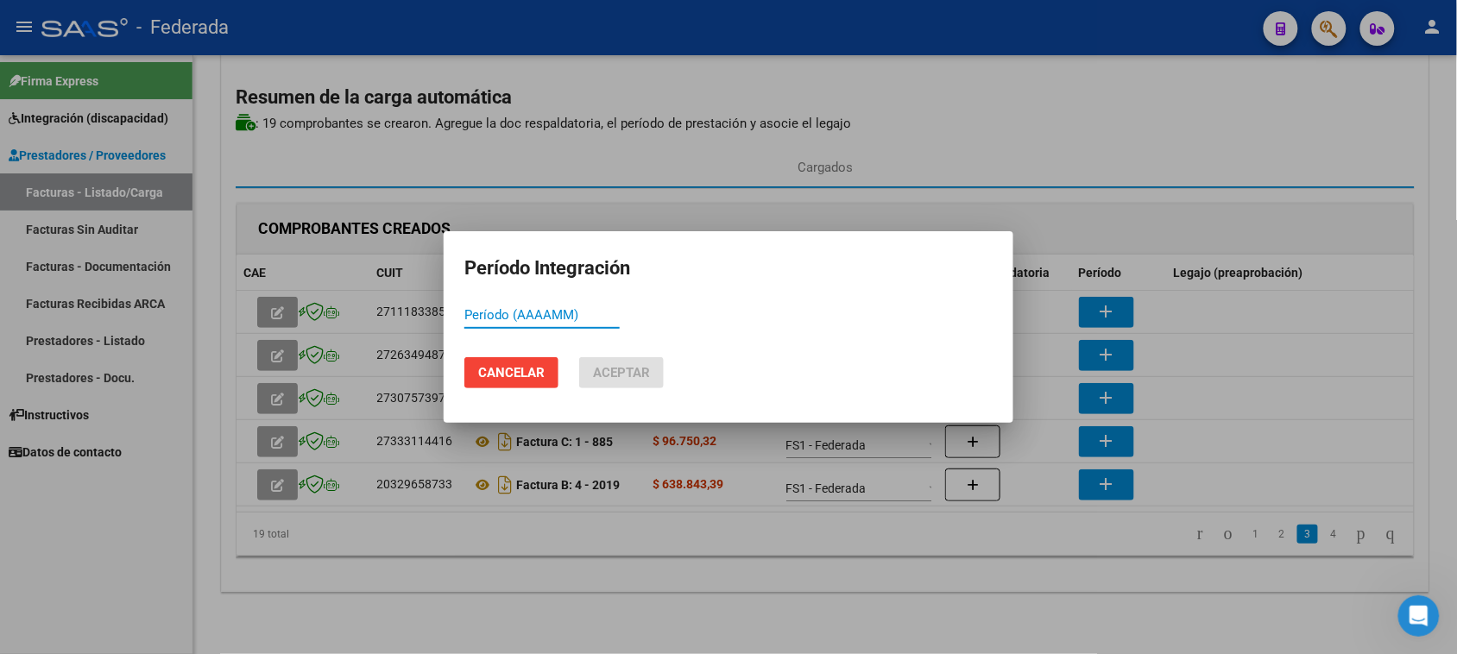
paste input "202507"
type input "202507"
click at [647, 373] on span "Aceptar" at bounding box center [621, 373] width 57 height 16
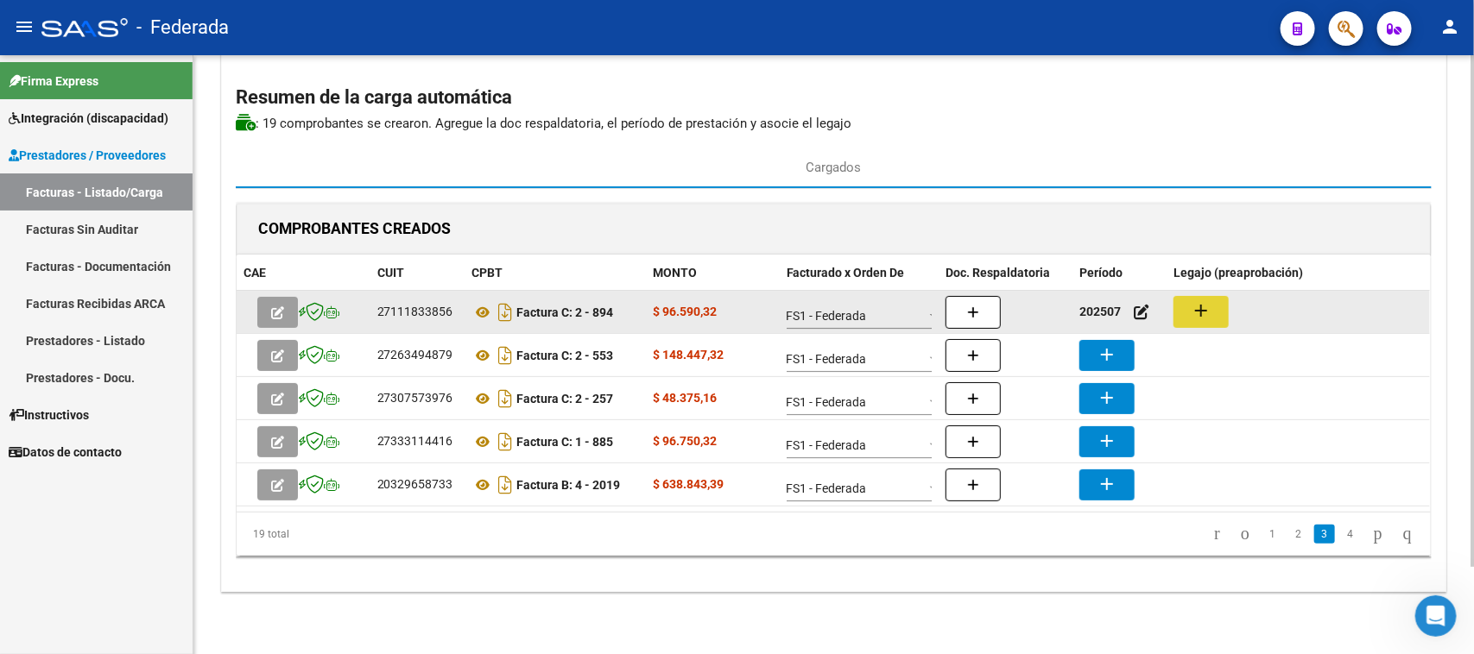
click at [1194, 318] on mat-icon "add" at bounding box center [1200, 310] width 21 height 21
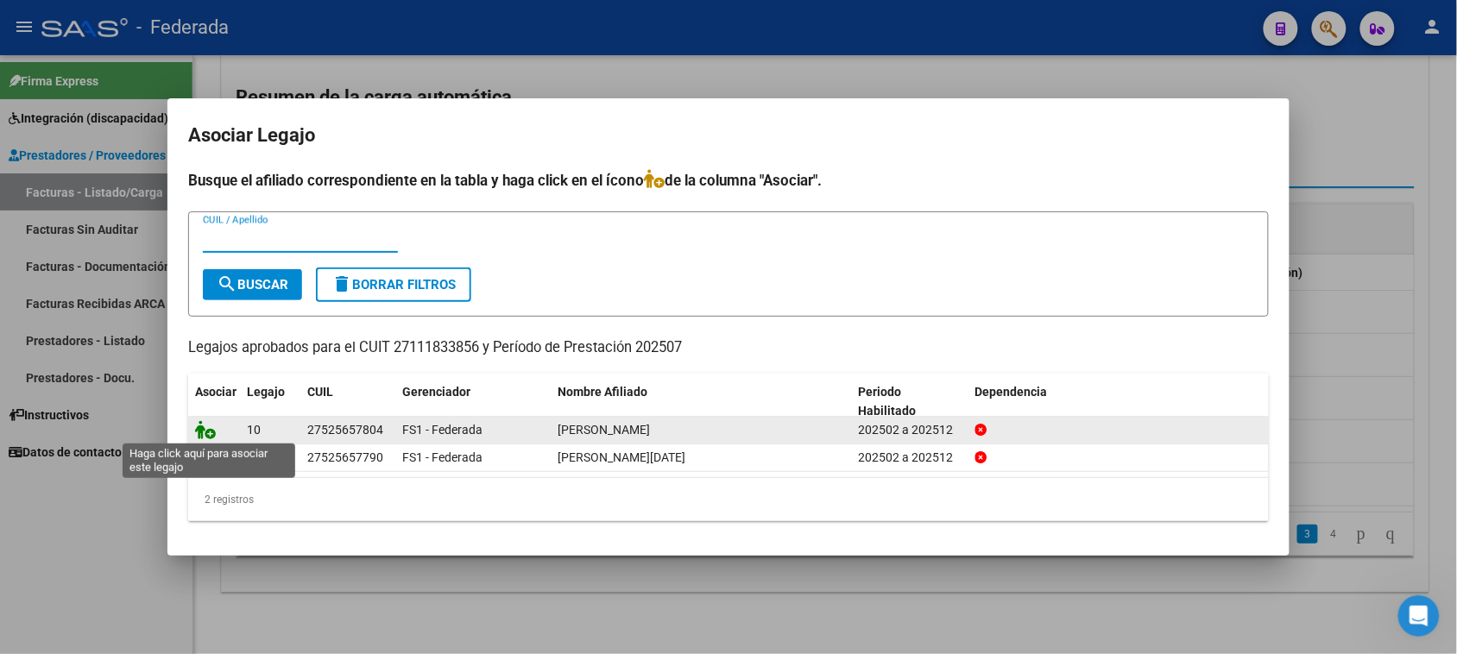
click at [203, 430] on icon at bounding box center [205, 429] width 21 height 19
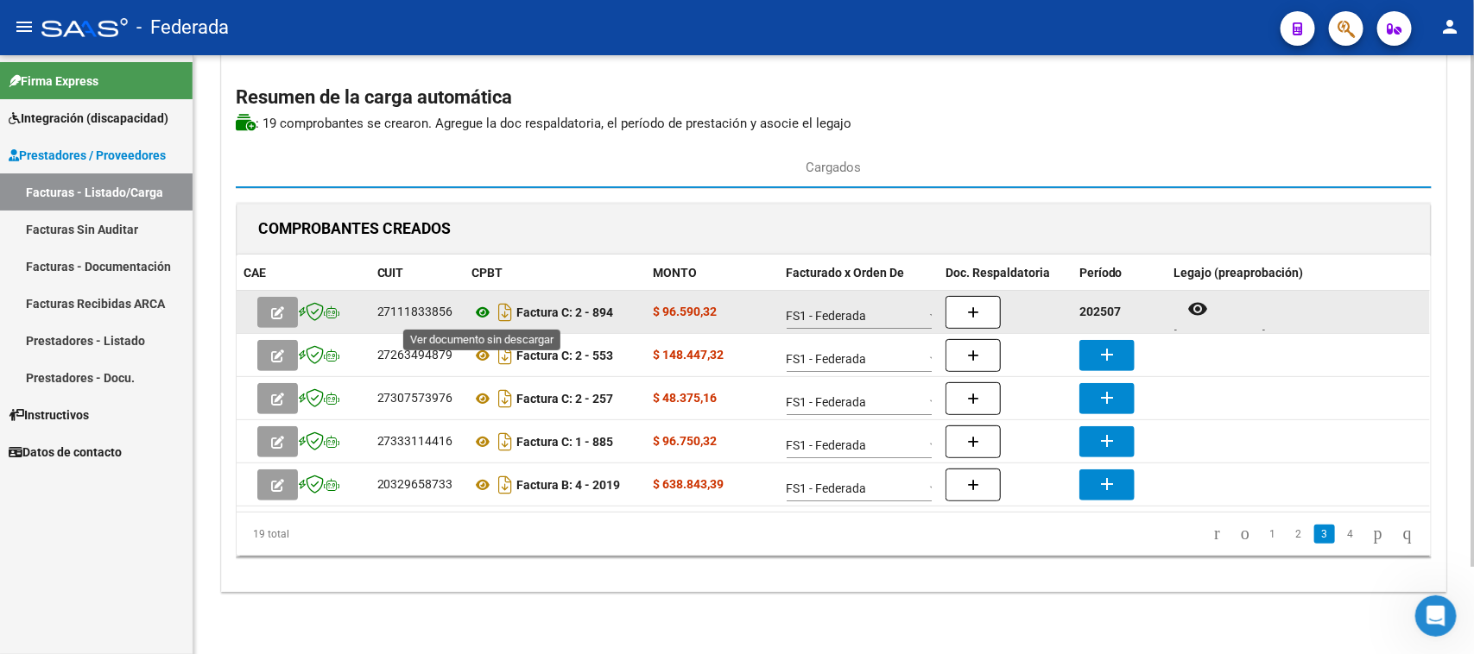
click at [484, 313] on icon at bounding box center [483, 312] width 22 height 21
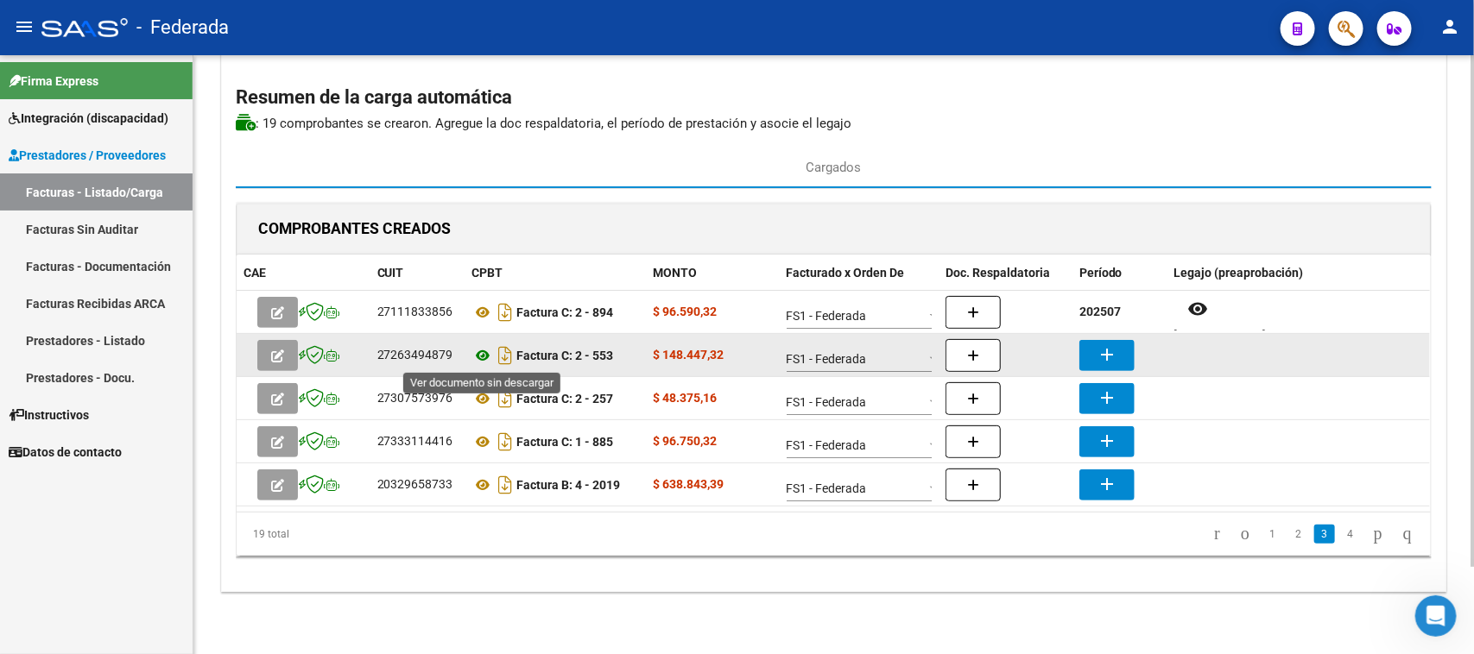
click at [477, 352] on icon at bounding box center [483, 355] width 22 height 21
click at [1099, 355] on mat-icon "add" at bounding box center [1106, 354] width 21 height 21
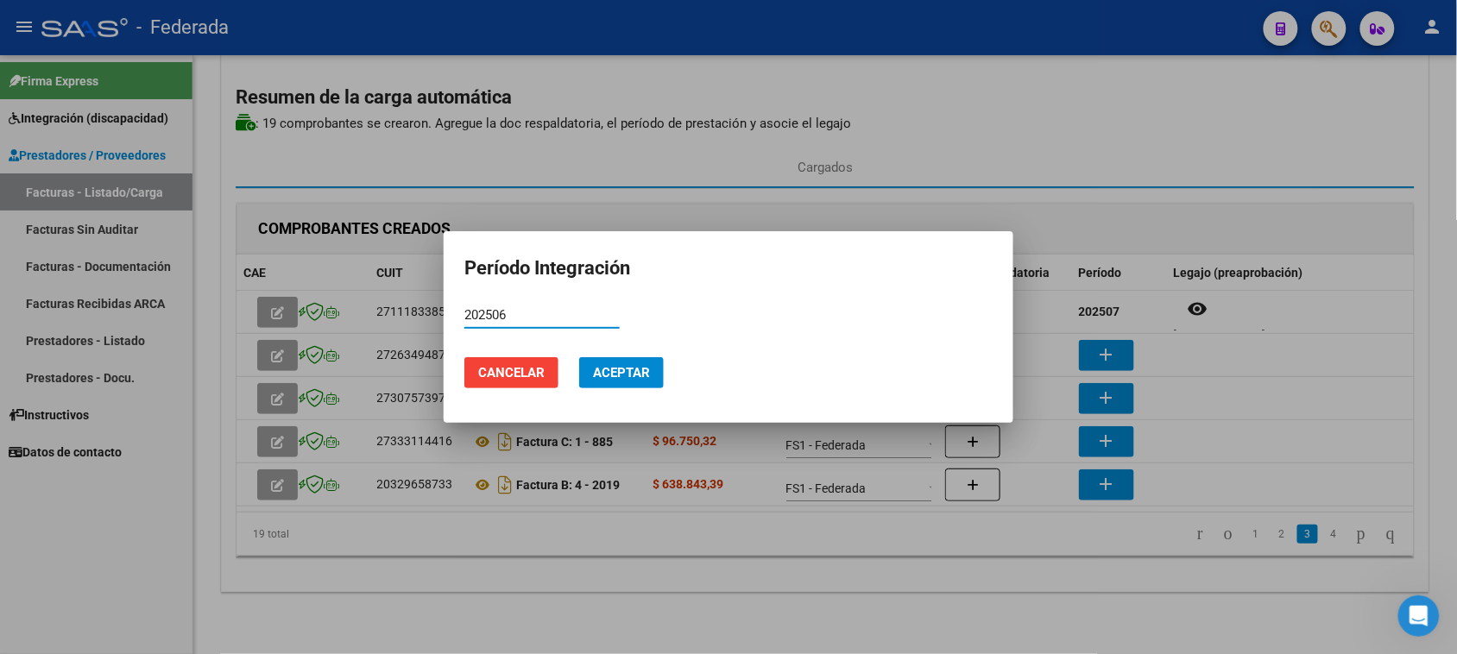
type input "202506"
click at [620, 385] on button "Aceptar" at bounding box center [621, 372] width 85 height 31
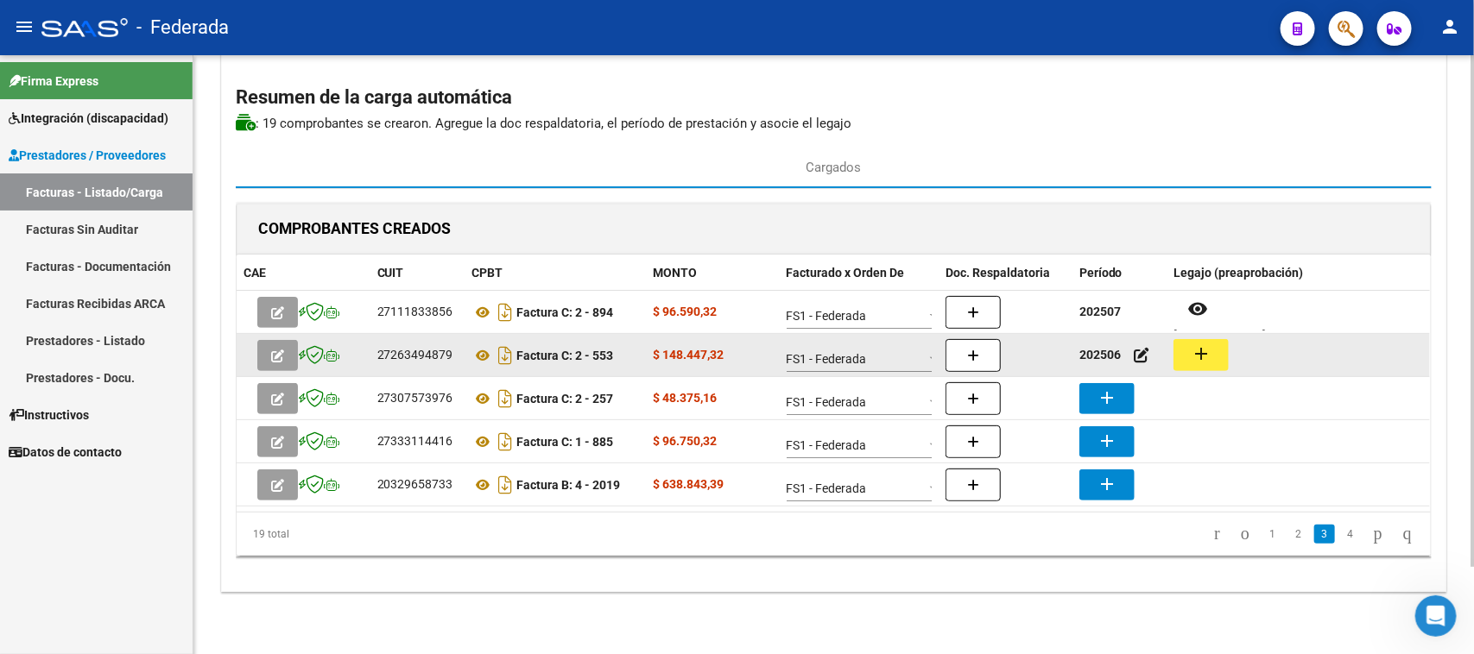
click at [1211, 346] on button "add" at bounding box center [1200, 355] width 55 height 32
click at [480, 360] on icon at bounding box center [483, 355] width 22 height 21
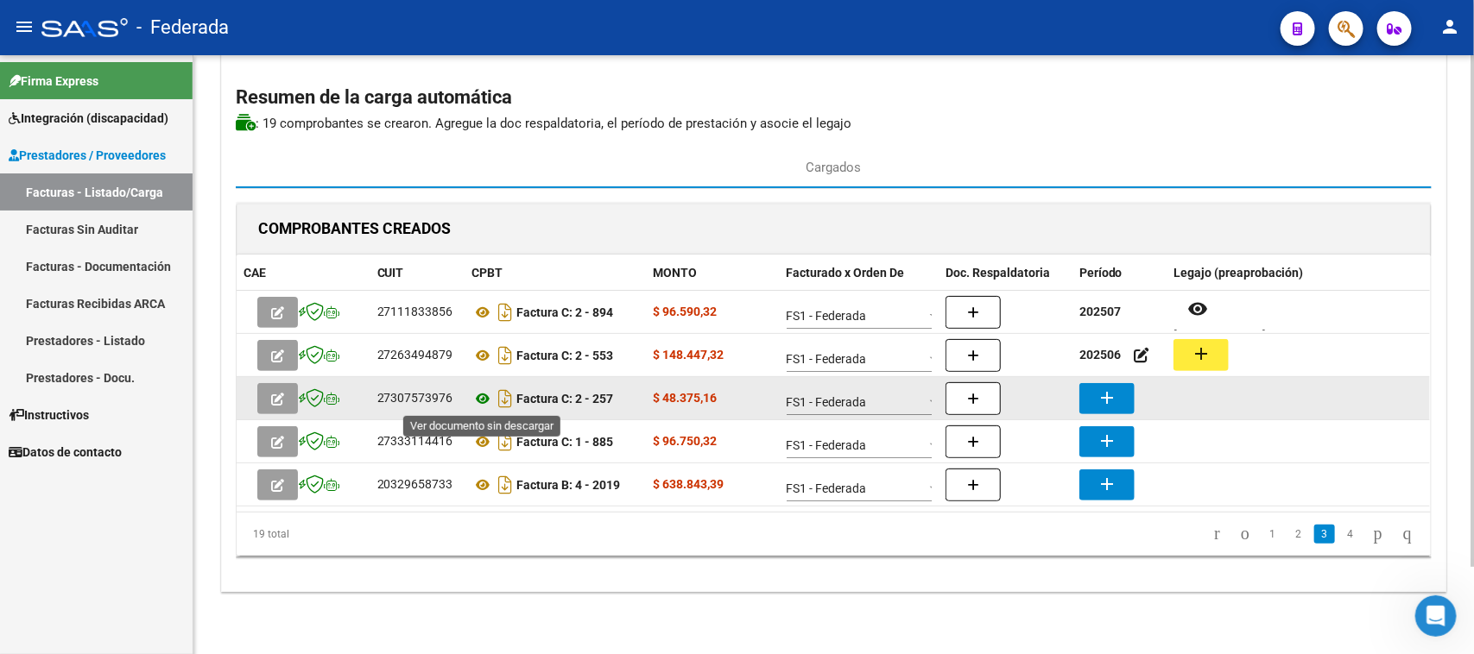
click at [481, 399] on icon at bounding box center [483, 398] width 22 height 21
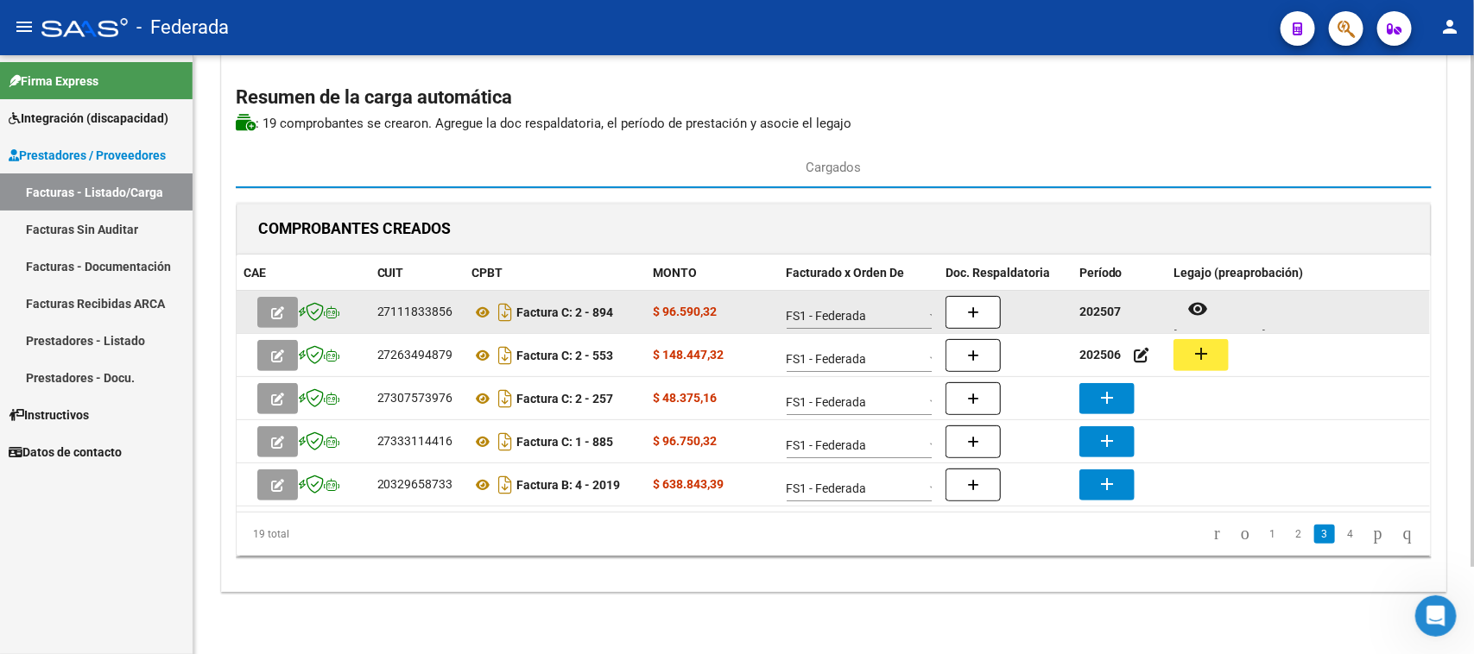
click at [1097, 306] on strong "202507" at bounding box center [1099, 312] width 41 height 14
copy strong "202507"
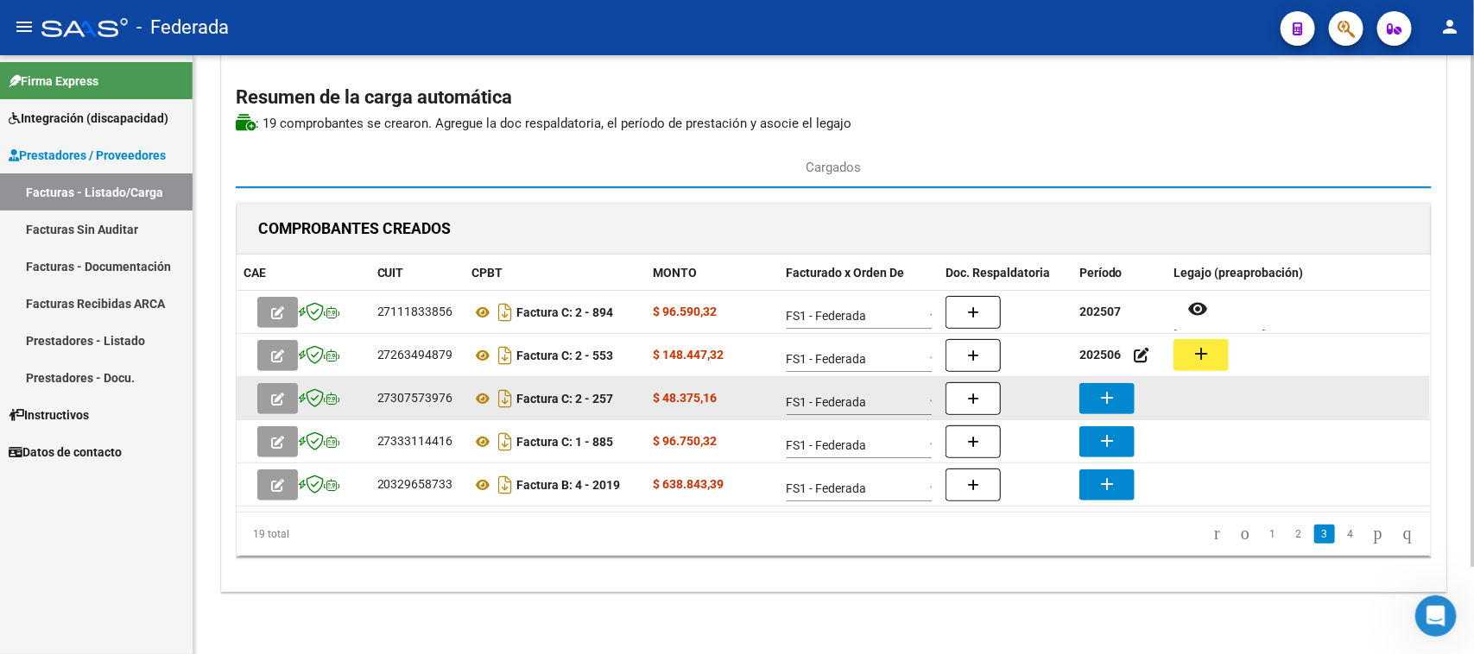
click at [1094, 400] on button "add" at bounding box center [1106, 398] width 55 height 31
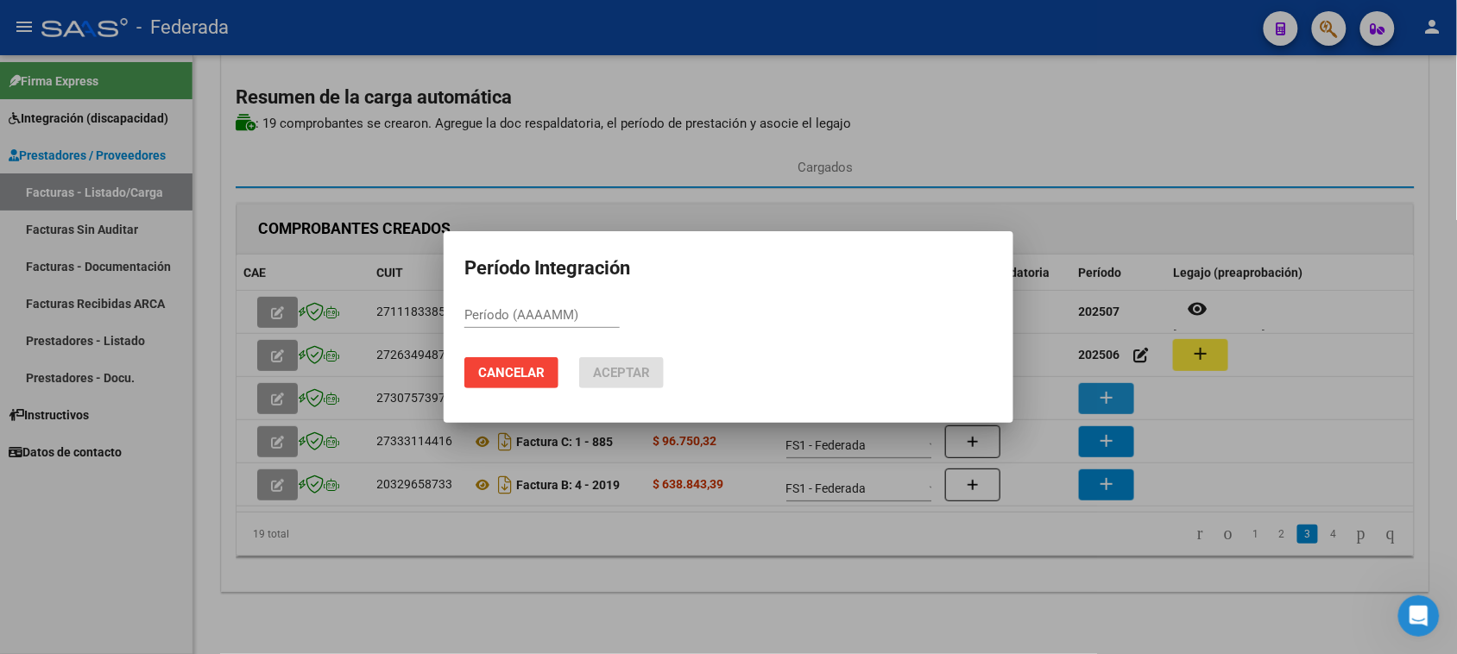
paste input "202507"
type input "202507"
click at [640, 374] on span "Aceptar" at bounding box center [621, 373] width 57 height 16
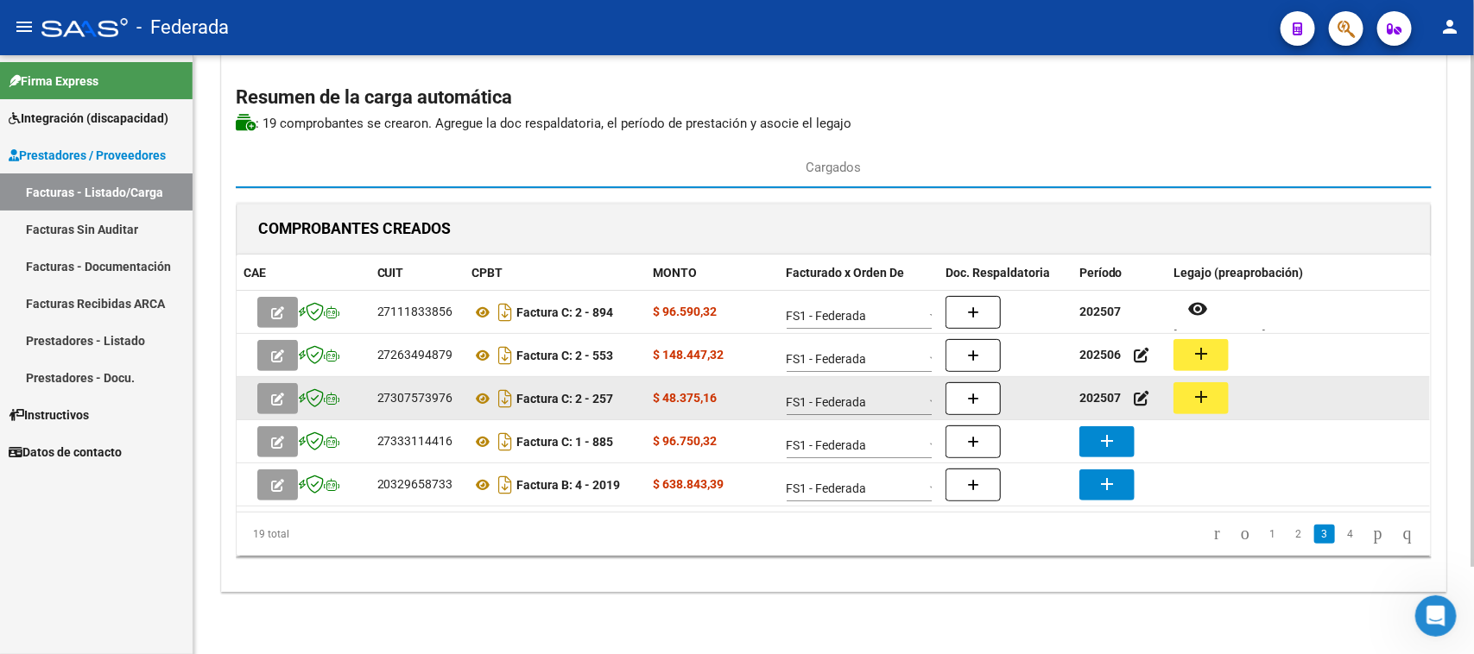
click at [1213, 400] on button "add" at bounding box center [1200, 398] width 55 height 32
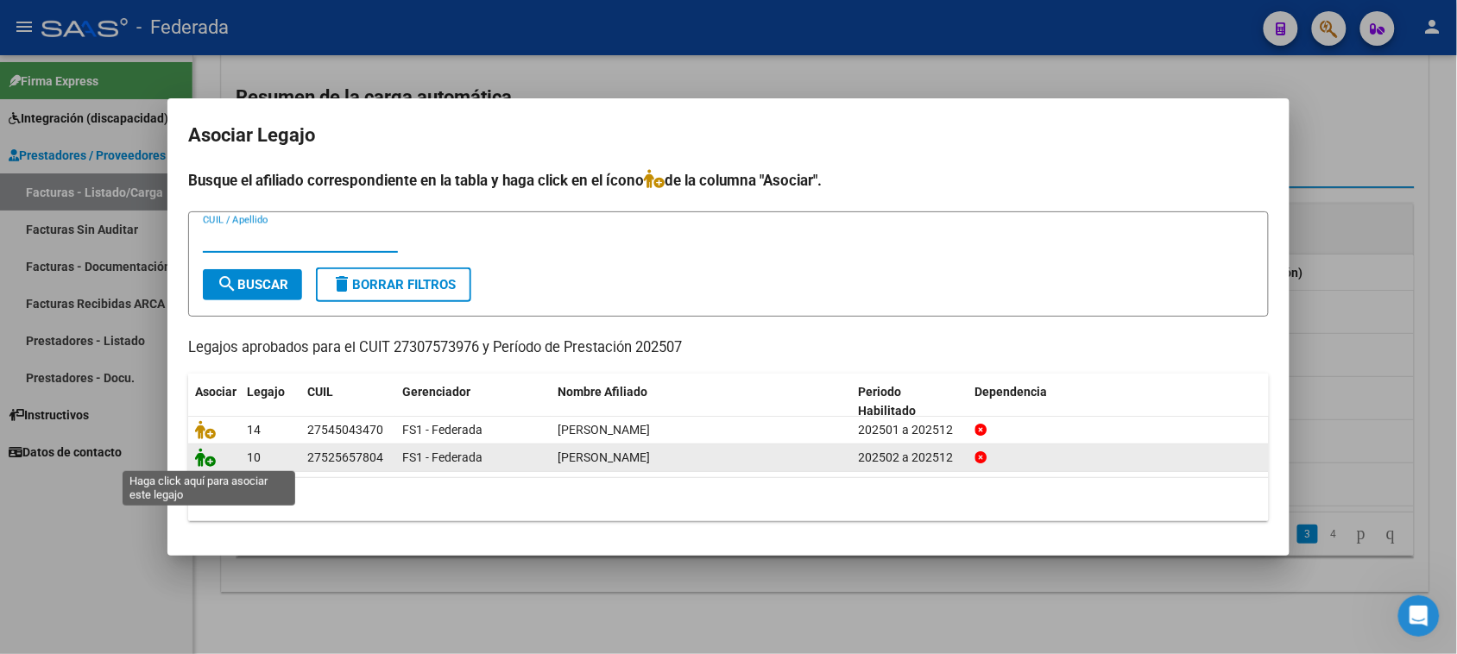
click at [205, 456] on icon at bounding box center [205, 457] width 21 height 19
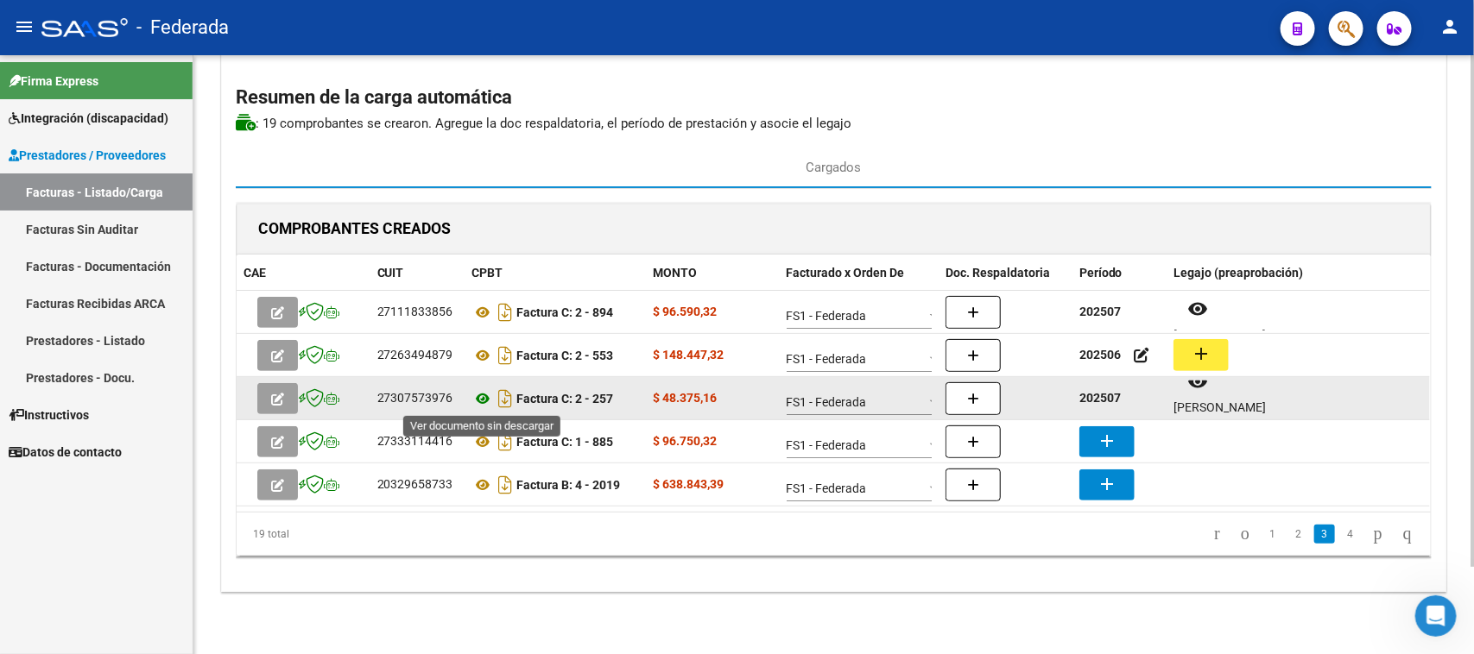
click at [485, 400] on icon at bounding box center [483, 398] width 22 height 21
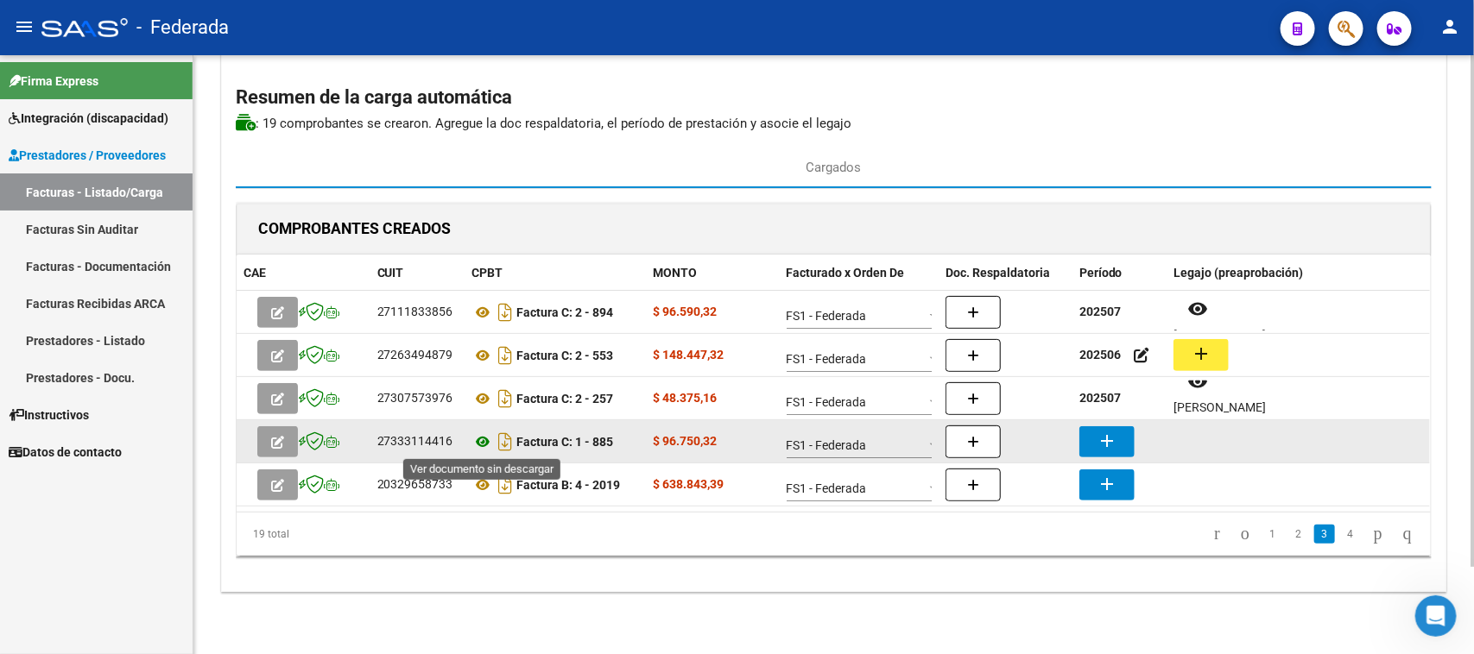
click at [477, 445] on icon at bounding box center [483, 442] width 22 height 21
click at [481, 445] on icon at bounding box center [483, 442] width 22 height 21
click at [1102, 439] on mat-icon "add" at bounding box center [1106, 441] width 21 height 21
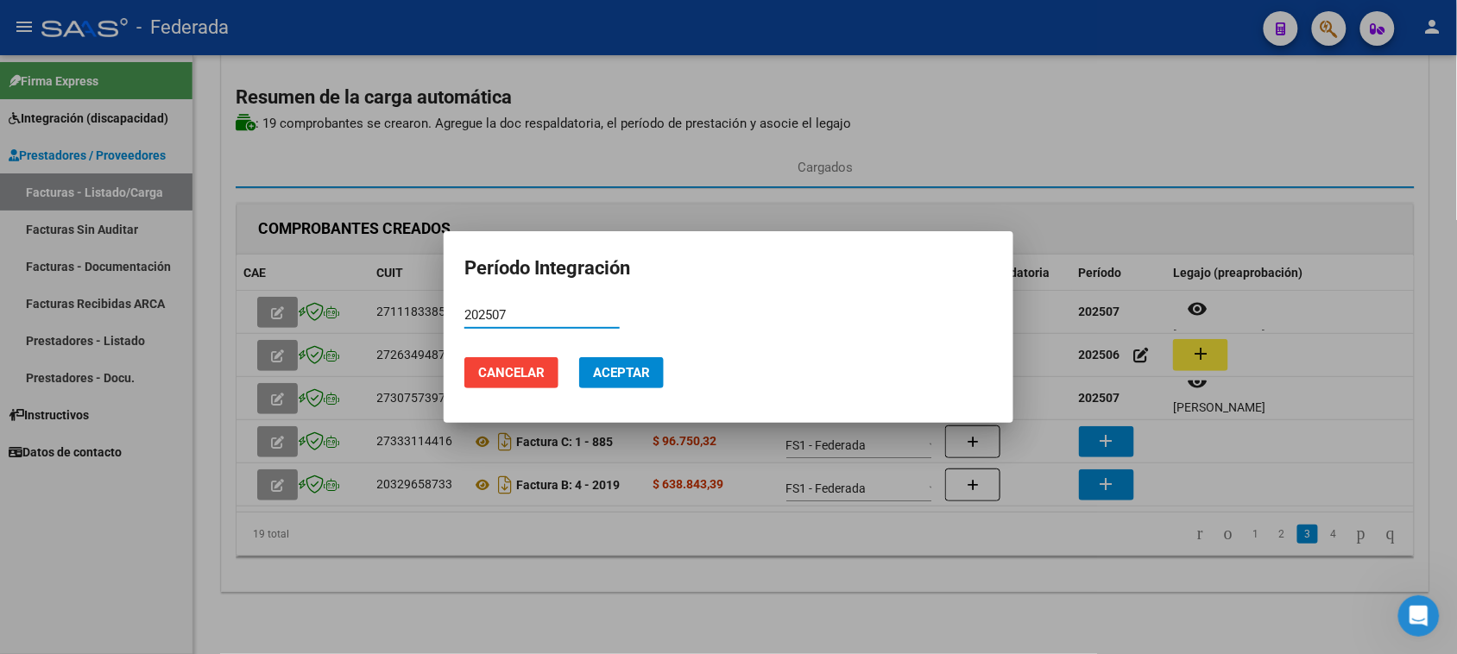
type input "202507"
click at [648, 378] on span "Aceptar" at bounding box center [621, 373] width 57 height 16
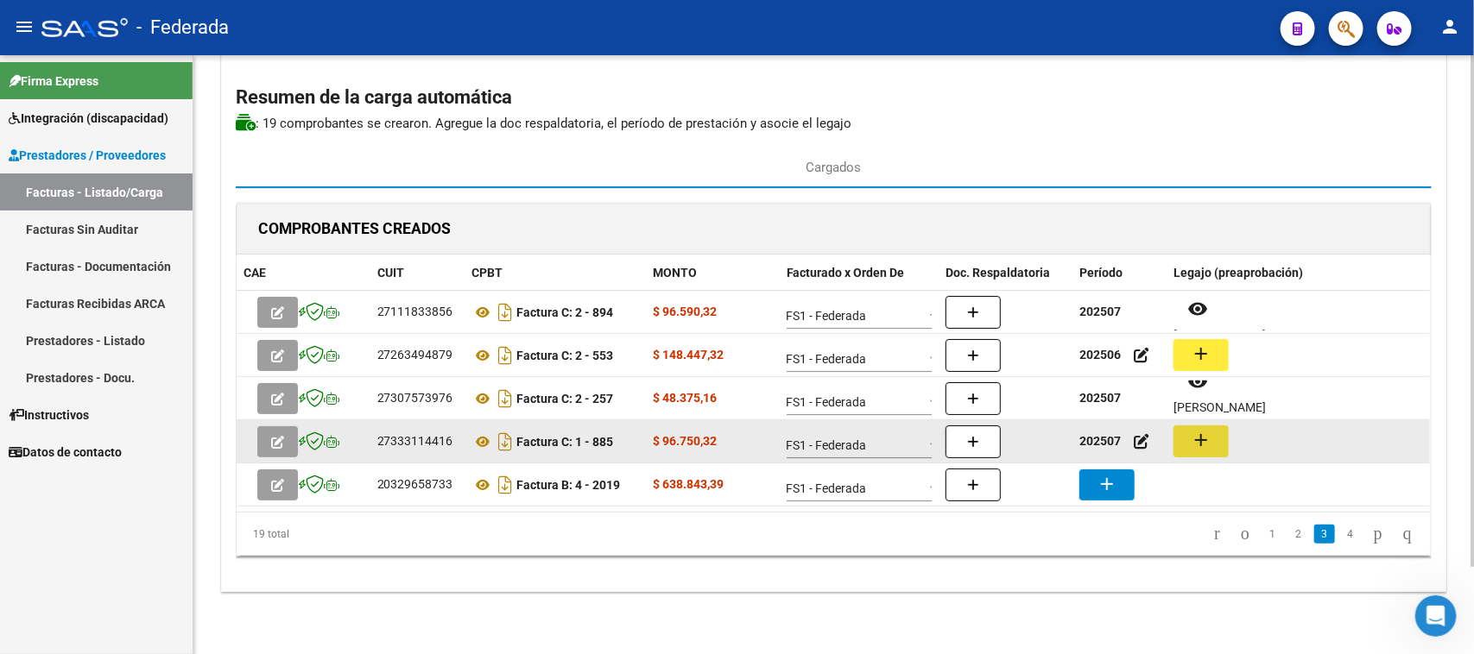
click at [1197, 445] on mat-icon "add" at bounding box center [1200, 440] width 21 height 21
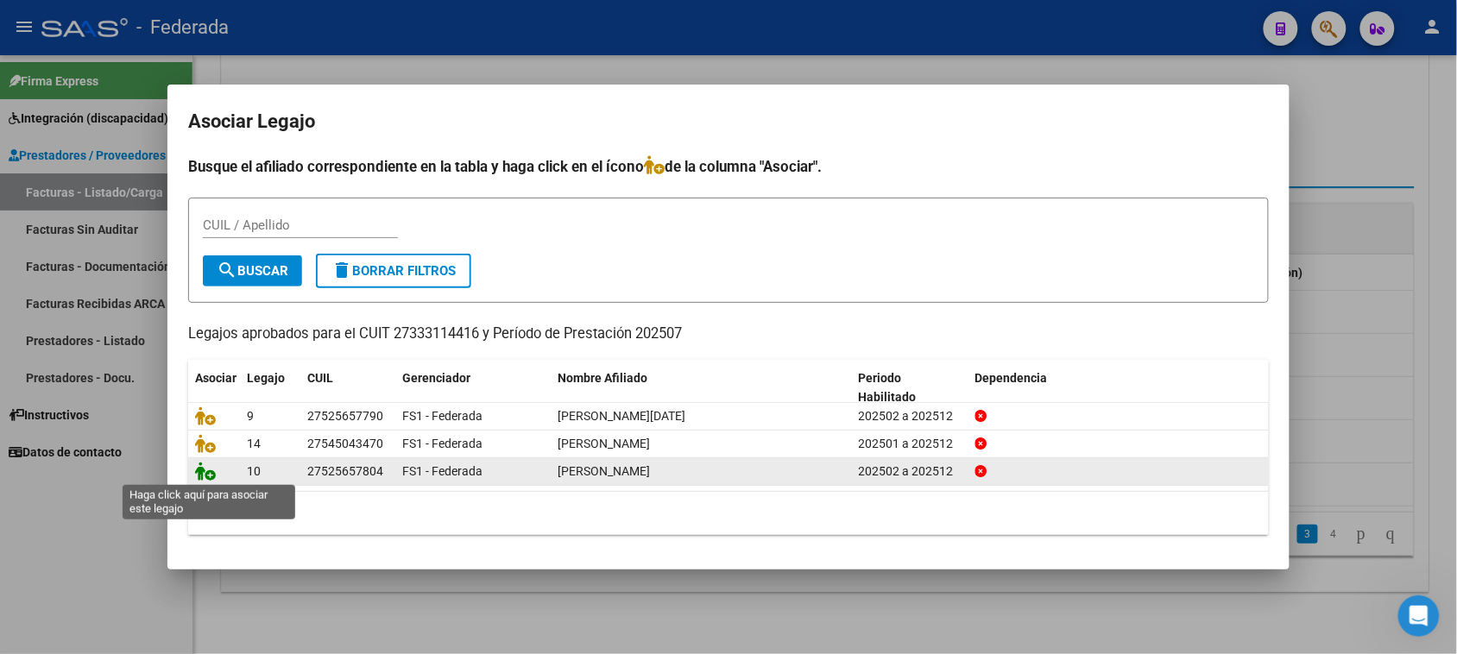
click at [204, 477] on icon at bounding box center [205, 471] width 21 height 19
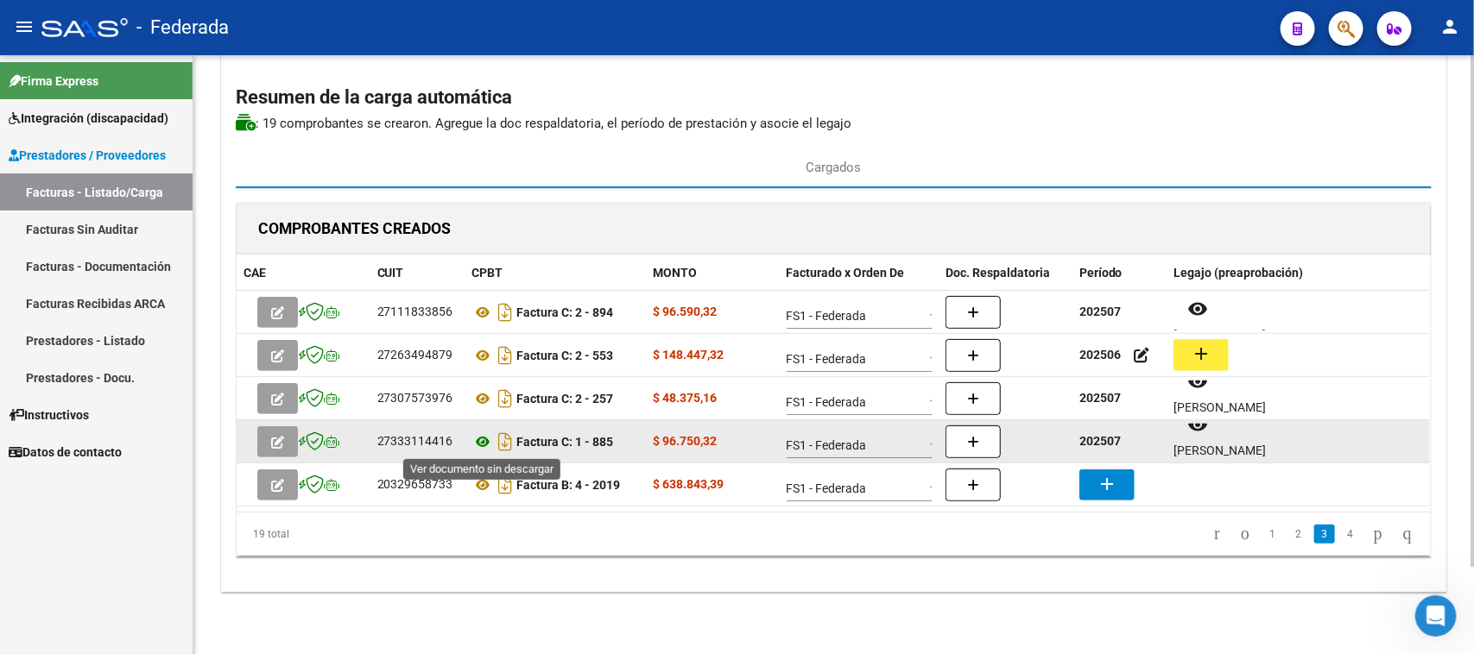
click at [477, 449] on icon at bounding box center [483, 442] width 22 height 21
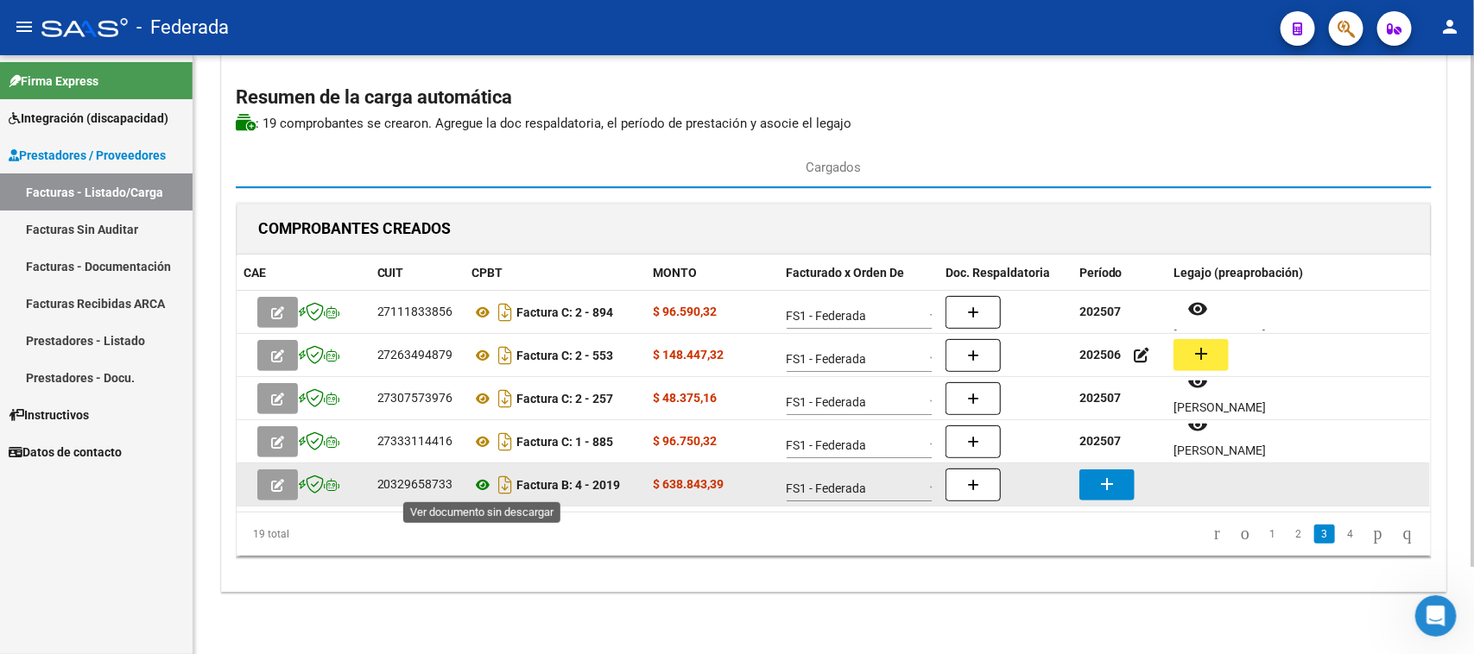
click at [480, 484] on icon at bounding box center [483, 485] width 22 height 21
click at [1094, 484] on button "add" at bounding box center [1106, 485] width 55 height 31
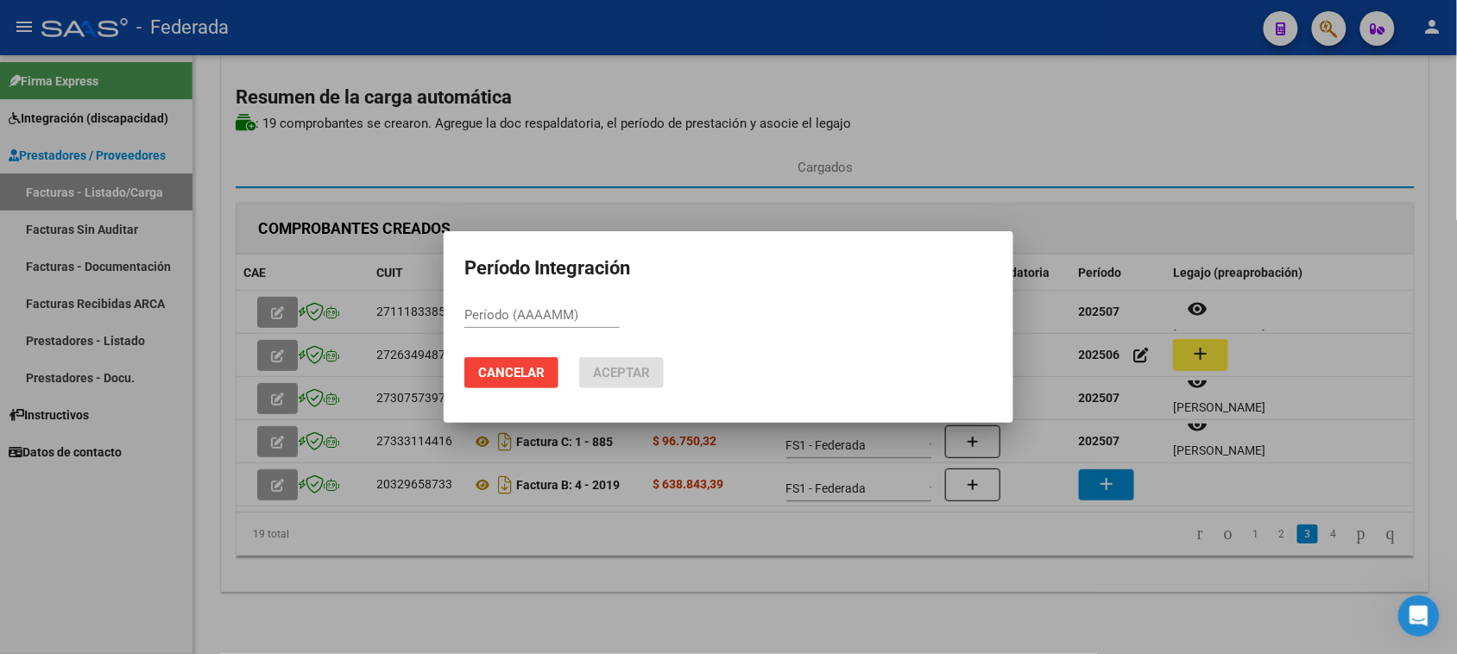
paste input "202507"
type input "202507"
click at [659, 369] on button "Aceptar" at bounding box center [621, 372] width 85 height 31
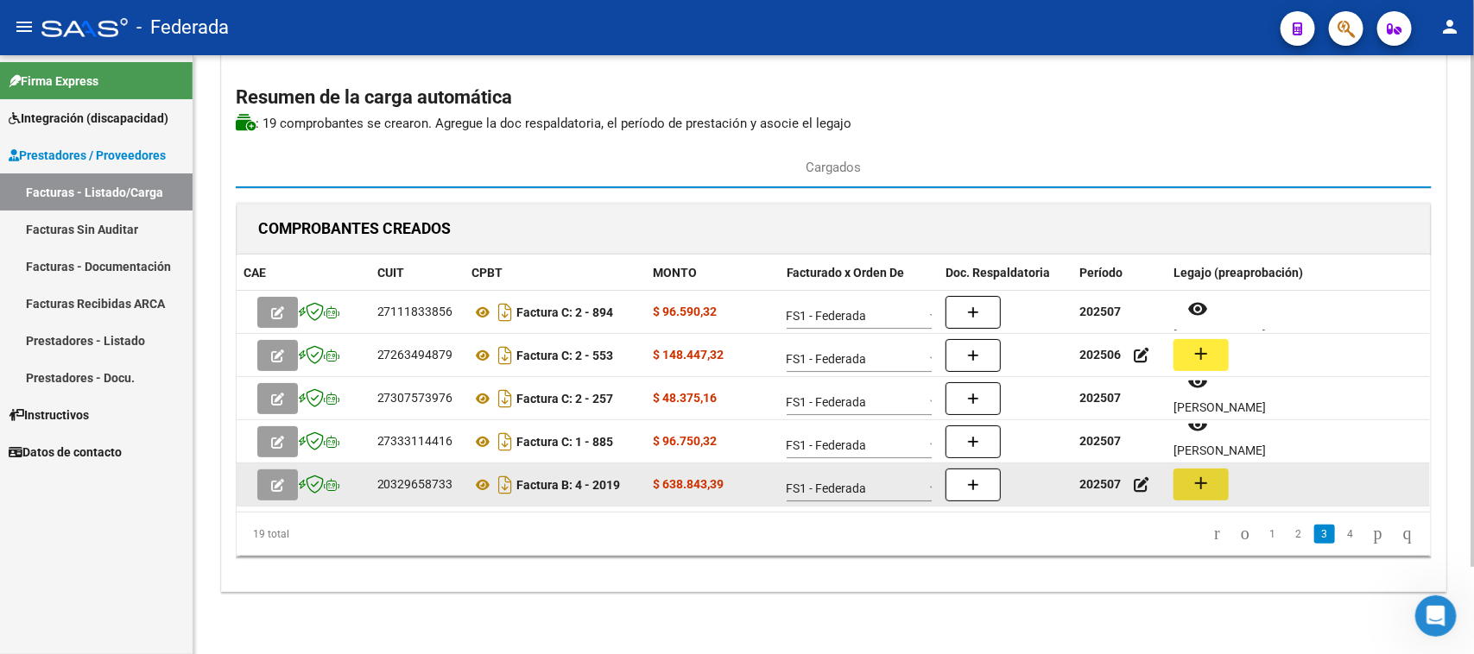
click at [1207, 485] on mat-icon "add" at bounding box center [1200, 483] width 21 height 21
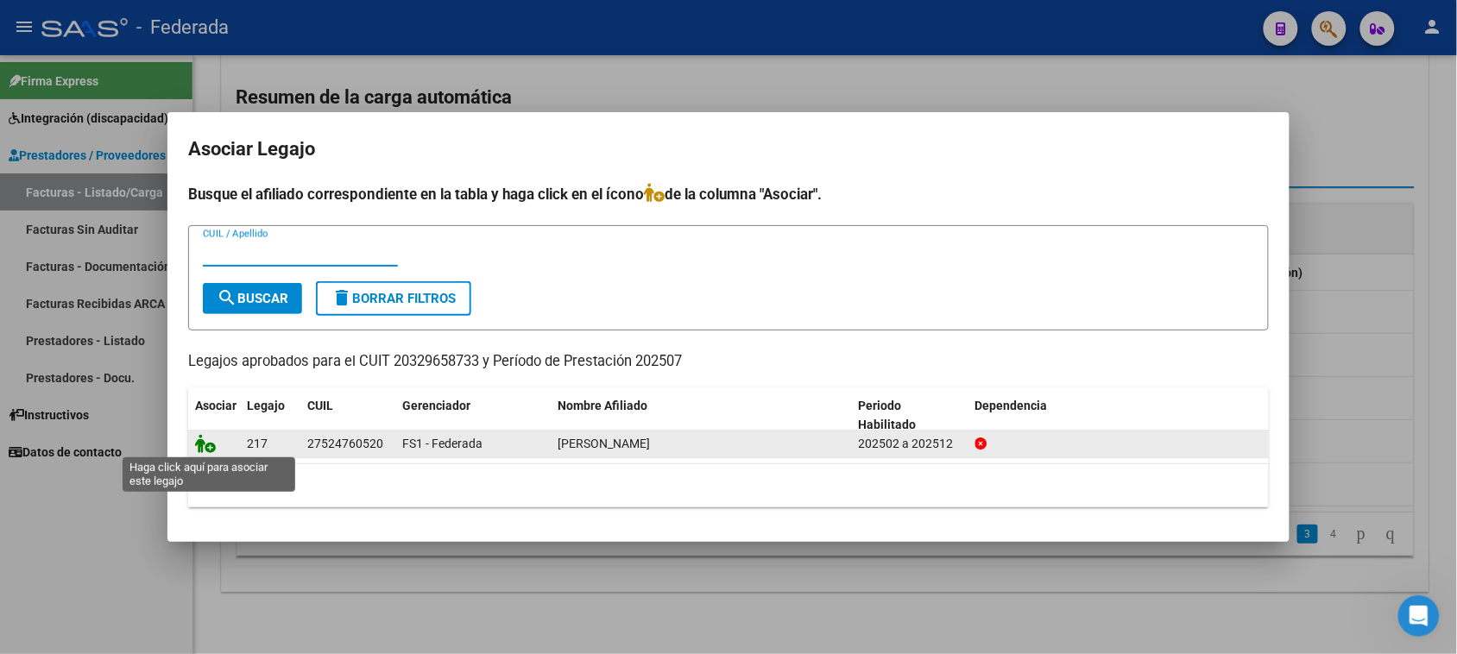
click at [205, 445] on icon at bounding box center [205, 443] width 21 height 19
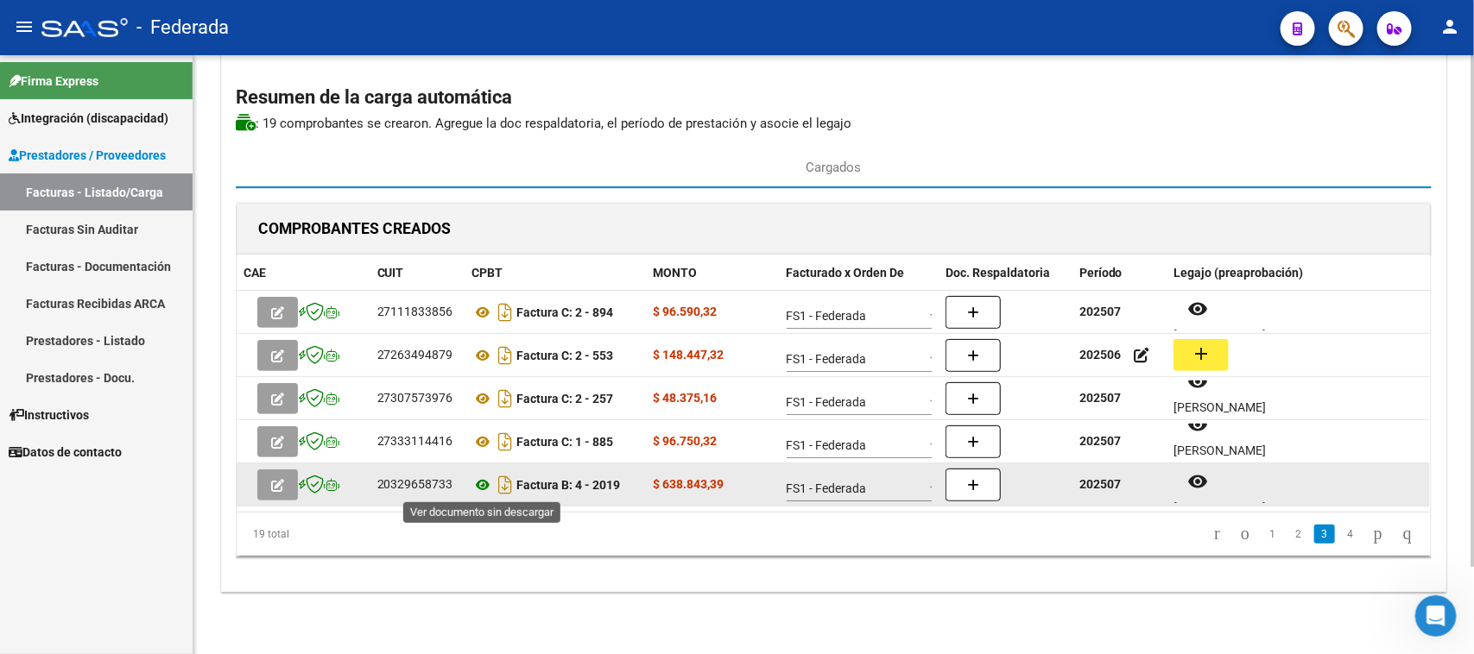
click at [484, 481] on icon at bounding box center [483, 485] width 22 height 21
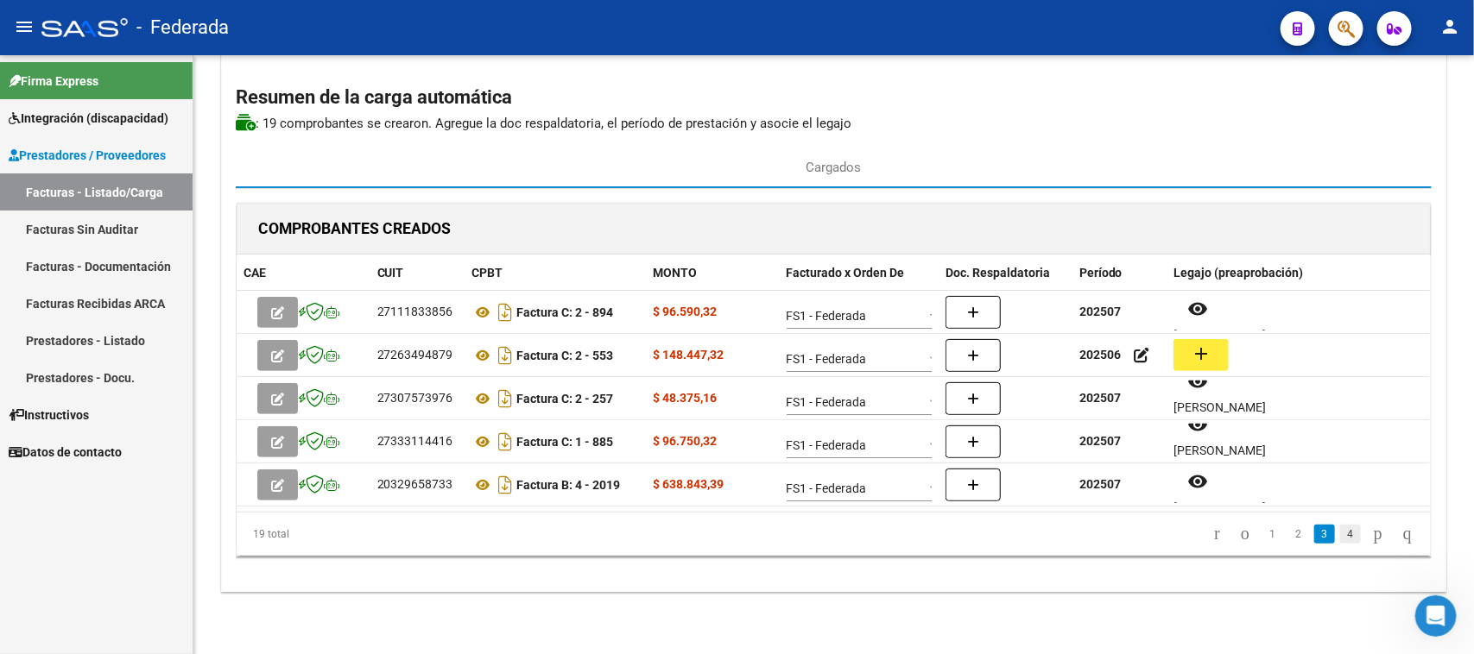
click at [1340, 531] on link "4" at bounding box center [1350, 534] width 21 height 19
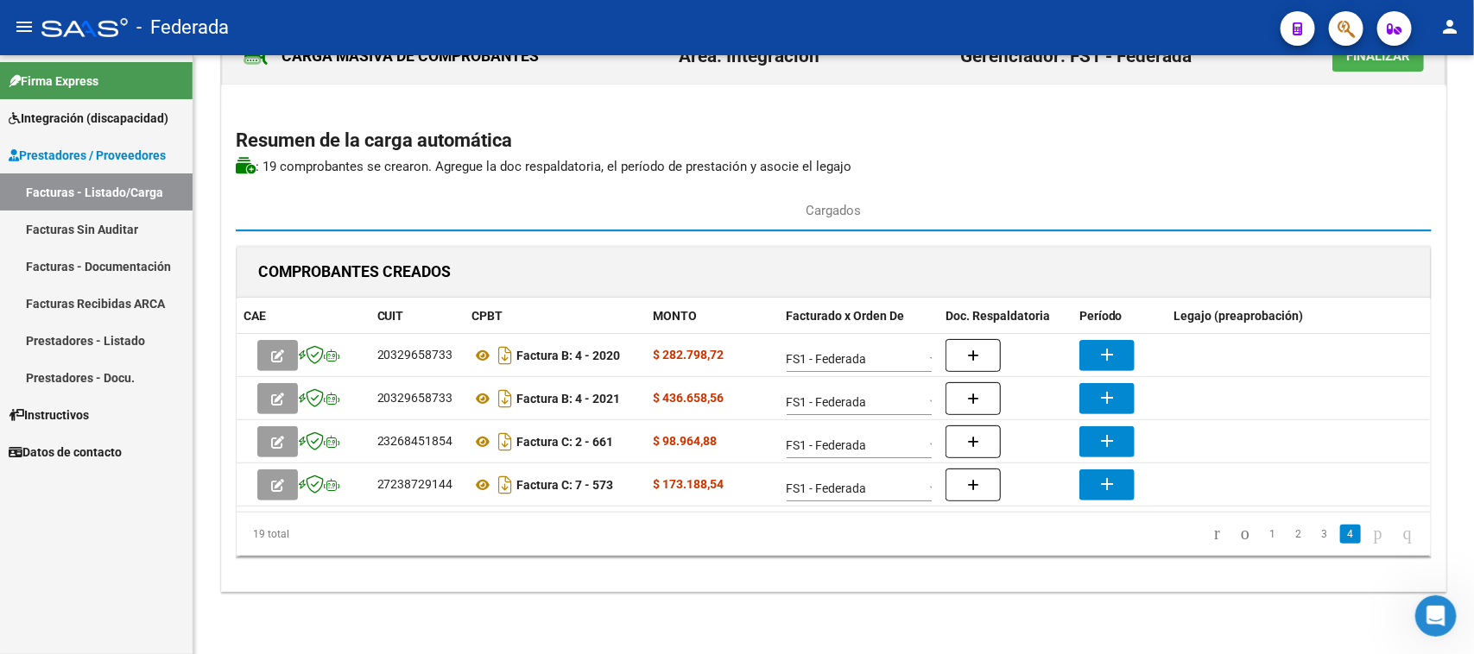
scroll to position [58, 0]
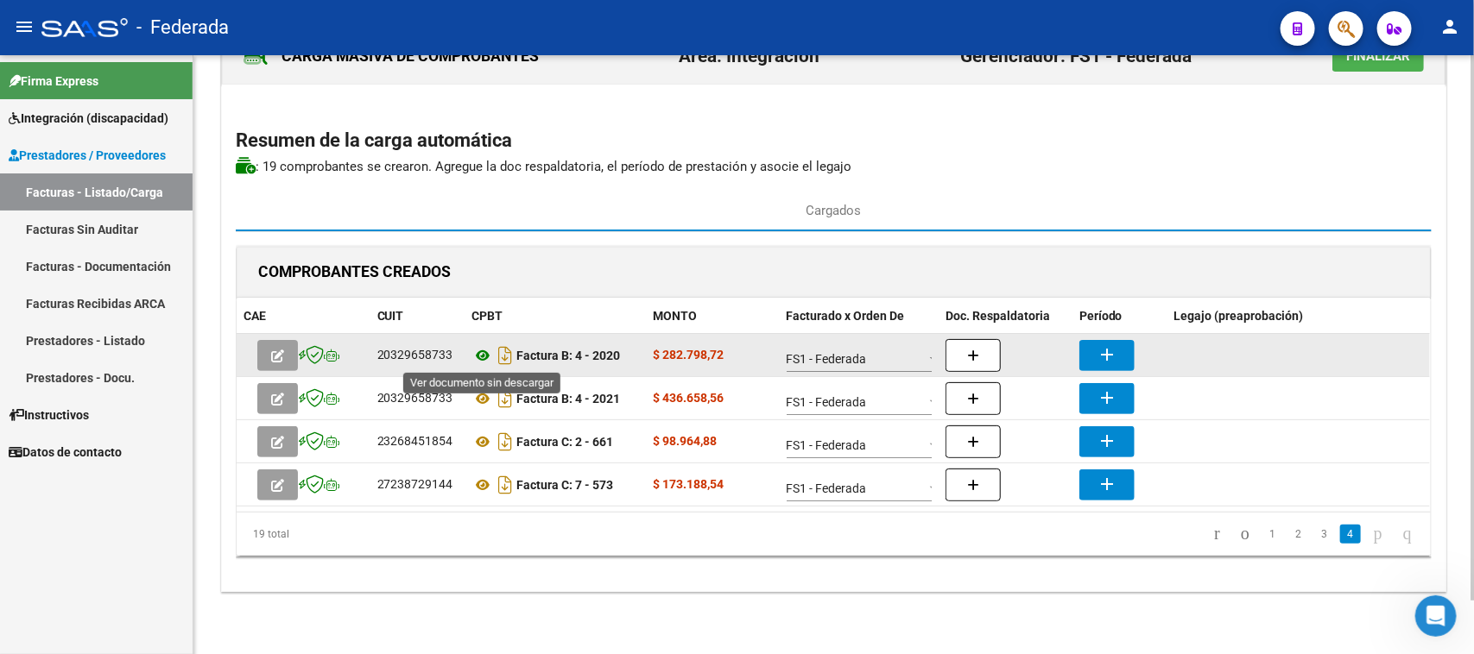
click at [482, 358] on icon at bounding box center [483, 355] width 22 height 21
click at [1097, 357] on mat-icon "add" at bounding box center [1106, 354] width 21 height 21
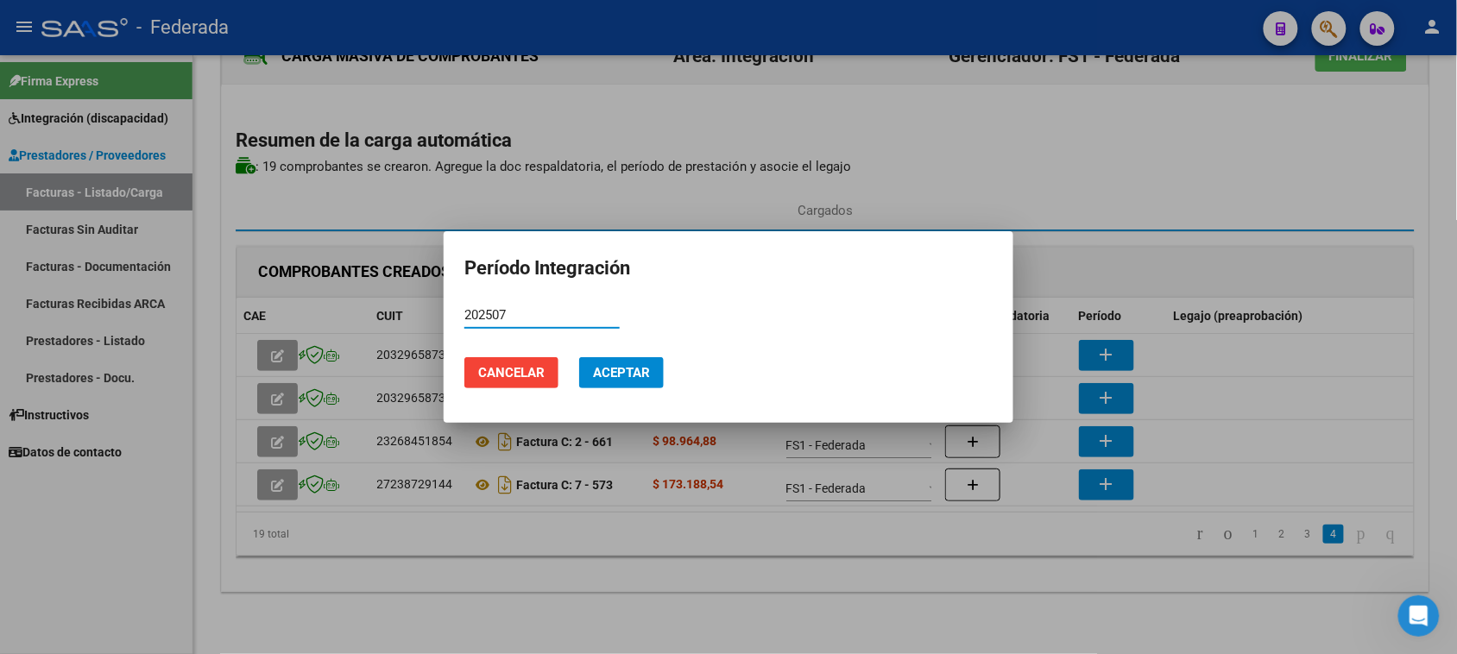
type input "202507"
click at [626, 378] on span "Aceptar" at bounding box center [621, 373] width 57 height 16
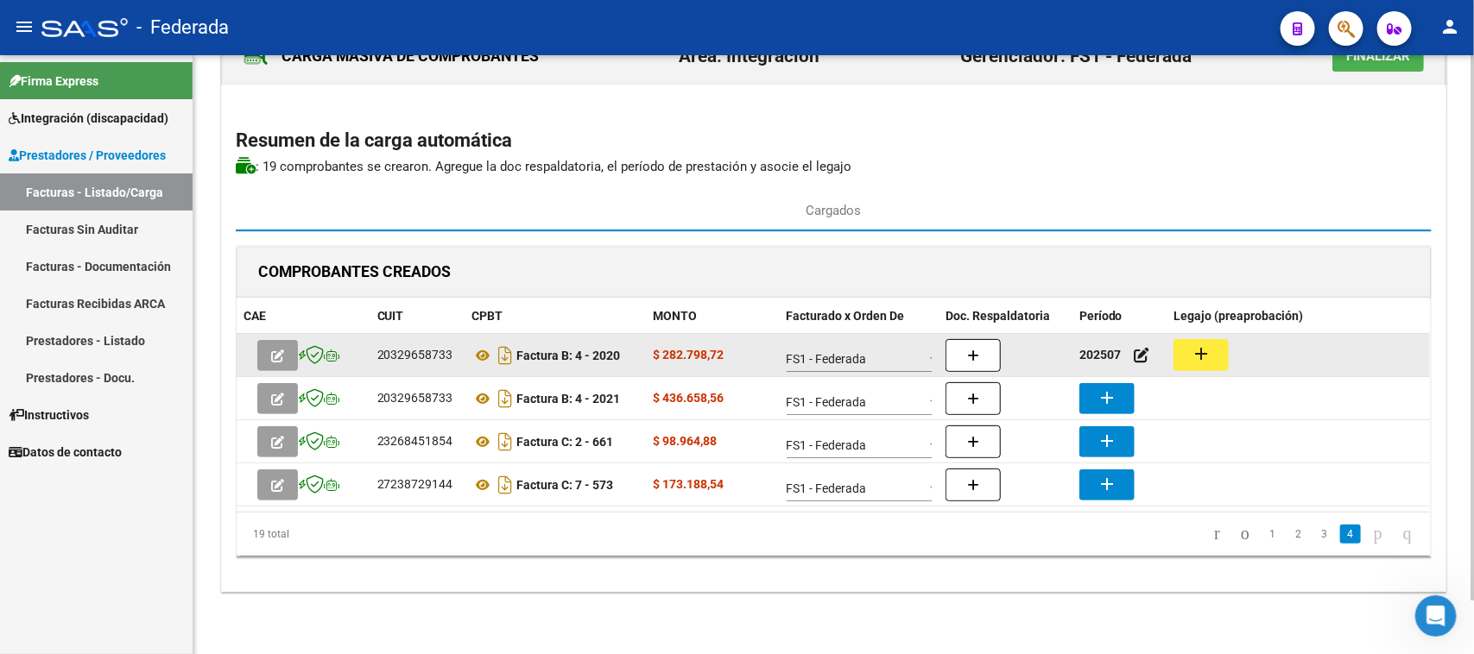
click at [1185, 359] on button "add" at bounding box center [1200, 355] width 55 height 32
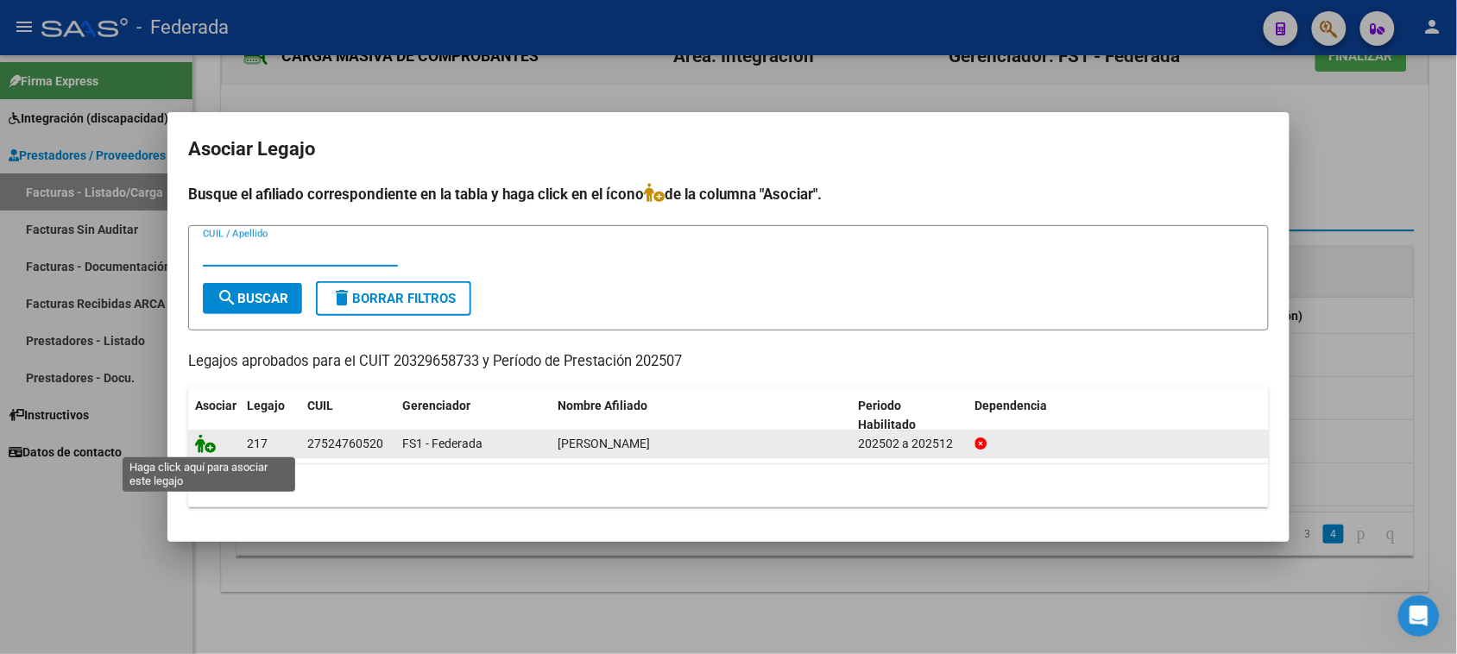
click at [205, 439] on icon at bounding box center [205, 443] width 21 height 19
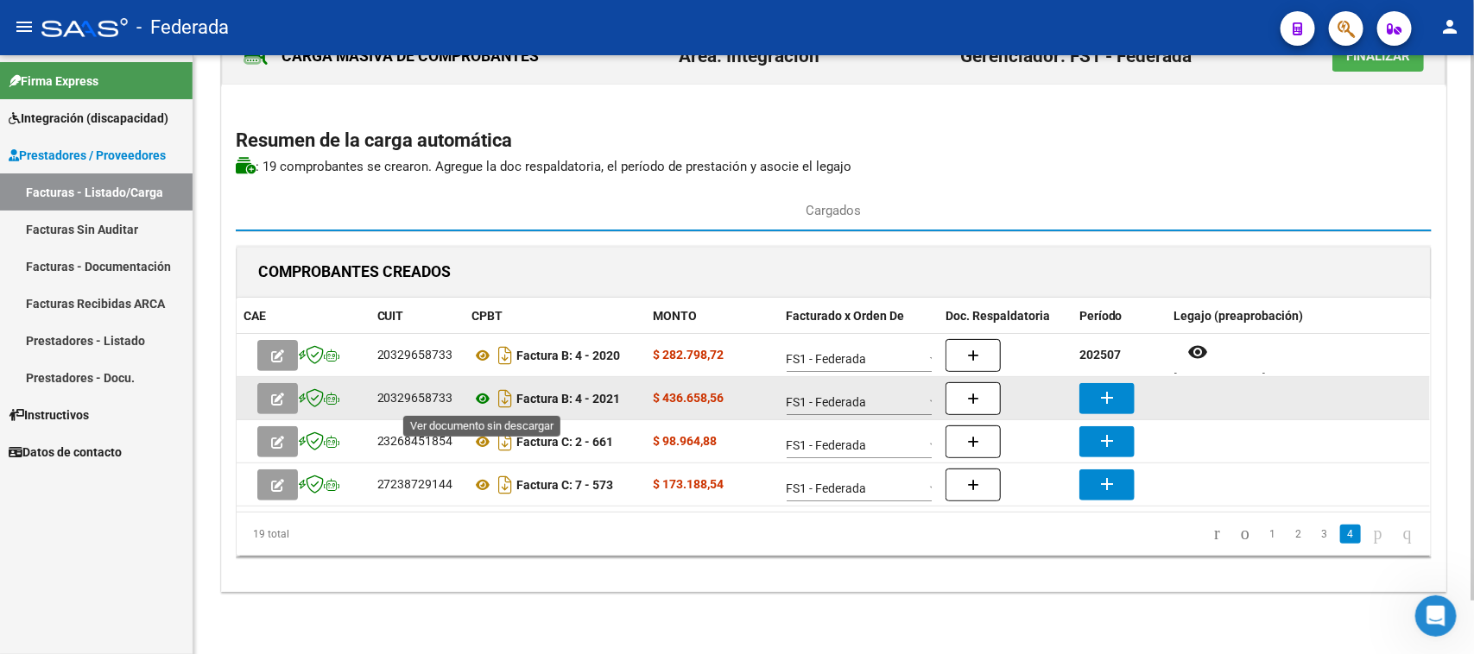
click at [479, 398] on icon at bounding box center [483, 398] width 22 height 21
click at [1111, 393] on mat-icon "add" at bounding box center [1106, 398] width 21 height 21
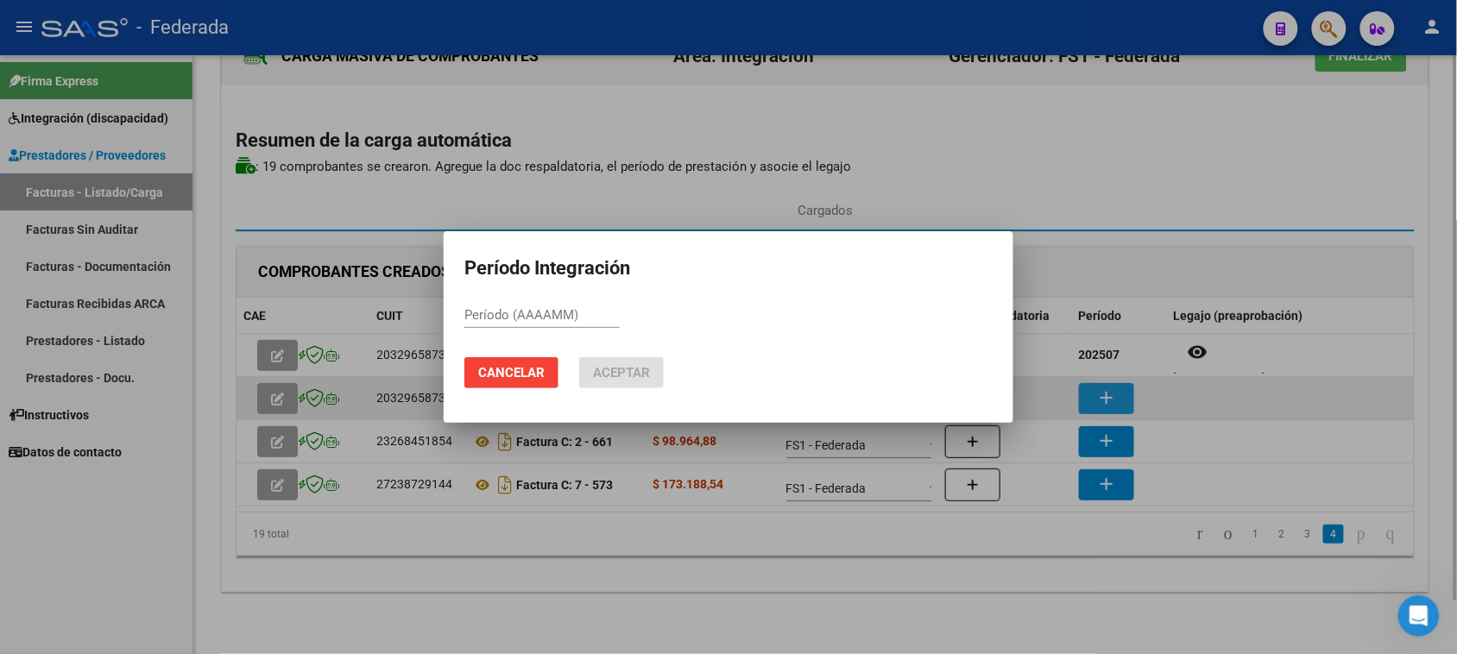
paste input "202507"
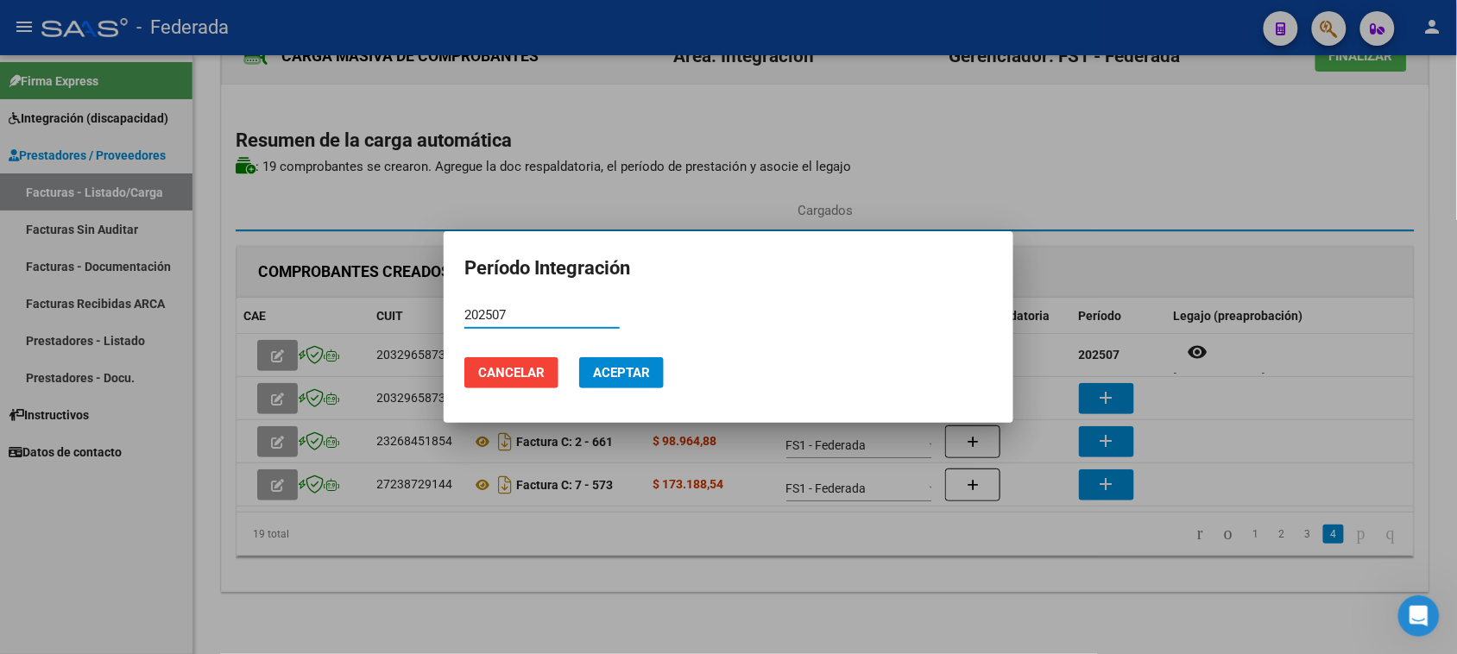
type input "202507"
click at [641, 382] on button "Aceptar" at bounding box center [621, 372] width 85 height 31
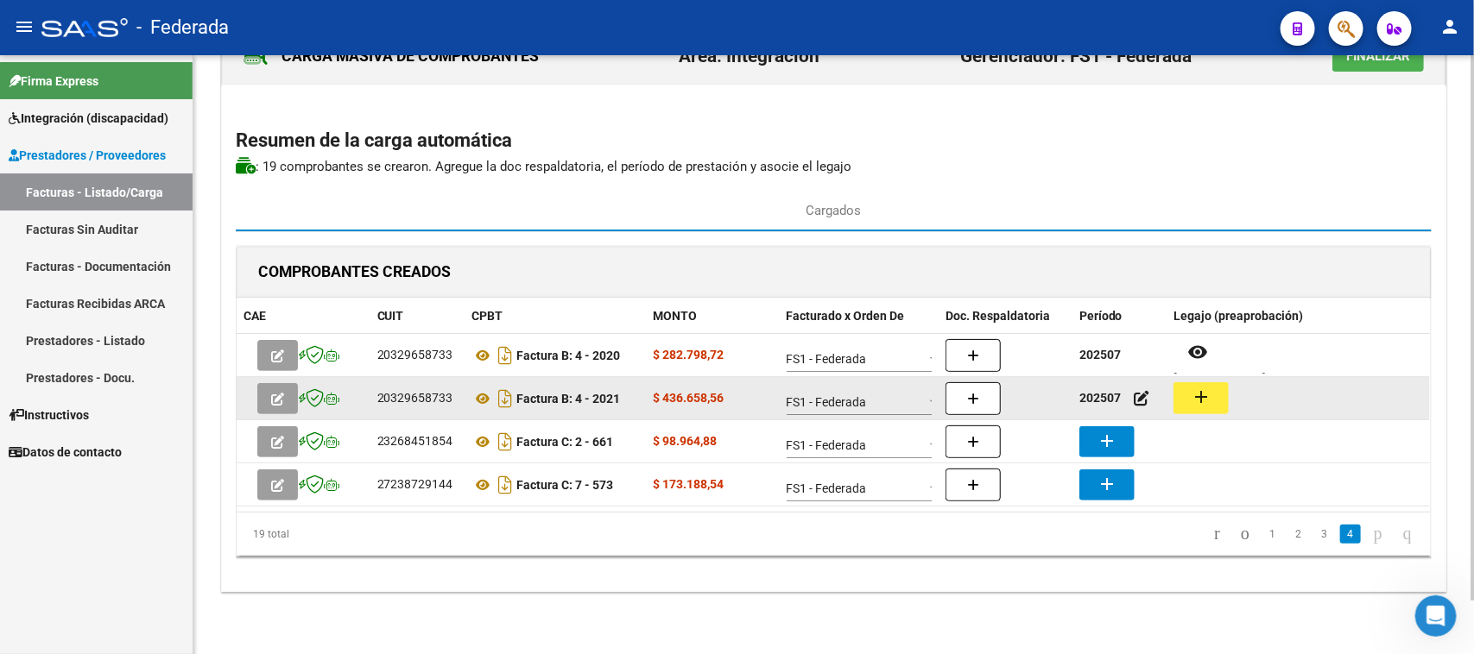
click at [1210, 395] on mat-icon "add" at bounding box center [1200, 397] width 21 height 21
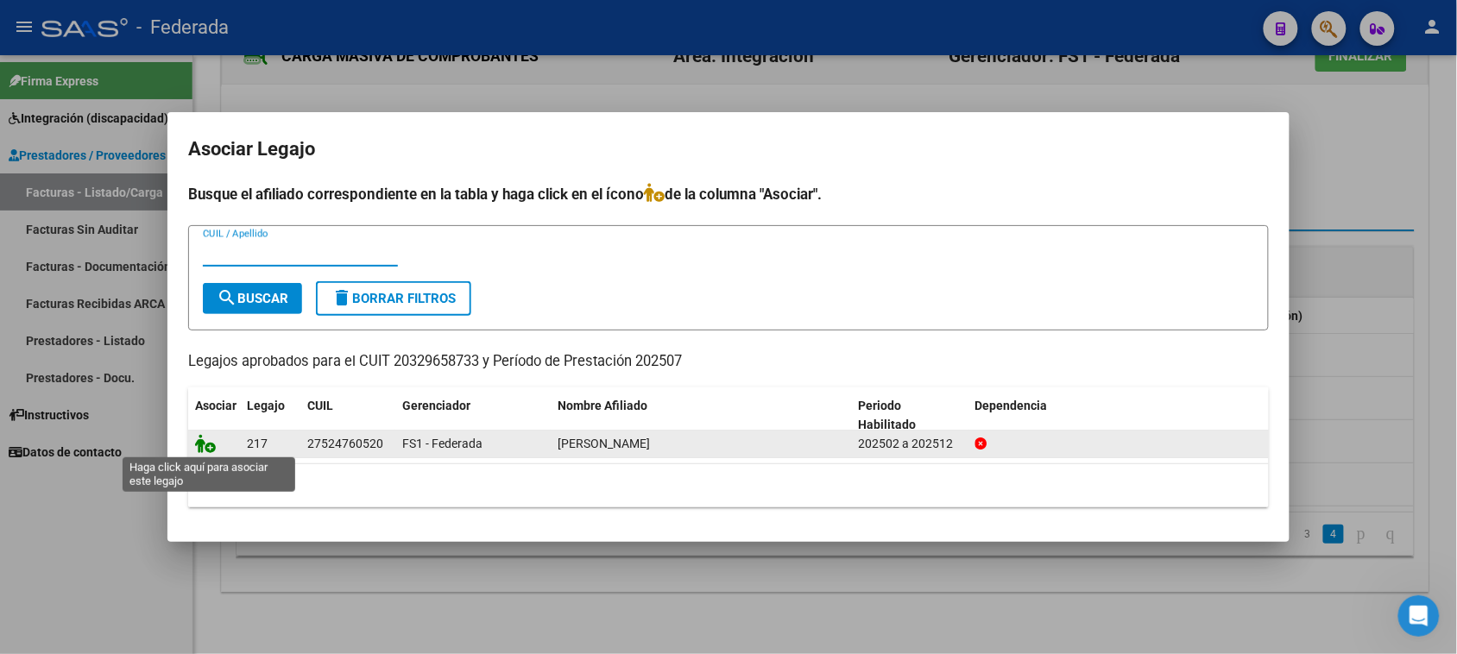
click at [209, 445] on icon at bounding box center [205, 443] width 21 height 19
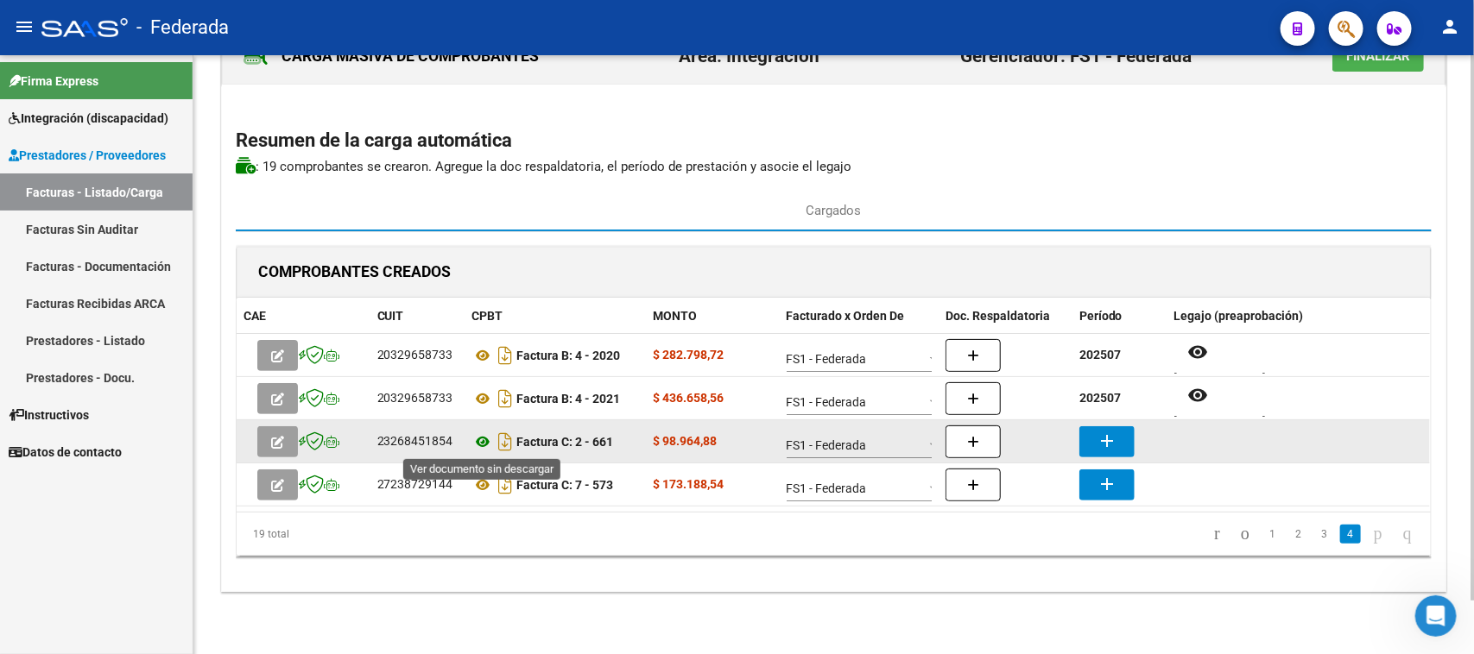
click at [481, 445] on icon at bounding box center [483, 442] width 22 height 21
click at [1109, 441] on mat-icon "add" at bounding box center [1106, 441] width 21 height 21
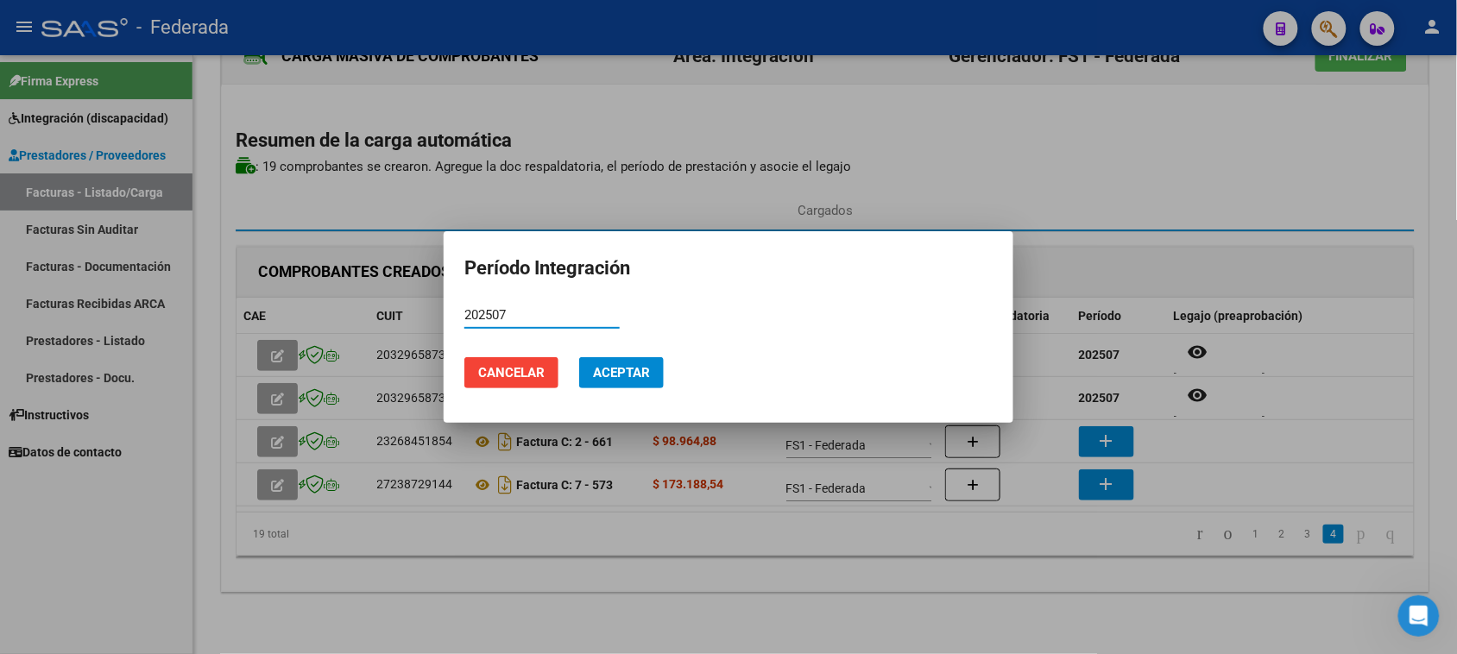
type input "202507"
click at [628, 365] on span "Aceptar" at bounding box center [621, 373] width 57 height 16
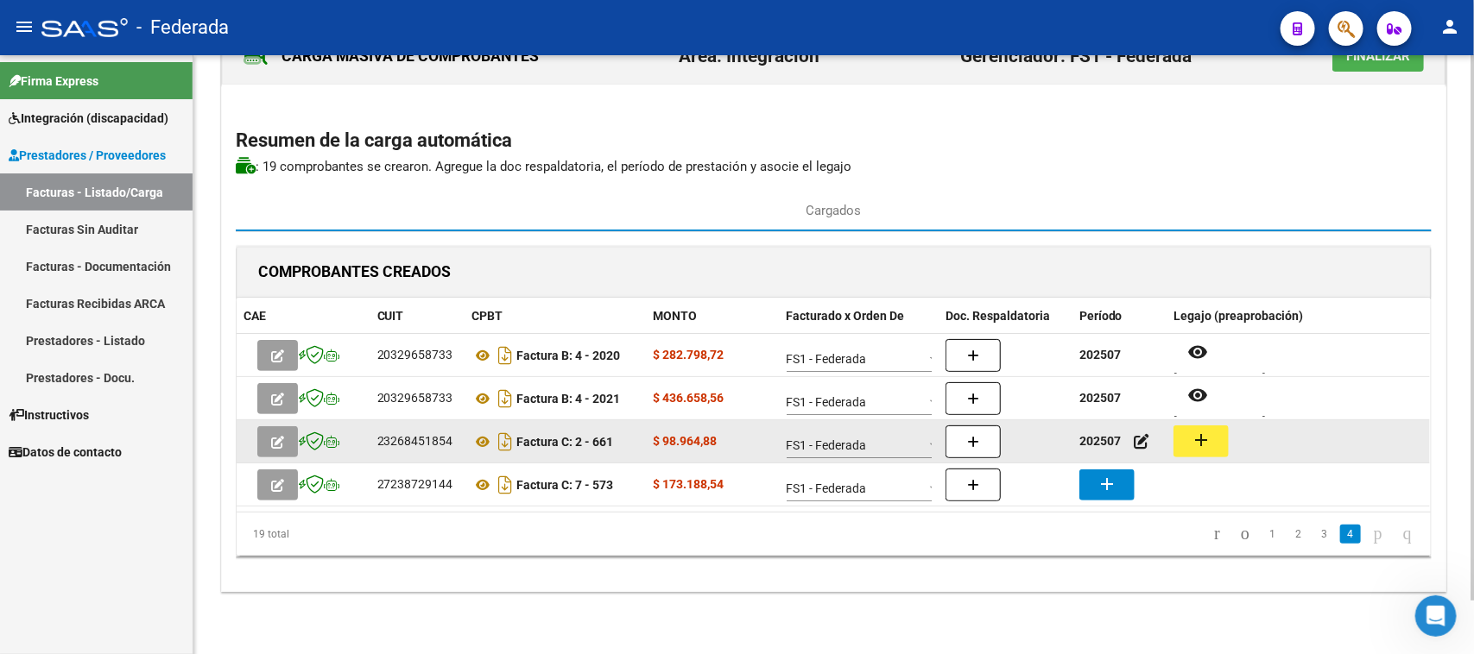
click at [1204, 445] on mat-icon "add" at bounding box center [1200, 440] width 21 height 21
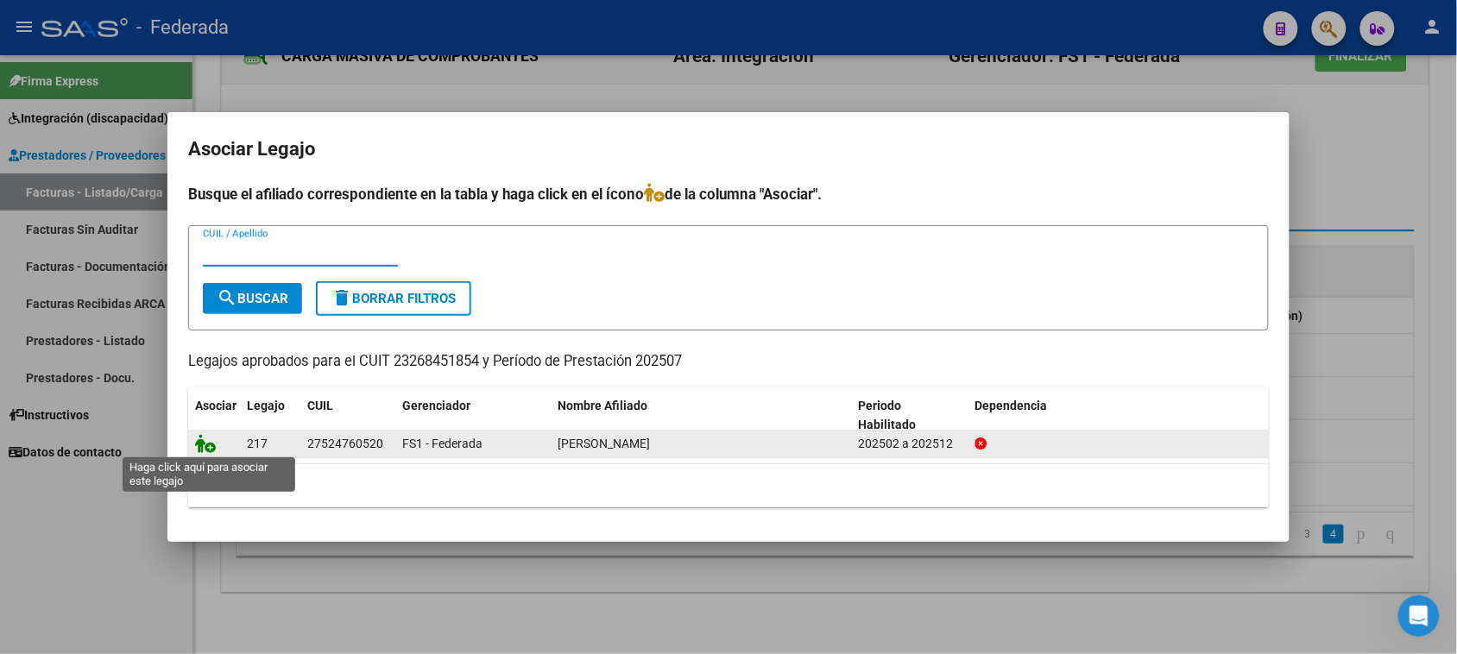
click at [201, 442] on icon at bounding box center [205, 443] width 21 height 19
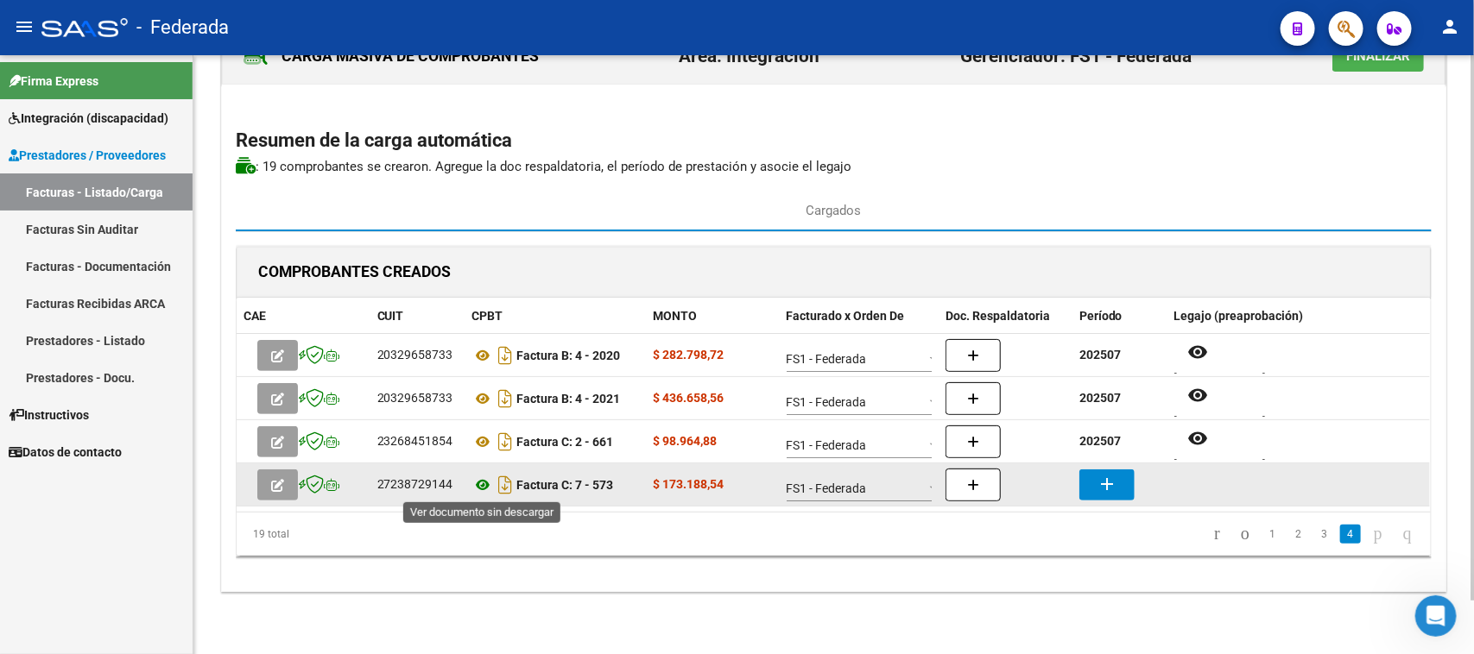
click at [483, 488] on icon at bounding box center [483, 485] width 22 height 21
click at [1105, 482] on mat-icon "add" at bounding box center [1106, 484] width 21 height 21
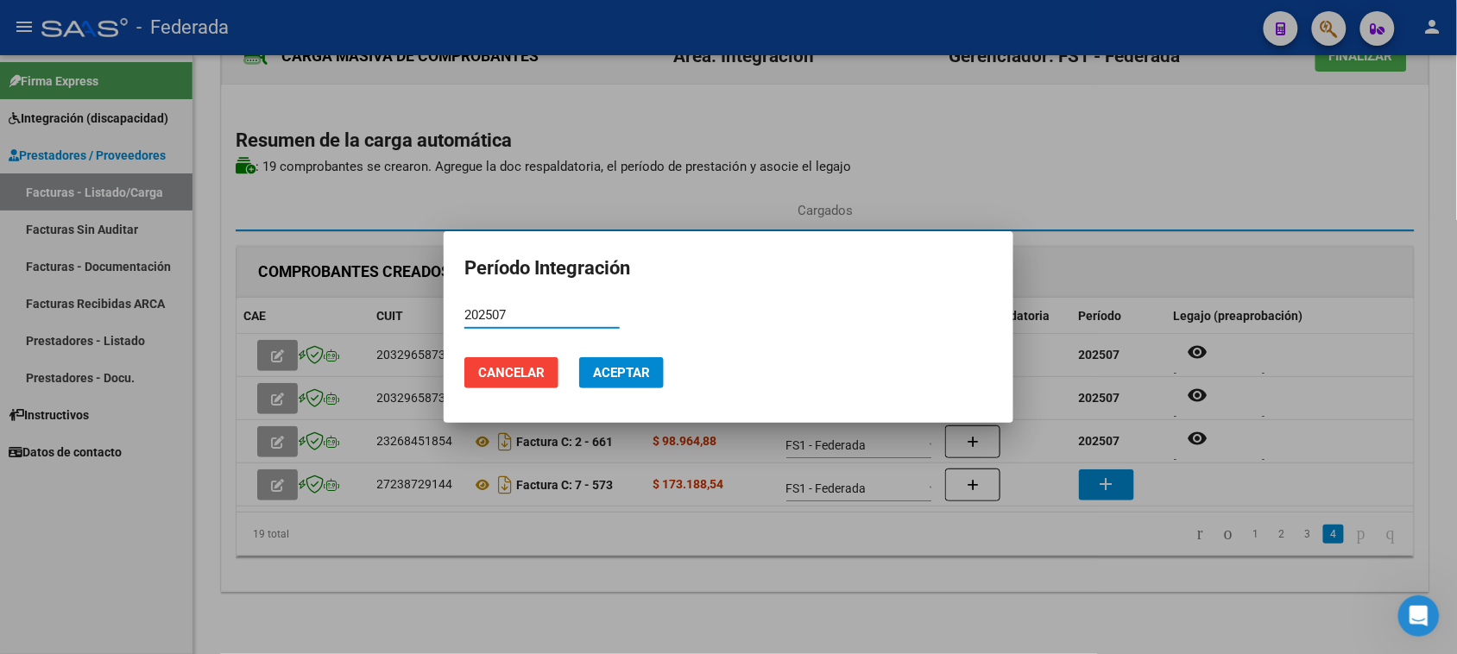
type input "202507"
click at [644, 374] on span "Aceptar" at bounding box center [621, 373] width 57 height 16
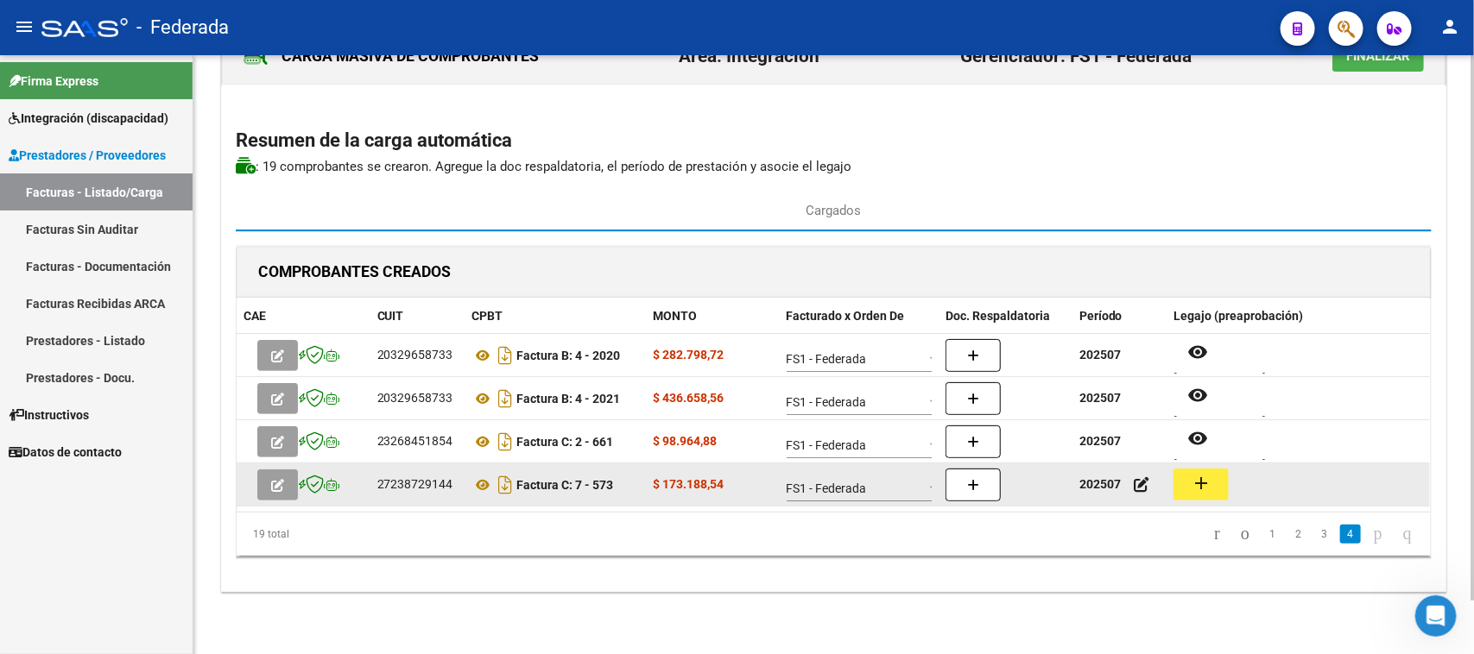
click at [1196, 484] on mat-icon "add" at bounding box center [1200, 483] width 21 height 21
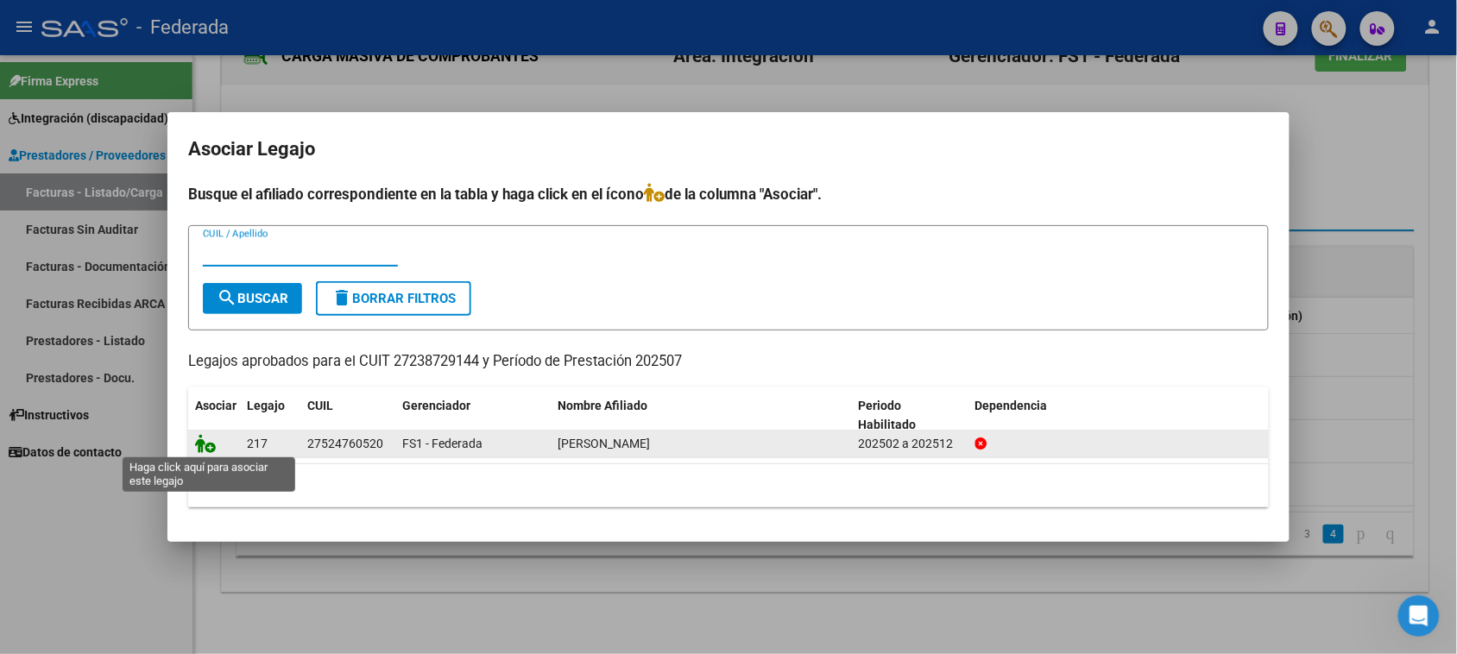
click at [199, 447] on icon at bounding box center [205, 443] width 21 height 19
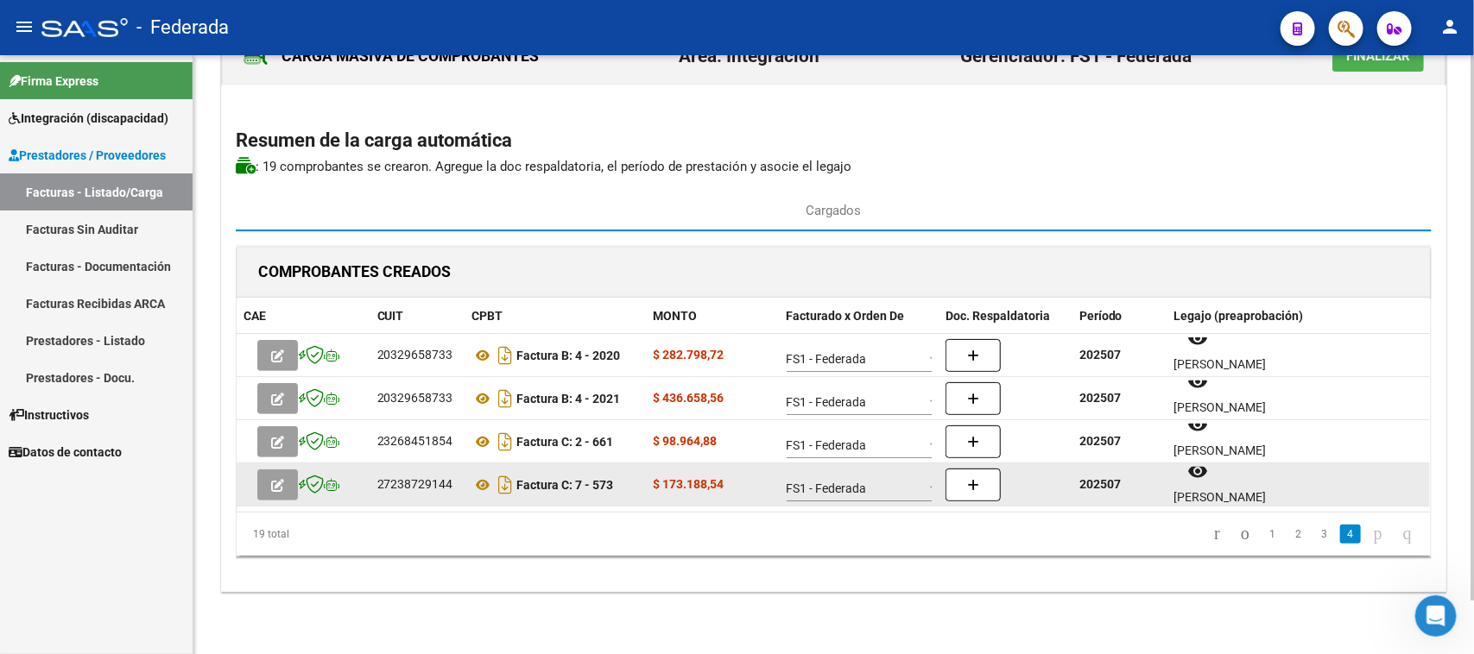
scroll to position [14, 0]
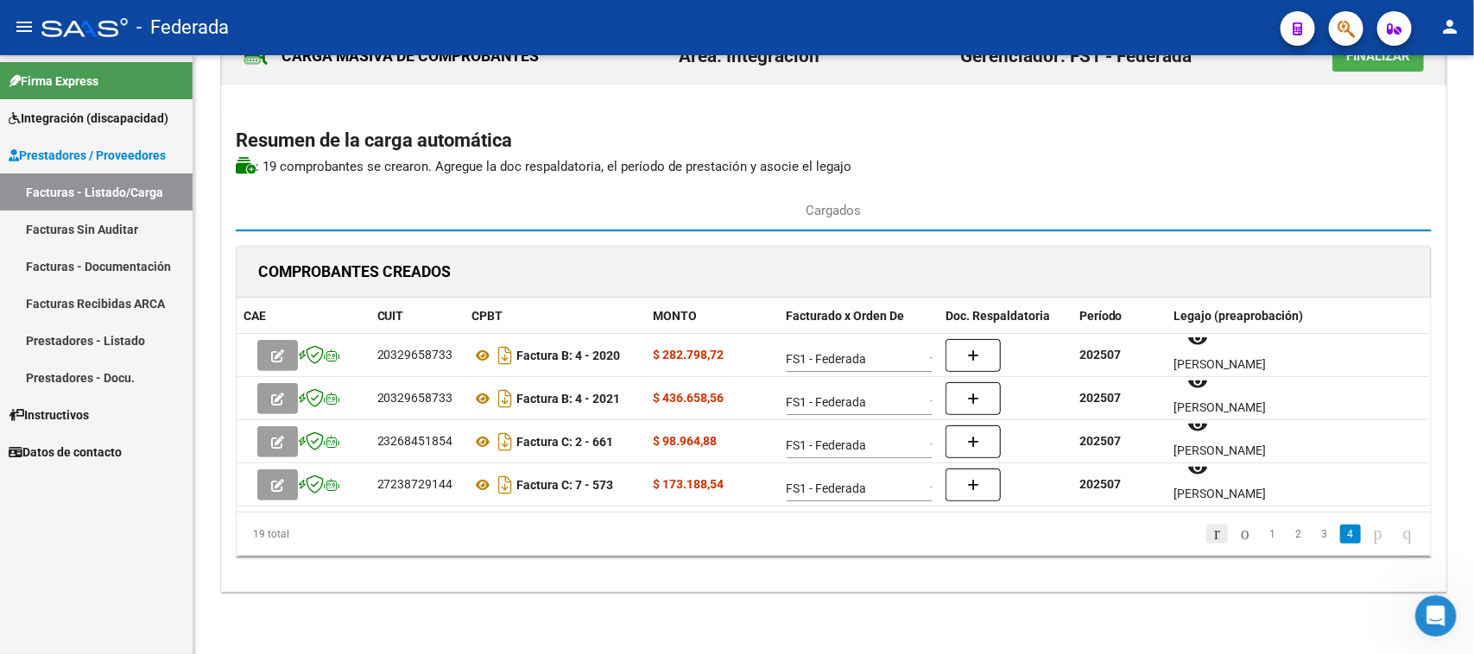
click at [1211, 535] on icon "go to first page" at bounding box center [1216, 533] width 11 height 21
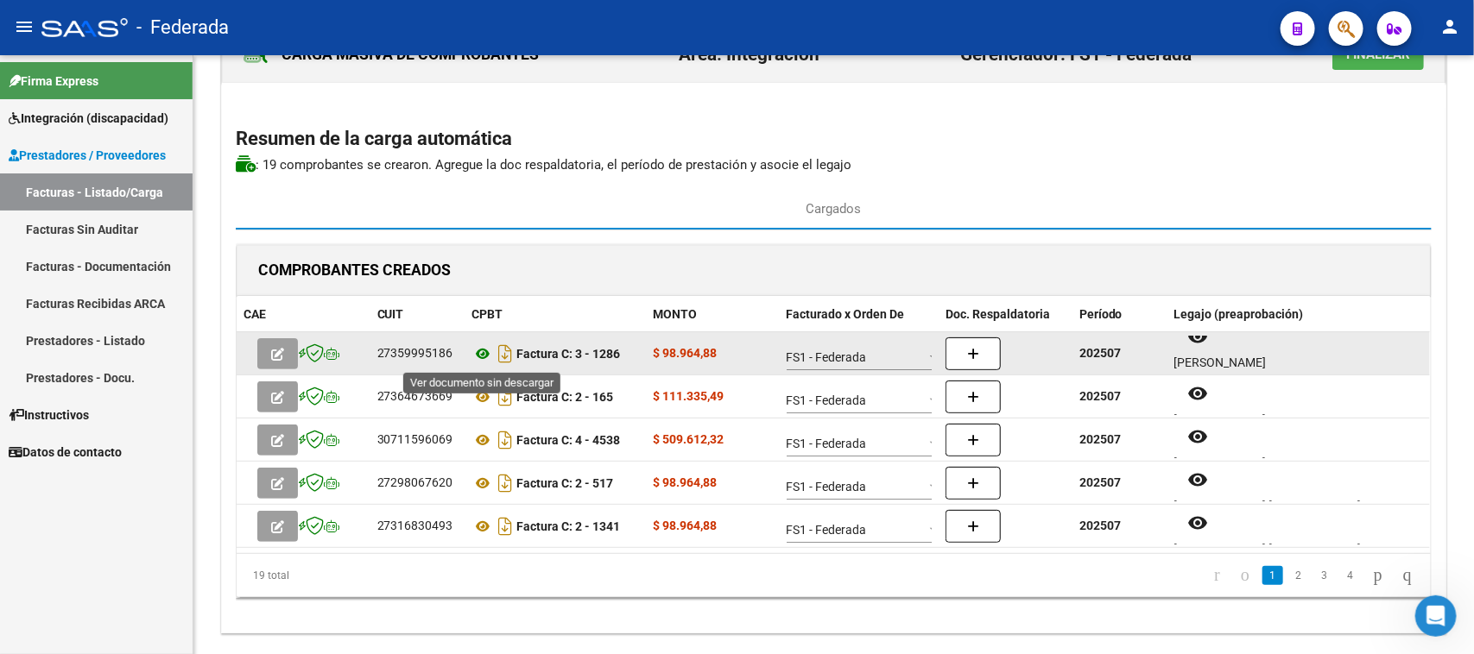
click at [477, 351] on icon at bounding box center [483, 354] width 22 height 21
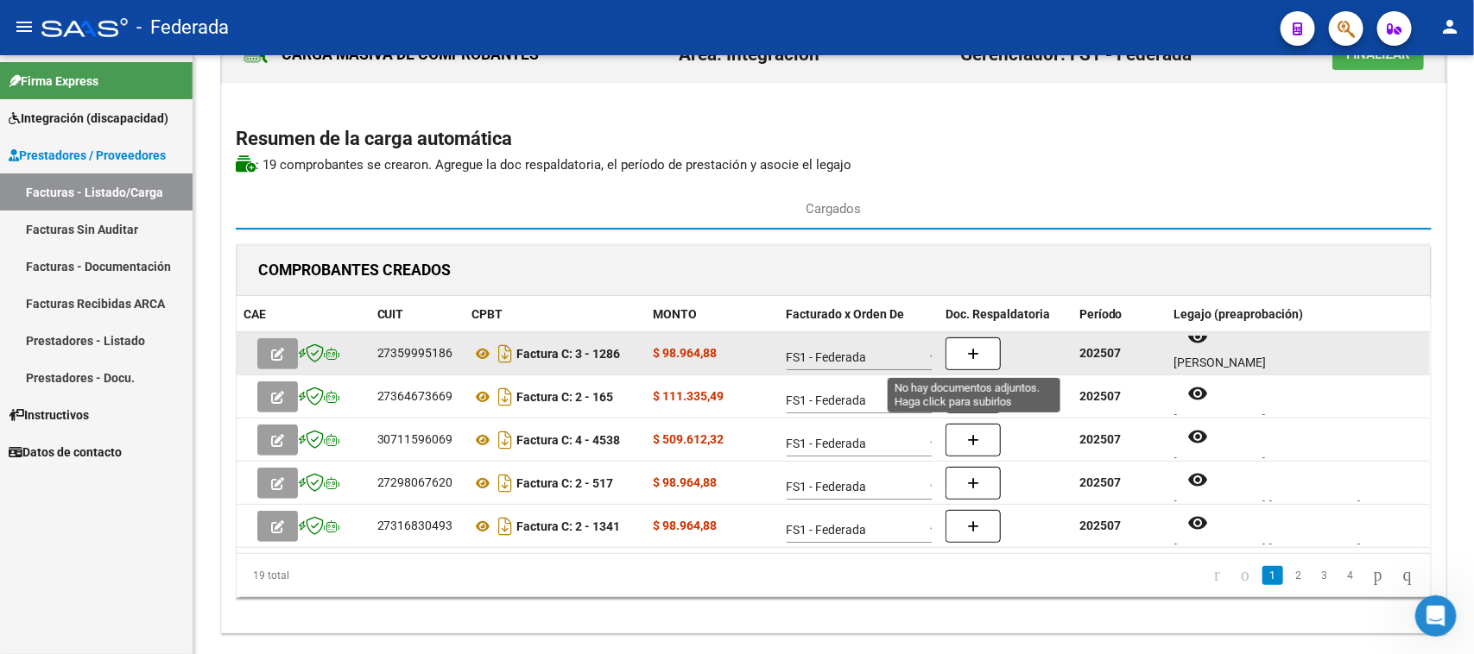
click at [975, 346] on span "button" at bounding box center [973, 354] width 12 height 16
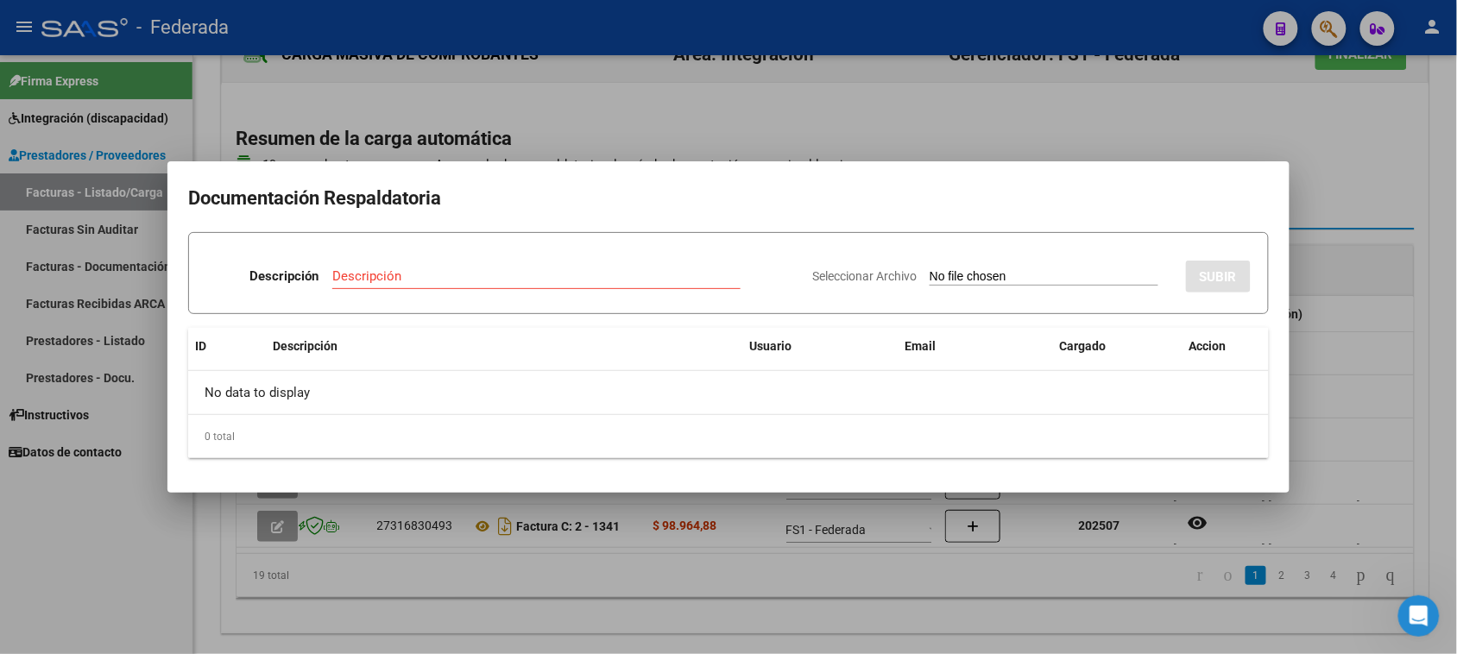
click at [955, 274] on input "Seleccionar Archivo" at bounding box center [1044, 277] width 229 height 16
click at [1314, 342] on div at bounding box center [728, 327] width 1457 height 654
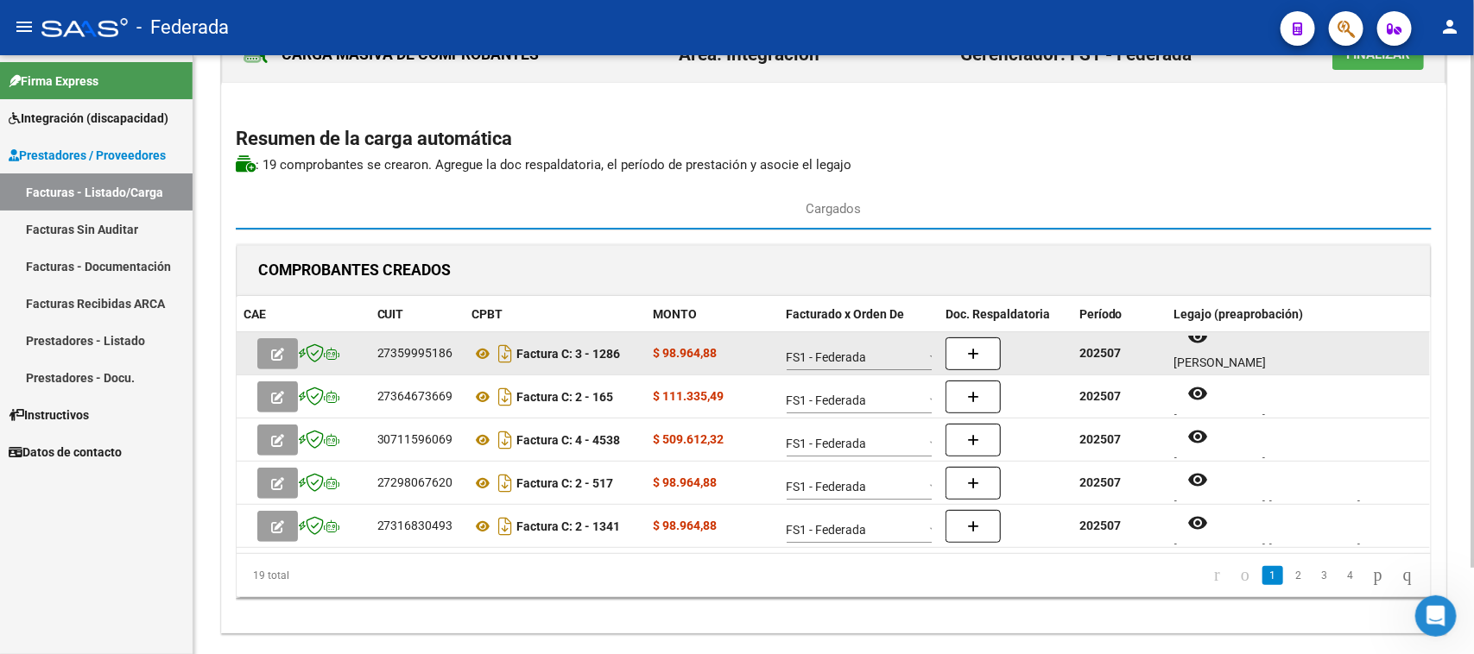
scroll to position [0, 0]
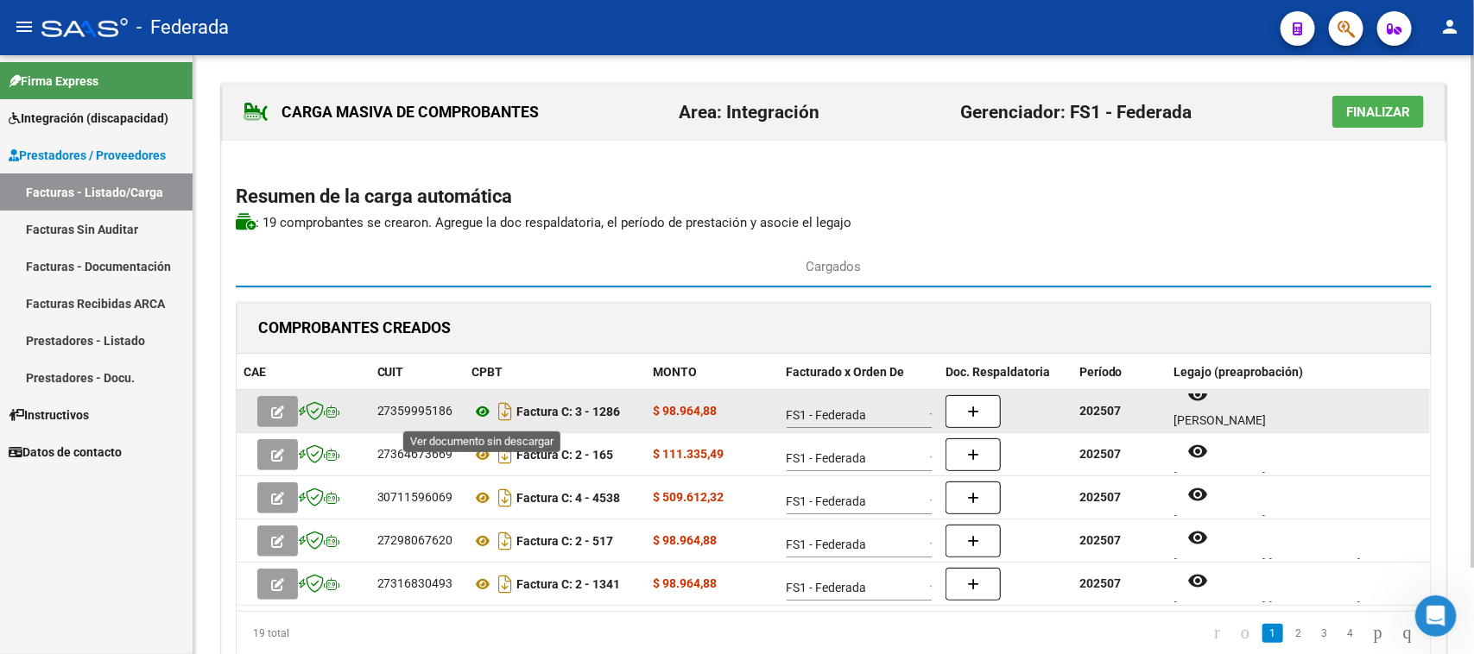
click at [481, 414] on icon at bounding box center [483, 411] width 22 height 21
click at [981, 432] on datatable-body-cell at bounding box center [1005, 411] width 134 height 42
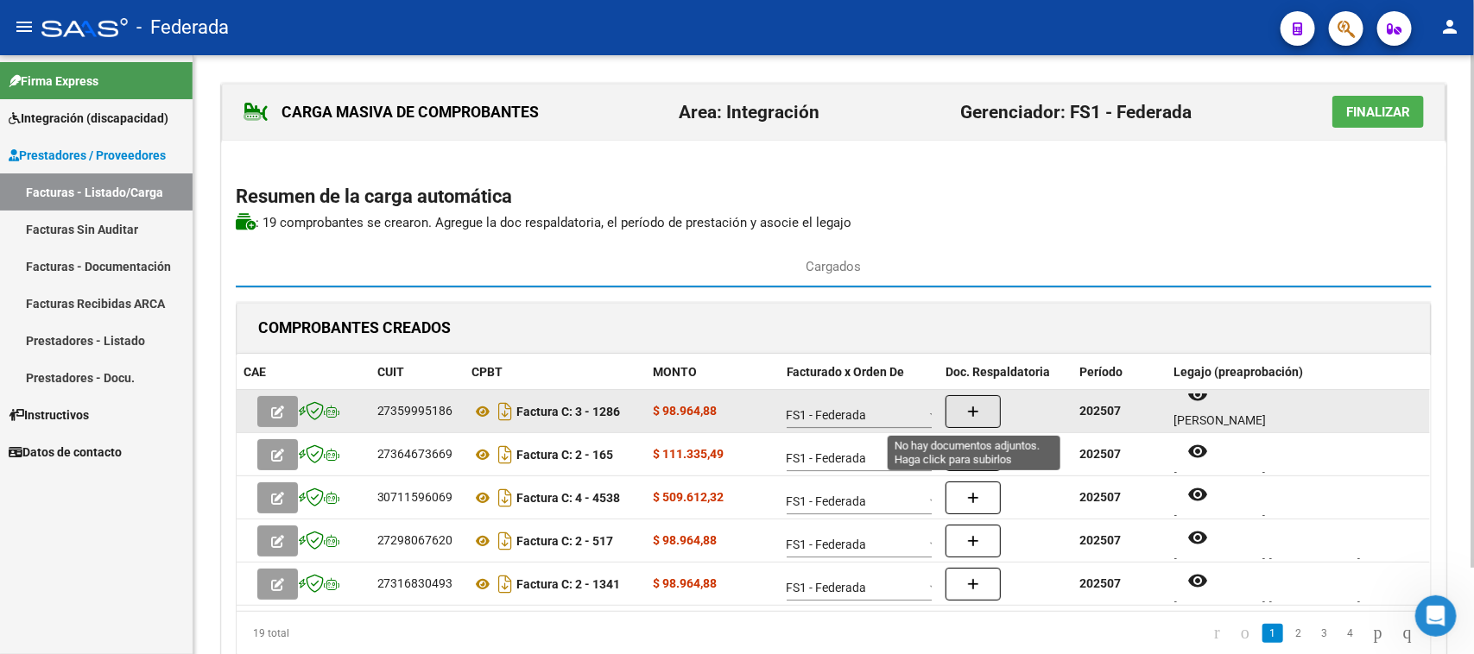
click at [980, 417] on button "button" at bounding box center [972, 411] width 55 height 33
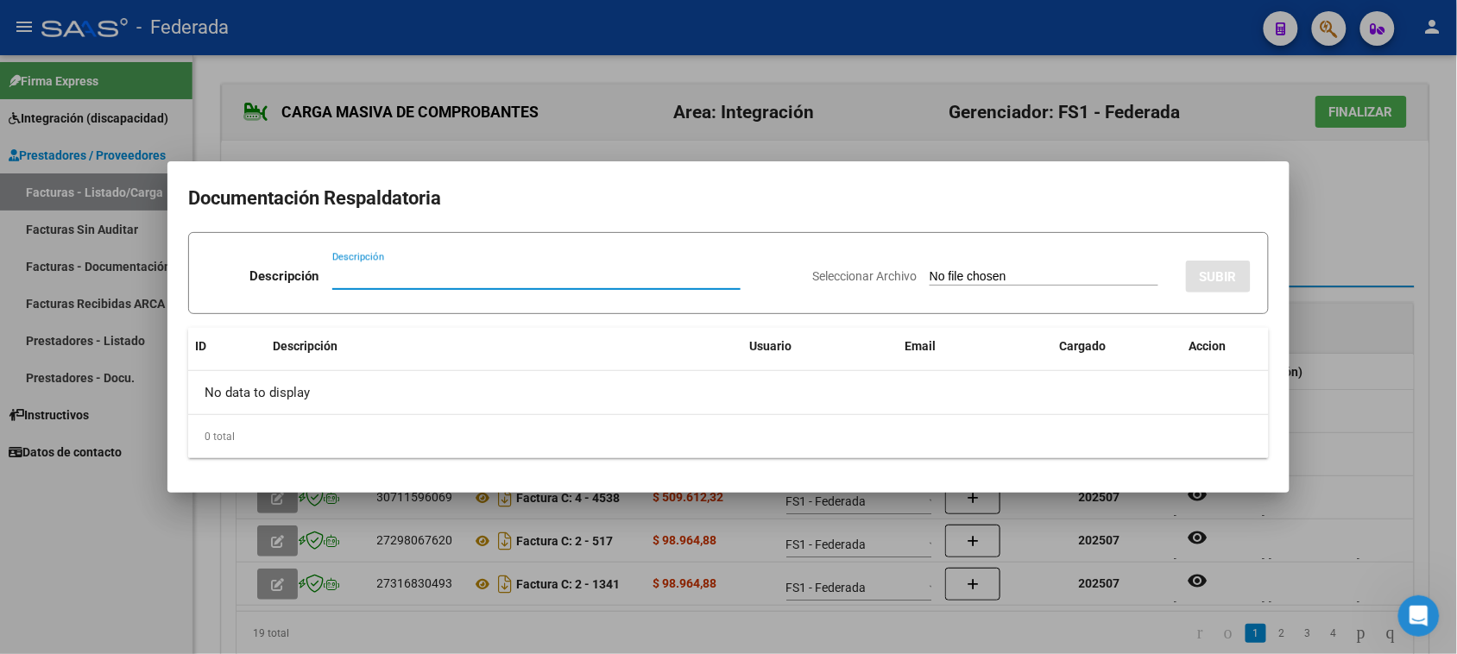
click at [986, 278] on input "Seleccionar Archivo" at bounding box center [1044, 277] width 229 height 16
type input "C:\fakepath\TO ASIST.pdf"
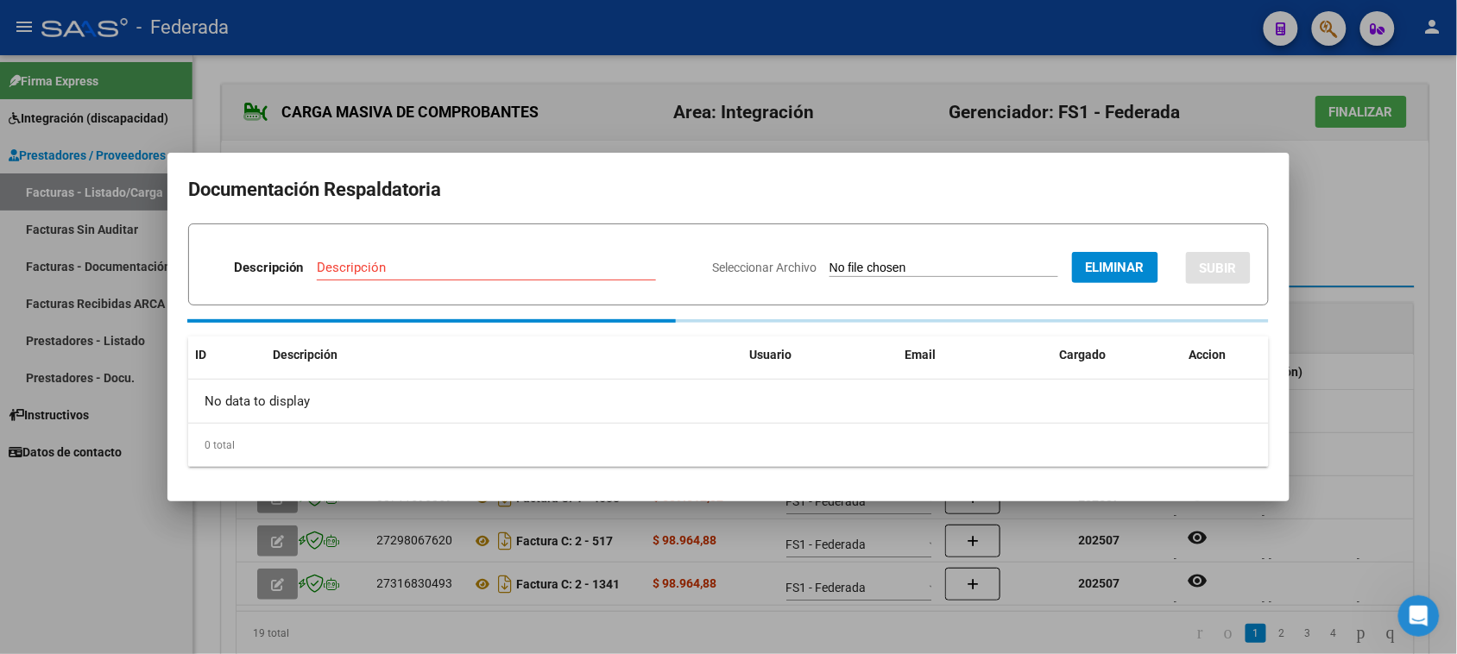
click at [483, 262] on input "Descripción" at bounding box center [486, 268] width 339 height 16
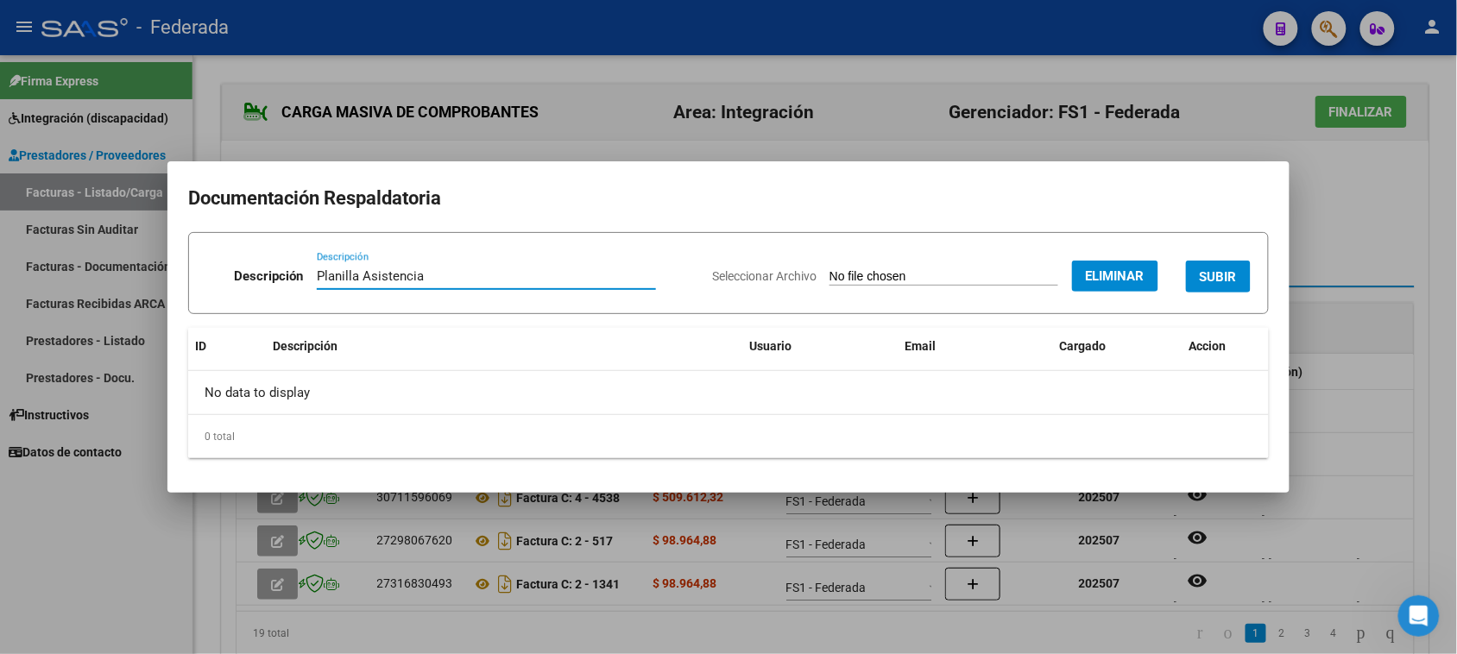
drag, startPoint x: 471, startPoint y: 275, endPoint x: 294, endPoint y: 275, distance: 177.8
click at [294, 275] on div "Descripción Planilla Asistencia Descripción" at bounding box center [452, 280] width 492 height 52
type input "Planilla Asistencia"
click at [1211, 283] on span "SUBIR" at bounding box center [1218, 277] width 37 height 16
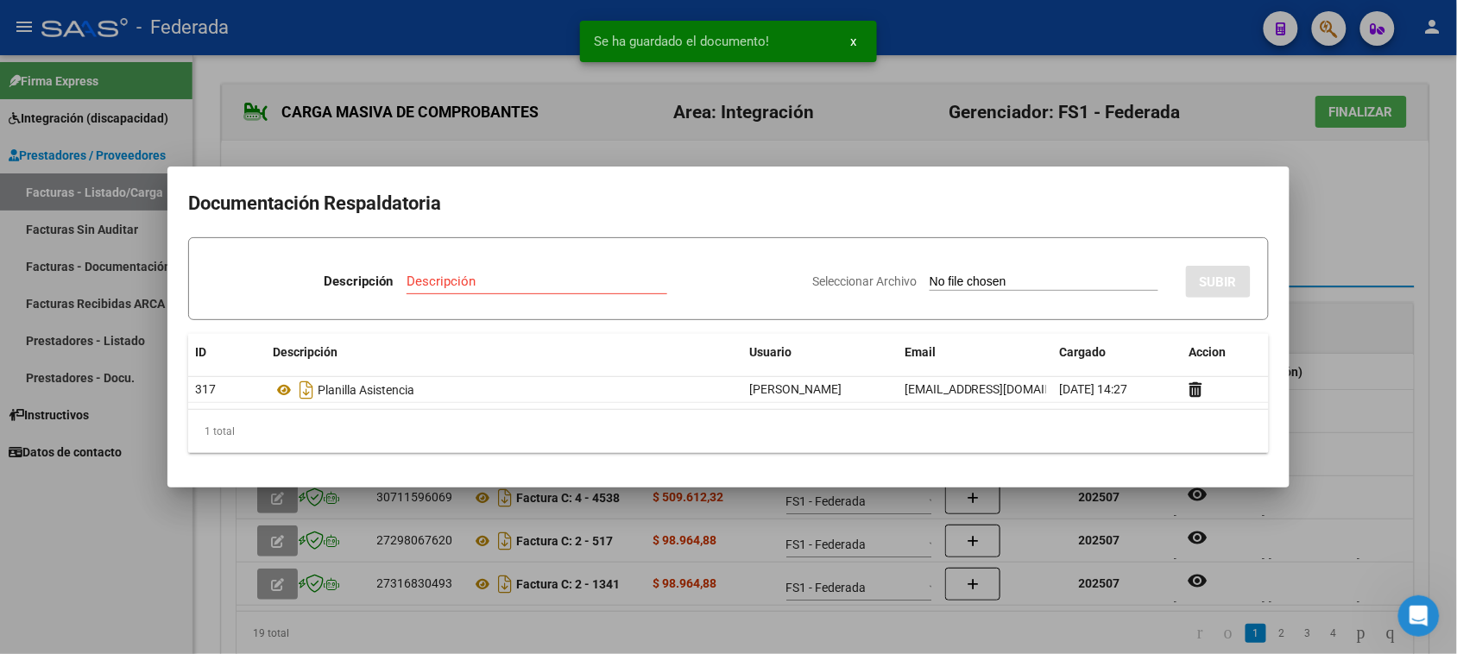
click at [1328, 231] on div at bounding box center [728, 327] width 1457 height 654
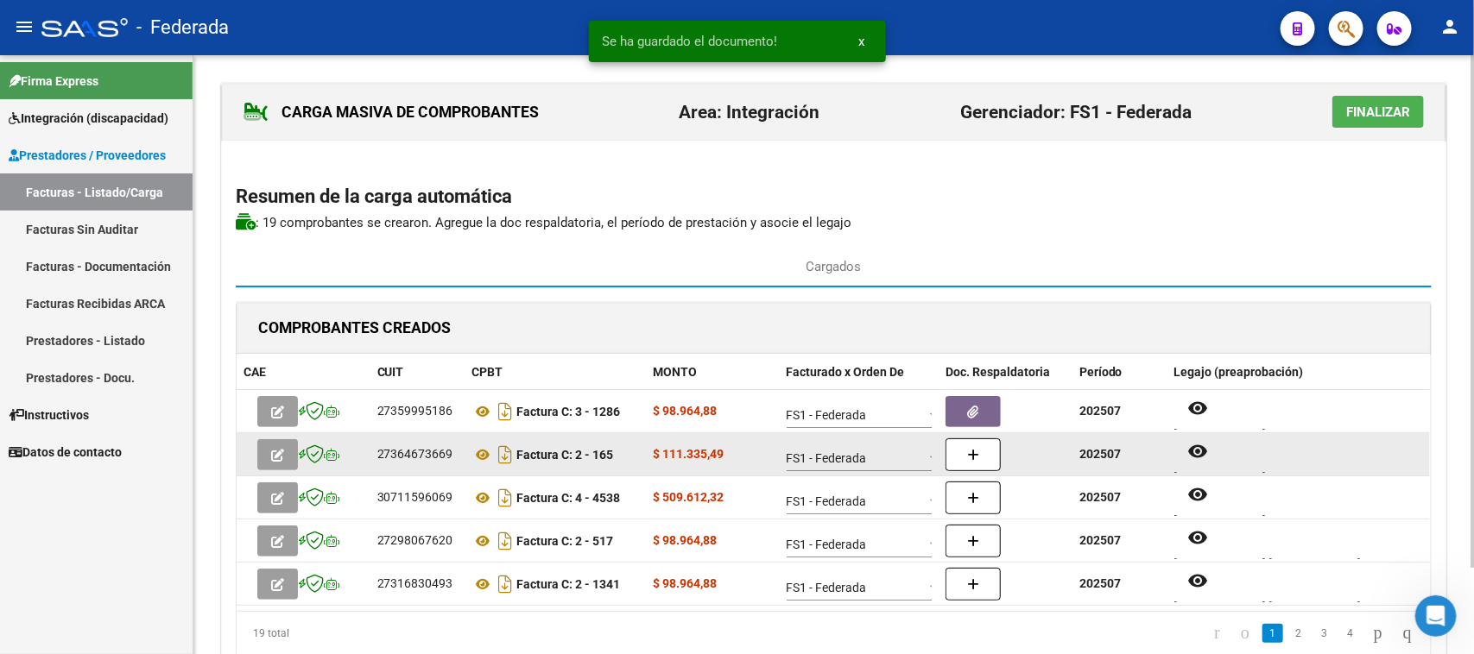
scroll to position [14, 0]
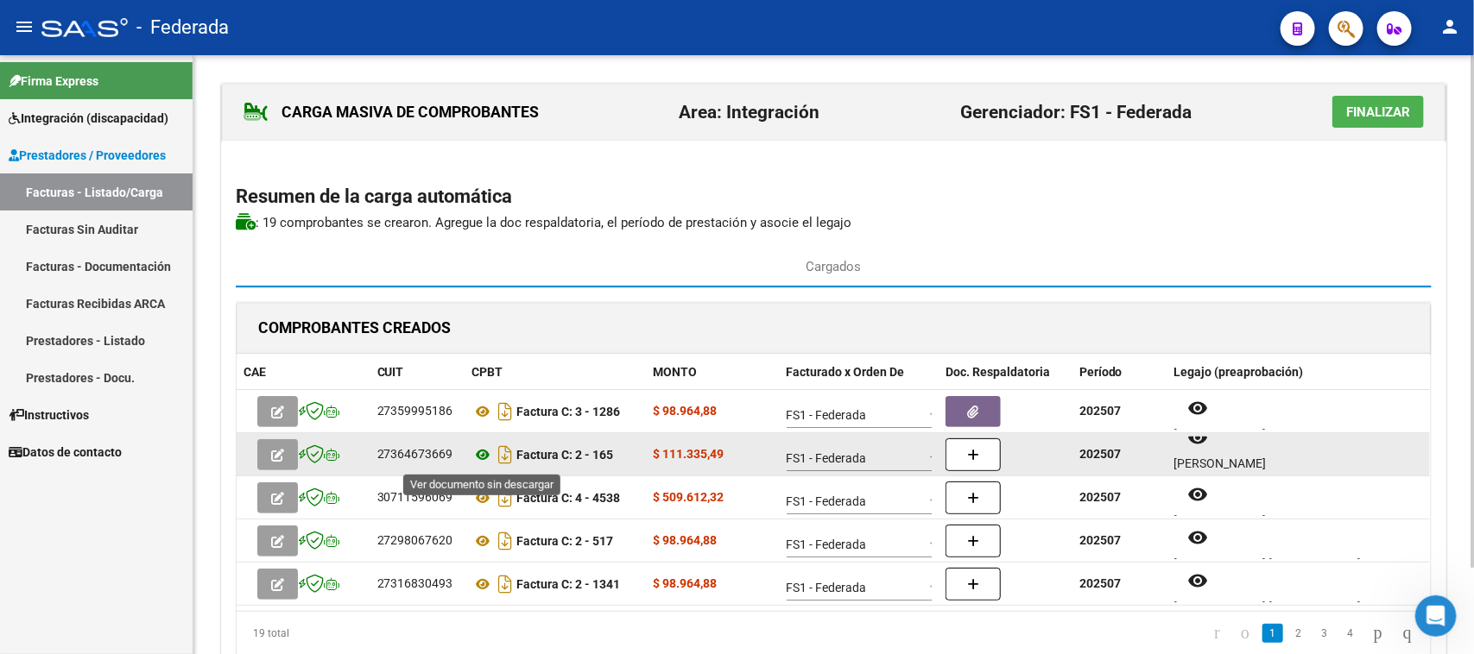
click at [483, 456] on icon at bounding box center [483, 455] width 22 height 21
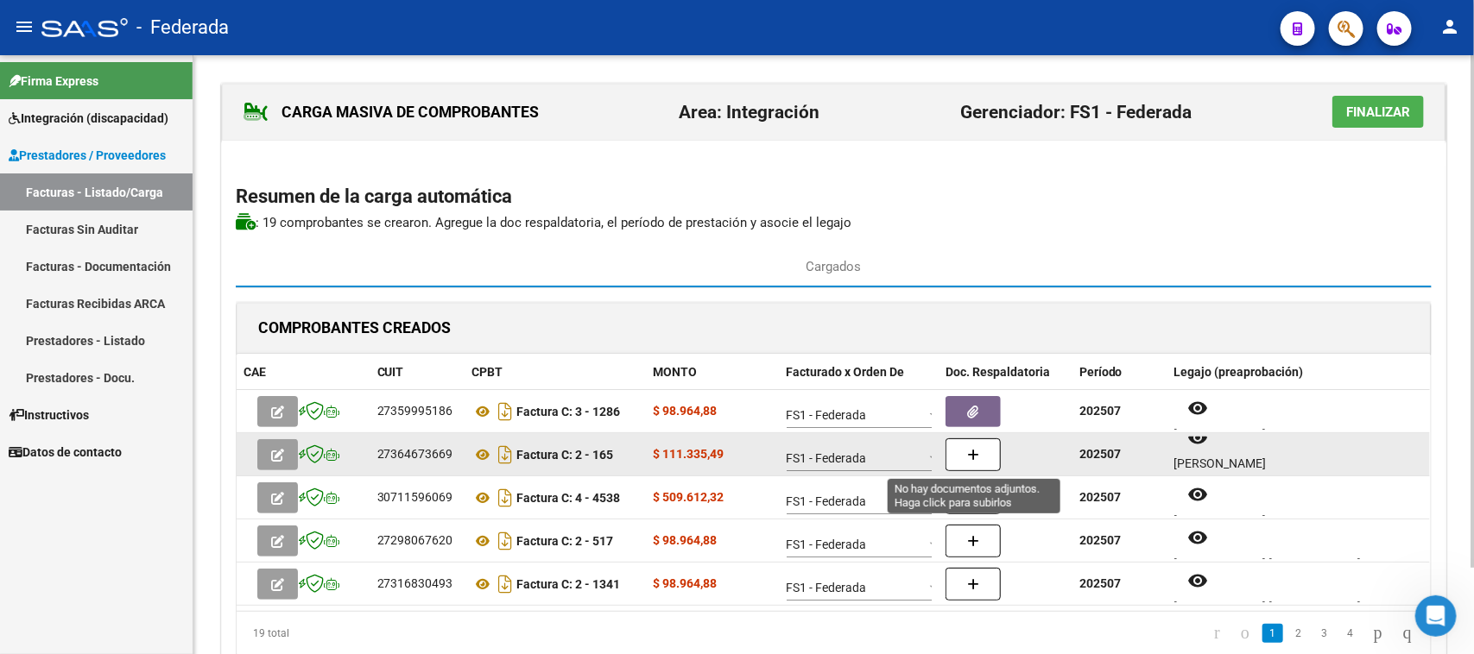
click at [959, 458] on button "button" at bounding box center [972, 455] width 55 height 33
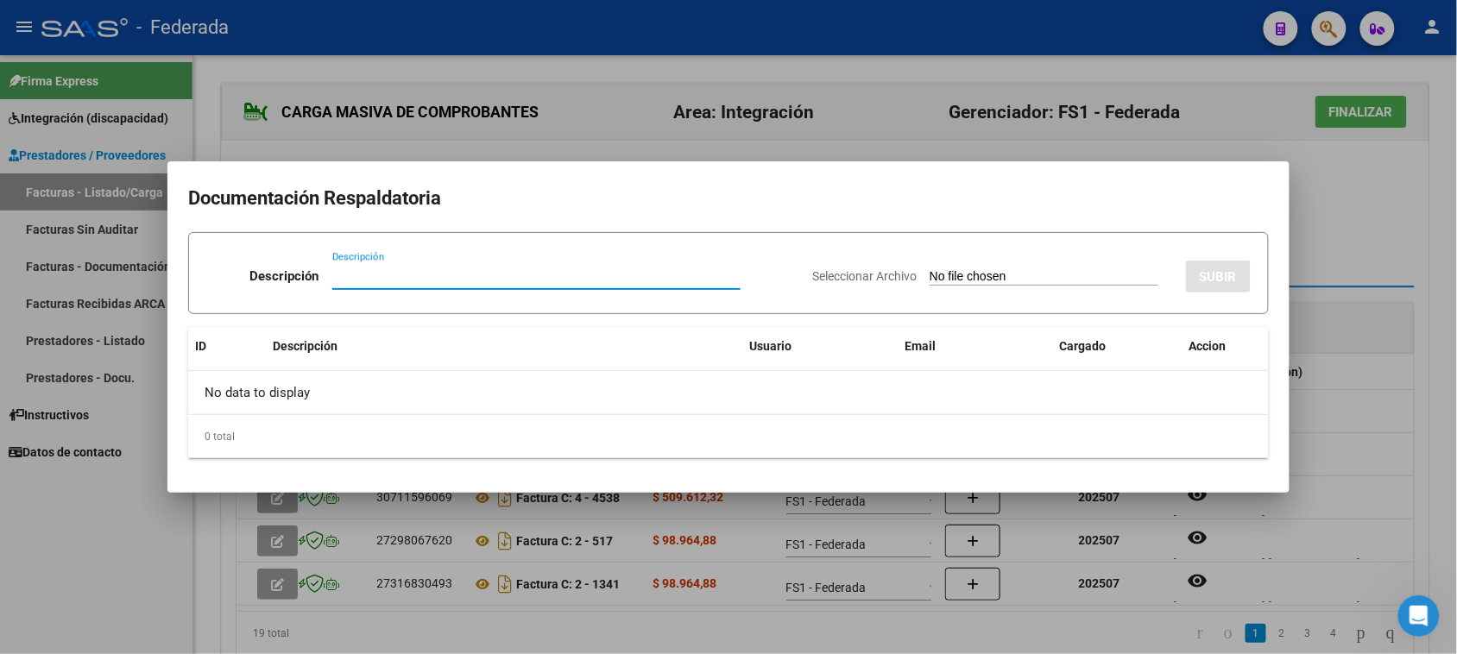
paste input "Planilla Asistencia"
type input "Planilla Asistencia"
click at [934, 281] on input "Seleccionar Archivo" at bounding box center [1044, 277] width 229 height 16
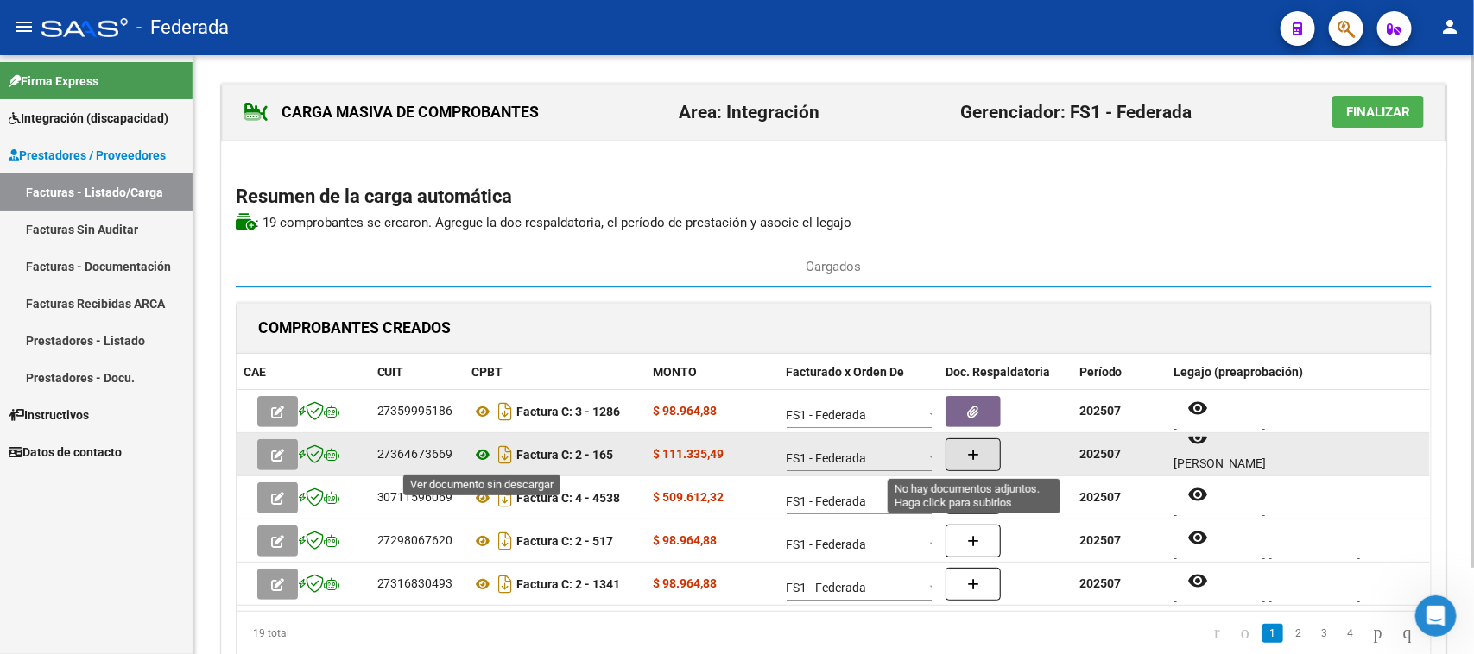
click at [486, 453] on icon at bounding box center [483, 455] width 22 height 21
click at [484, 455] on icon at bounding box center [483, 455] width 22 height 21
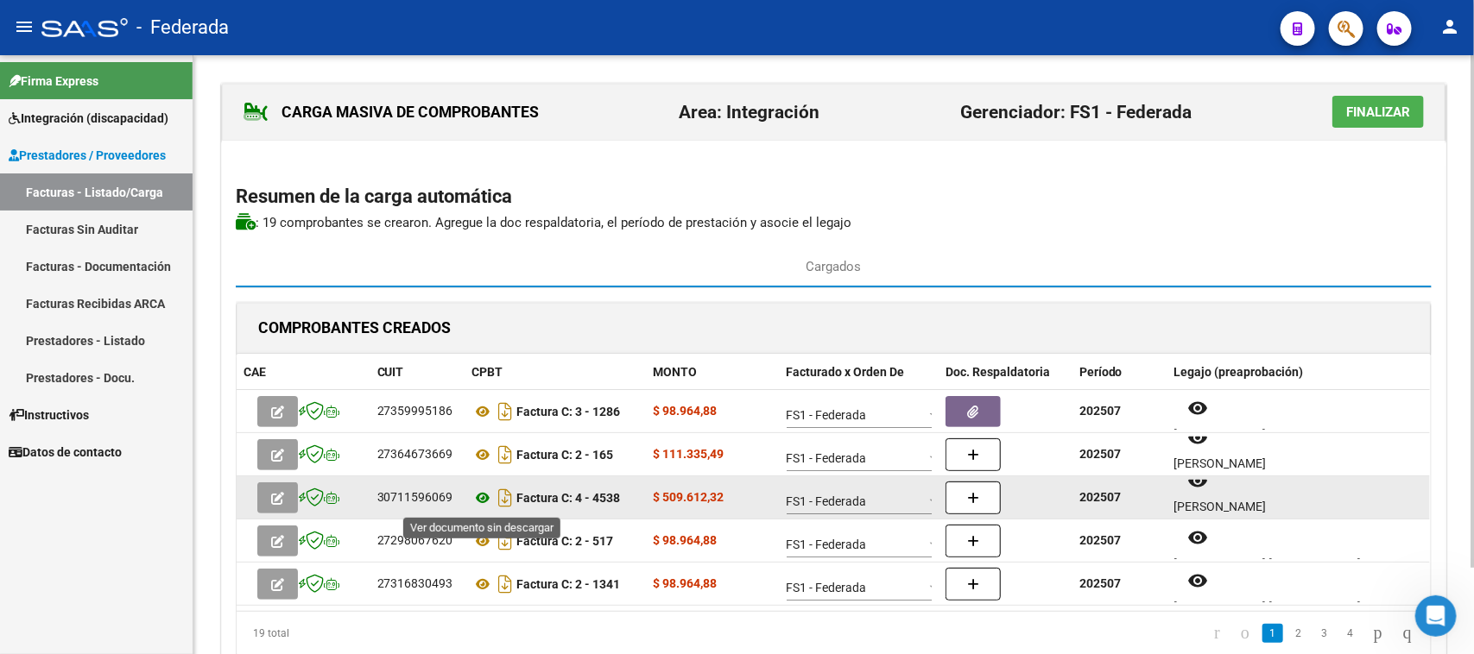
click at [484, 498] on icon at bounding box center [483, 498] width 22 height 21
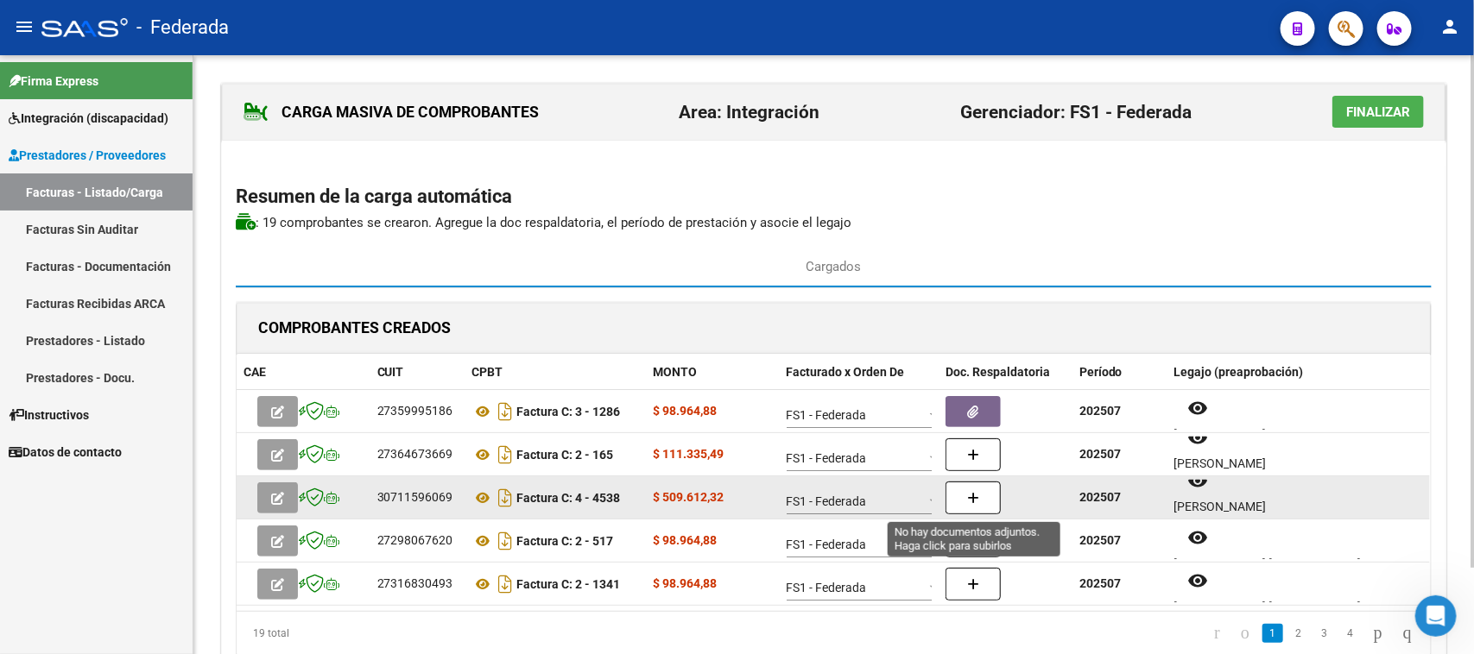
click at [978, 493] on icon "button" at bounding box center [973, 498] width 12 height 13
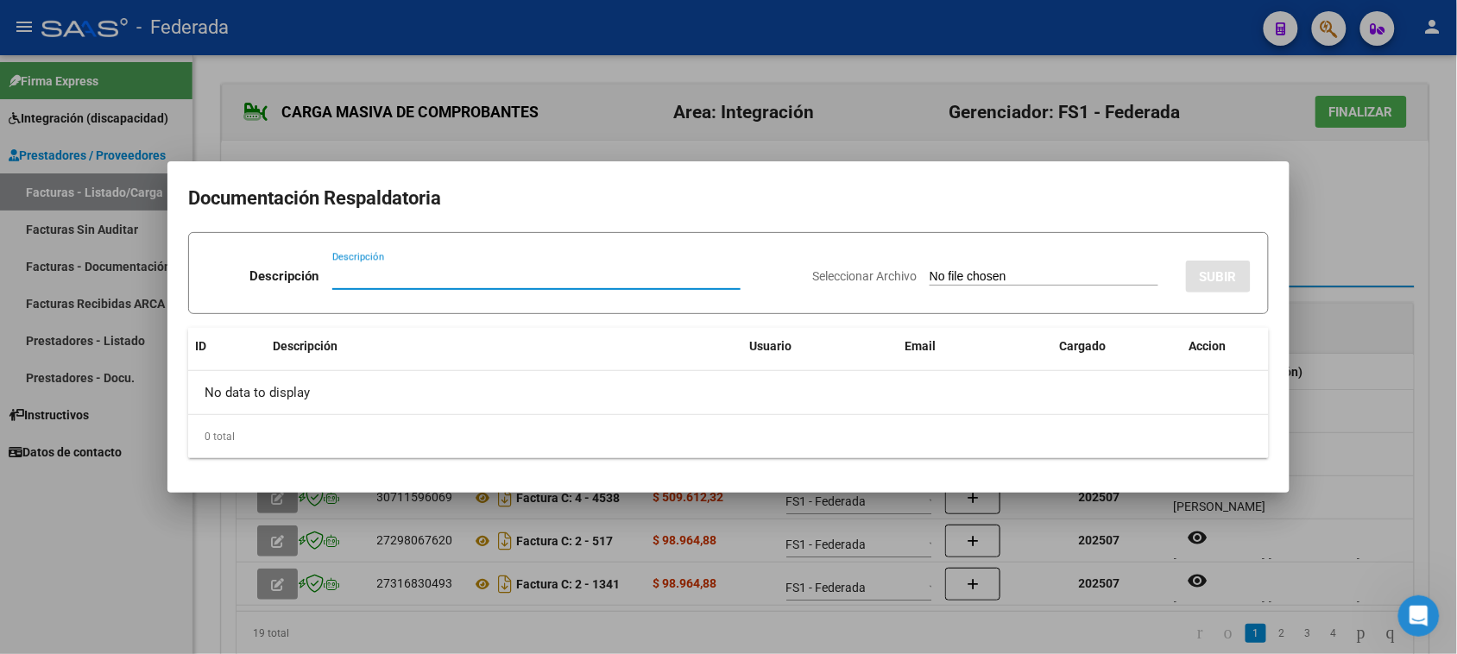
click at [930, 281] on input "Seleccionar Archivo" at bounding box center [1044, 277] width 229 height 16
type input "C:\fakepath\ASIST.pdf"
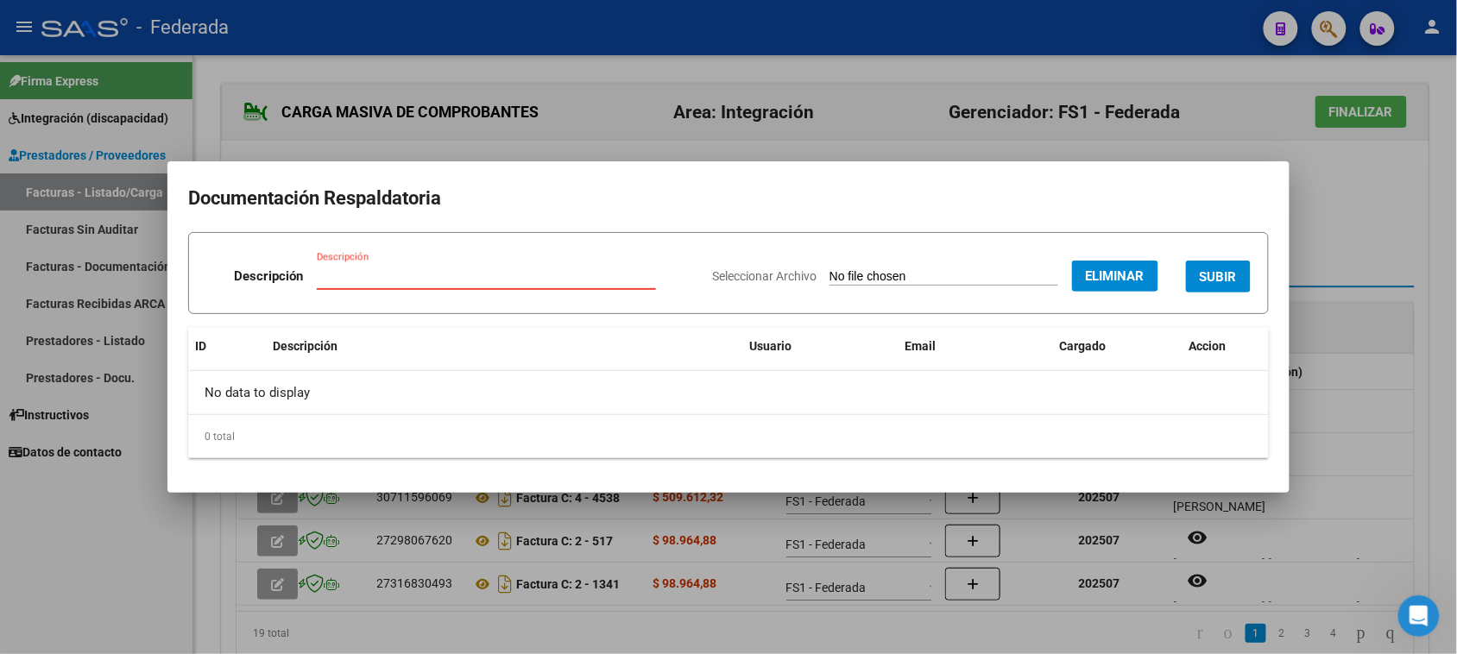
click at [496, 273] on input "Descripción" at bounding box center [486, 276] width 339 height 16
paste input "Planilla Asistencia"
type input "Planilla Asistencia"
click at [1218, 272] on span "SUBIR" at bounding box center [1218, 277] width 37 height 16
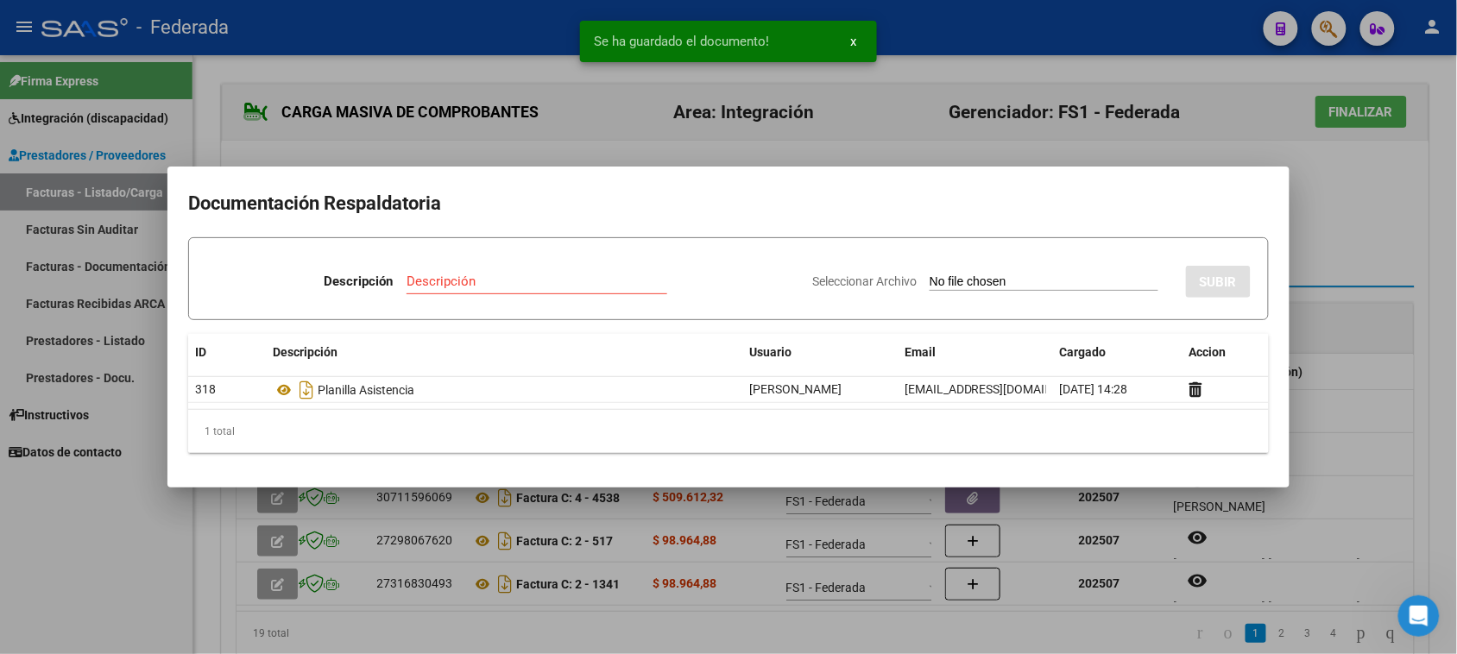
click at [1398, 382] on div at bounding box center [728, 327] width 1457 height 654
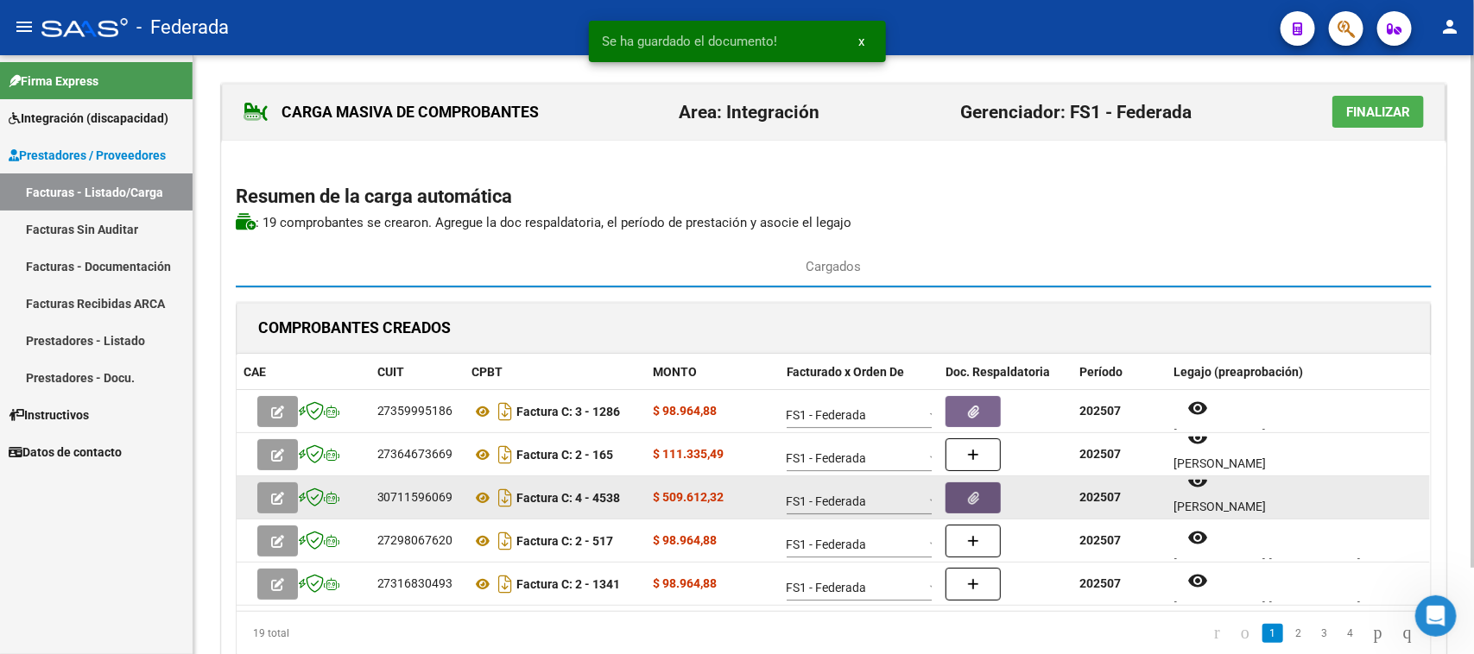
click at [969, 502] on icon "button" at bounding box center [973, 498] width 11 height 13
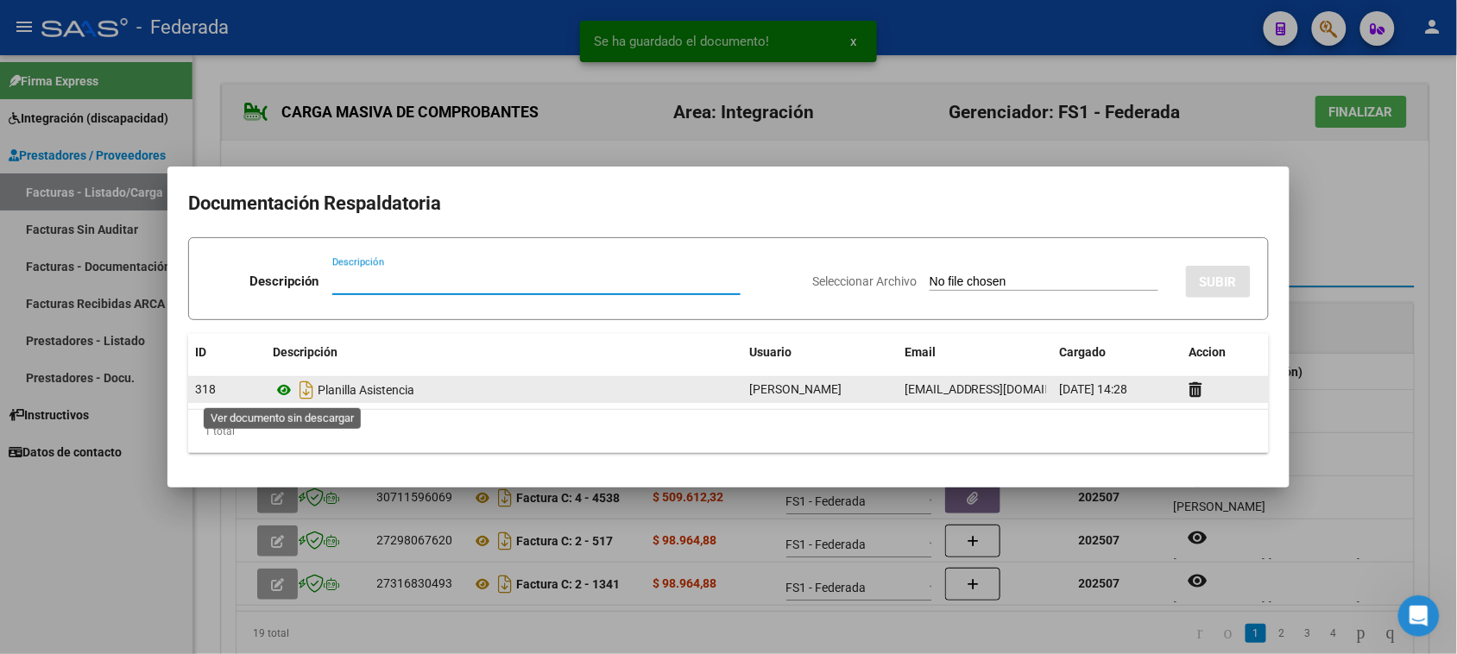
click at [286, 387] on icon at bounding box center [284, 390] width 22 height 21
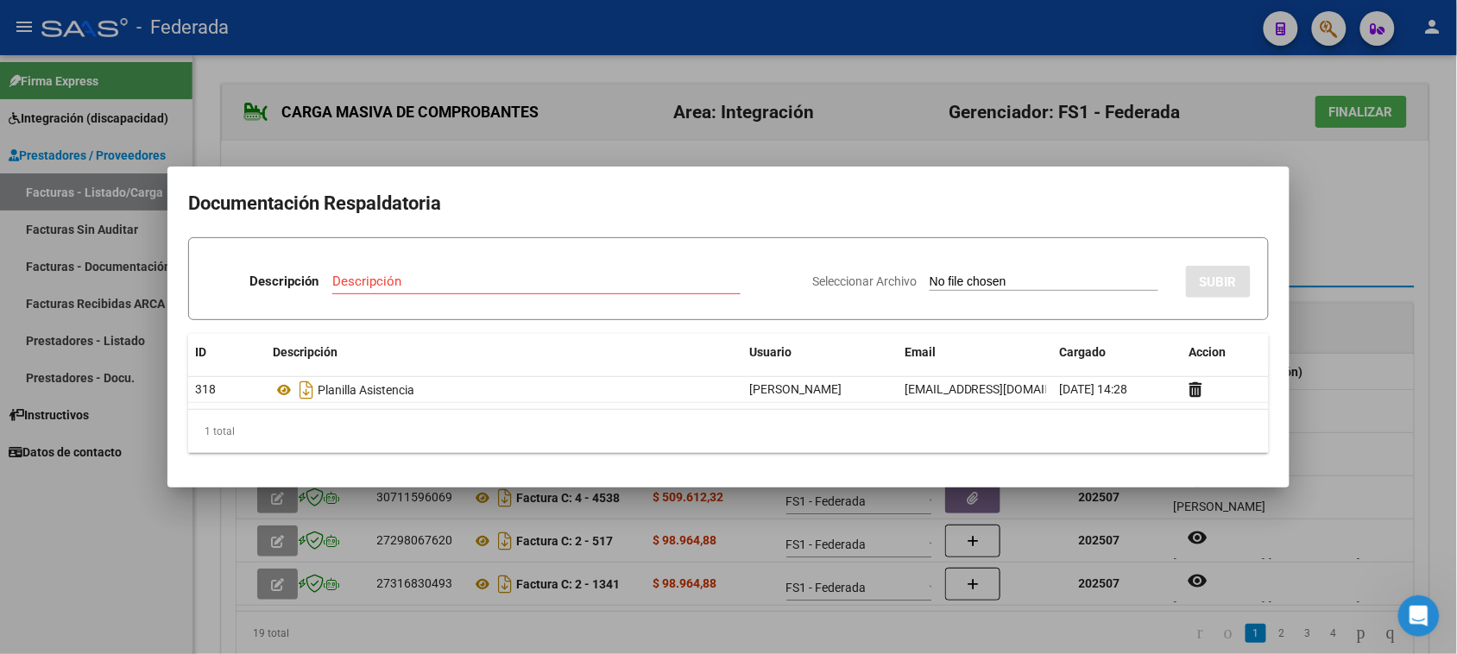
click at [1362, 229] on div at bounding box center [728, 327] width 1457 height 654
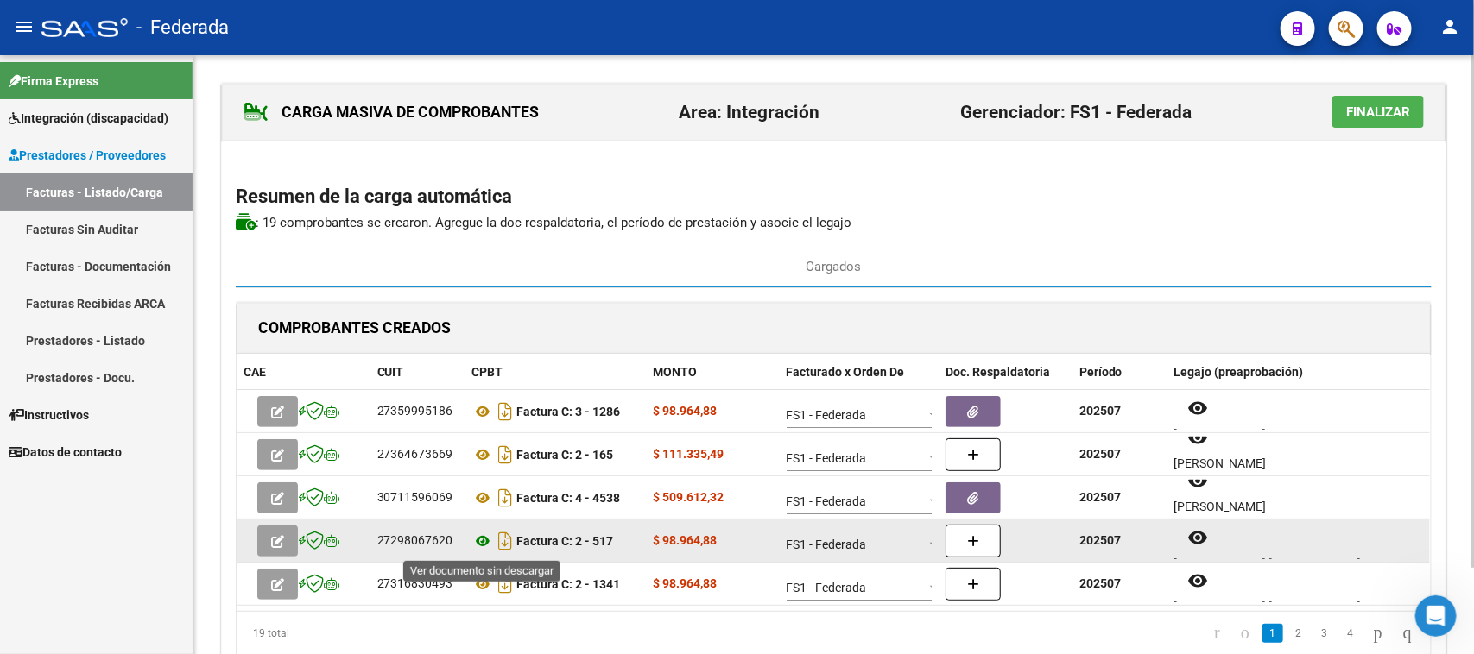
click at [480, 542] on icon at bounding box center [483, 541] width 22 height 21
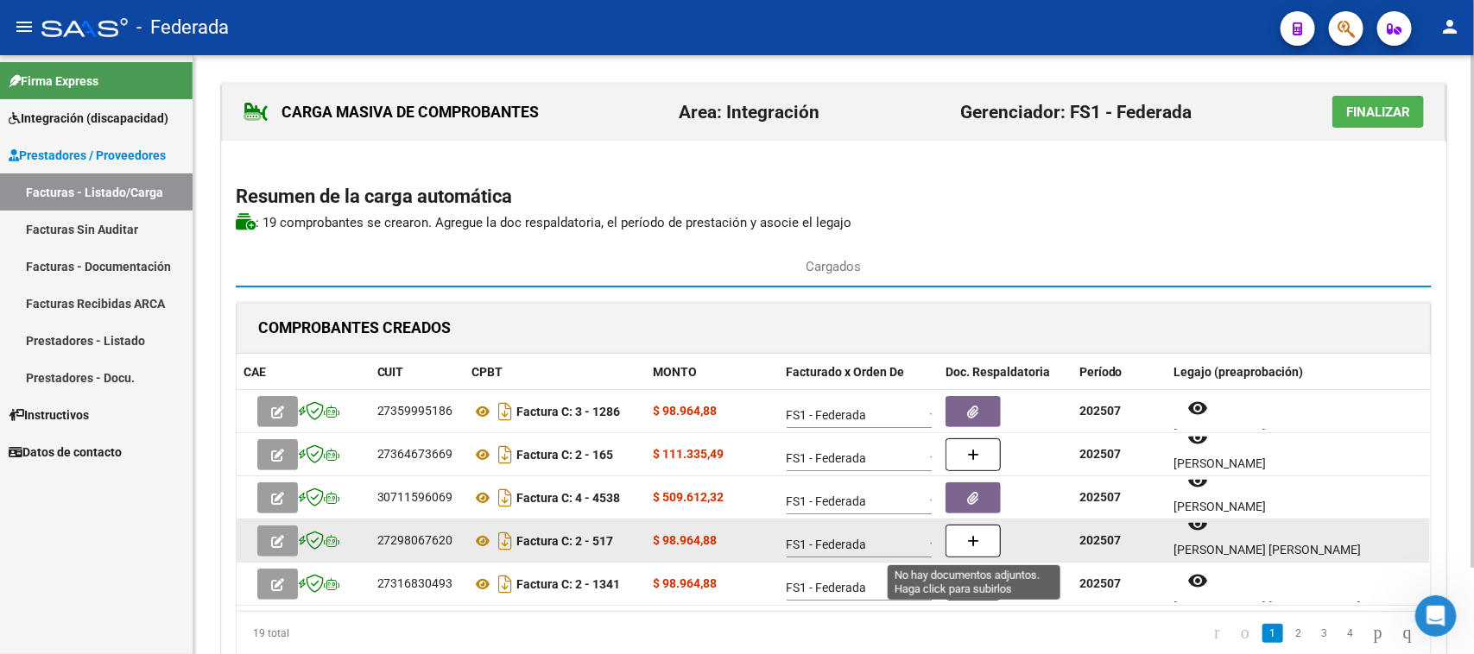
click at [986, 537] on button "button" at bounding box center [972, 541] width 55 height 33
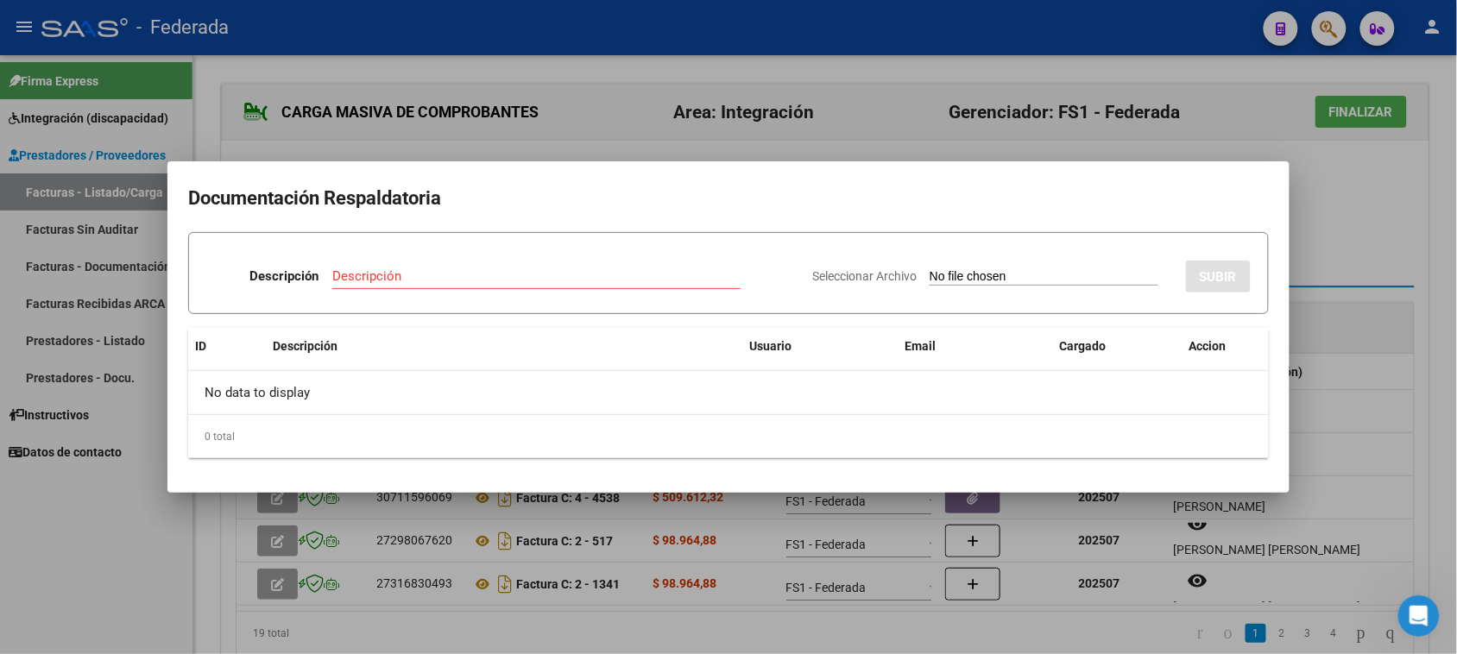
click at [930, 273] on input "Seleccionar Archivo" at bounding box center [1044, 277] width 229 height 16
type input "C:\fakepath\TO ASIST.pdf"
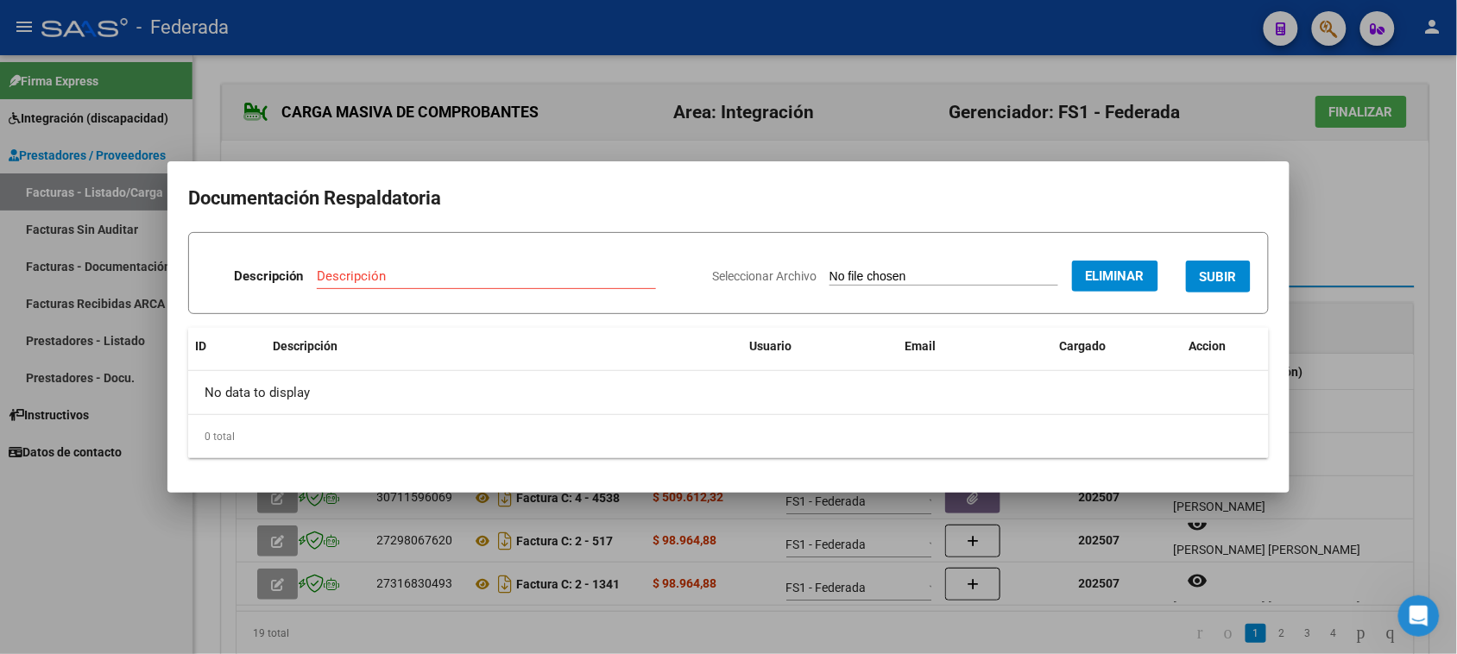
click at [559, 265] on div "Descripción" at bounding box center [486, 276] width 339 height 26
paste input "Planilla Asistencia"
type input "Planilla Asistencia"
click at [1239, 274] on button "SUBIR" at bounding box center [1218, 277] width 65 height 32
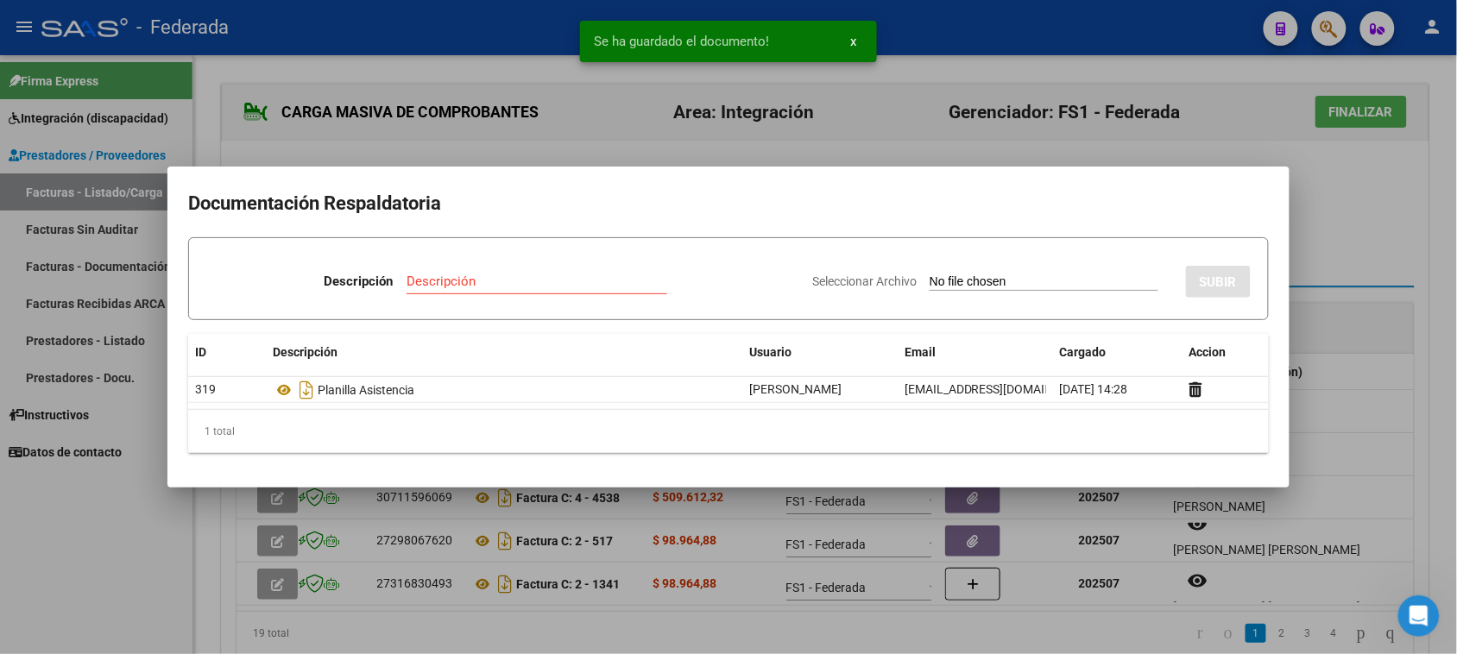
click at [1336, 274] on div at bounding box center [728, 327] width 1457 height 654
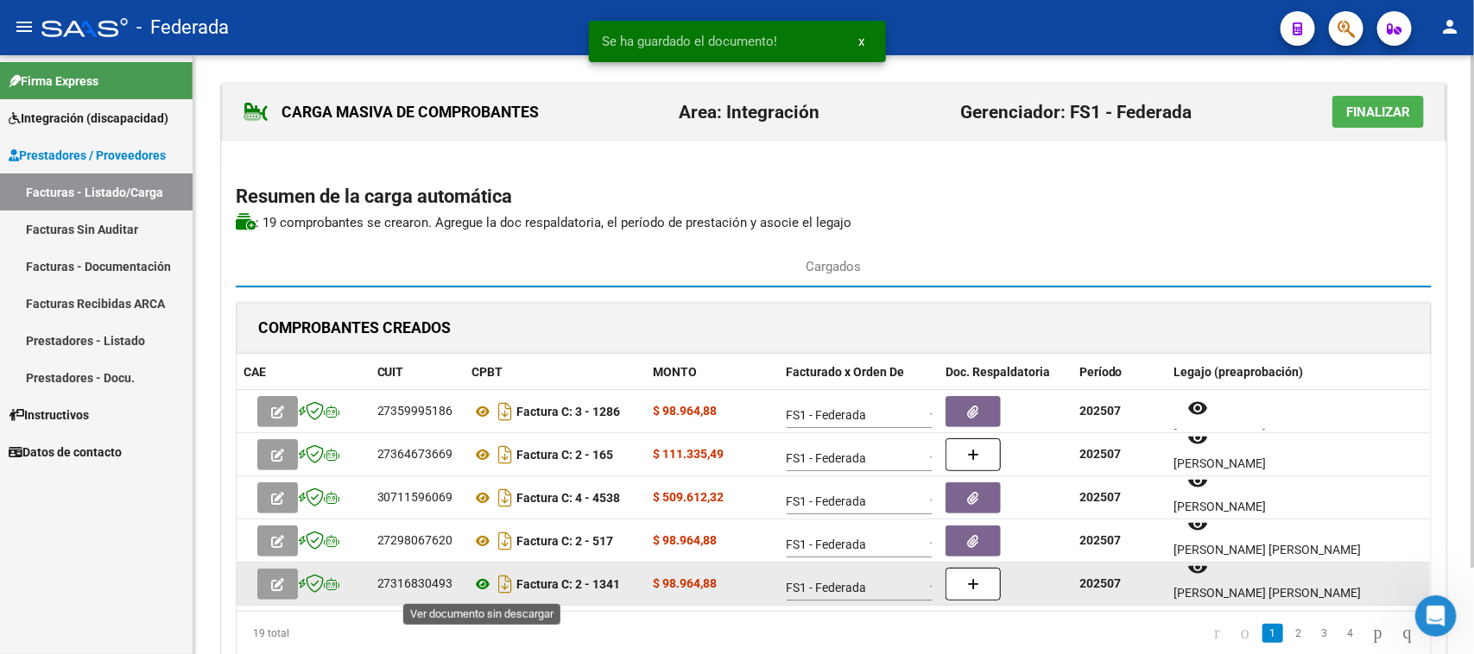
click at [476, 588] on icon at bounding box center [483, 584] width 22 height 21
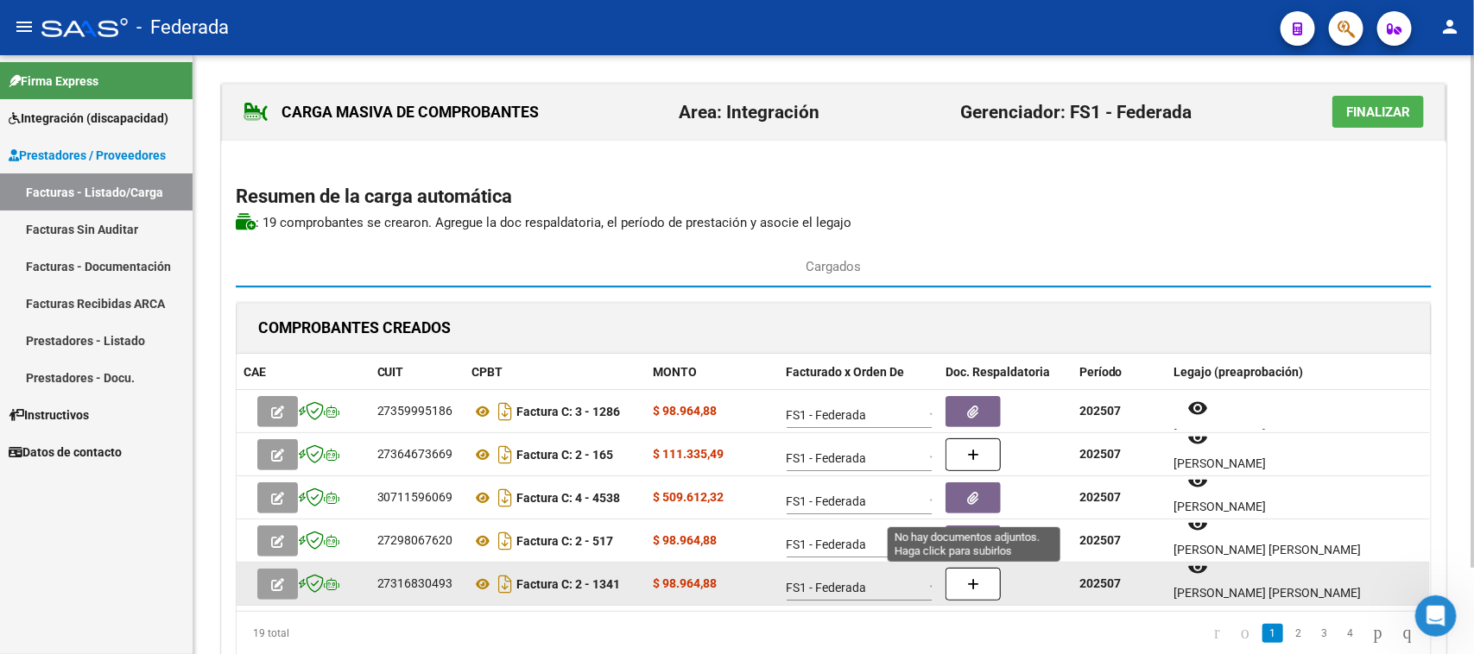
click at [973, 578] on button "button" at bounding box center [972, 584] width 55 height 33
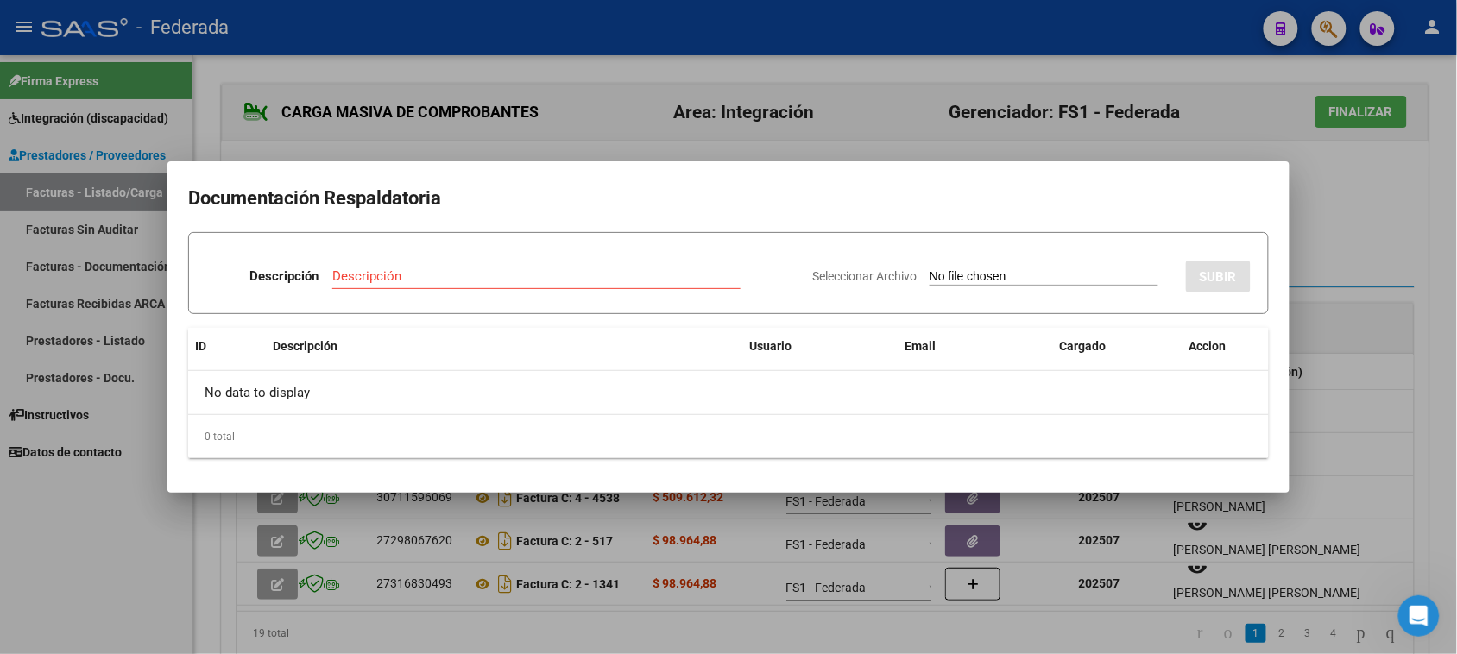
click at [915, 262] on div "Seleccionar Archivo SUBIR" at bounding box center [1031, 273] width 439 height 53
click at [930, 270] on input "Seleccionar Archivo" at bounding box center [1044, 277] width 229 height 16
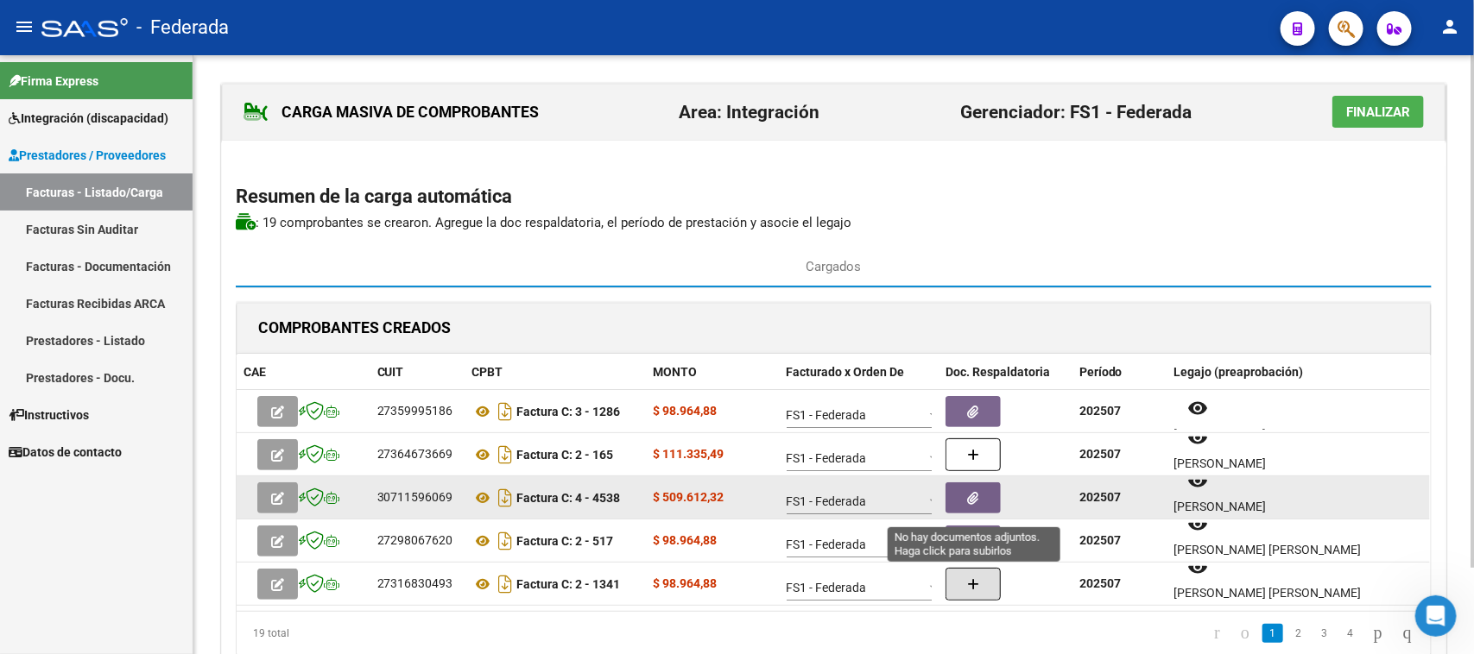
scroll to position [101, 0]
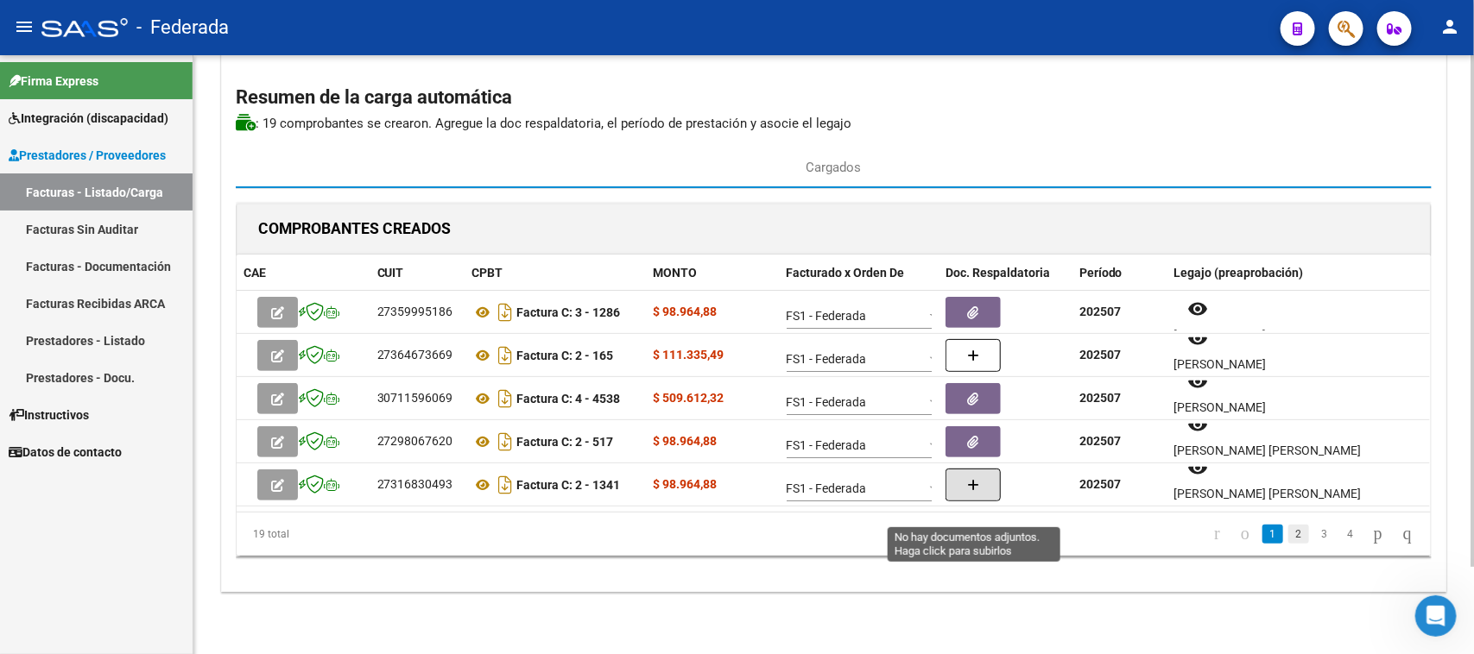
click at [1288, 538] on link "2" at bounding box center [1298, 534] width 21 height 19
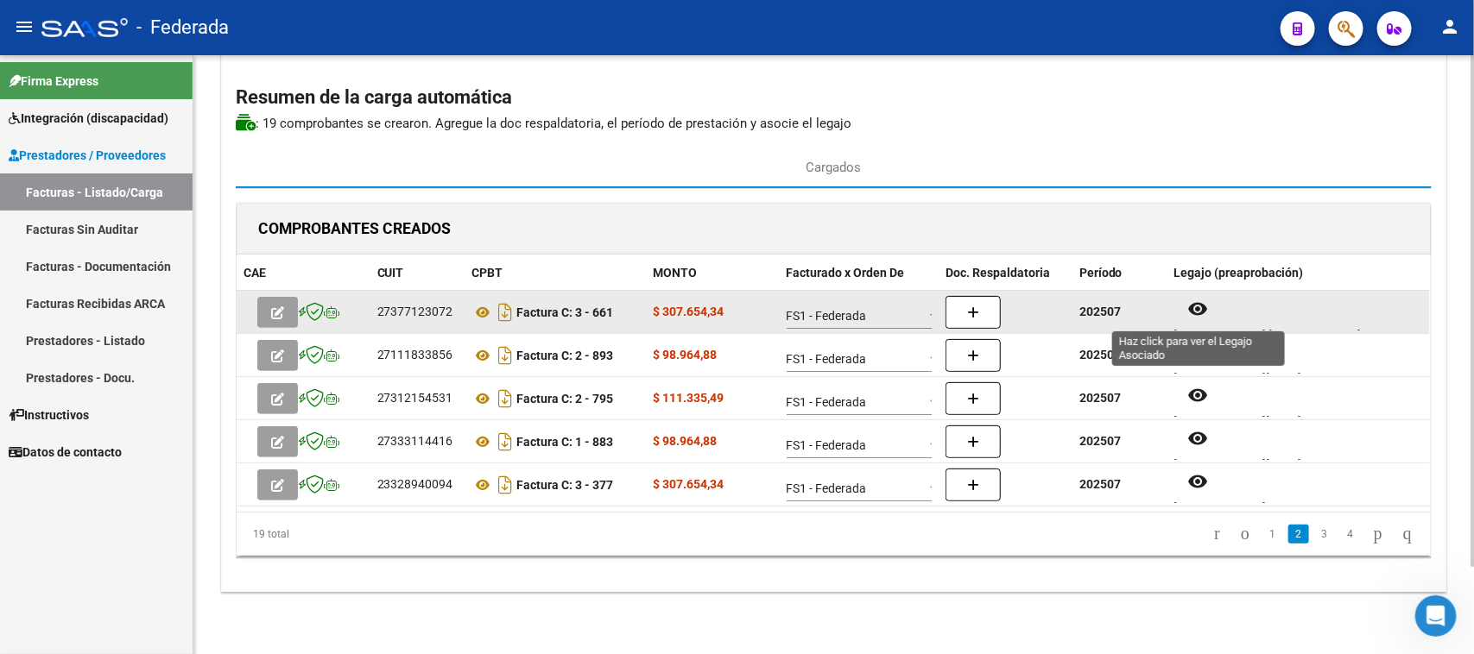
scroll to position [14, 0]
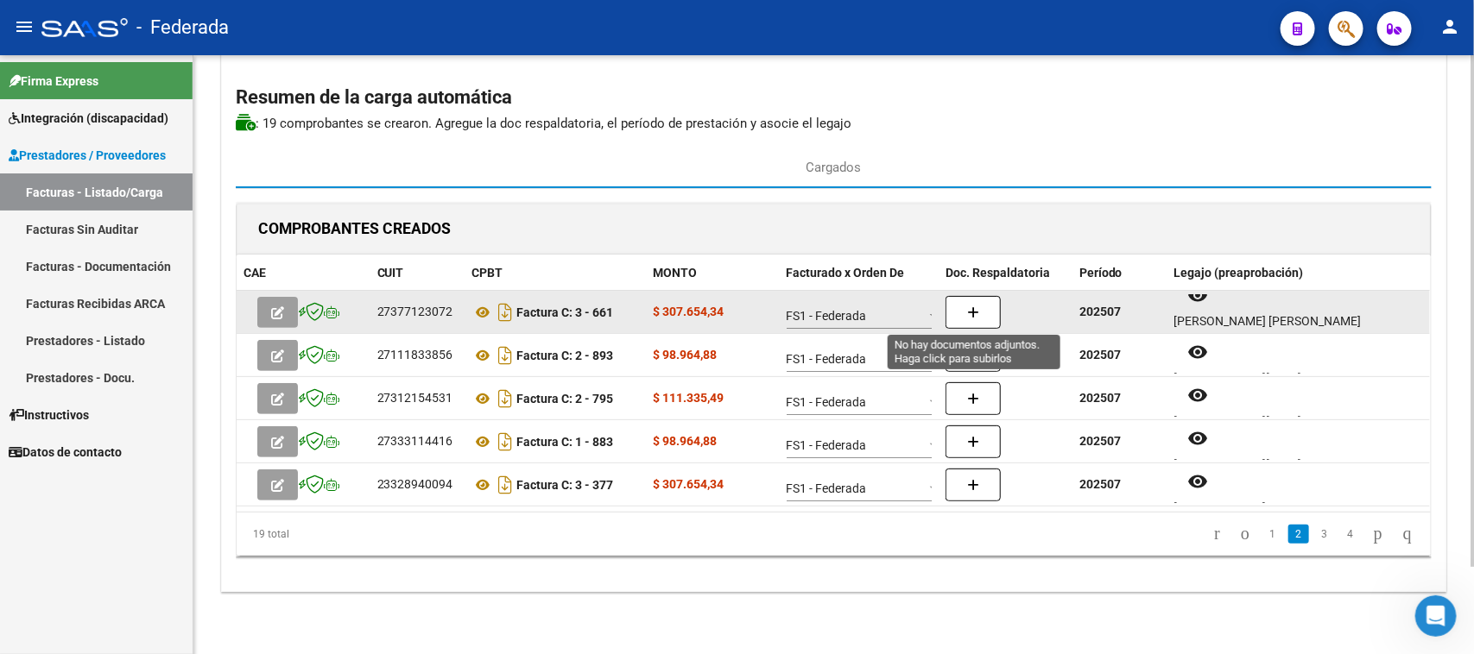
click at [969, 308] on icon "button" at bounding box center [973, 312] width 12 height 13
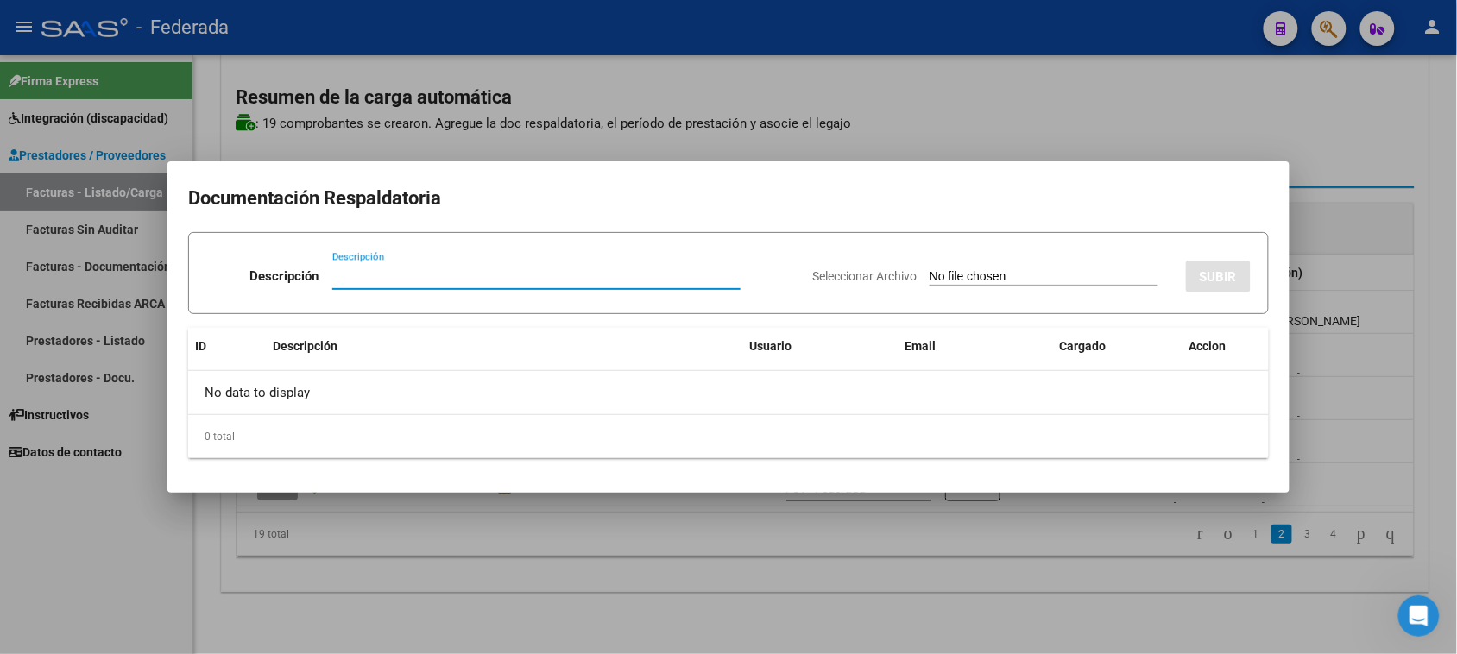
paste input "Planilla Asistencia"
type input "Planilla Asistencia"
click at [930, 279] on input "Seleccionar Archivo" at bounding box center [1044, 277] width 229 height 16
type input "C:\fakepath\MOD MAEST DE AP ASIST.pdf"
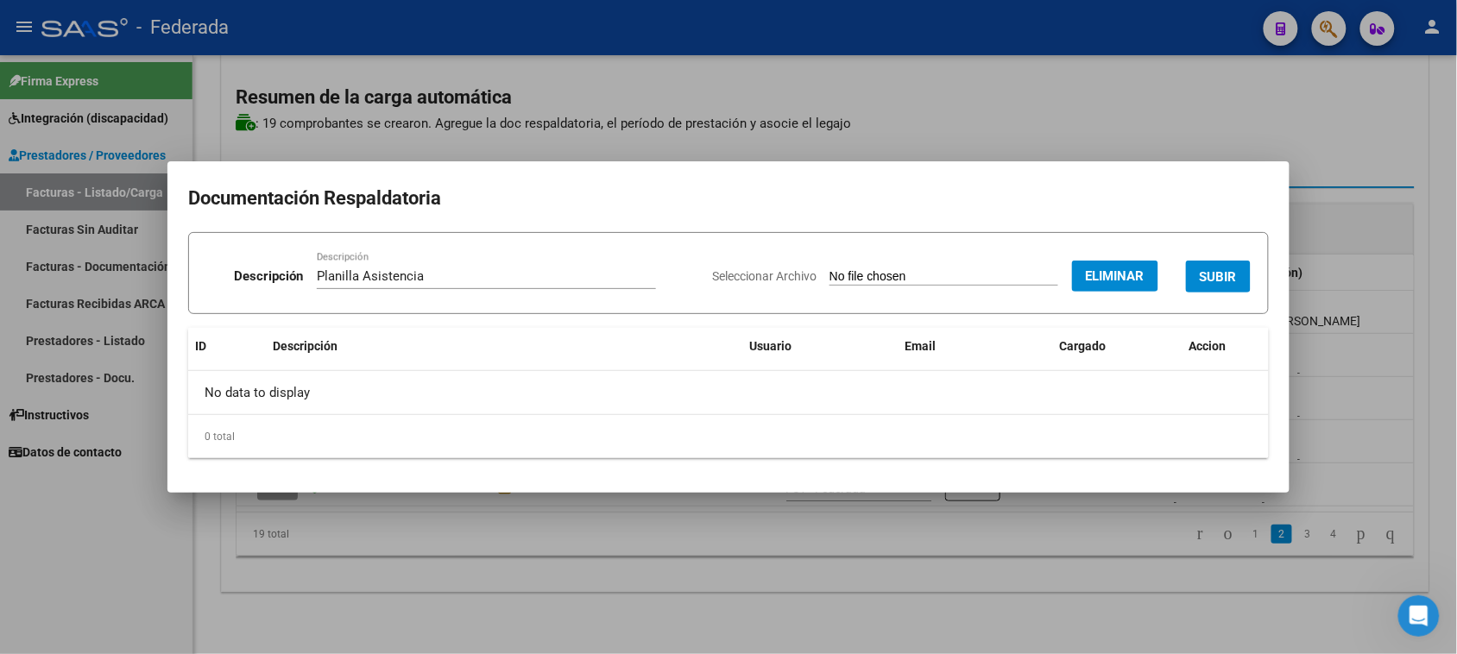
click at [1207, 272] on span "SUBIR" at bounding box center [1218, 277] width 37 height 16
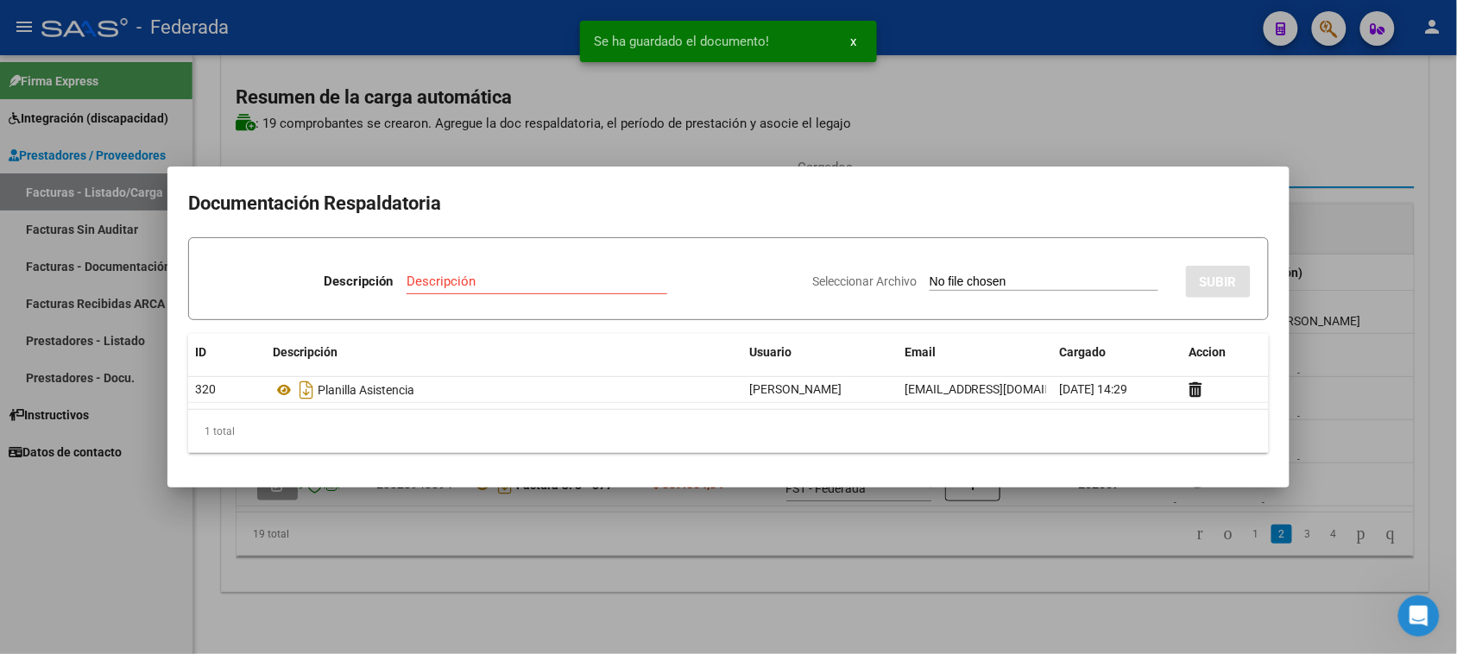
click at [1314, 195] on div at bounding box center [728, 327] width 1457 height 654
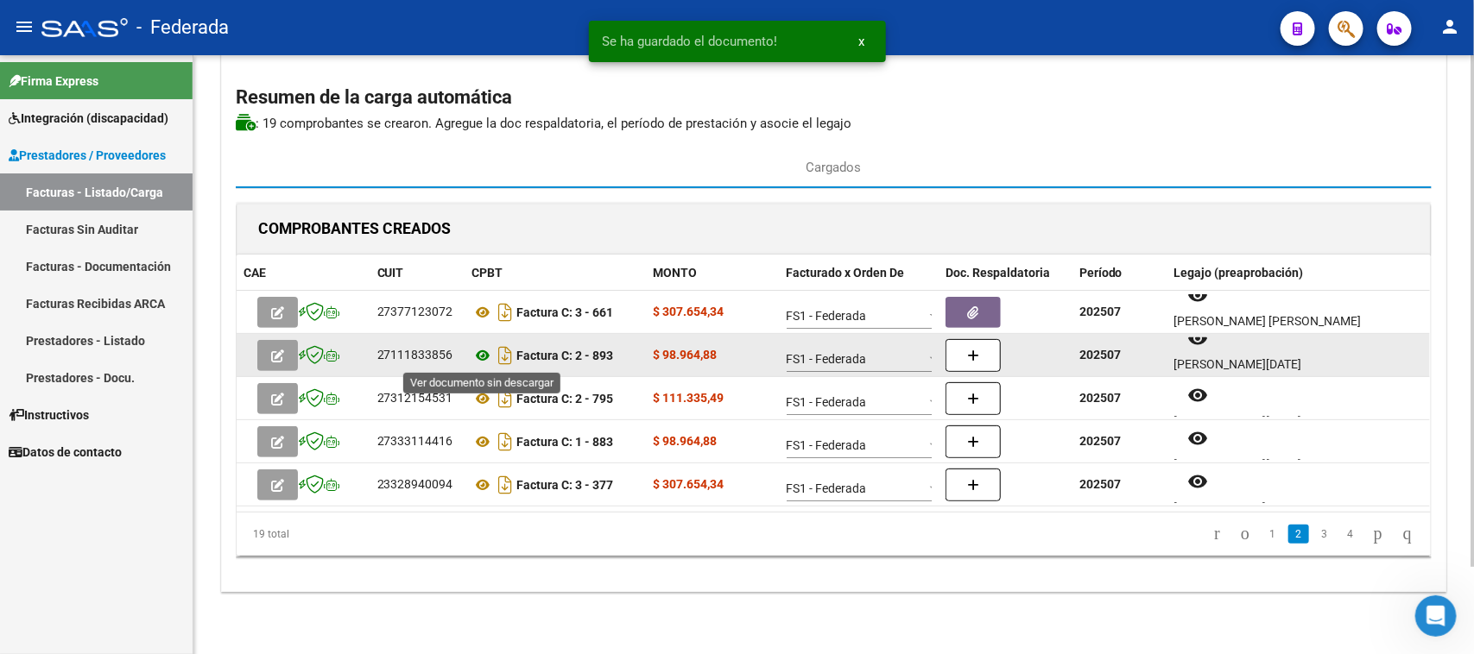
click at [488, 357] on icon at bounding box center [483, 355] width 22 height 21
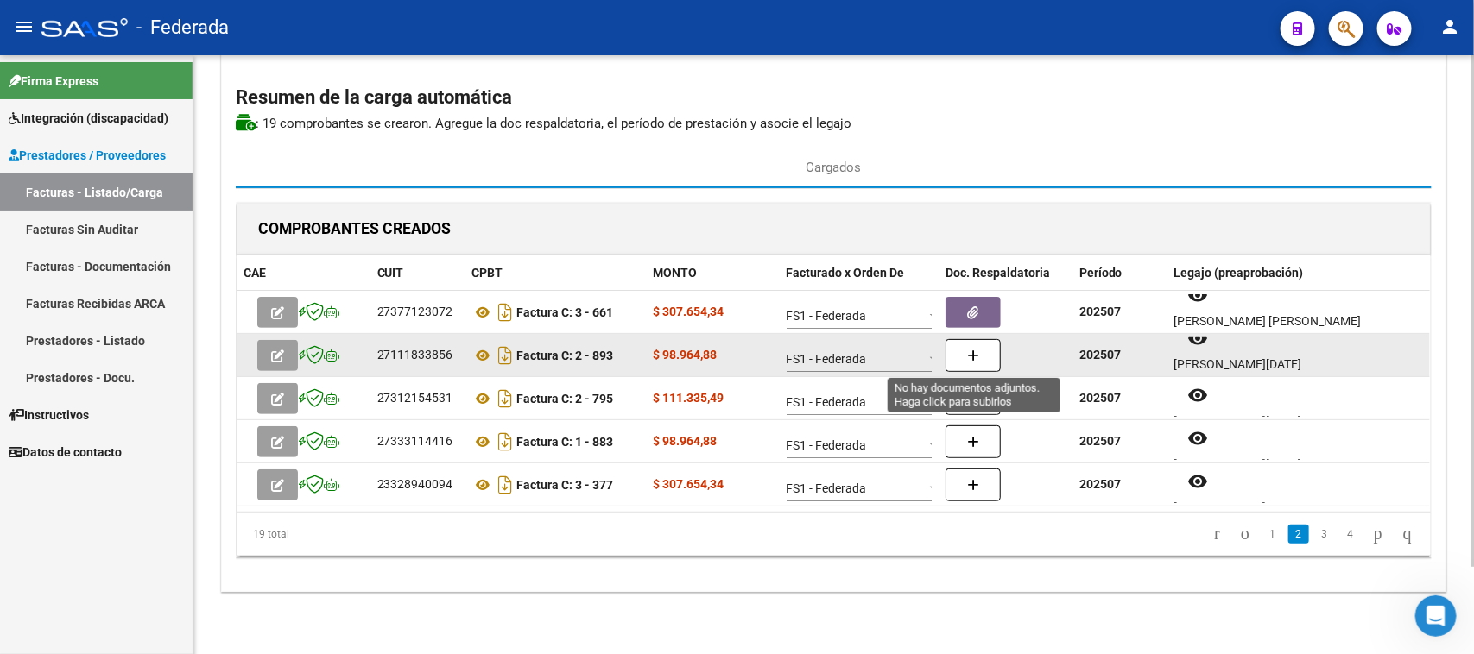
click at [985, 364] on button "button" at bounding box center [972, 355] width 55 height 33
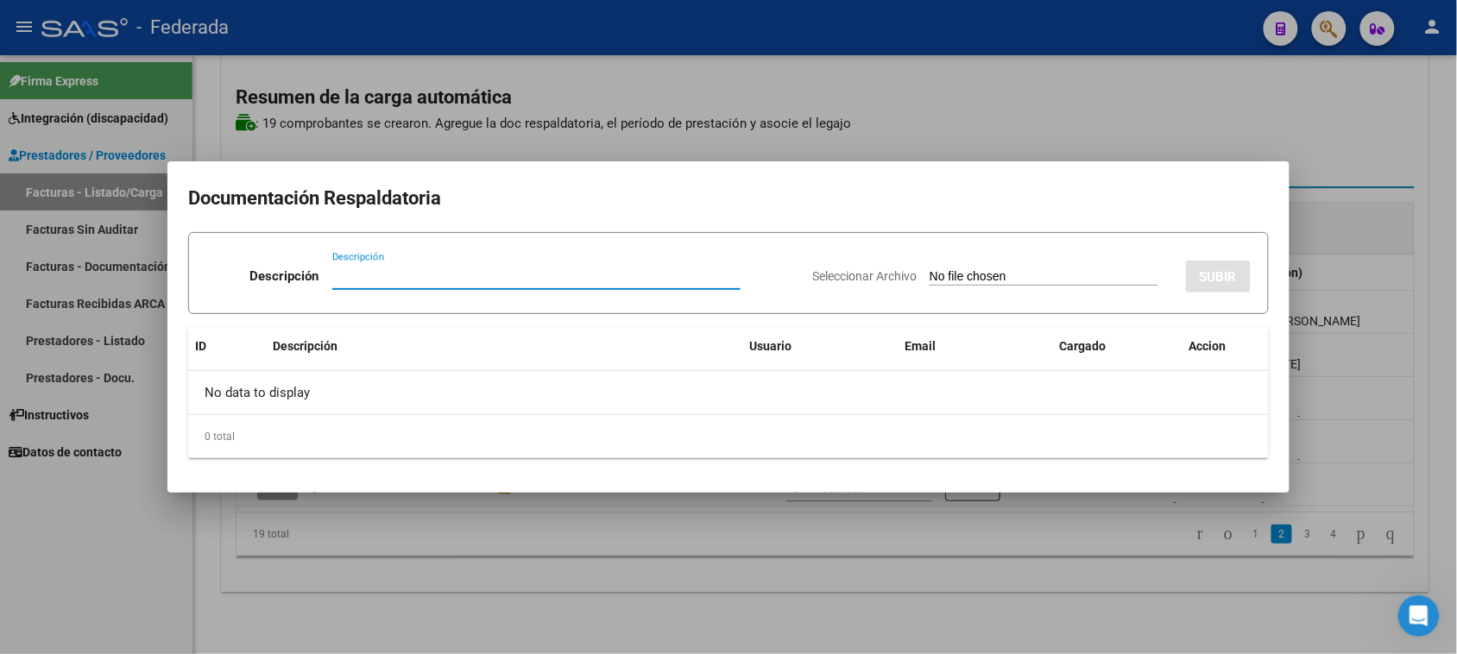
click at [930, 274] on input "Seleccionar Archivo" at bounding box center [1044, 277] width 229 height 16
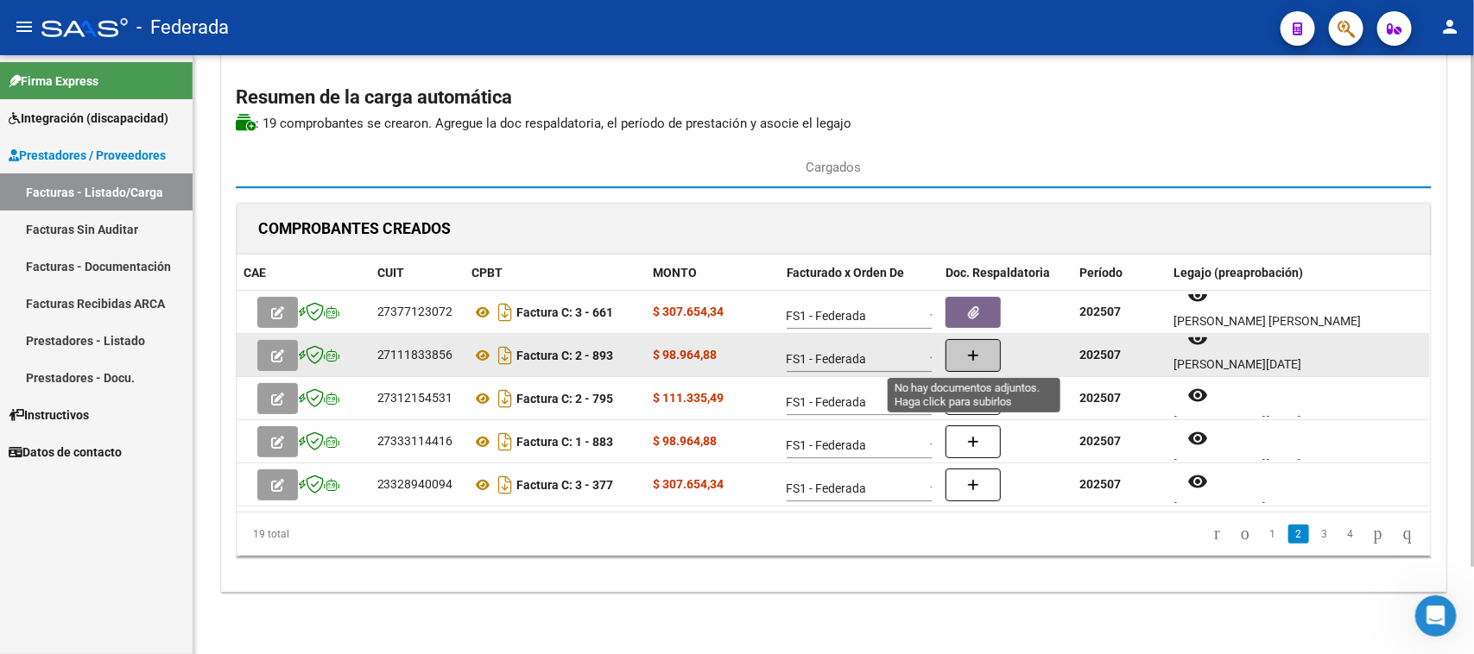
click at [978, 357] on icon "button" at bounding box center [973, 356] width 12 height 13
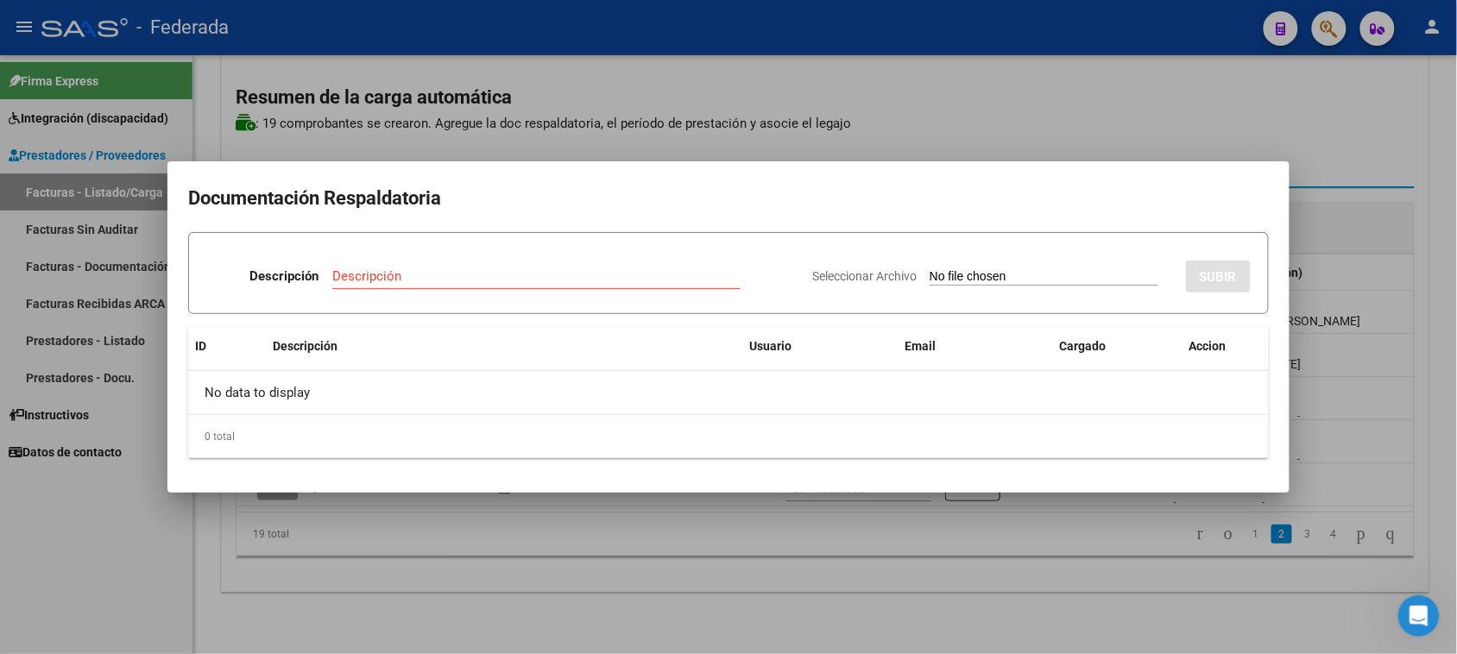
click at [955, 274] on input "Seleccionar Archivo" at bounding box center [1044, 277] width 229 height 16
type input "C:\fakepath\FONO ASIST.pdf"
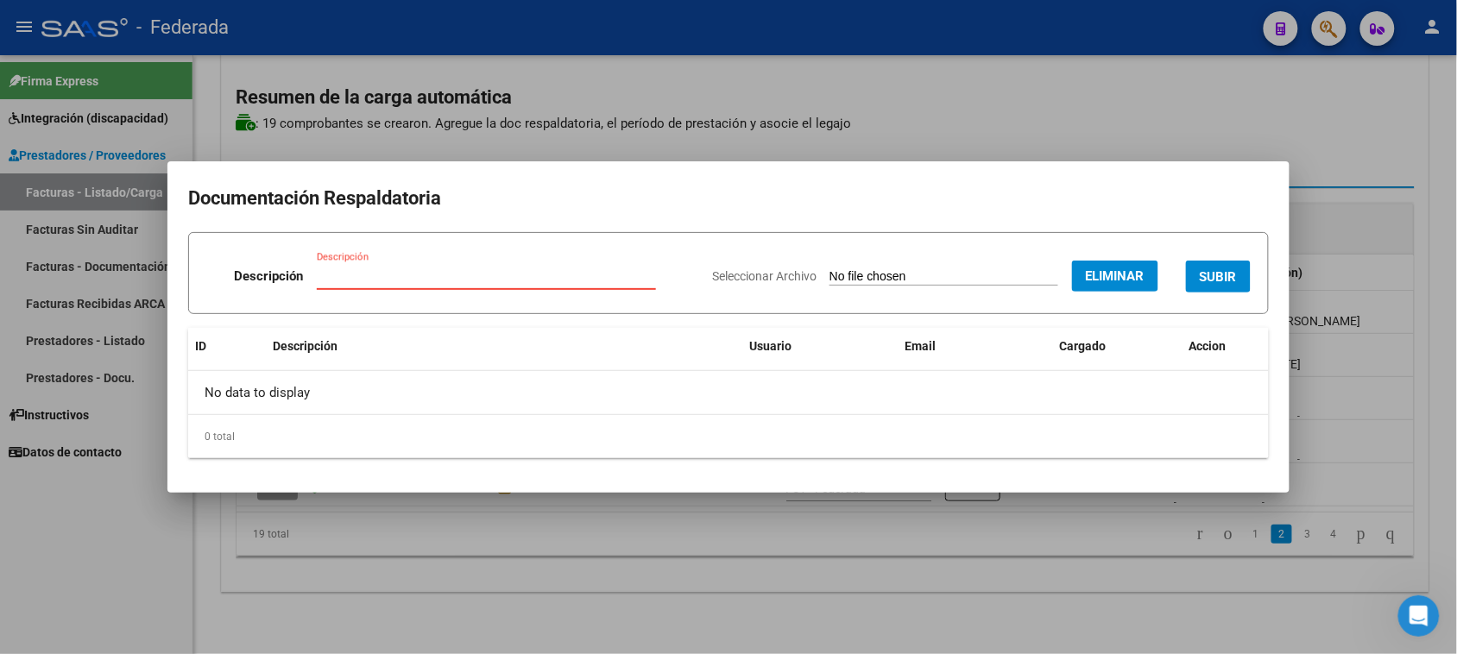
click at [552, 282] on input "Descripción" at bounding box center [486, 276] width 339 height 16
paste input "Planilla Asistencia"
type input "Planilla Asistencia"
click at [1218, 285] on button "SUBIR" at bounding box center [1218, 277] width 65 height 32
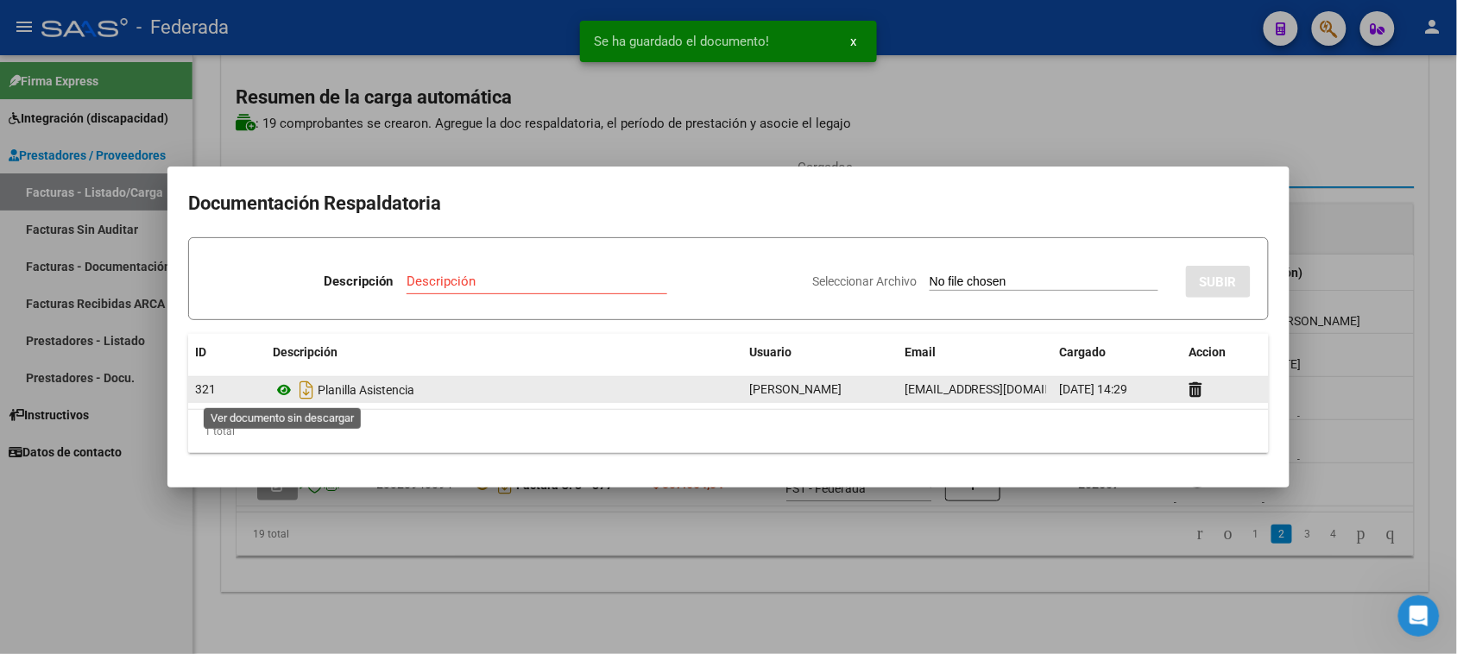
click at [281, 395] on icon at bounding box center [284, 390] width 22 height 21
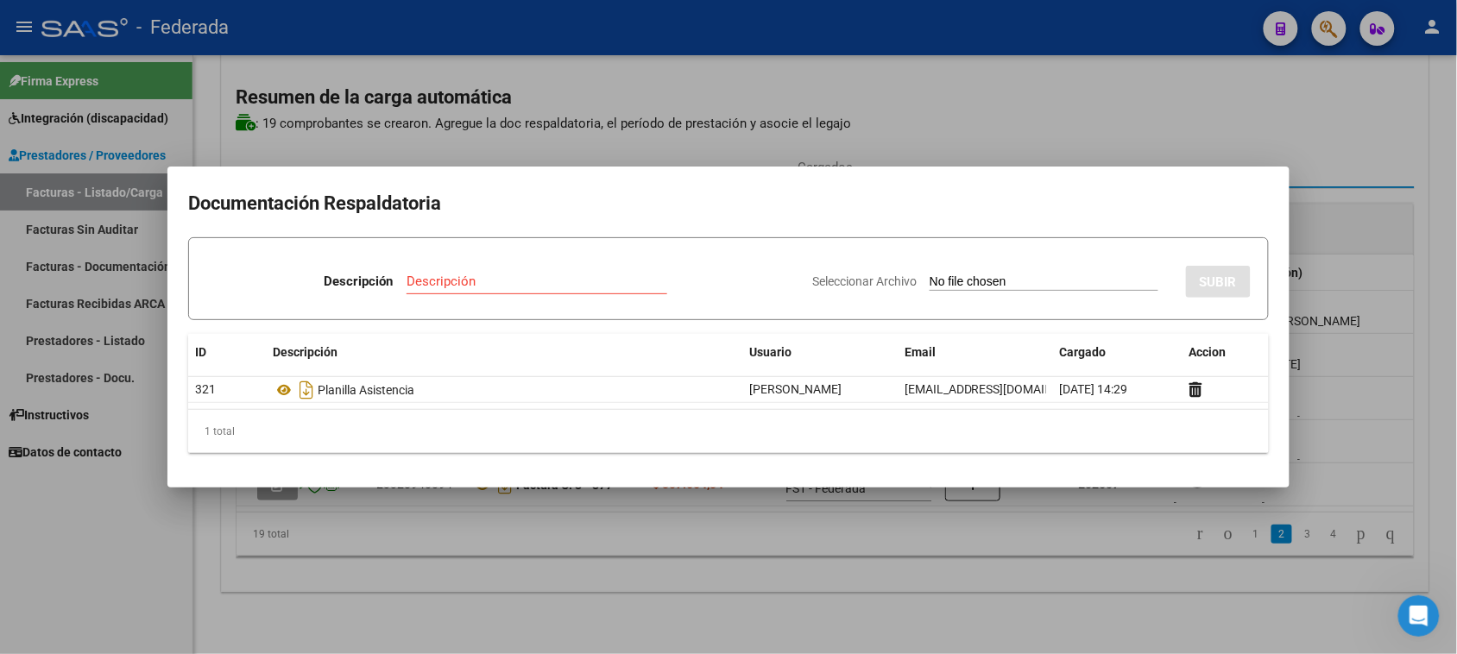
click at [1367, 264] on div at bounding box center [728, 327] width 1457 height 654
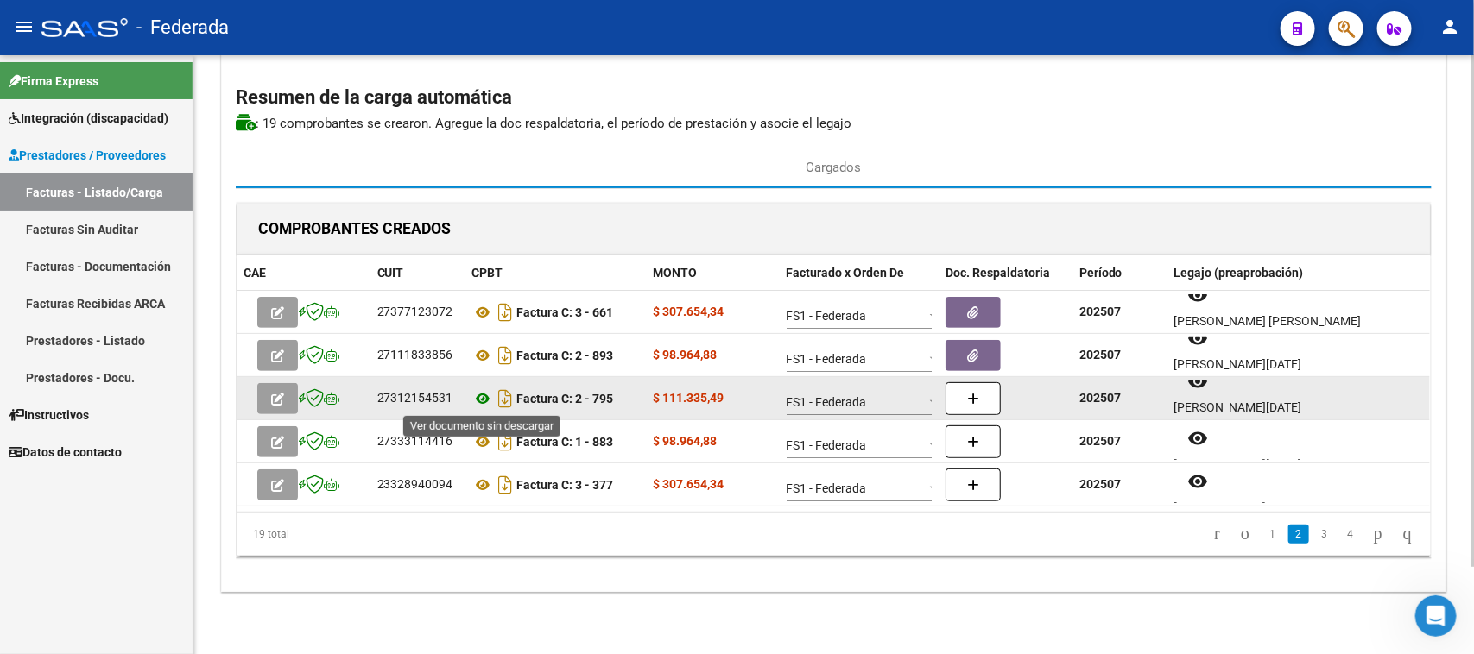
click at [483, 397] on icon at bounding box center [483, 398] width 22 height 21
click at [475, 401] on icon at bounding box center [483, 398] width 22 height 21
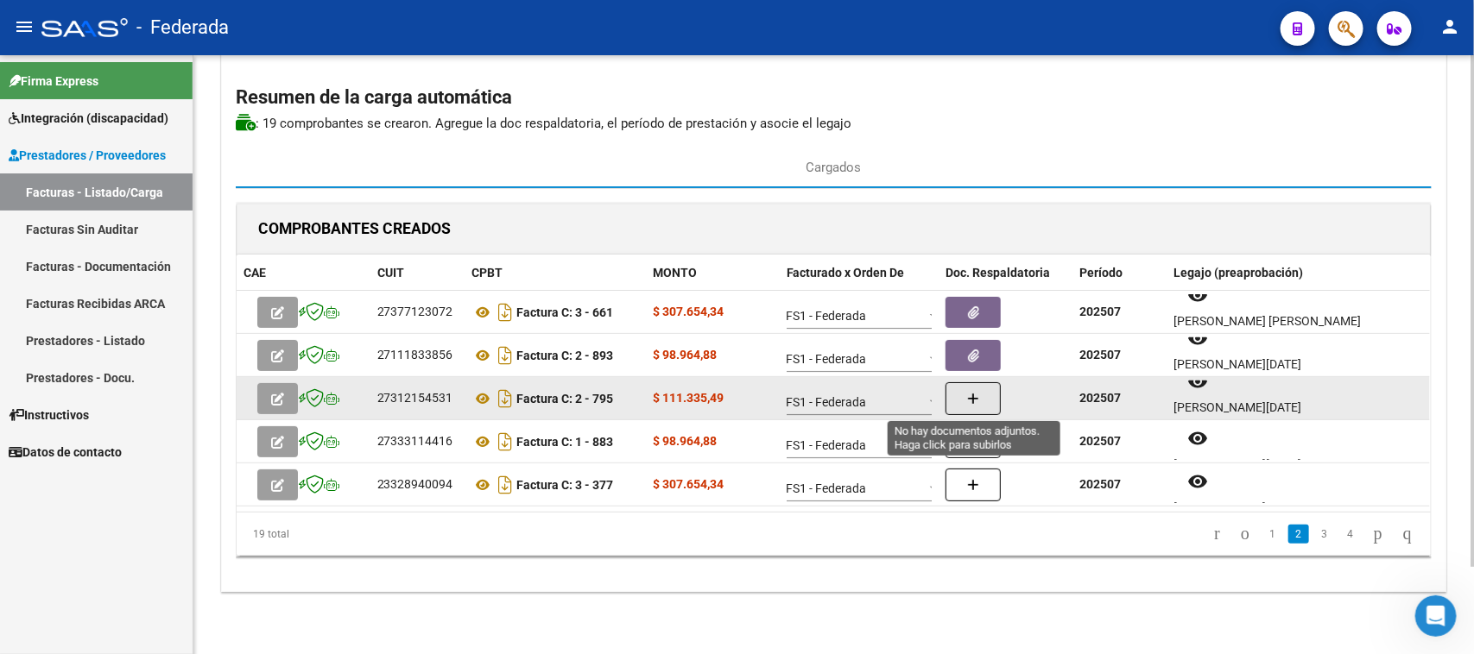
click at [986, 406] on button "button" at bounding box center [972, 398] width 55 height 33
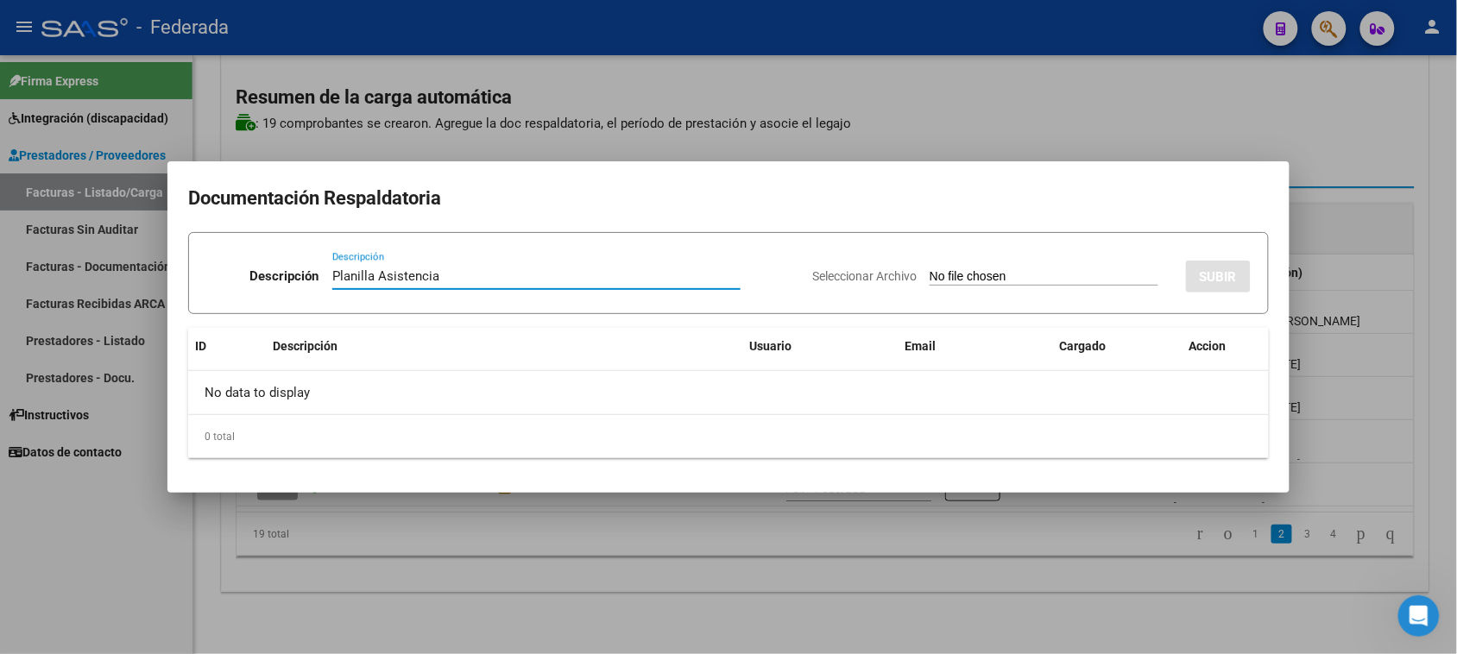
type input "Planilla Asistencia"
click at [951, 275] on input "Seleccionar Archivo" at bounding box center [1044, 277] width 229 height 16
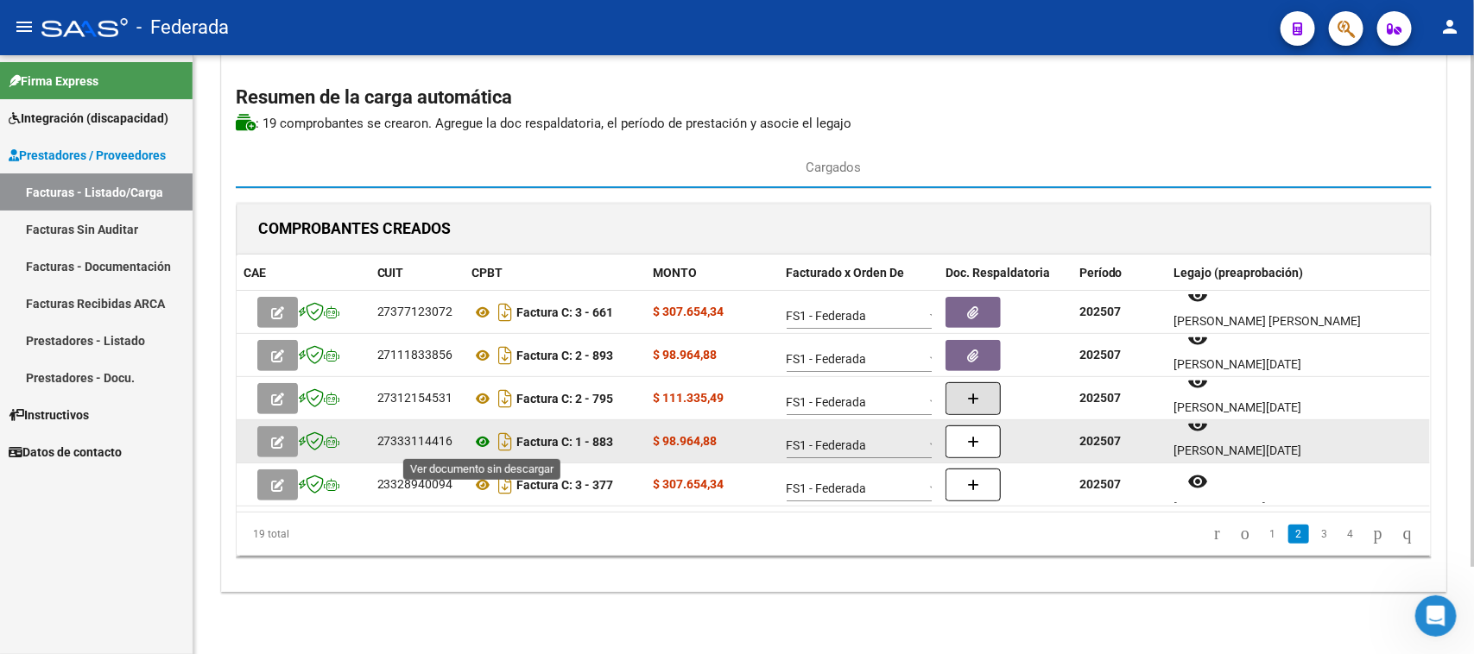
click at [482, 441] on icon at bounding box center [483, 442] width 22 height 21
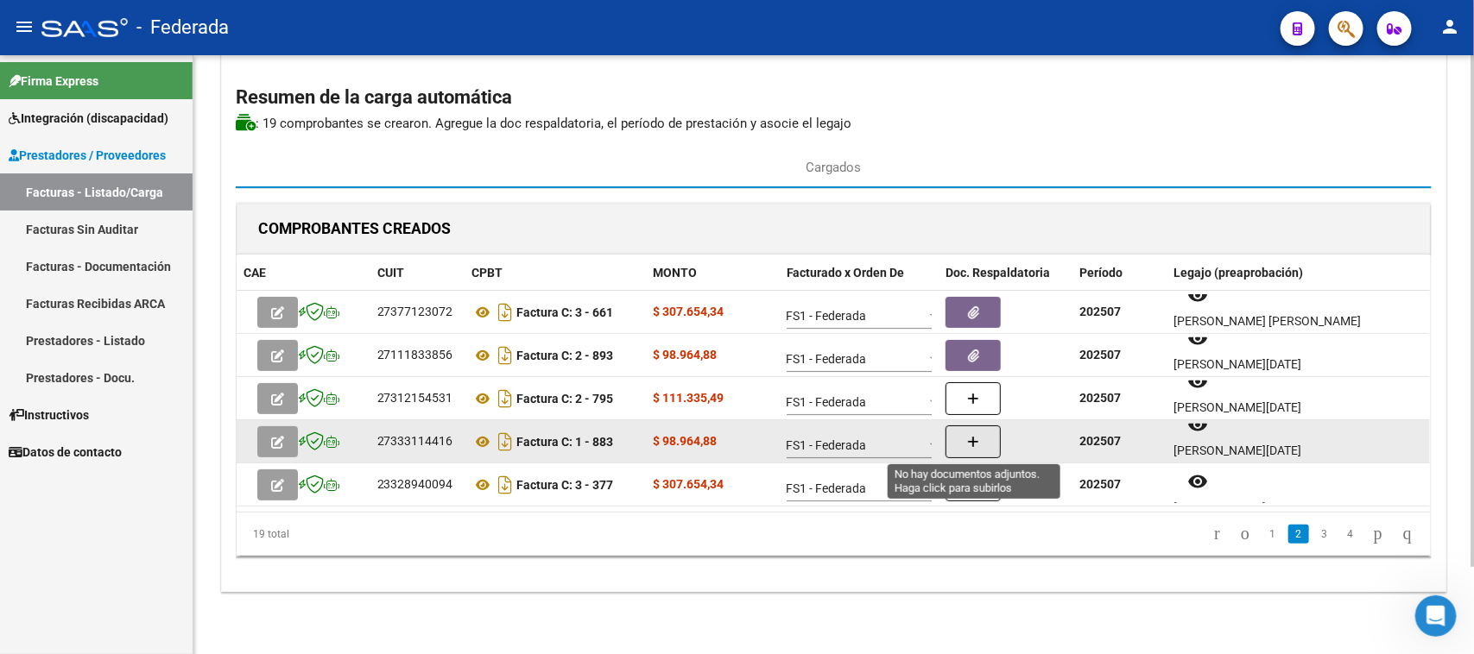
click at [973, 443] on icon "button" at bounding box center [973, 442] width 12 height 13
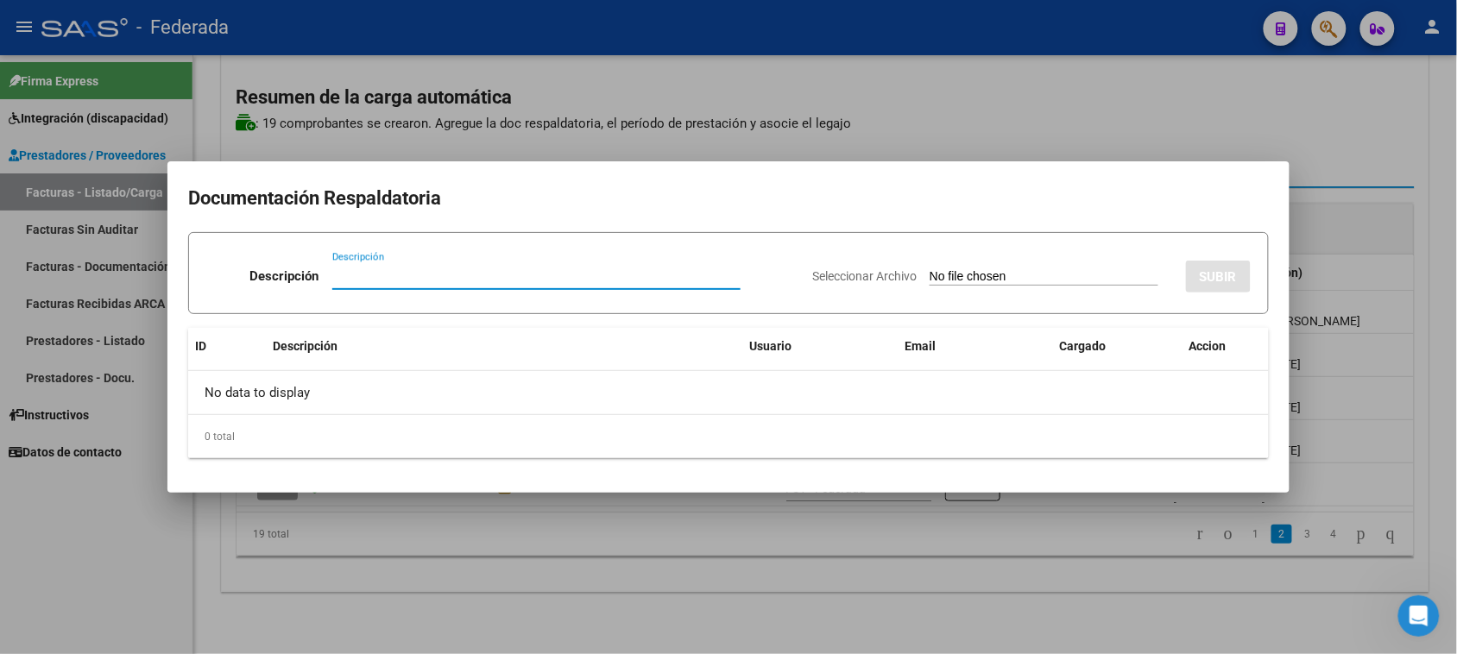
paste input "Planilla Asistencia"
type input "Planilla Asistencia"
click at [933, 279] on input "Seleccionar Archivo" at bounding box center [1044, 277] width 229 height 16
type input "C:\fakepath\PSP ASIST.pdf"
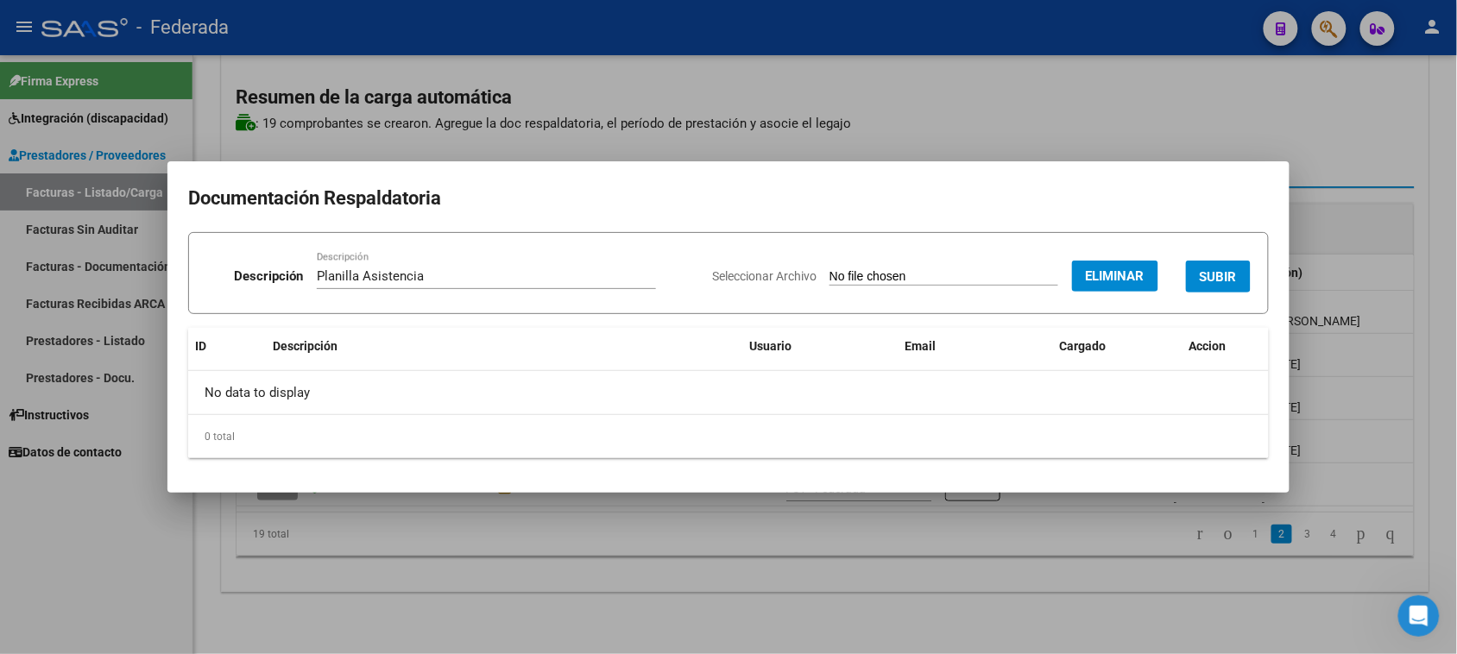
click at [1227, 269] on span "SUBIR" at bounding box center [1218, 277] width 37 height 16
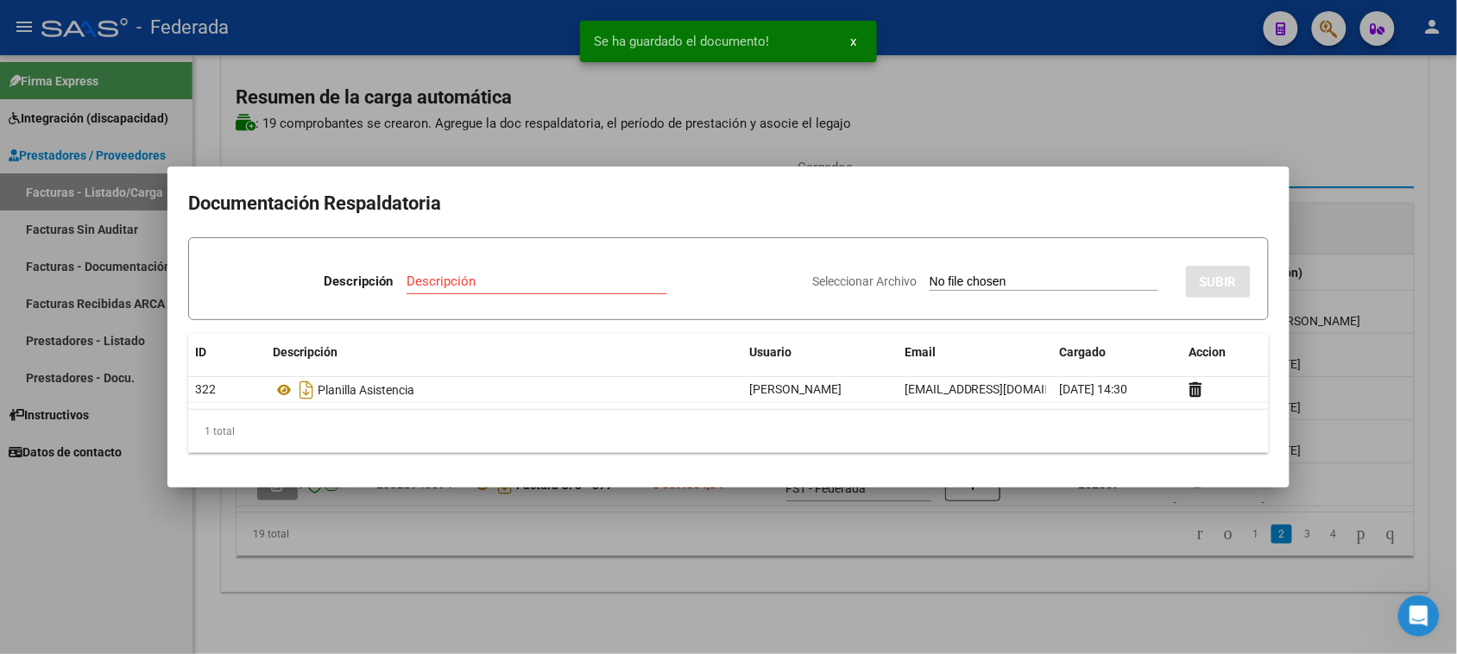
click at [1335, 279] on div at bounding box center [728, 327] width 1457 height 654
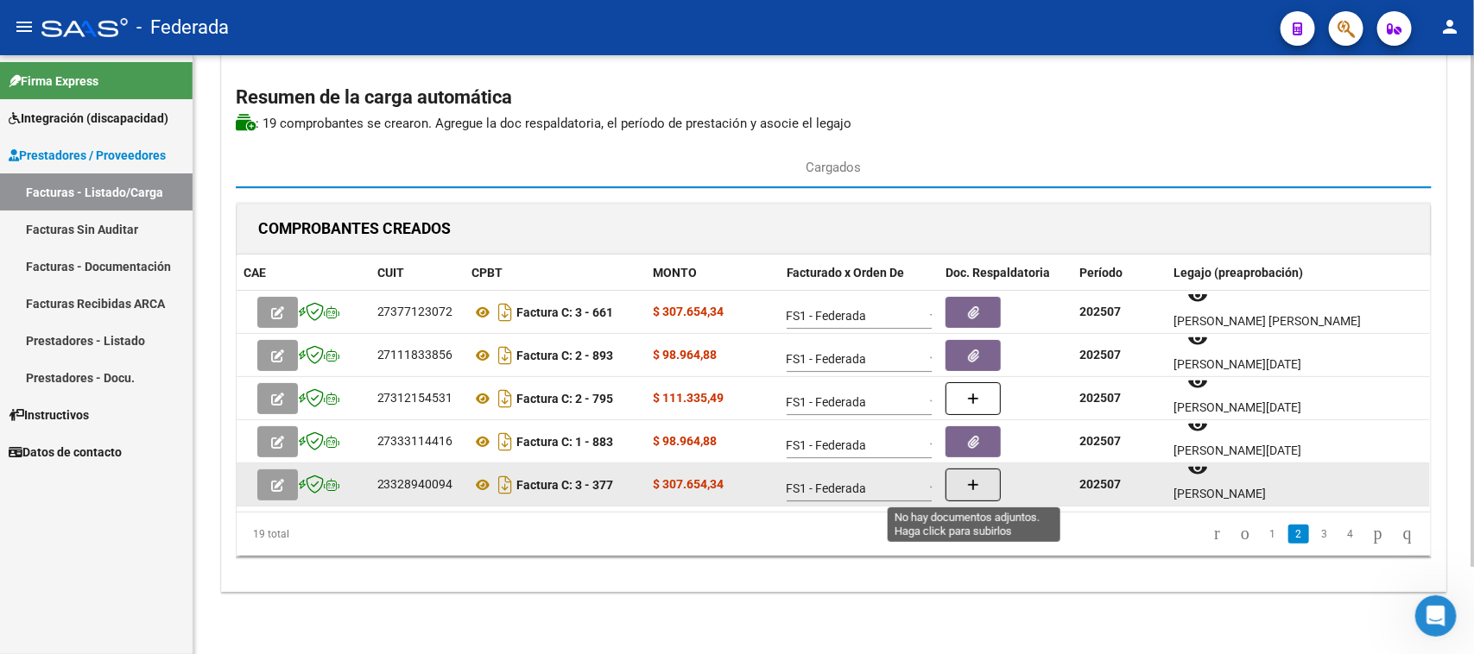
click at [990, 489] on button "button" at bounding box center [972, 485] width 55 height 33
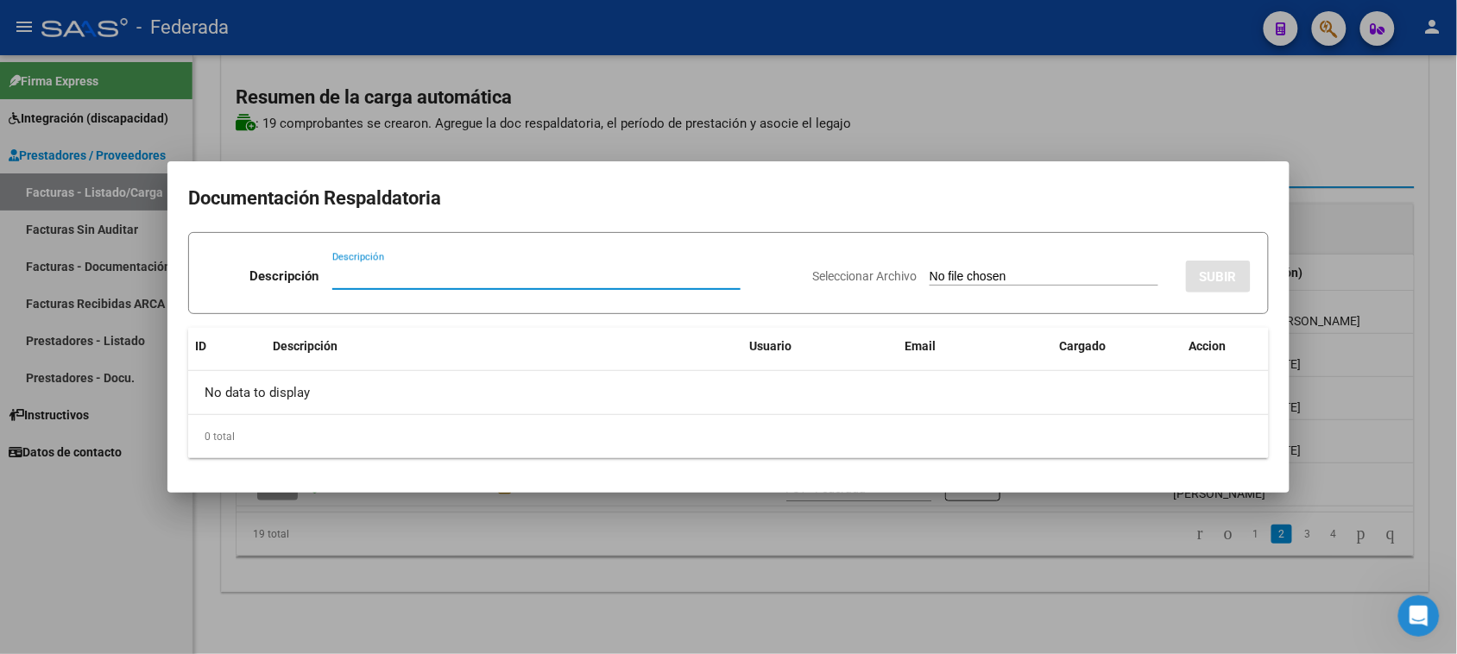
click at [930, 279] on input "Seleccionar Archivo" at bounding box center [1044, 277] width 229 height 16
type input "C:\fakepath\MOD MAESTR DE AP ASIST.pdf"
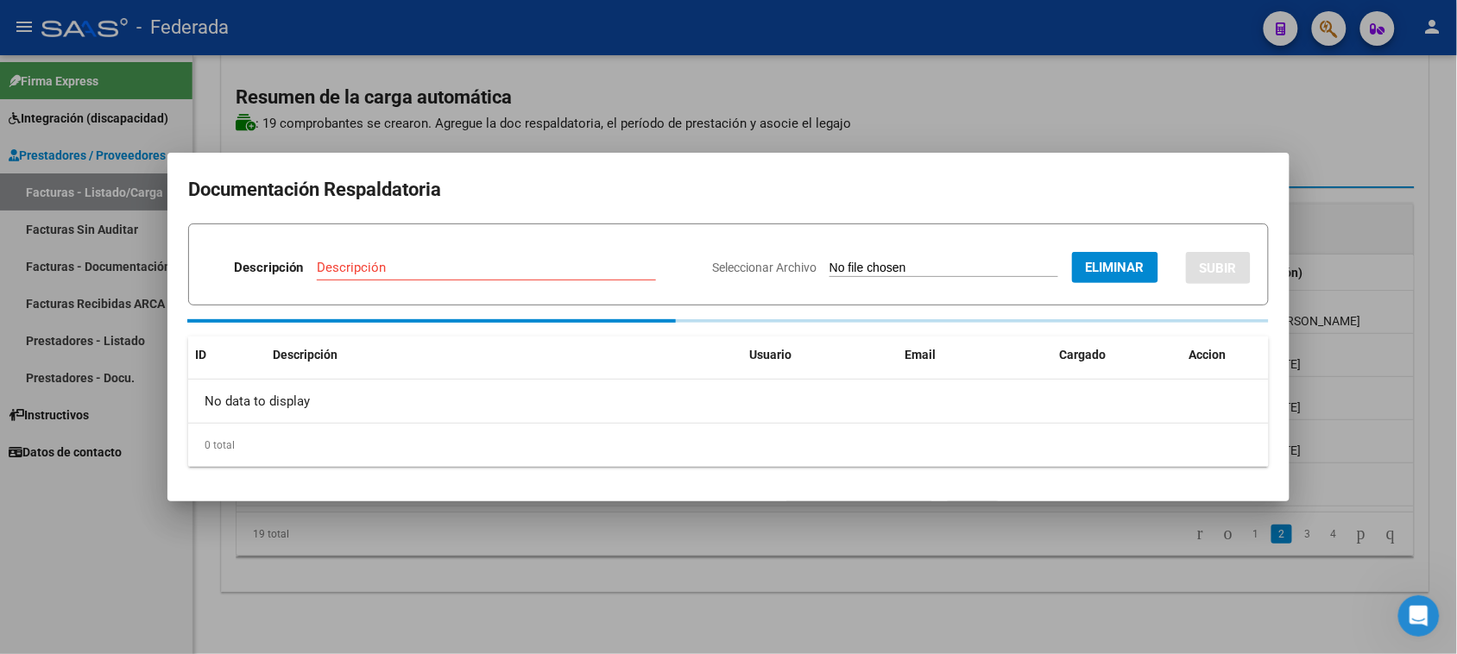
click at [533, 277] on div "Descripción" at bounding box center [486, 268] width 339 height 26
paste input "Planilla Asistencia"
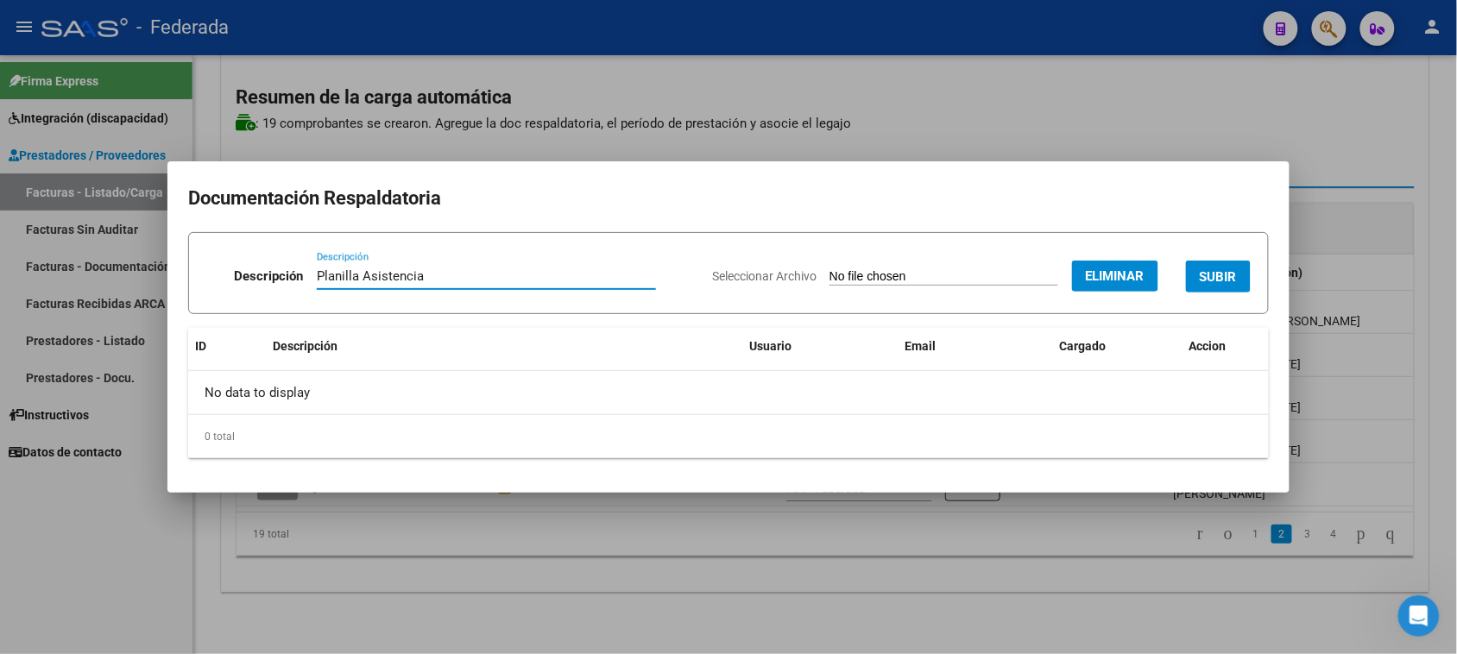
type input "Planilla Asistencia"
click at [1234, 287] on button "SUBIR" at bounding box center [1218, 277] width 65 height 32
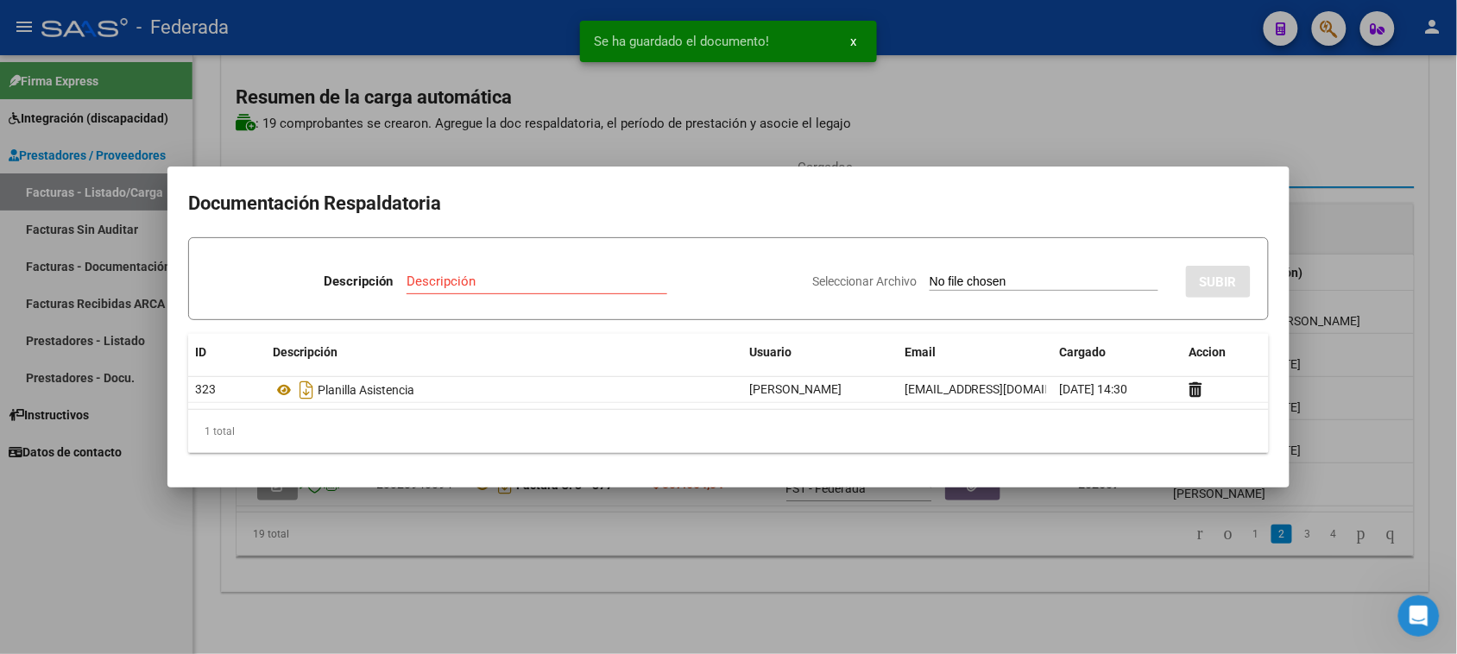
click at [973, 620] on div at bounding box center [728, 327] width 1457 height 654
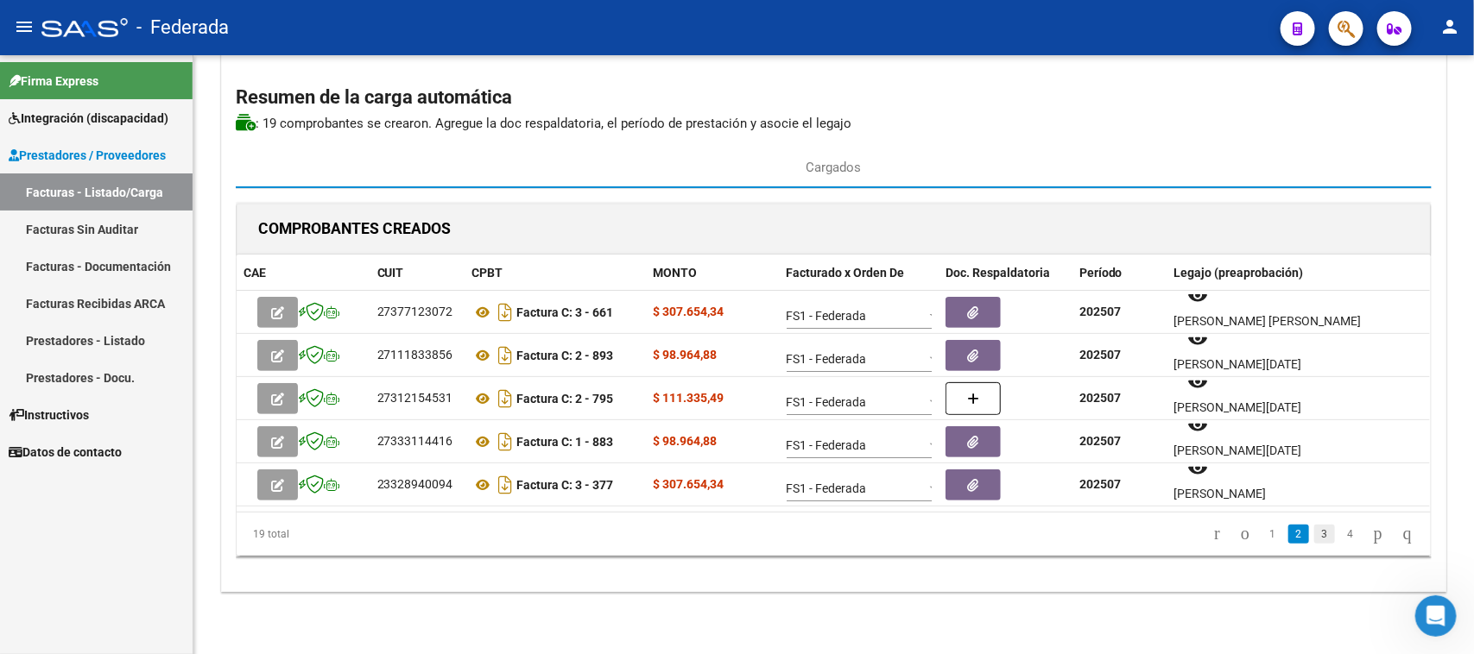
click at [1314, 541] on link "3" at bounding box center [1324, 534] width 21 height 19
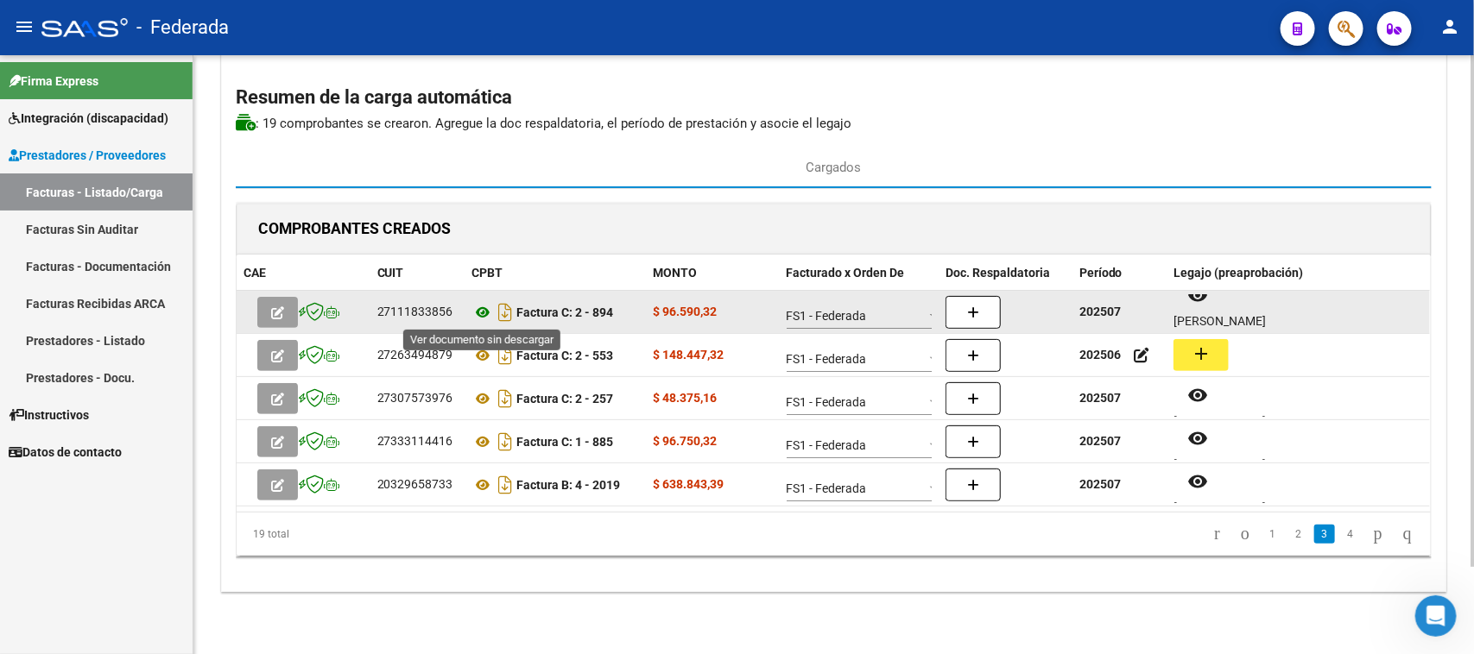
click at [480, 311] on icon at bounding box center [483, 312] width 22 height 21
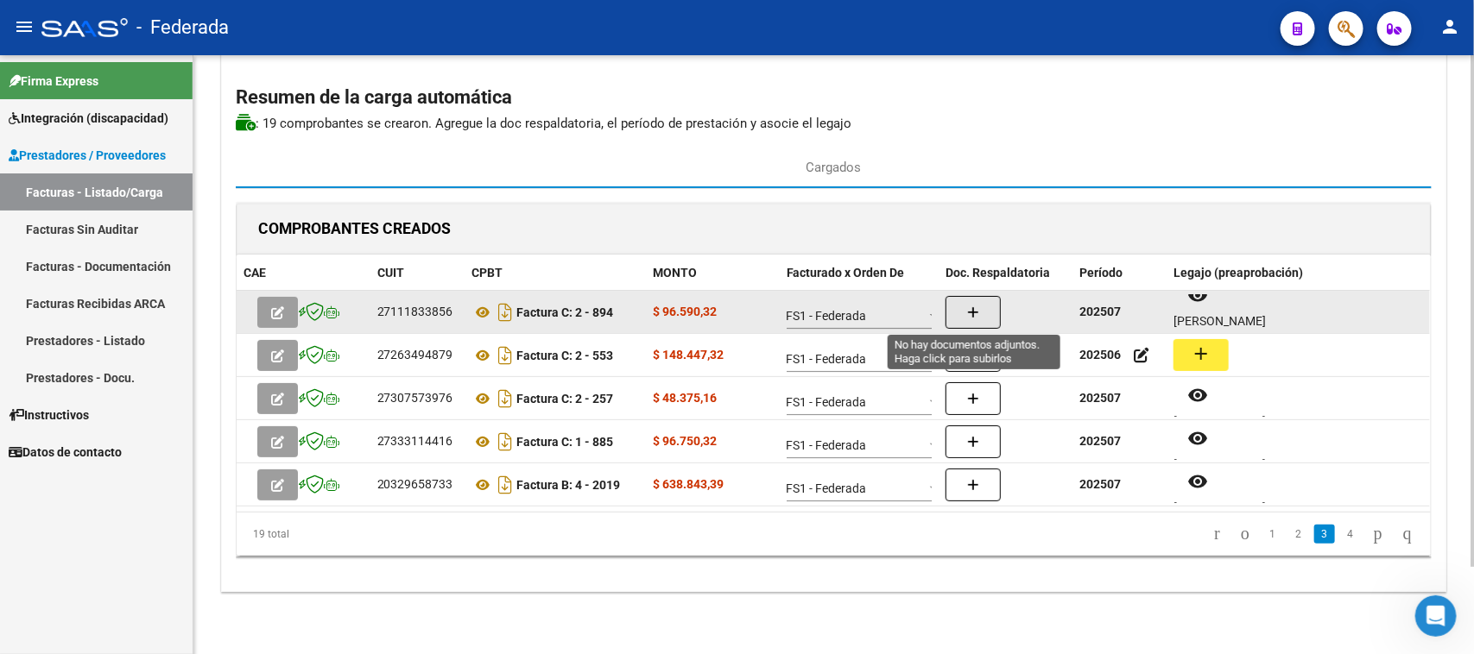
click at [994, 300] on button "button" at bounding box center [972, 312] width 55 height 33
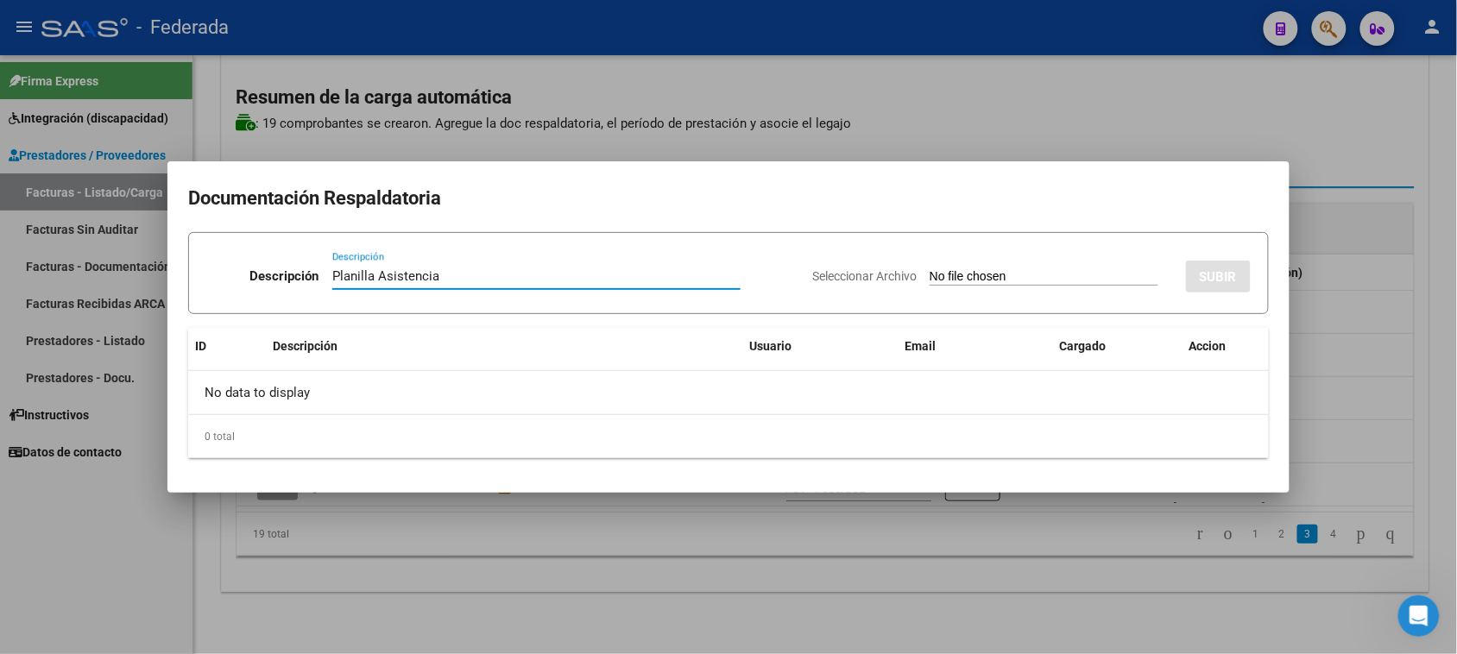
type input "Planilla Asistencia"
click at [961, 274] on input "Seleccionar Archivo" at bounding box center [1044, 277] width 229 height 16
type input "C:\fakepath\FONO ASISST.pdf"
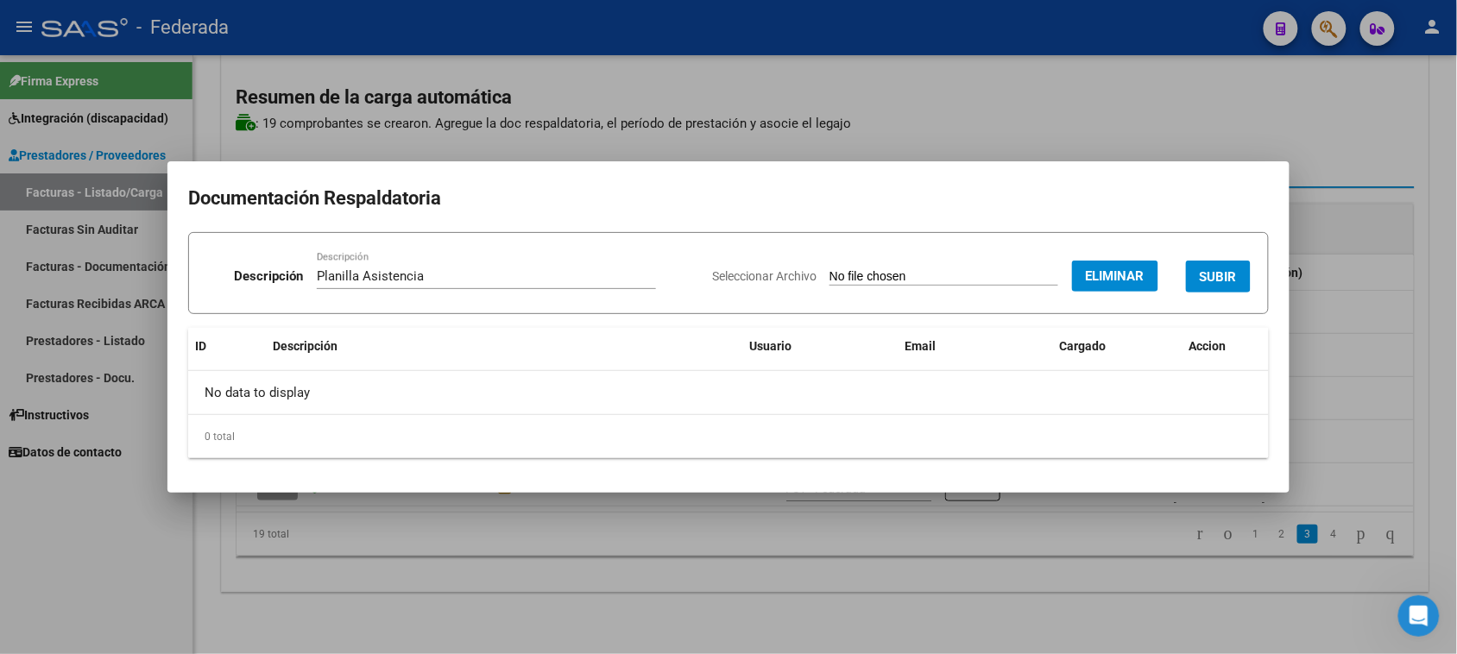
click at [1203, 281] on span "SUBIR" at bounding box center [1218, 277] width 37 height 16
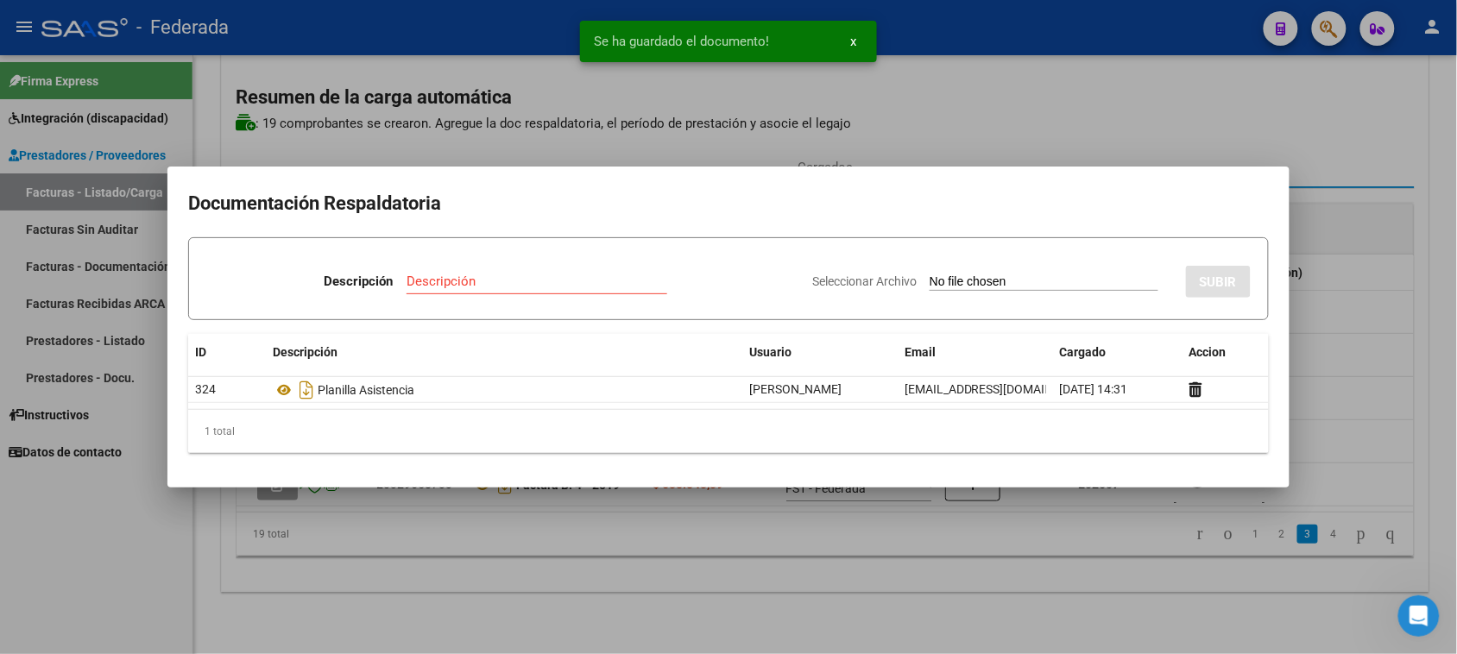
click at [1330, 177] on div at bounding box center [728, 327] width 1457 height 654
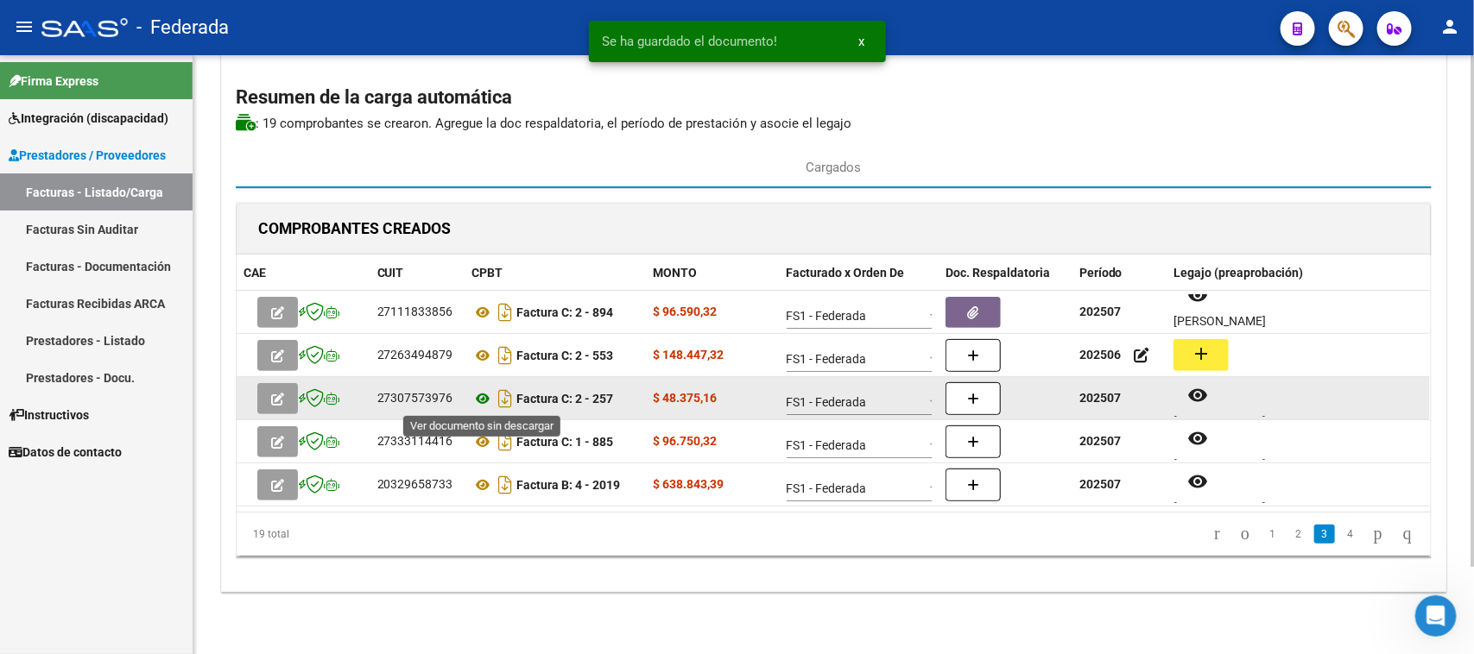
click at [486, 399] on icon at bounding box center [483, 398] width 22 height 21
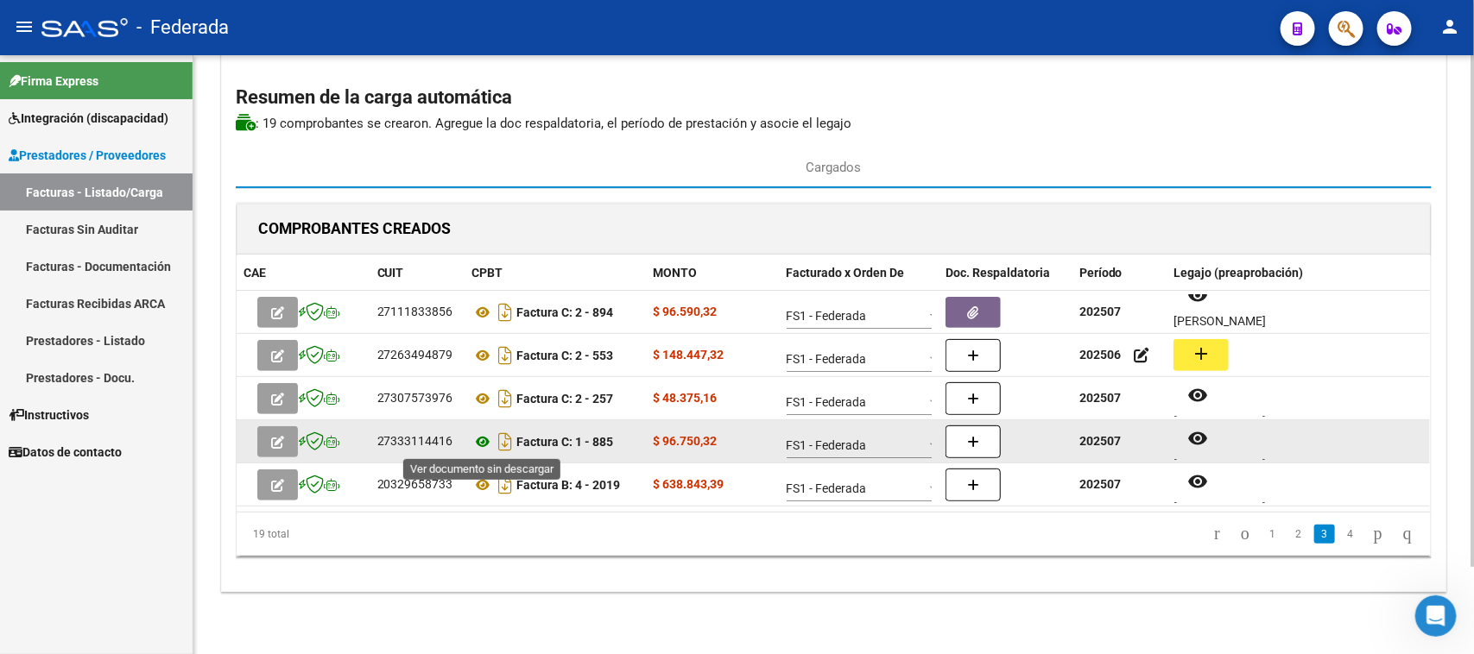
click at [481, 439] on icon at bounding box center [483, 442] width 22 height 21
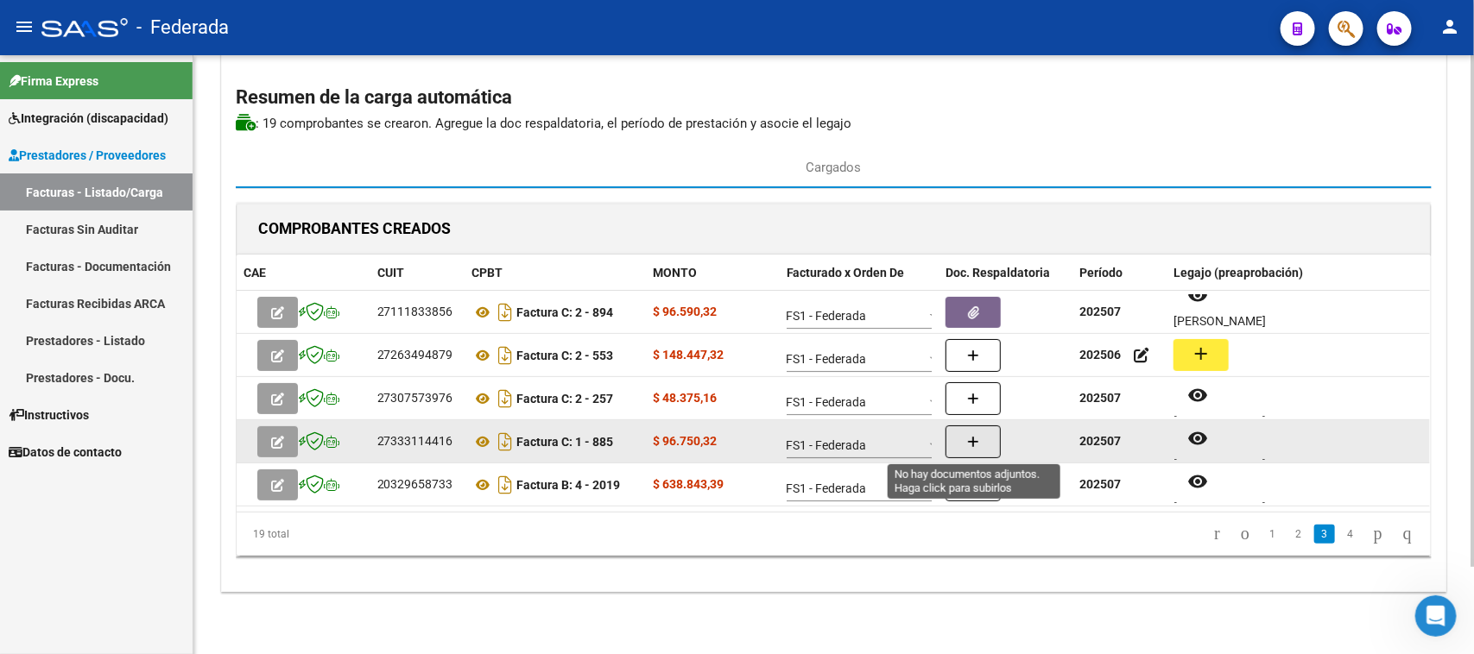
click at [1000, 438] on button "button" at bounding box center [972, 442] width 55 height 33
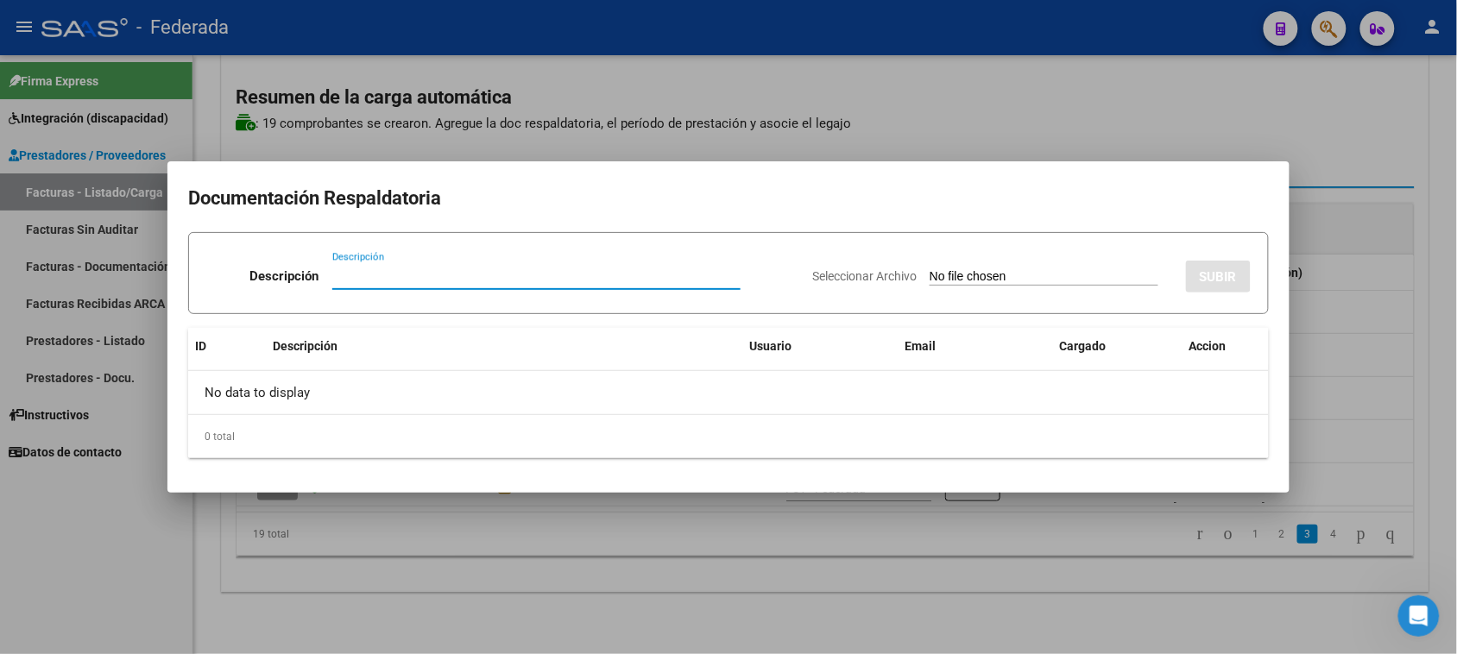
paste input "Planilla Asistencia"
type input "Planilla Asistencia"
click at [1037, 277] on input "Seleccionar Archivo" at bounding box center [1044, 277] width 229 height 16
type input "C:\fakepath\PSP ASIST.pdf"
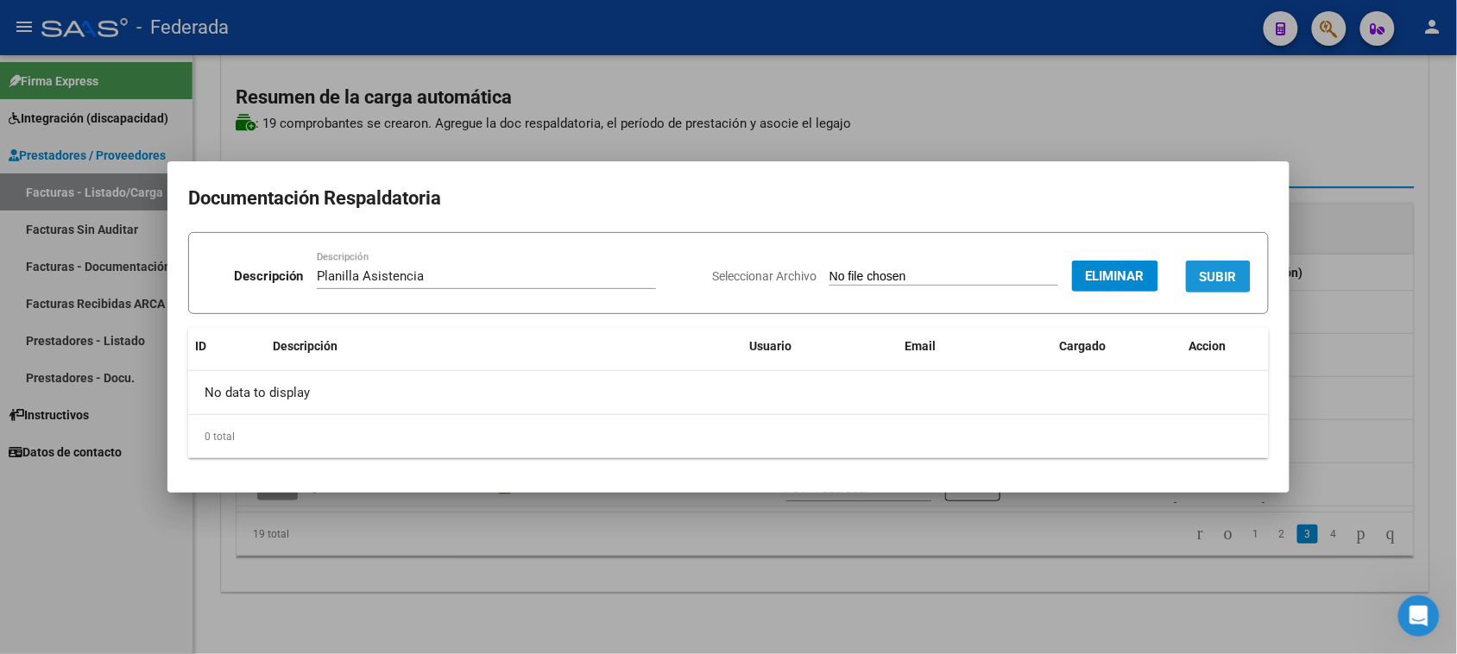
click at [1206, 276] on span "SUBIR" at bounding box center [1218, 277] width 37 height 16
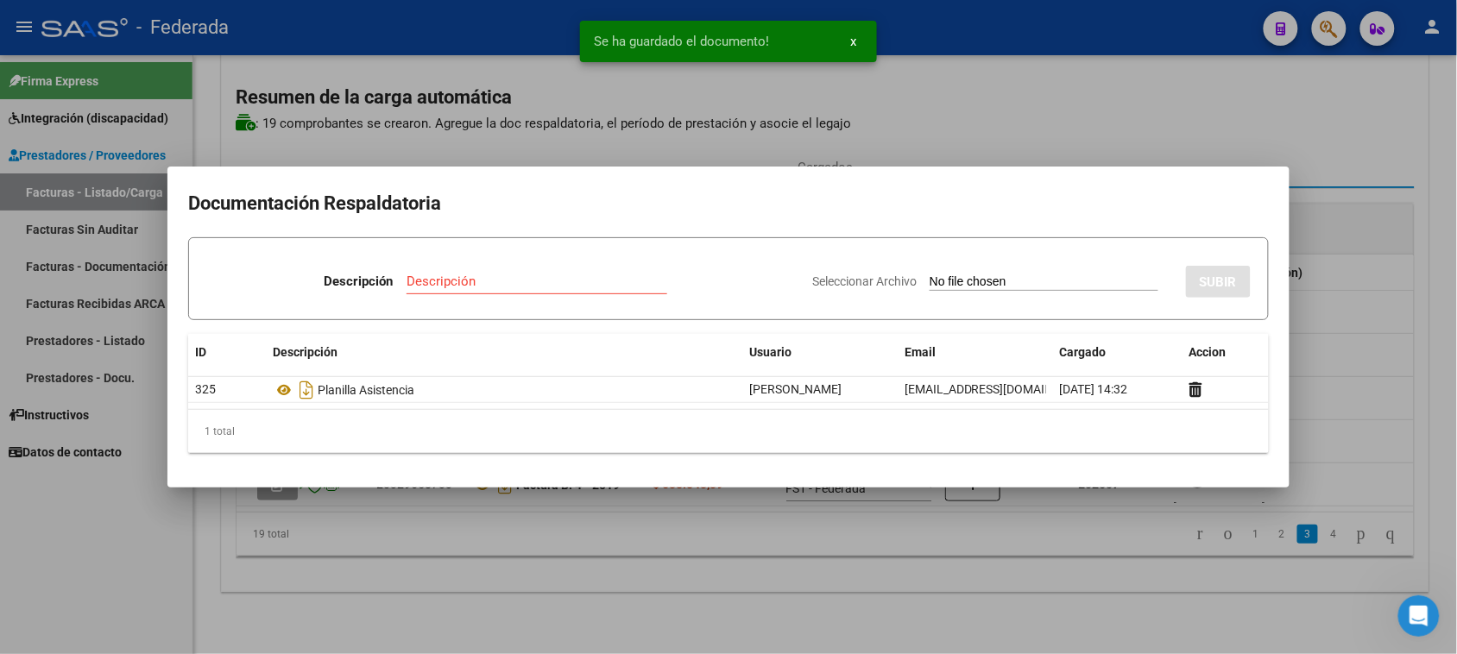
click at [1387, 276] on div at bounding box center [728, 327] width 1457 height 654
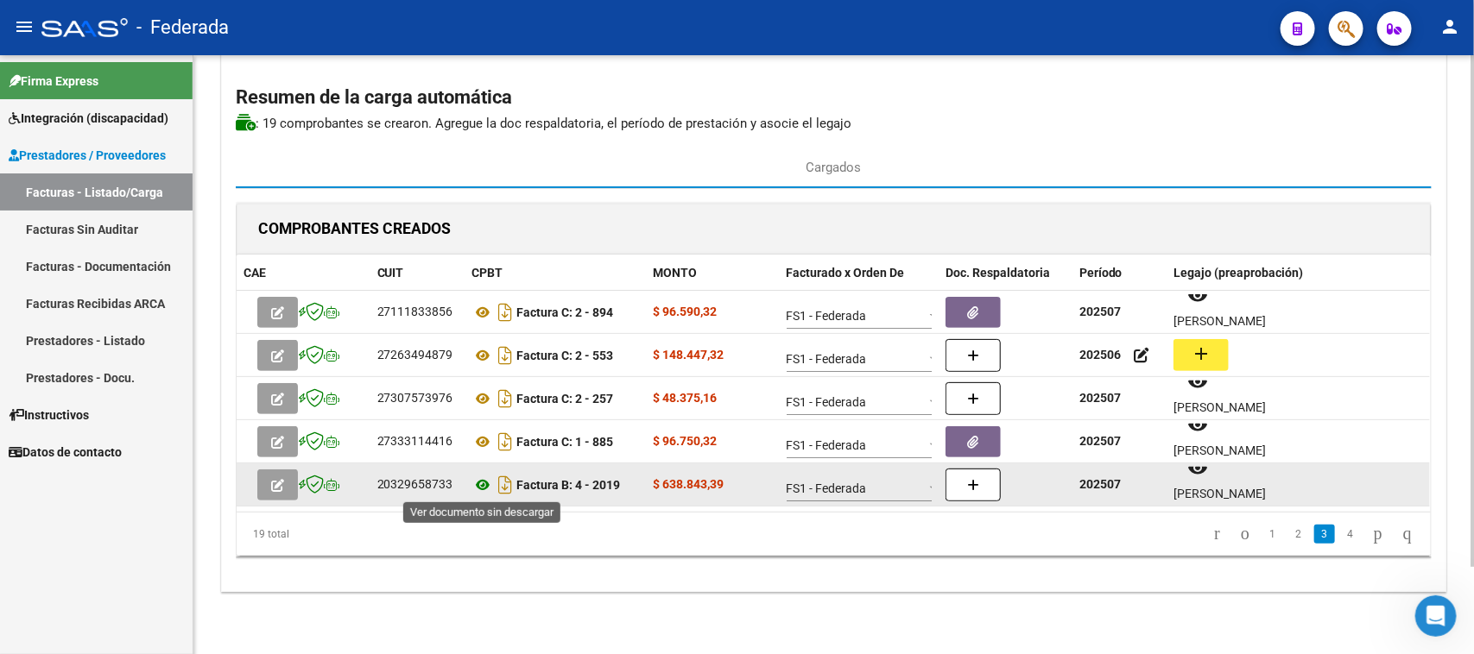
click at [482, 485] on icon at bounding box center [483, 485] width 22 height 21
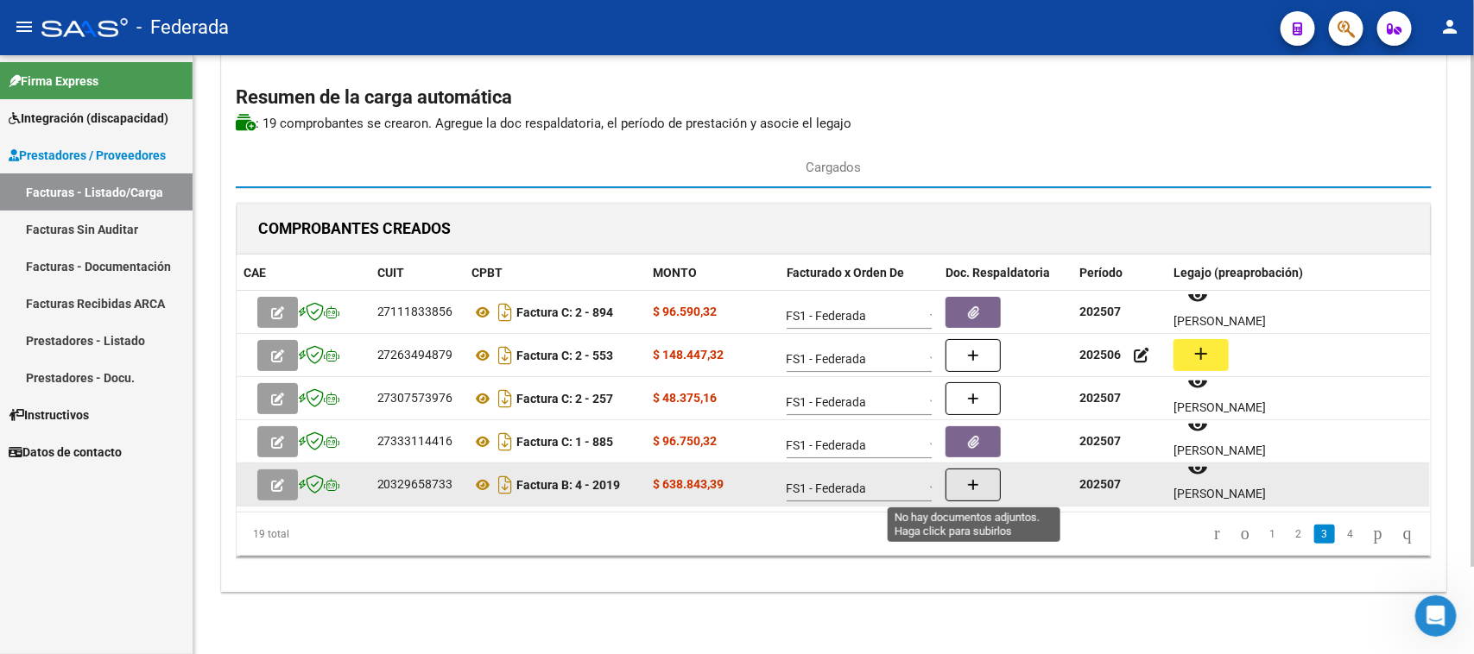
click at [963, 479] on button "button" at bounding box center [972, 485] width 55 height 33
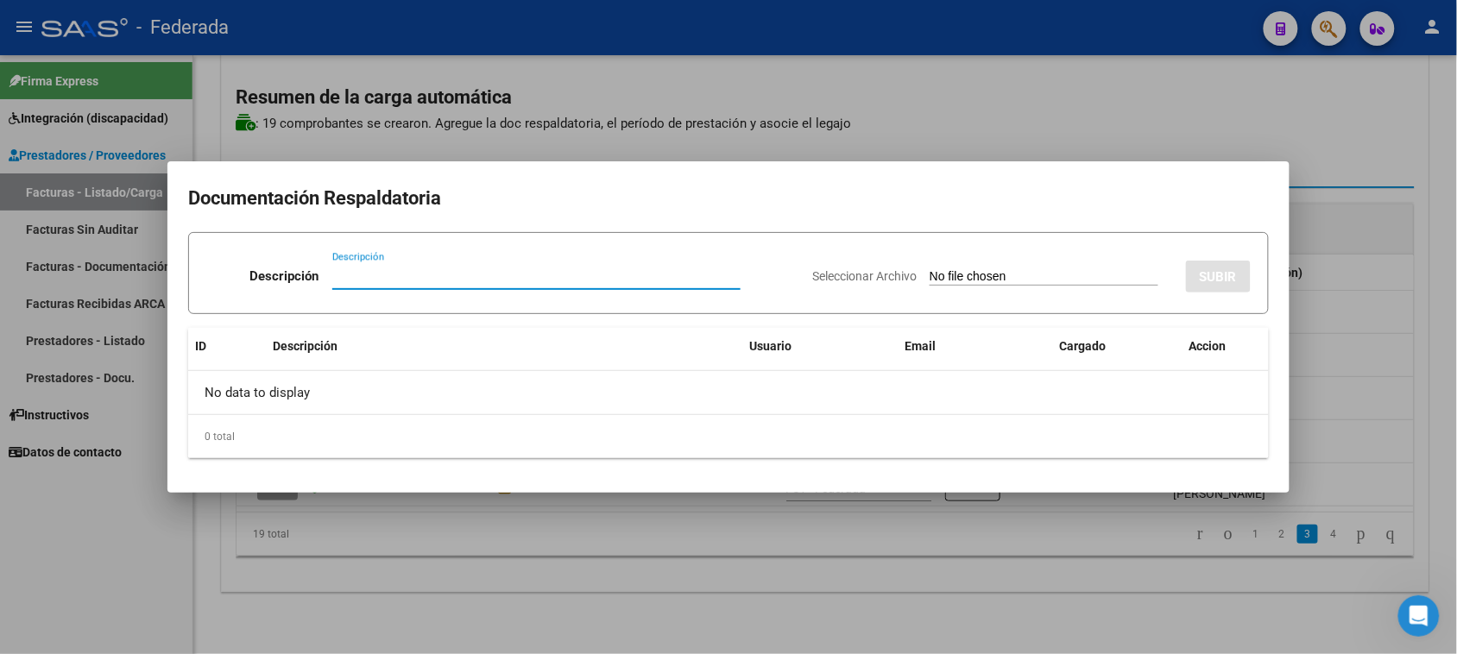
click at [956, 265] on div "Seleccionar Archivo SUBIR" at bounding box center [1031, 273] width 439 height 53
click at [957, 281] on input "Seleccionar Archivo" at bounding box center [1044, 277] width 229 height 16
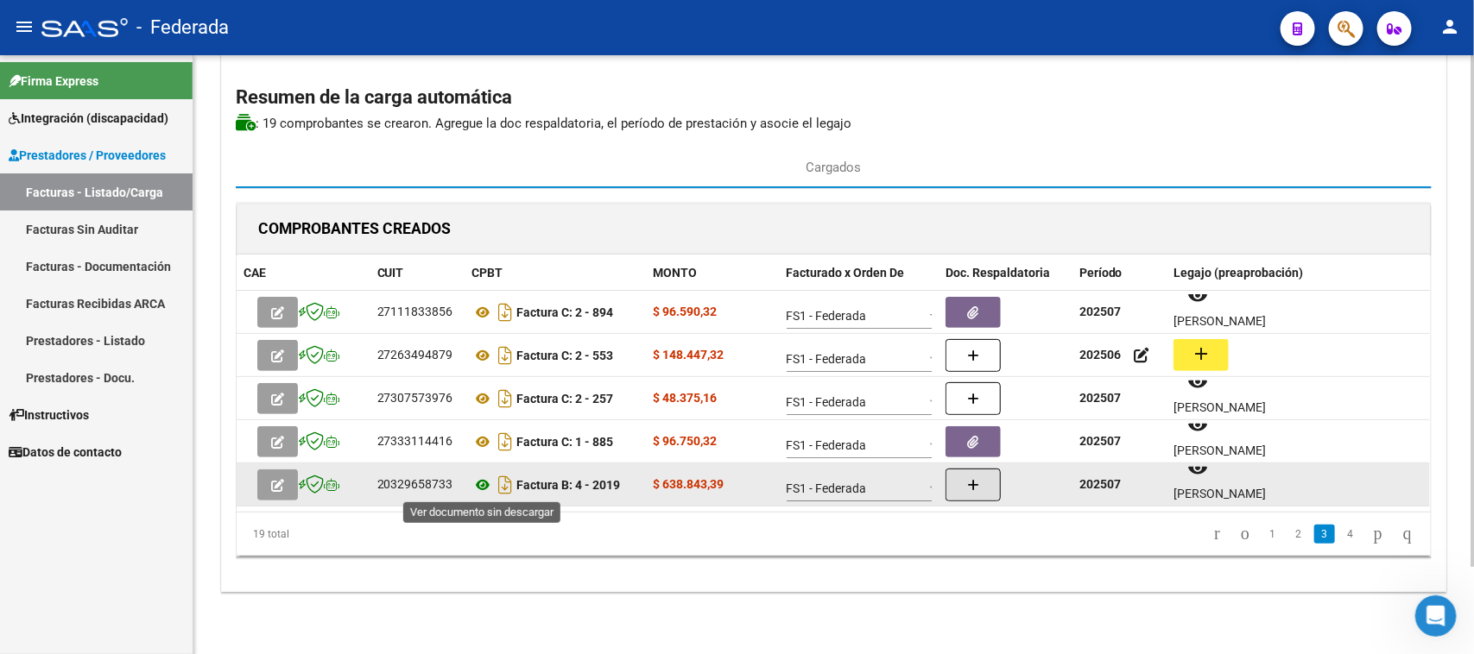
click at [486, 483] on icon at bounding box center [483, 485] width 22 height 21
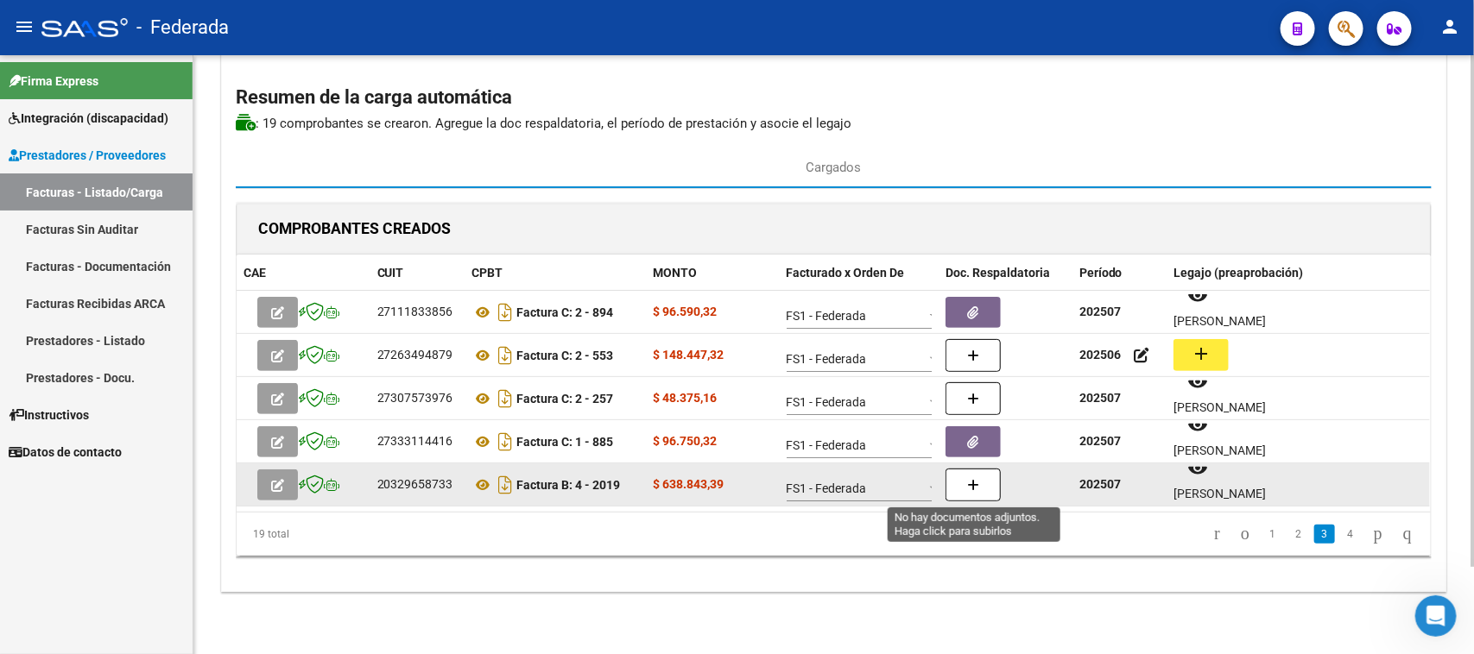
click at [980, 486] on button "button" at bounding box center [972, 485] width 55 height 33
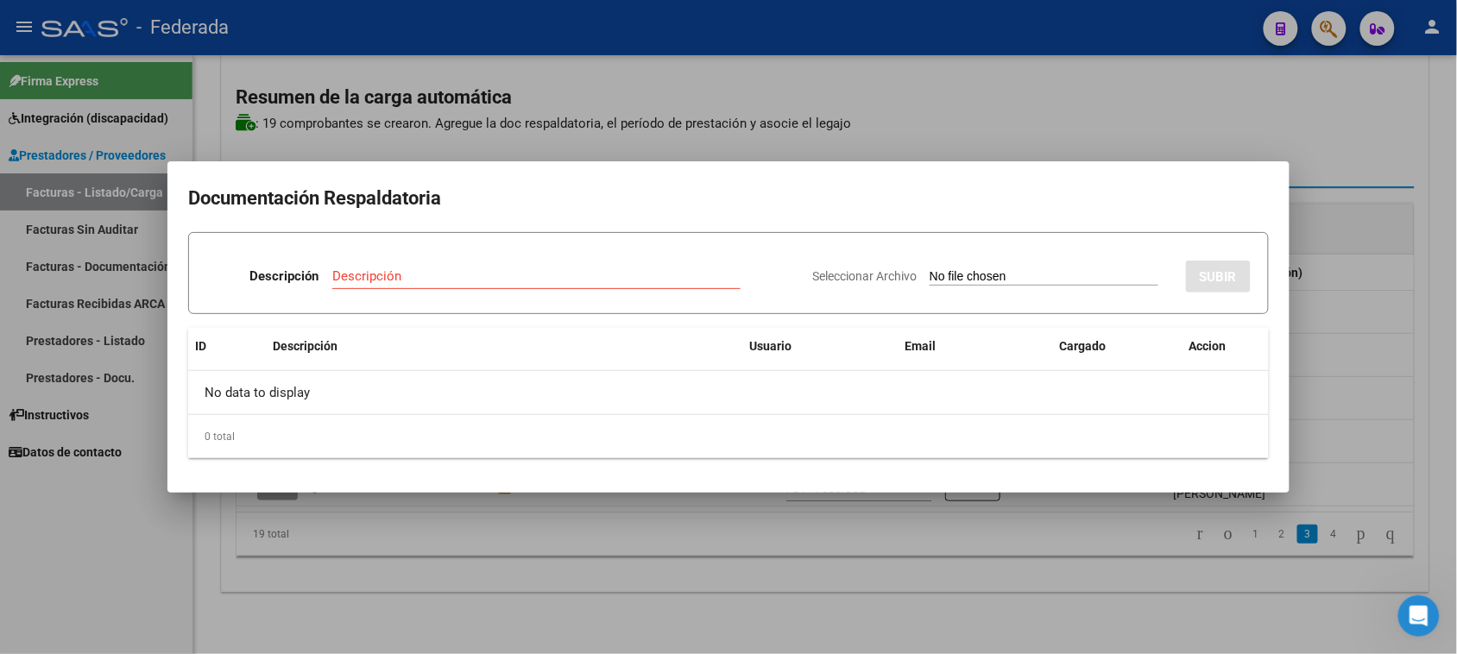
click at [982, 276] on input "Seleccionar Archivo" at bounding box center [1044, 277] width 229 height 16
type input "C:\fakepath\PA Cole (12).pdf"
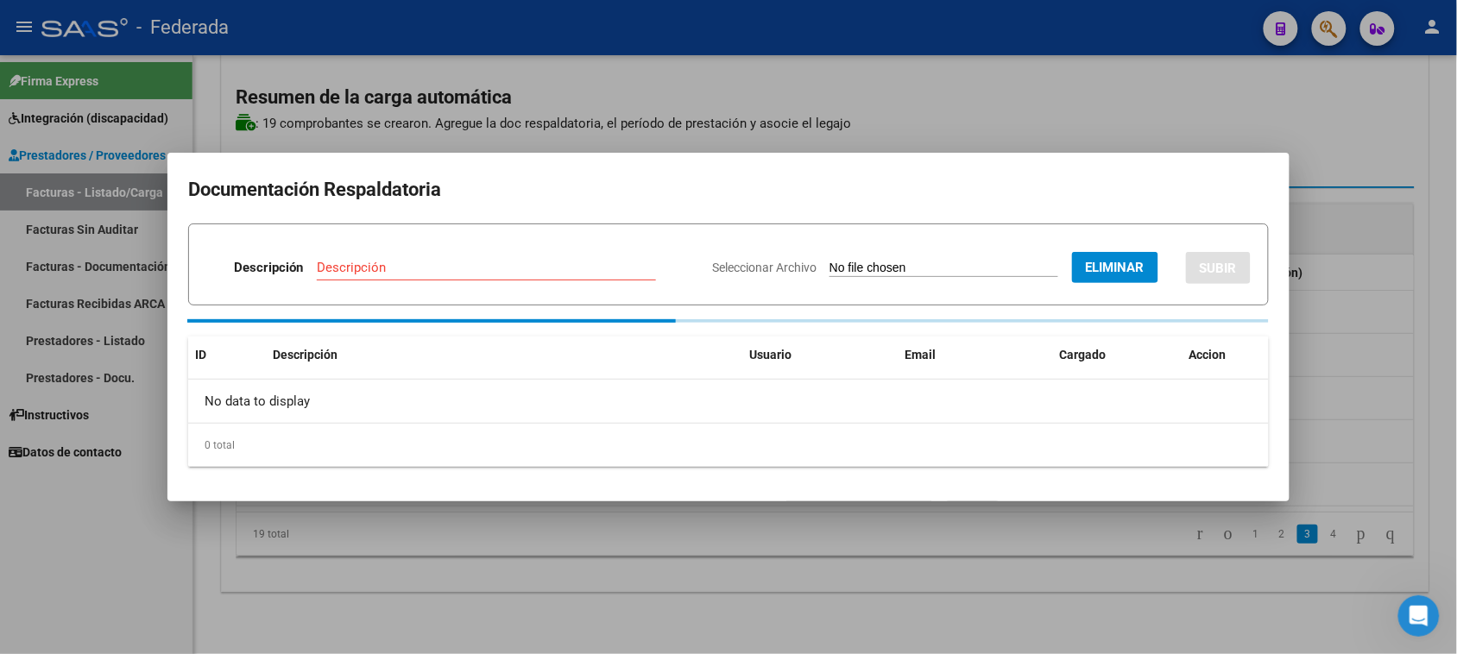
click at [568, 268] on input "Descripción" at bounding box center [486, 268] width 339 height 16
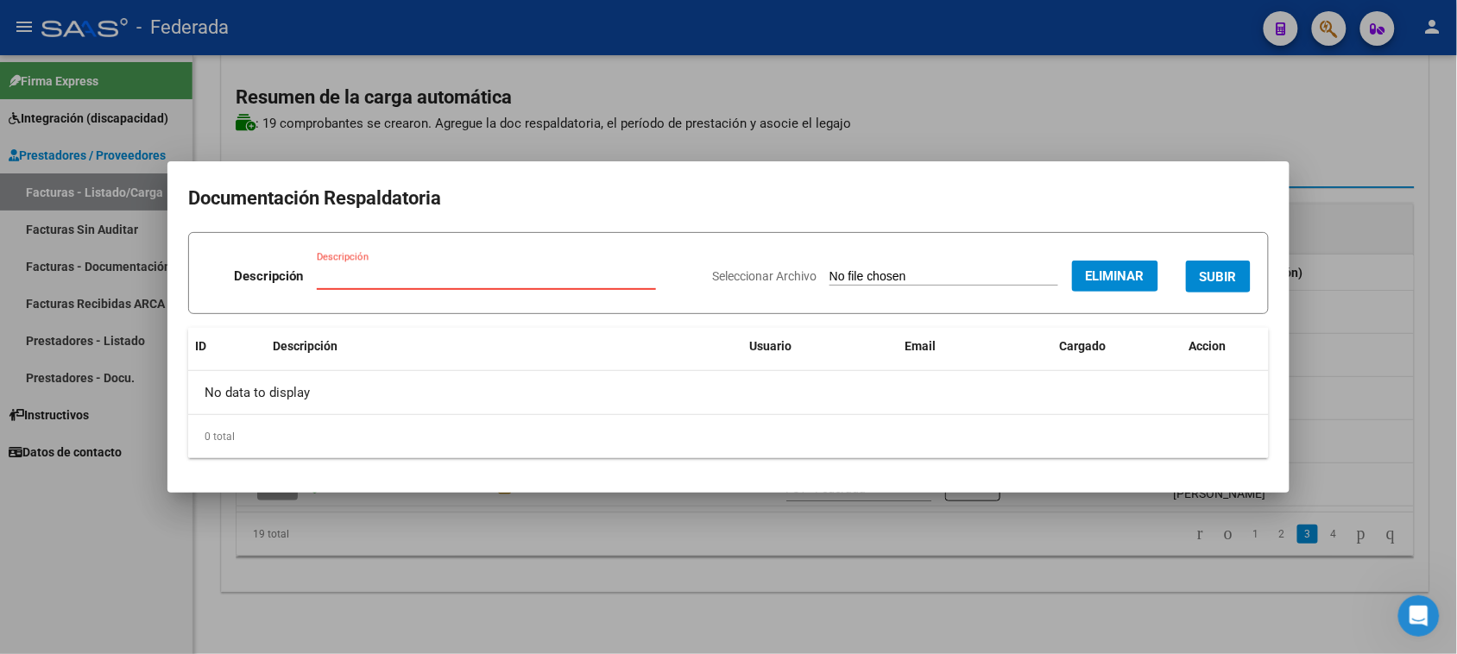
paste input "Planilla Asistencia"
type input "Planilla Asistencia"
click at [1234, 273] on span "SUBIR" at bounding box center [1218, 277] width 37 height 16
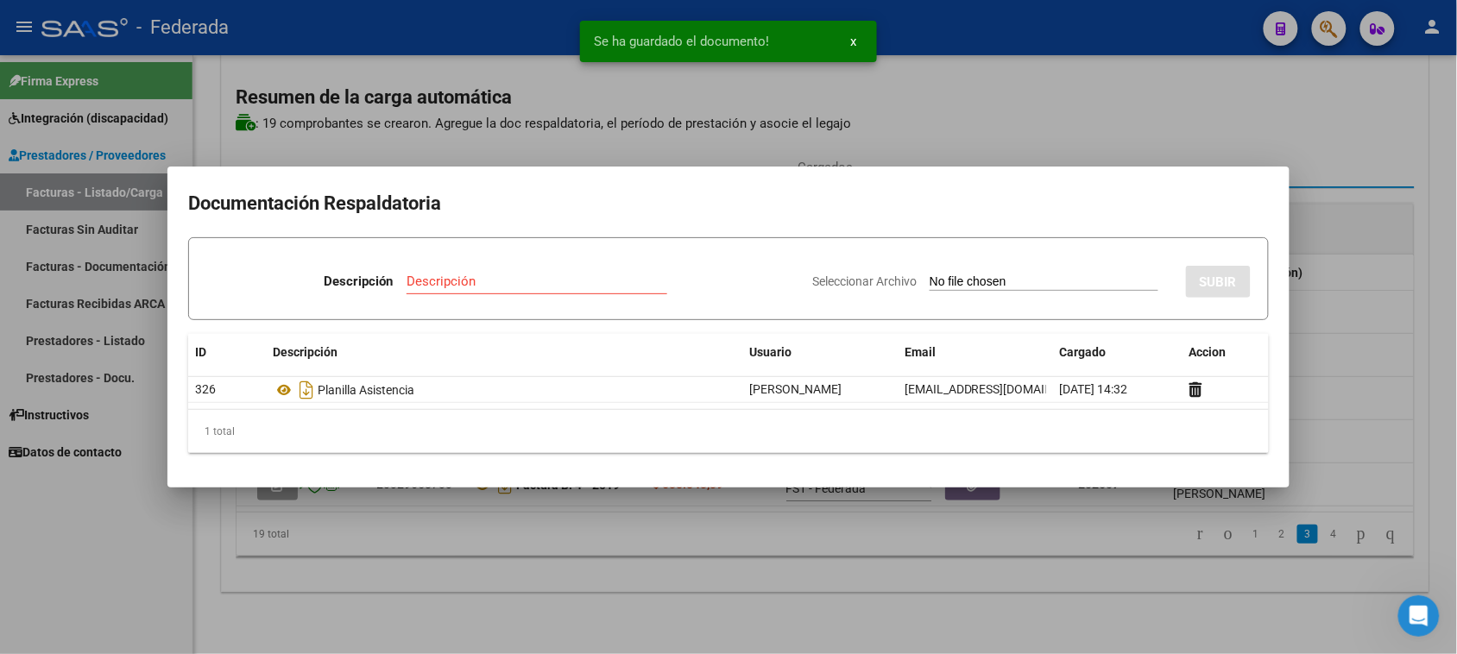
click at [1348, 276] on div at bounding box center [728, 327] width 1457 height 654
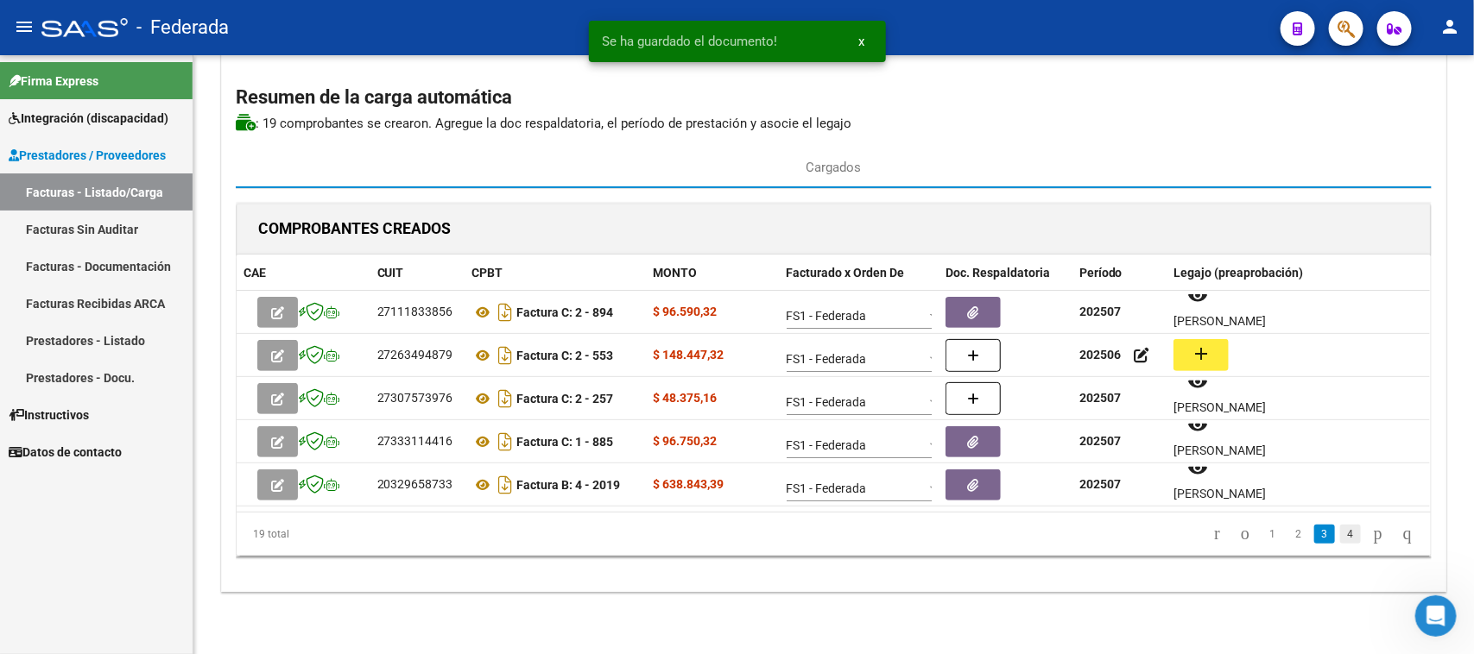
click at [1340, 544] on link "4" at bounding box center [1350, 534] width 21 height 19
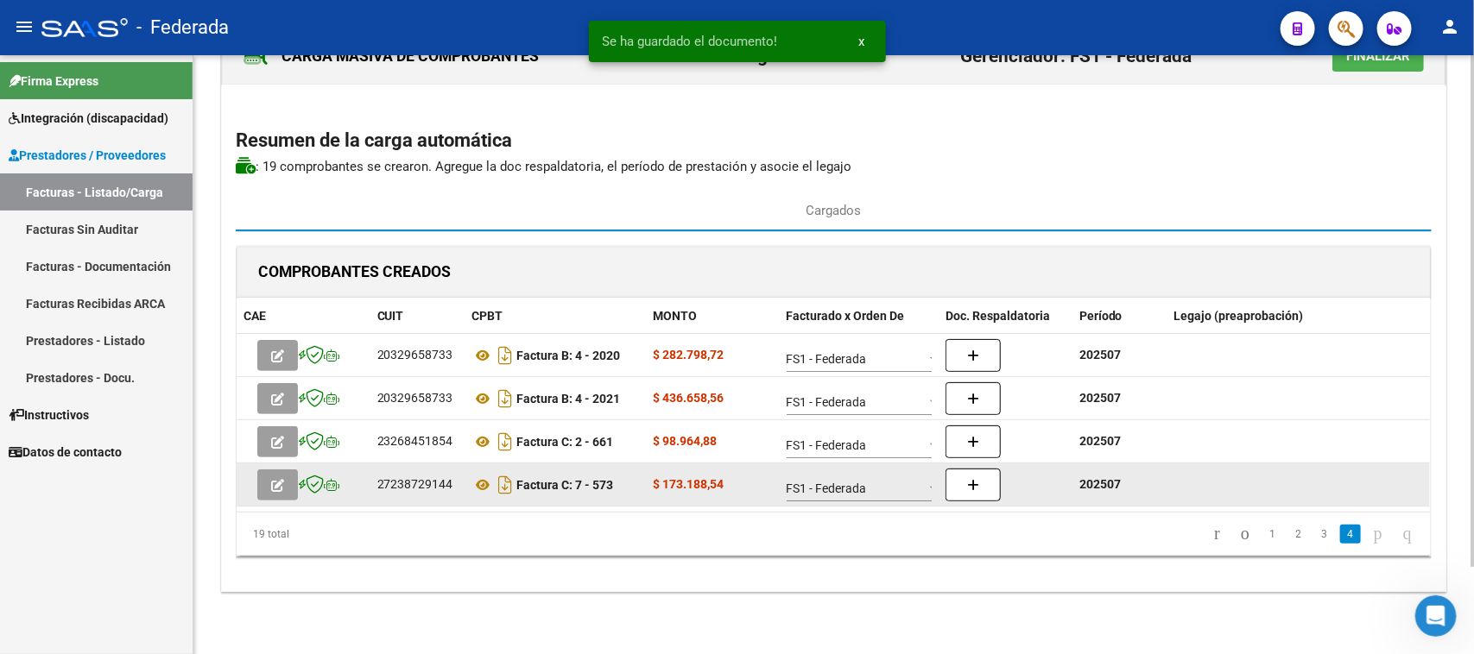
scroll to position [58, 0]
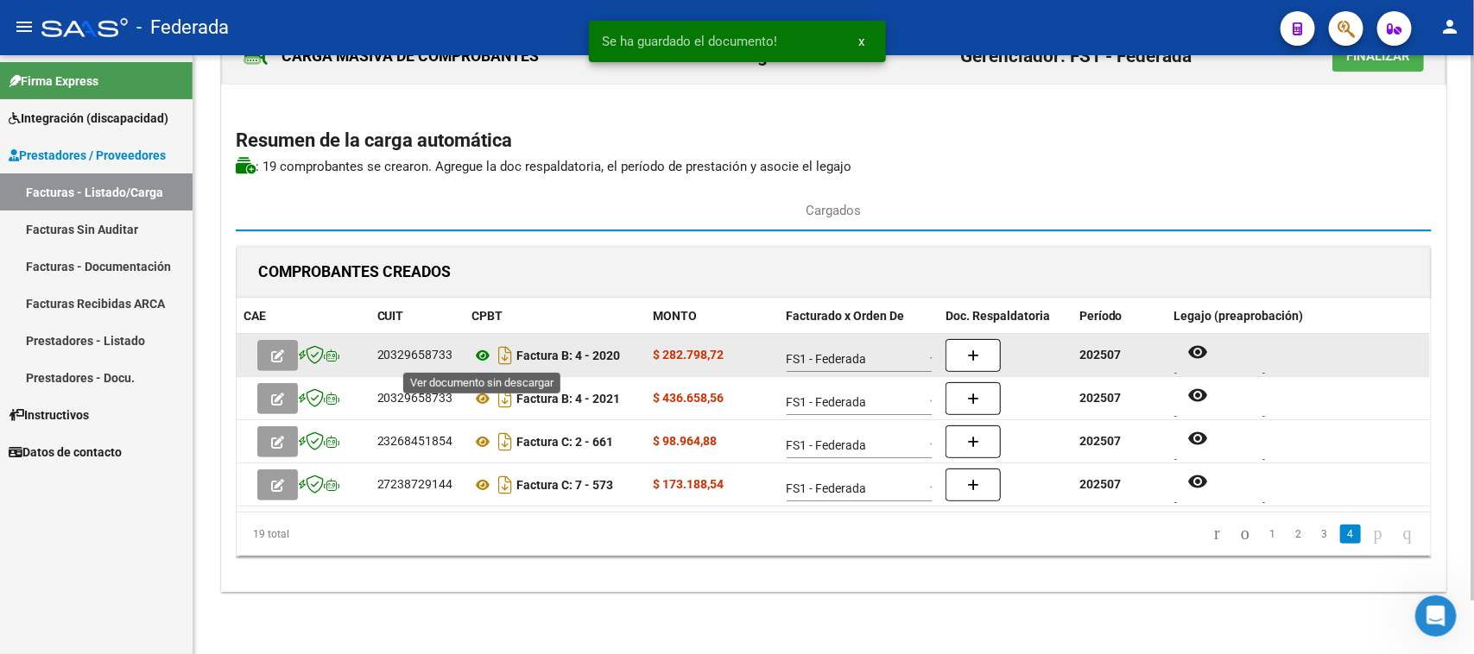
click at [484, 352] on icon at bounding box center [483, 355] width 22 height 21
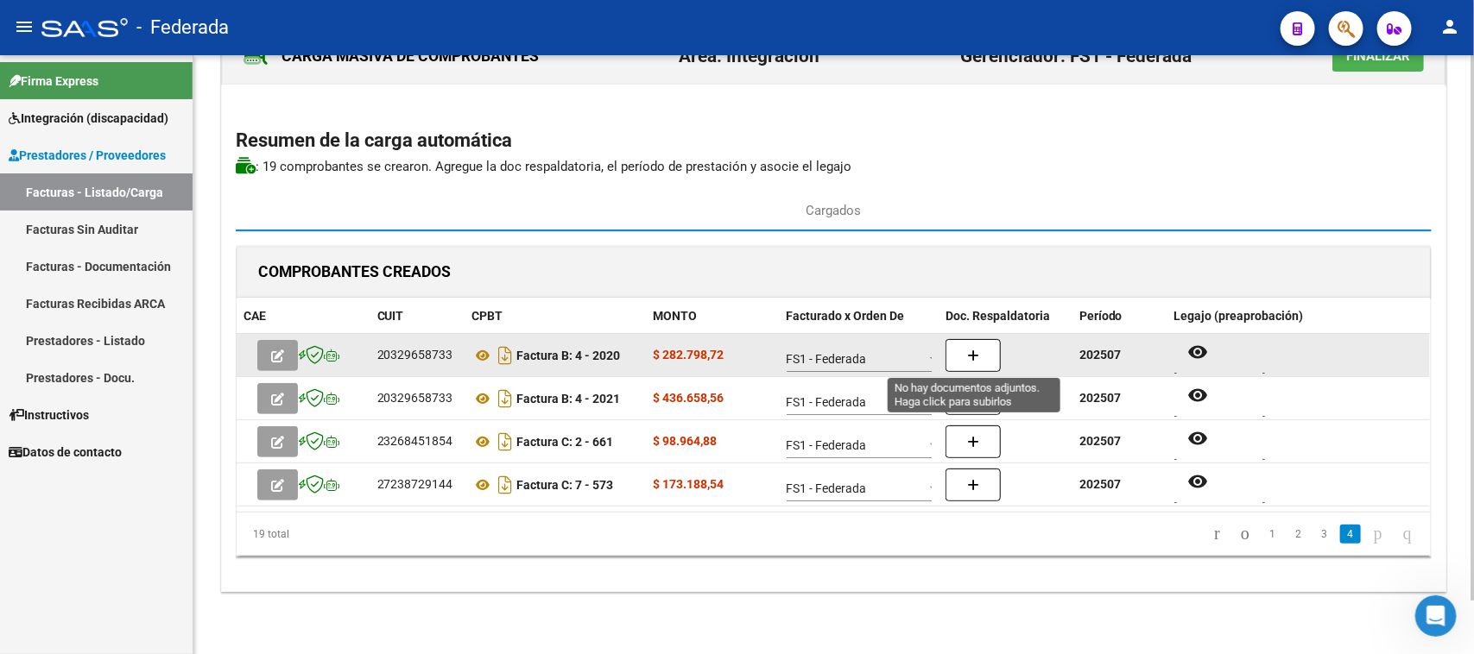
click at [985, 344] on button "button" at bounding box center [972, 355] width 55 height 33
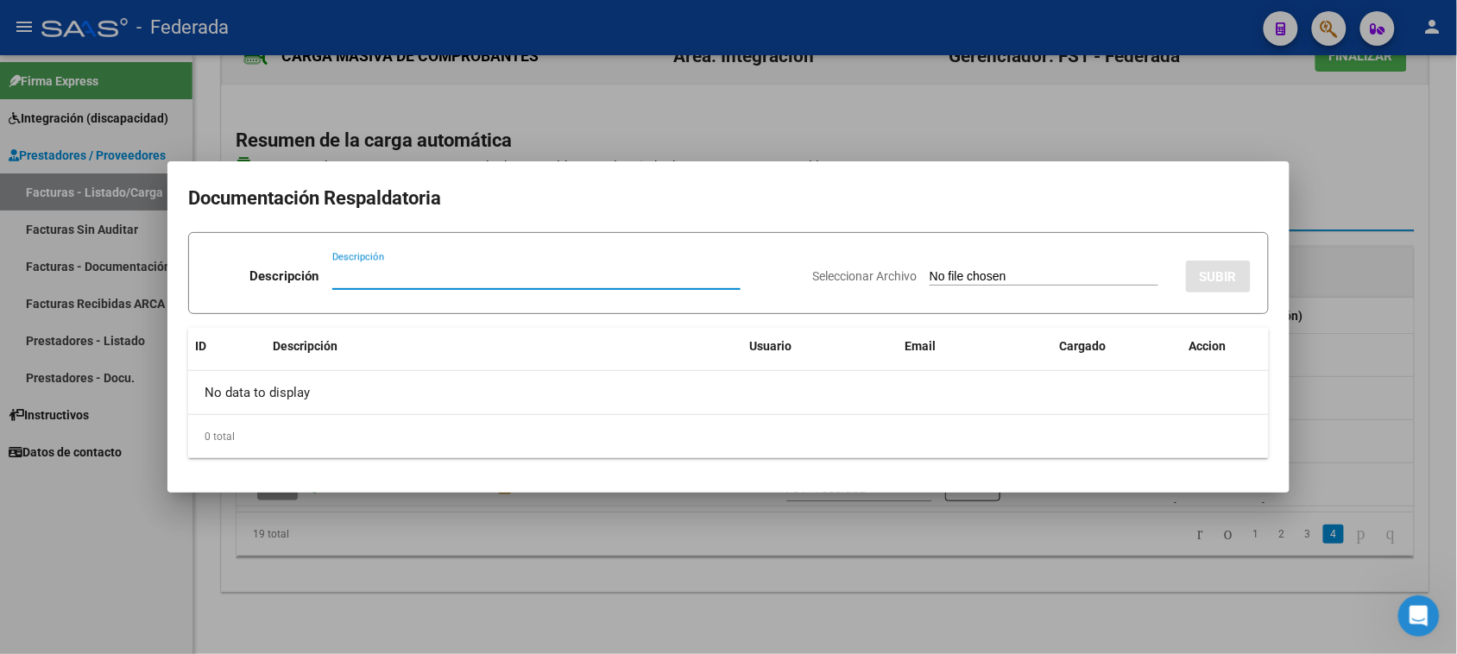
paste input "Planilla Asistencia"
type input "Planilla Asistencia"
click at [930, 269] on input "Seleccionar Archivo" at bounding box center [1044, 277] width 229 height 16
type input "C:\fakepath\PA Fono (8).pdf"
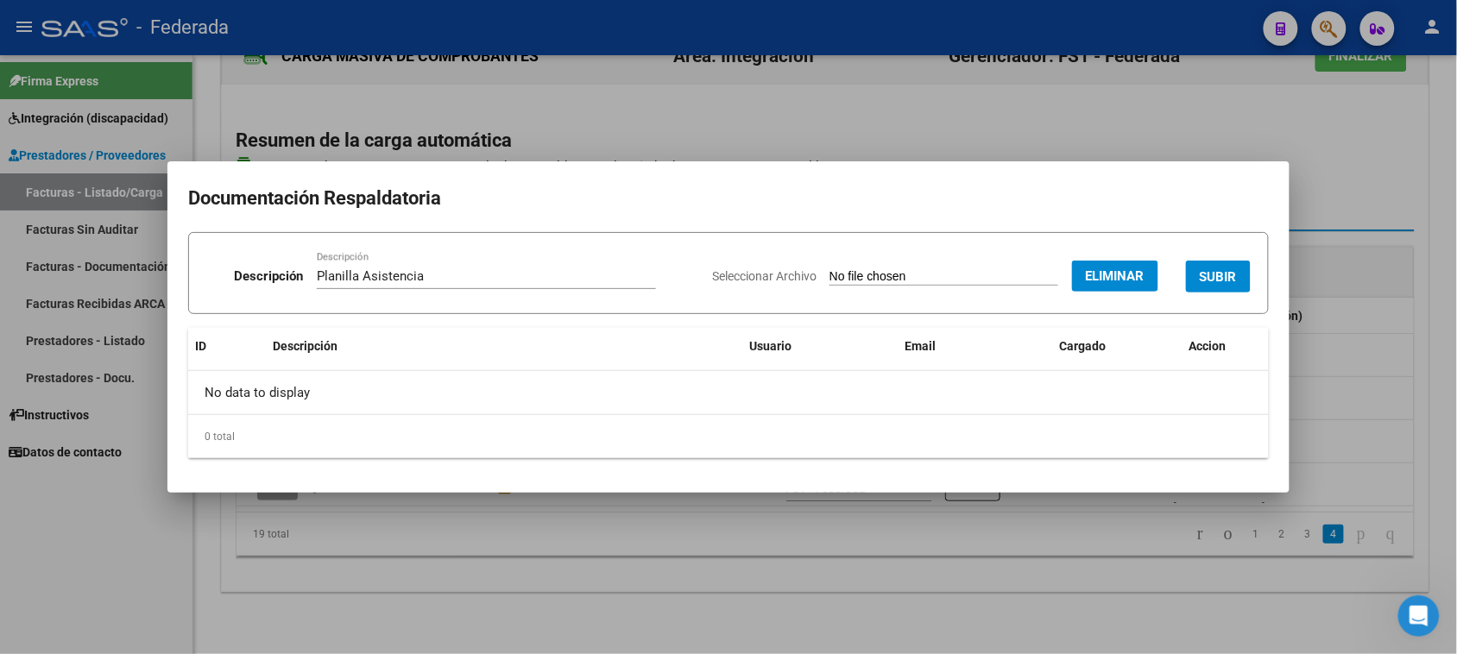
click at [1200, 269] on span "SUBIR" at bounding box center [1218, 277] width 37 height 16
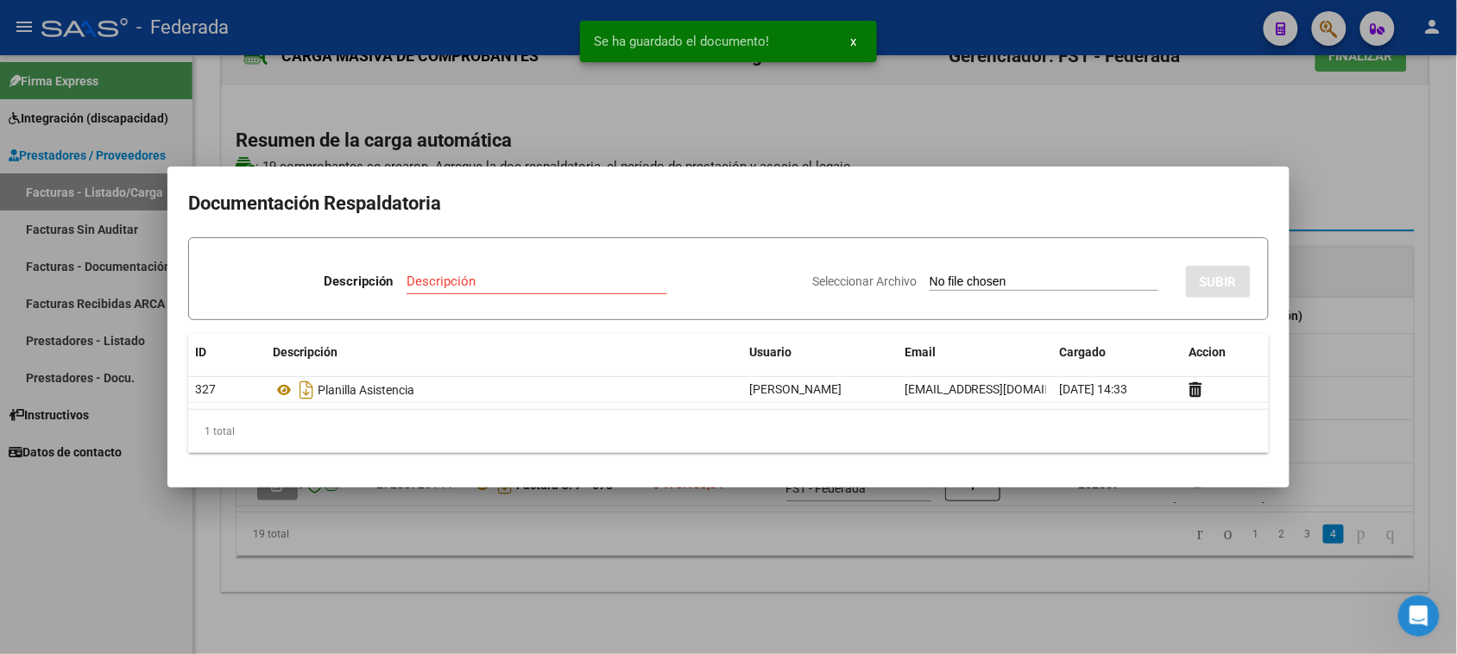
click at [1364, 281] on div at bounding box center [728, 327] width 1457 height 654
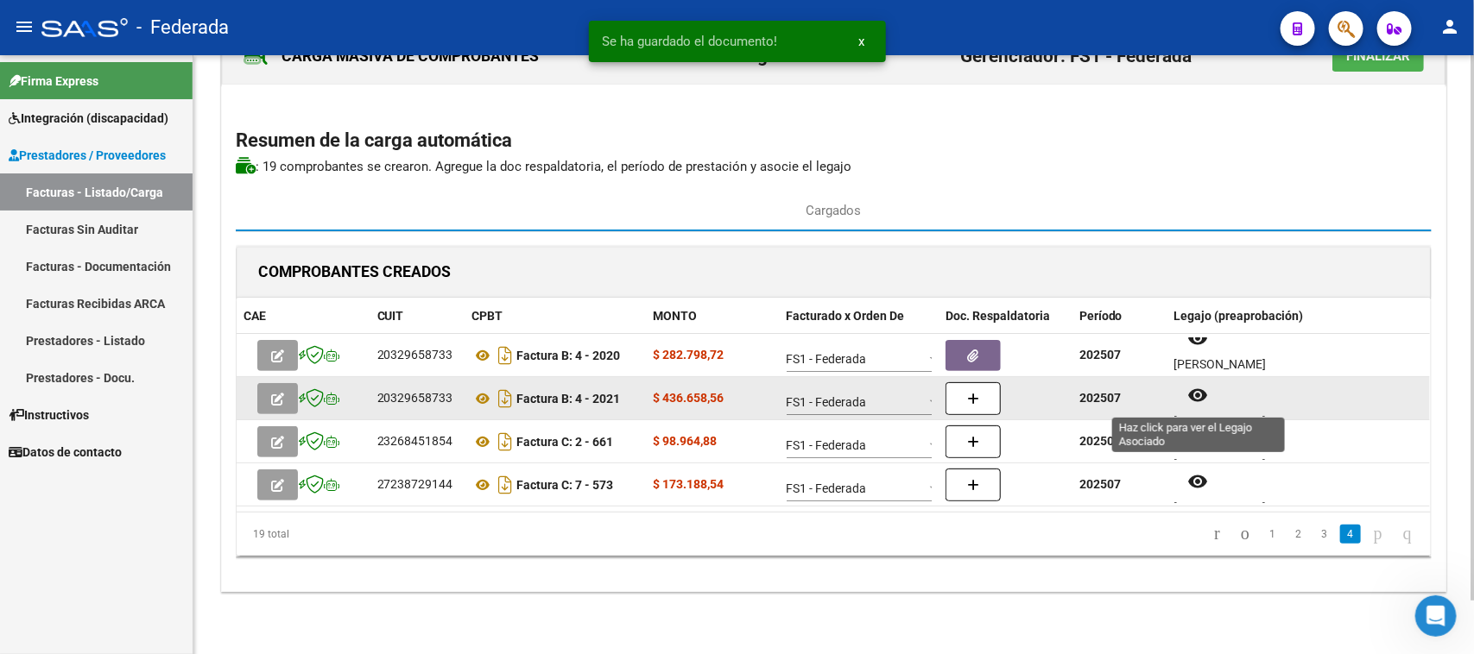
scroll to position [14, 0]
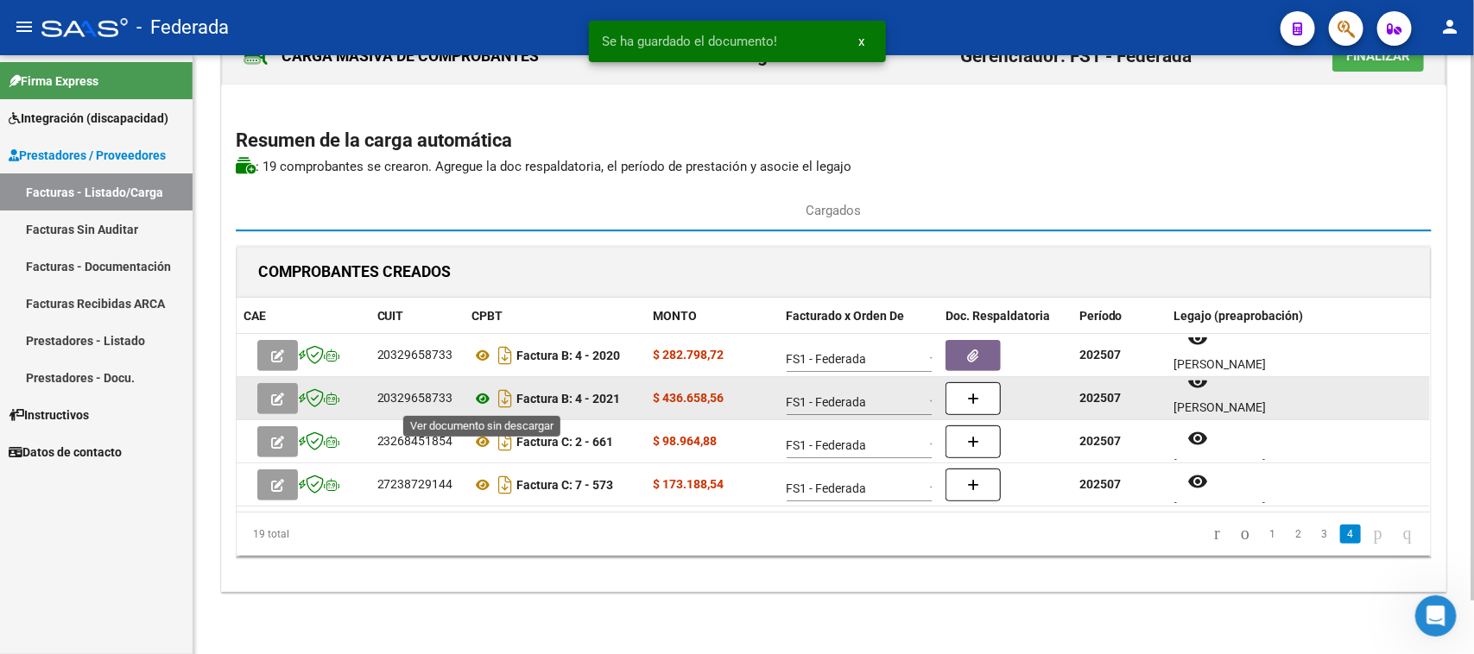
click at [482, 395] on icon at bounding box center [483, 398] width 22 height 21
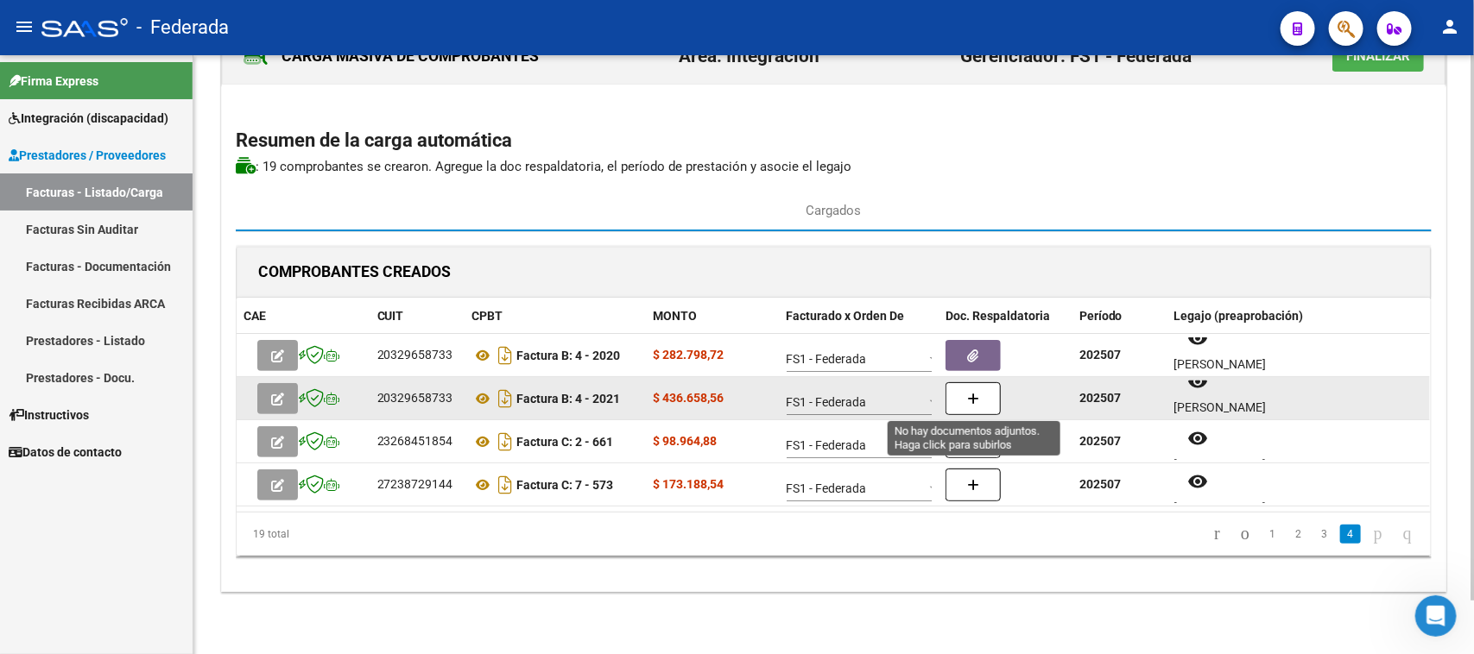
click at [963, 391] on button "button" at bounding box center [972, 398] width 55 height 33
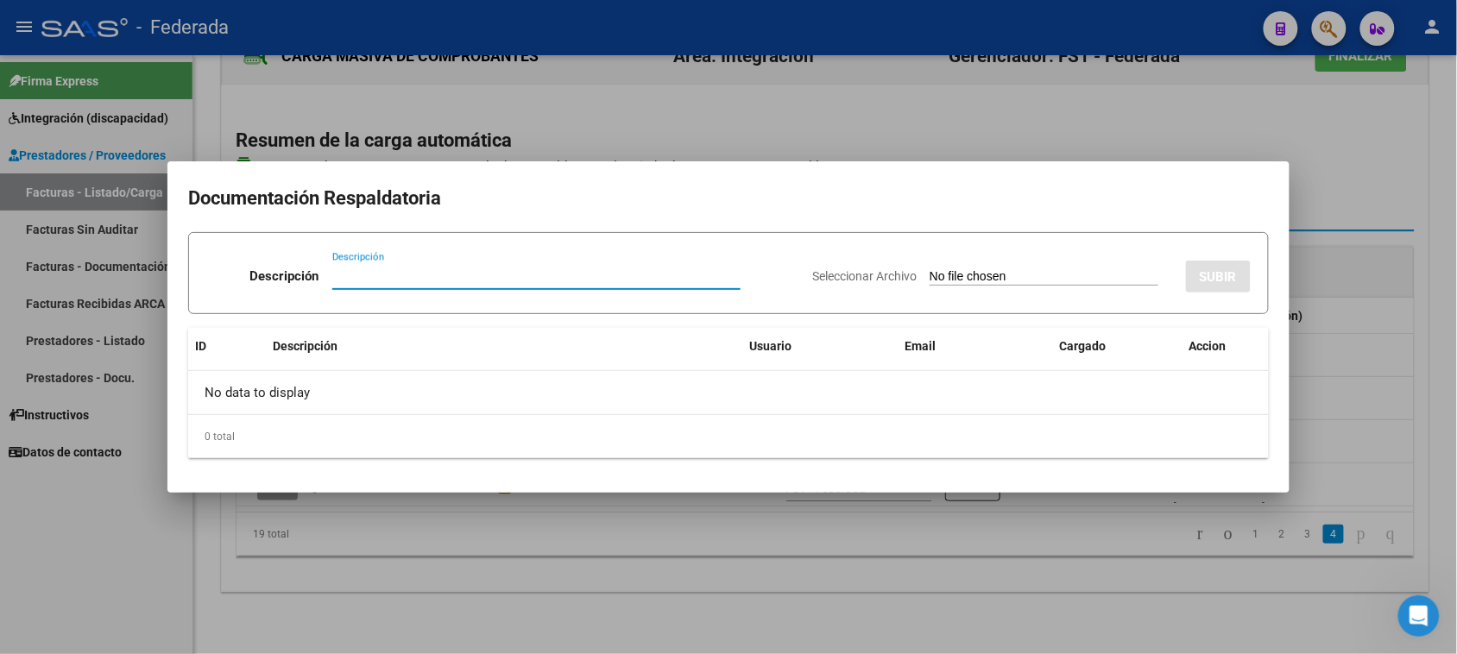
paste input "Planilla Asistencia"
type input "Planilla Asistencia"
click at [934, 277] on input "Seleccionar Archivo" at bounding box center [1044, 277] width 229 height 16
type input "C:\fakepath\PA Kine (8).pdf"
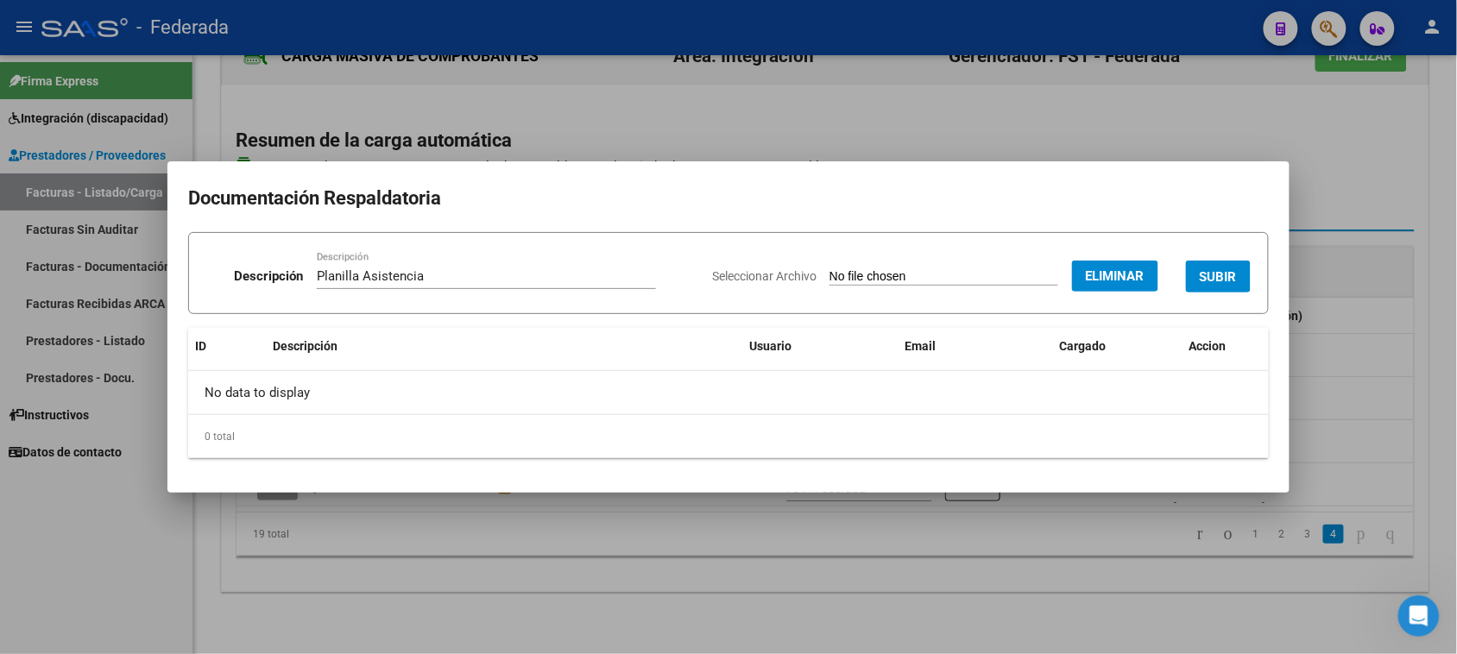
click at [1228, 281] on span "SUBIR" at bounding box center [1218, 277] width 37 height 16
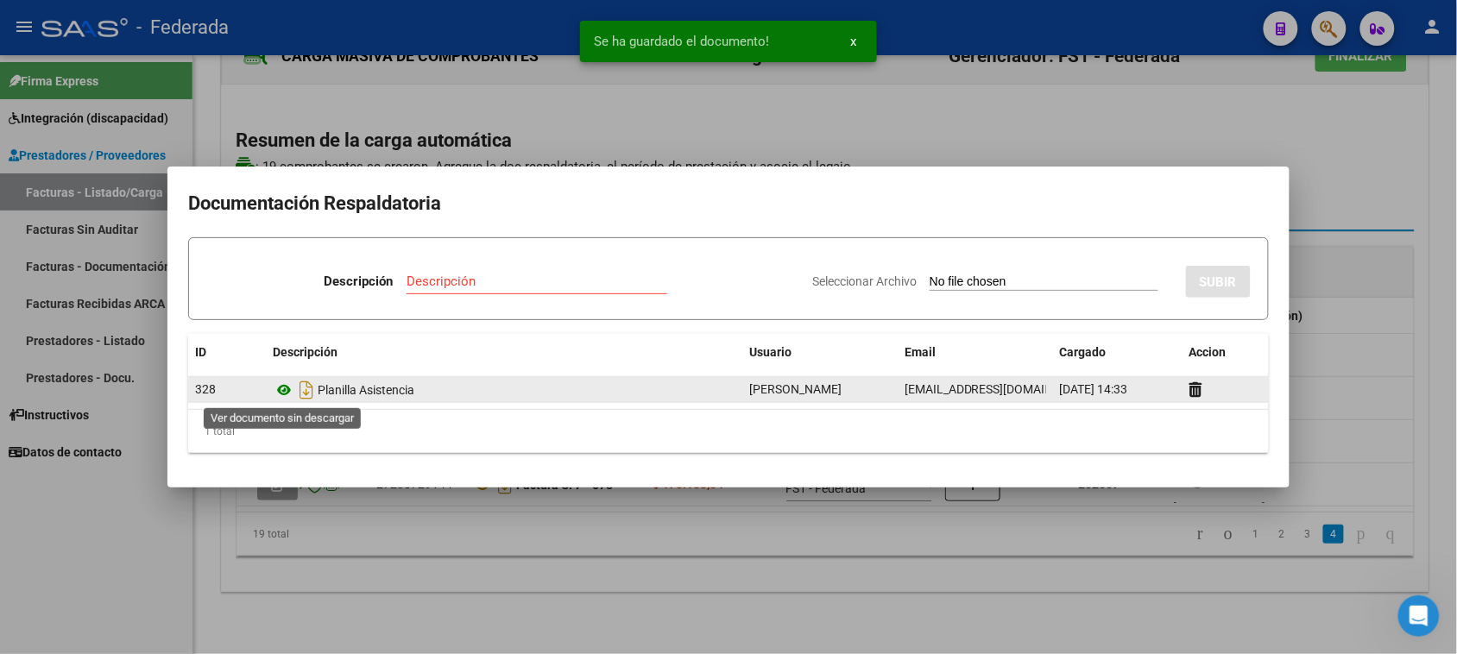
click at [281, 390] on icon at bounding box center [284, 390] width 22 height 21
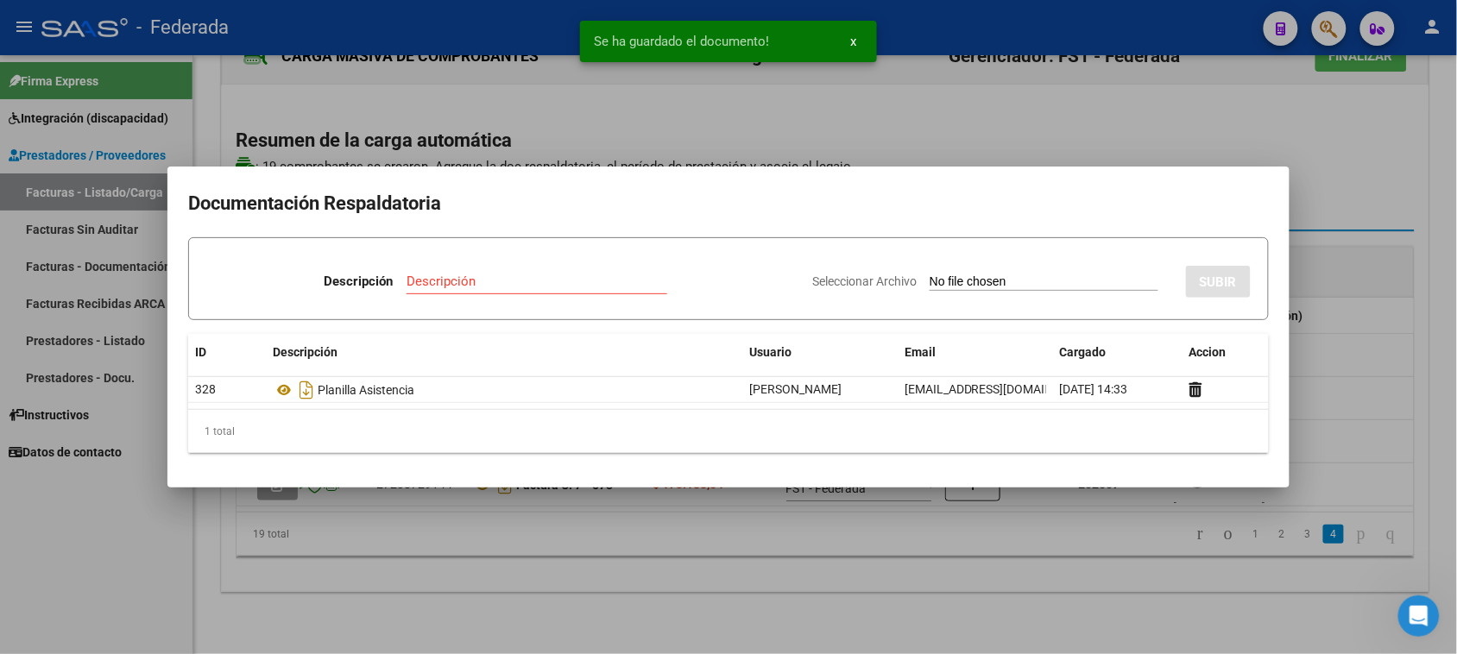
click at [967, 158] on div at bounding box center [728, 327] width 1457 height 654
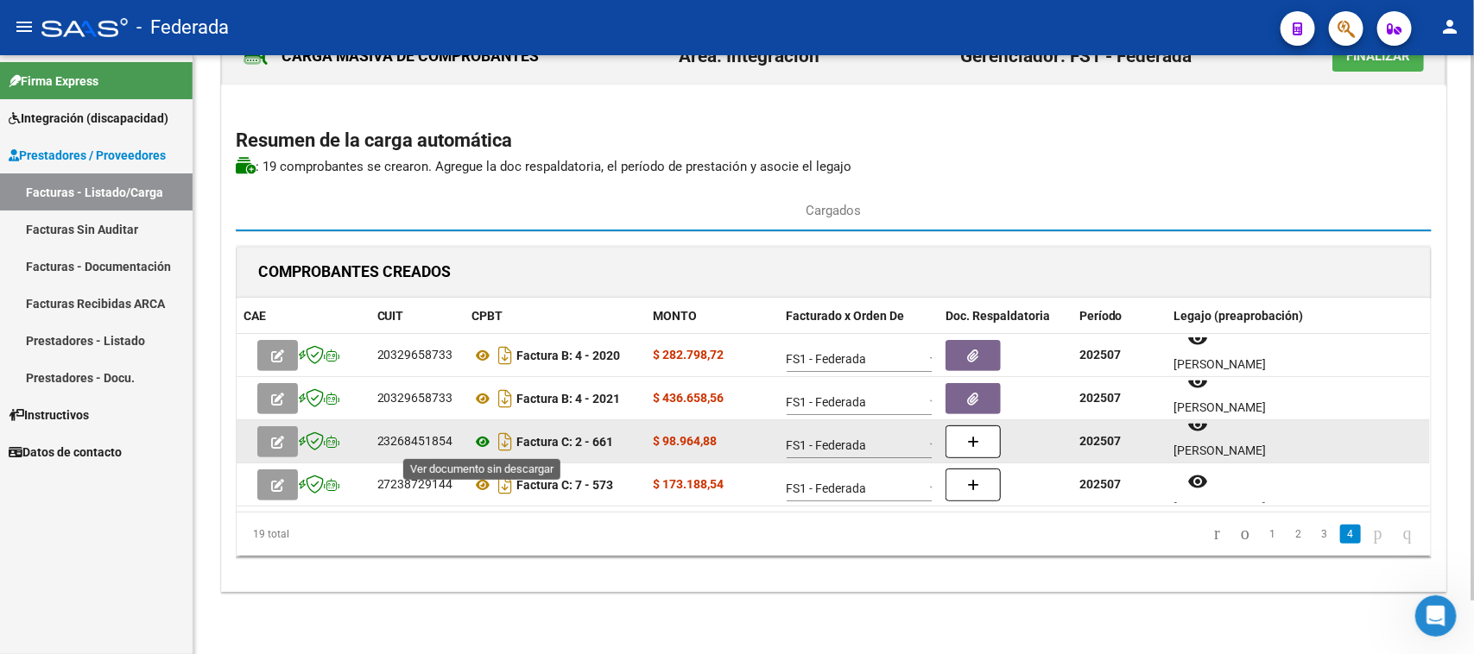
click at [479, 440] on icon at bounding box center [483, 442] width 22 height 21
click at [994, 437] on button "button" at bounding box center [972, 442] width 55 height 33
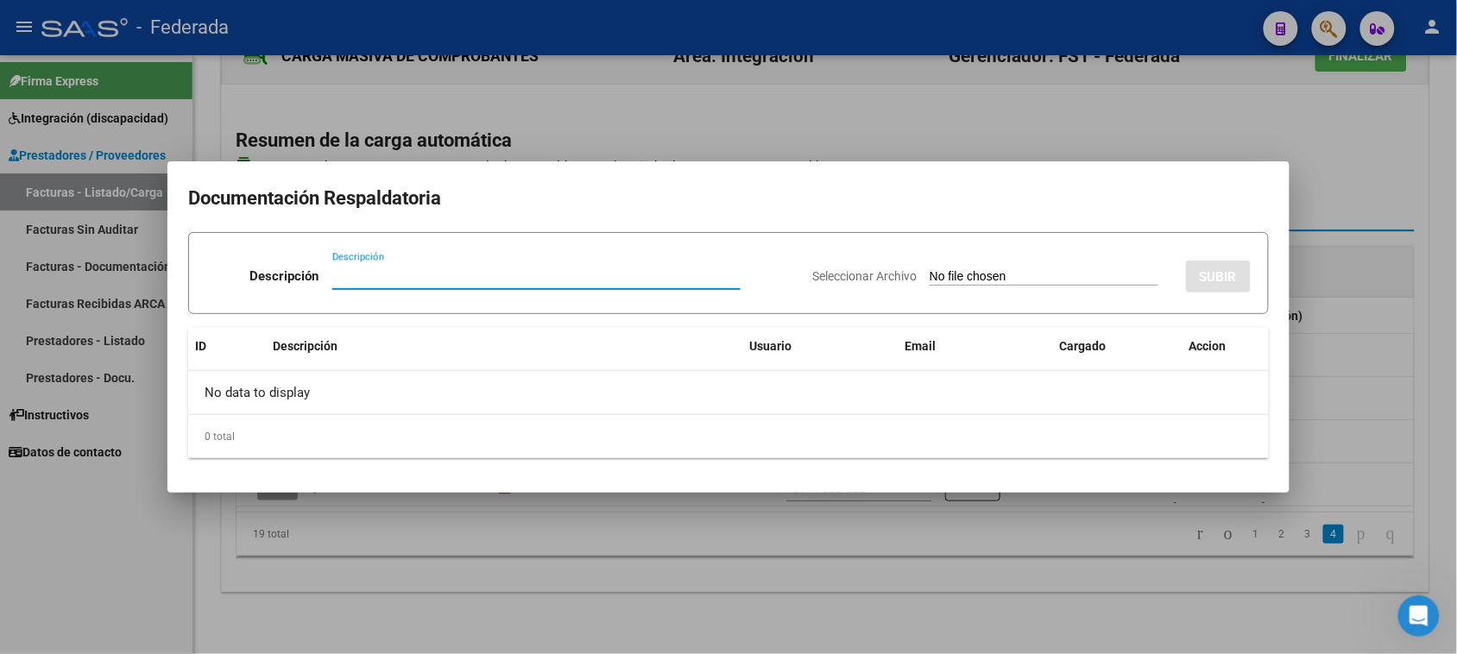
paste input "Planilla Asistencia"
type input "Planilla Asistencia"
click at [986, 278] on input "Seleccionar Archivo" at bounding box center [1044, 277] width 229 height 16
click at [1086, 580] on div at bounding box center [728, 327] width 1457 height 654
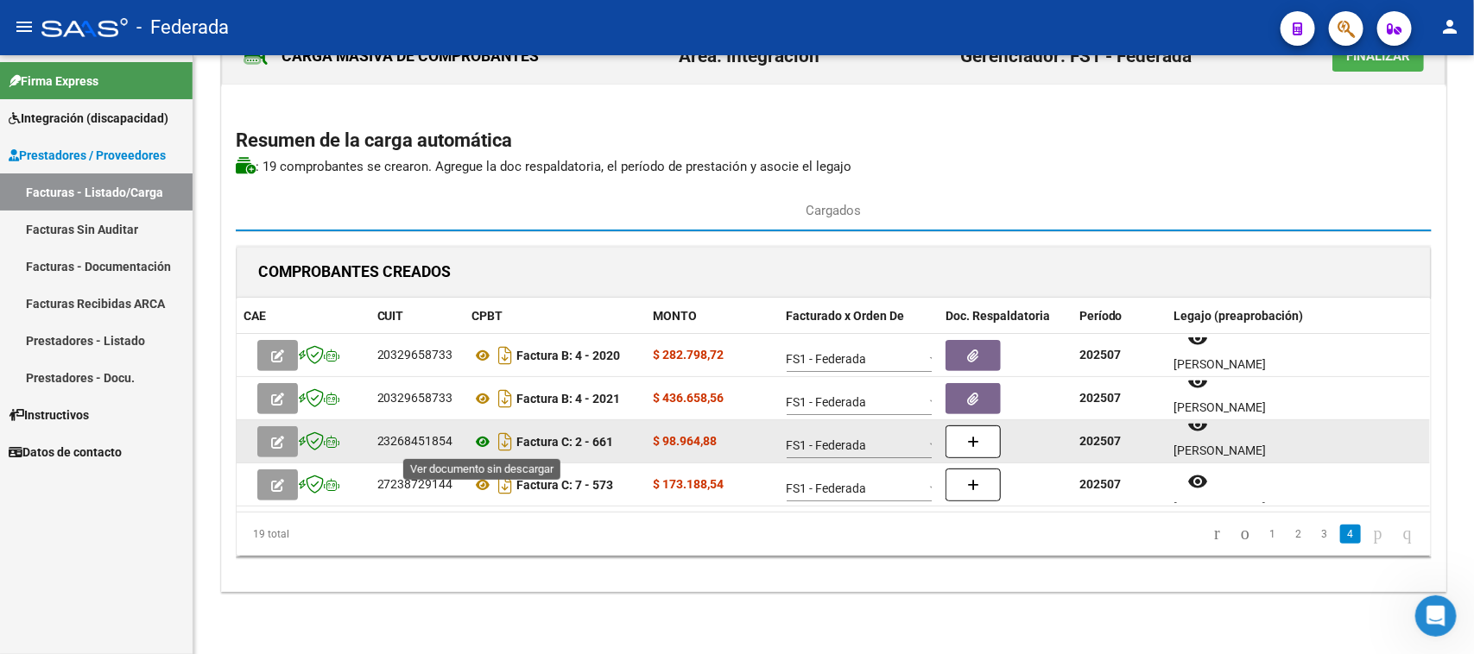
click at [482, 443] on icon at bounding box center [483, 442] width 22 height 21
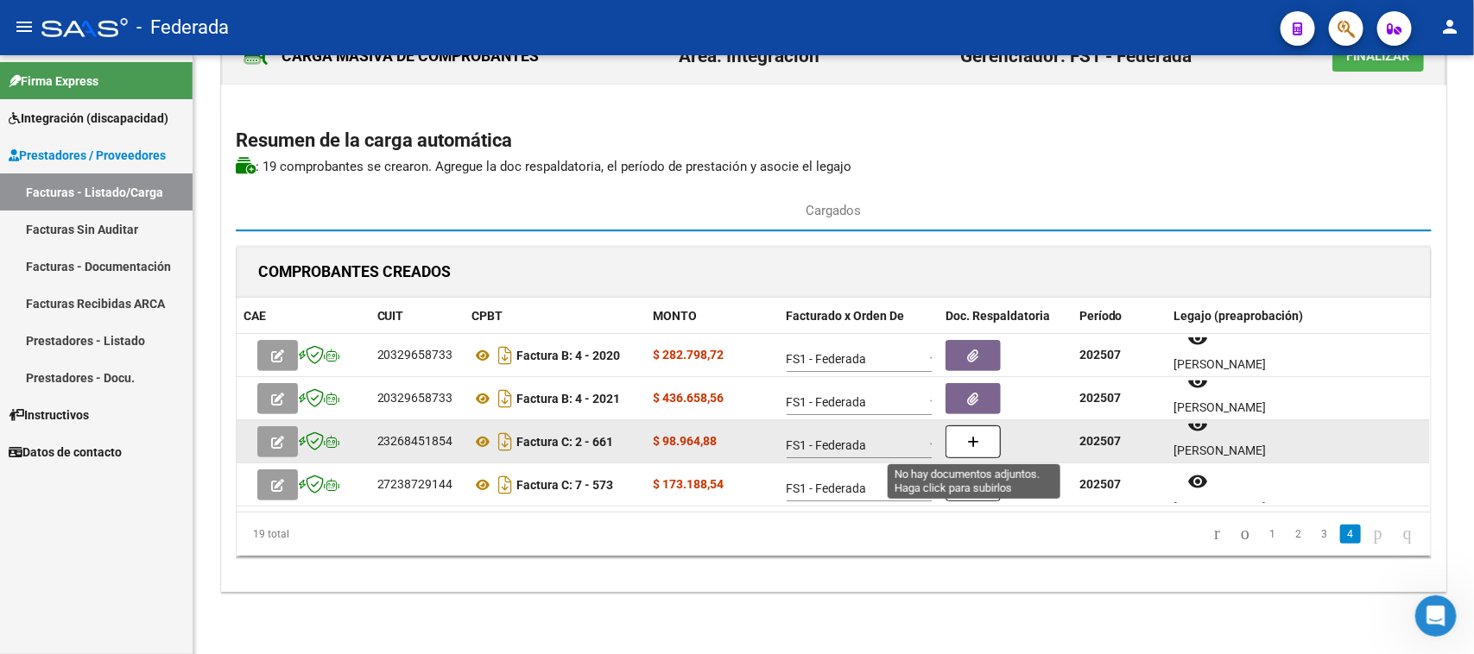
click at [985, 447] on button "button" at bounding box center [972, 442] width 55 height 33
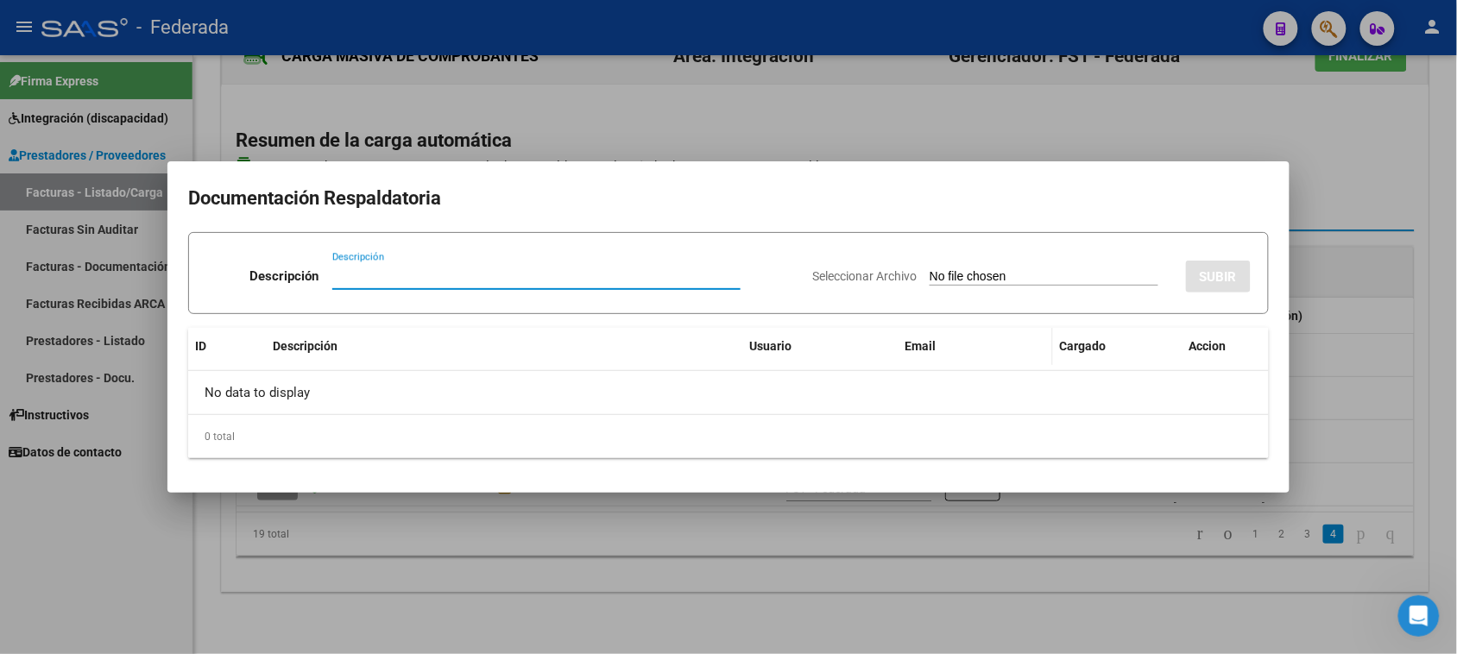
paste input "Planilla Asistencia"
type input "Planilla Asistencia"
click at [955, 272] on input "Seleccionar Archivo" at bounding box center [1044, 277] width 229 height 16
type input "C:\fakepath\FONO ASIST.pdf"
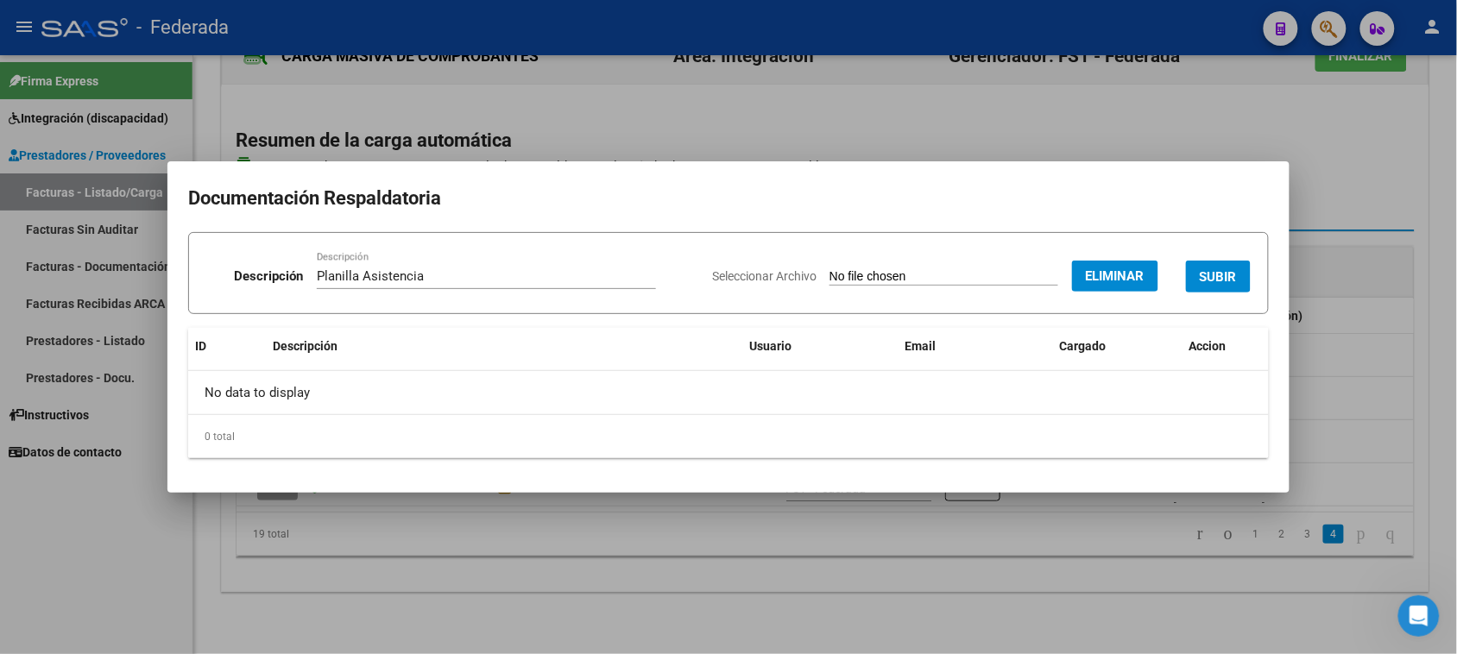
click at [1203, 269] on span "SUBIR" at bounding box center [1218, 277] width 37 height 16
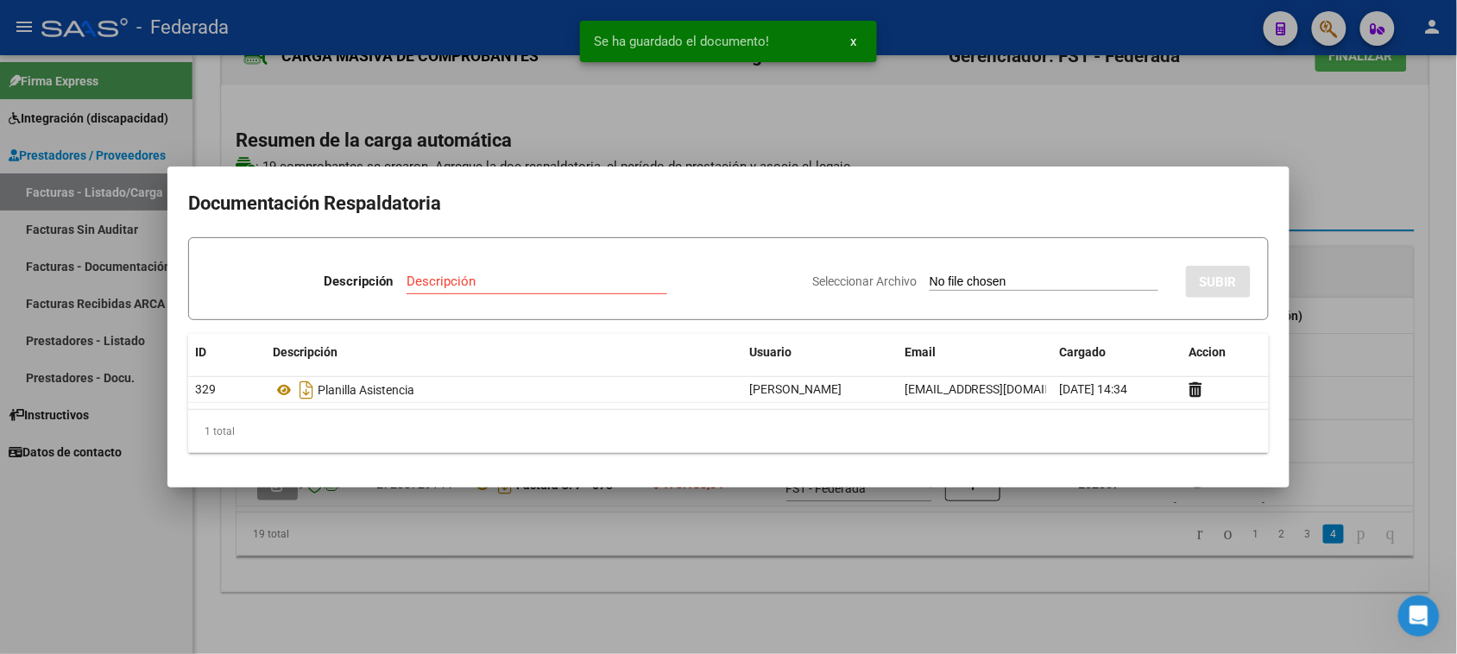
click at [1325, 212] on div at bounding box center [728, 327] width 1457 height 654
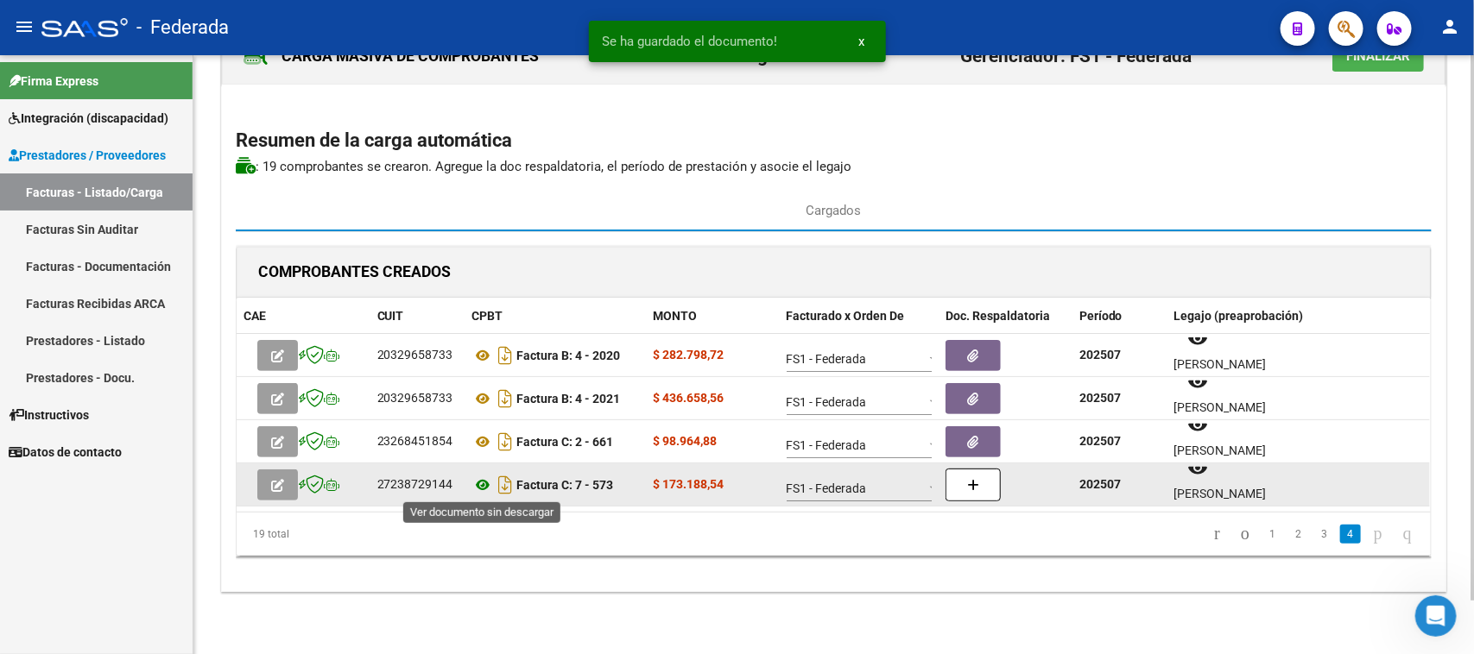
click at [482, 483] on icon at bounding box center [483, 485] width 22 height 21
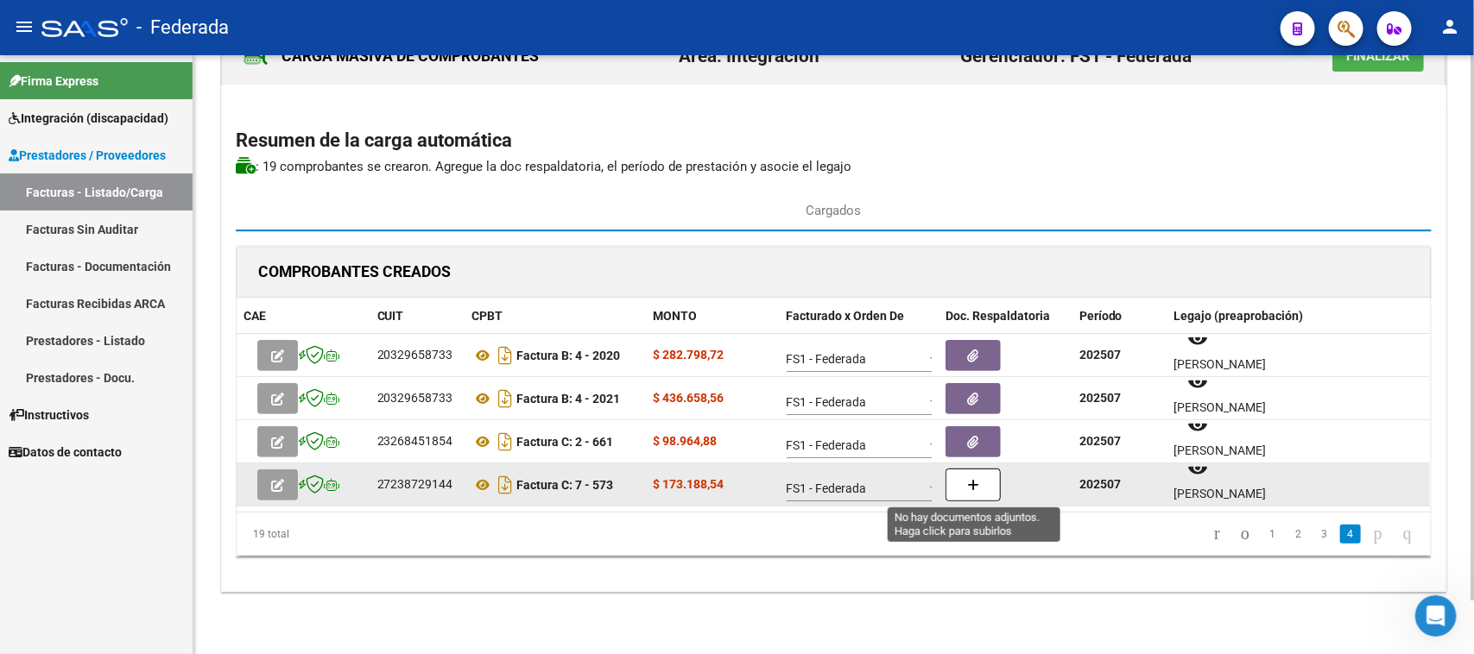
click at [978, 490] on button "button" at bounding box center [972, 485] width 55 height 33
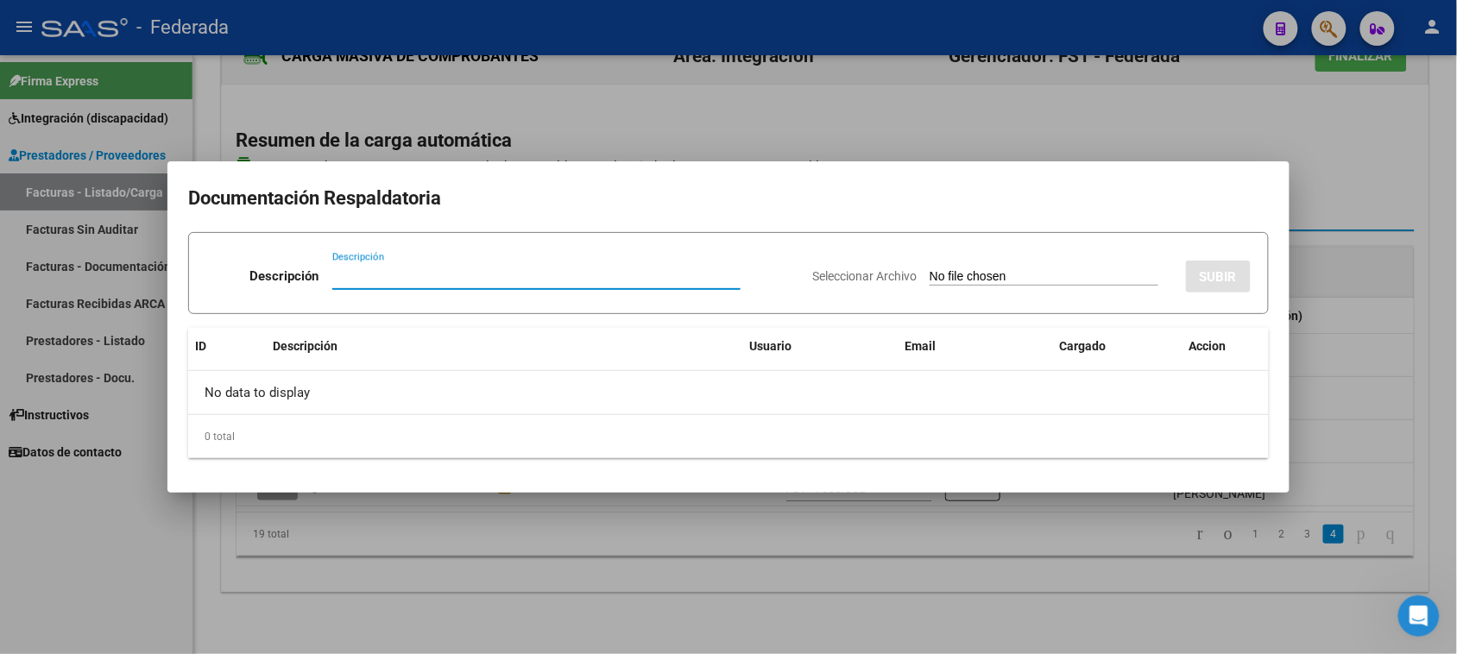
paste input "Planilla Asistencia"
type input "Planilla Asistencia"
click at [928, 266] on div "Seleccionar Archivo SUBIR" at bounding box center [1031, 273] width 439 height 53
click at [993, 269] on input "Seleccionar Archivo" at bounding box center [1044, 277] width 229 height 16
type input "C:\fakepath\KINESIO ASIST.pdf"
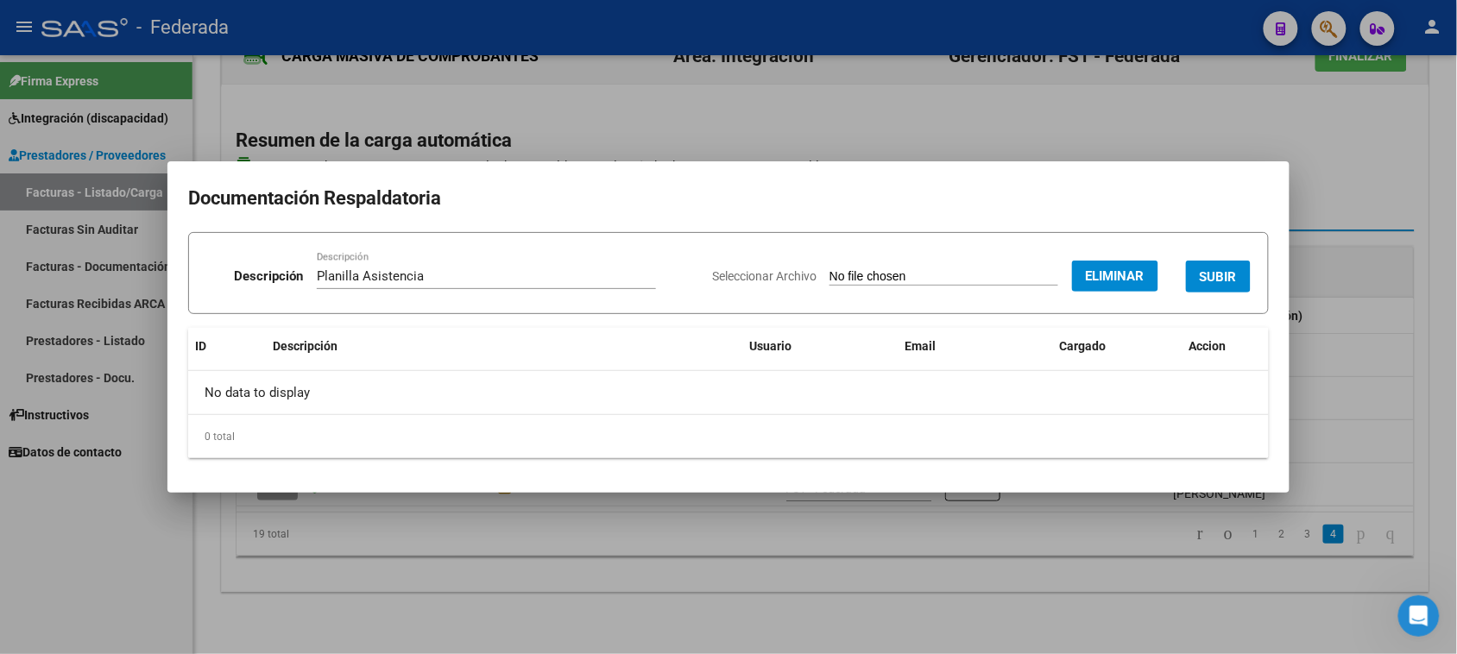
click at [1196, 272] on button "SUBIR" at bounding box center [1218, 277] width 65 height 32
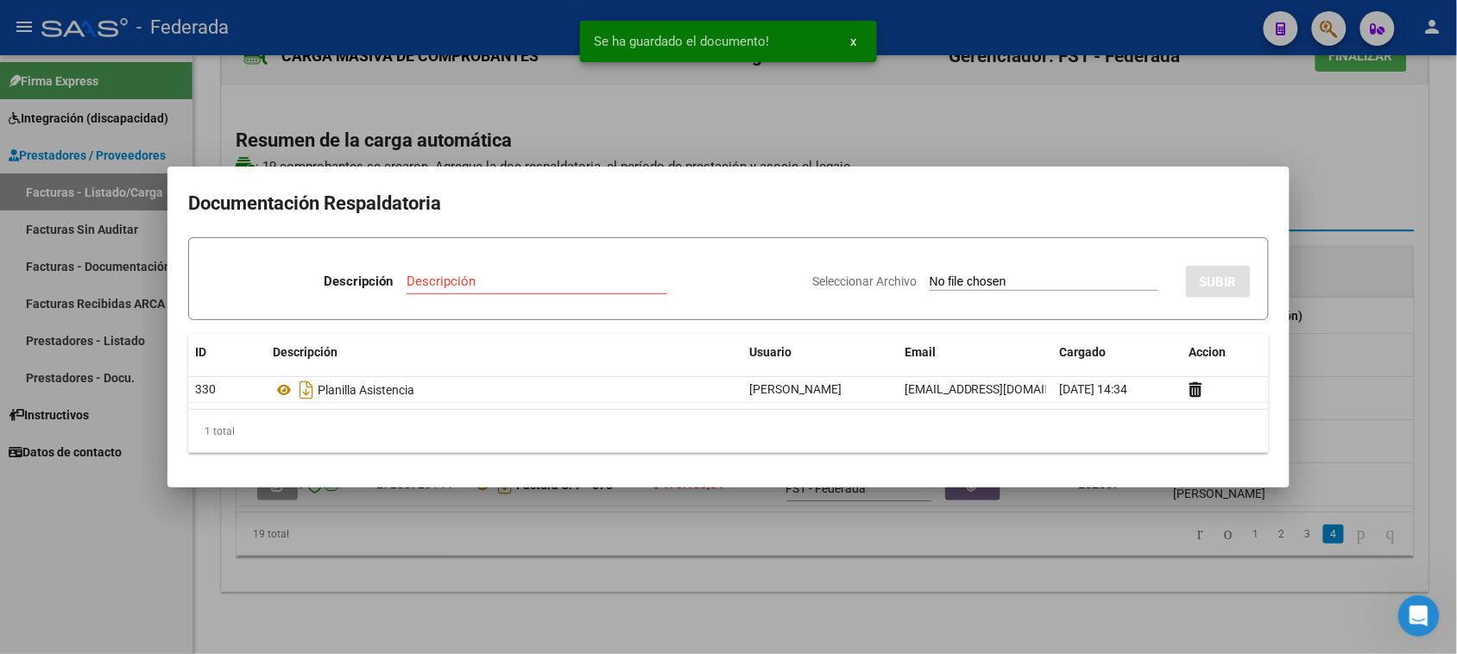
click at [1355, 372] on div at bounding box center [728, 327] width 1457 height 654
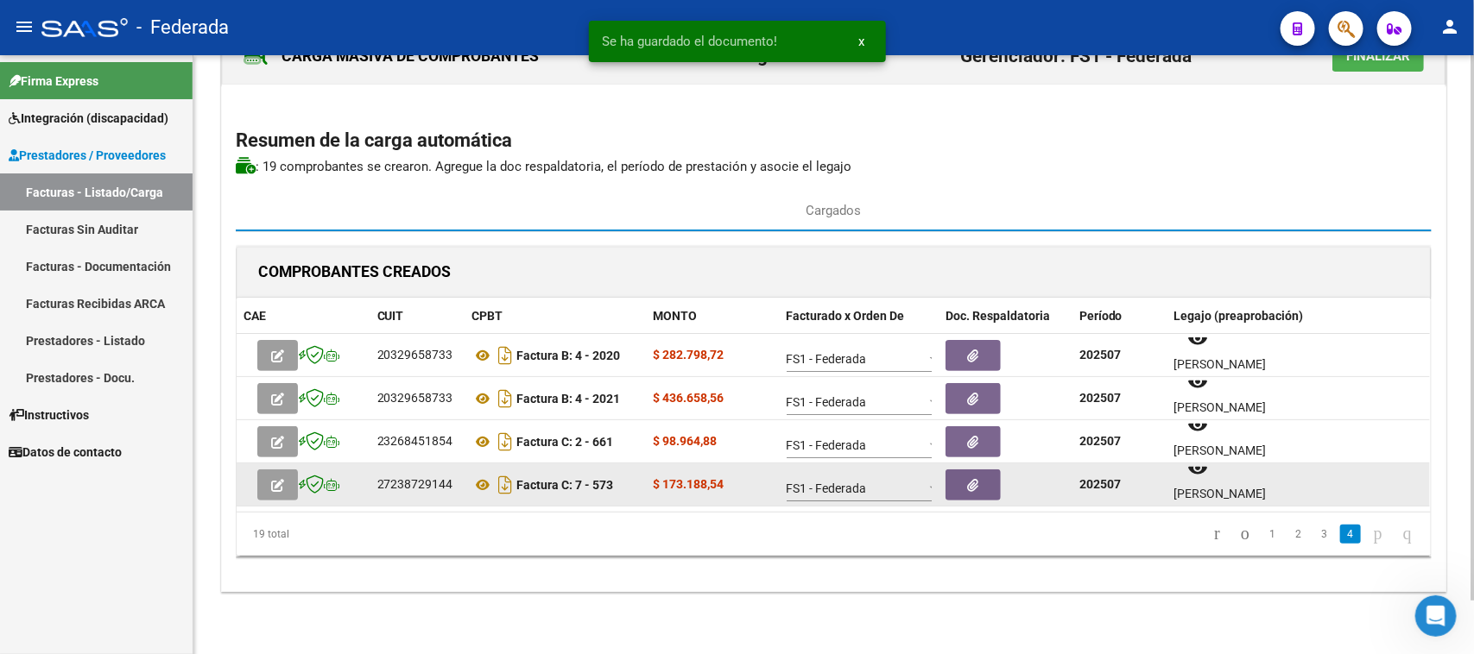
scroll to position [0, 0]
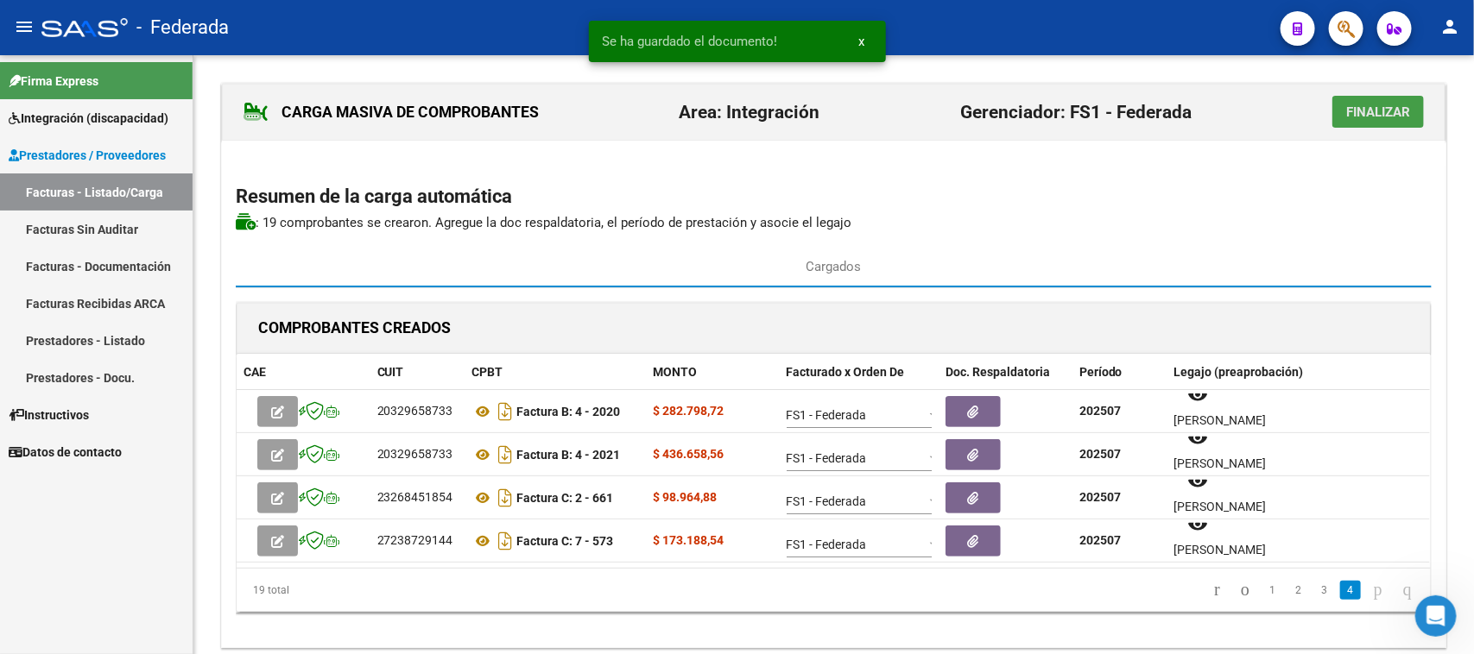
click at [1373, 115] on span "Finalizar" at bounding box center [1378, 112] width 64 height 16
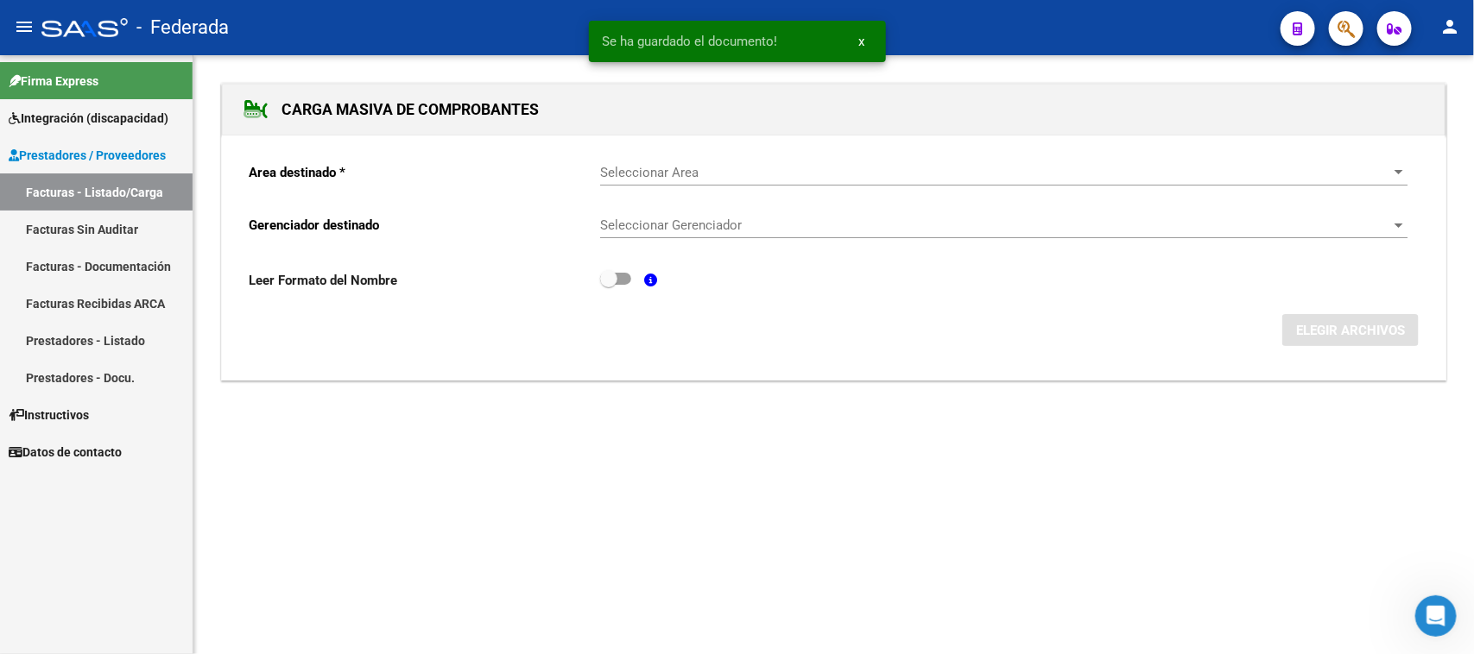
click at [139, 199] on link "Facturas - Listado/Carga" at bounding box center [96, 192] width 193 height 37
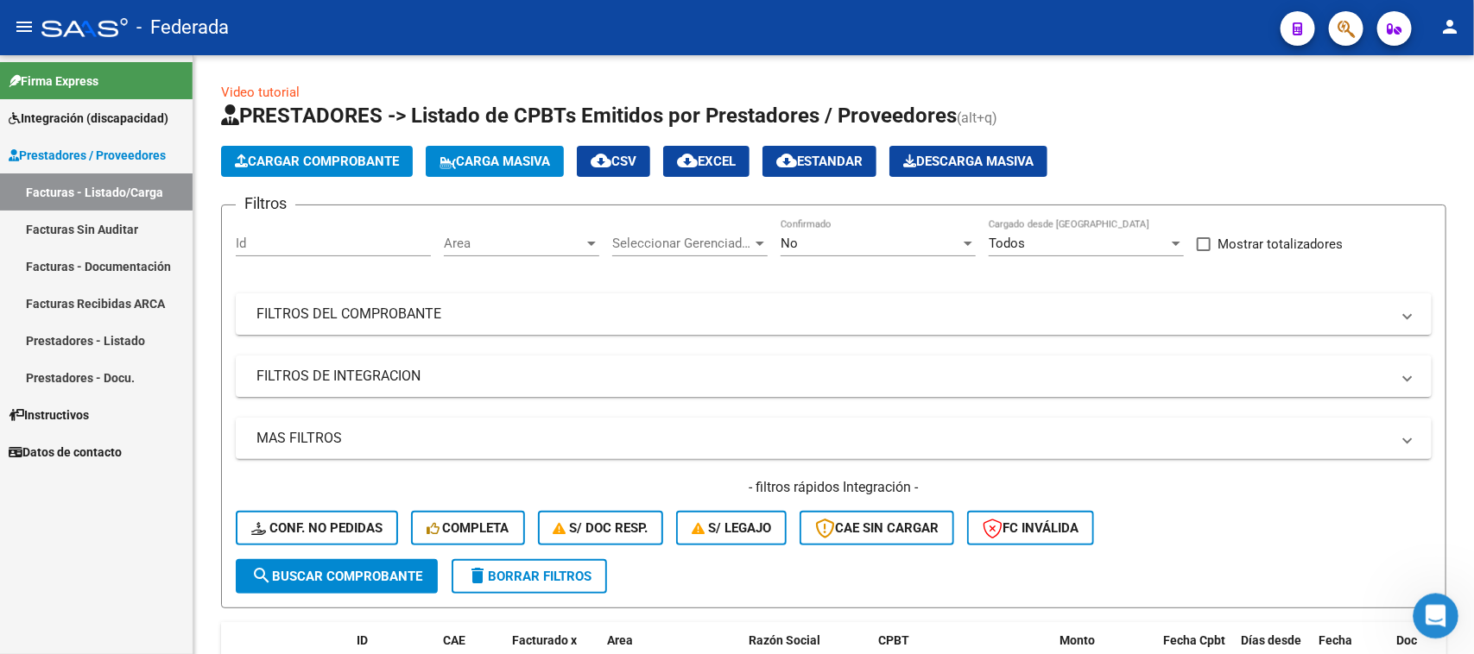
click at [1431, 601] on icon "Abrir Intercom Messenger" at bounding box center [1433, 614] width 28 height 28
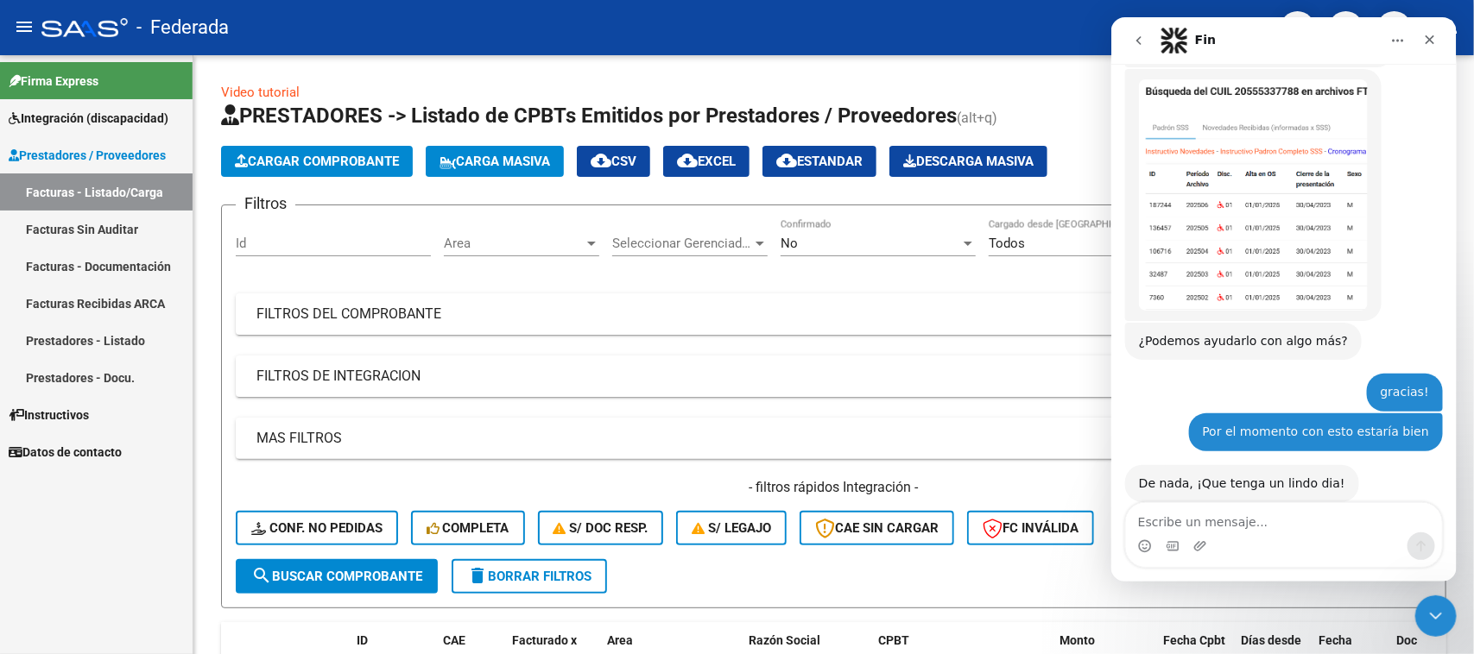
scroll to position [489, 0]
click at [1234, 256] on img "Soporte dice…" at bounding box center [1252, 194] width 229 height 231
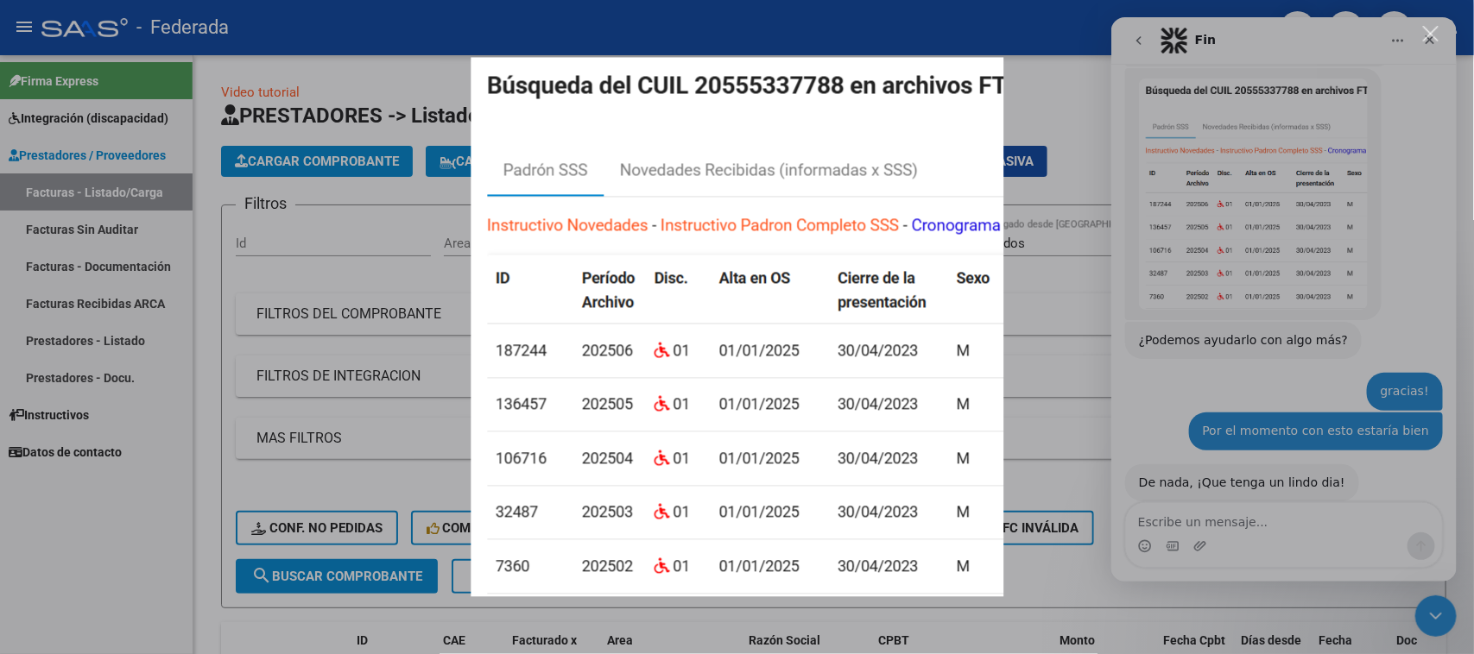
click at [1030, 92] on div "Intercom Messenger" at bounding box center [737, 327] width 1474 height 654
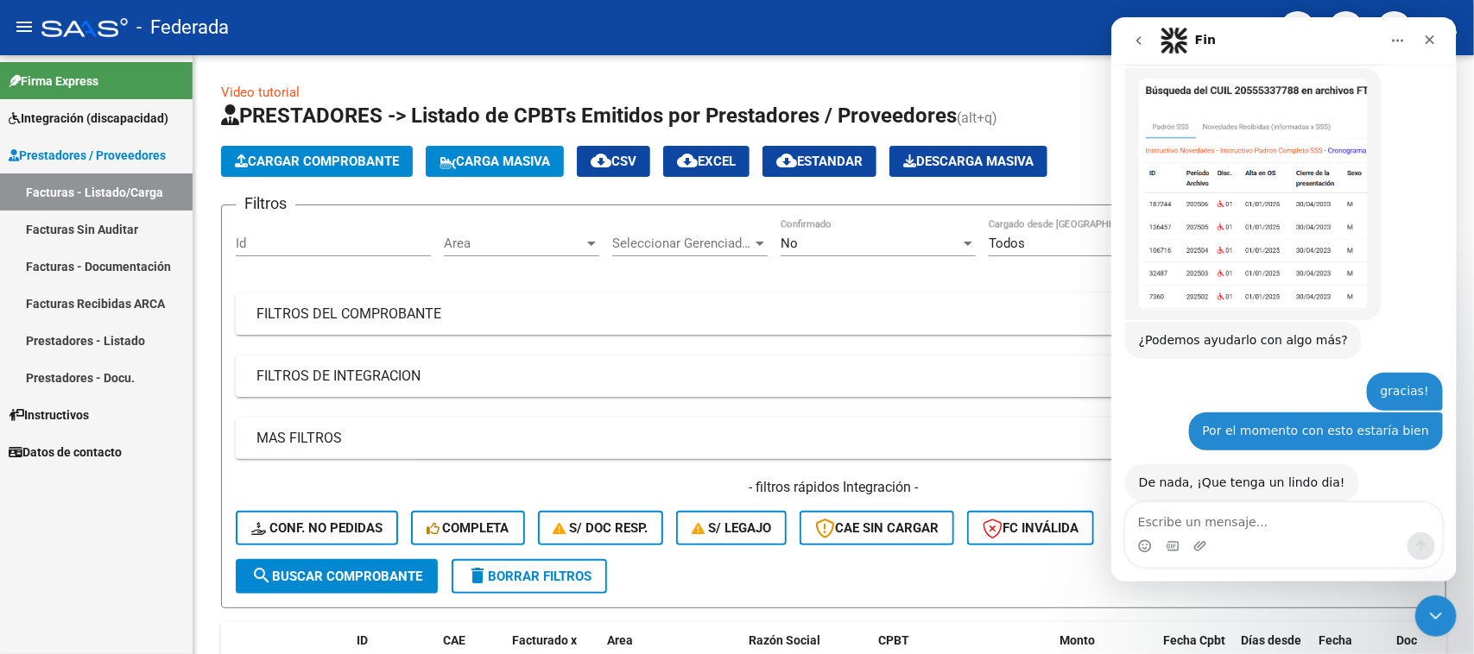
scroll to position [469, 0]
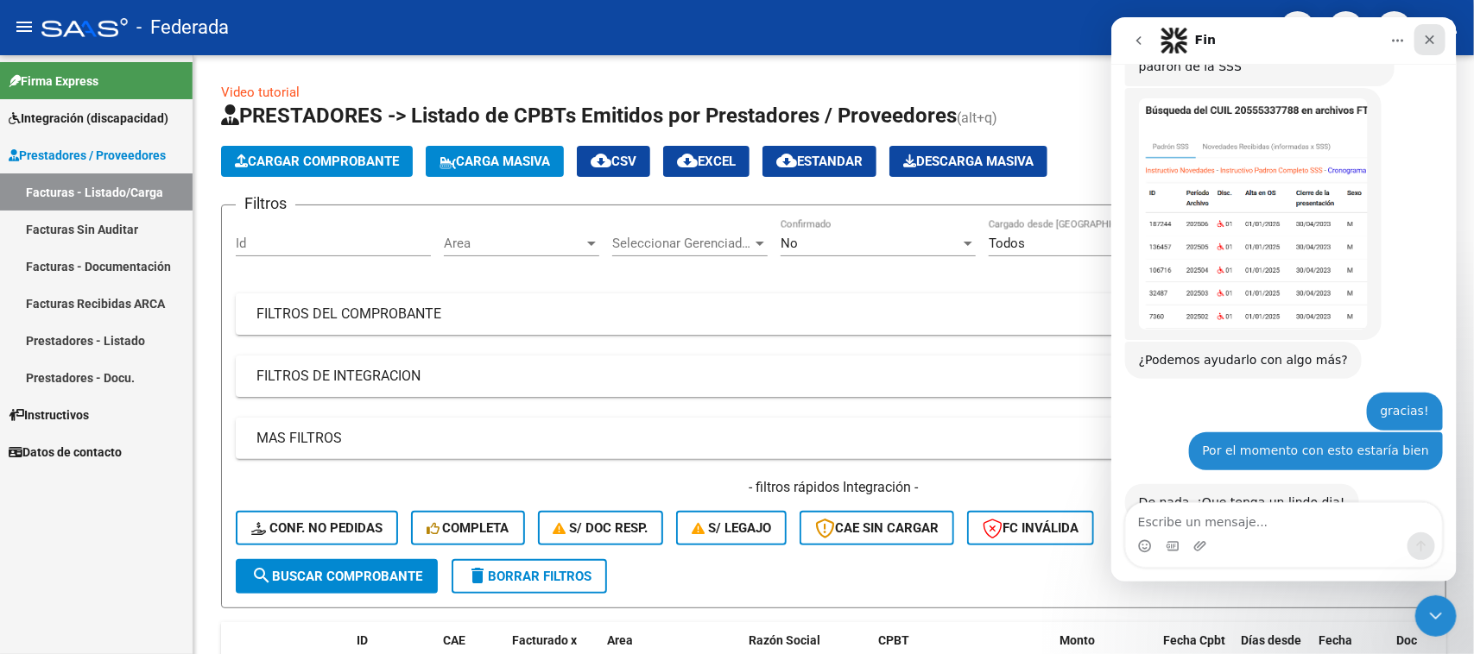
click at [1435, 41] on icon "Cerrar" at bounding box center [1429, 40] width 14 height 14
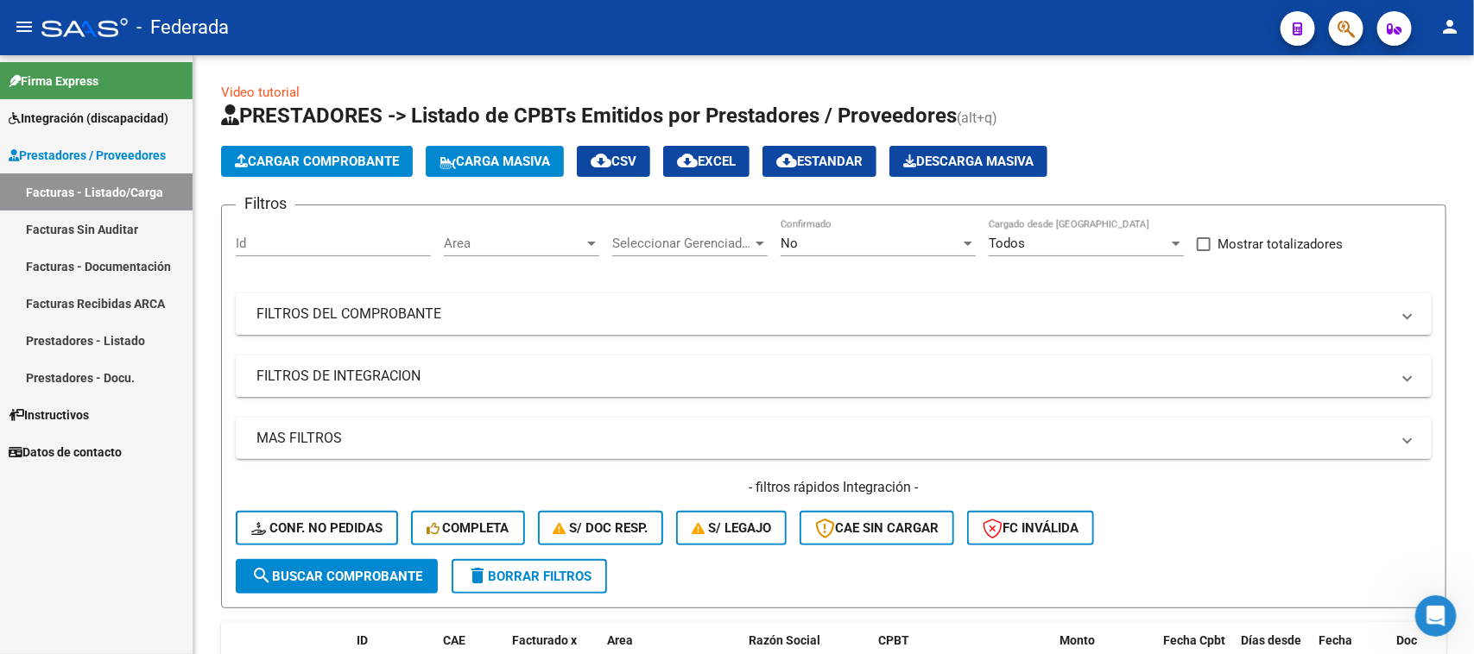
click at [110, 121] on span "Integración (discapacidad)" at bounding box center [89, 118] width 160 height 19
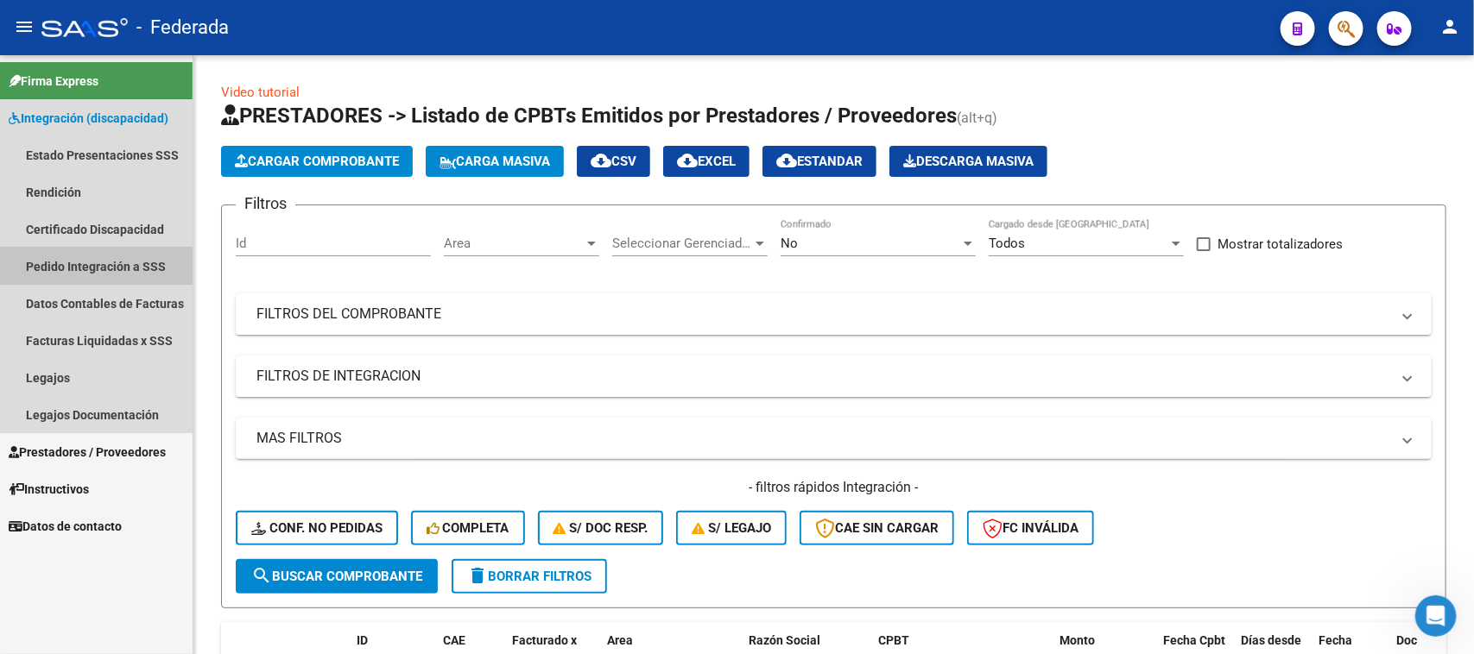
click at [104, 257] on link "Pedido Integración a SSS" at bounding box center [96, 266] width 193 height 37
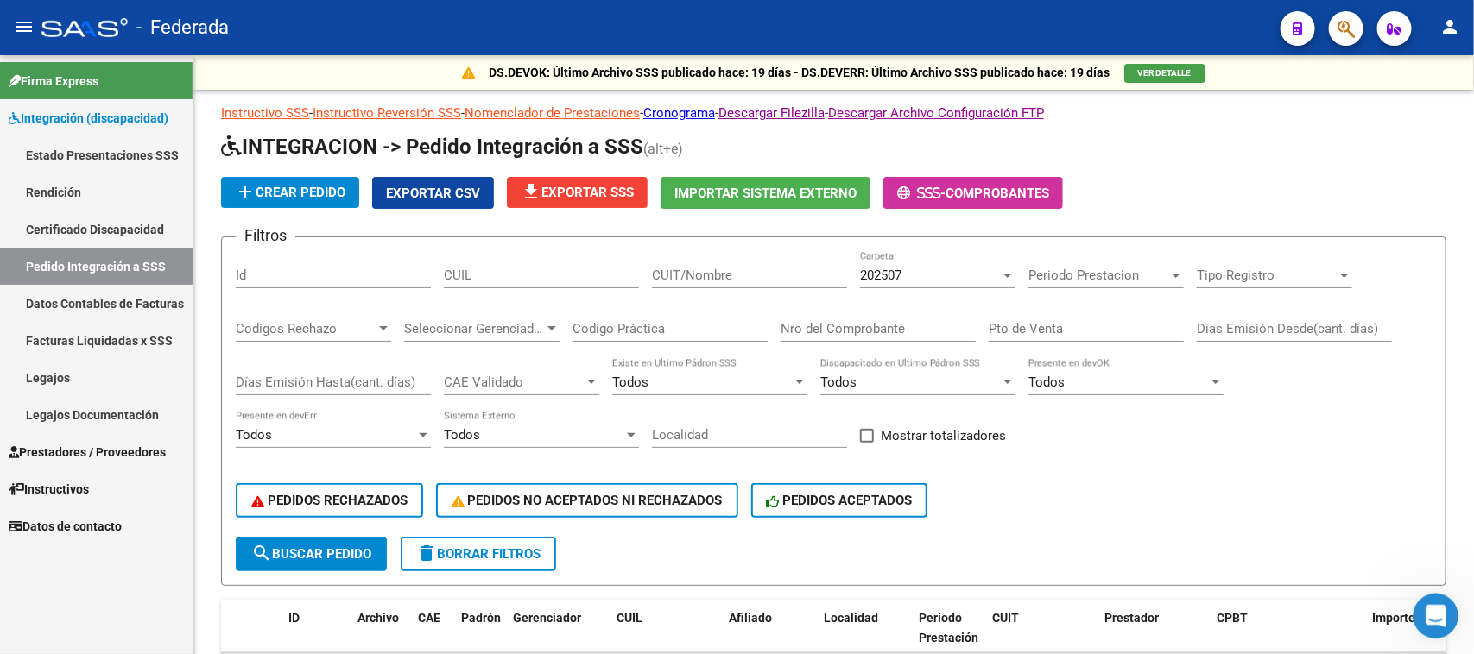
click at [1430, 603] on icon "Abrir Intercom Messenger" at bounding box center [1433, 614] width 28 height 28
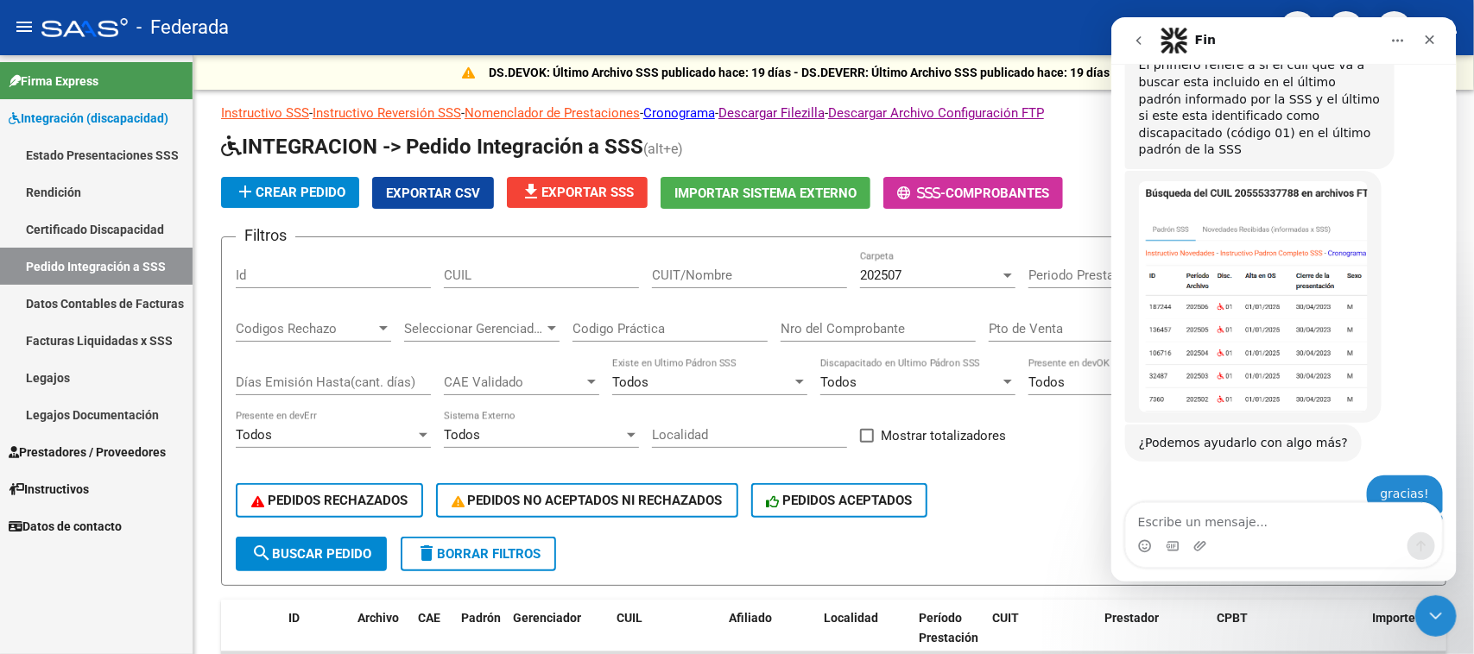
scroll to position [381, 0]
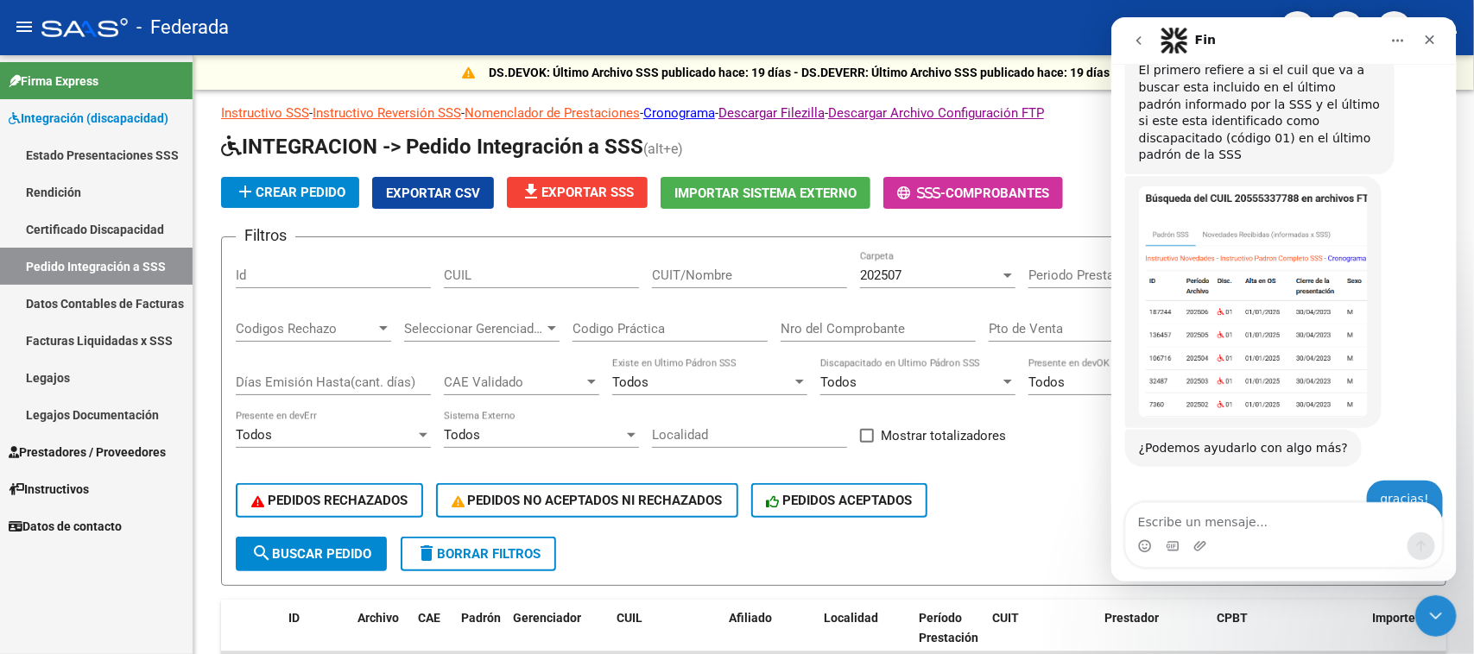
click at [1284, 297] on img "Soporte dice…" at bounding box center [1252, 301] width 229 height 231
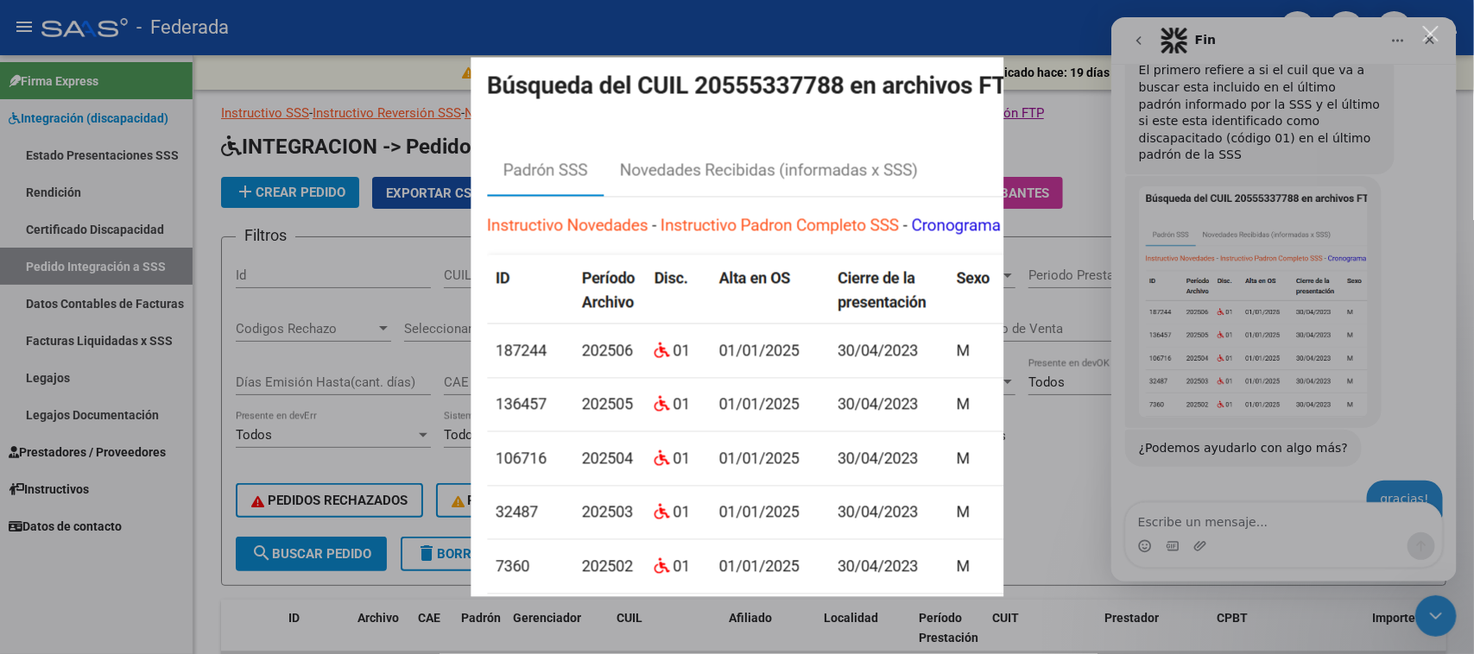
click at [1039, 141] on div "Intercom Messenger" at bounding box center [737, 327] width 1474 height 654
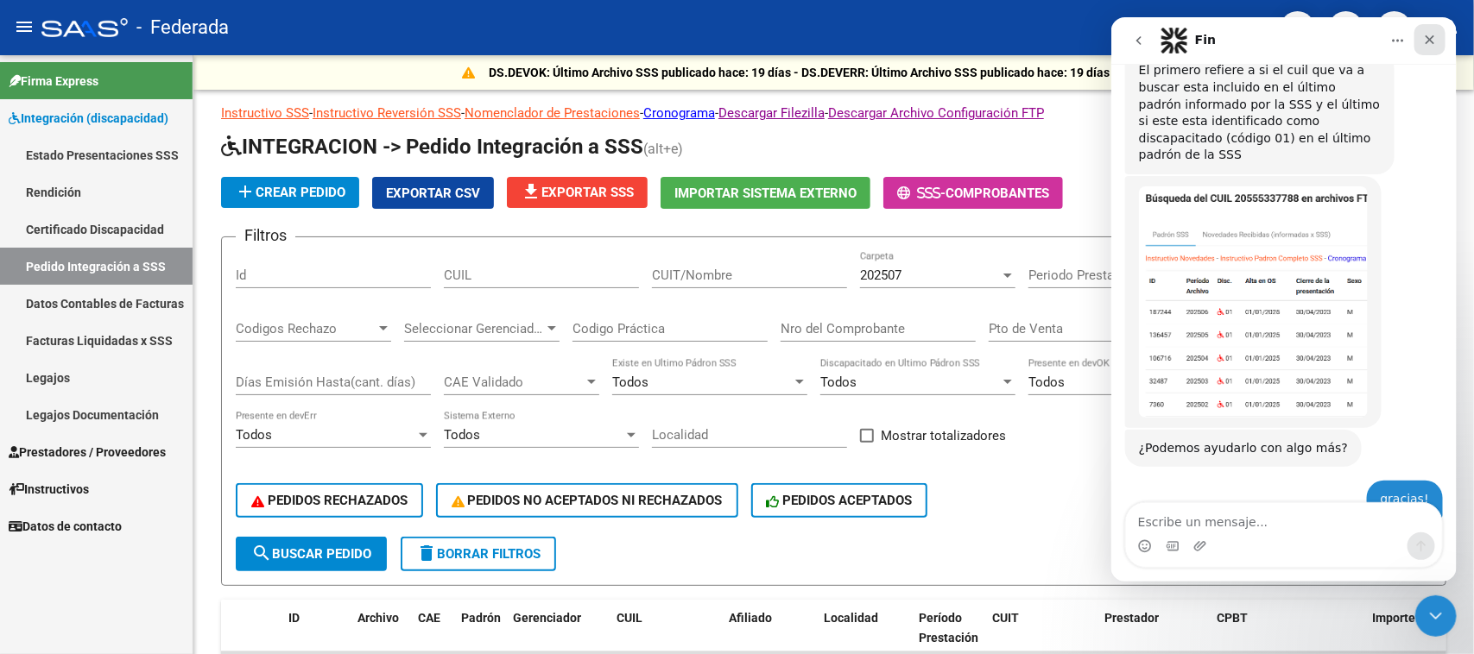
click at [1431, 31] on div "Cerrar" at bounding box center [1428, 39] width 31 height 31
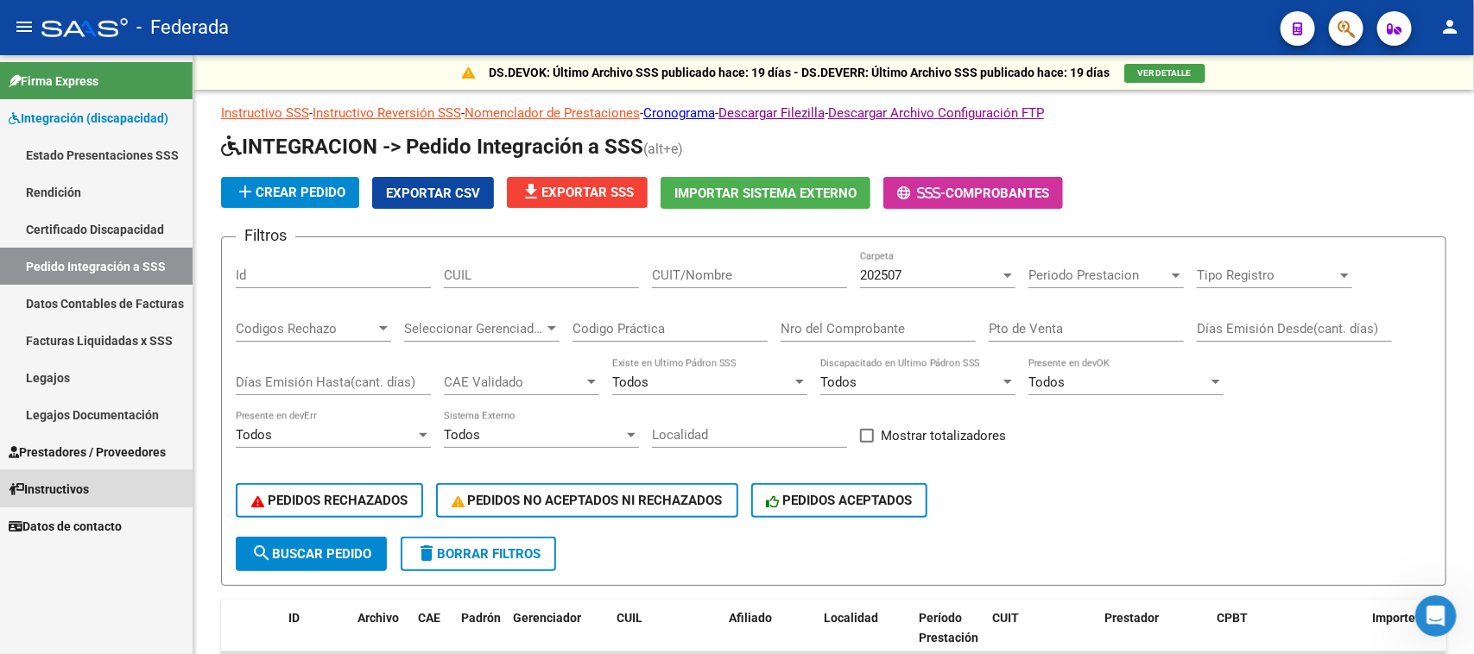
click at [58, 486] on span "Instructivos" at bounding box center [49, 489] width 80 height 19
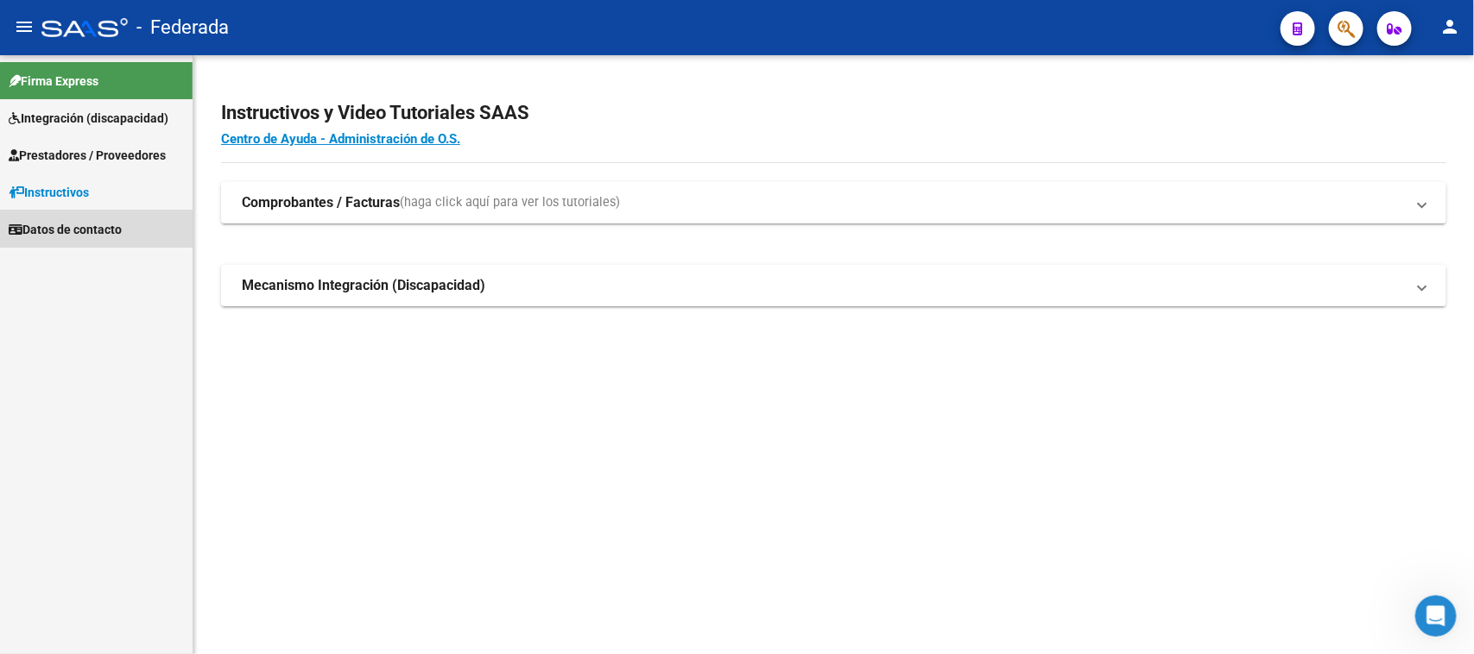
click at [80, 234] on span "Datos de contacto" at bounding box center [65, 229] width 113 height 19
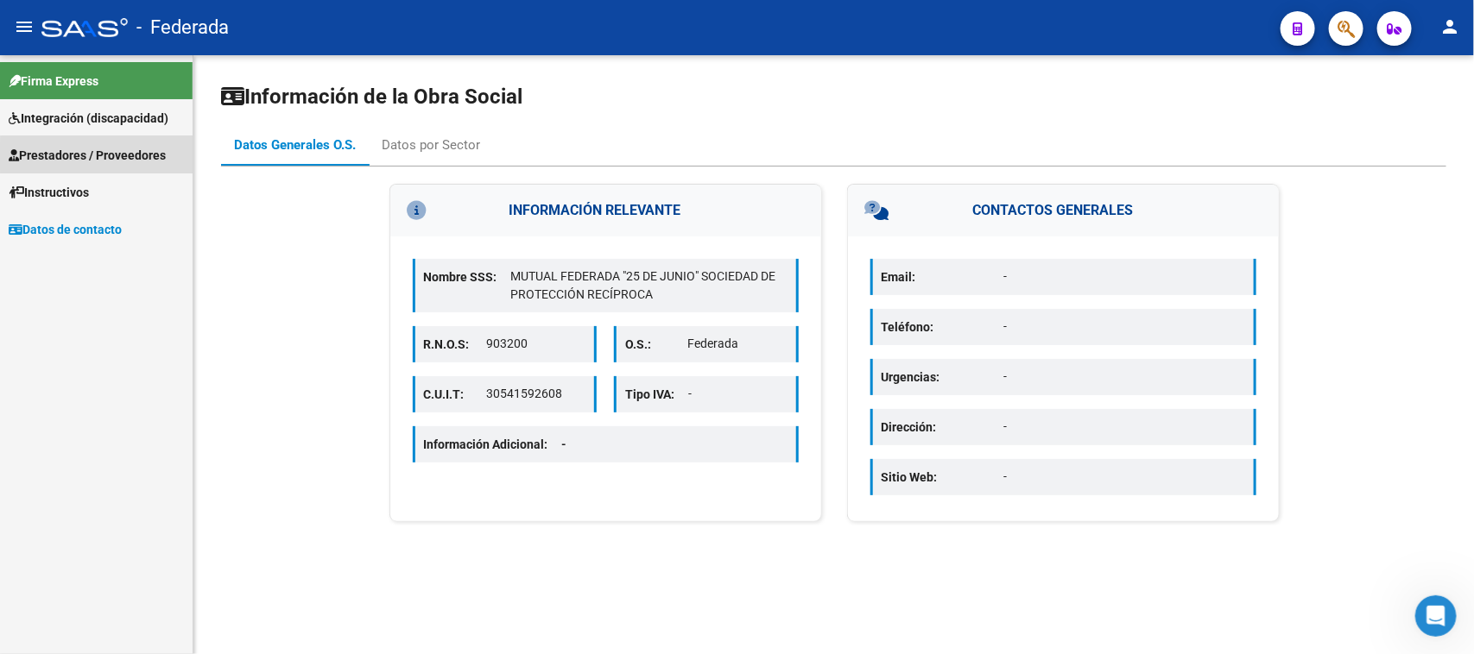
click at [123, 156] on span "Prestadores / Proveedores" at bounding box center [87, 155] width 157 height 19
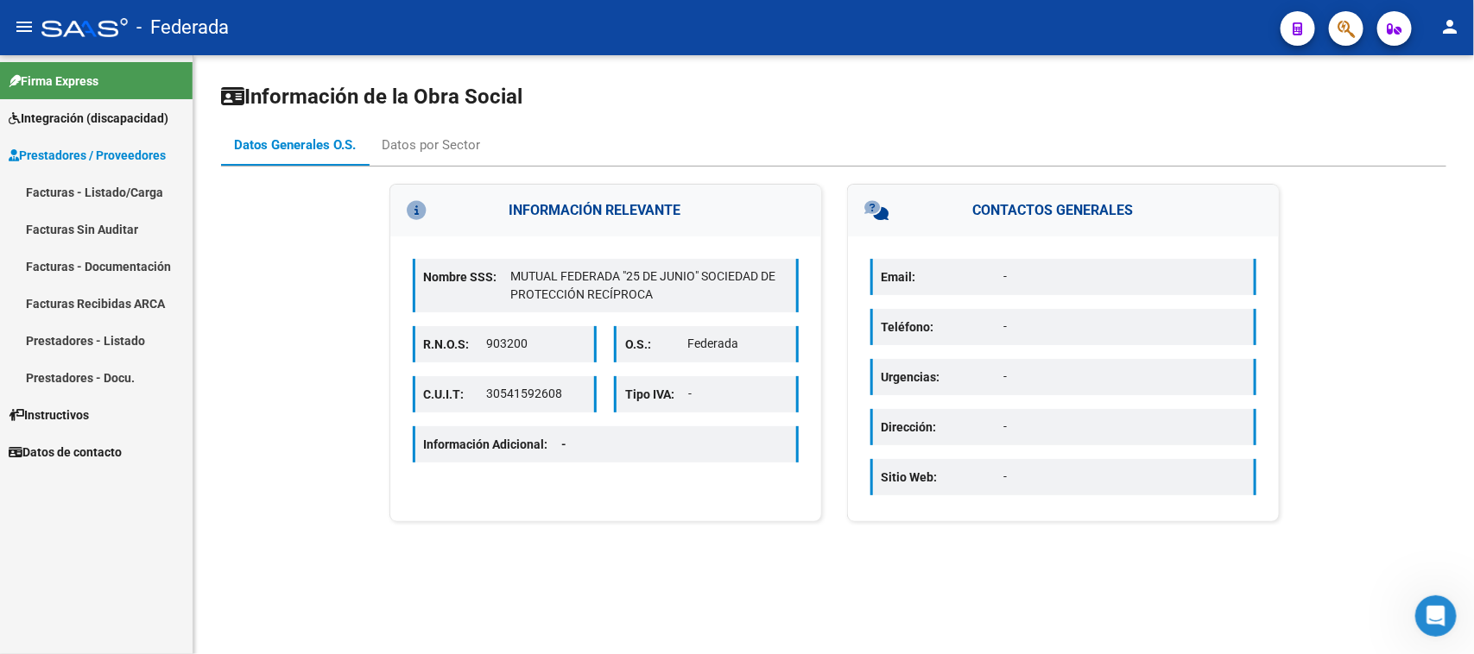
click at [141, 115] on span "Integración (discapacidad)" at bounding box center [89, 118] width 160 height 19
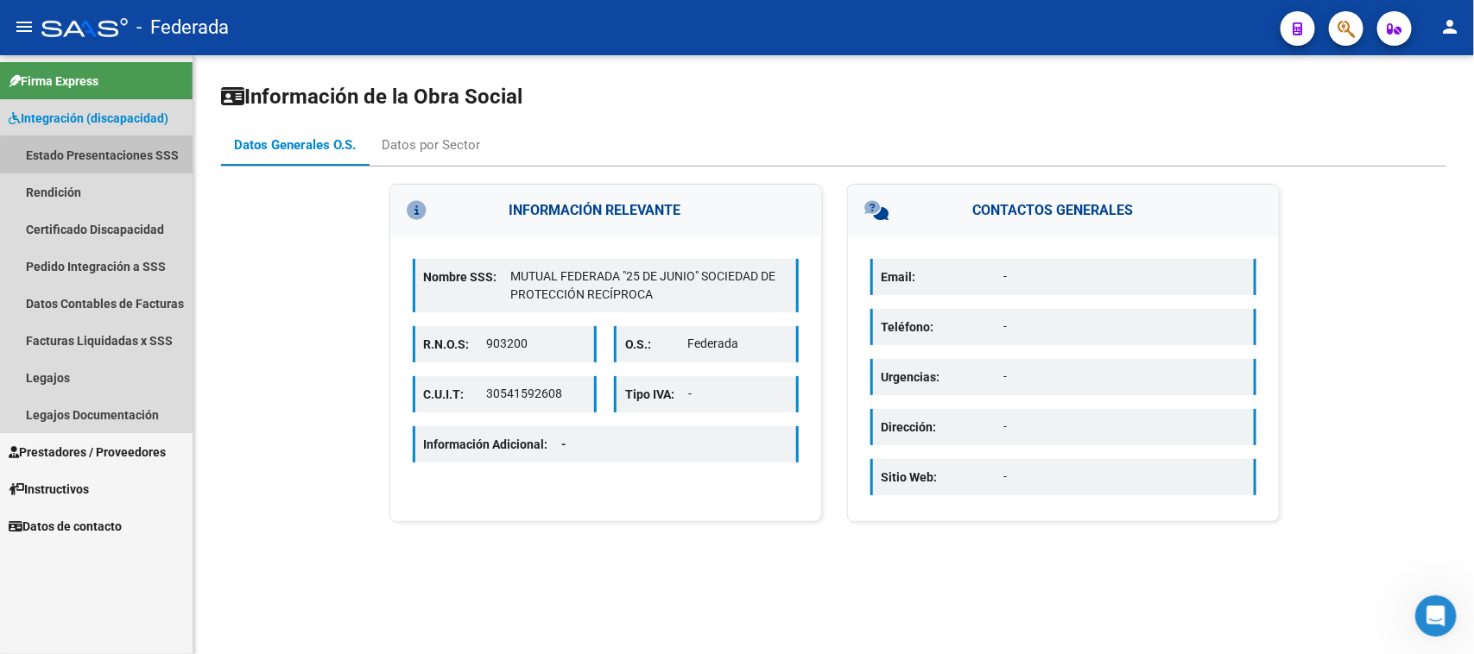
click at [126, 158] on link "Estado Presentaciones SSS" at bounding box center [96, 154] width 193 height 37
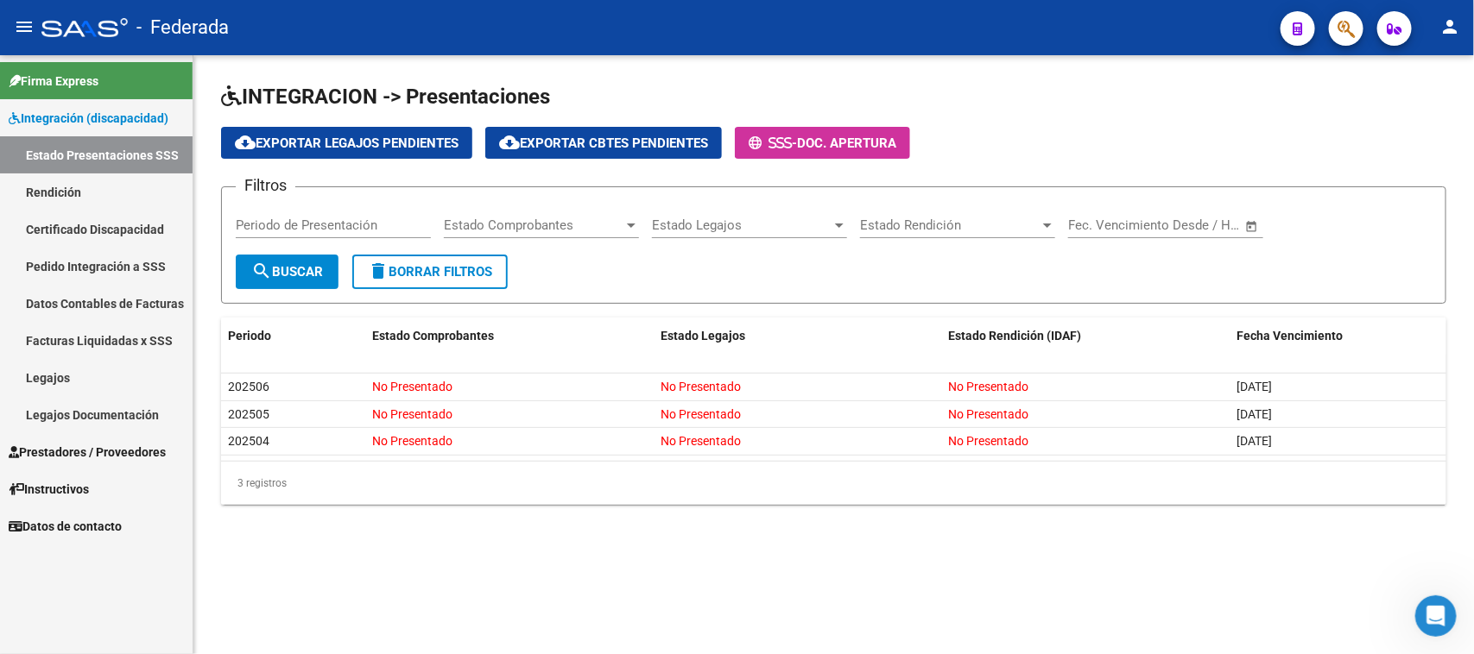
click at [91, 186] on link "Rendición" at bounding box center [96, 192] width 193 height 37
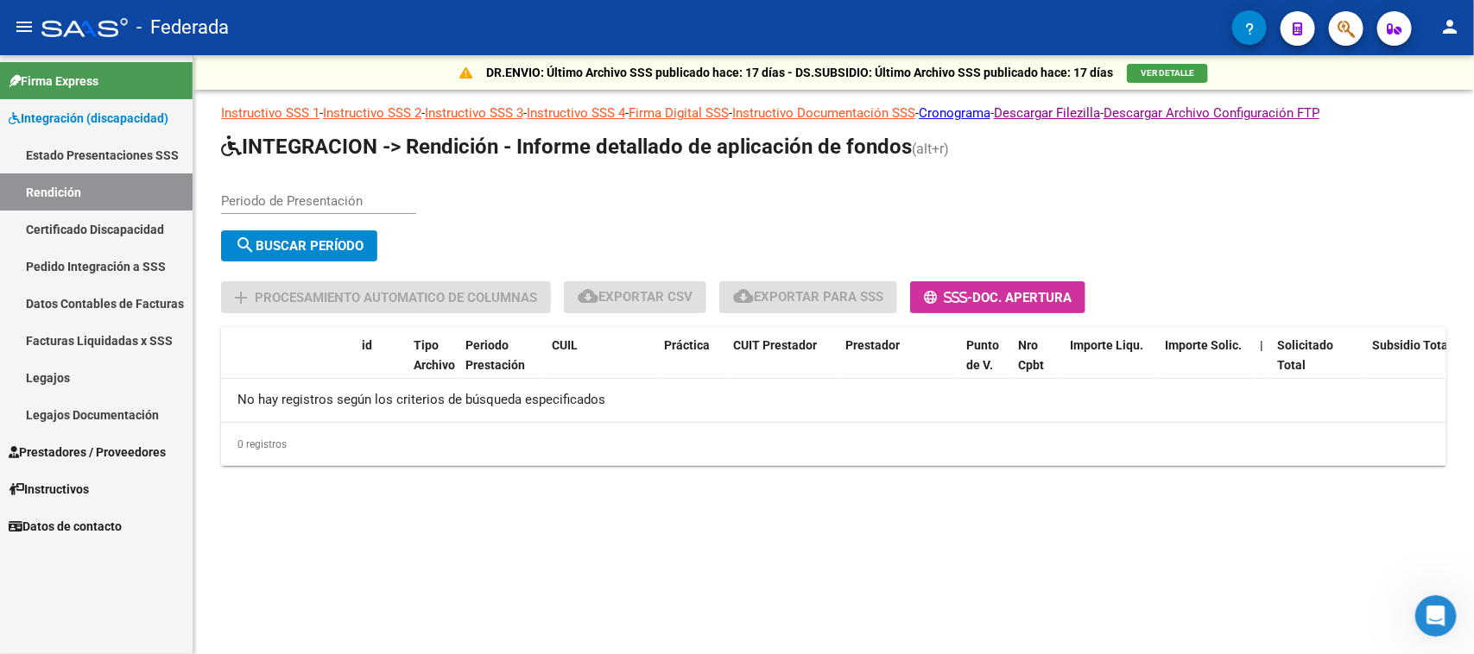
click at [148, 227] on link "Certificado Discapacidad" at bounding box center [96, 229] width 193 height 37
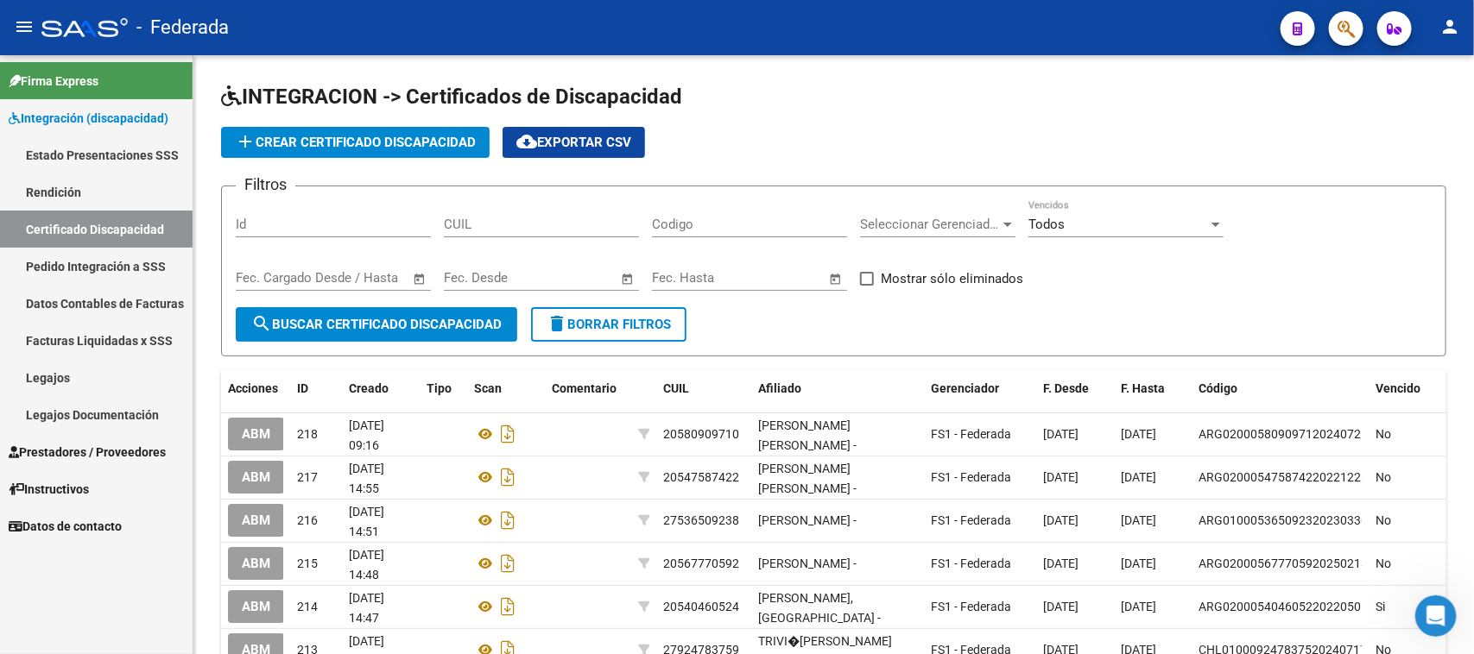
click at [131, 256] on link "Pedido Integración a SSS" at bounding box center [96, 266] width 193 height 37
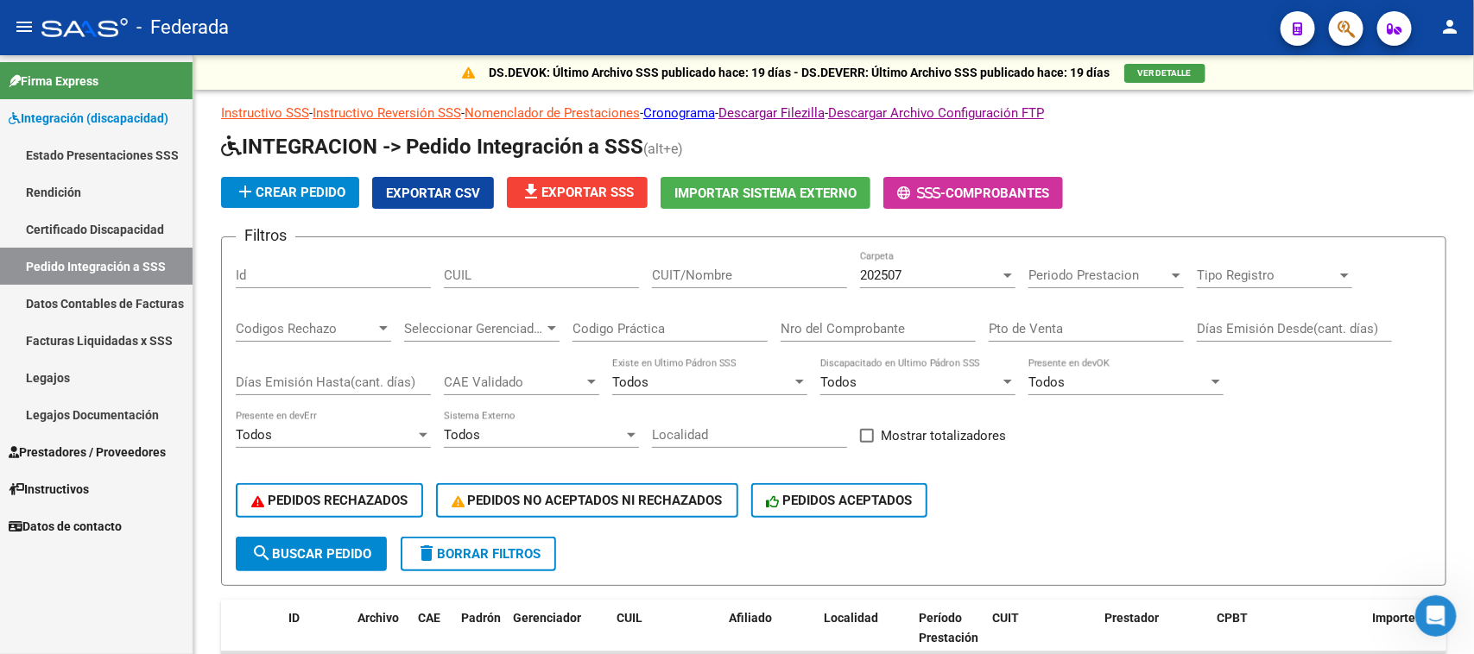
click at [119, 298] on link "Datos Contables de Facturas" at bounding box center [96, 303] width 193 height 37
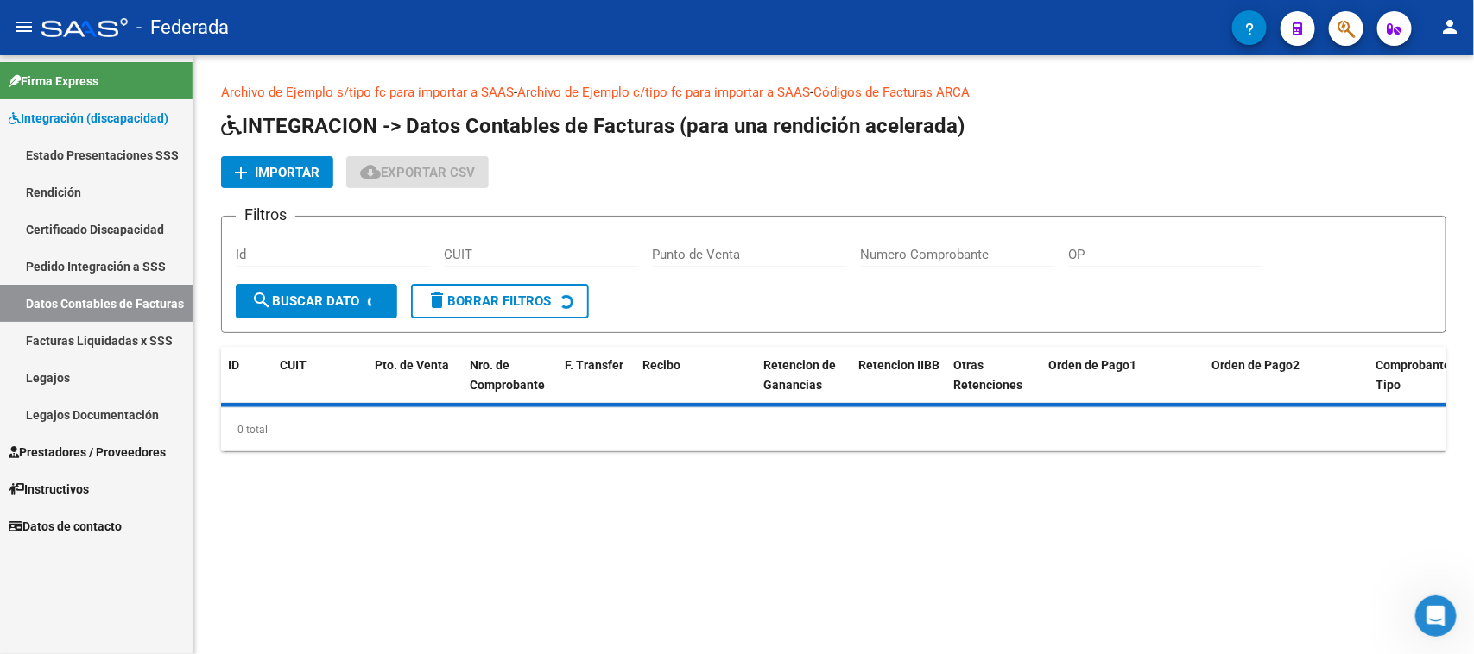
click at [117, 332] on link "Facturas Liquidadas x SSS" at bounding box center [96, 340] width 193 height 37
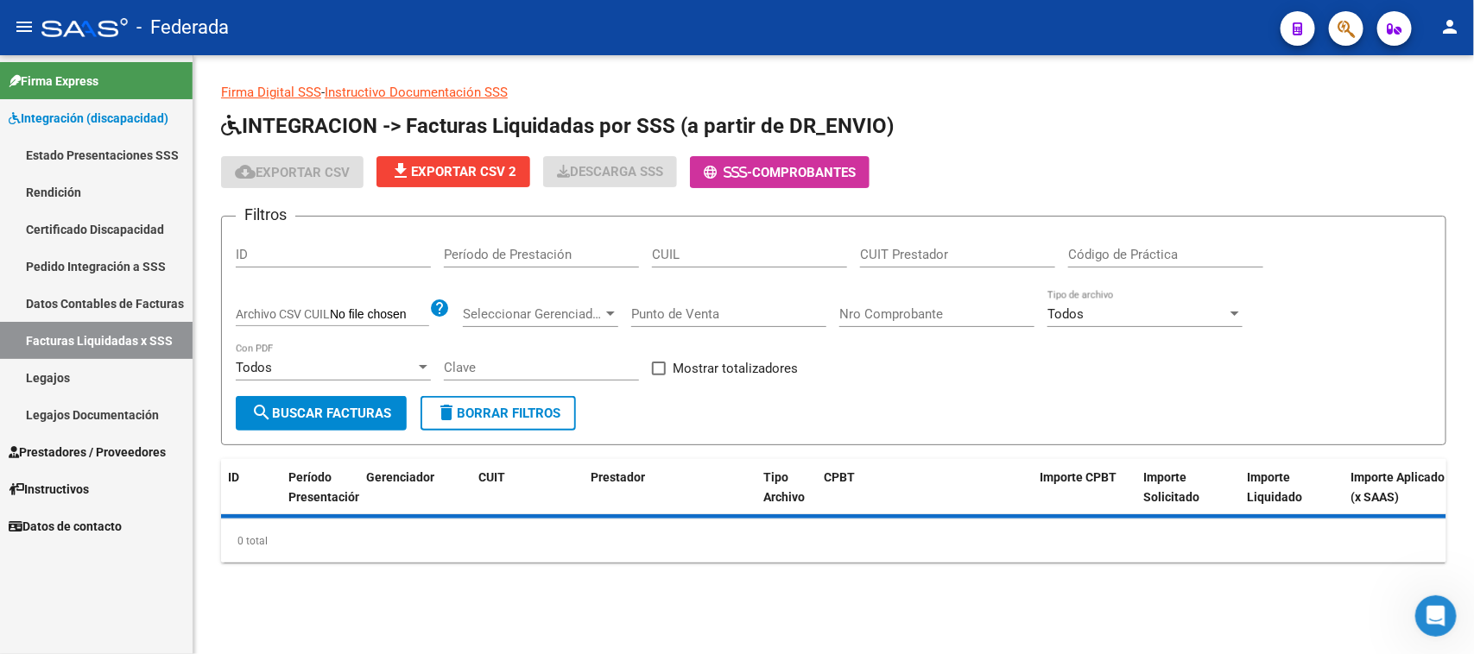
click at [100, 374] on link "Legajos" at bounding box center [96, 377] width 193 height 37
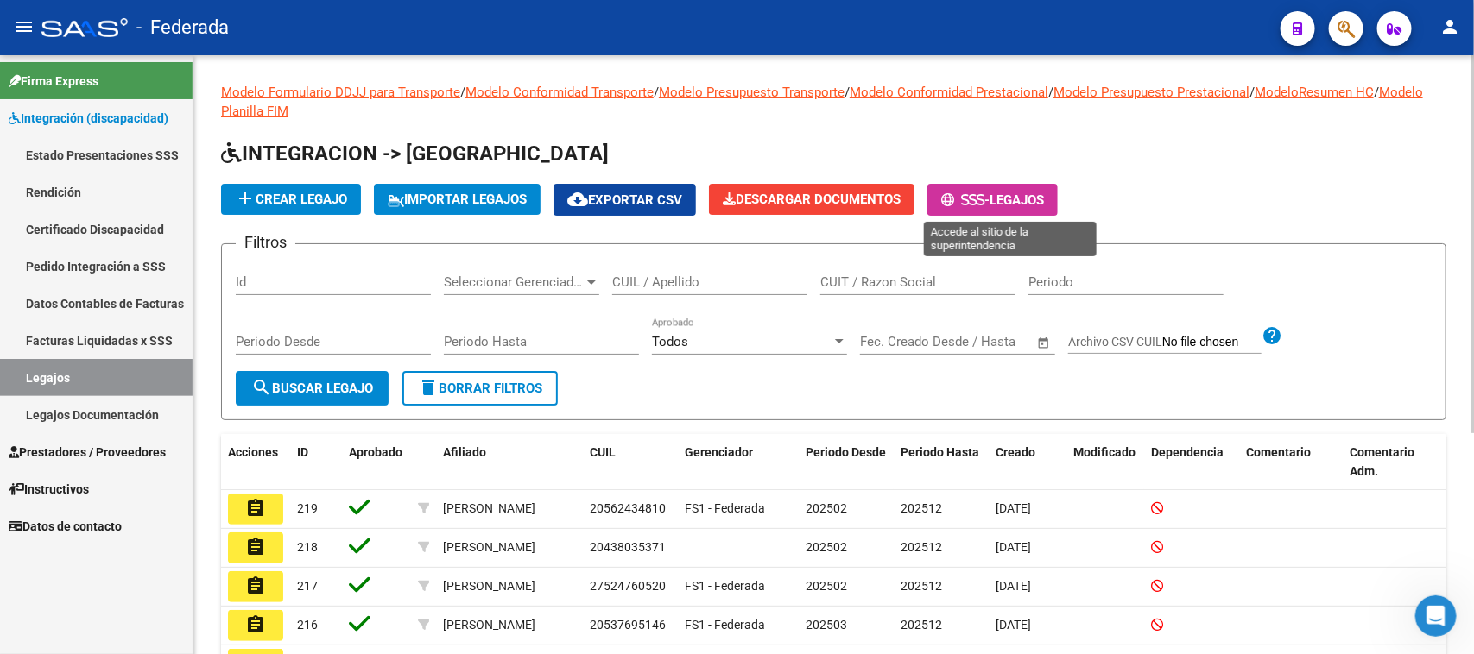
click at [972, 203] on span "-" at bounding box center [965, 201] width 48 height 16
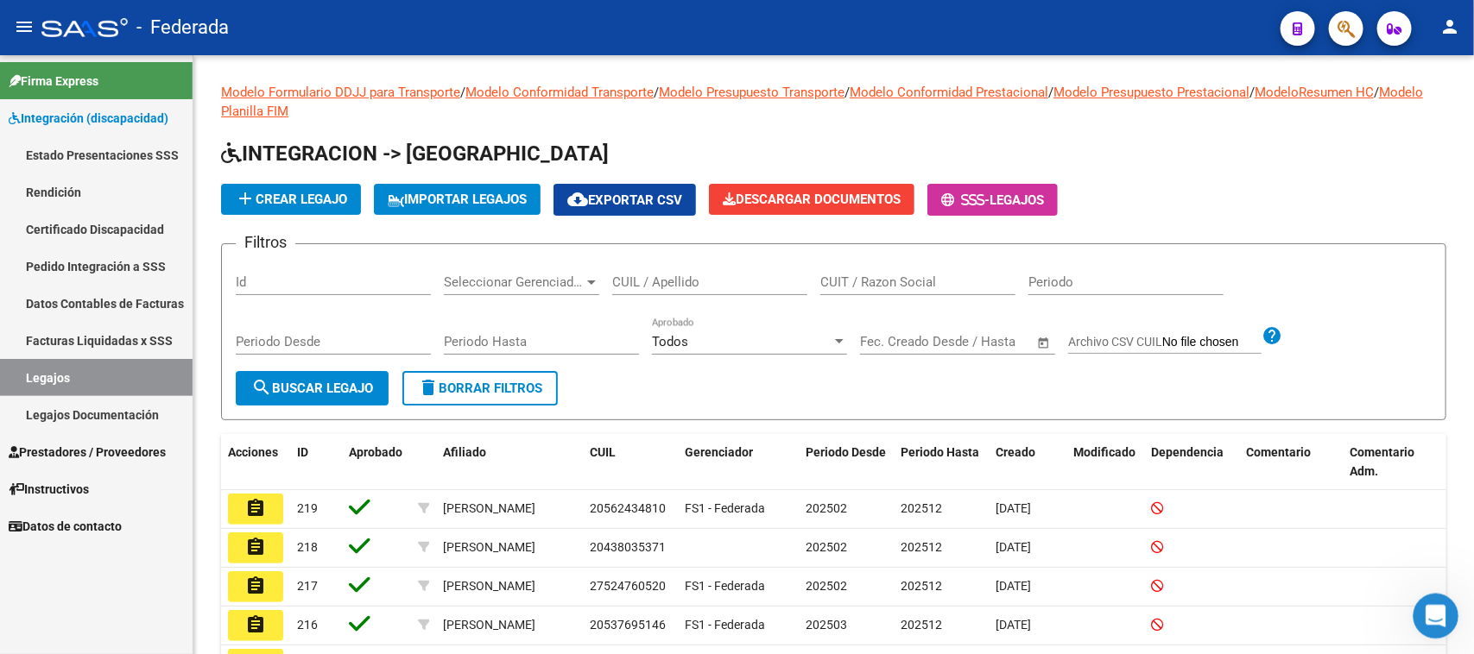
click at [1449, 612] on div "Abrir Intercom Messenger" at bounding box center [1433, 613] width 57 height 57
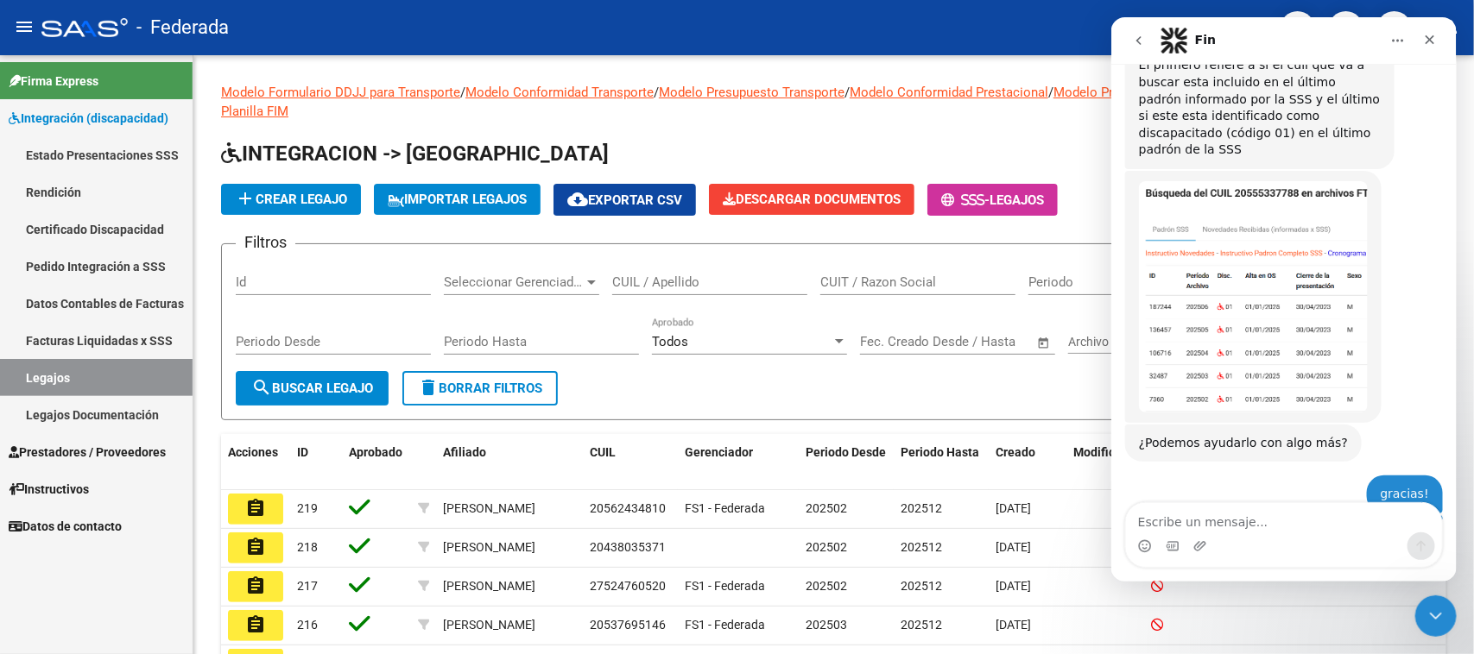
scroll to position [489, 0]
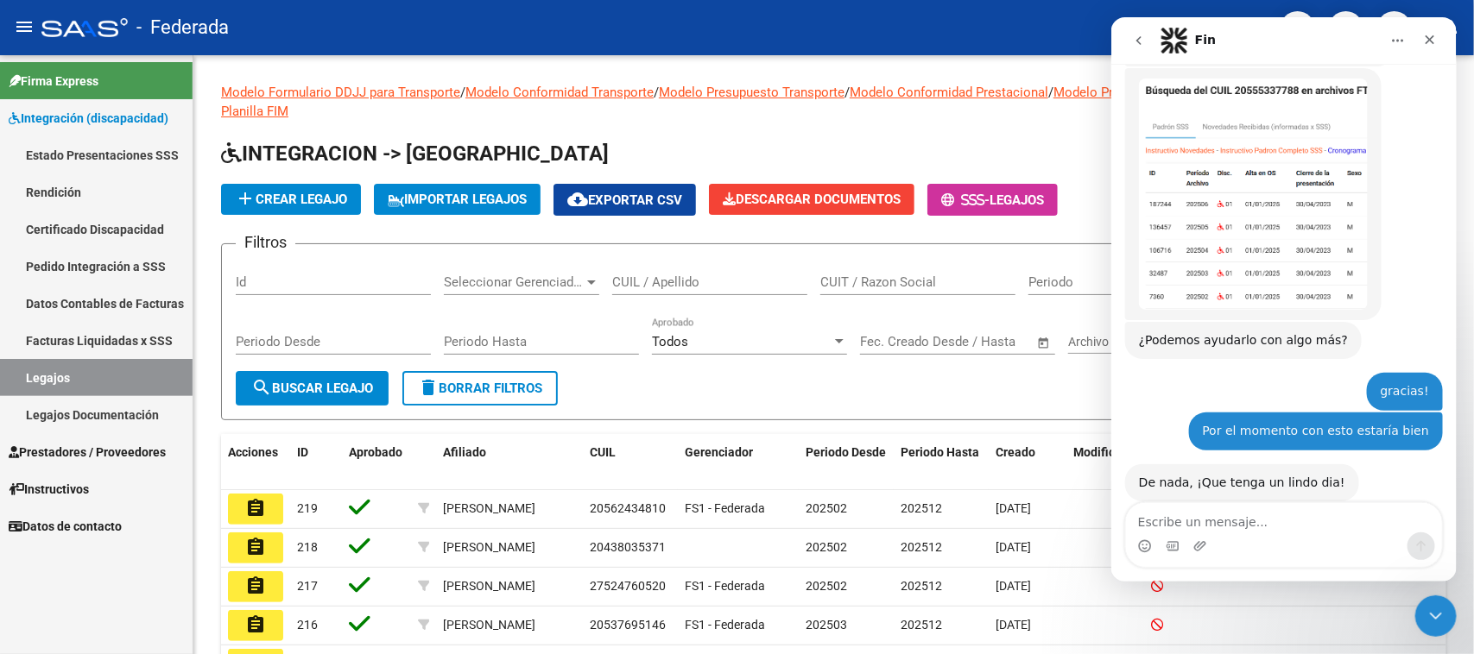
click at [1298, 210] on img "Soporte dice…" at bounding box center [1252, 194] width 229 height 231
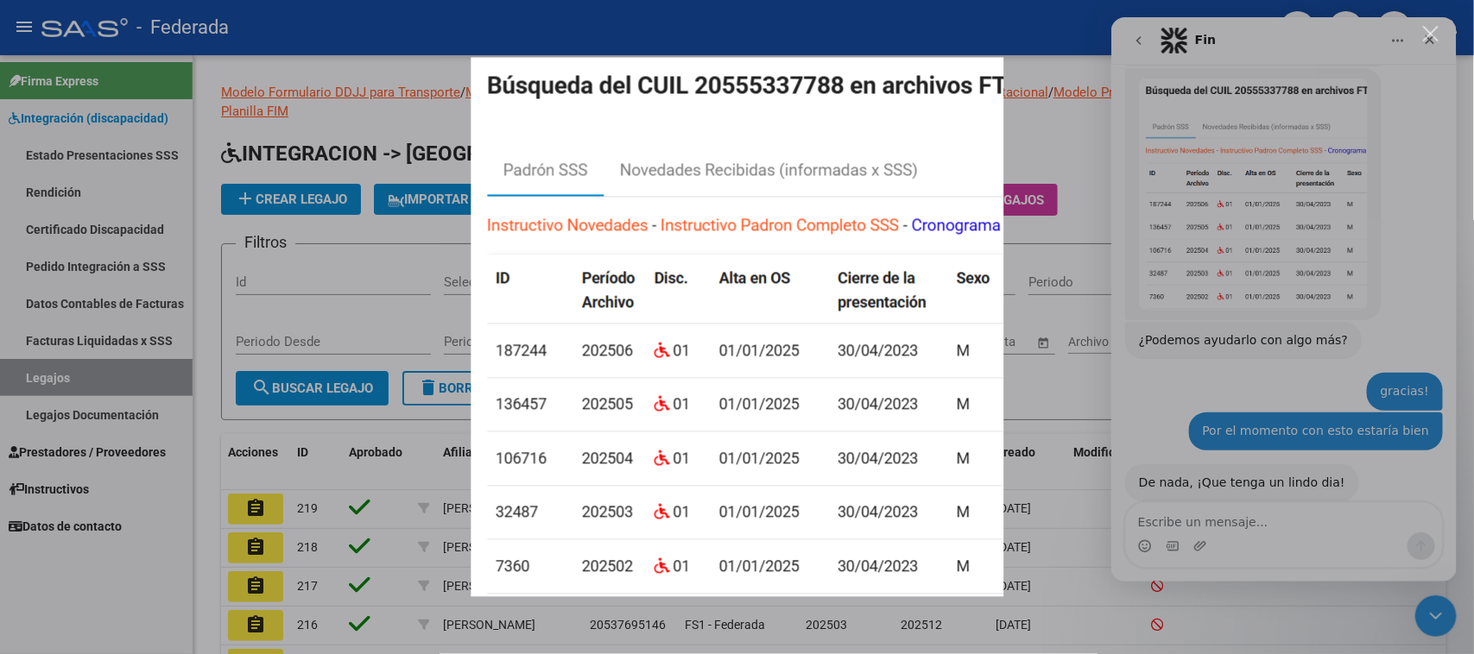
scroll to position [0, 0]
click at [1027, 121] on div "Intercom Messenger" at bounding box center [737, 327] width 1474 height 654
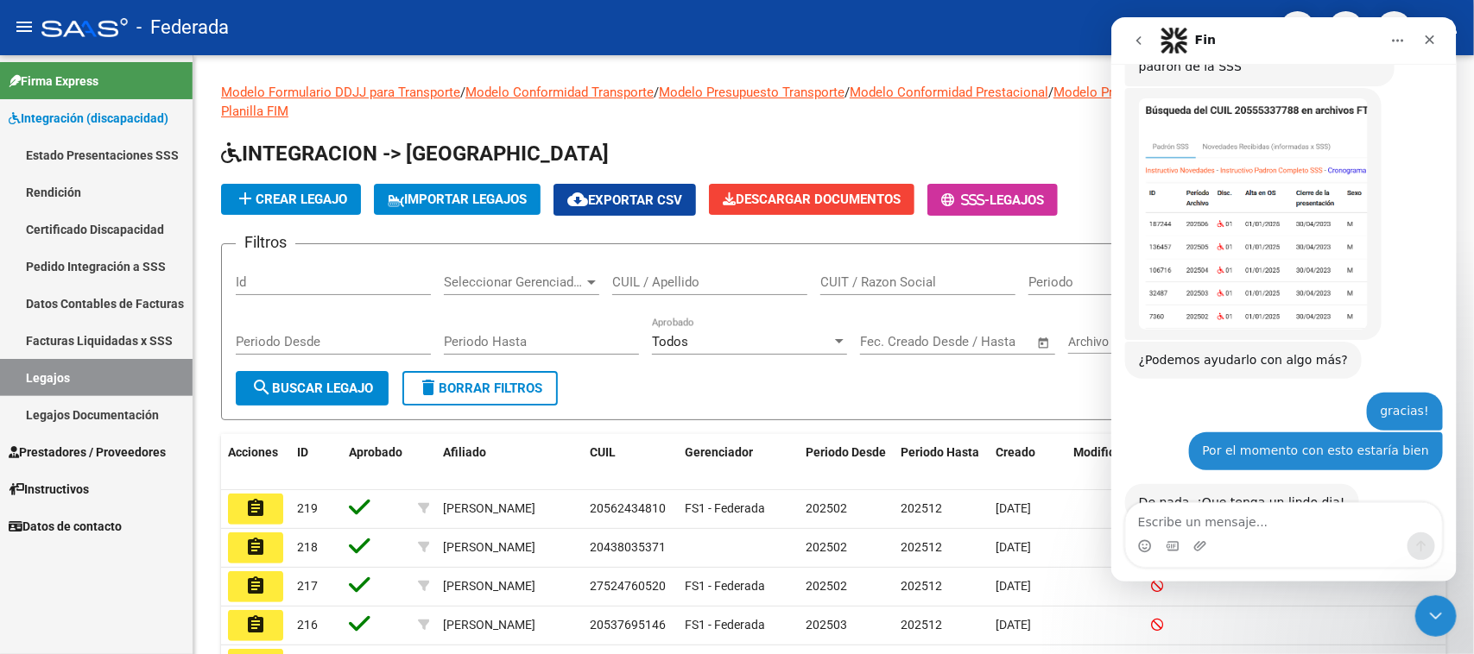
scroll to position [489, 0]
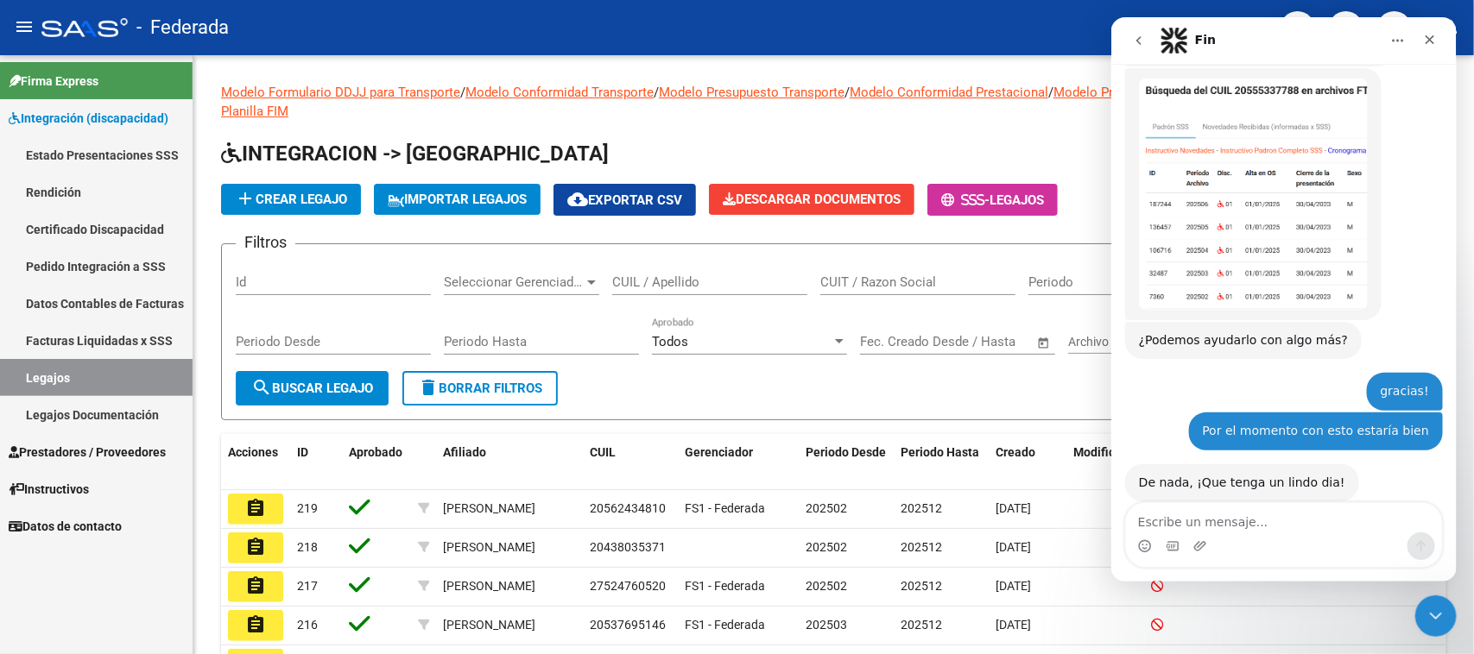
click at [1241, 200] on img "Soporte dice…" at bounding box center [1252, 194] width 229 height 231
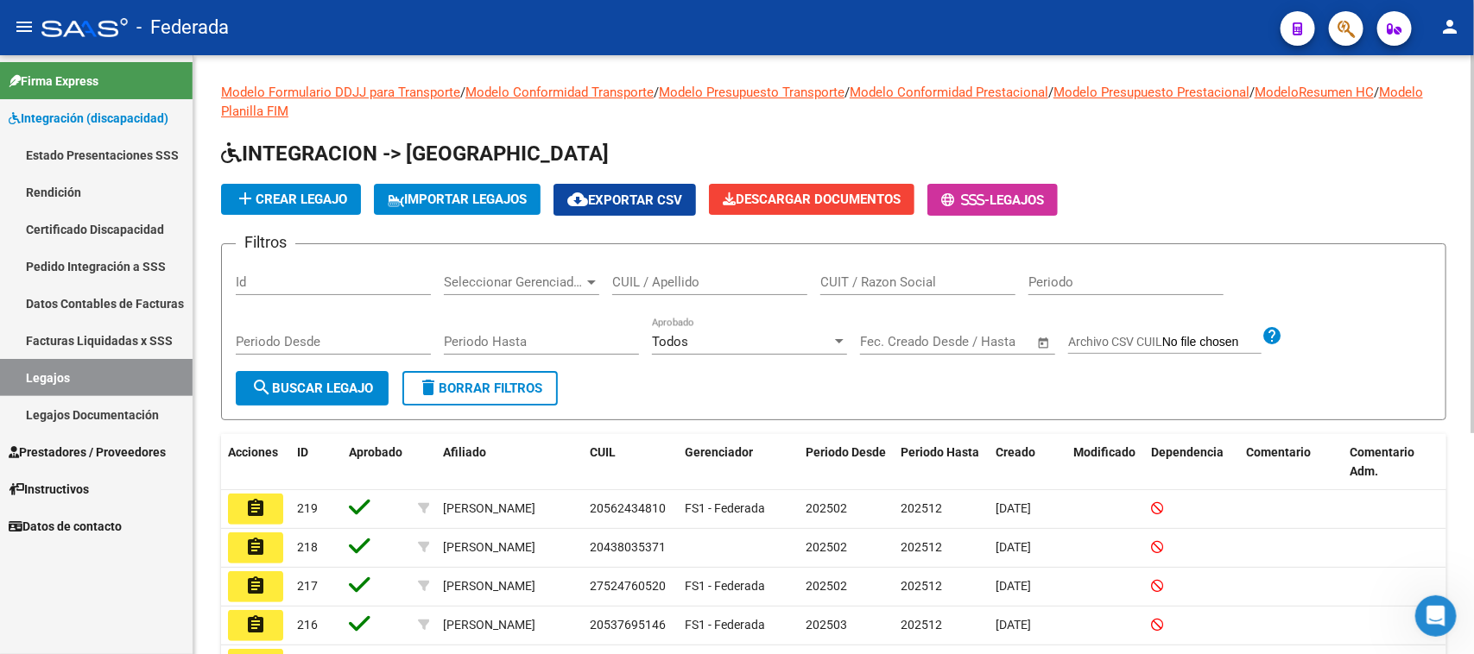
scroll to position [469, 0]
click at [119, 253] on link "Pedido Integración a SSS" at bounding box center [96, 266] width 193 height 37
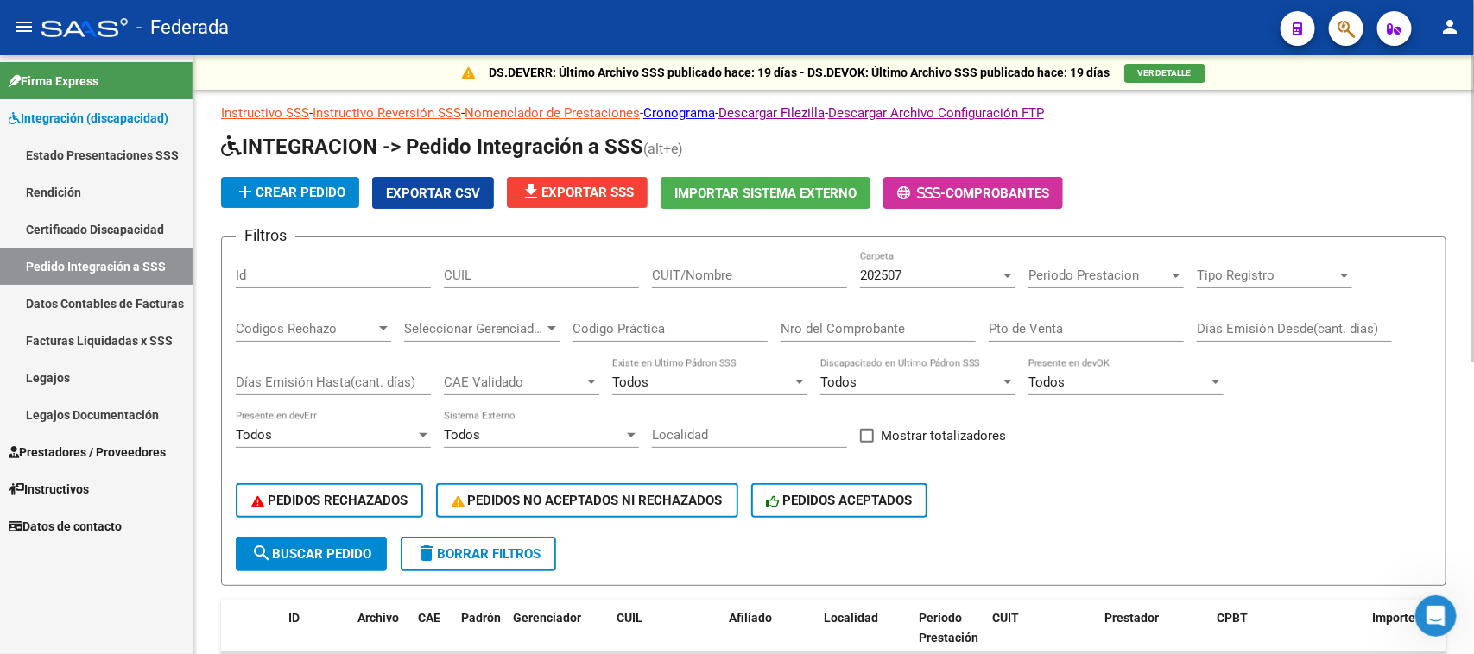
scroll to position [108, 0]
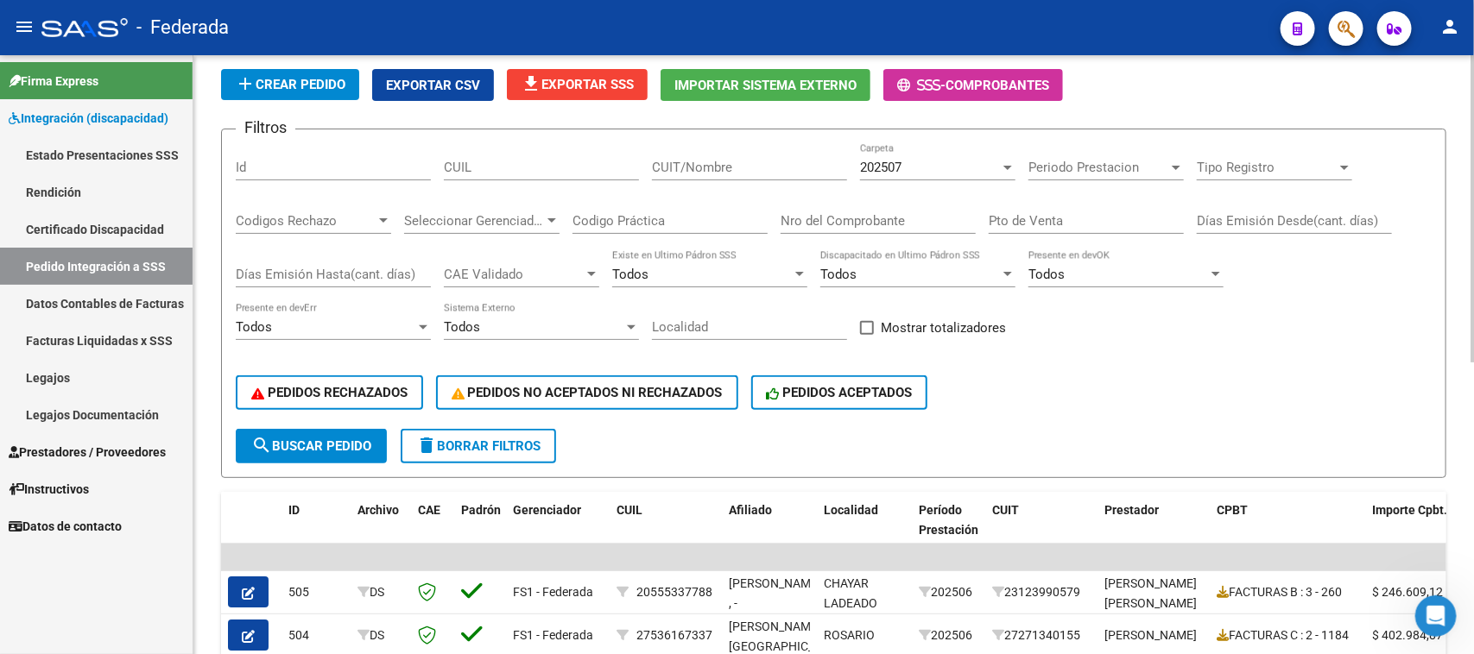
click at [527, 164] on input "CUIL" at bounding box center [541, 168] width 195 height 16
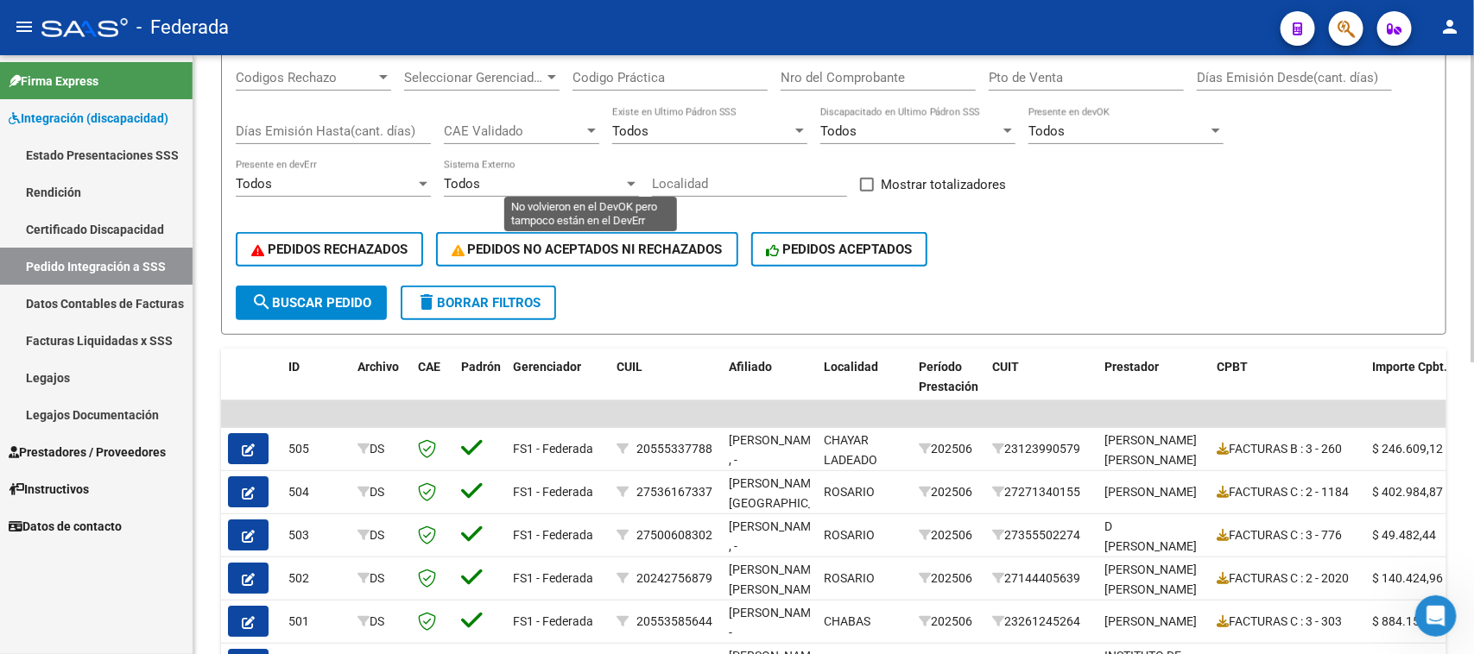
scroll to position [216, 0]
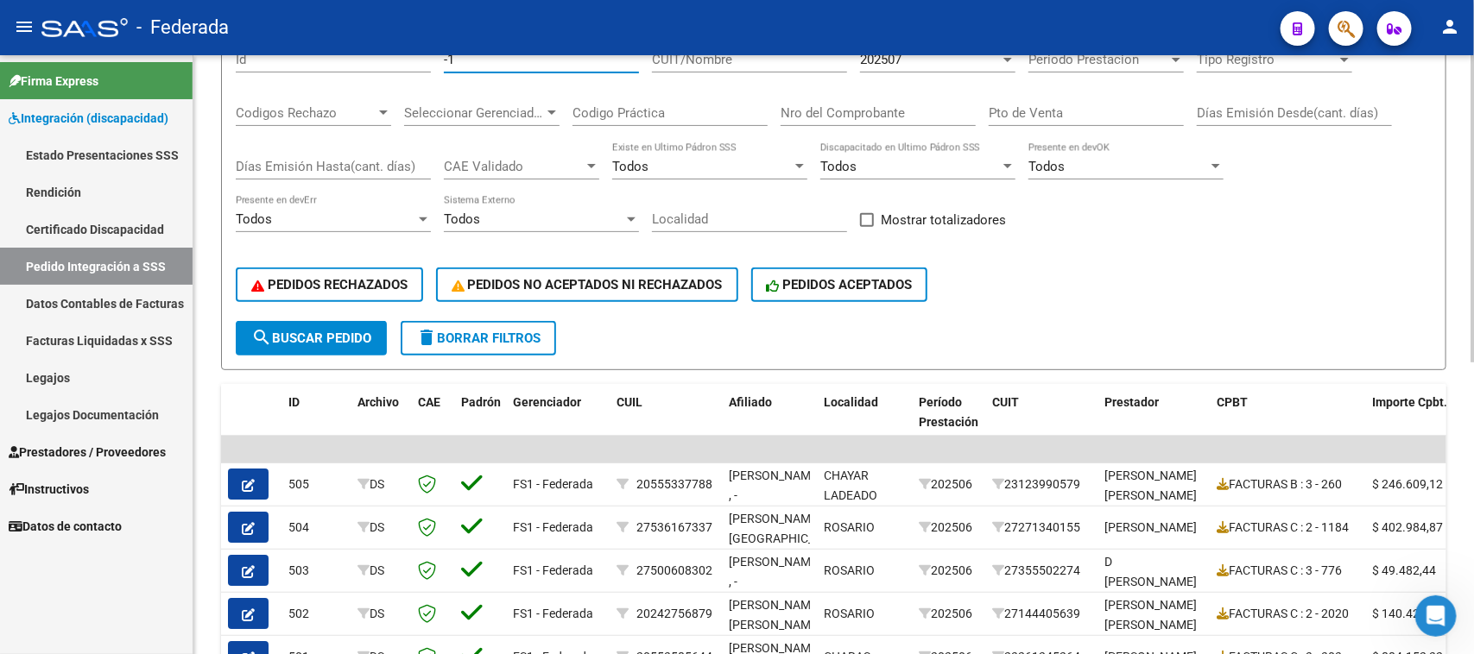
type input "-1"
click at [719, 162] on div "Todos" at bounding box center [702, 167] width 180 height 16
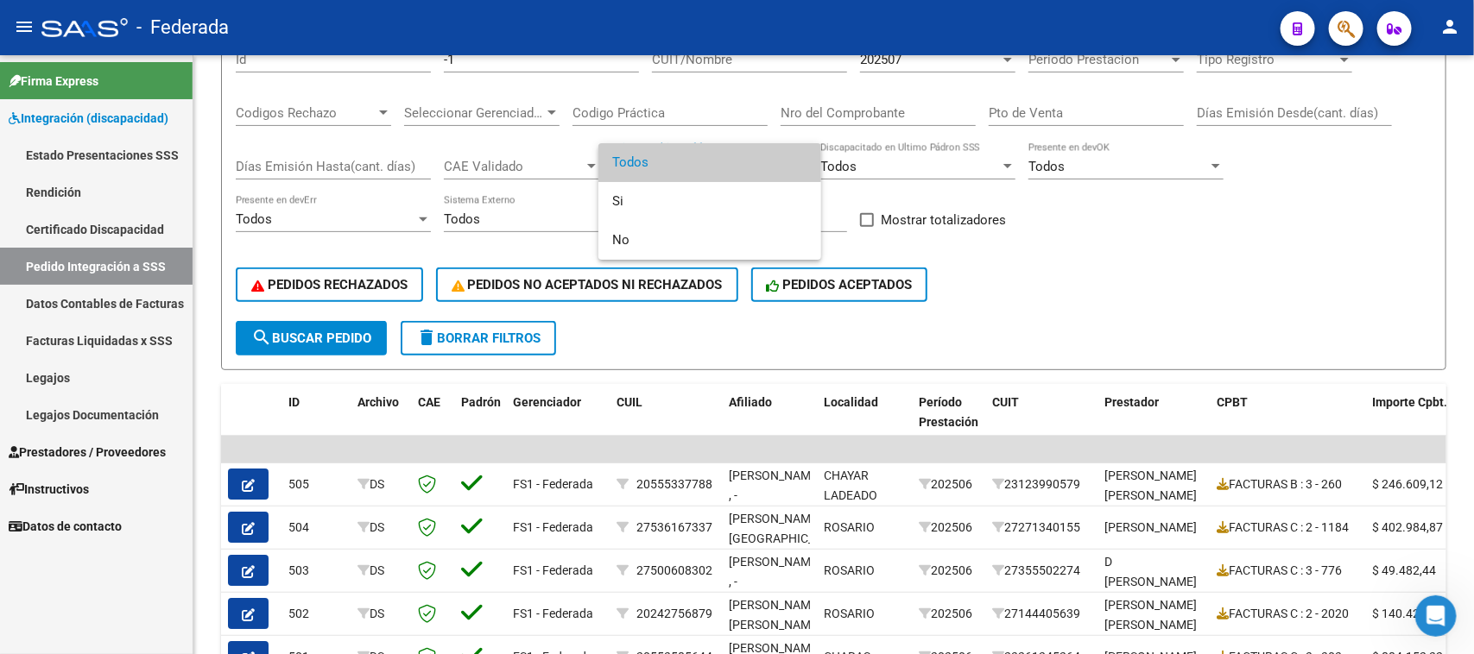
click at [976, 154] on div at bounding box center [737, 327] width 1474 height 654
click at [957, 161] on div "Todos" at bounding box center [910, 167] width 180 height 16
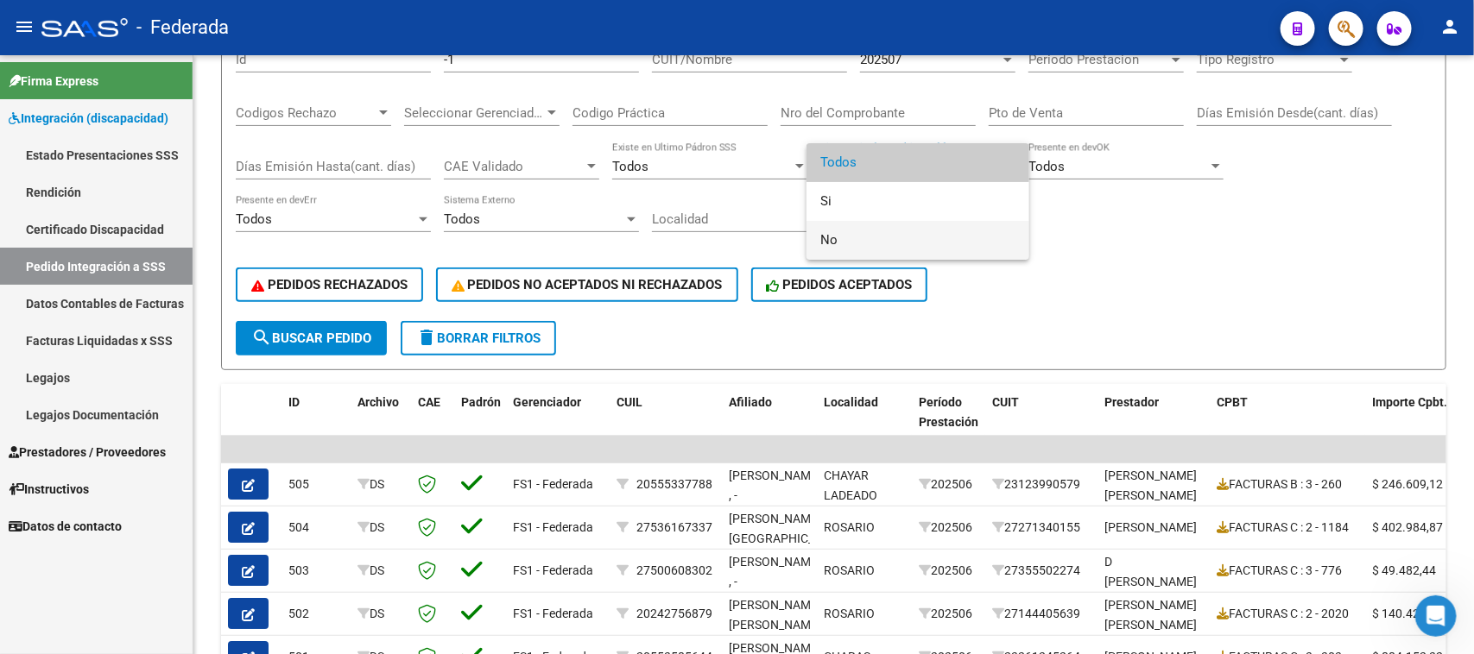
click at [843, 230] on span "No" at bounding box center [917, 240] width 195 height 39
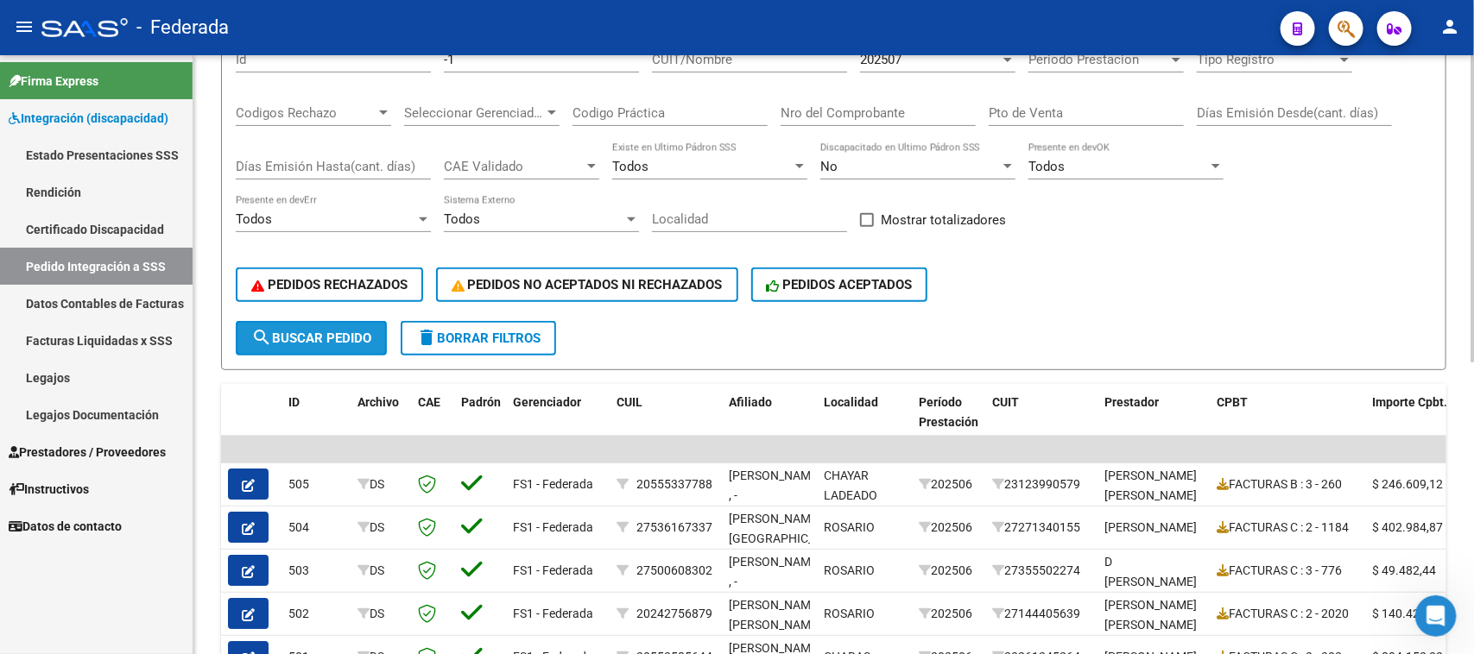
click at [316, 342] on button "search Buscar Pedido" at bounding box center [311, 338] width 151 height 35
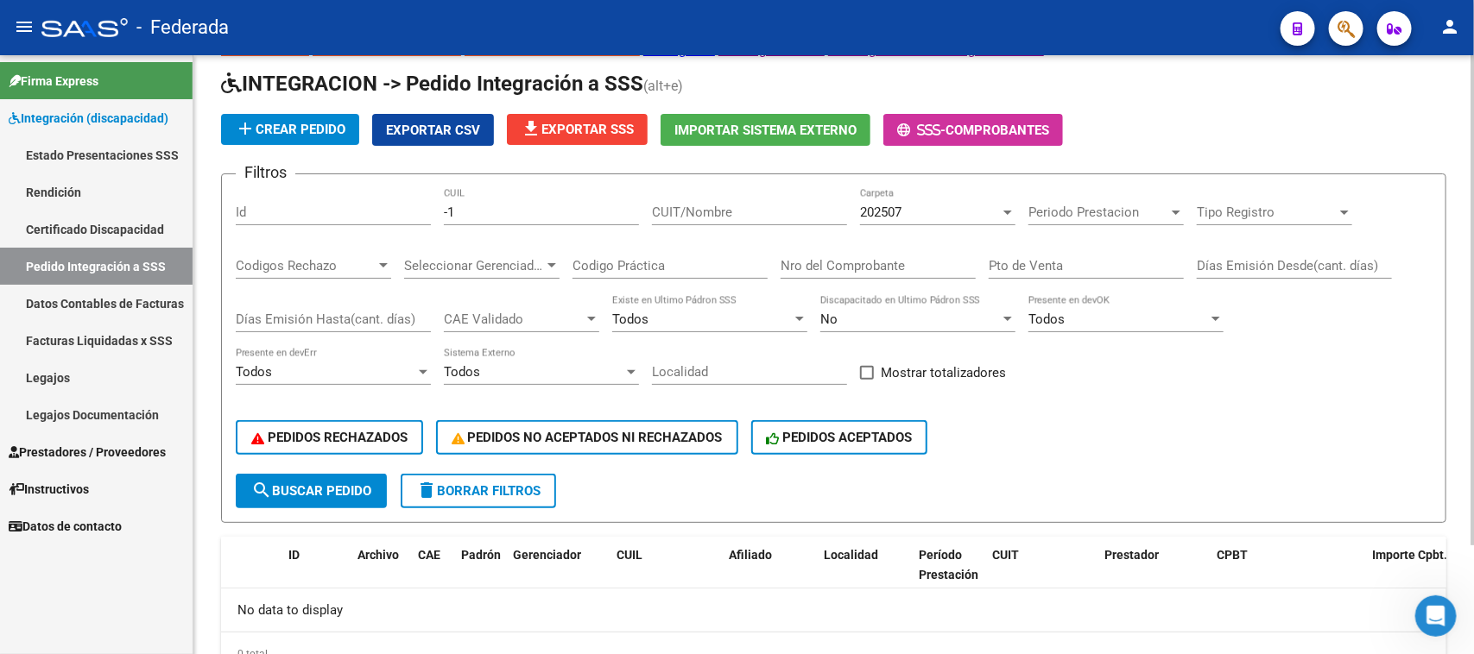
scroll to position [26, 0]
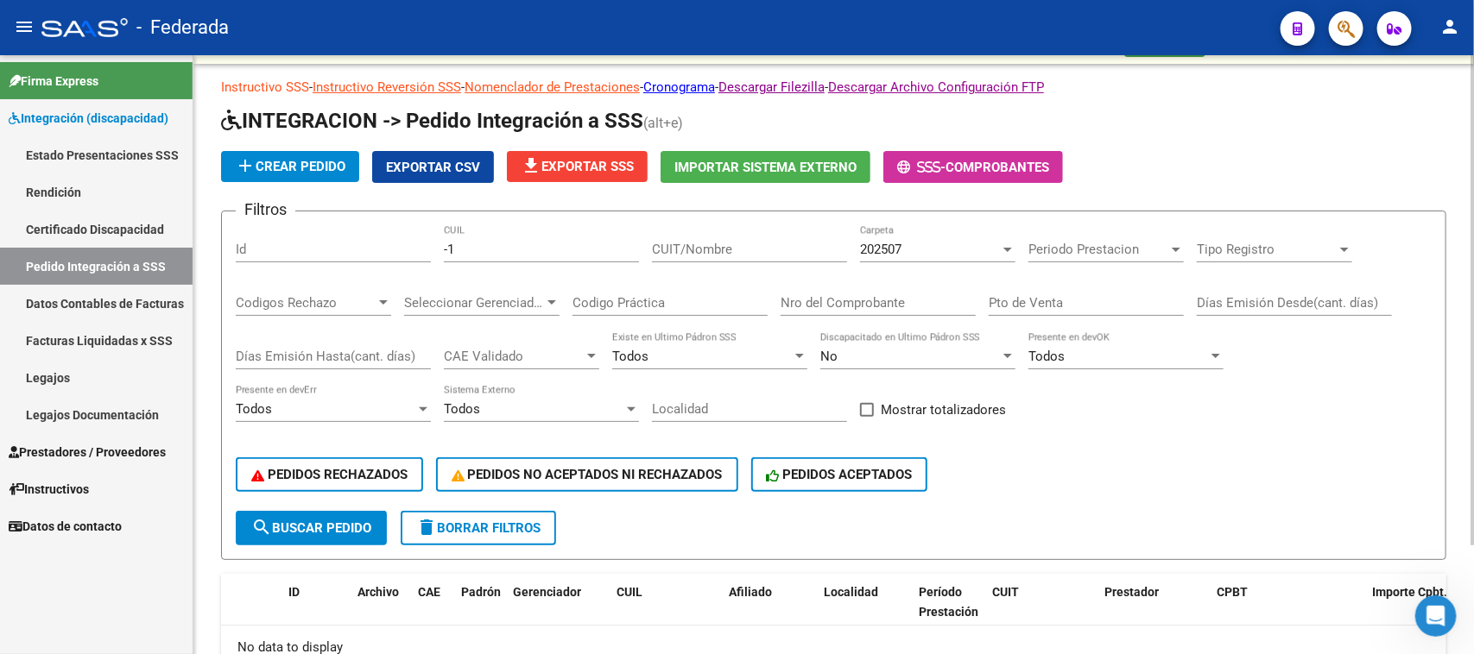
click at [294, 80] on link "Instructivo SSS" at bounding box center [265, 87] width 88 height 16
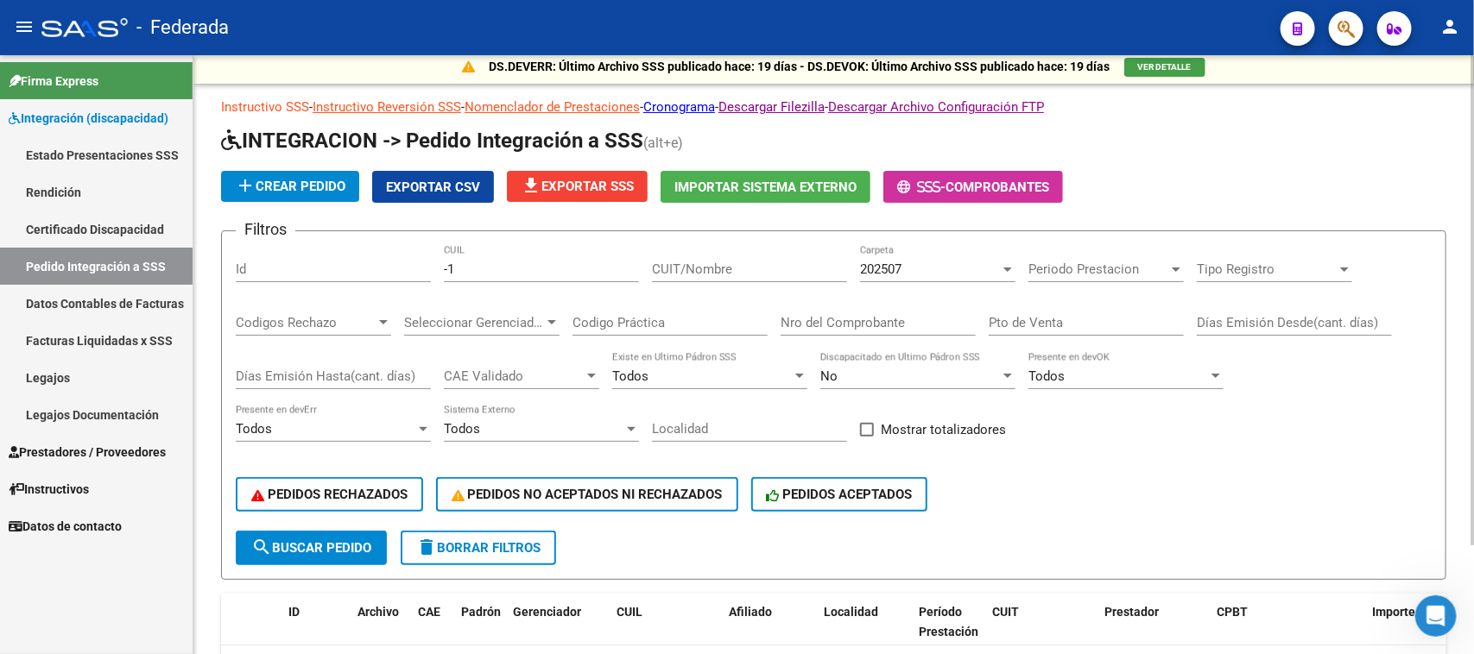
scroll to position [0, 0]
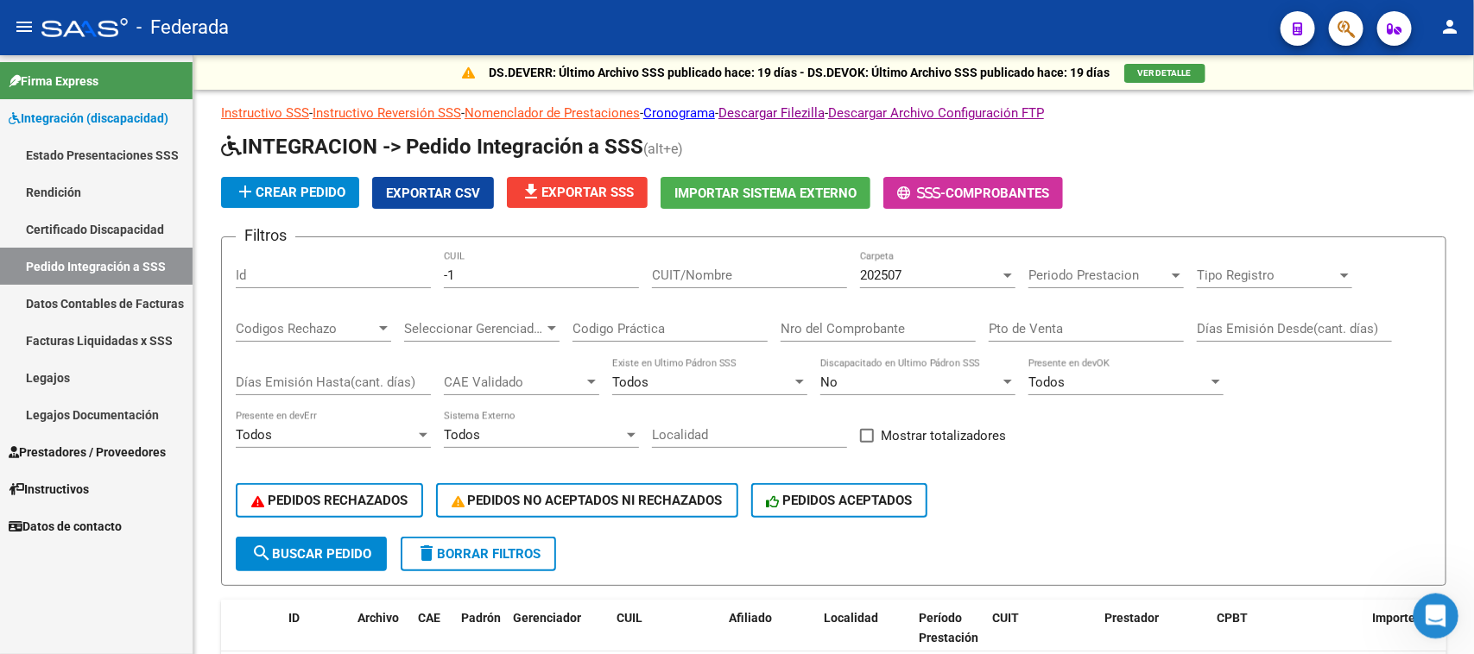
click at [1424, 599] on div "Abrir Intercom Messenger" at bounding box center [1433, 613] width 57 height 57
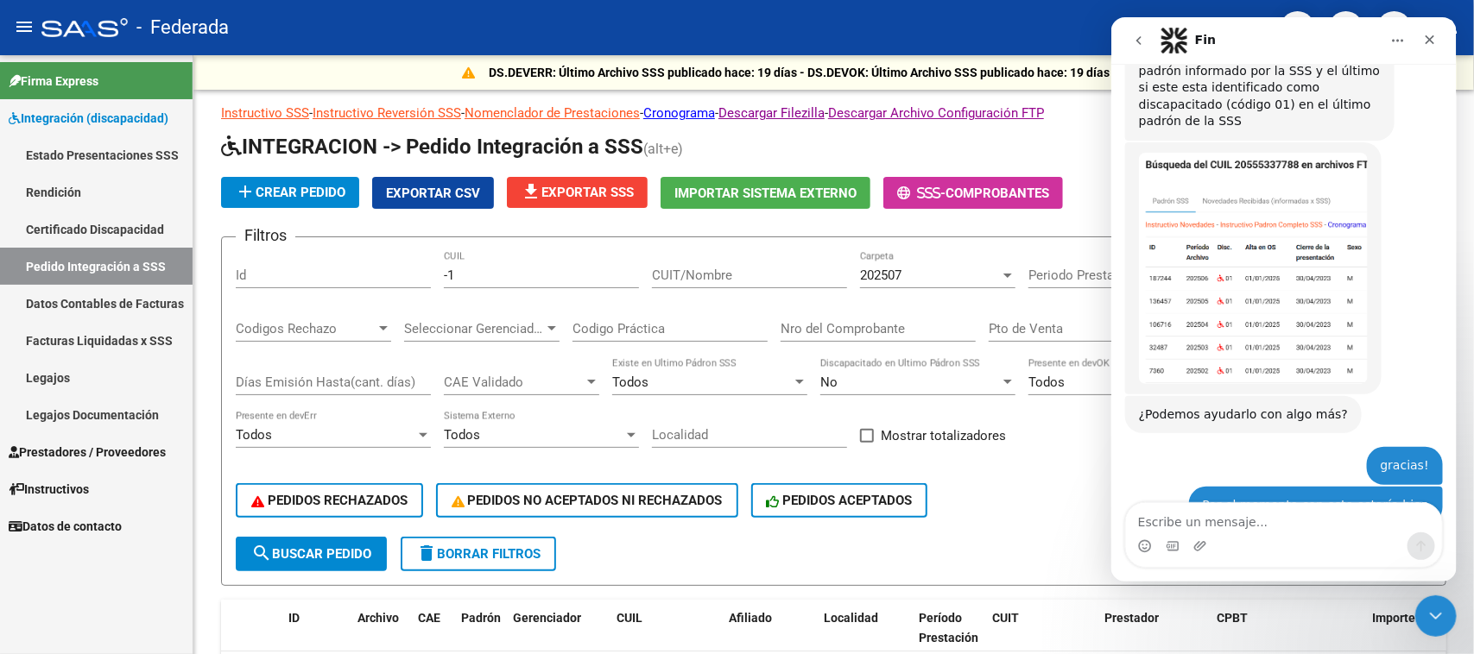
scroll to position [489, 0]
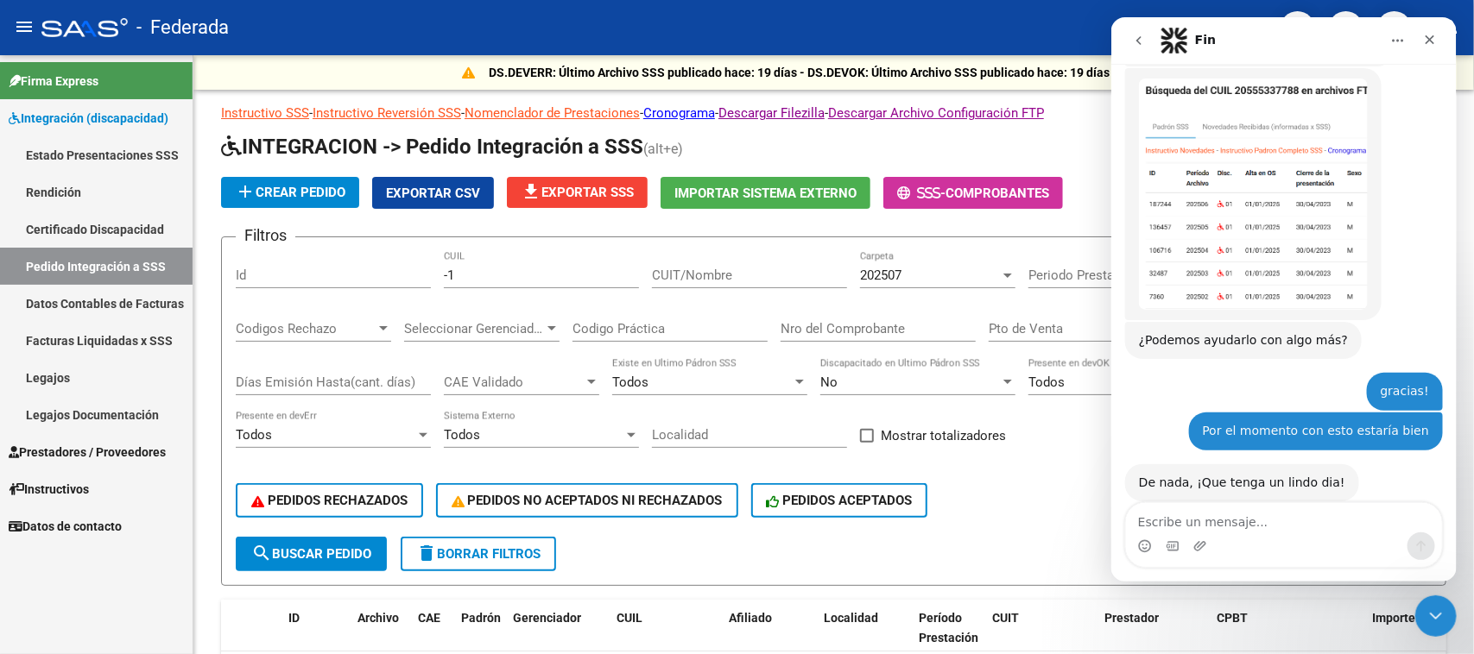
click at [1272, 533] on textarea "Escribe un mensaje..." at bounding box center [1283, 517] width 316 height 29
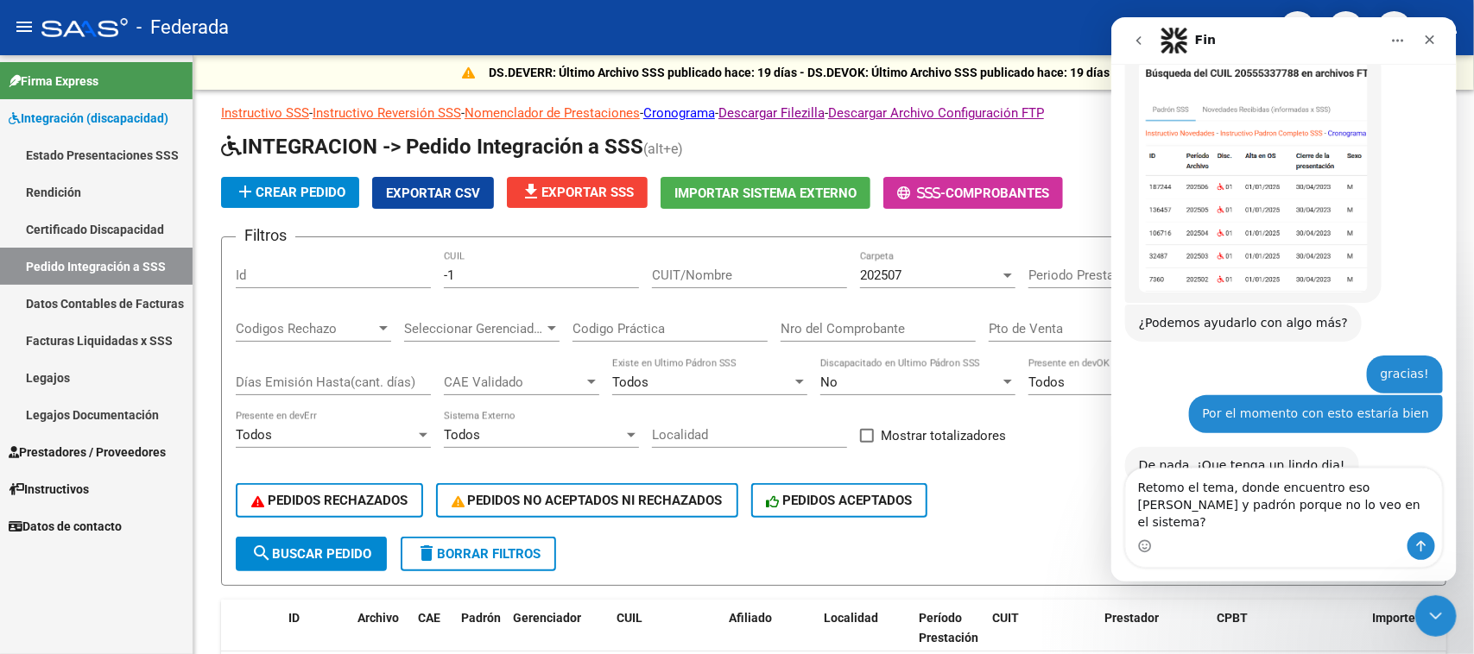
type textarea "Retomo el tema, donde encuentro eso de novedades y padrón porque no lo veo en e…"
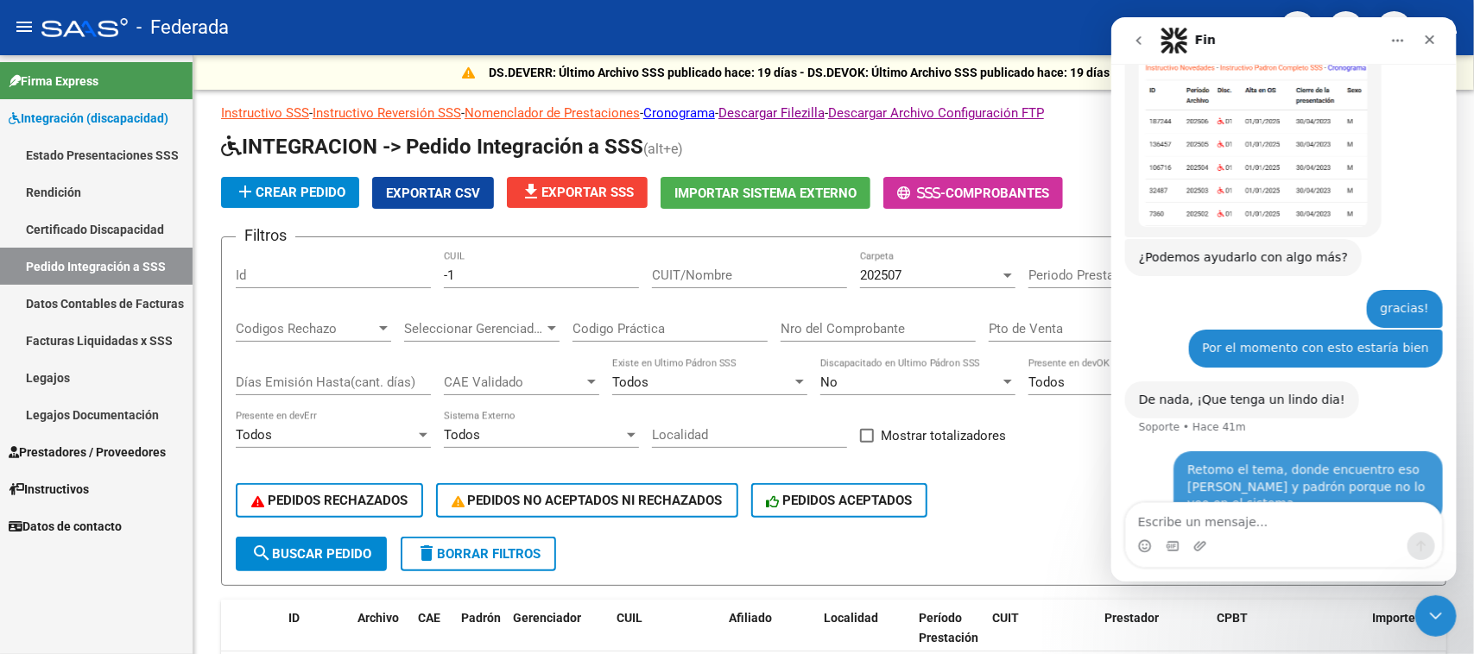
scroll to position [574, 0]
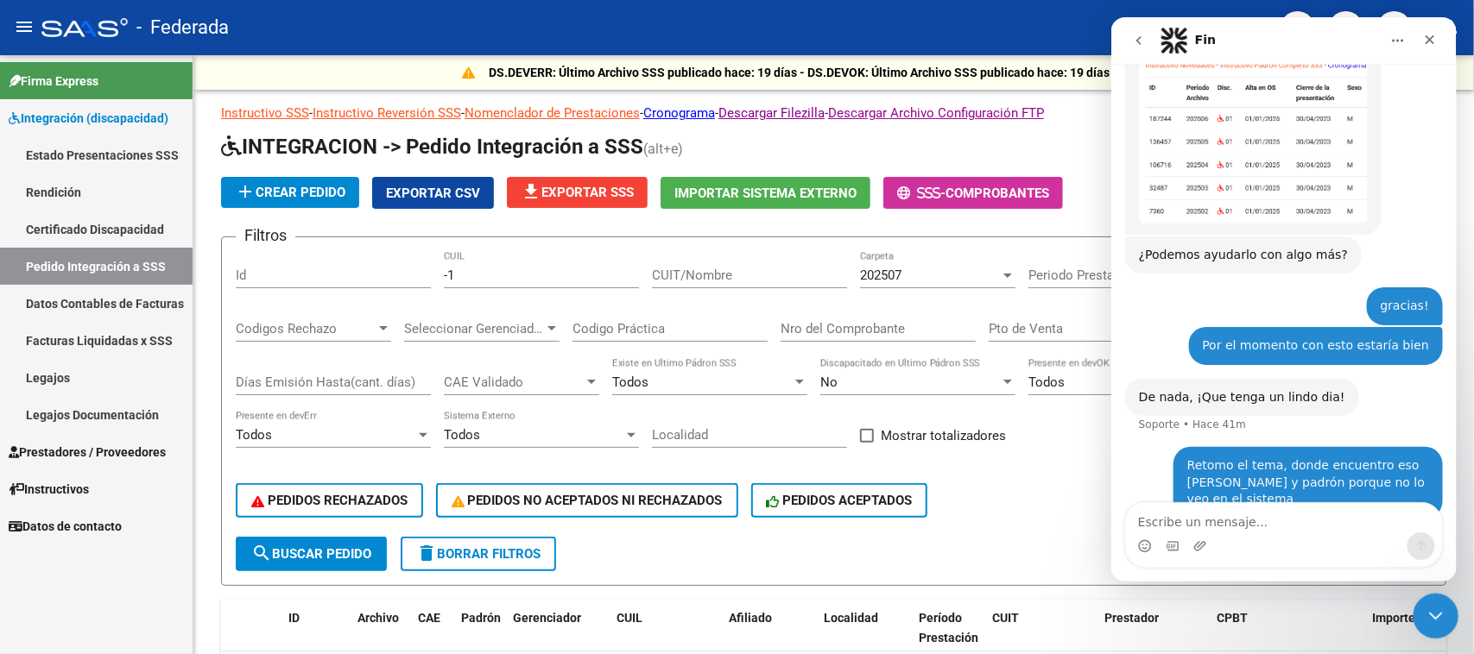
click at [1412, 614] on div "Cerrar Intercom Messenger" at bounding box center [1432, 613] width 41 height 41
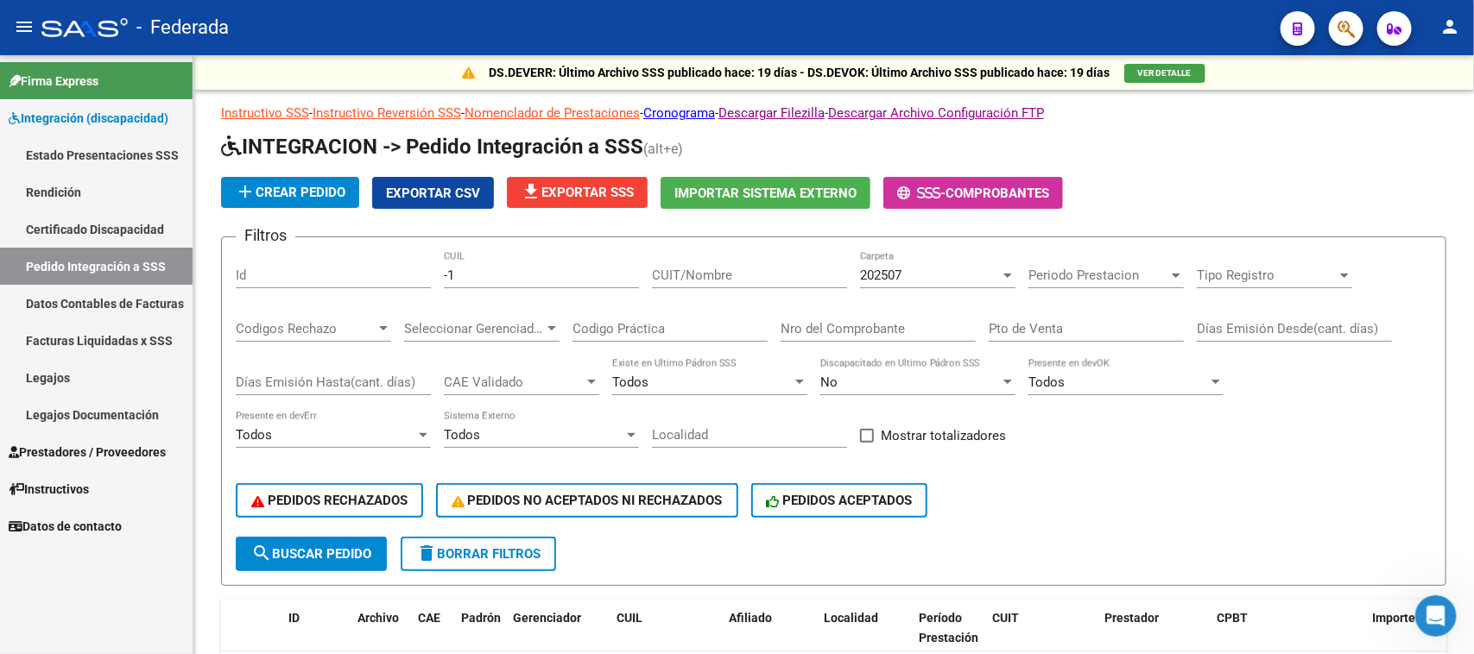
click at [85, 502] on link "Instructivos" at bounding box center [96, 488] width 193 height 37
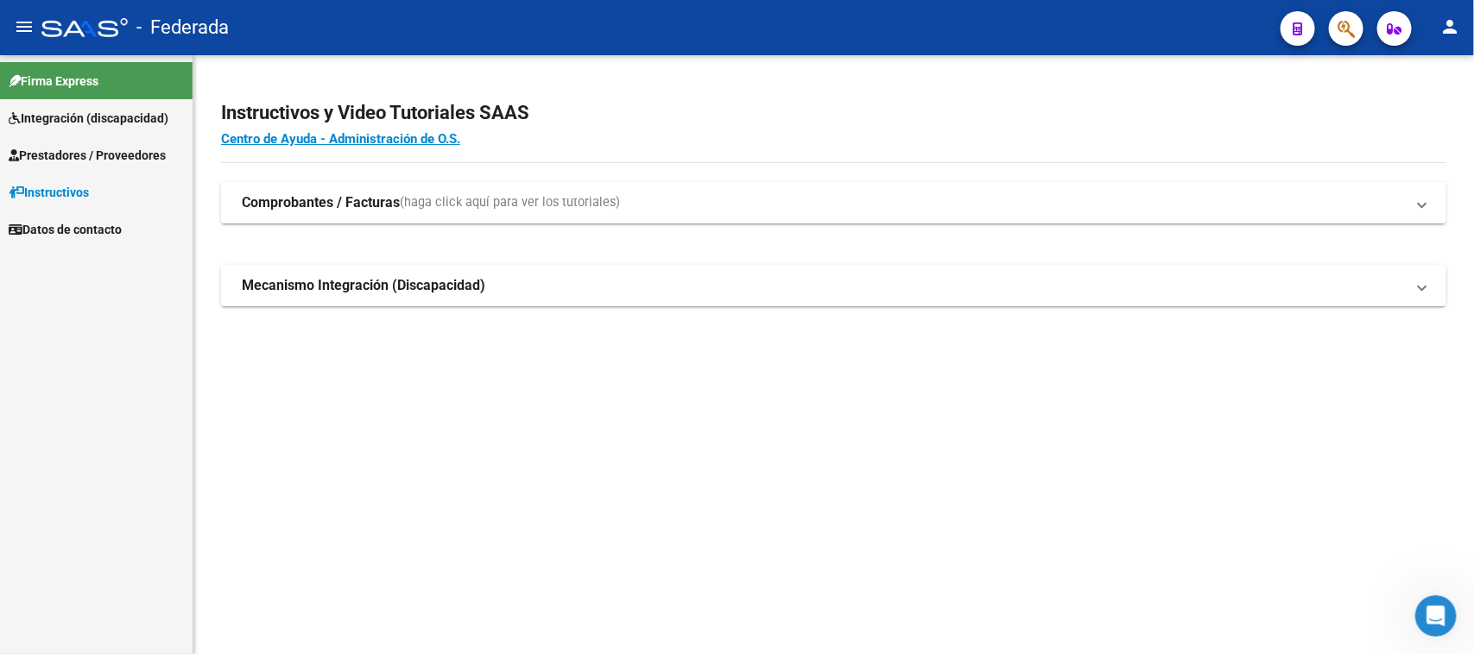
click at [401, 196] on span "(haga click aquí para ver los tutoriales)" at bounding box center [510, 202] width 220 height 19
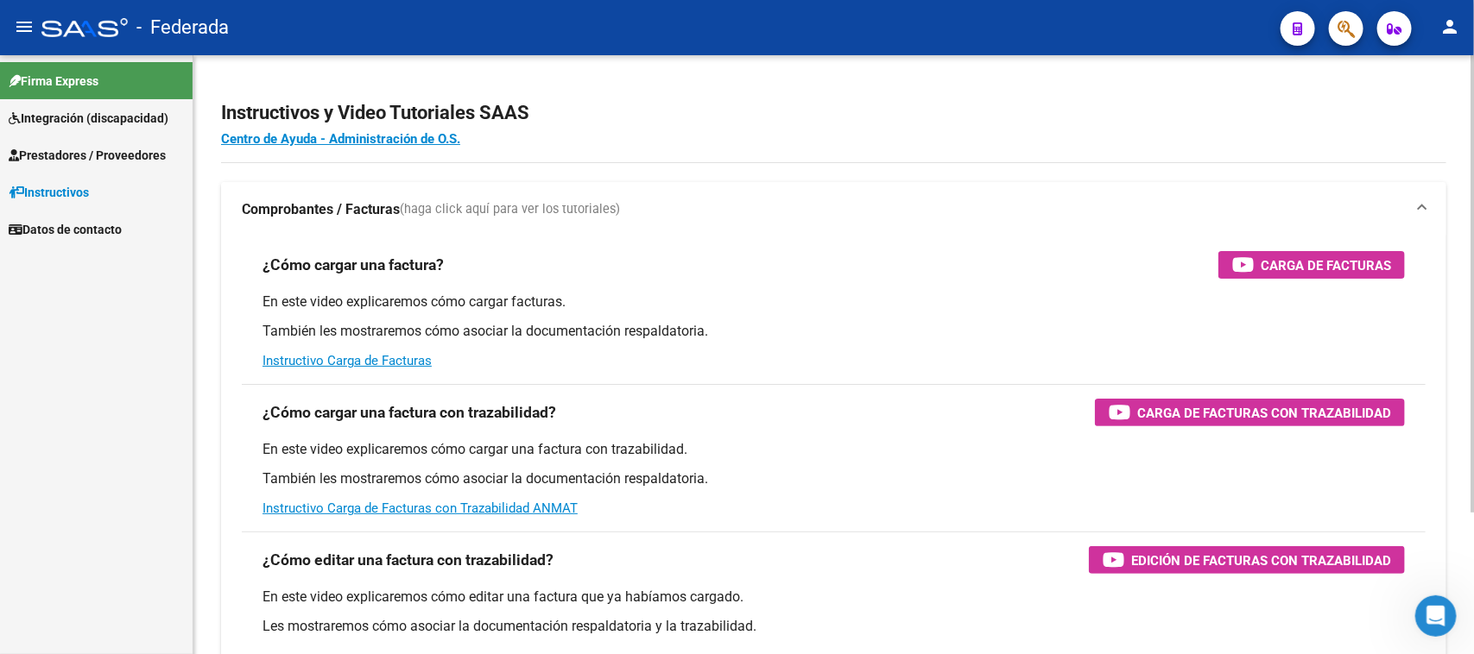
click at [401, 195] on mat-expansion-panel-header "Comprobantes / Facturas (haga click aquí para ver los tutoriales)" at bounding box center [833, 209] width 1225 height 55
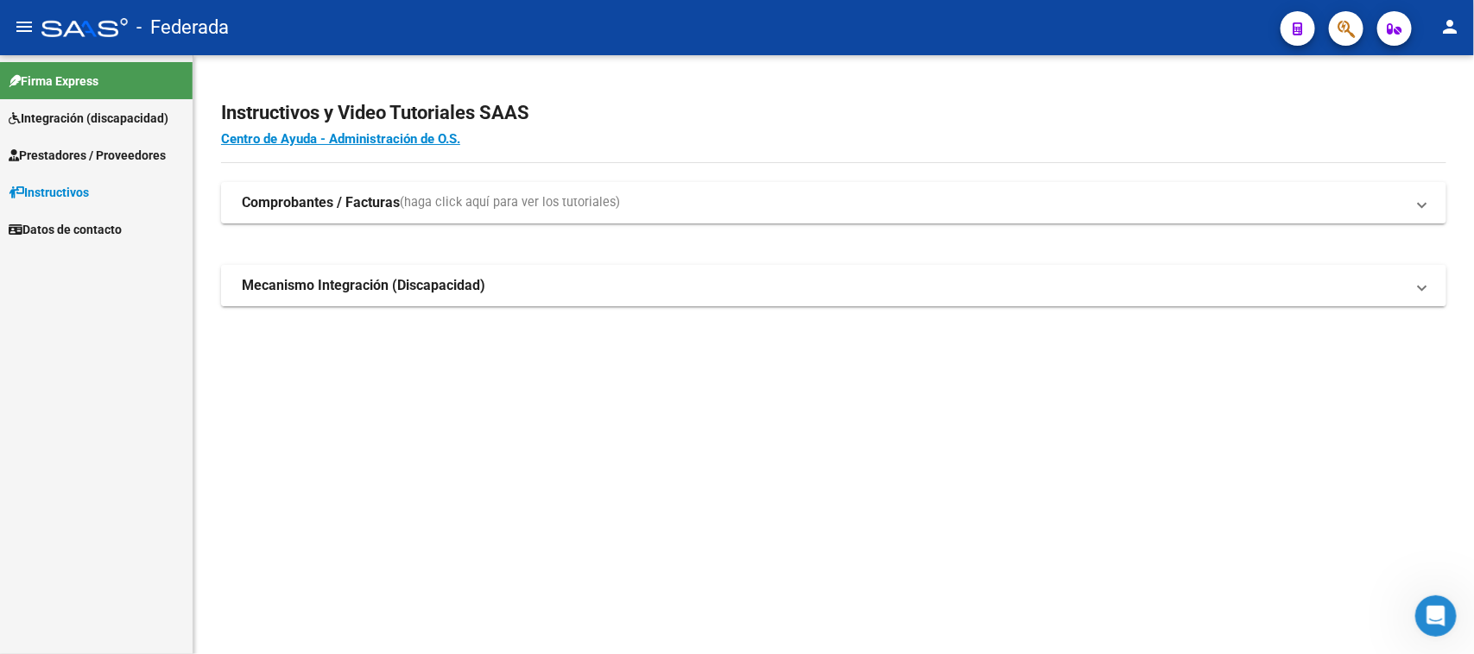
click at [394, 298] on mat-expansion-panel-header "Mecanismo Integración (Discapacidad)" at bounding box center [833, 285] width 1225 height 41
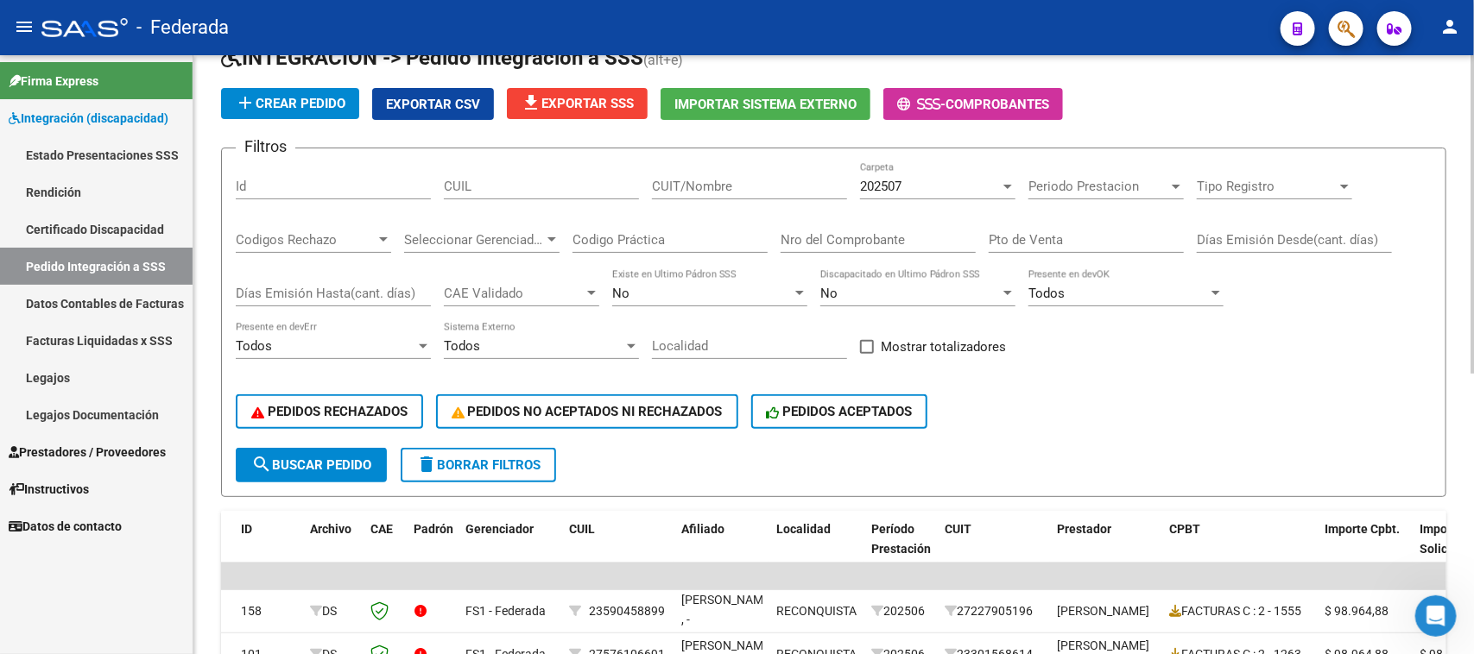
scroll to position [108, 0]
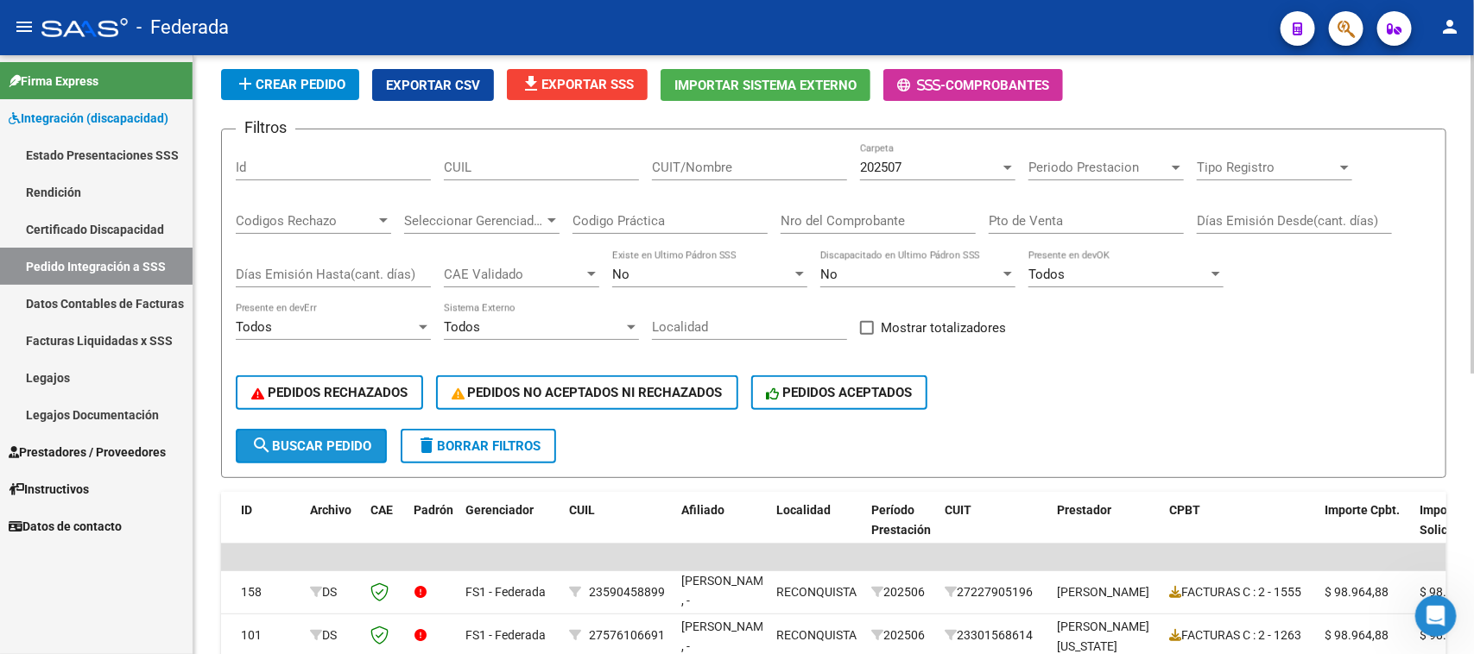
click at [364, 439] on span "search Buscar Pedido" at bounding box center [311, 447] width 120 height 16
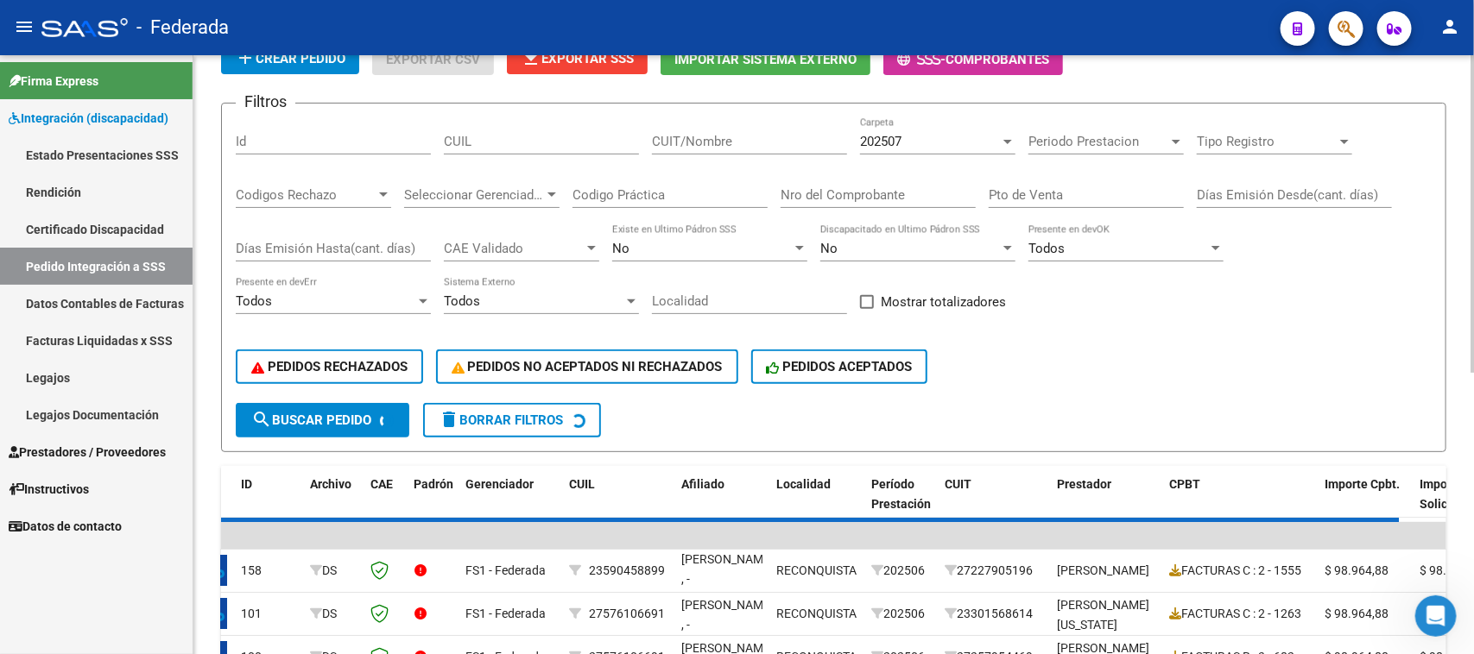
scroll to position [0, 0]
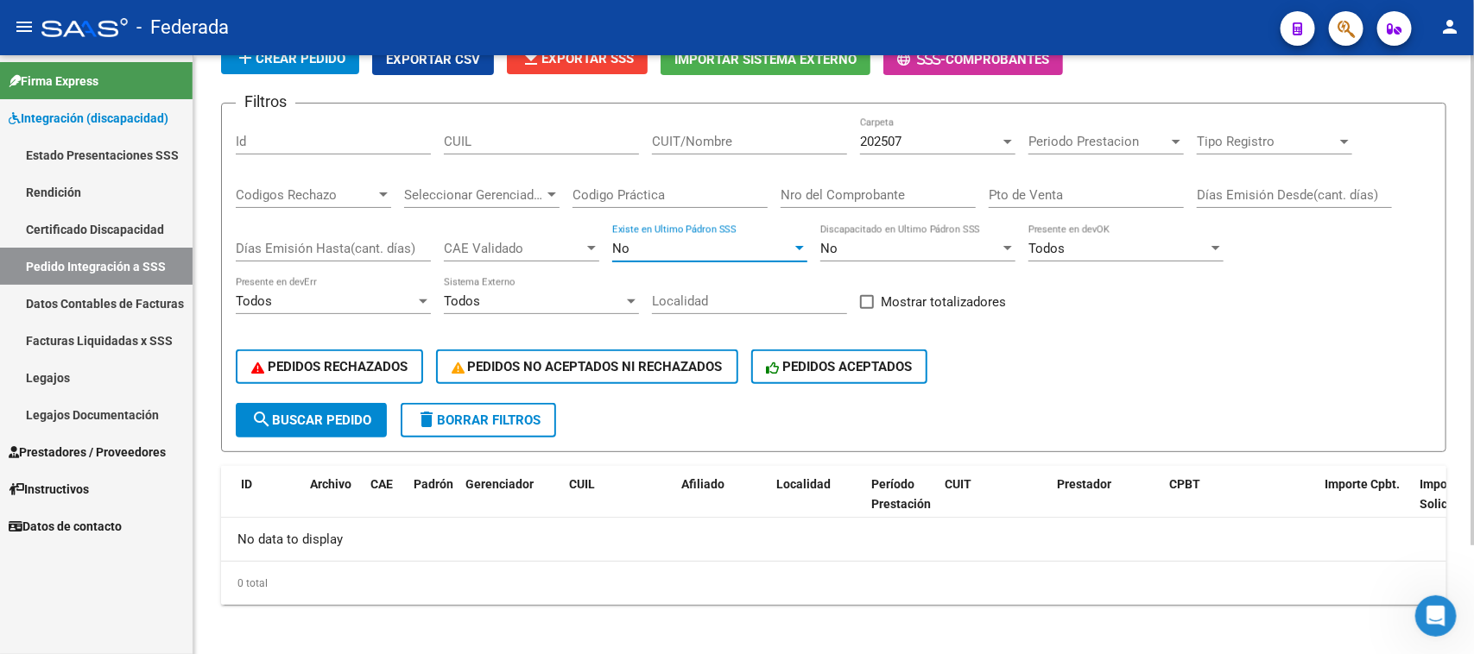
click at [663, 249] on div "No" at bounding box center [702, 249] width 180 height 16
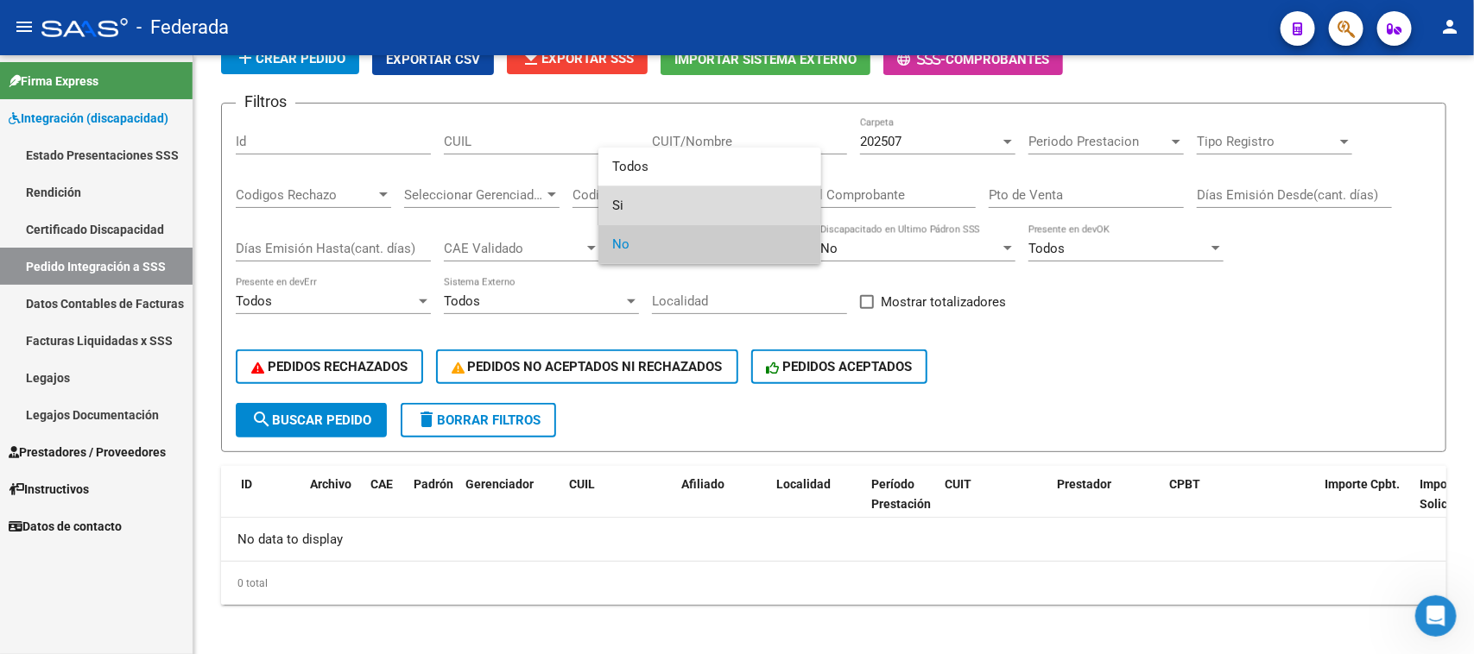
click at [647, 200] on span "Si" at bounding box center [709, 205] width 195 height 39
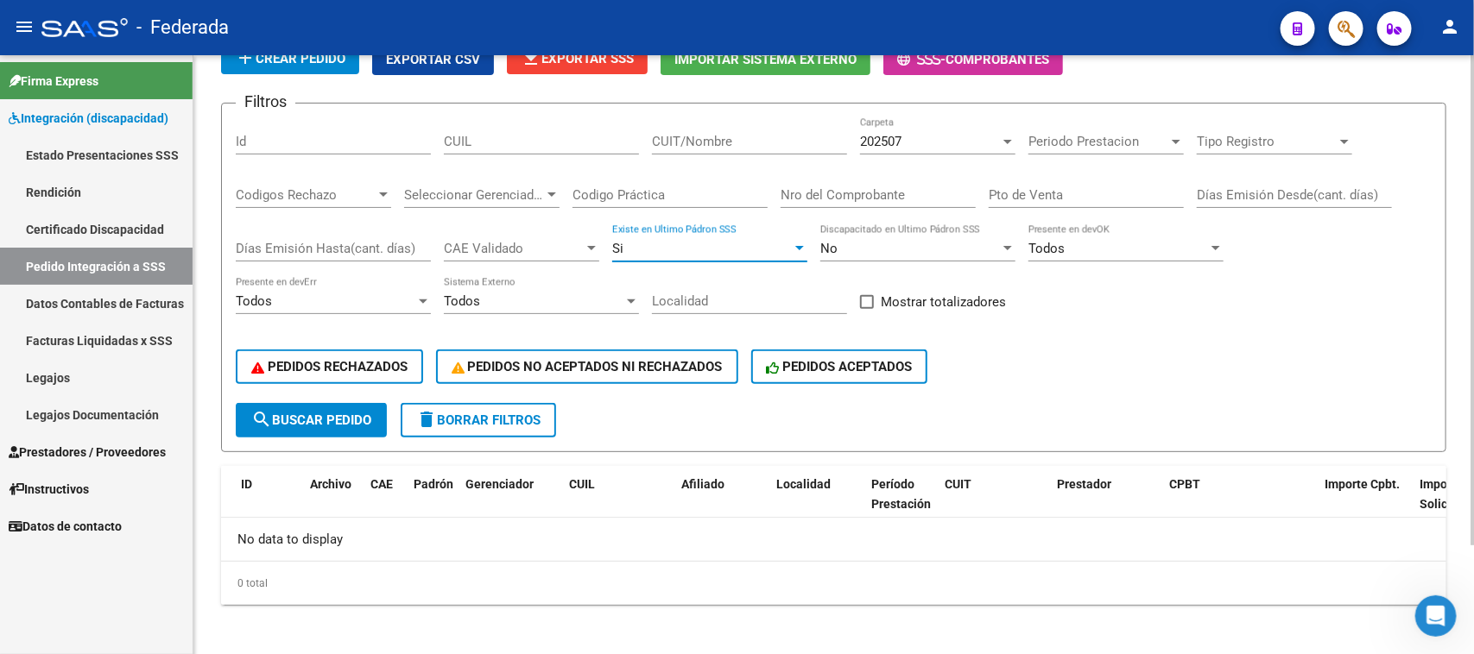
click at [332, 416] on span "search Buscar Pedido" at bounding box center [311, 421] width 120 height 16
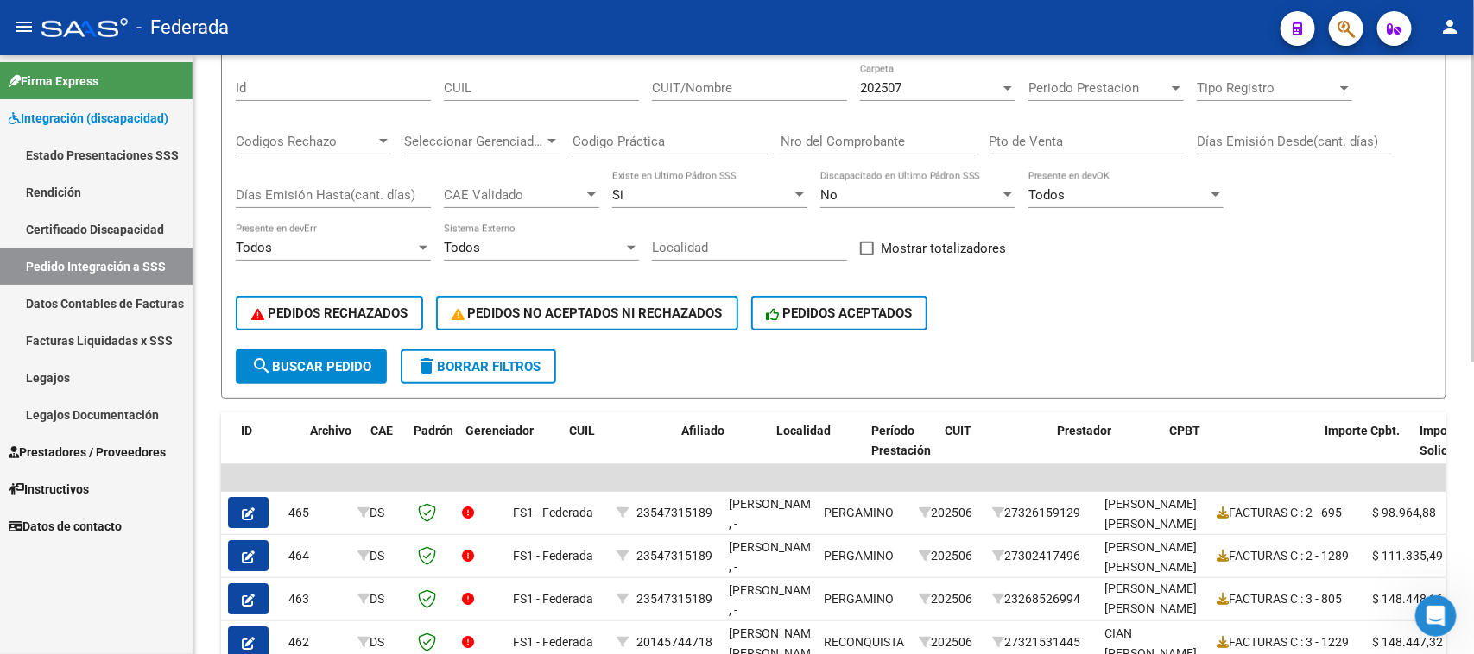
scroll to position [140, 0]
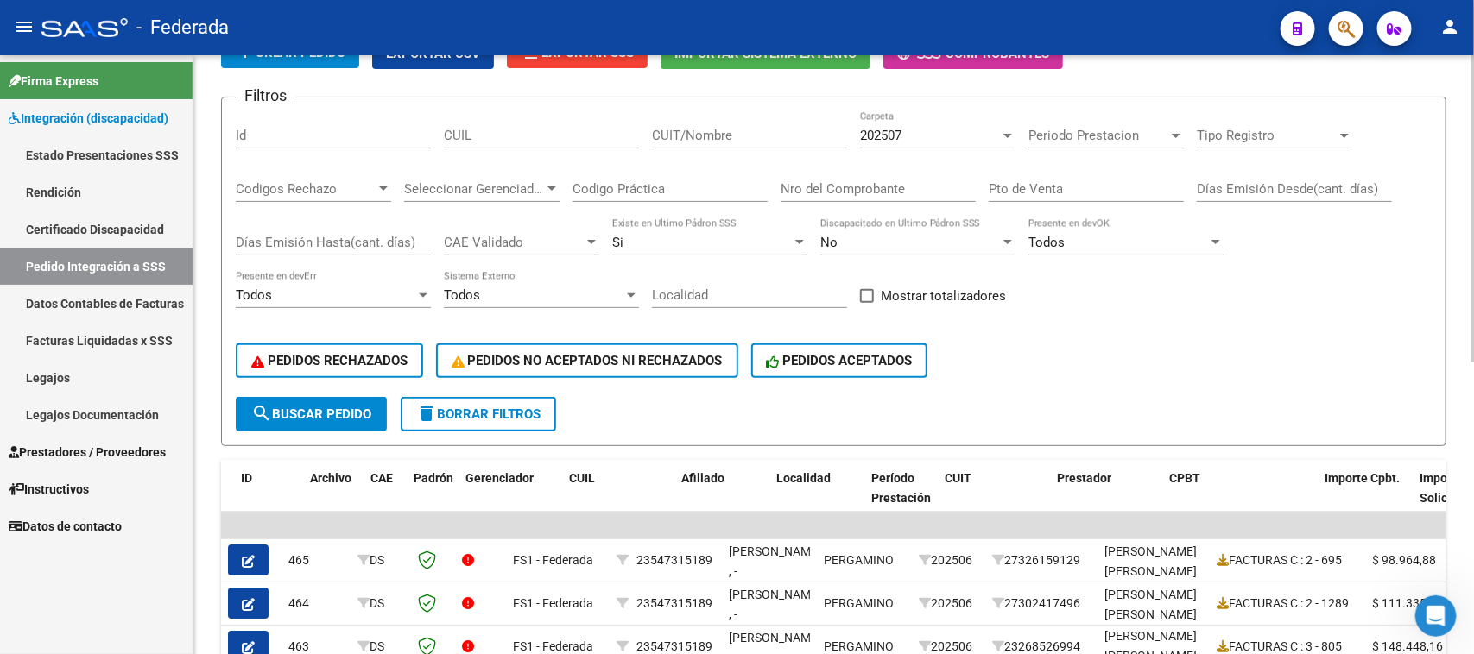
click at [764, 244] on div "Si" at bounding box center [702, 243] width 180 height 16
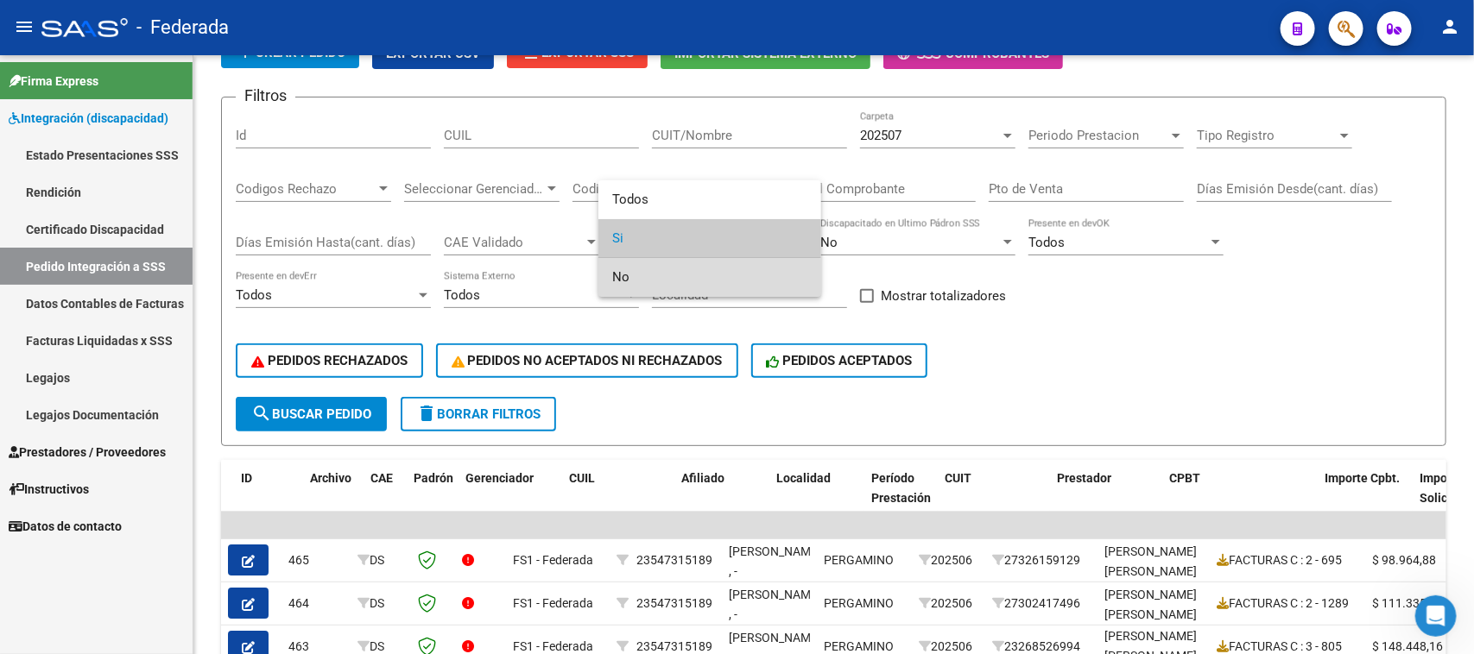
click at [673, 281] on span "No" at bounding box center [709, 277] width 195 height 39
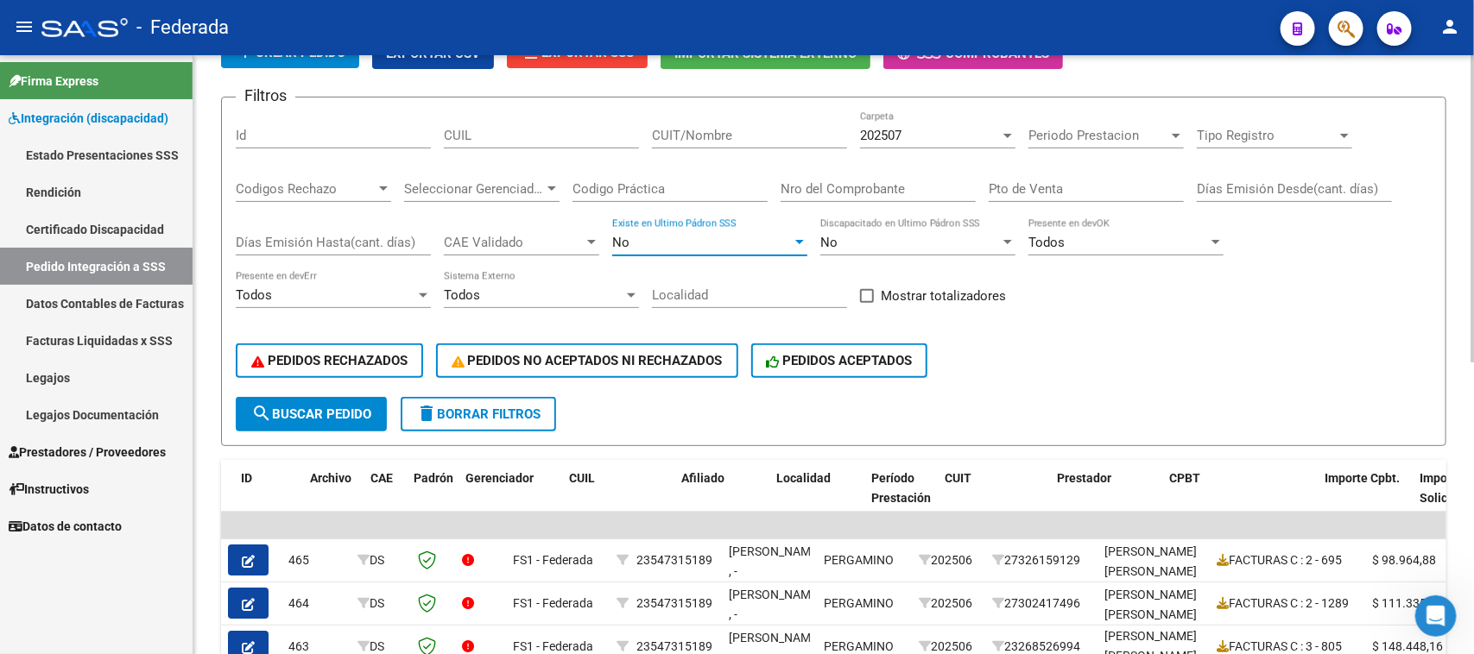
click at [739, 240] on div "No" at bounding box center [702, 243] width 180 height 16
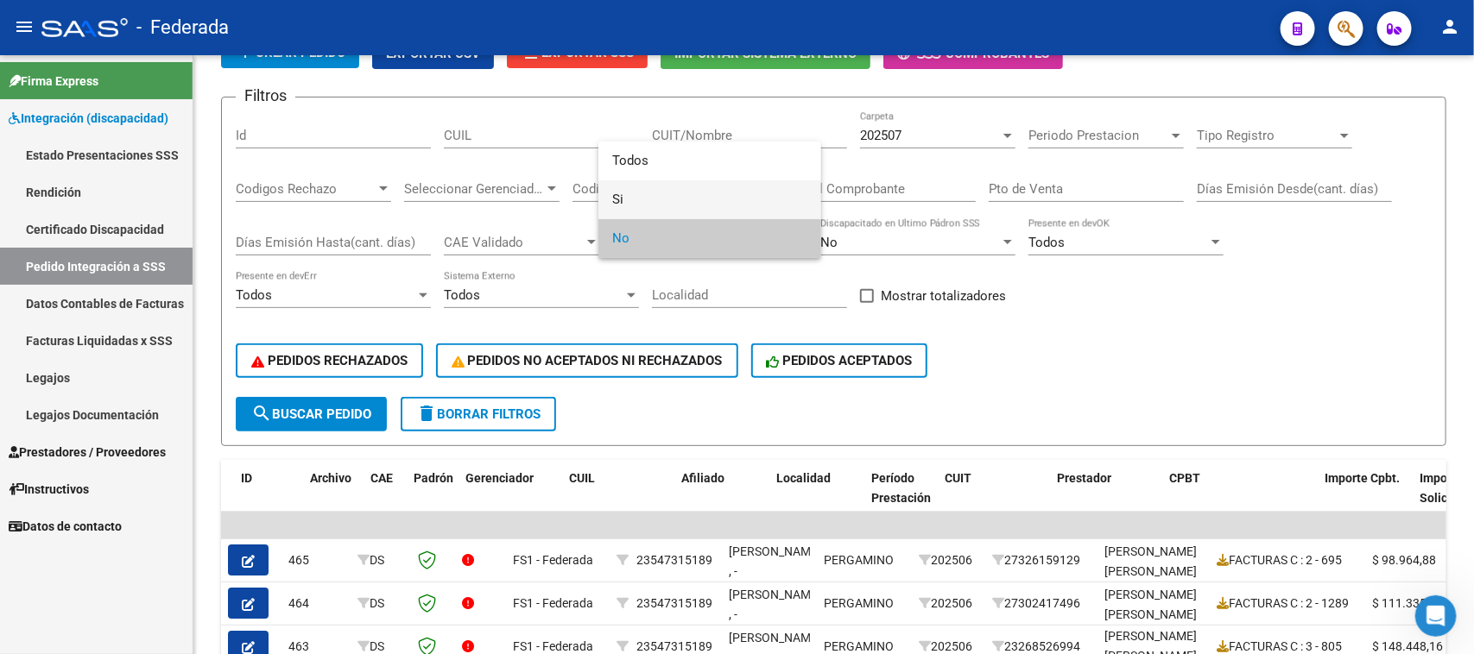
click at [691, 209] on span "Si" at bounding box center [709, 199] width 195 height 39
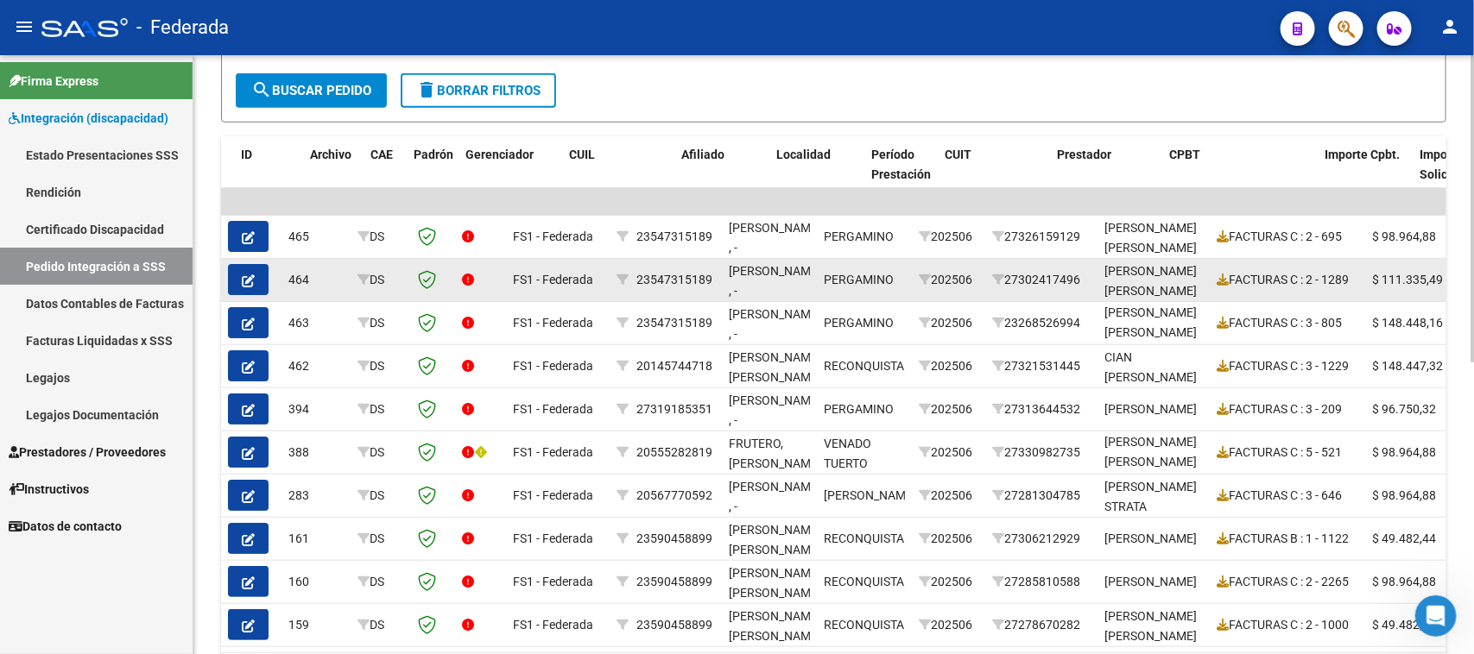
scroll to position [248, 0]
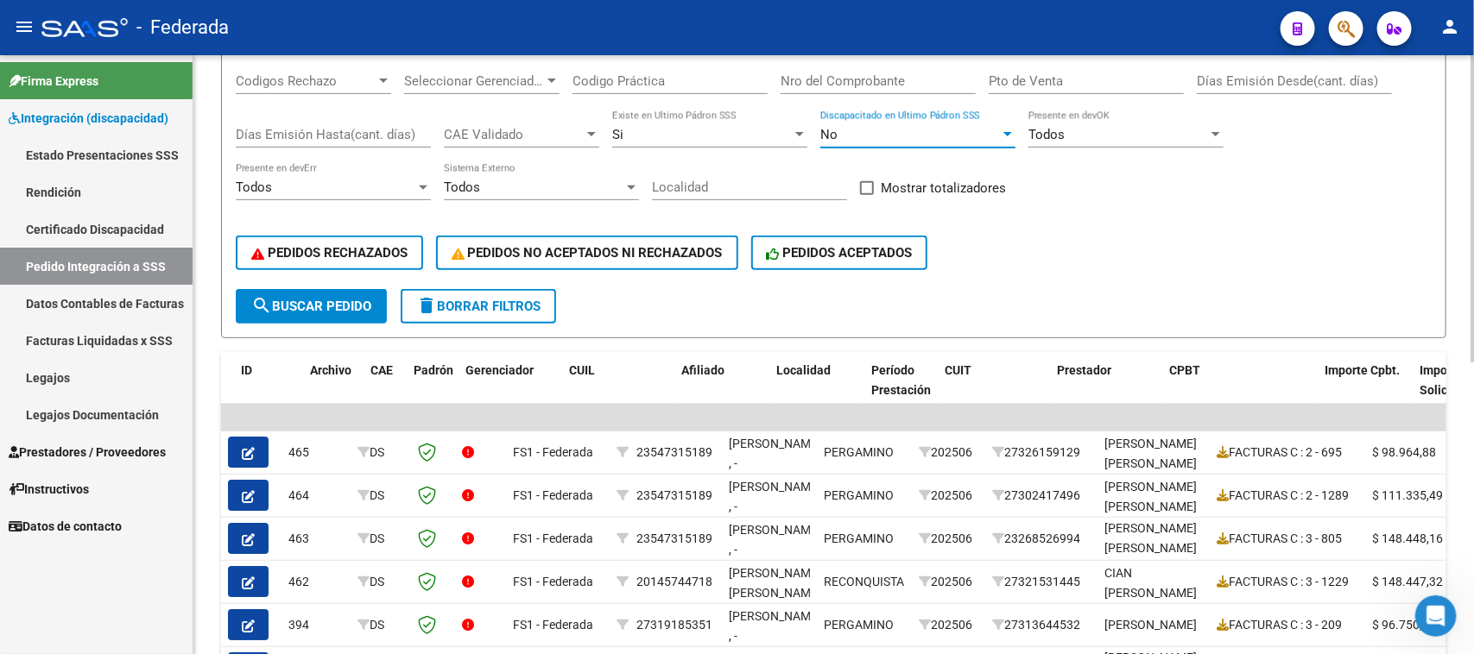
click at [933, 131] on div "No" at bounding box center [910, 135] width 180 height 16
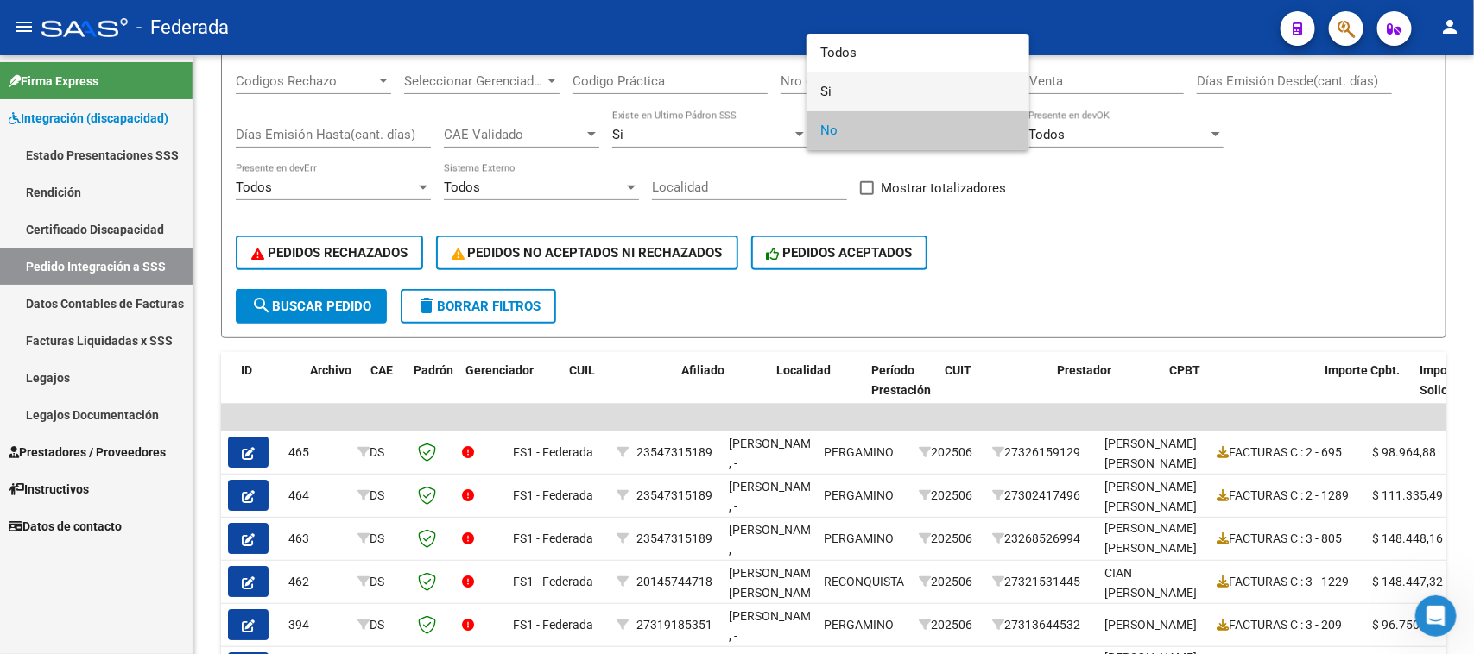
click at [882, 92] on span "Si" at bounding box center [917, 92] width 195 height 39
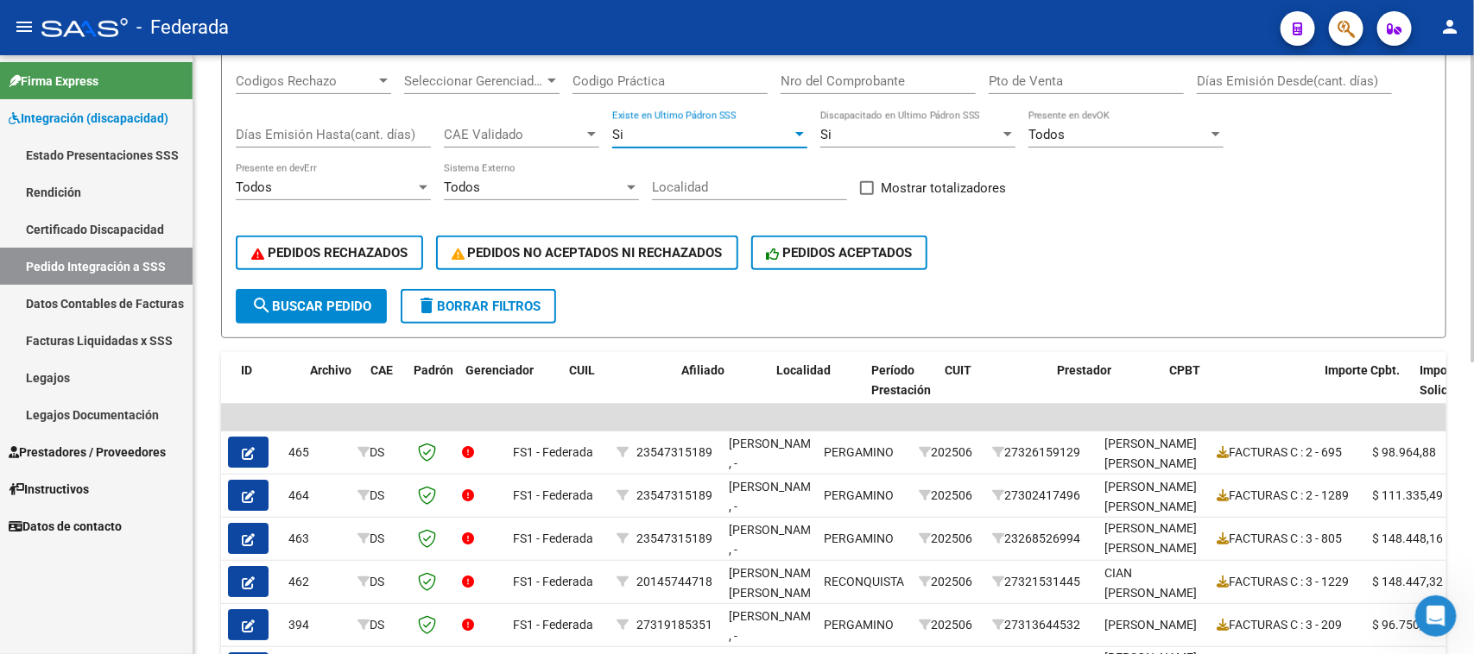
click at [715, 131] on div "Si" at bounding box center [702, 135] width 180 height 16
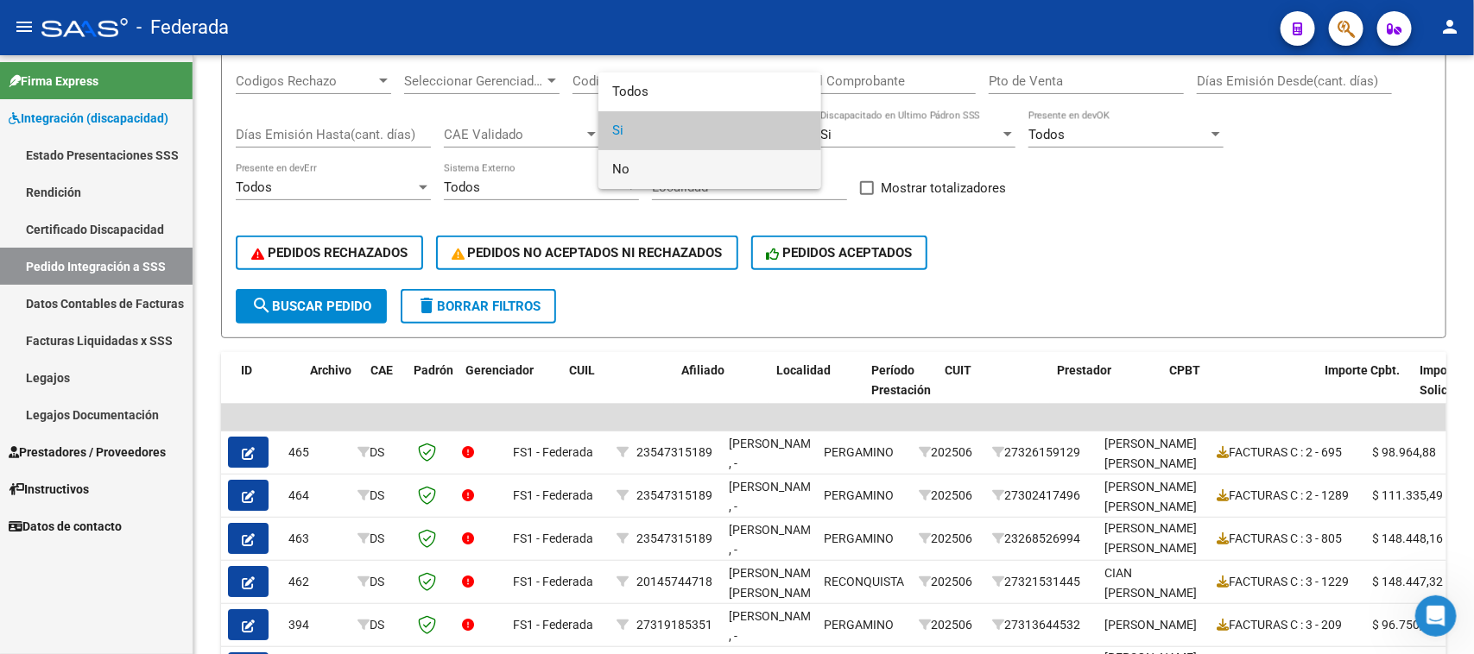
click at [653, 162] on span "No" at bounding box center [709, 169] width 195 height 39
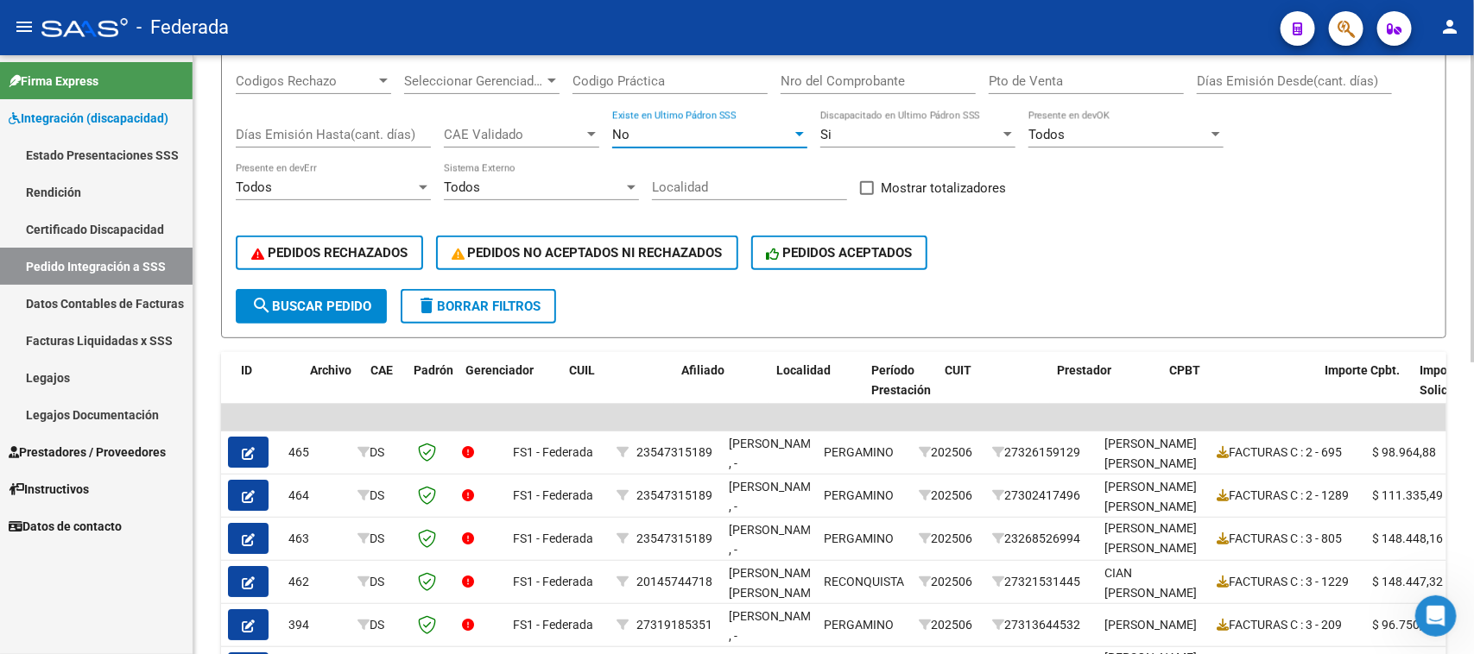
click at [382, 291] on button "search Buscar Pedido" at bounding box center [311, 306] width 151 height 35
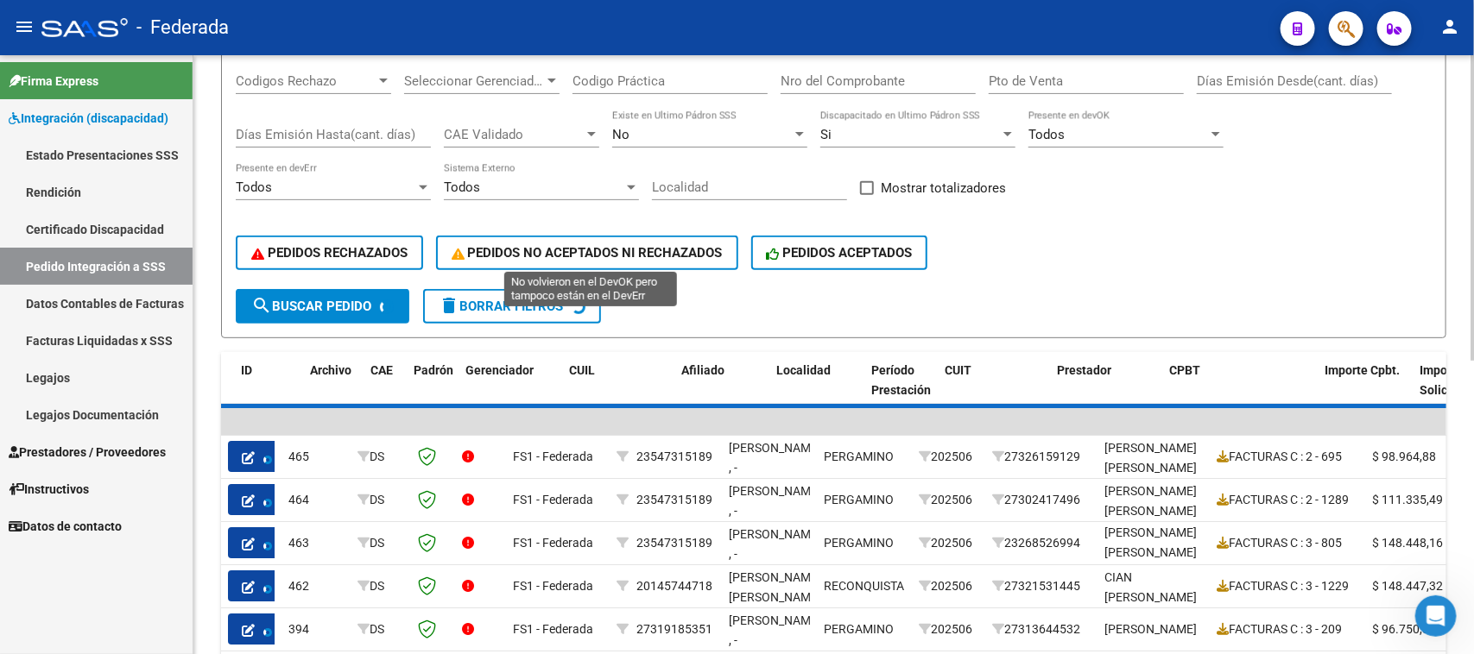
scroll to position [134, 0]
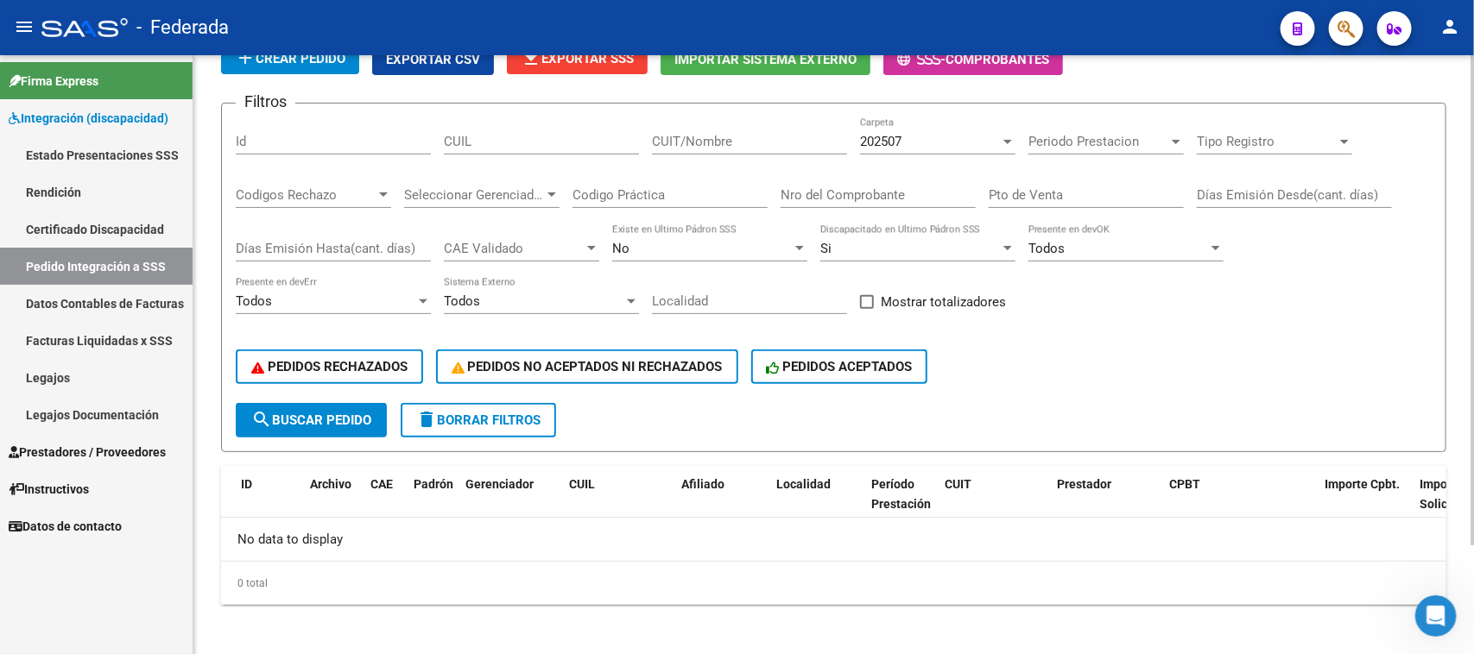
click at [872, 251] on div "Si" at bounding box center [910, 249] width 180 height 16
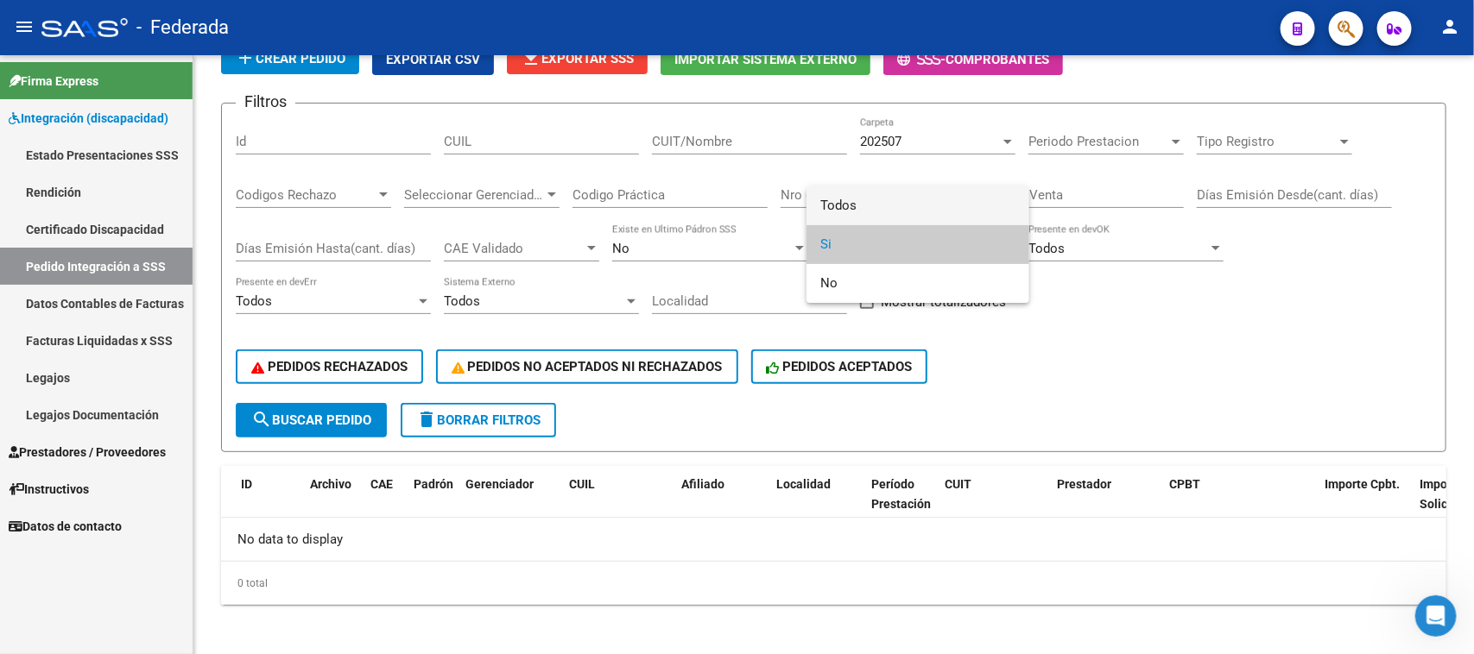
click at [868, 214] on span "Todos" at bounding box center [917, 205] width 195 height 39
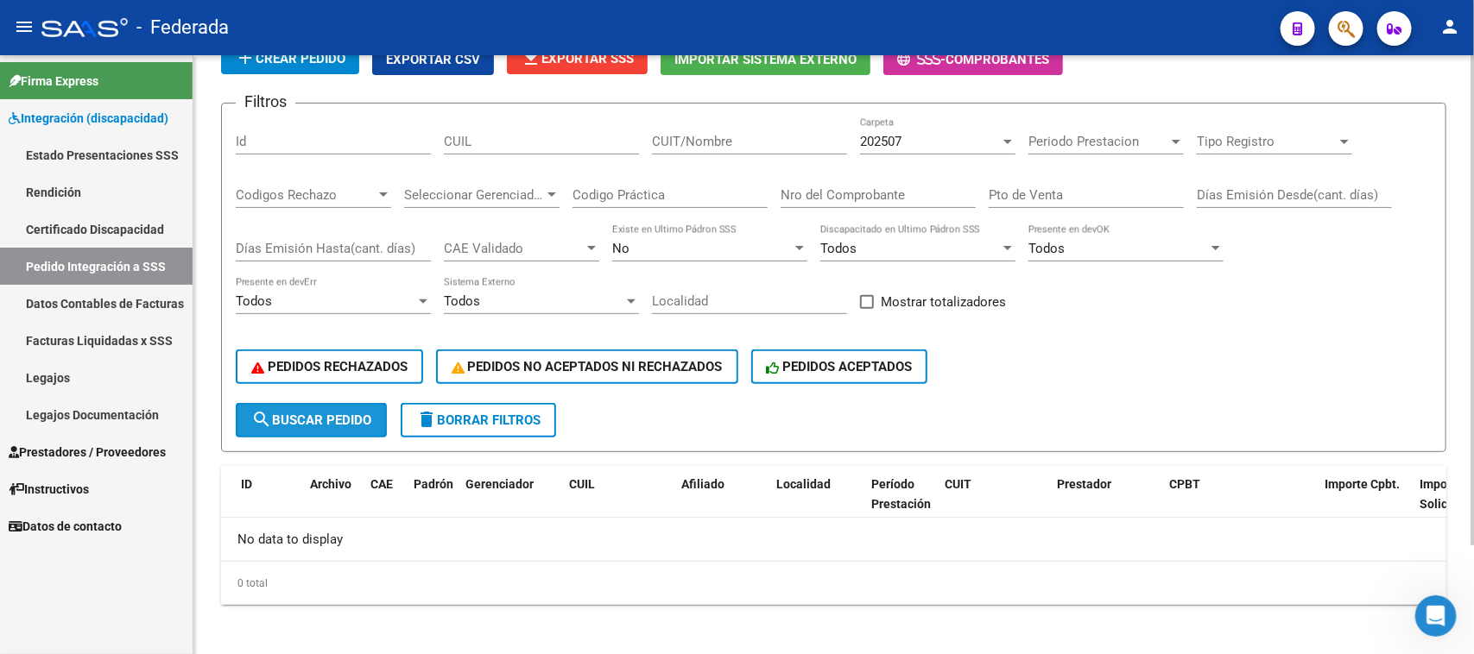
click at [312, 413] on span "search Buscar Pedido" at bounding box center [311, 421] width 120 height 16
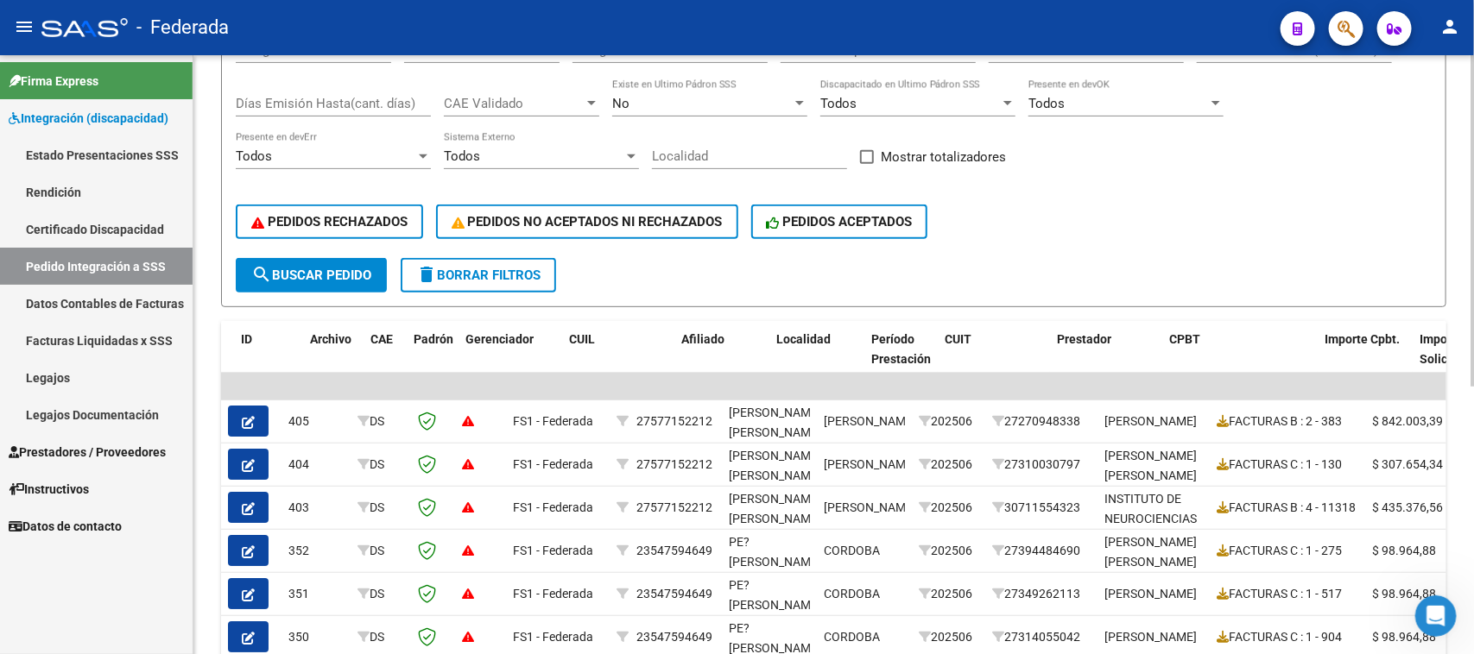
scroll to position [269, 0]
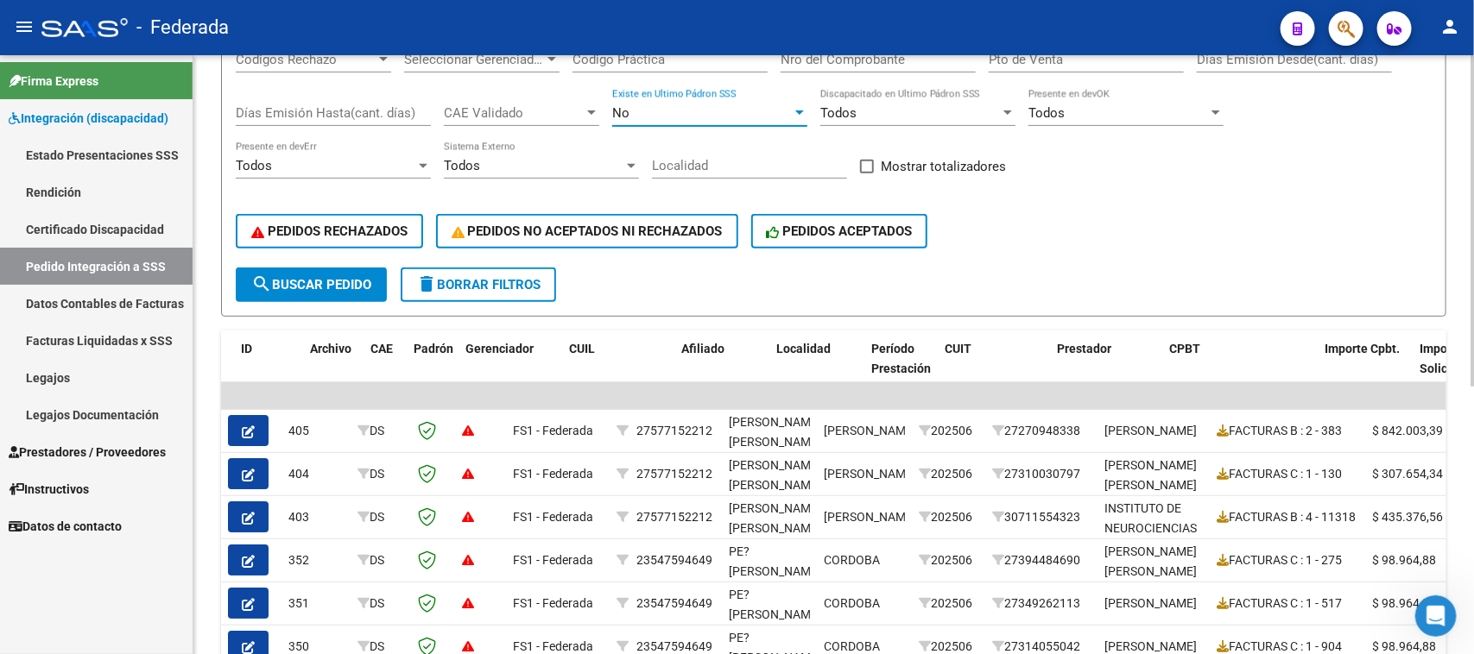
click at [782, 110] on div "No" at bounding box center [702, 113] width 180 height 16
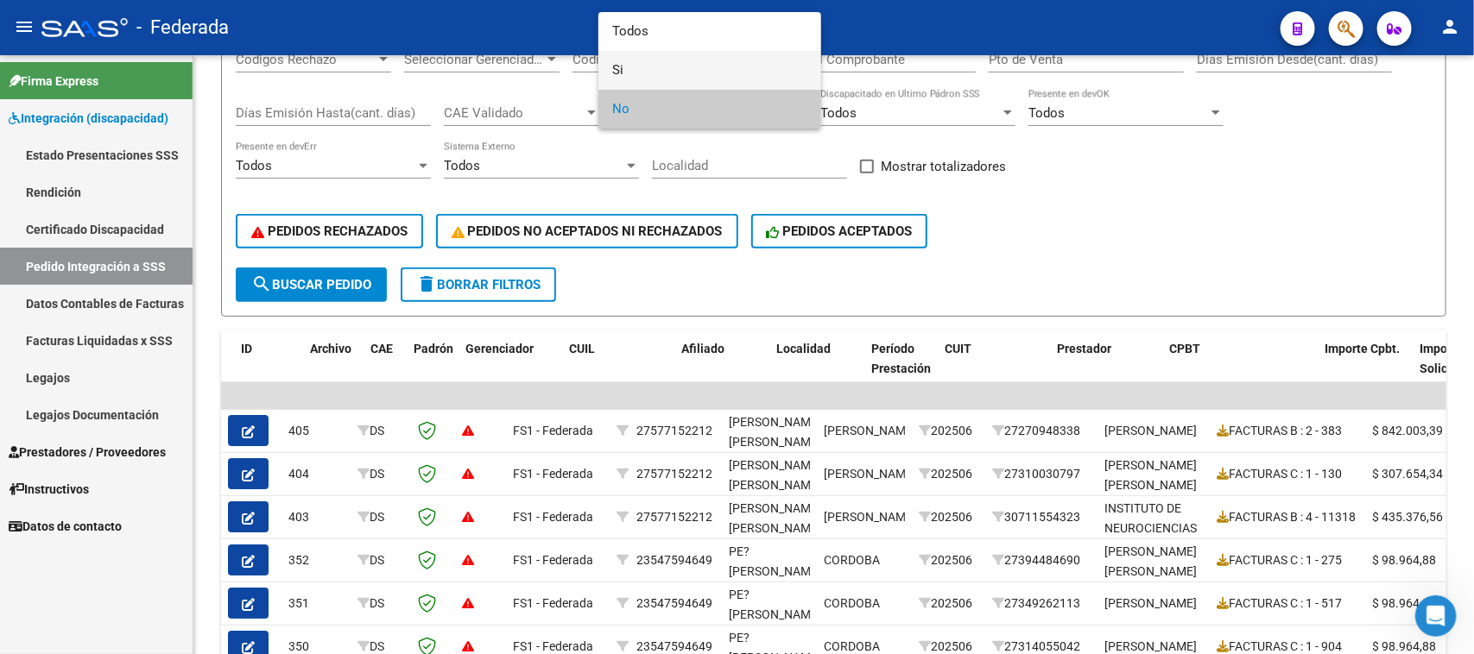
click at [714, 66] on span "Si" at bounding box center [709, 70] width 195 height 39
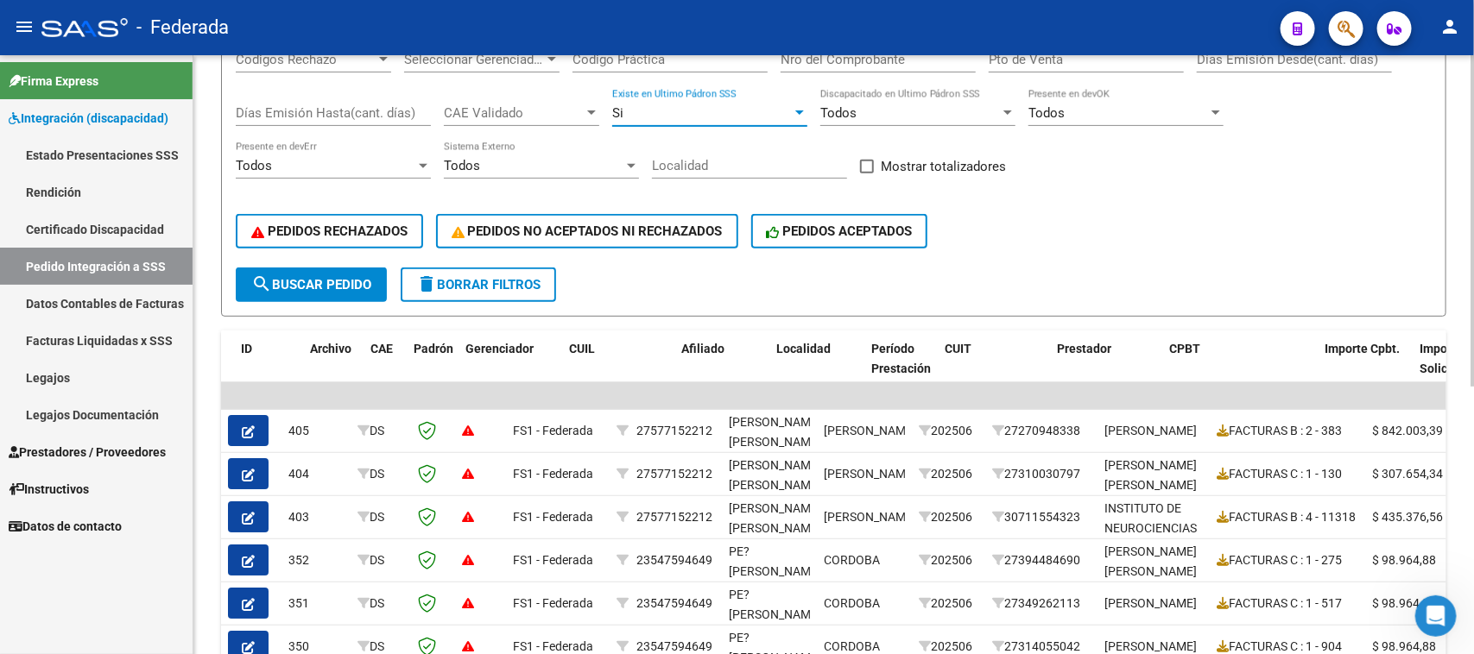
click at [774, 117] on div "Si" at bounding box center [702, 113] width 180 height 16
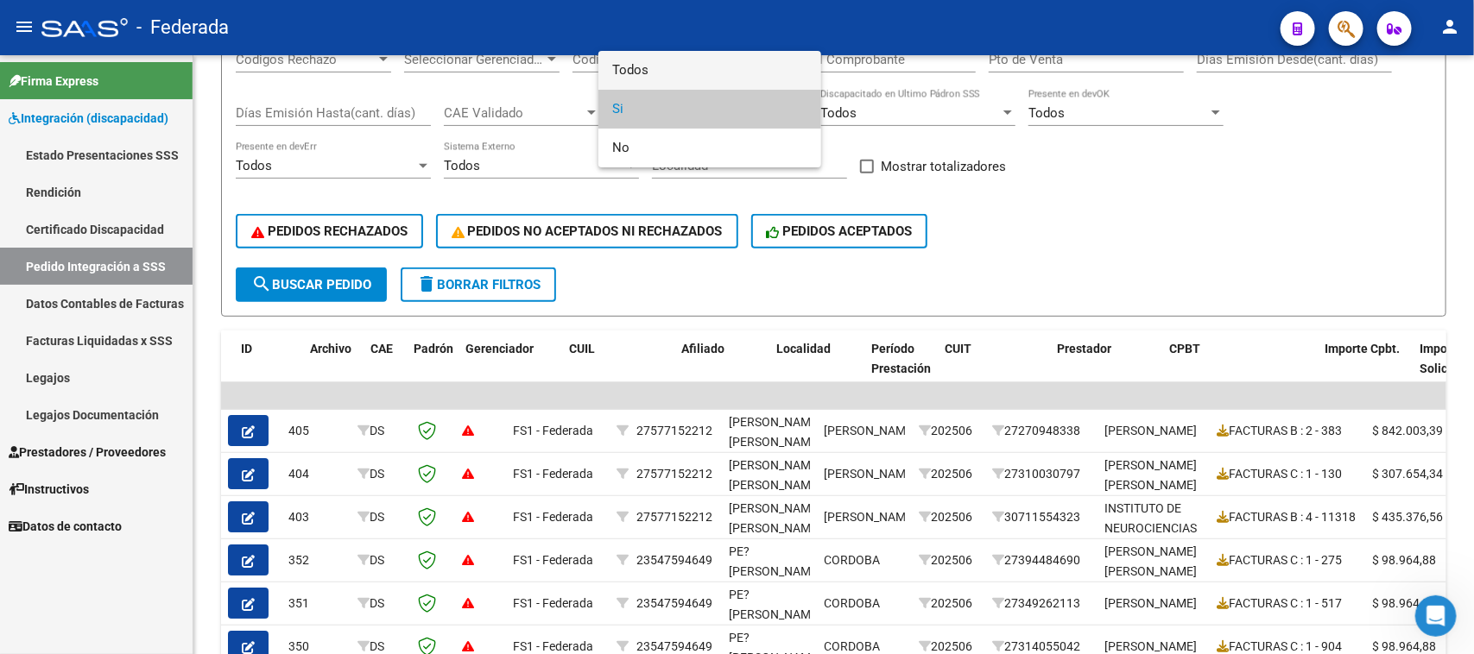
click at [730, 75] on span "Todos" at bounding box center [709, 70] width 195 height 39
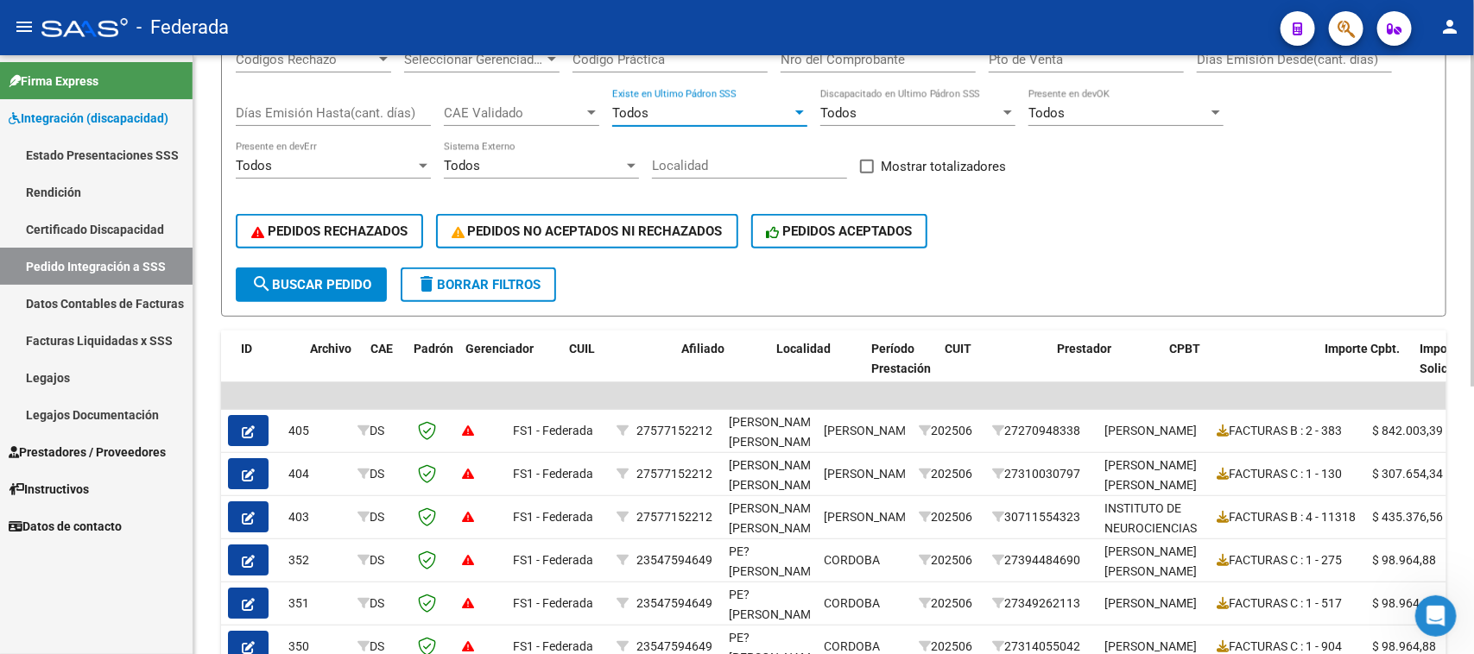
click at [913, 112] on div "Todos" at bounding box center [910, 113] width 180 height 16
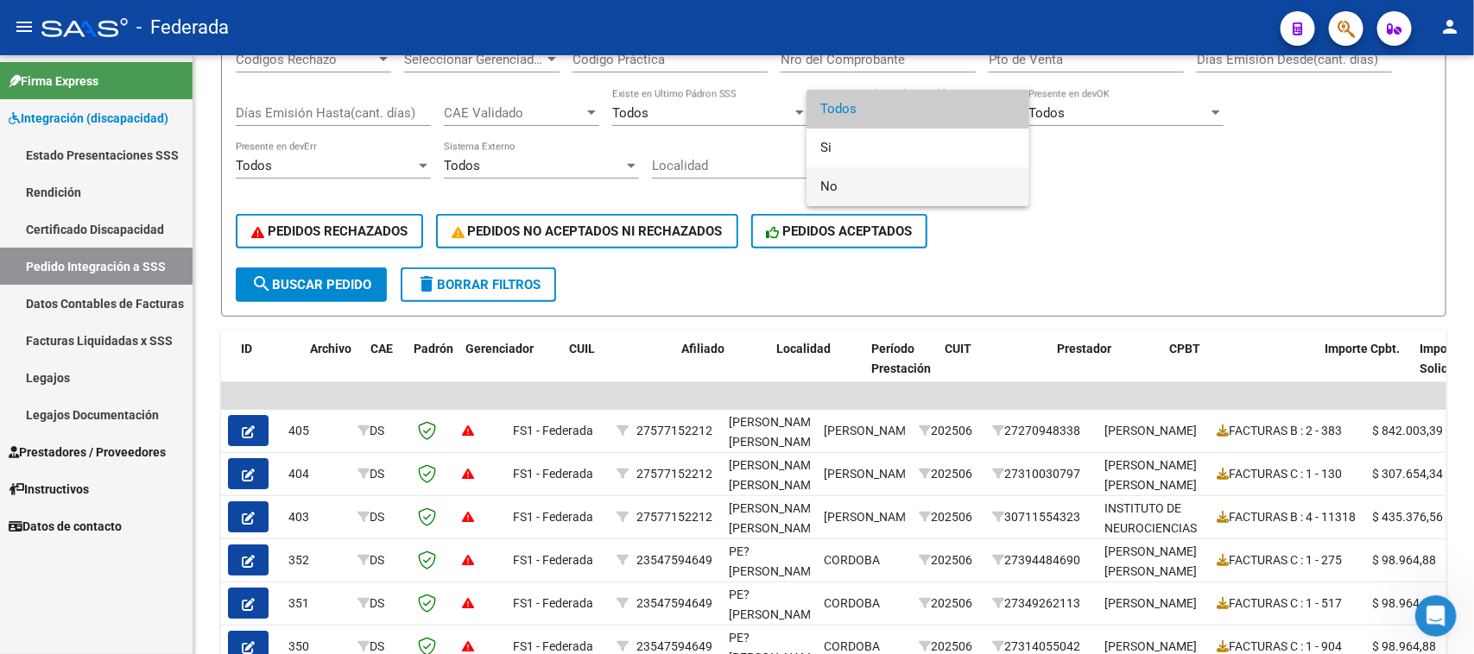
click at [879, 184] on span "No" at bounding box center [917, 186] width 195 height 39
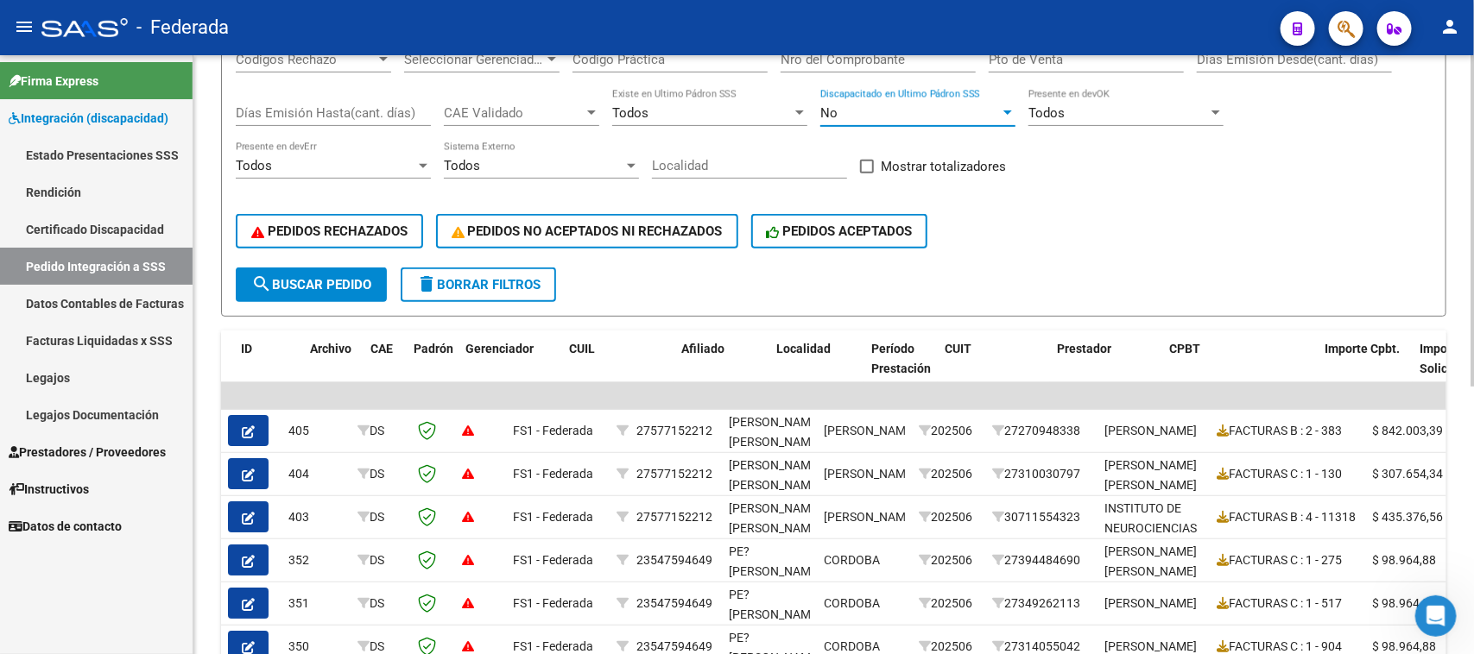
click at [334, 268] on button "search Buscar Pedido" at bounding box center [311, 285] width 151 height 35
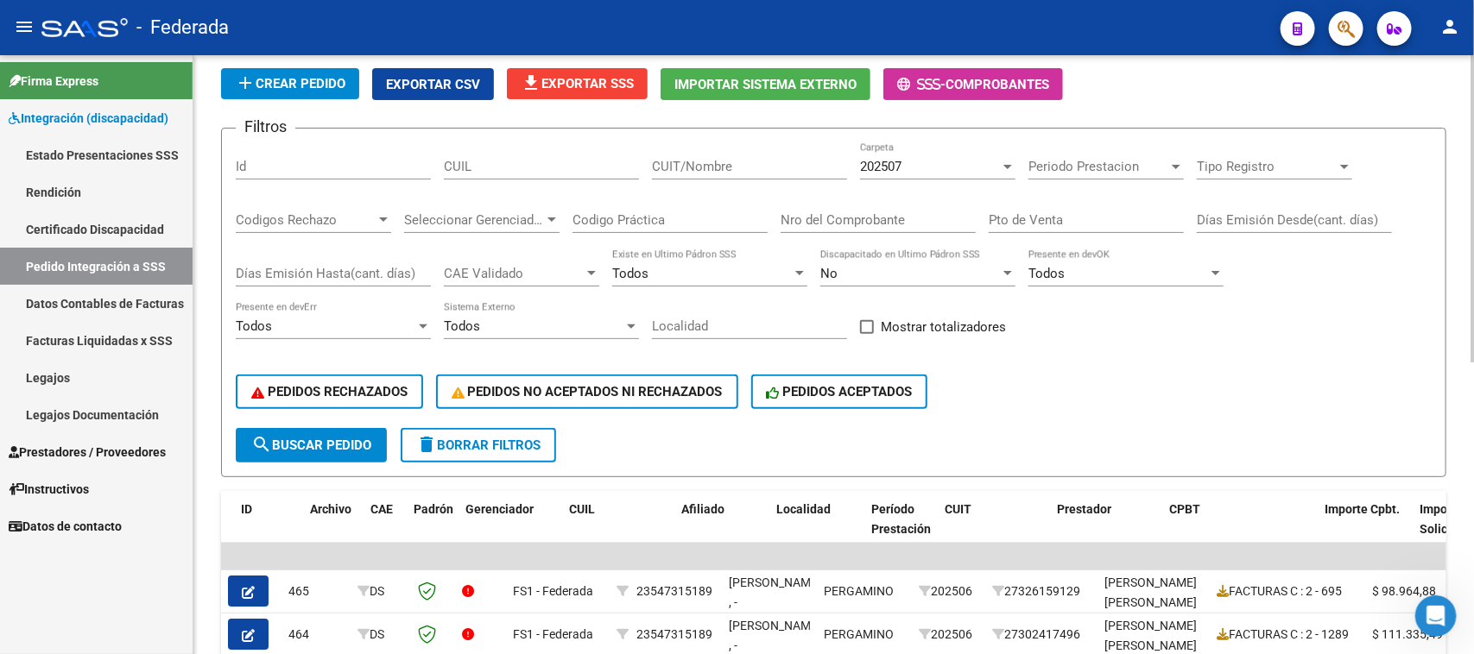
scroll to position [0, 0]
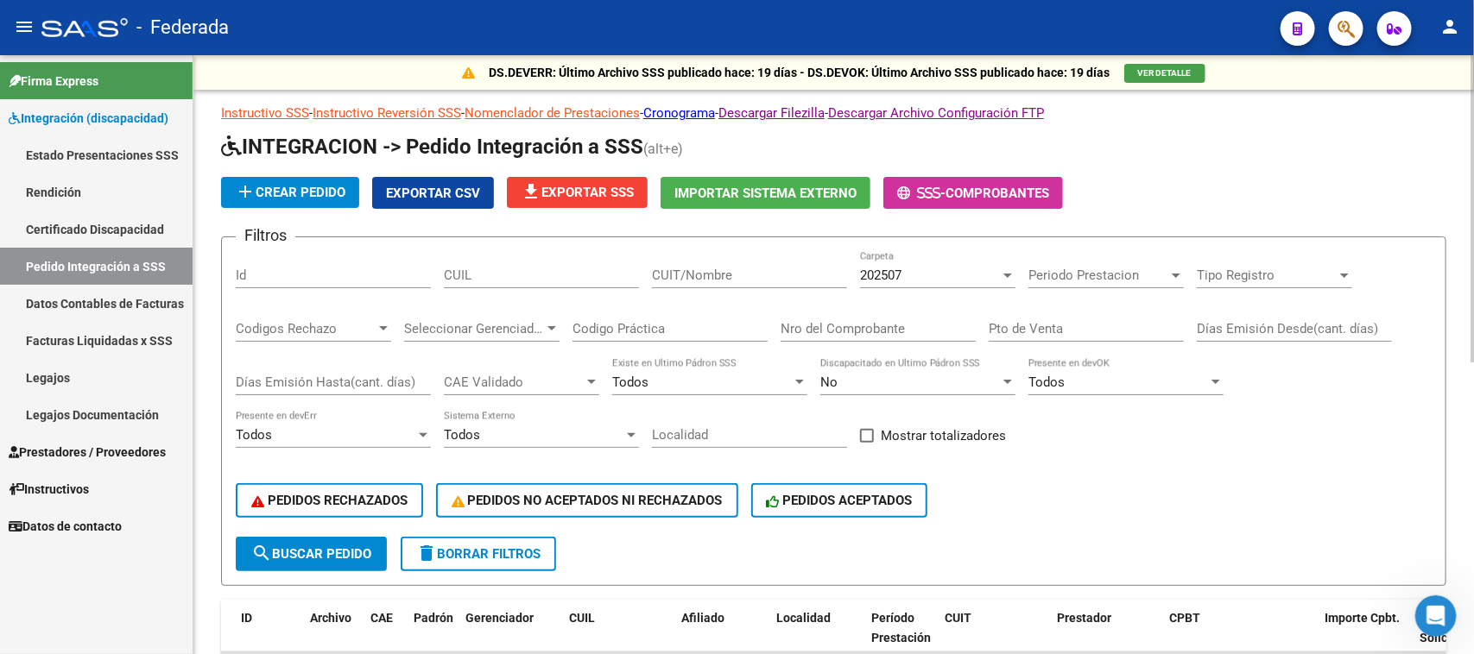
click at [445, 195] on span "Exportar CSV" at bounding box center [433, 194] width 94 height 16
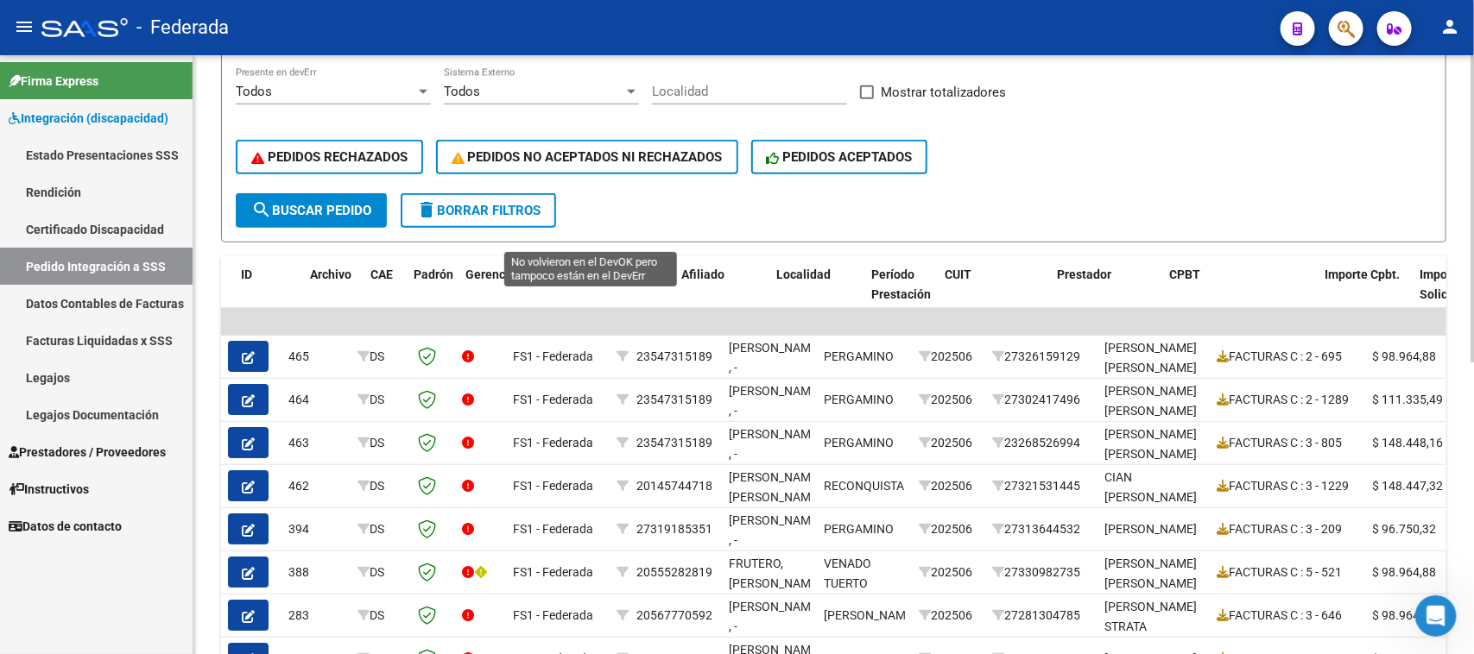
scroll to position [216, 0]
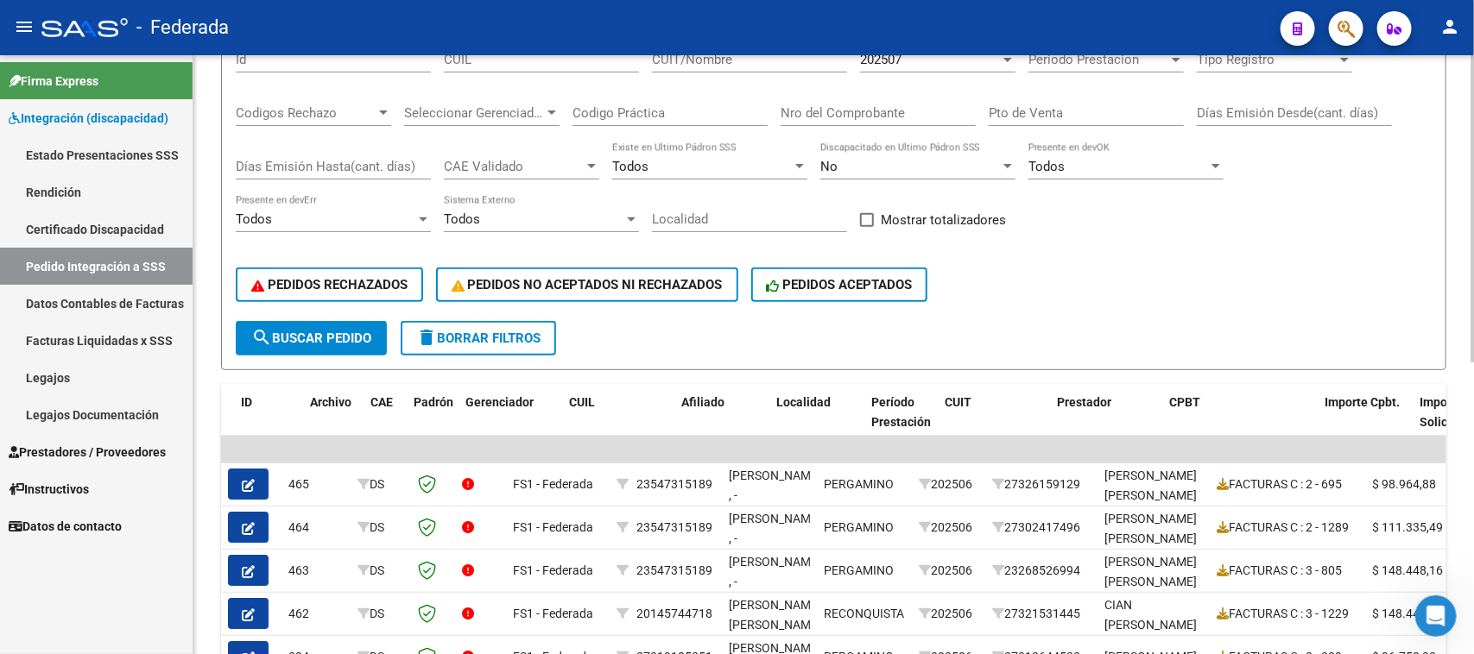
click at [499, 348] on button "delete Borrar Filtros" at bounding box center [478, 338] width 155 height 35
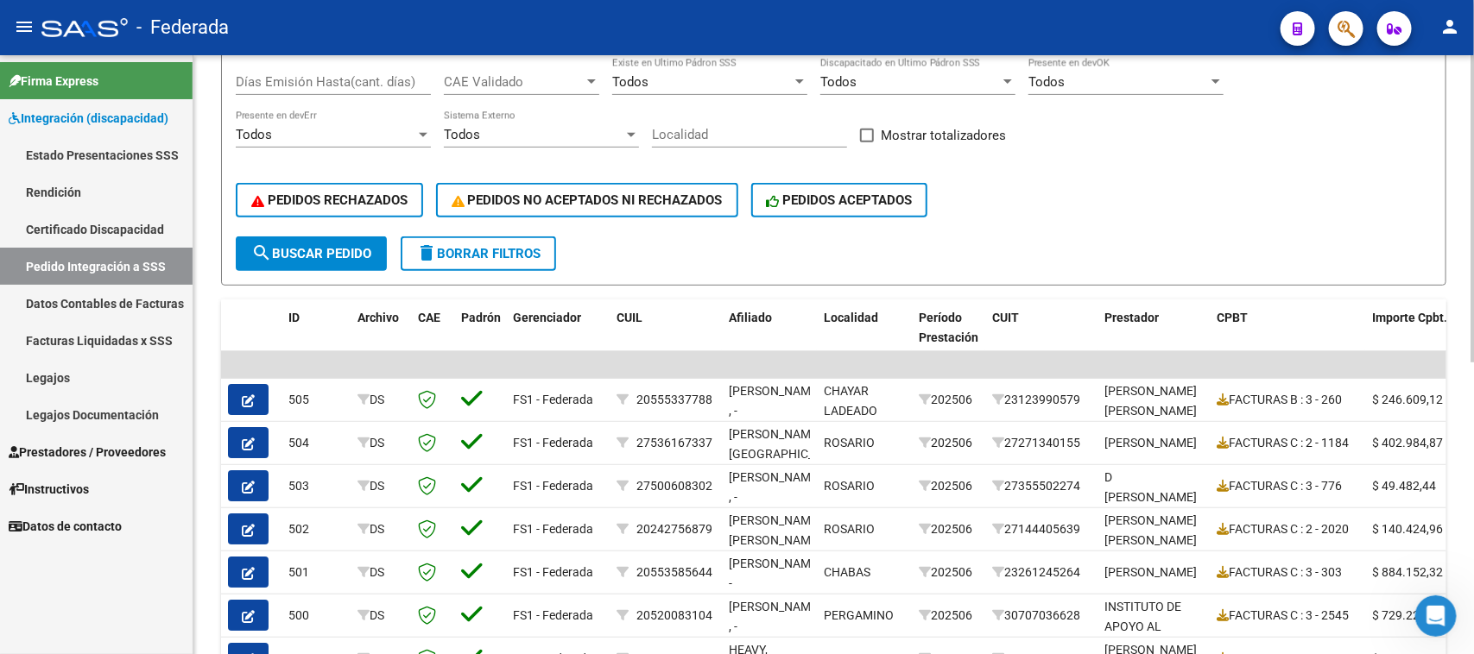
scroll to position [108, 0]
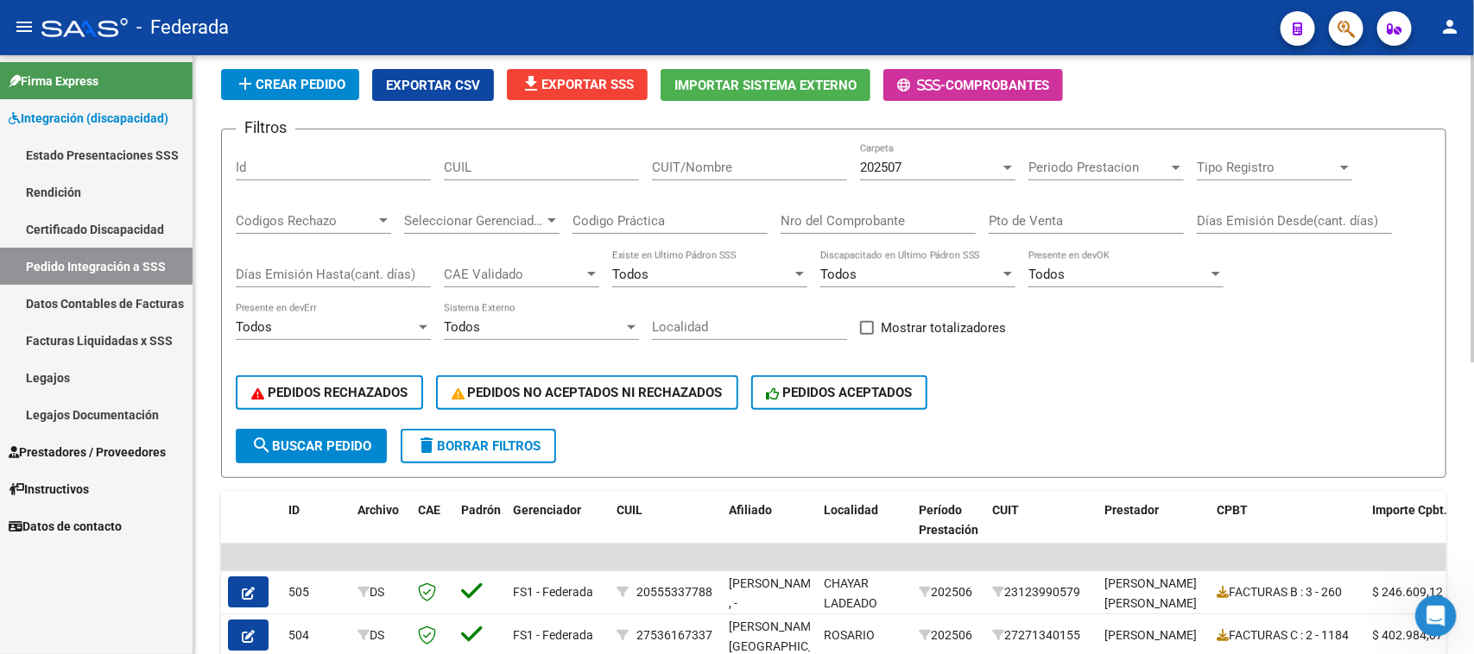
click at [863, 326] on span at bounding box center [867, 328] width 14 height 14
click at [866, 335] on input "Mostrar totalizadores" at bounding box center [866, 335] width 1 height 1
checkbox input "true"
click at [338, 451] on button "search Buscar Pedido" at bounding box center [311, 446] width 151 height 35
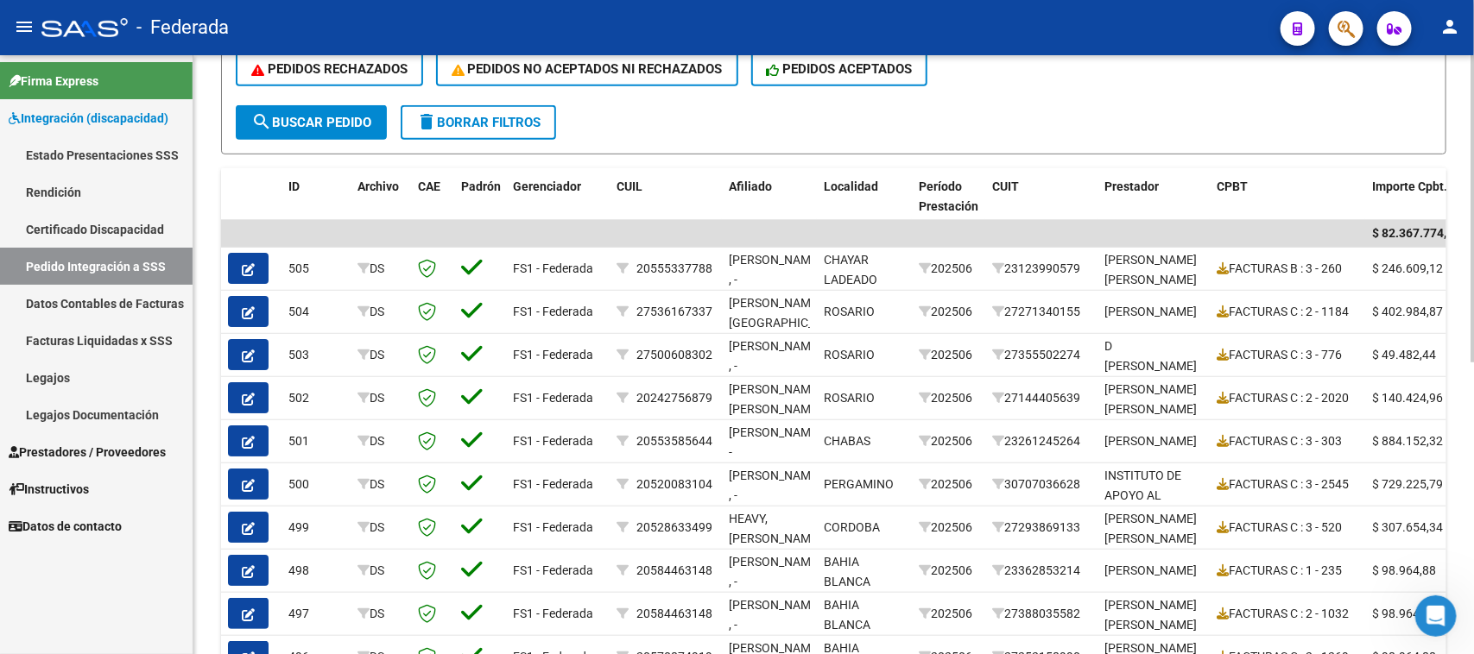
scroll to position [540, 0]
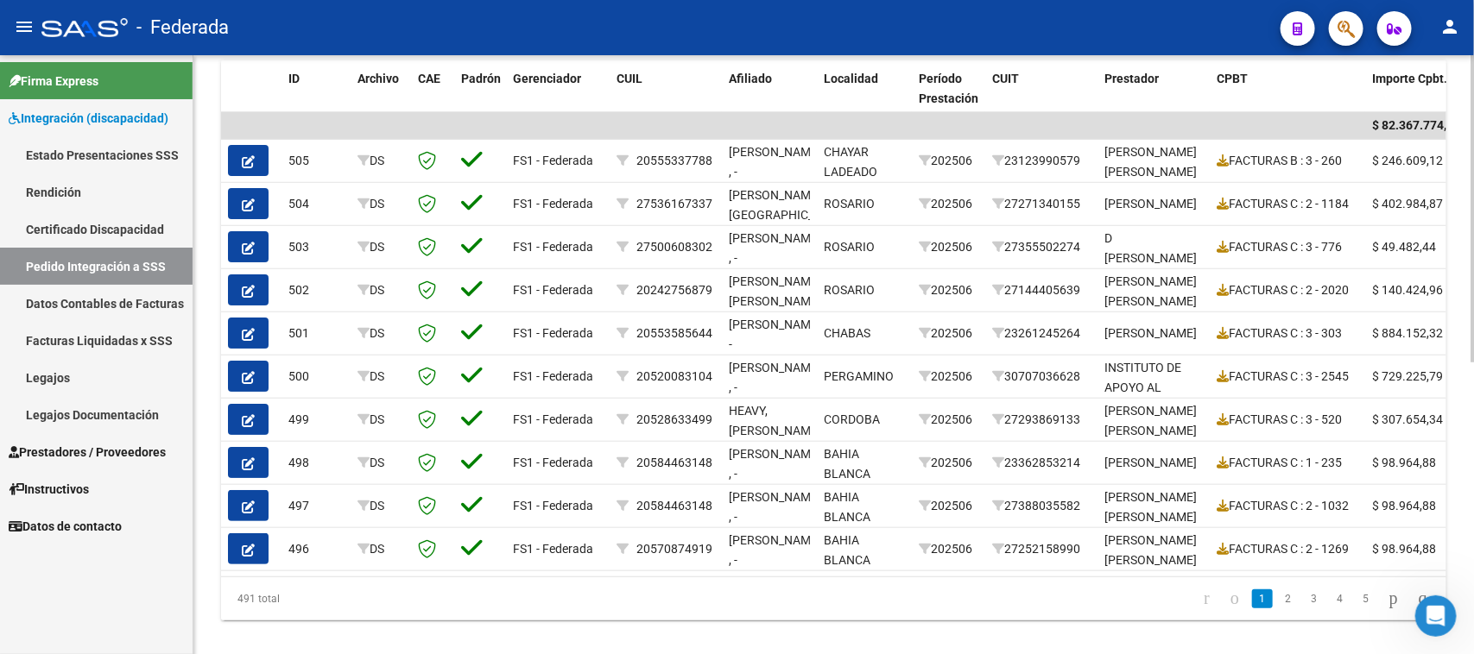
click at [1223, 328] on icon at bounding box center [1222, 333] width 12 height 12
click at [1429, 625] on div "Abrir Intercom Messenger" at bounding box center [1433, 613] width 57 height 57
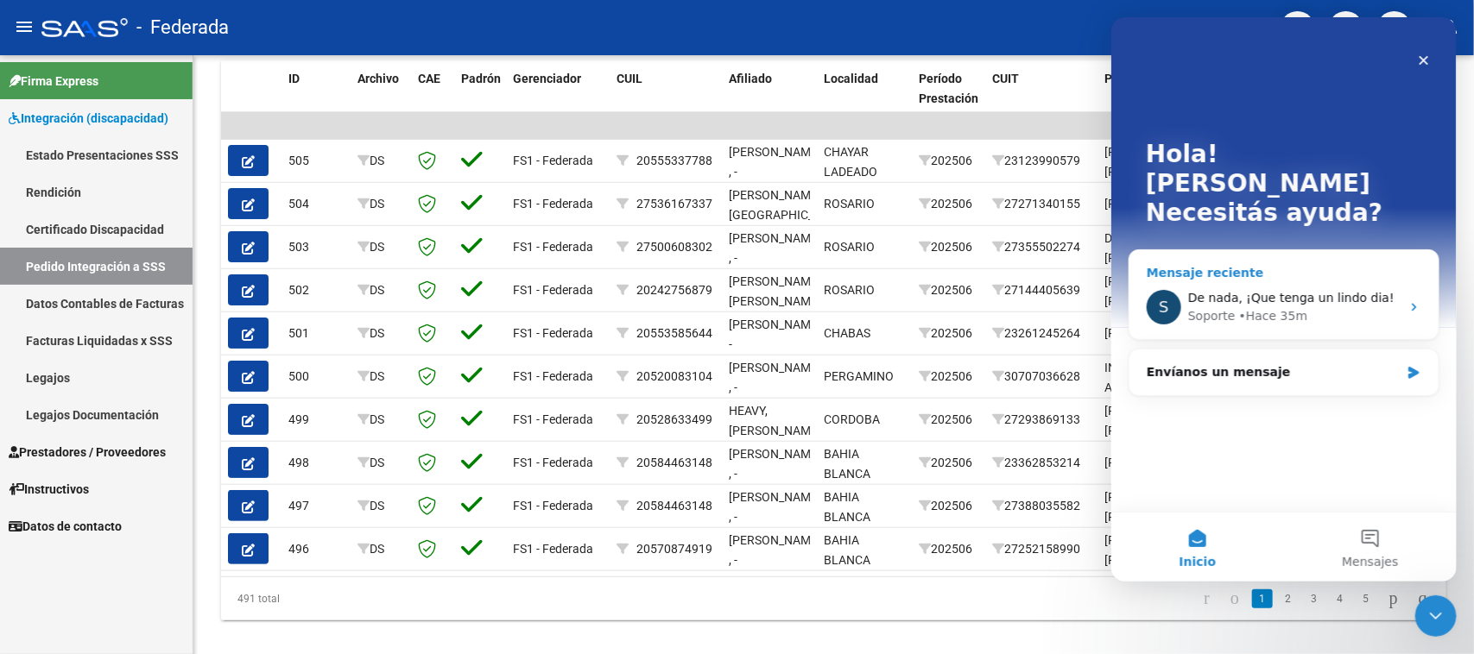
click at [1272, 307] on div "• Hace 35m" at bounding box center [1272, 316] width 69 height 18
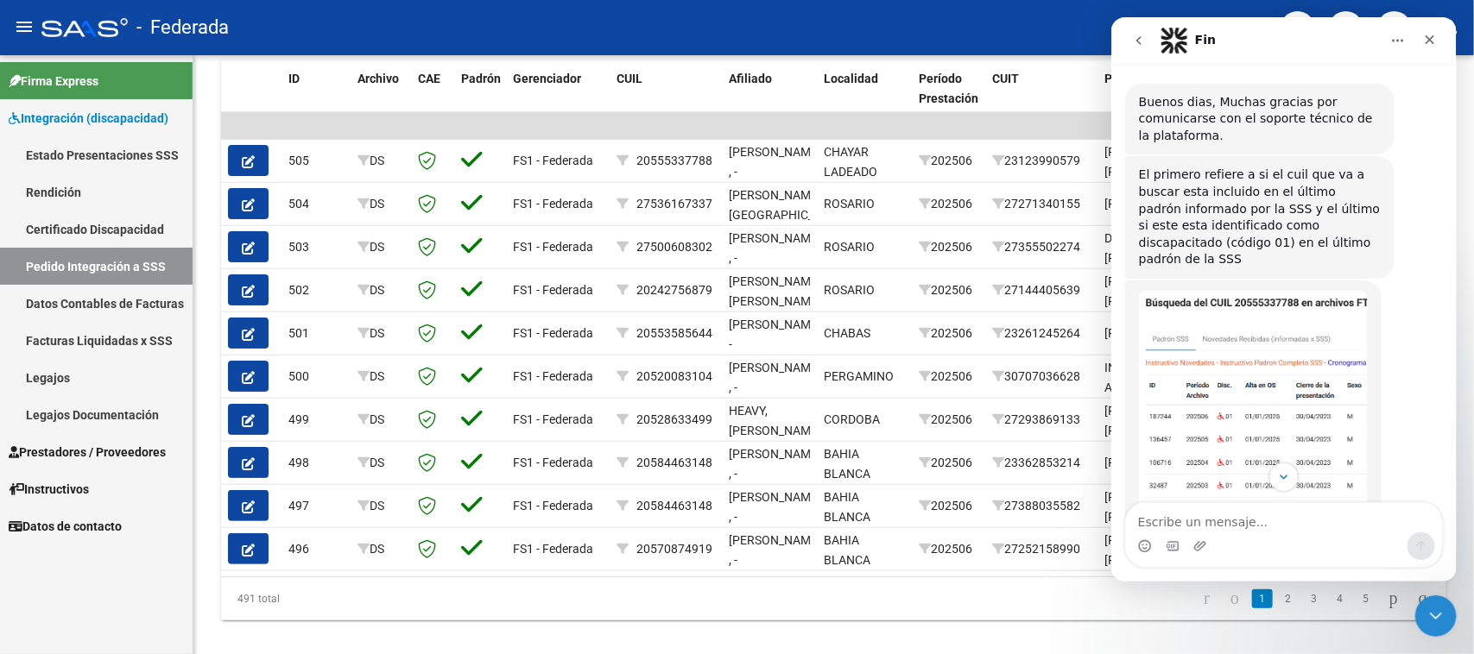
scroll to position [273, 0]
drag, startPoint x: 1202, startPoint y: 180, endPoint x: 1270, endPoint y: 180, distance: 68.2
click at [1270, 180] on div "El primero refiere a si el cuil que va a buscar esta incluido en el último padr…" at bounding box center [1259, 221] width 242 height 102
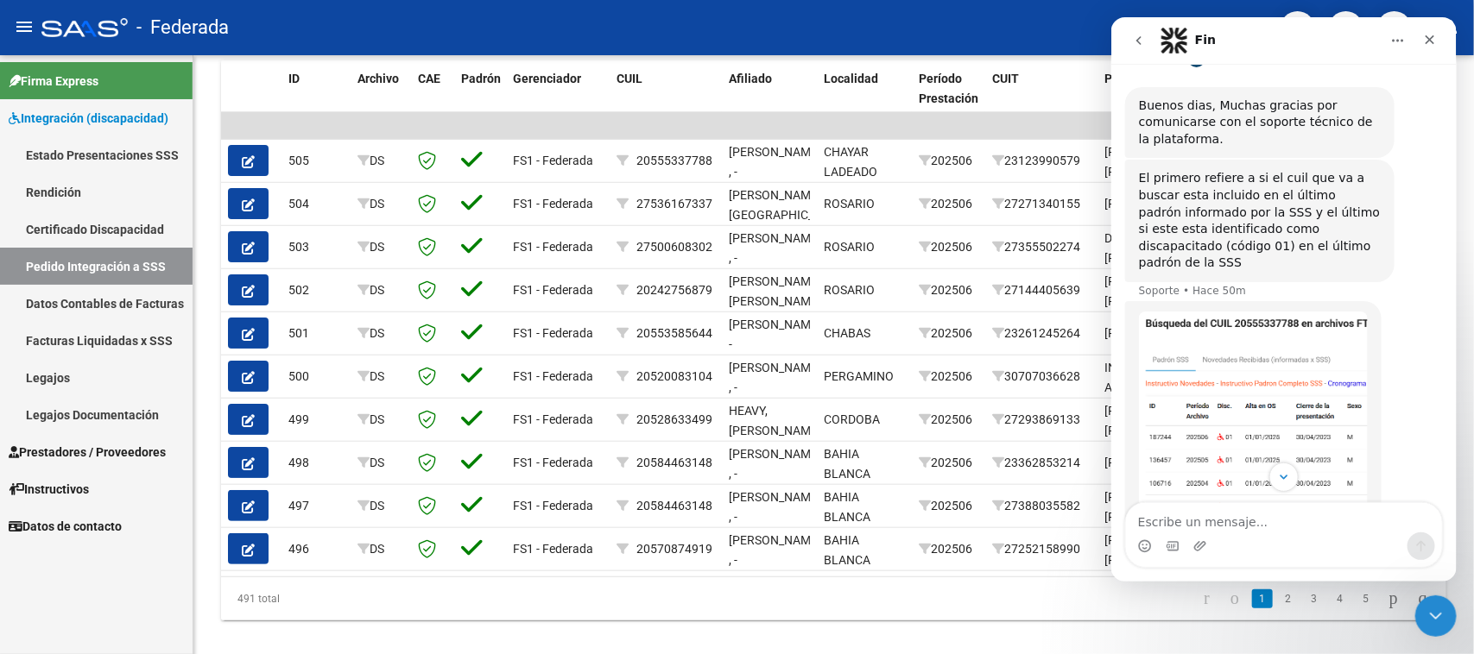
click at [1261, 217] on div "El primero refiere a si el cuil que va a buscar esta incluido en el último padr…" at bounding box center [1259, 221] width 242 height 102
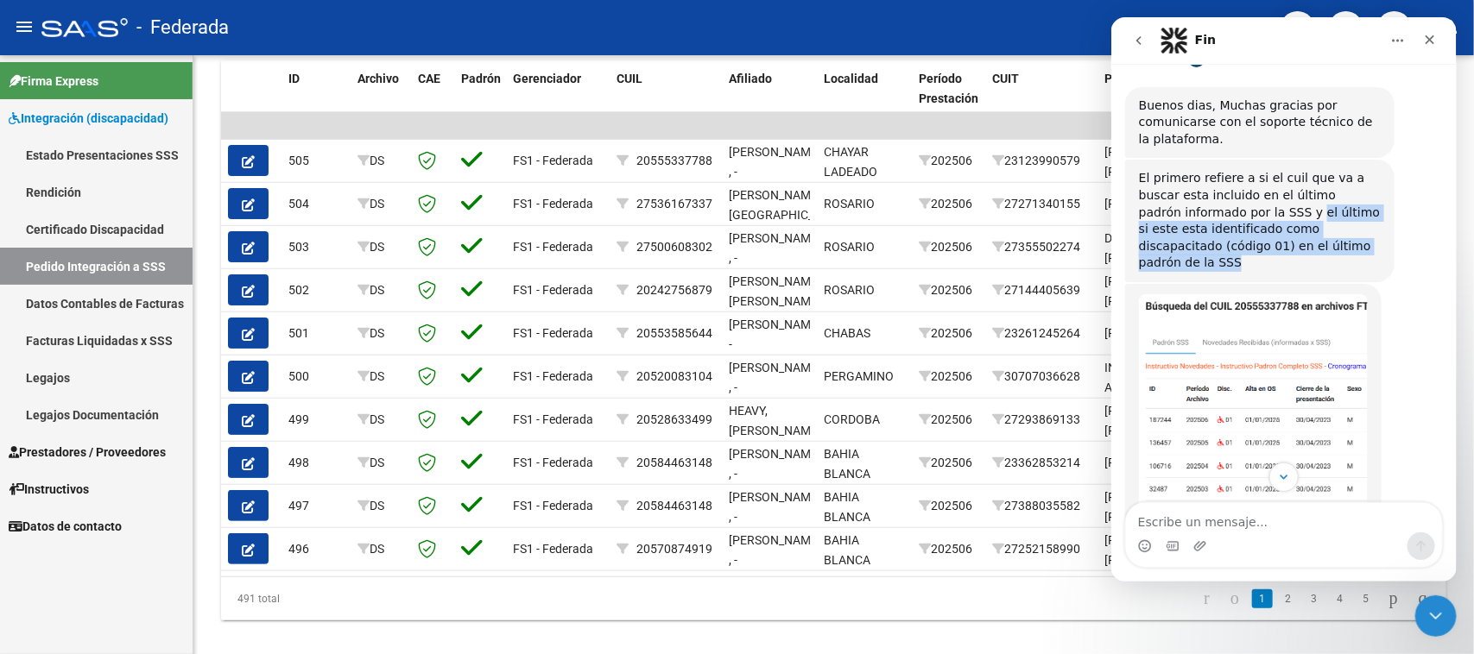
drag, startPoint x: 1203, startPoint y: 199, endPoint x: 1232, endPoint y: 224, distance: 37.4
click at [1232, 224] on div "El primero refiere a si el cuil que va a buscar esta incluido en el último padr…" at bounding box center [1259, 221] width 242 height 102
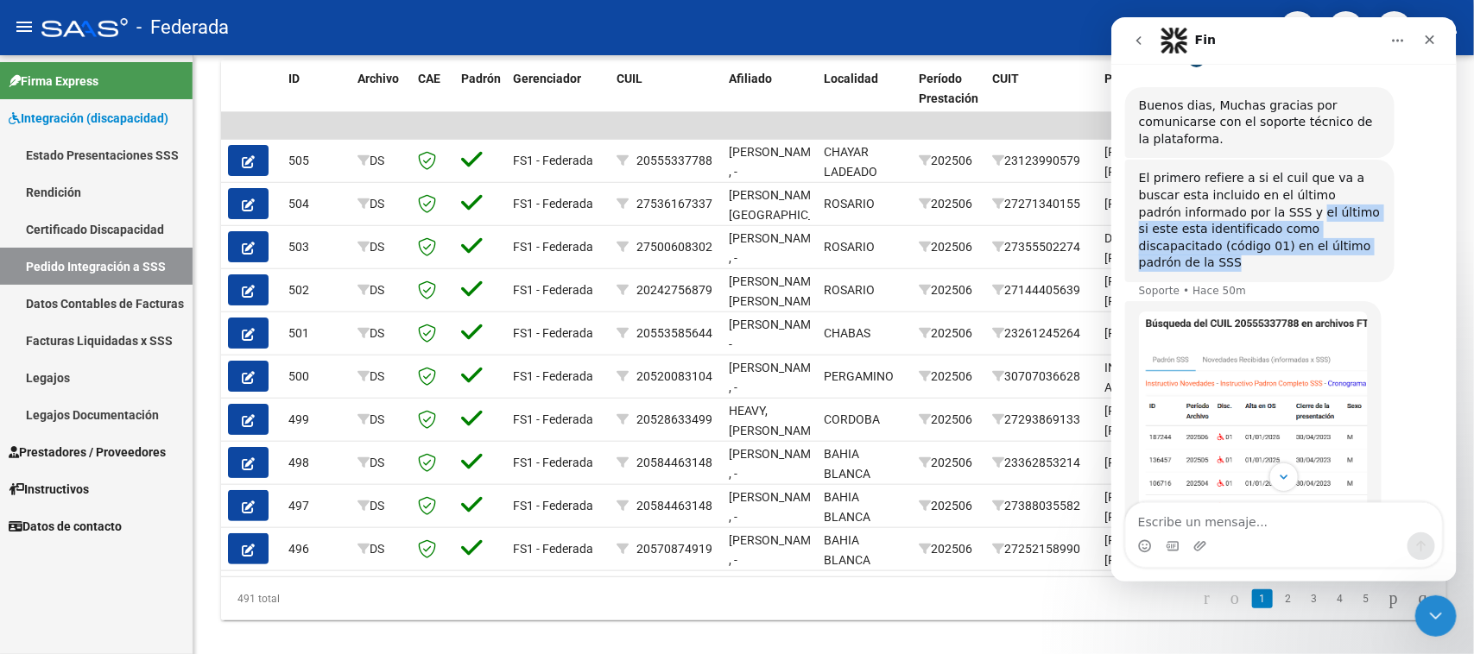
copy div "el último si este esta identificado como discapacitado (código 01) en el último…"
